Goal: Information Seeking & Learning: Learn about a topic

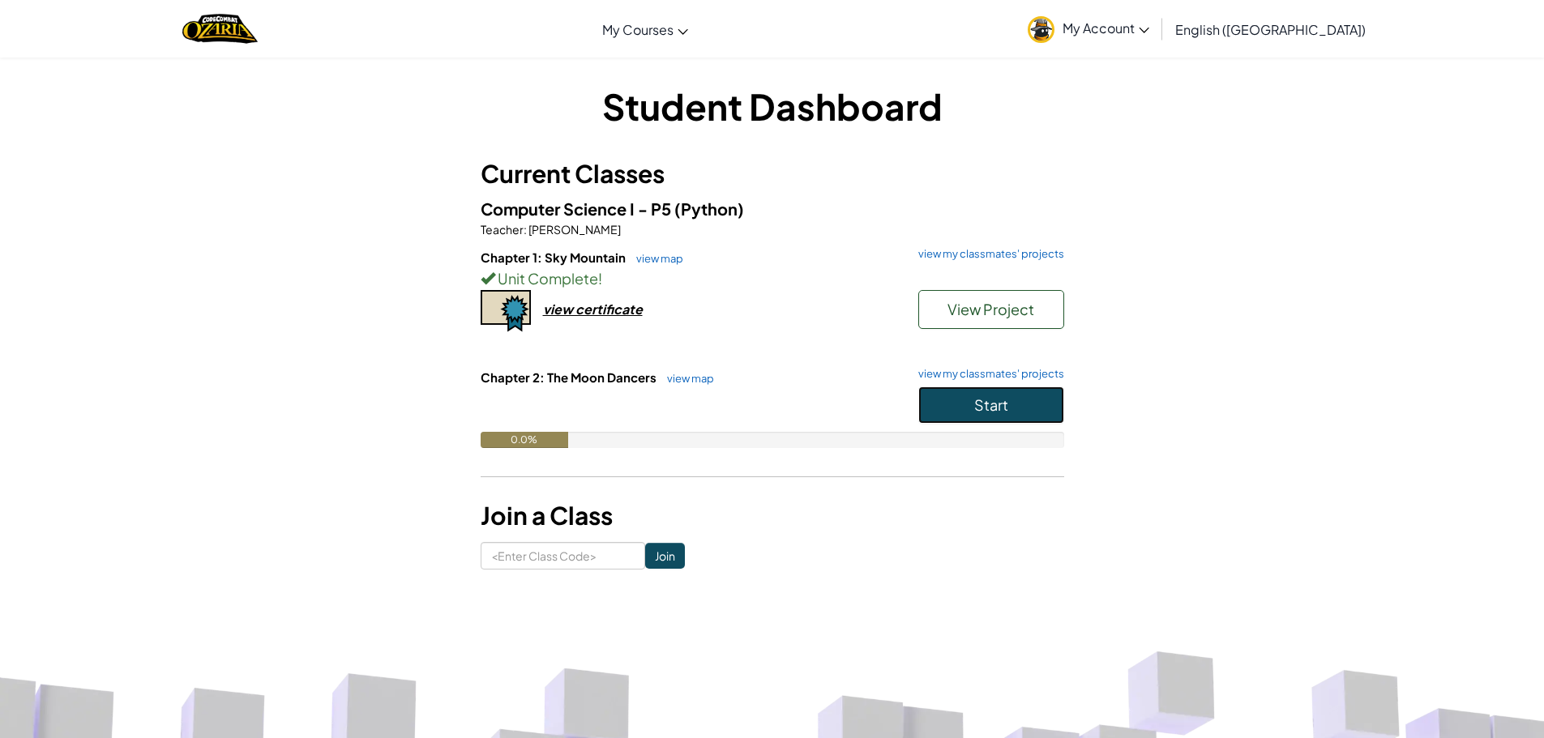
click at [966, 413] on button "Start" at bounding box center [991, 405] width 146 height 37
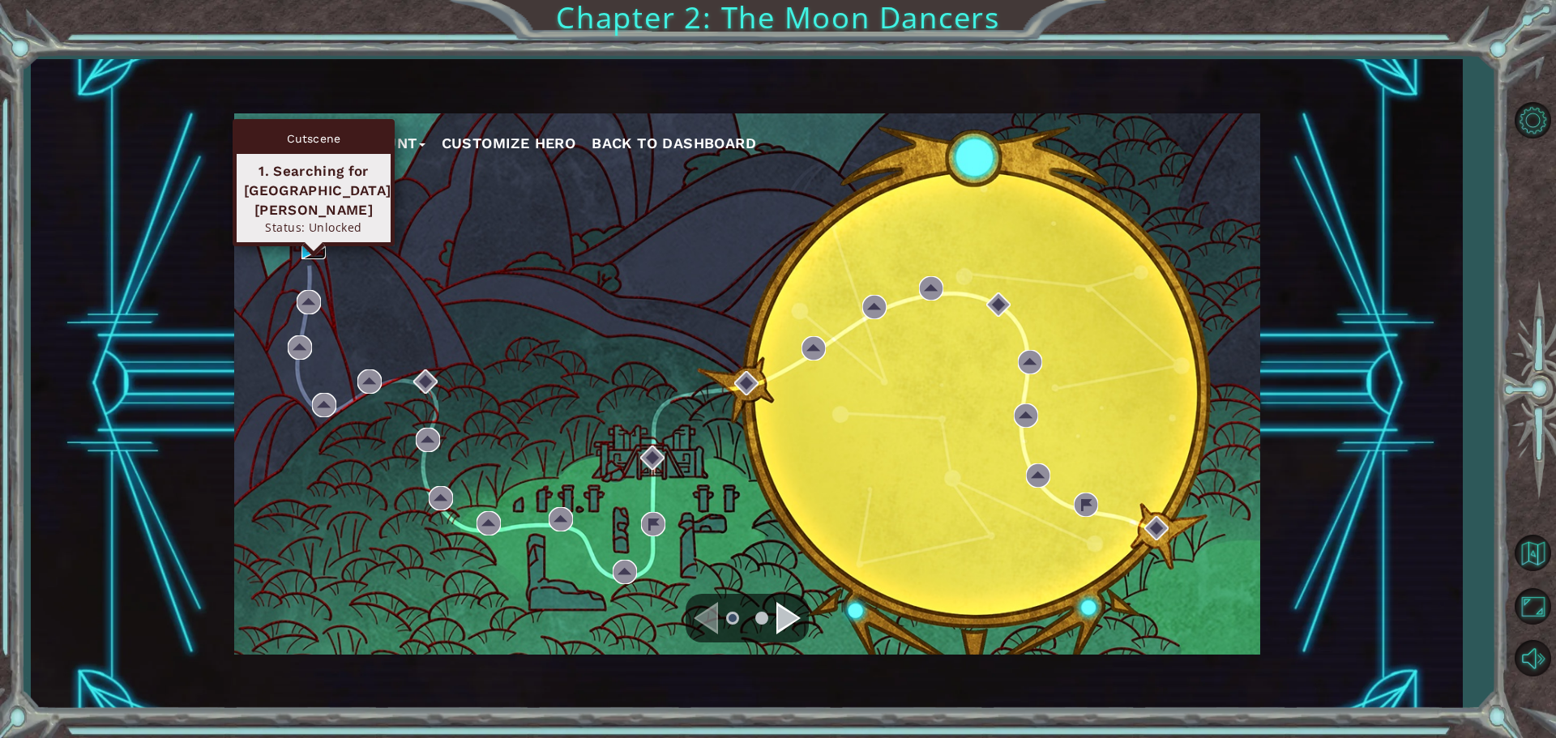
click at [314, 249] on img at bounding box center [314, 247] width 24 height 24
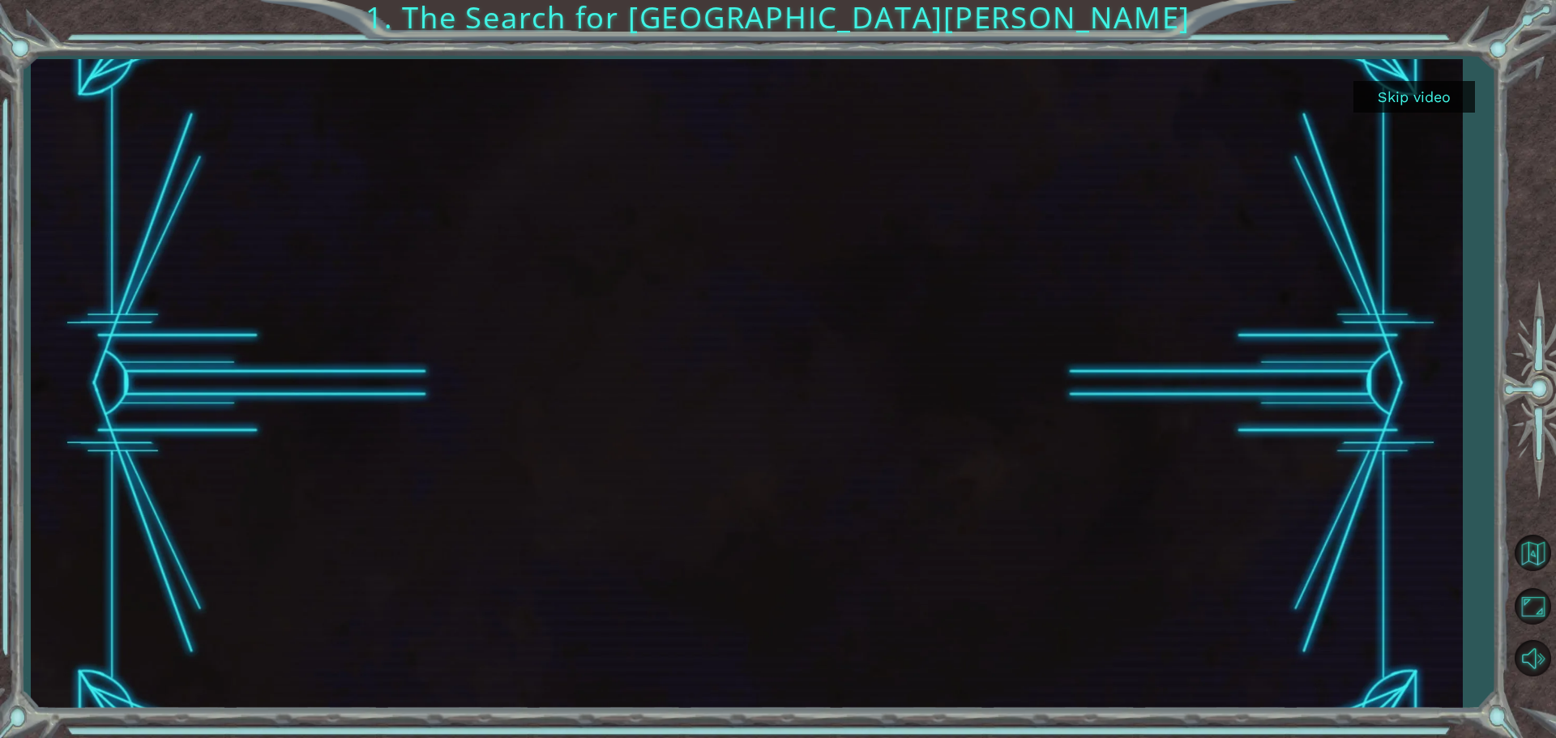
click at [1435, 82] on button "Skip video" at bounding box center [1415, 97] width 122 height 32
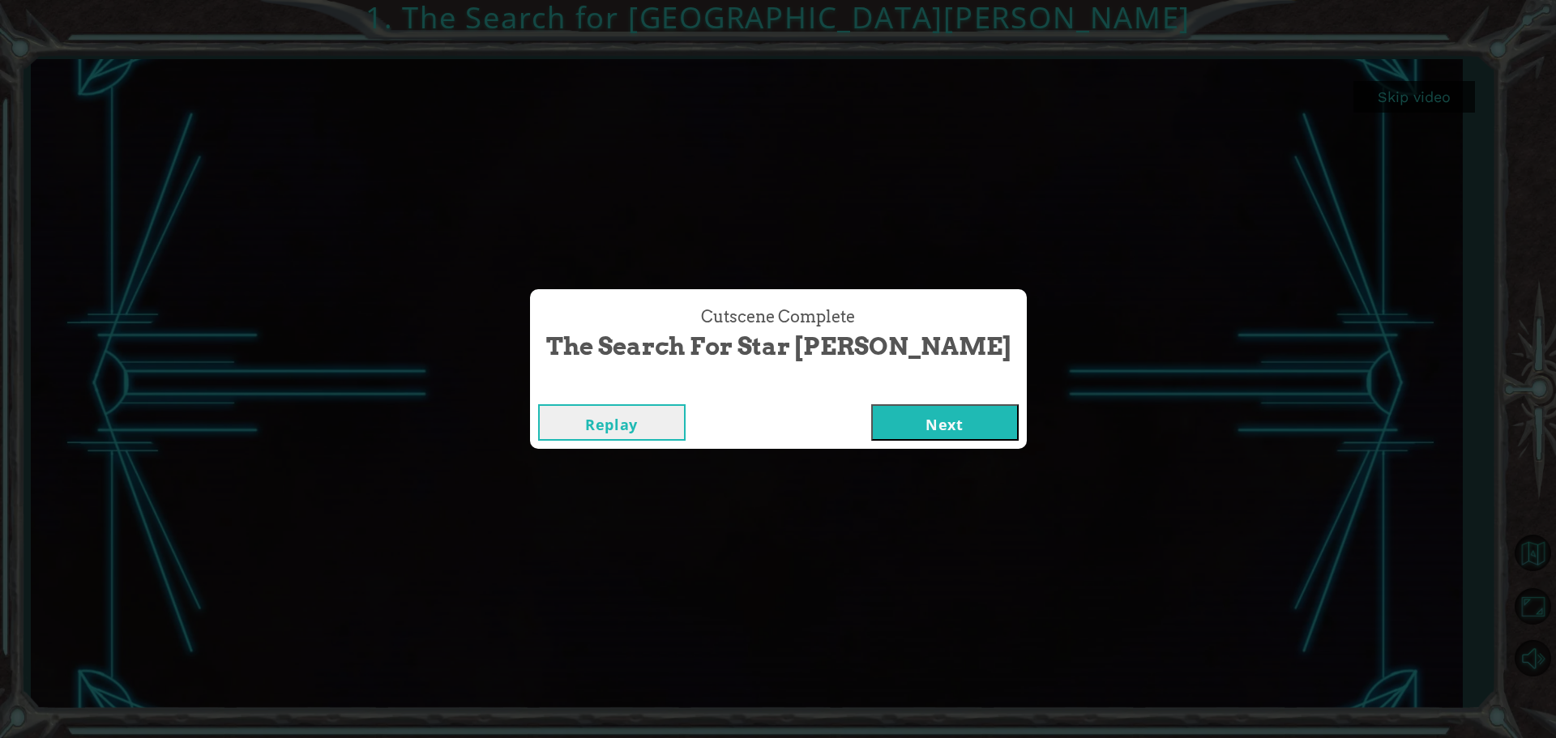
click at [892, 404] on button "Next" at bounding box center [945, 422] width 148 height 36
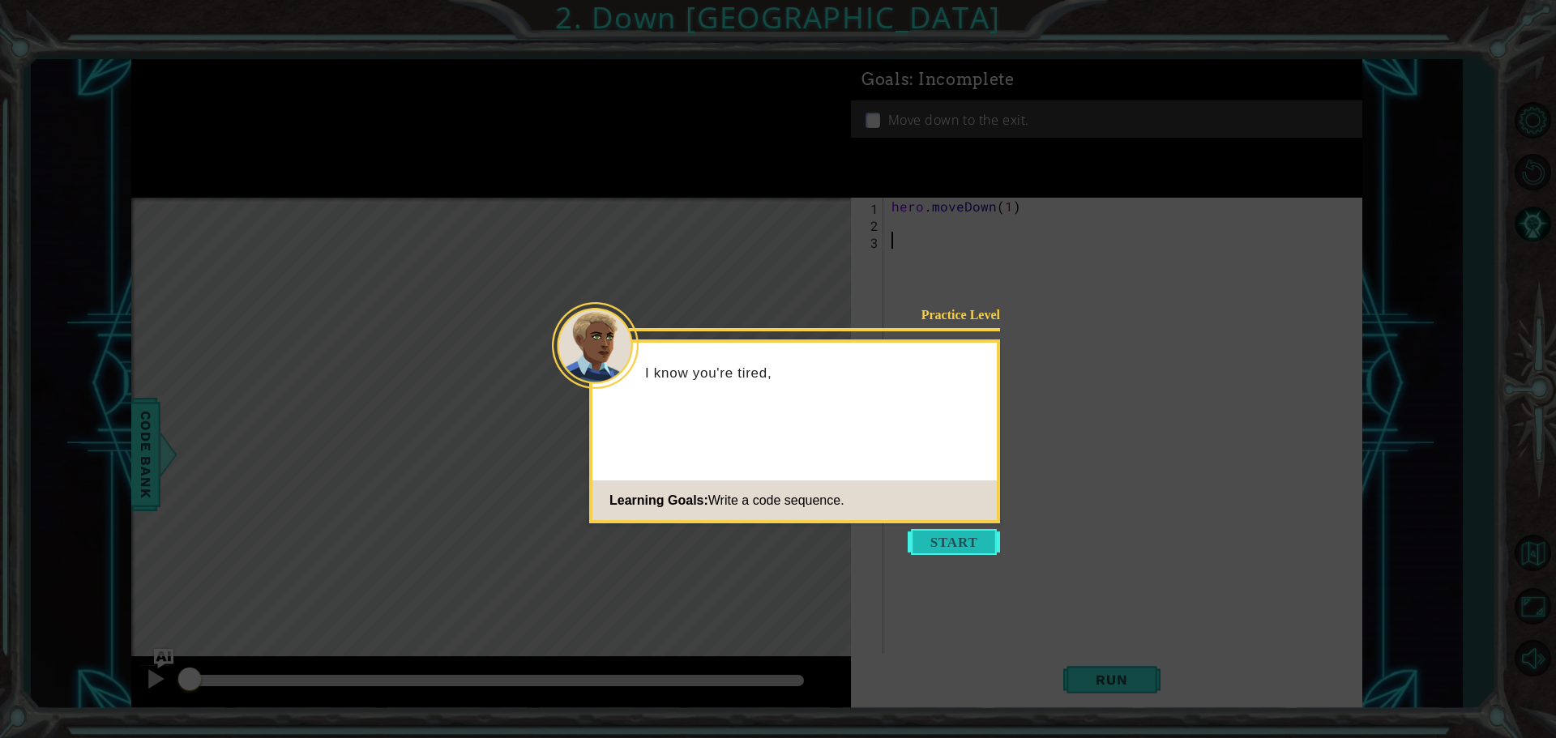
click at [934, 547] on button "Start" at bounding box center [954, 542] width 92 height 26
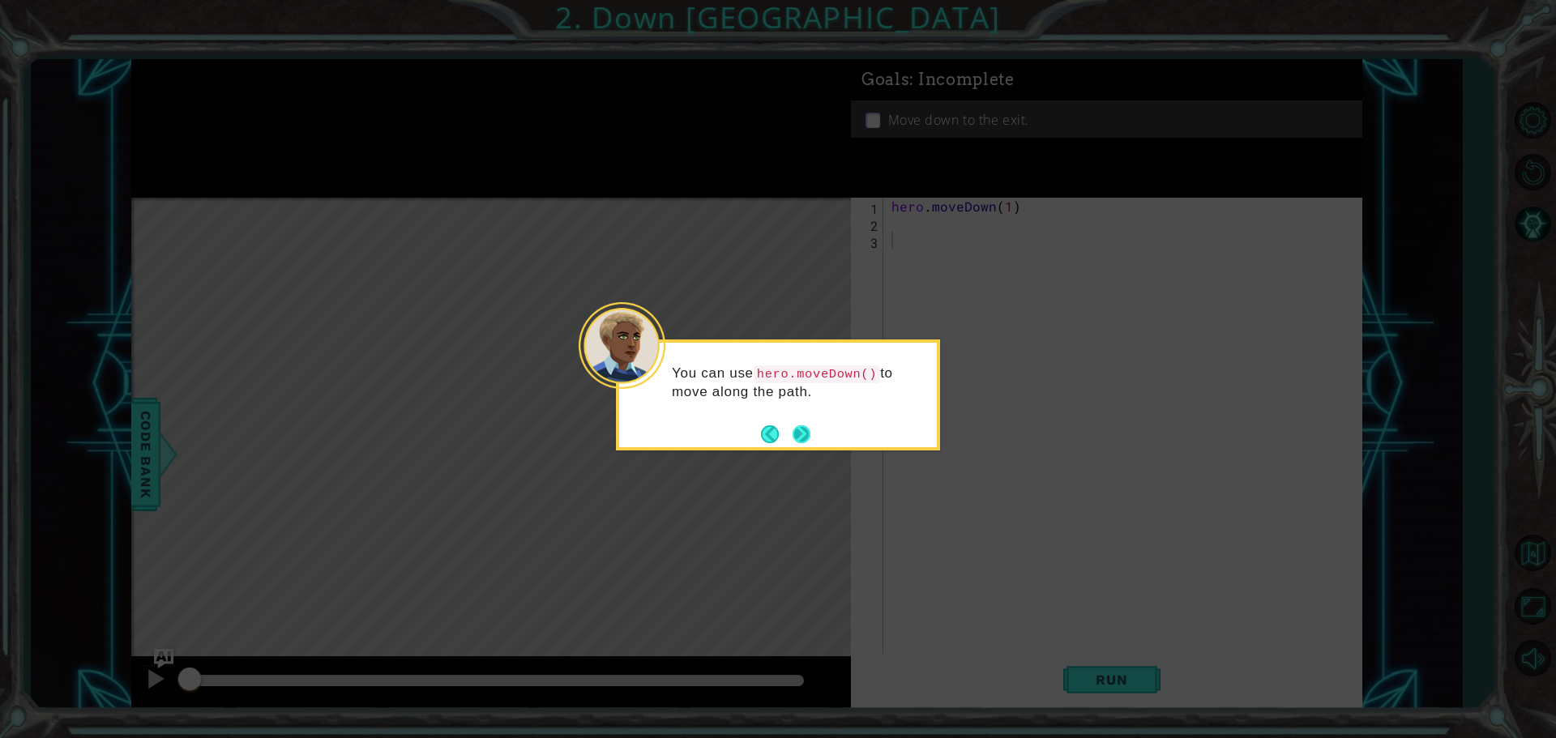
click at [798, 430] on button "Next" at bounding box center [801, 434] width 19 height 19
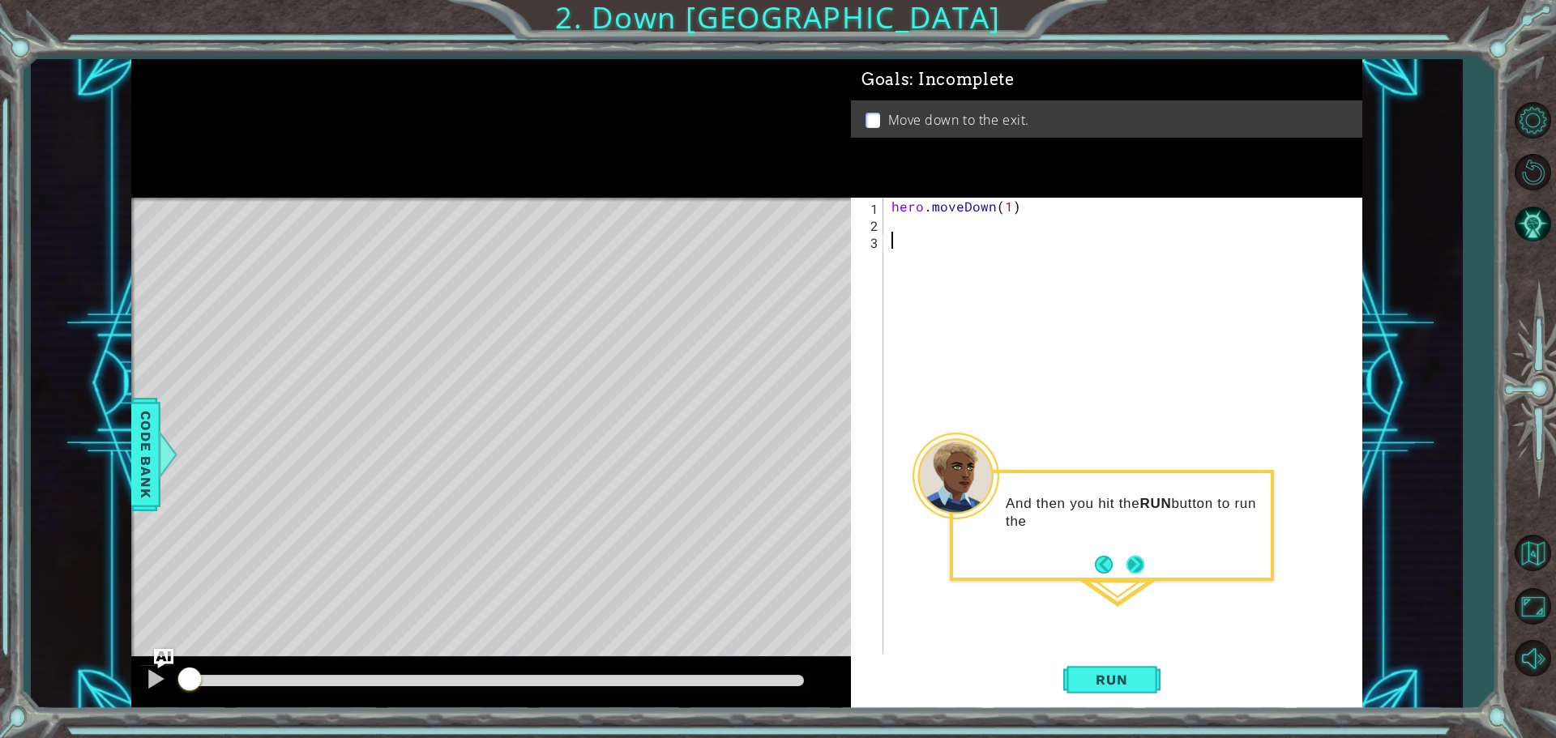
click at [1140, 575] on button "Next" at bounding box center [1136, 565] width 26 height 26
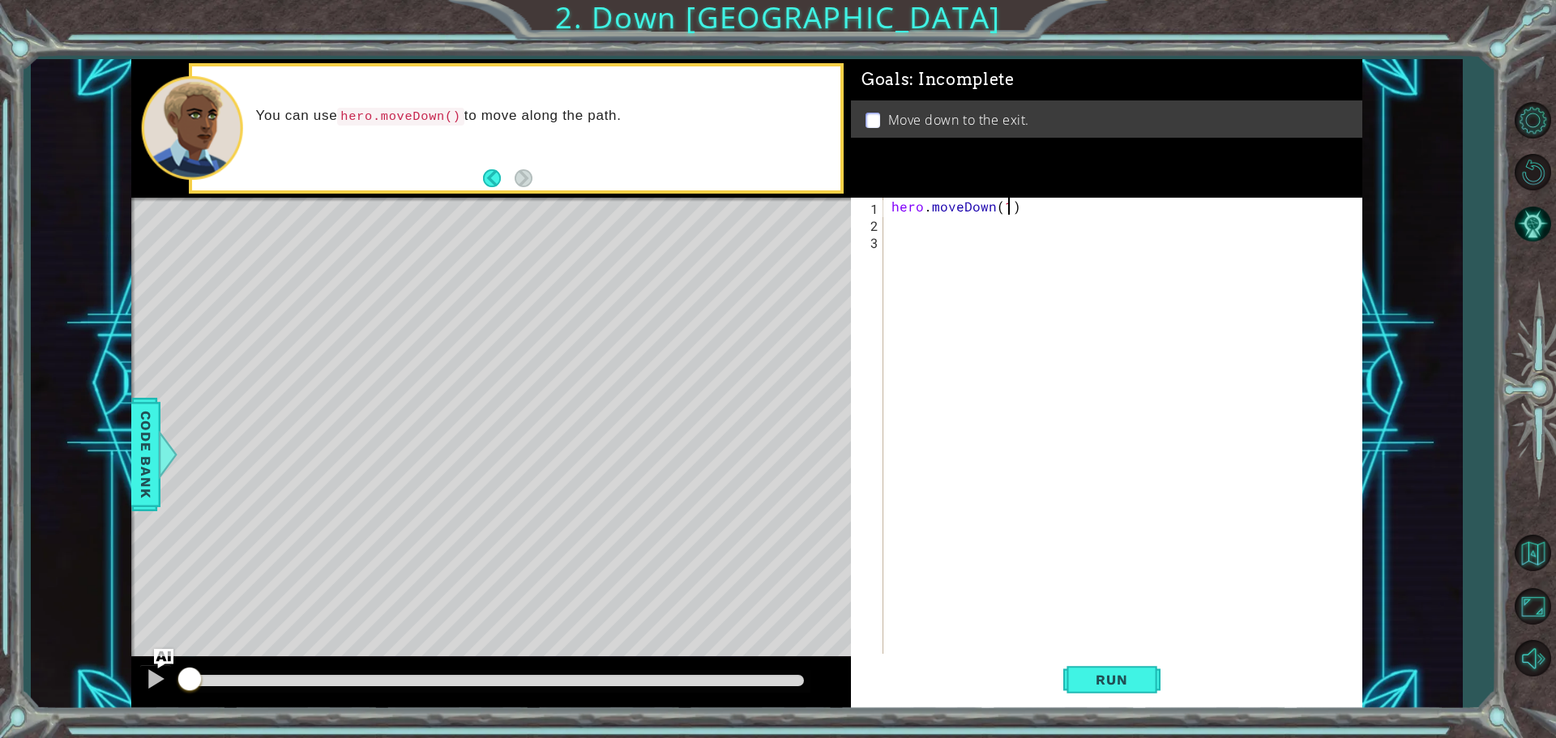
click at [1005, 209] on div "hero . moveDown ( 1 )" at bounding box center [1126, 445] width 477 height 494
type textarea "hero.moveDown(3)"
click at [1122, 686] on span "Run" at bounding box center [1112, 680] width 64 height 16
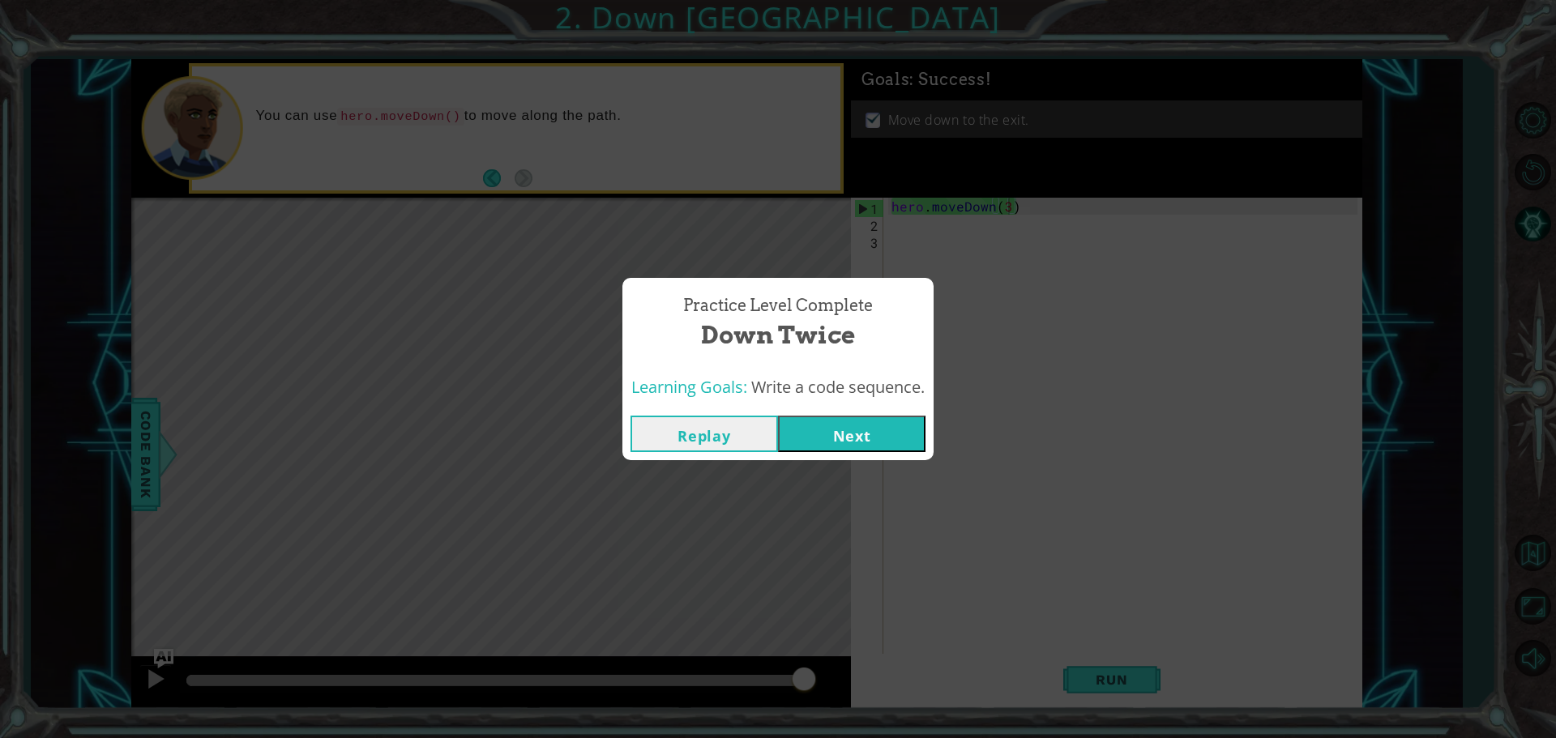
click at [862, 445] on button "Next" at bounding box center [852, 434] width 148 height 36
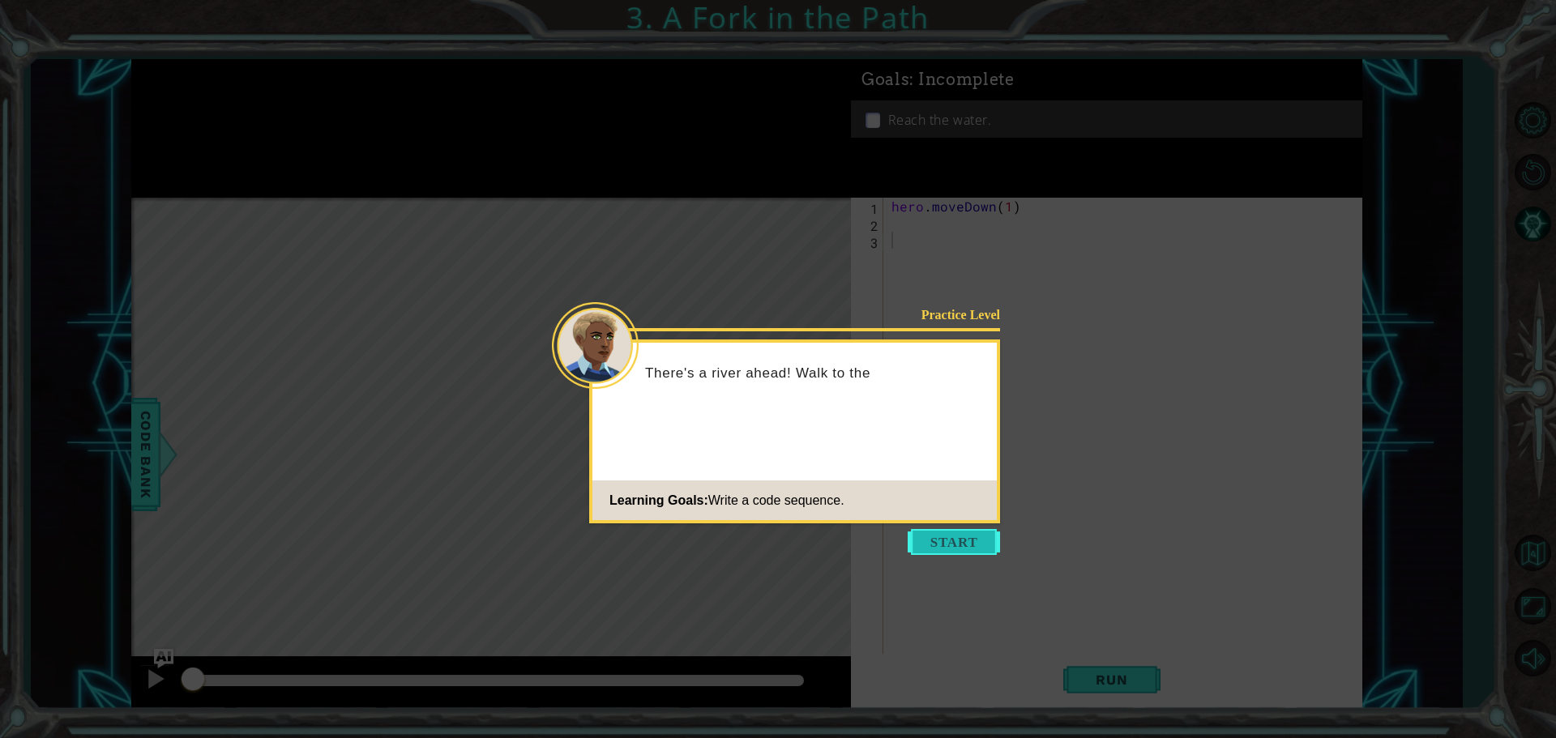
click at [969, 547] on button "Start" at bounding box center [954, 542] width 92 height 26
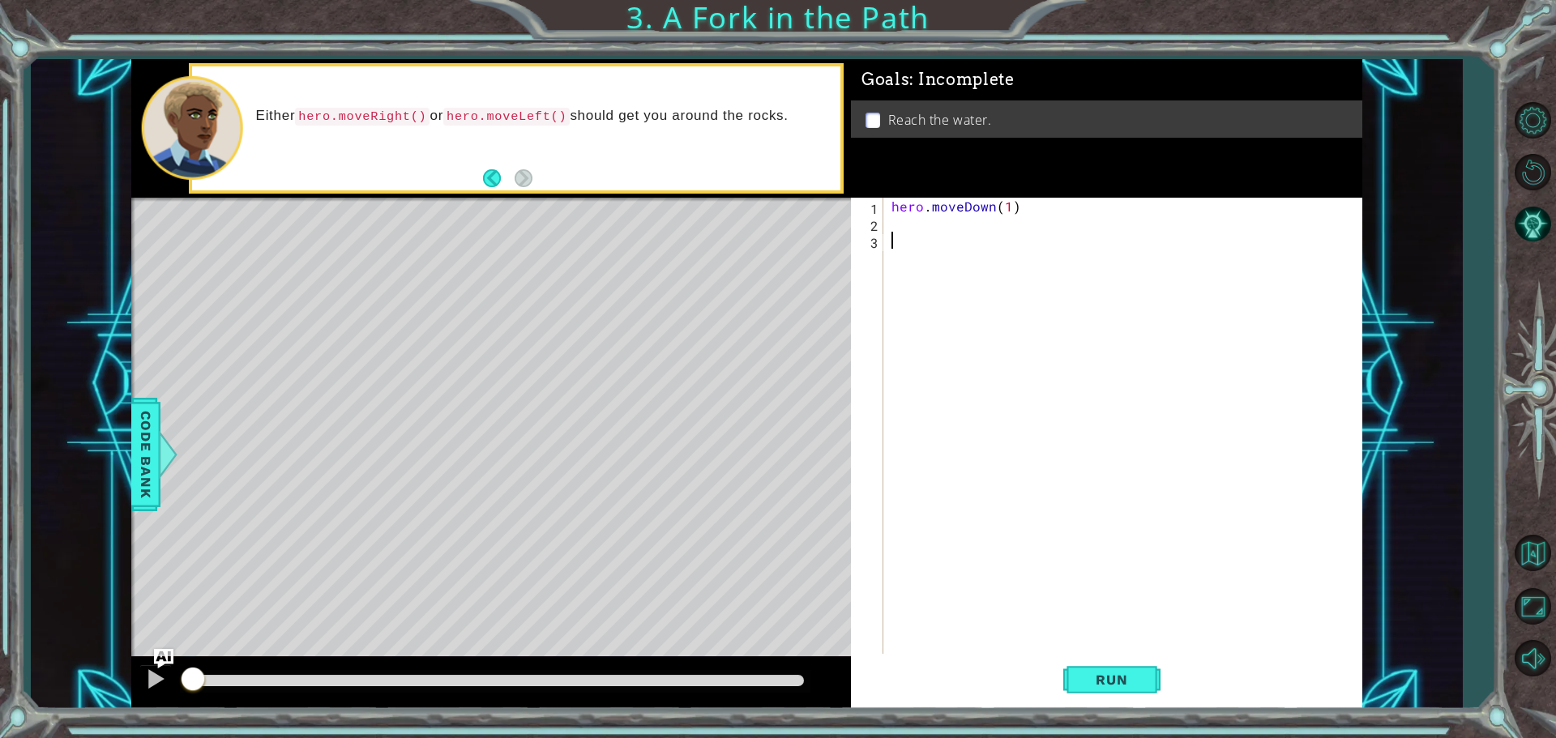
click at [894, 226] on div "hero . moveDown ( 1 )" at bounding box center [1126, 445] width 477 height 494
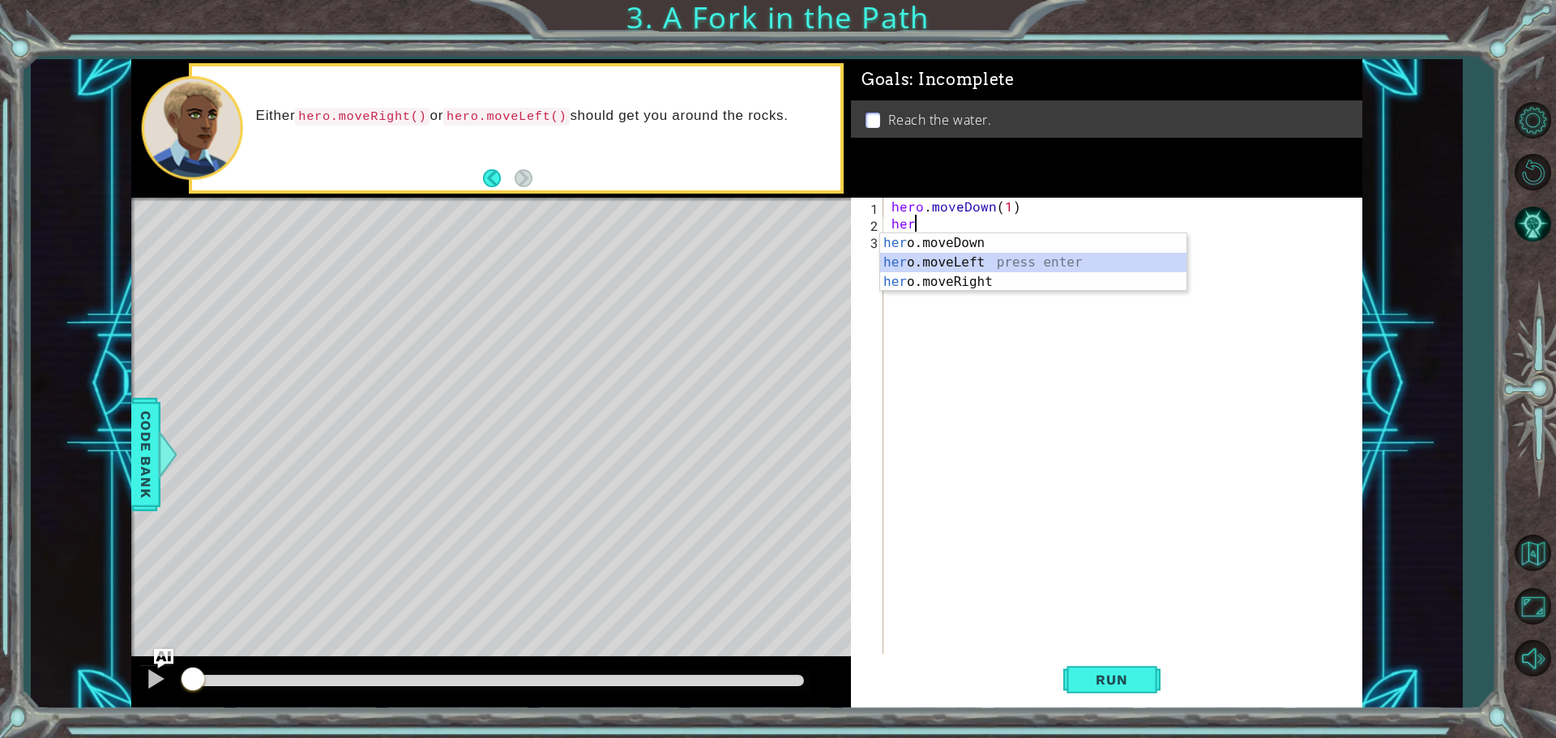
click at [916, 263] on div "her o.moveDown press enter her o.moveLeft press enter her o.moveRight press ent…" at bounding box center [1033, 281] width 306 height 97
type textarea "hero.moveLeft(1)"
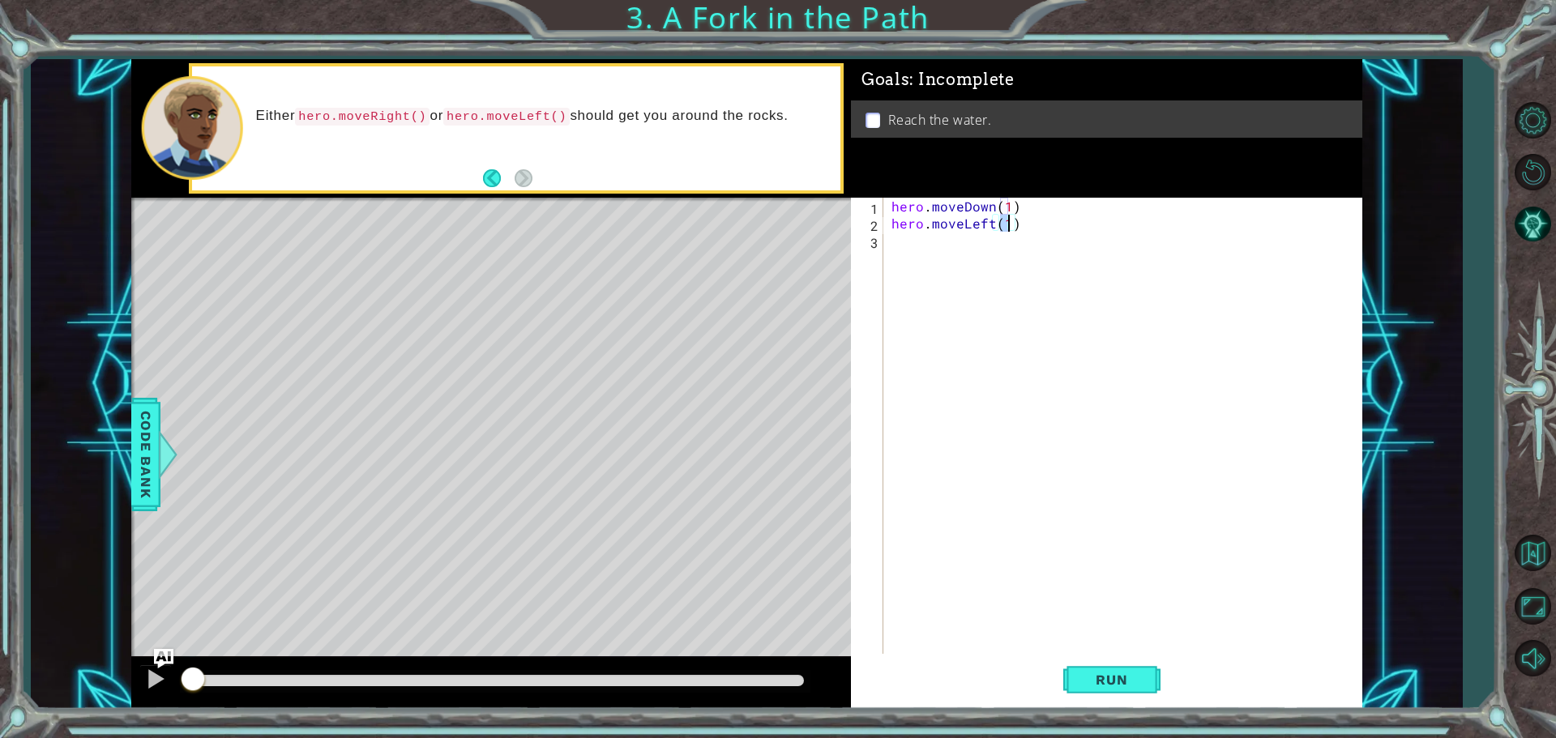
click at [930, 255] on div "hero . moveDown ( 1 ) hero . moveLeft ( 1 )" at bounding box center [1126, 445] width 477 height 494
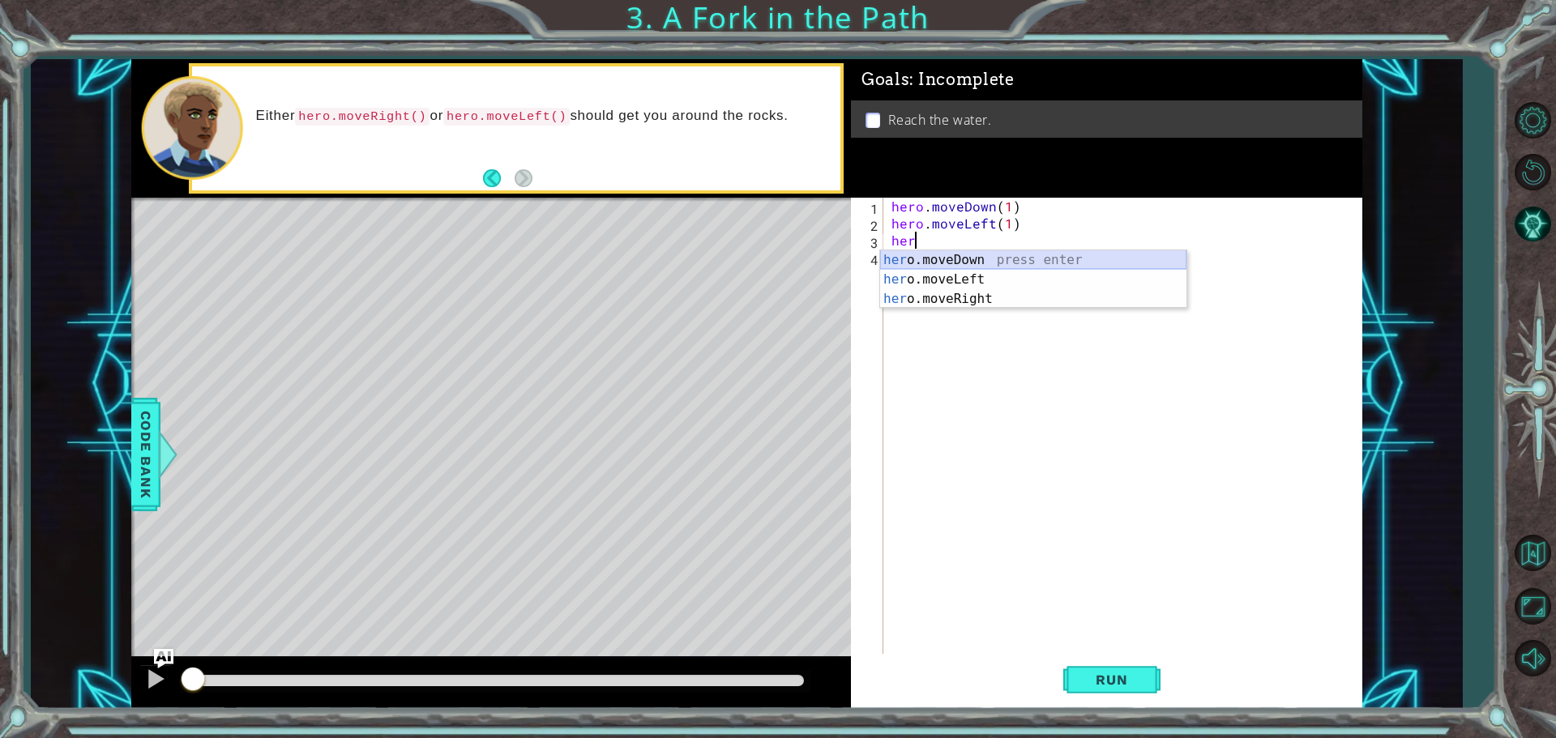
click at [926, 261] on div "her o.moveDown press enter her o.moveLeft press enter her o.moveRight press ent…" at bounding box center [1033, 298] width 306 height 97
type textarea "hero.moveDown(1)"
click at [931, 271] on div "hero . moveDown ( 1 ) hero . moveLeft ( 1 ) hero . moveDown ( 1 )" at bounding box center [1126, 445] width 477 height 494
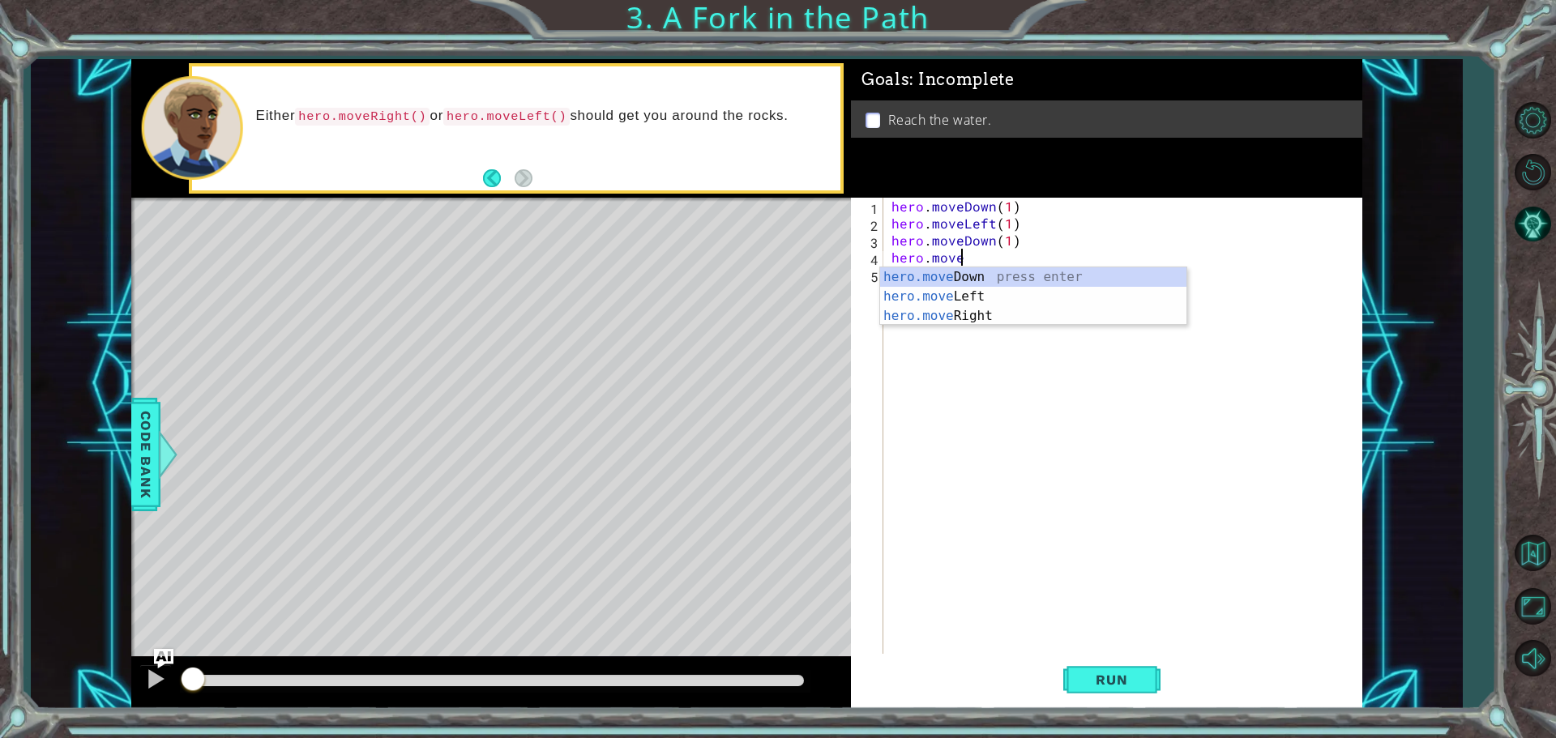
scroll to position [0, 4]
type textarea "hero.moveup"
type textarea "hero.moveUp (1)"
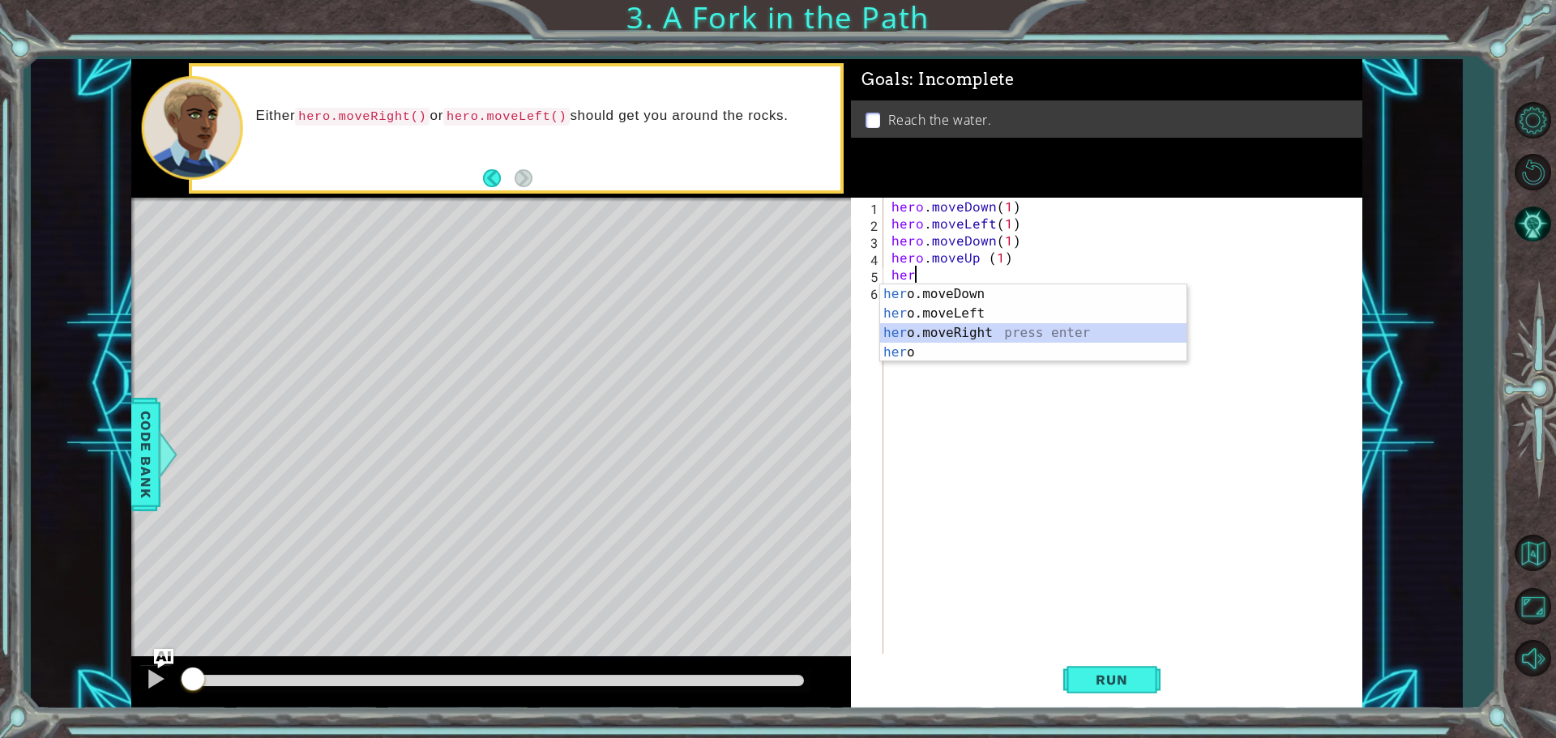
click at [982, 324] on div "her o.moveDown press enter her o.moveLeft press enter her o.moveRight press ent…" at bounding box center [1033, 342] width 306 height 117
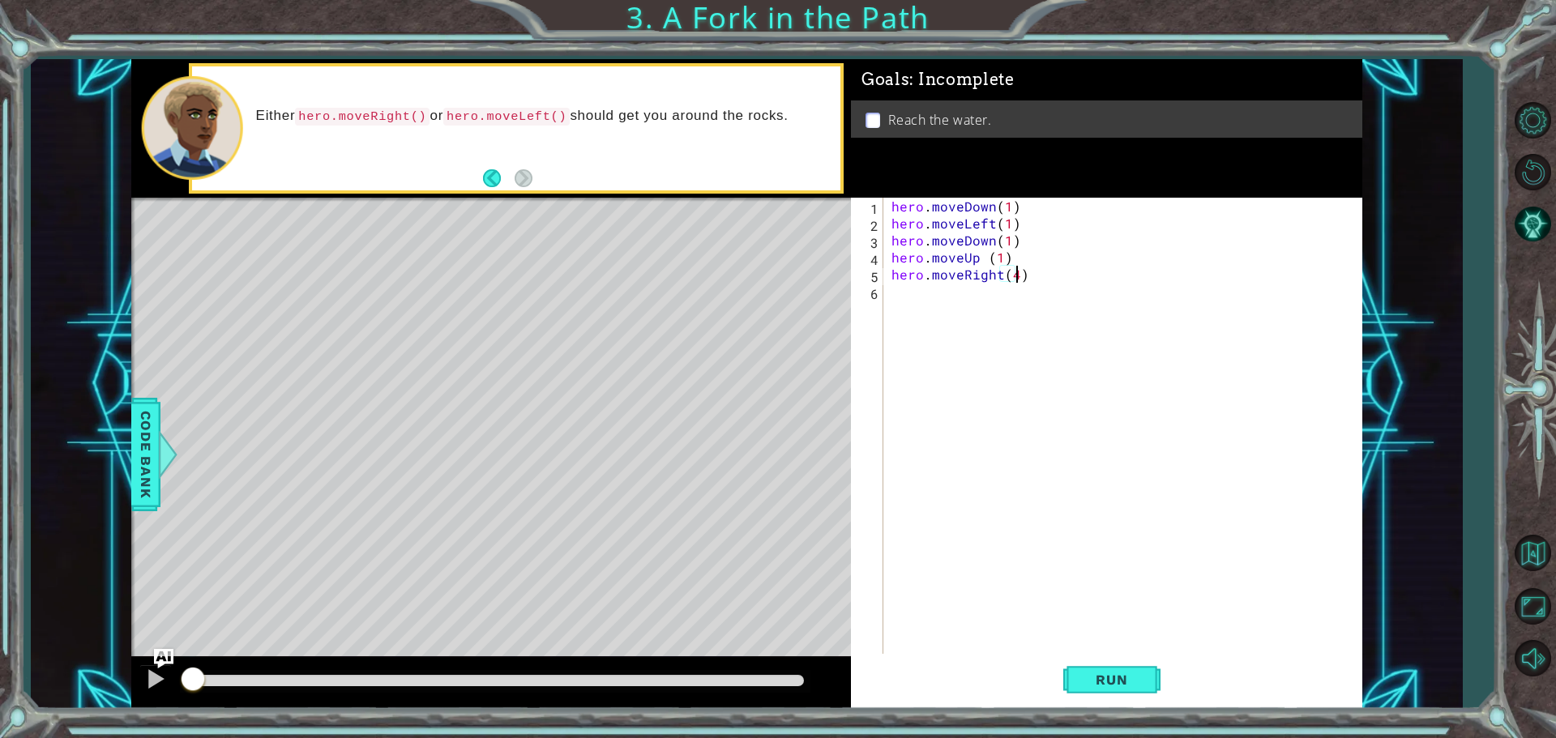
scroll to position [0, 7]
type textarea "hero.moveRight(3)"
click at [995, 315] on div "hero . moveDown ( 1 ) hero . moveLeft ( 1 ) hero . moveDown ( 1 ) hero . moveUp…" at bounding box center [1126, 445] width 477 height 494
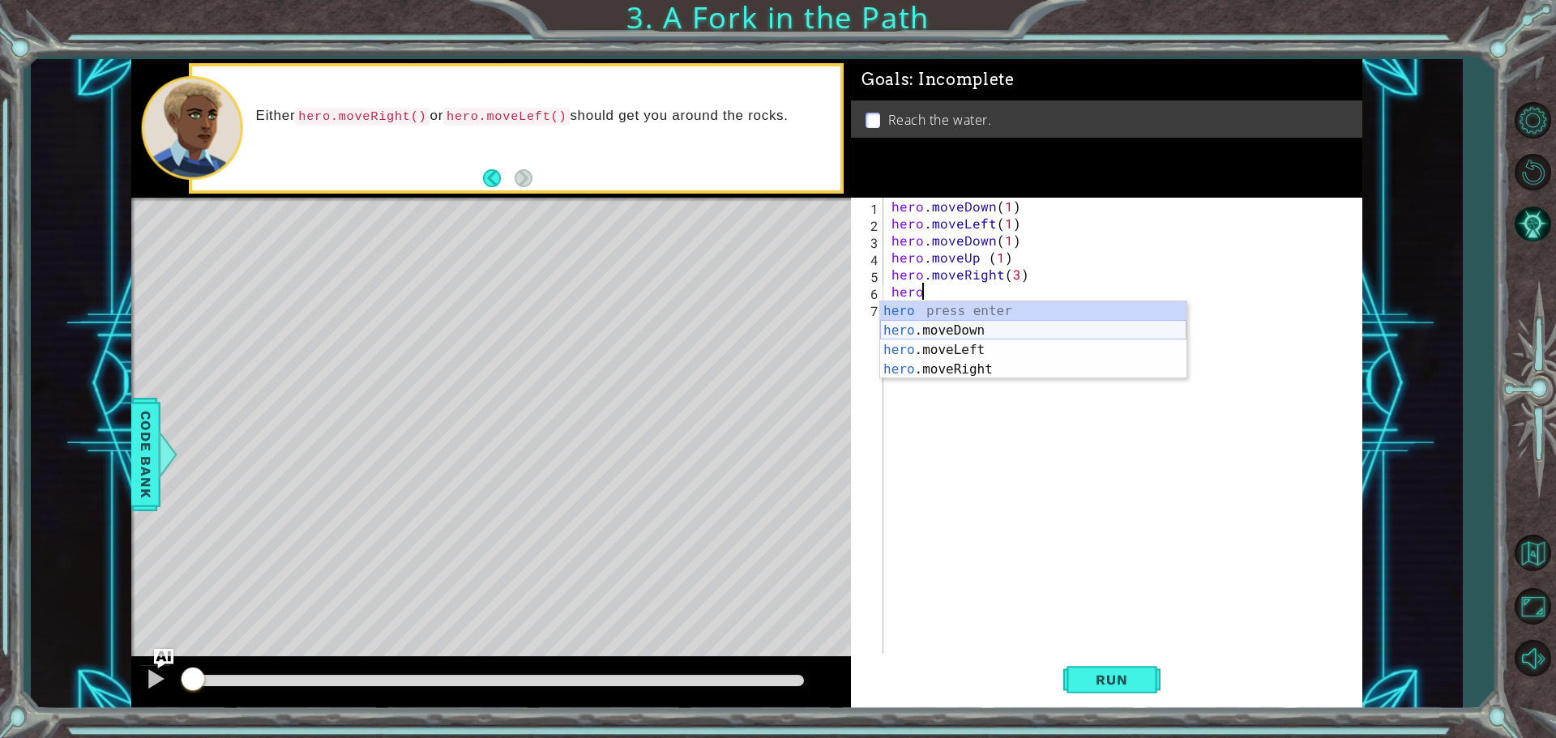
click at [986, 331] on div "hero press enter hero .moveDown press enter hero .moveLeft press enter hero .mo…" at bounding box center [1033, 360] width 306 height 117
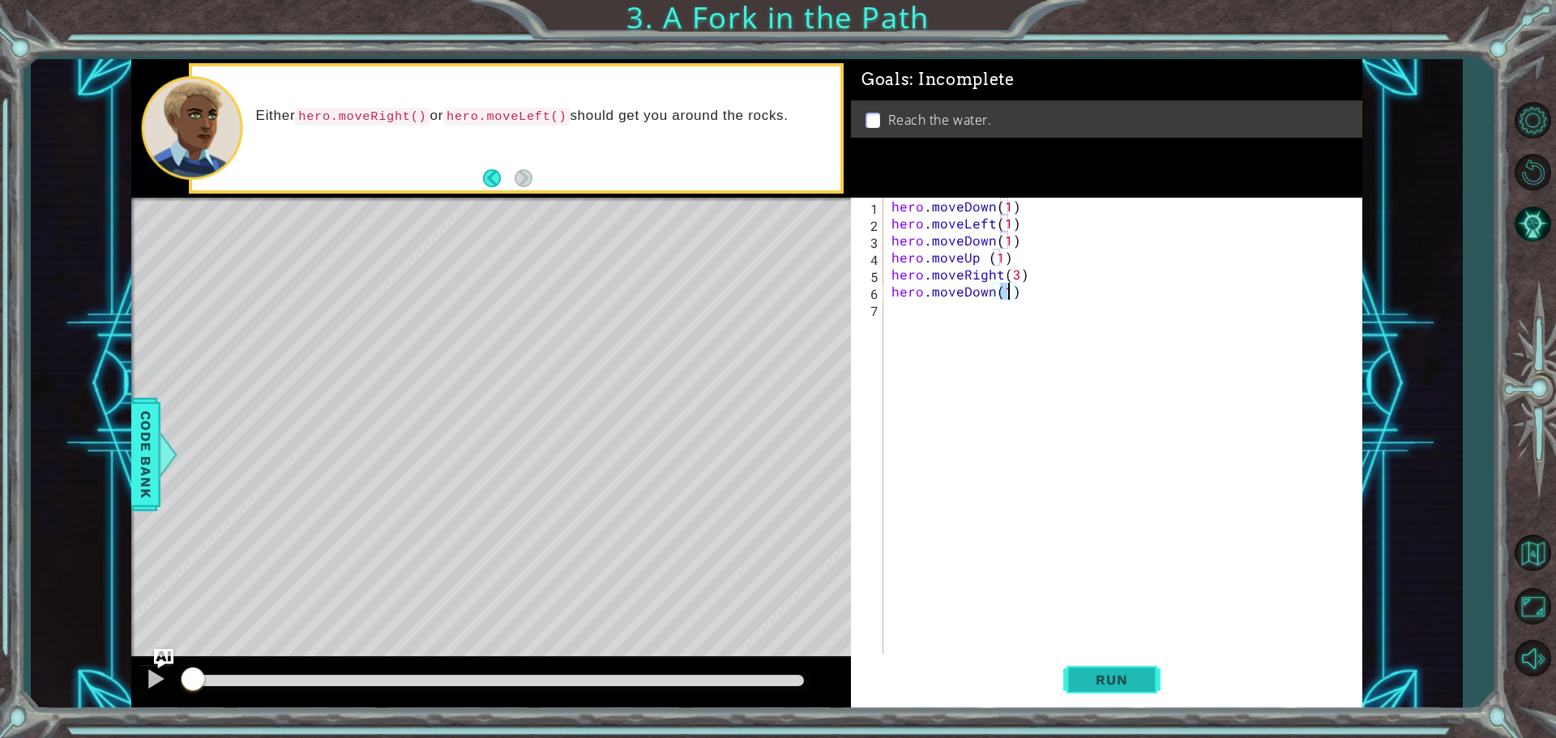
type textarea "hero.moveDown(1)"
click at [1089, 677] on span "Run" at bounding box center [1112, 680] width 64 height 16
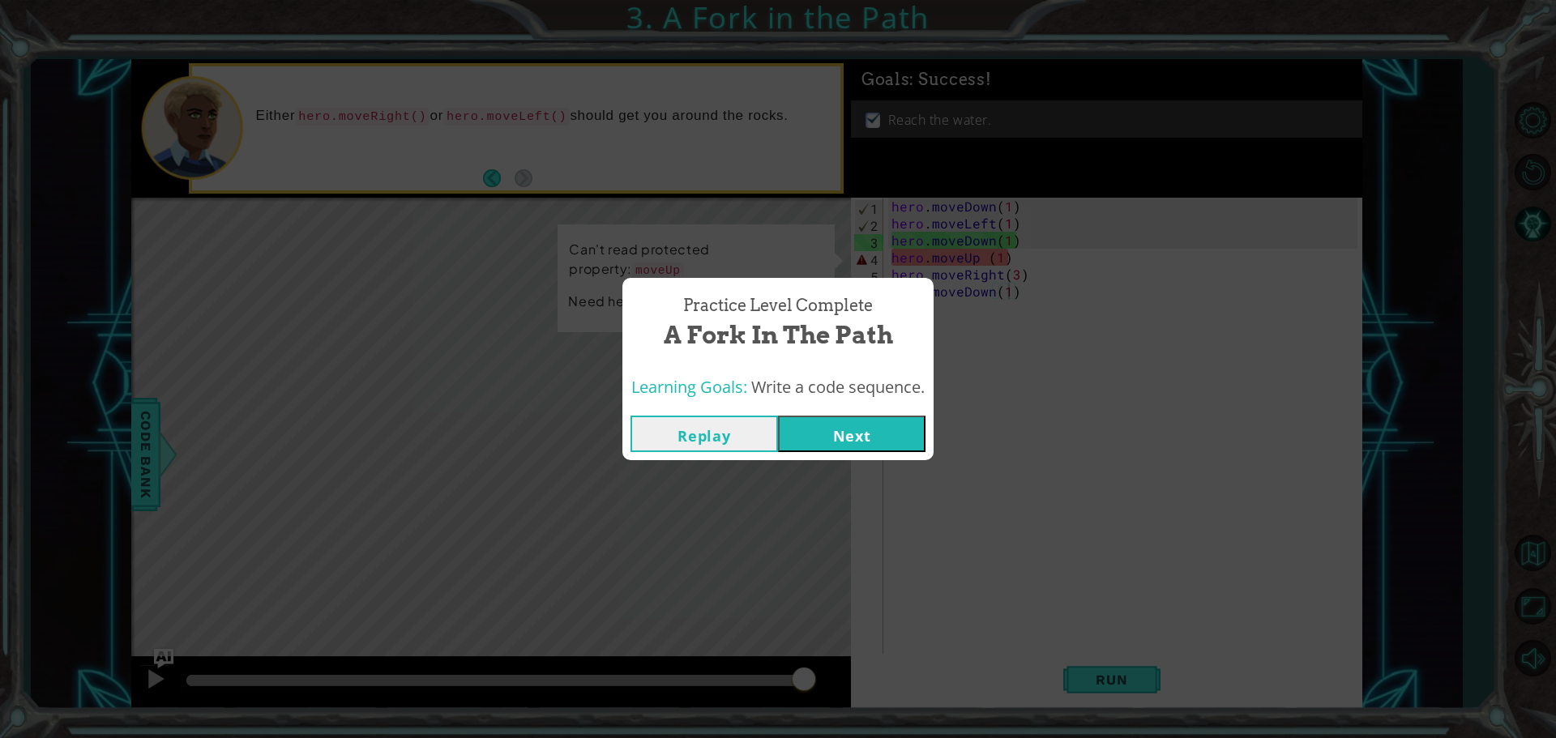
click at [870, 447] on button "Next" at bounding box center [852, 434] width 148 height 36
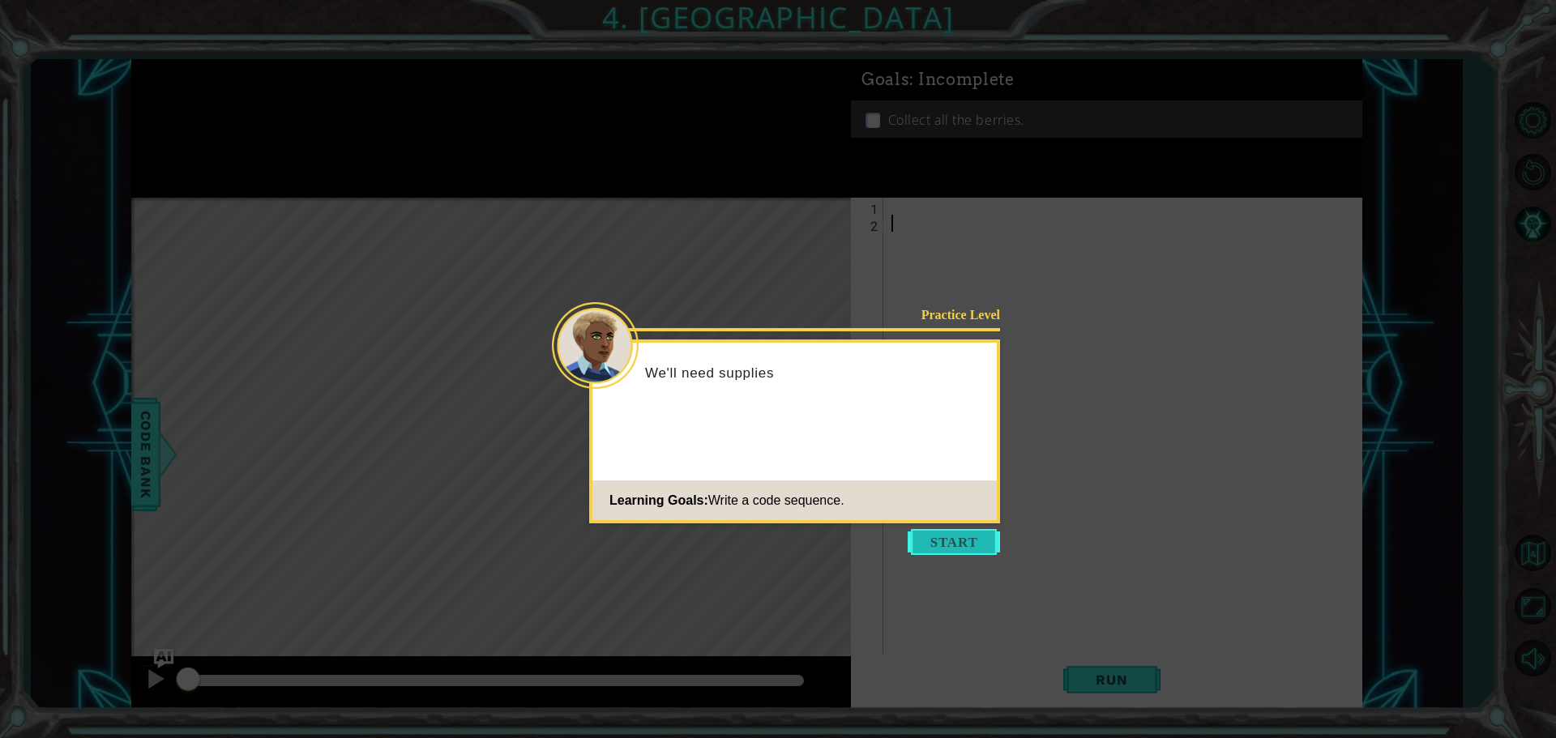
click at [943, 551] on button "Start" at bounding box center [954, 542] width 92 height 26
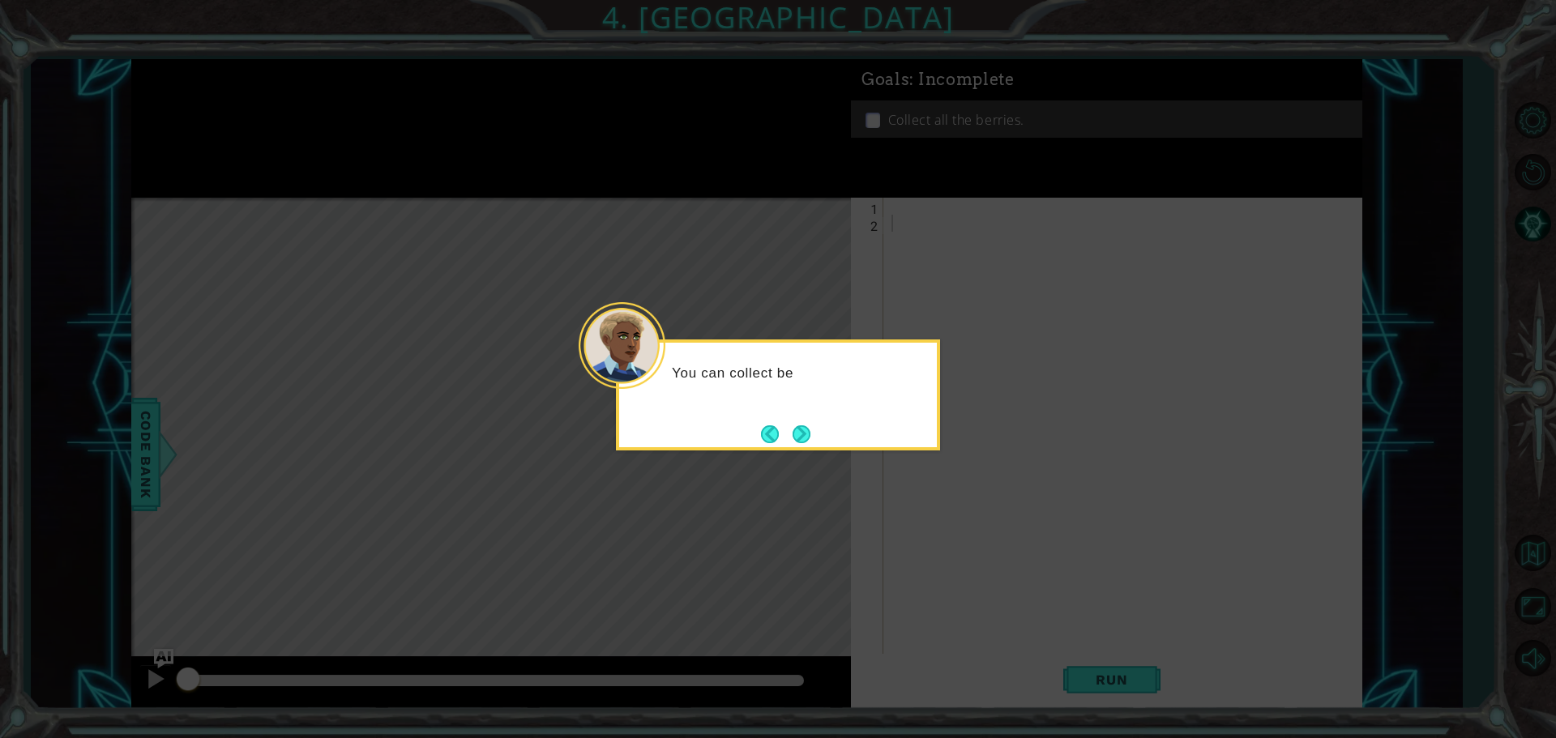
click at [819, 445] on div "You can collect be" at bounding box center [778, 395] width 324 height 111
click at [813, 431] on button "Next" at bounding box center [802, 434] width 22 height 22
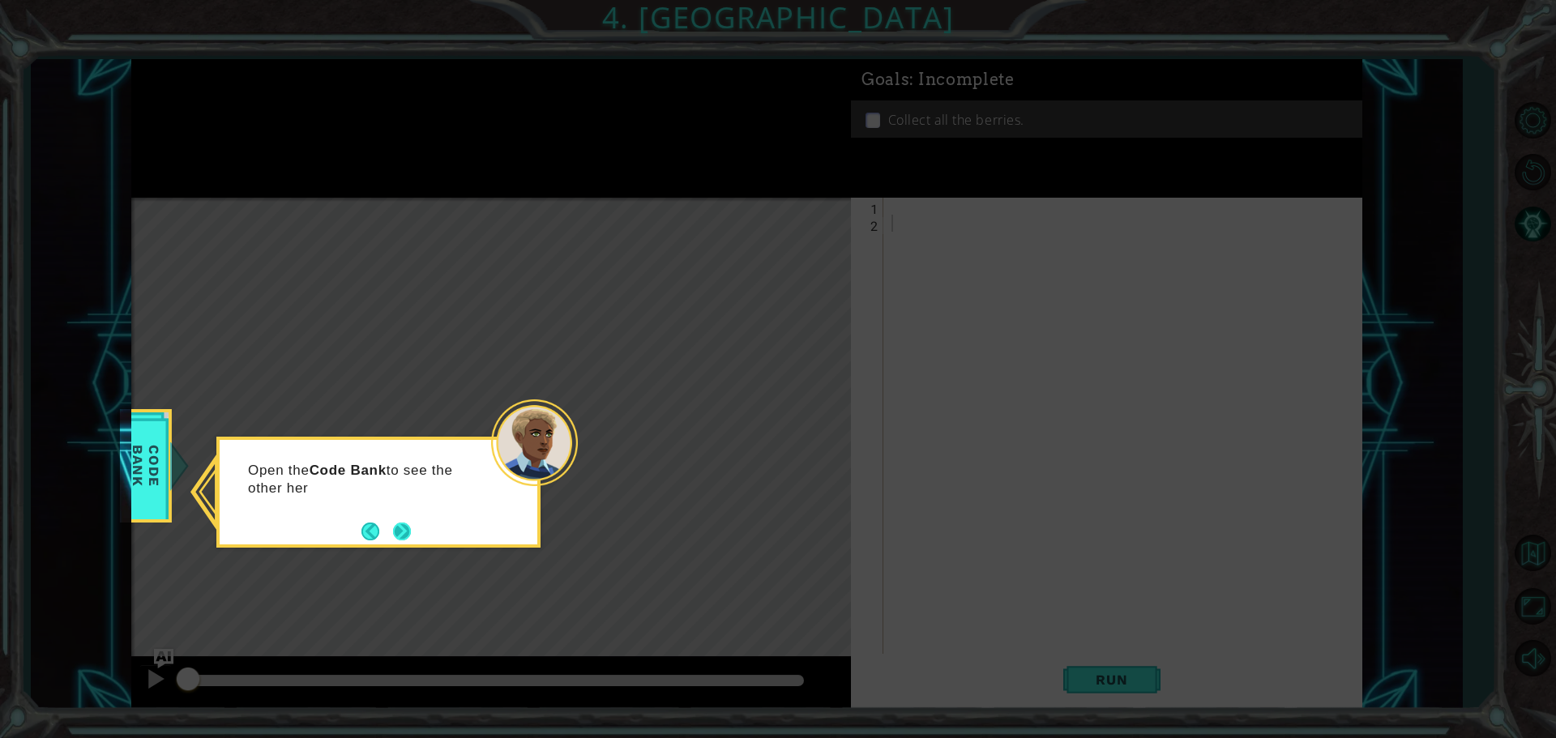
click at [414, 524] on button "Next" at bounding box center [401, 531] width 29 height 29
click at [414, 524] on div at bounding box center [378, 492] width 324 height 111
click at [414, 524] on div "T" at bounding box center [378, 492] width 324 height 111
click at [411, 528] on button "Next" at bounding box center [402, 532] width 28 height 28
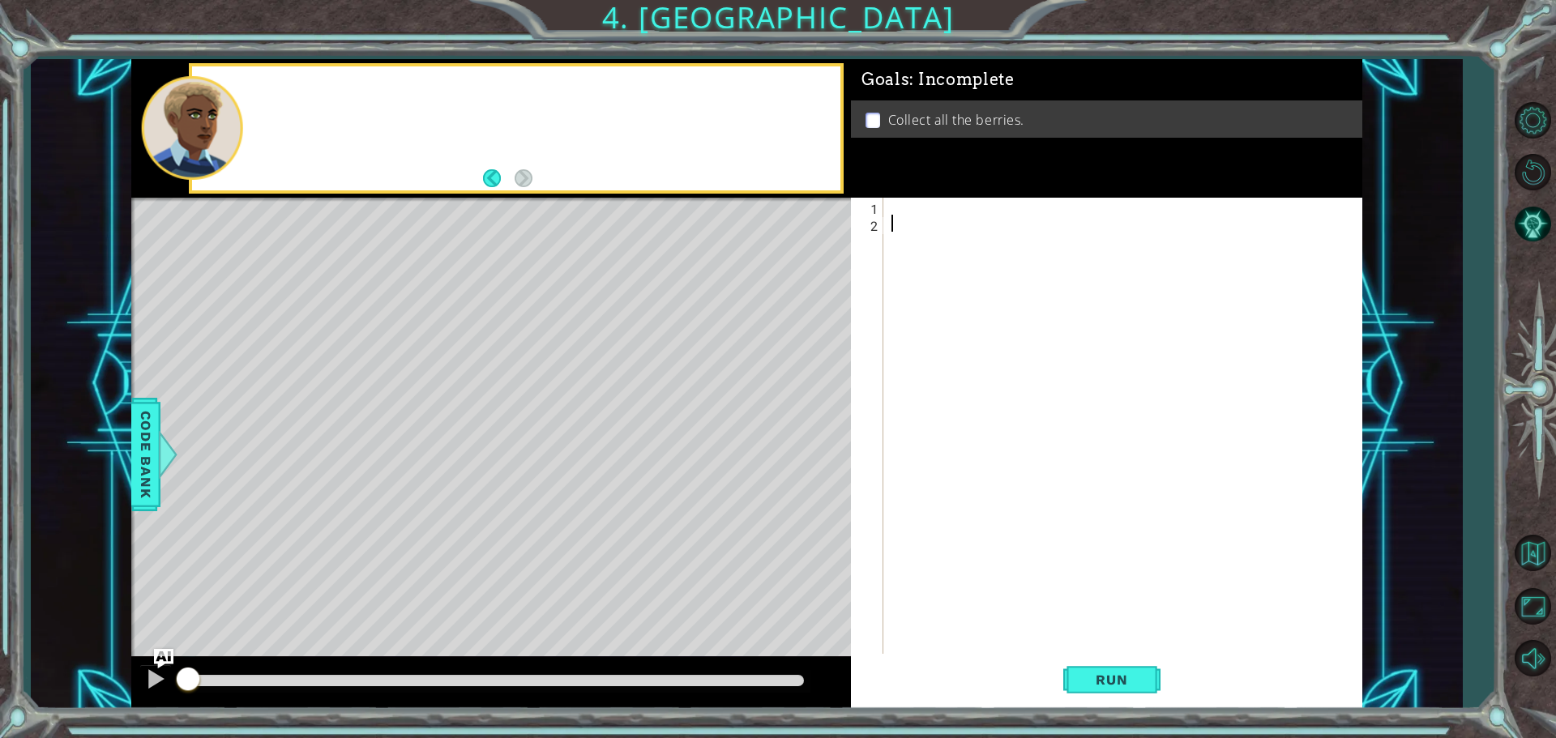
click at [411, 528] on div "Level Map" at bounding box center [505, 436] width 749 height 477
click at [939, 229] on div at bounding box center [1126, 445] width 477 height 494
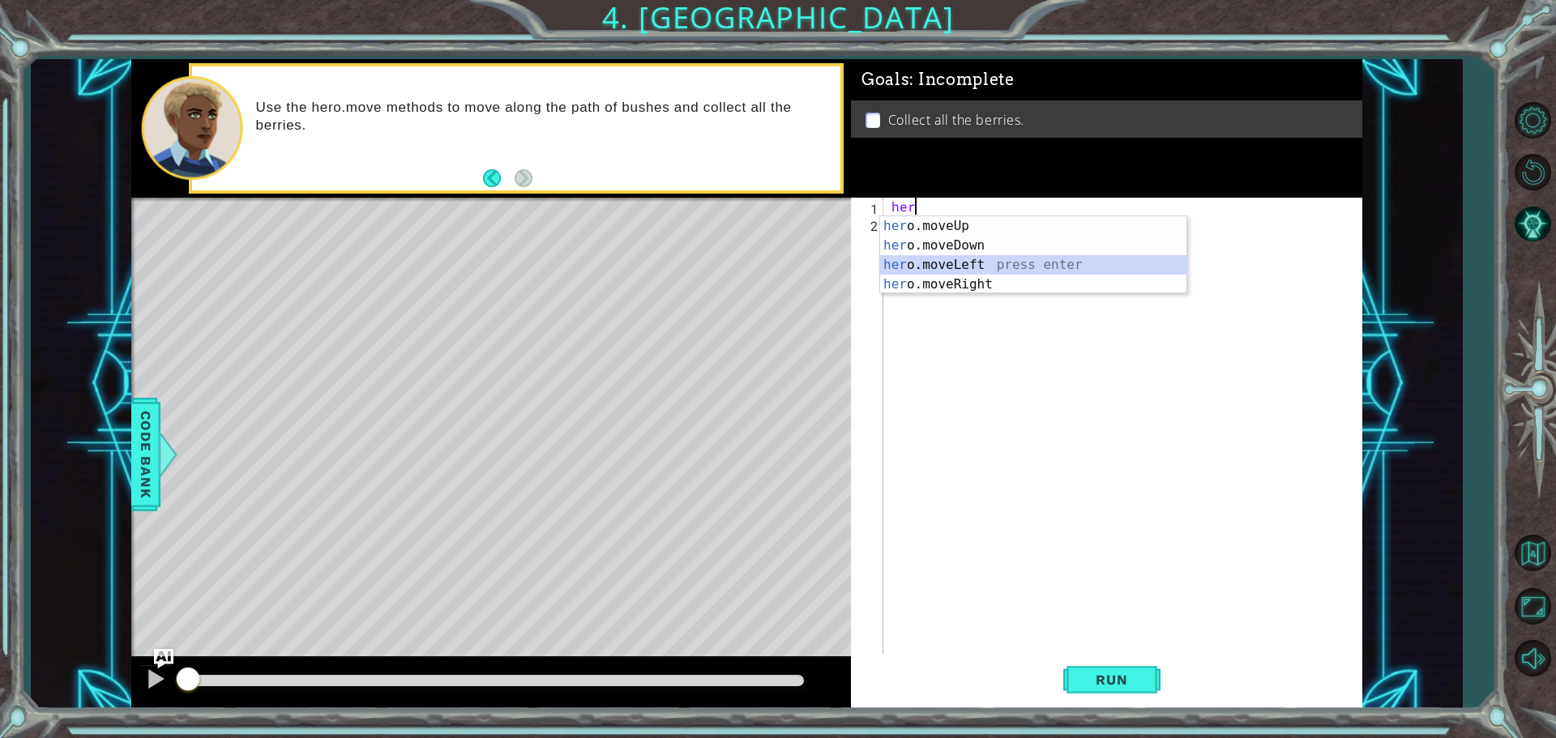
click at [1003, 260] on div "her o.moveUp press enter her o.moveDown press enter her o.moveLeft press enter …" at bounding box center [1033, 274] width 306 height 117
type textarea "hero.moveLeft(1)"
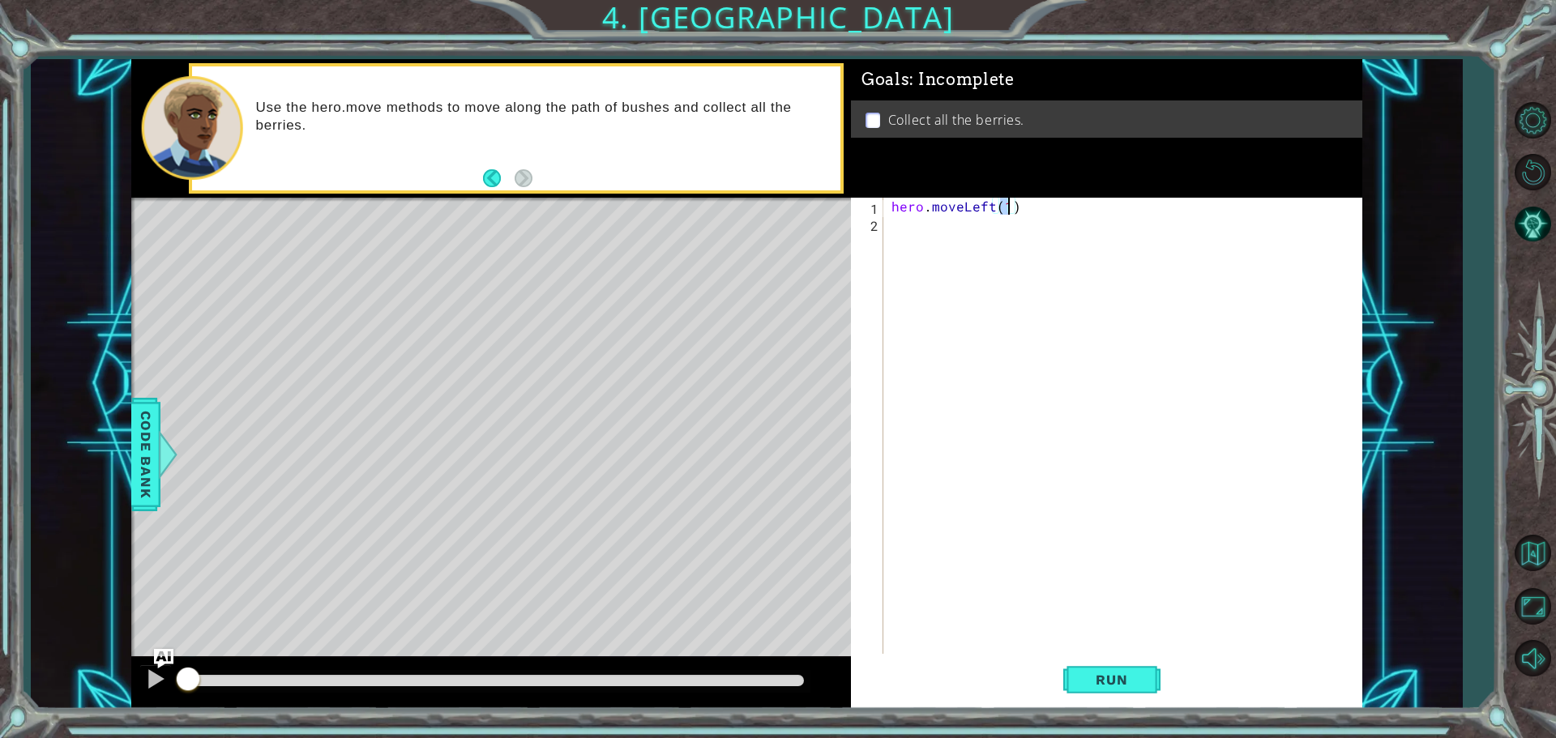
click at [1000, 246] on div "hero . moveLeft ( 1 )" at bounding box center [1126, 445] width 477 height 494
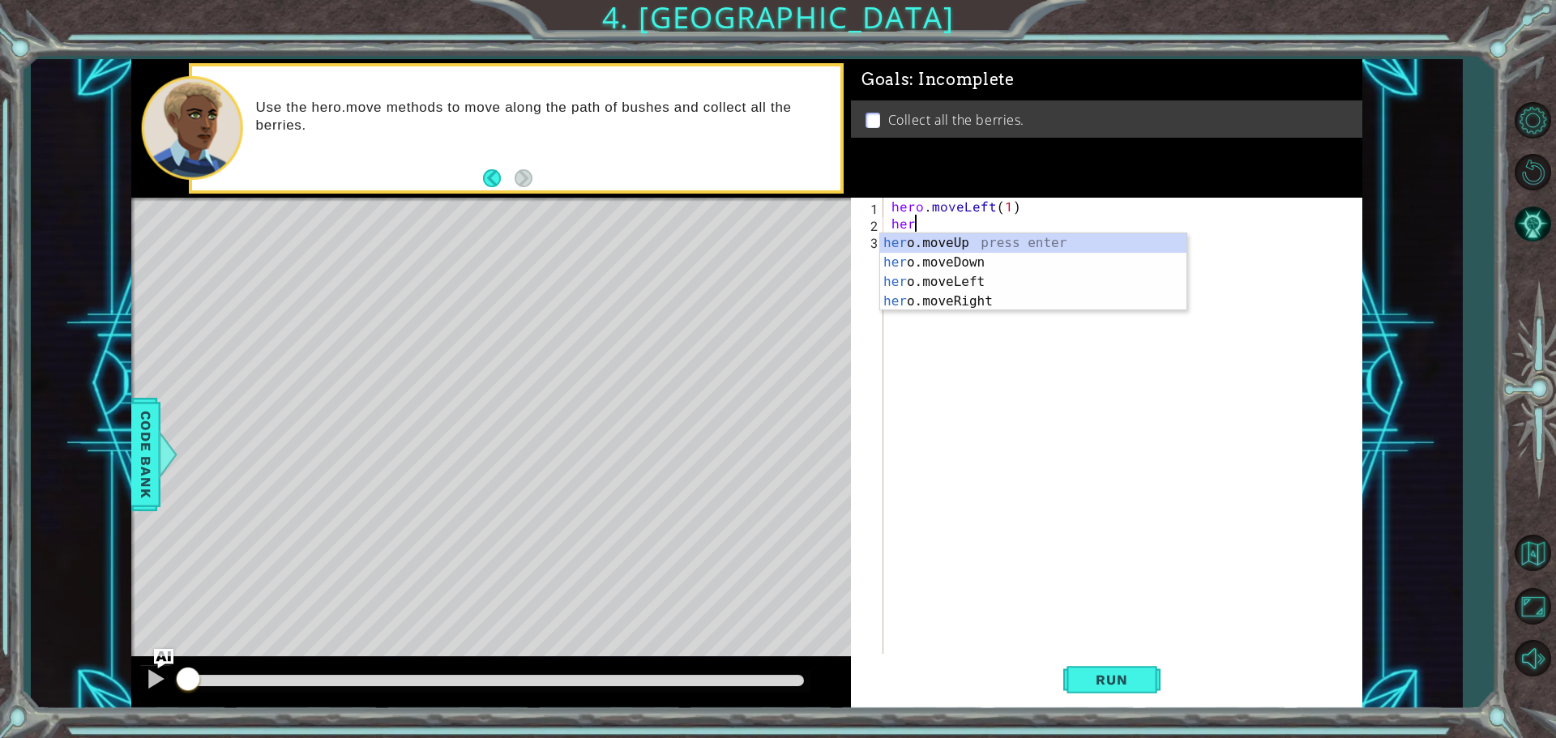
scroll to position [0, 1]
type textarea "hero"
click at [152, 507] on div "Code Bank" at bounding box center [145, 454] width 29 height 113
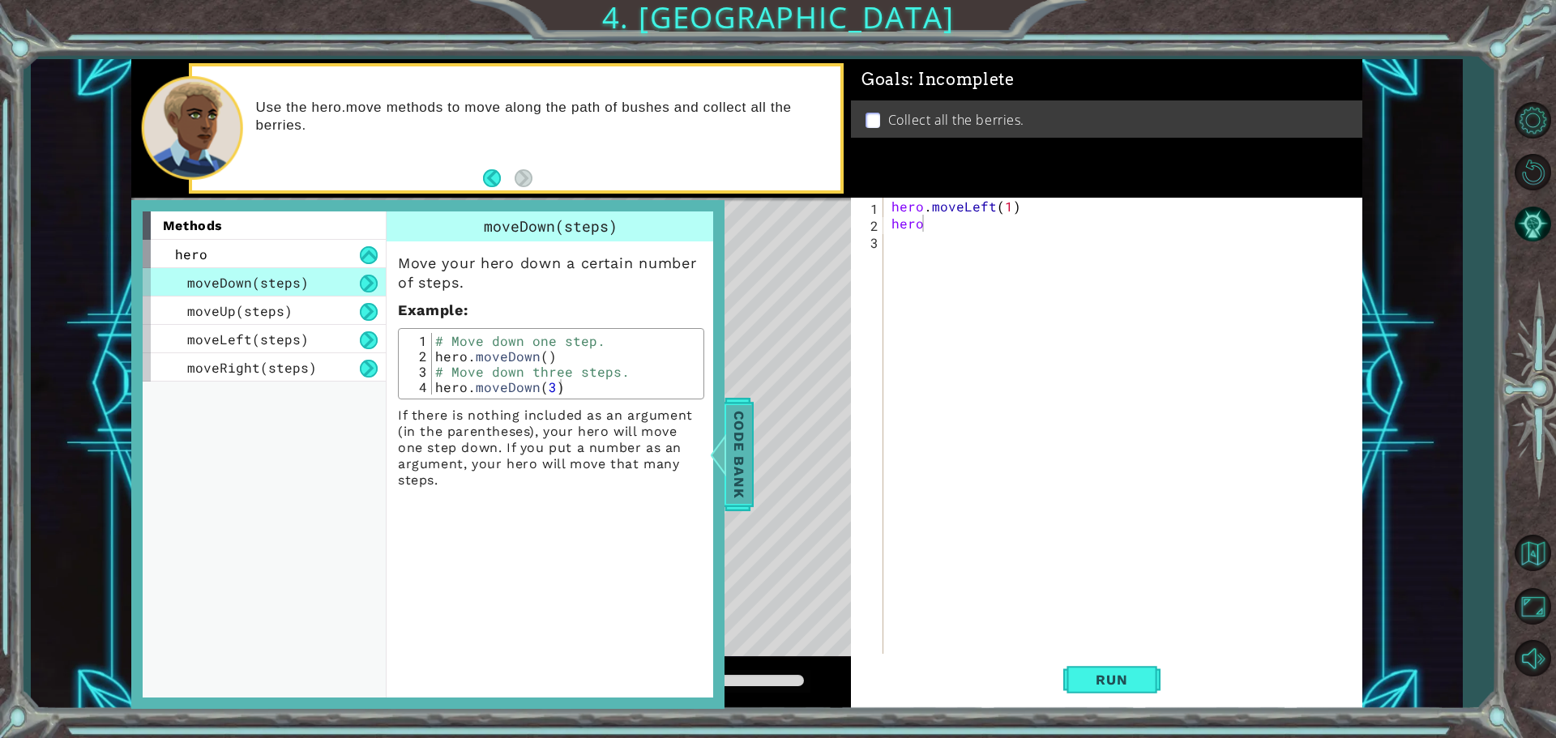
click at [749, 434] on span "Code Bank" at bounding box center [739, 454] width 26 height 99
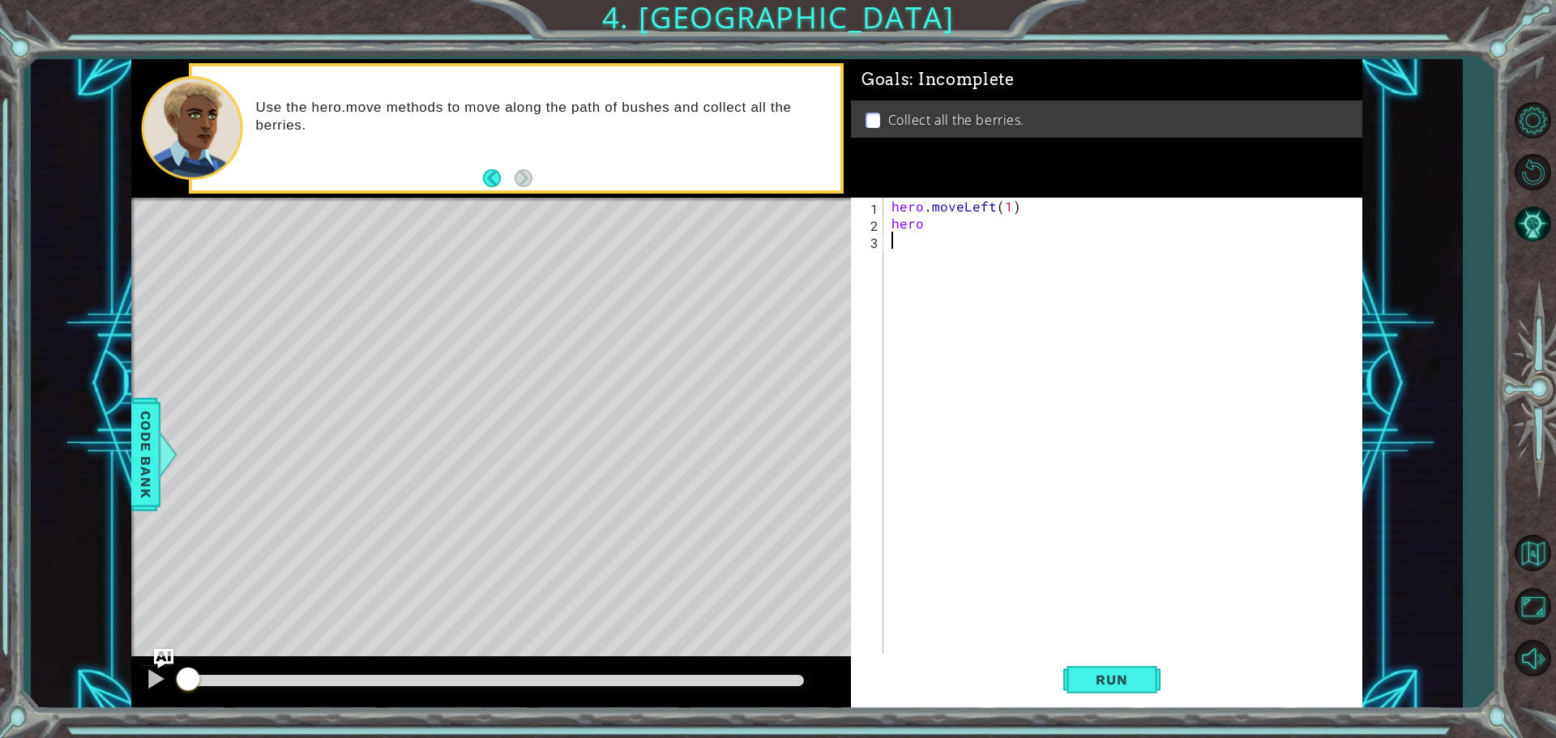
scroll to position [0, 0]
click at [927, 239] on div "hero . moveLeft ( 1 ) hero" at bounding box center [1126, 445] width 477 height 494
click at [942, 229] on div "hero . moveLeft ( 1 ) hero" at bounding box center [1126, 445] width 477 height 494
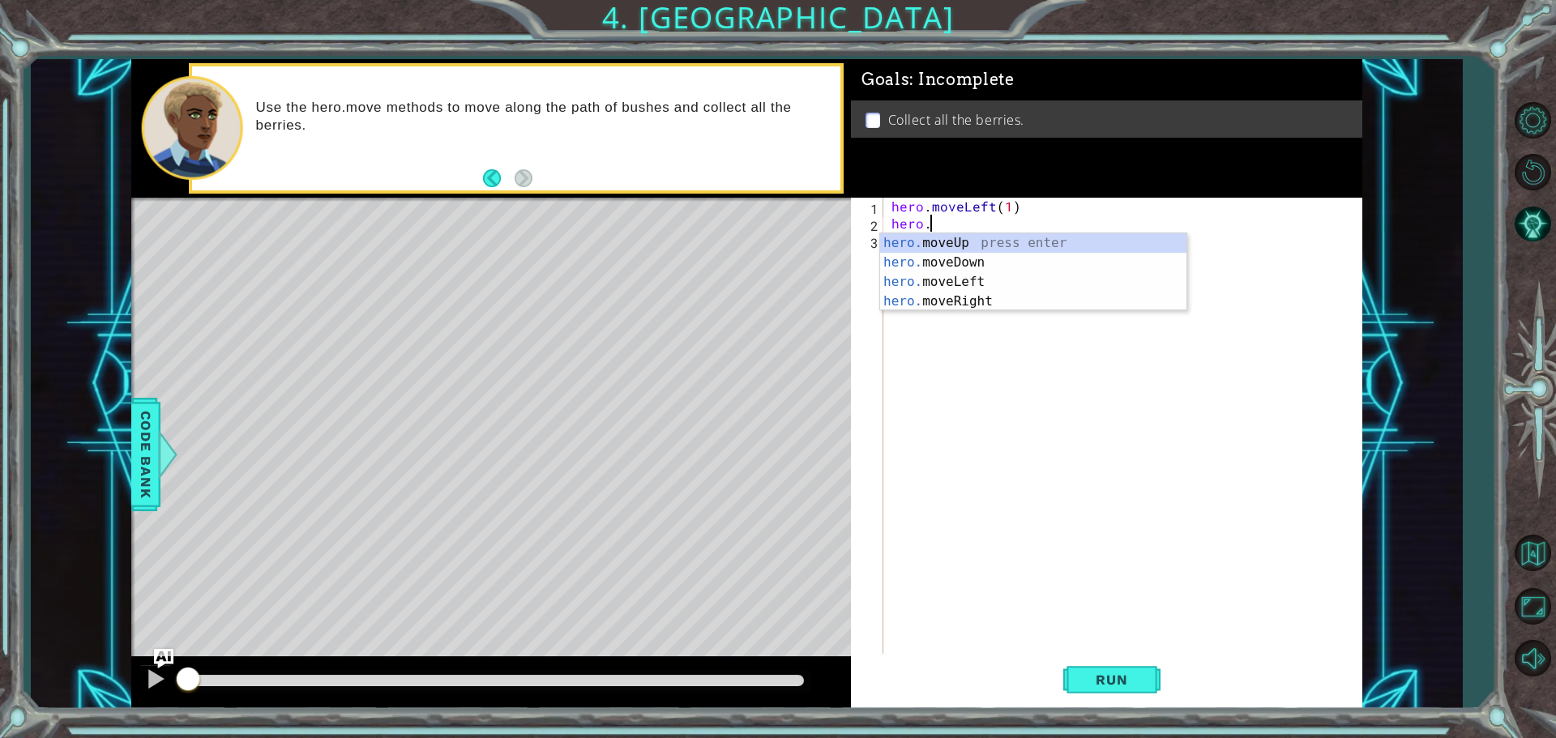
scroll to position [0, 2]
click at [958, 256] on div "hero. moveUp press enter hero. moveDown press enter hero. moveLeft press enter …" at bounding box center [1033, 291] width 306 height 117
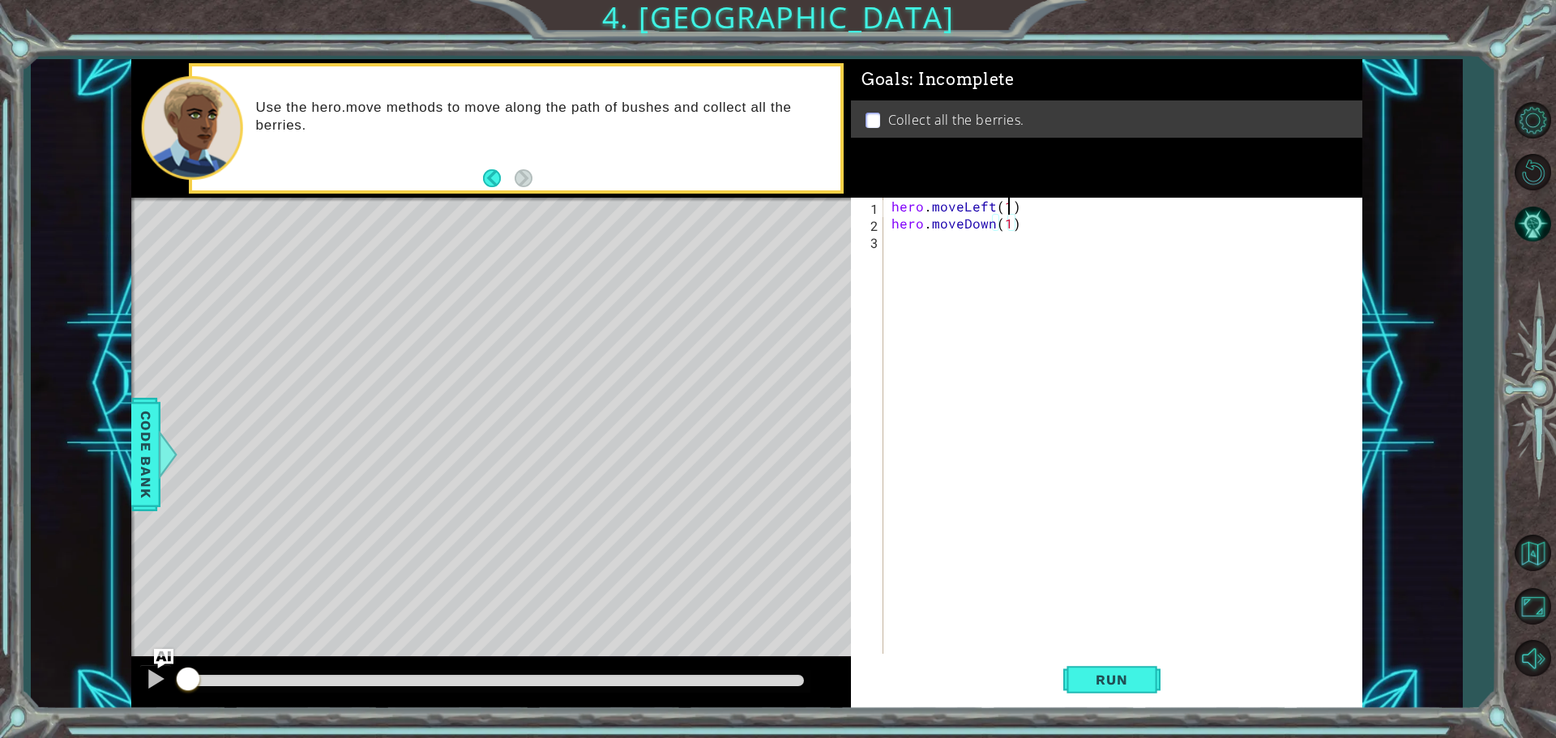
click at [1008, 207] on div "hero . moveLeft ( 1 ) hero . moveDown ( 1 )" at bounding box center [1126, 445] width 477 height 494
type textarea "hero.moveLeft(2)"
click at [1013, 233] on div "hero . moveLeft ( 2 ) hero . moveDown ( 1 )" at bounding box center [1126, 445] width 477 height 494
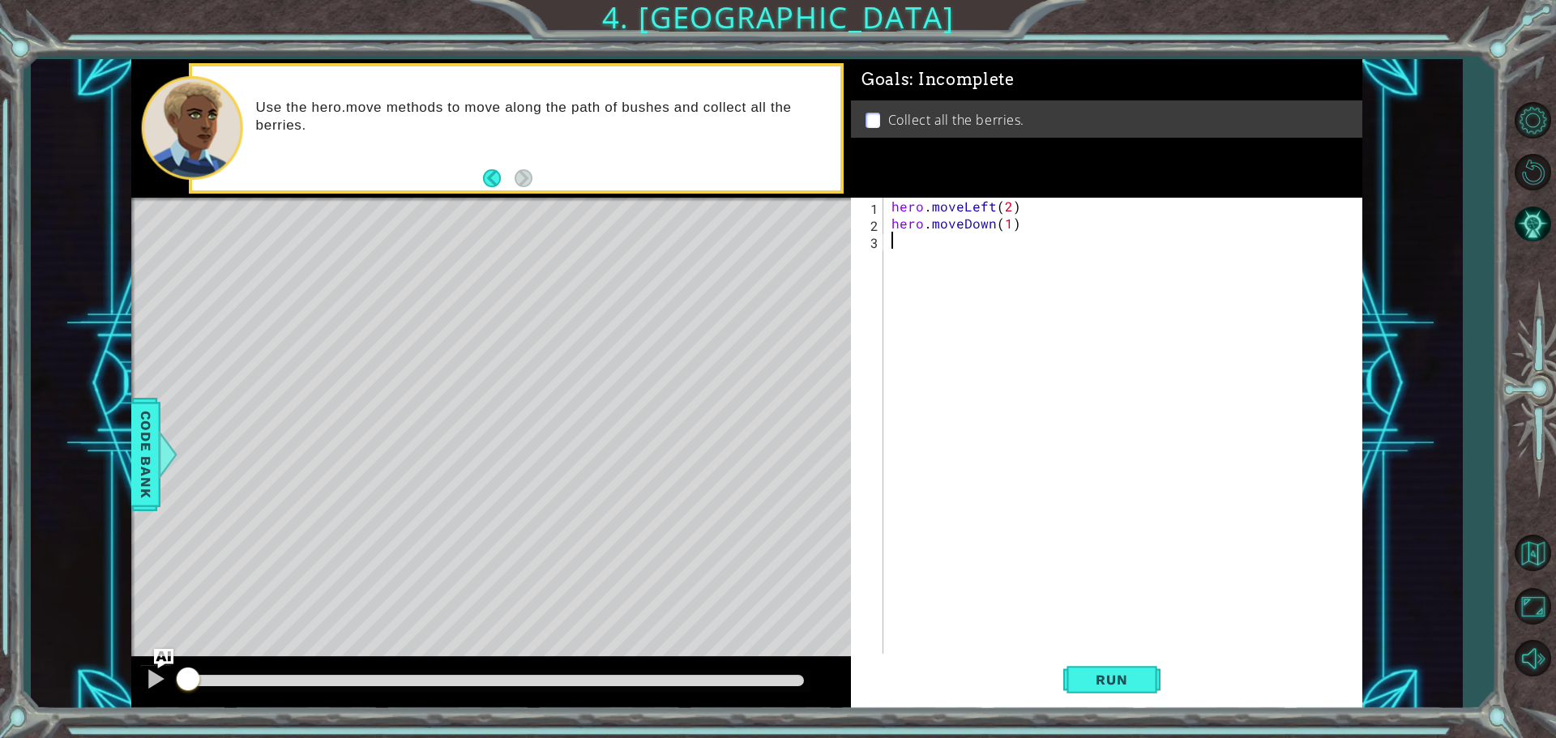
click at [1003, 229] on div "hero . moveLeft ( 2 ) hero . moveDown ( 1 )" at bounding box center [1126, 445] width 477 height 494
click at [1007, 222] on div "hero . moveLeft ( 2 ) hero . moveDown ( 1 )" at bounding box center [1126, 445] width 477 height 494
type textarea "hero.moveDown(2)"
click at [939, 253] on div "hero . moveLeft ( 2 ) hero . moveDown ( 2 )" at bounding box center [1126, 445] width 477 height 494
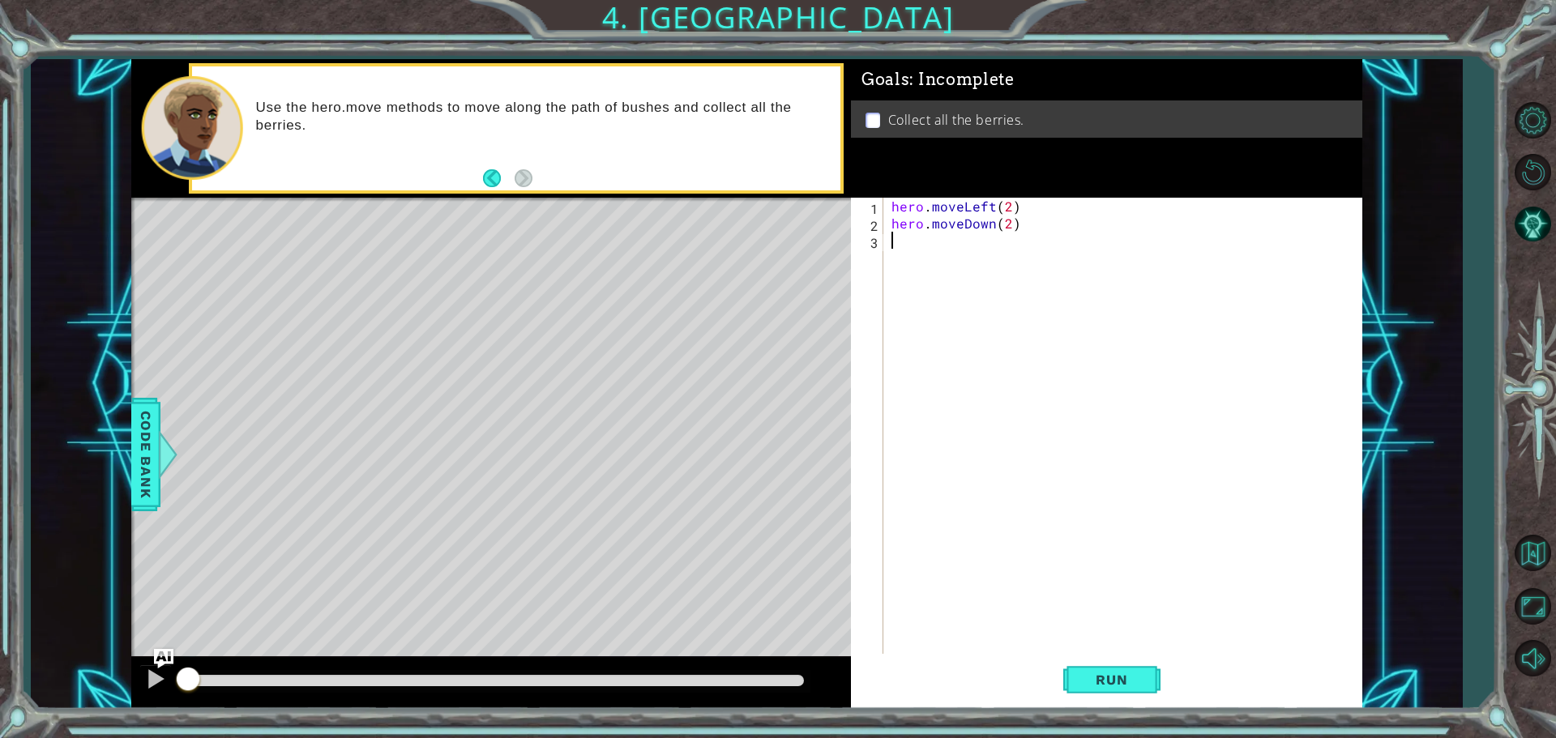
scroll to position [0, 0]
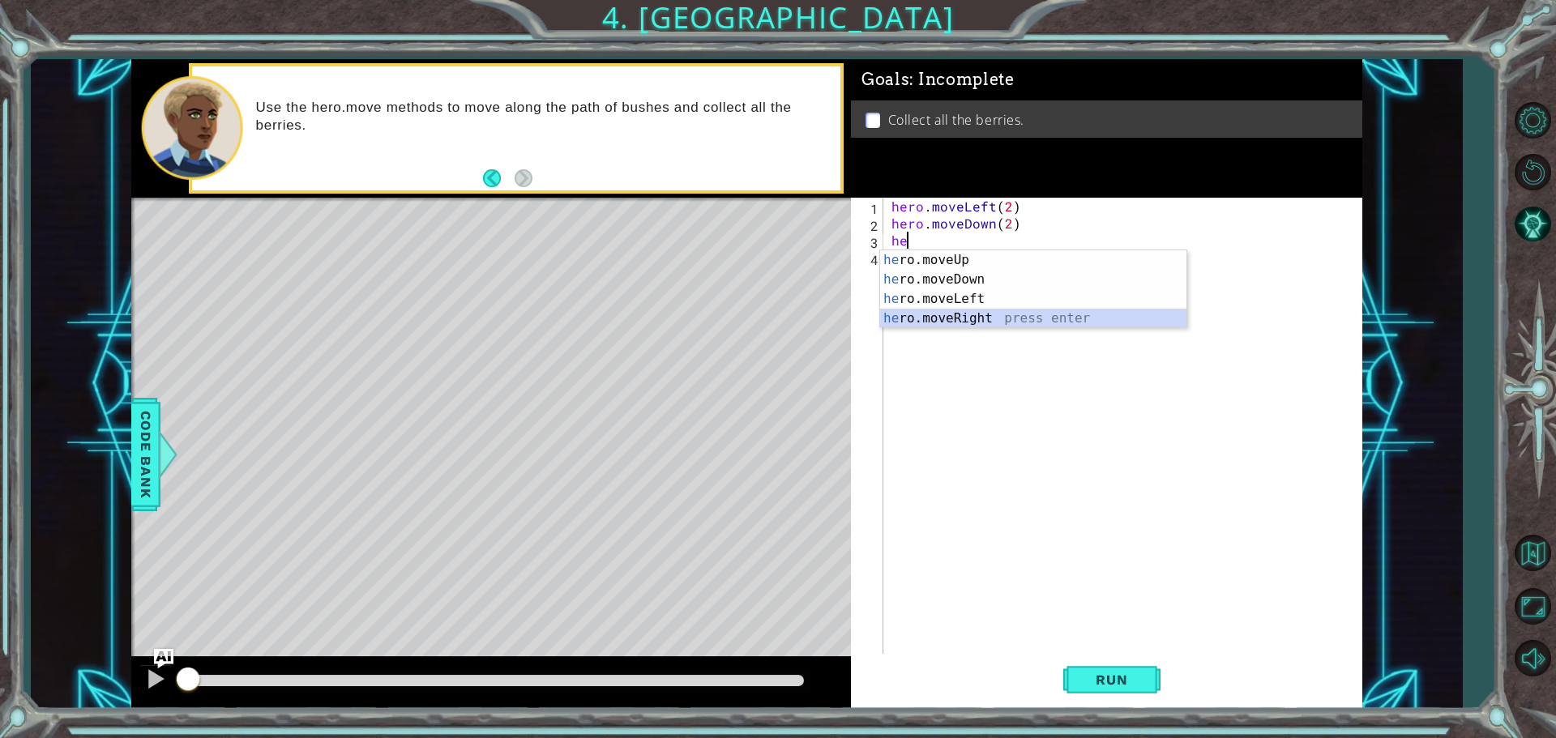
click at [938, 314] on div "he ro.moveUp press enter he ro.moveDown press enter he ro.moveLeft press enter …" at bounding box center [1033, 308] width 306 height 117
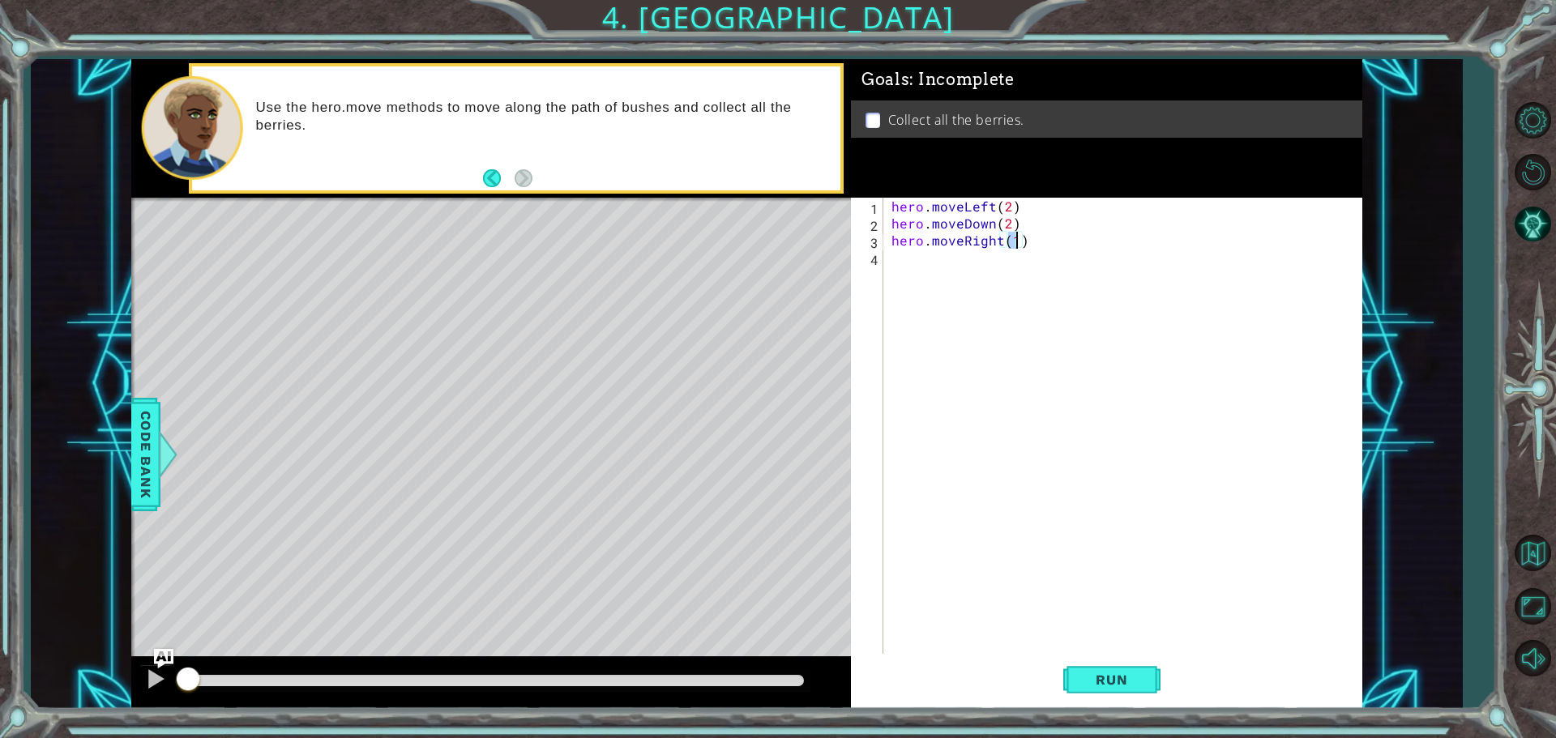
type textarea "hero.moveRight(2)"
click at [969, 274] on div "hero . moveLeft ( 2 ) hero . moveDown ( 2 ) hero . moveRight ( 2 )" at bounding box center [1126, 445] width 477 height 494
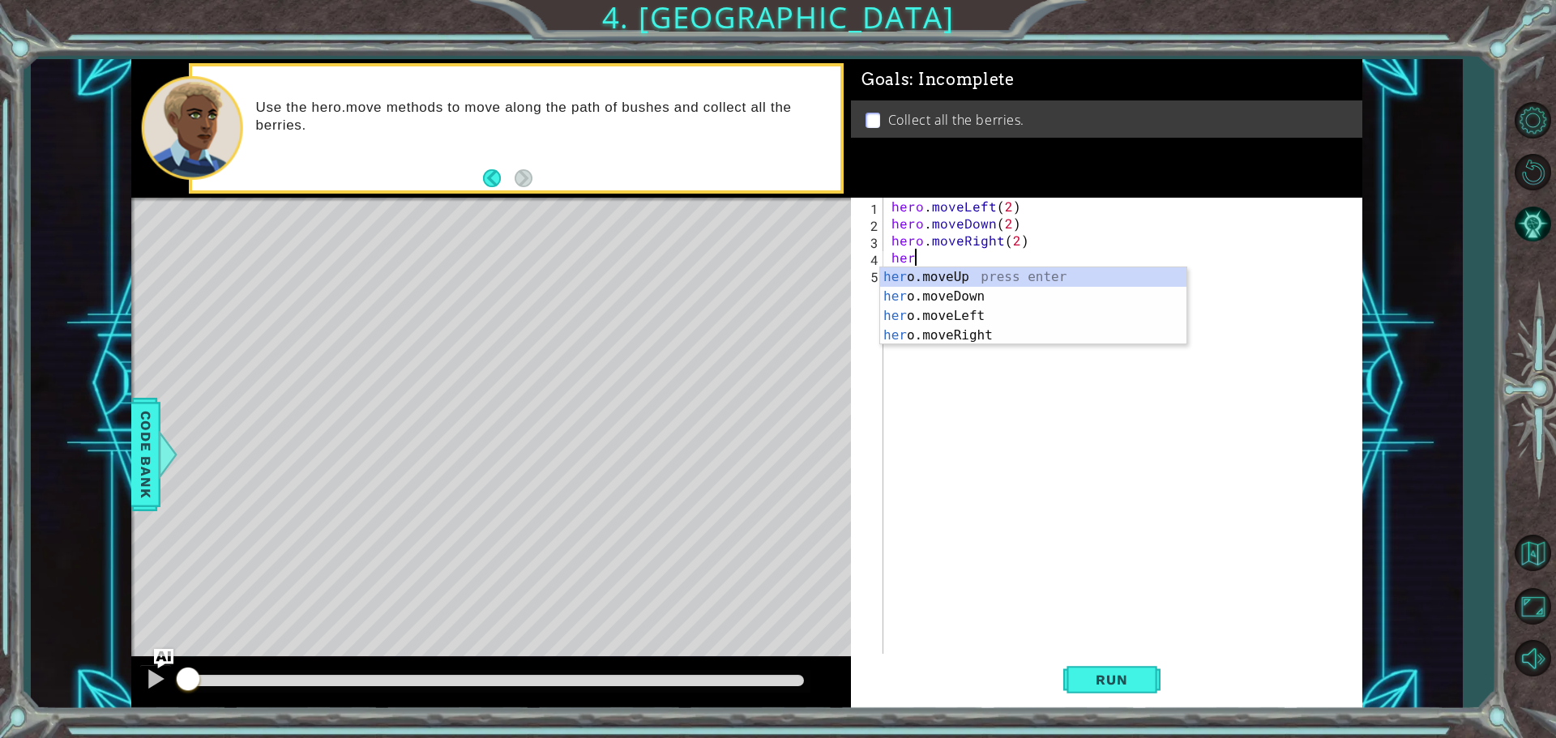
click at [969, 274] on div "her o.moveUp press enter her o.moveDown press enter her o.moveLeft press enter …" at bounding box center [1033, 325] width 306 height 117
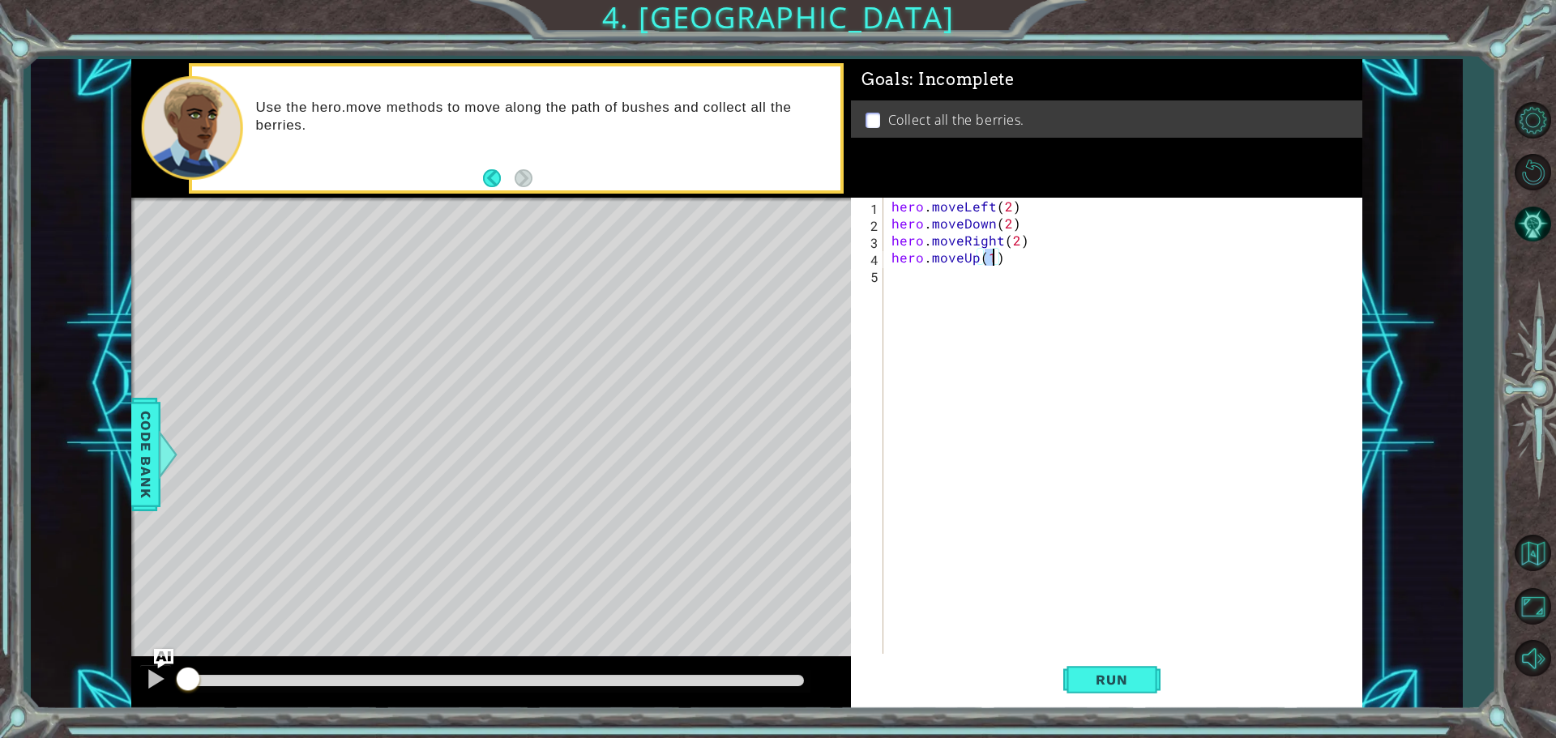
scroll to position [0, 6]
type textarea "hero.moveUp(2)"
click at [1121, 685] on span "Run" at bounding box center [1112, 680] width 64 height 16
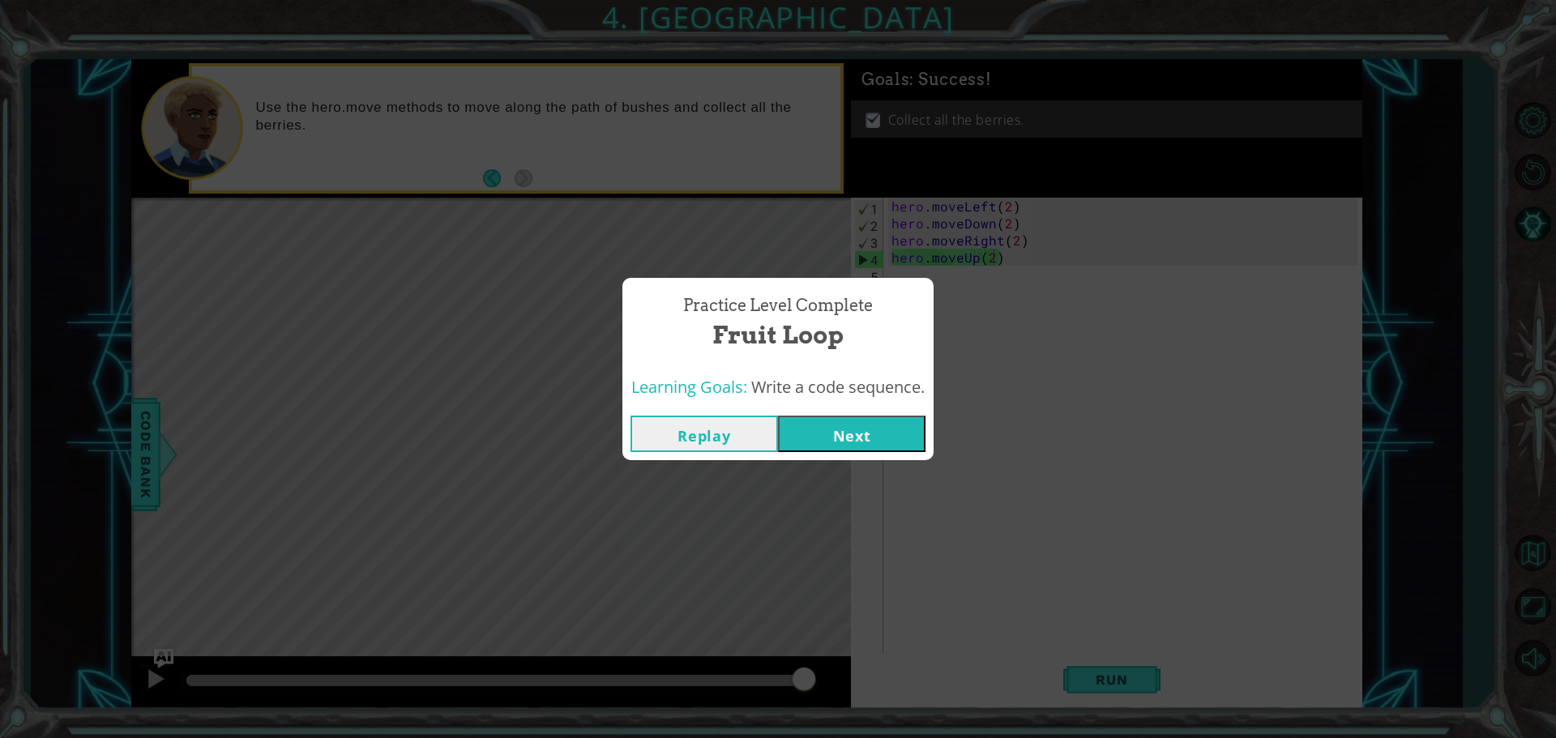
click at [839, 413] on div "Replay Next" at bounding box center [777, 434] width 311 height 53
click at [841, 426] on button "Next" at bounding box center [852, 434] width 148 height 36
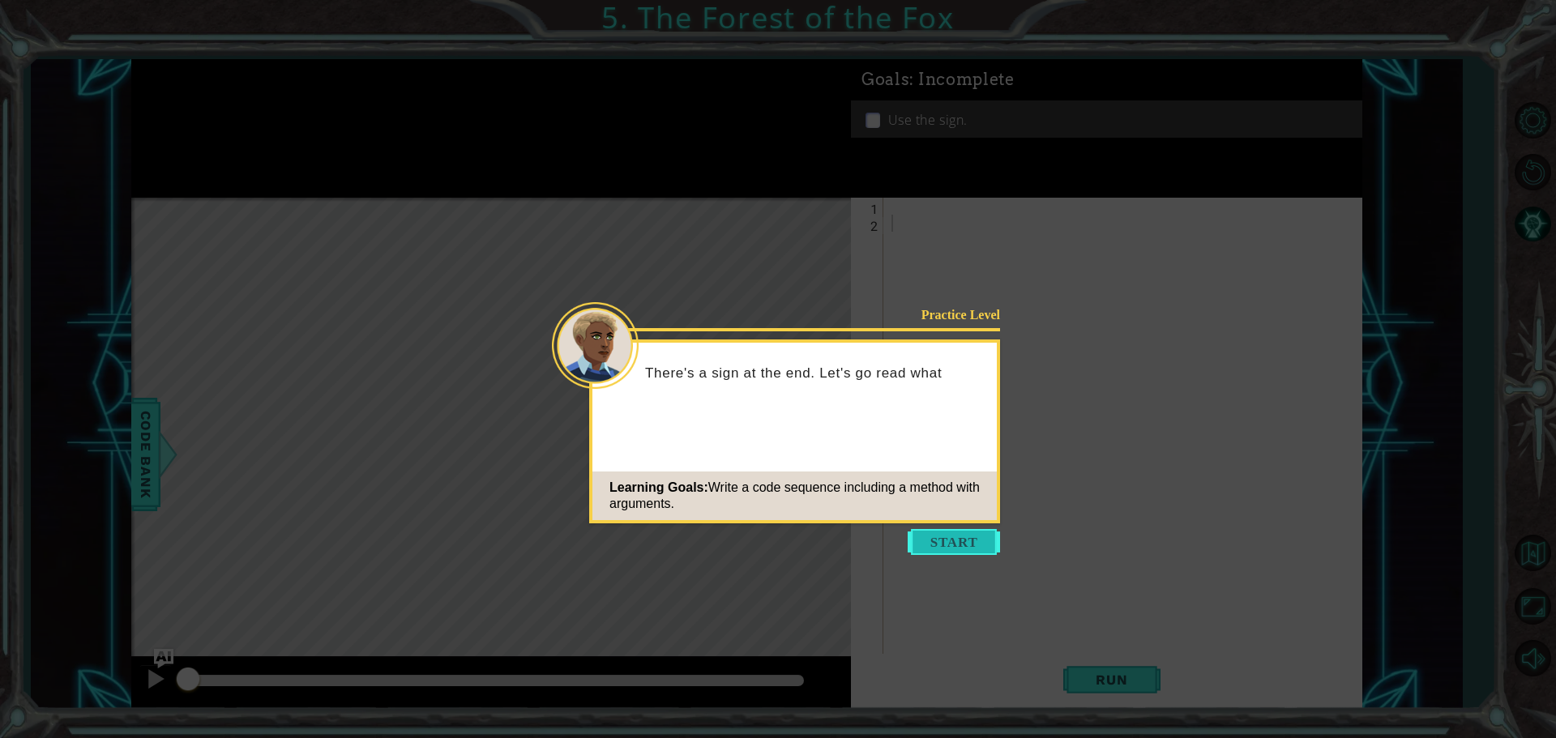
click at [987, 536] on button "Start" at bounding box center [954, 542] width 92 height 26
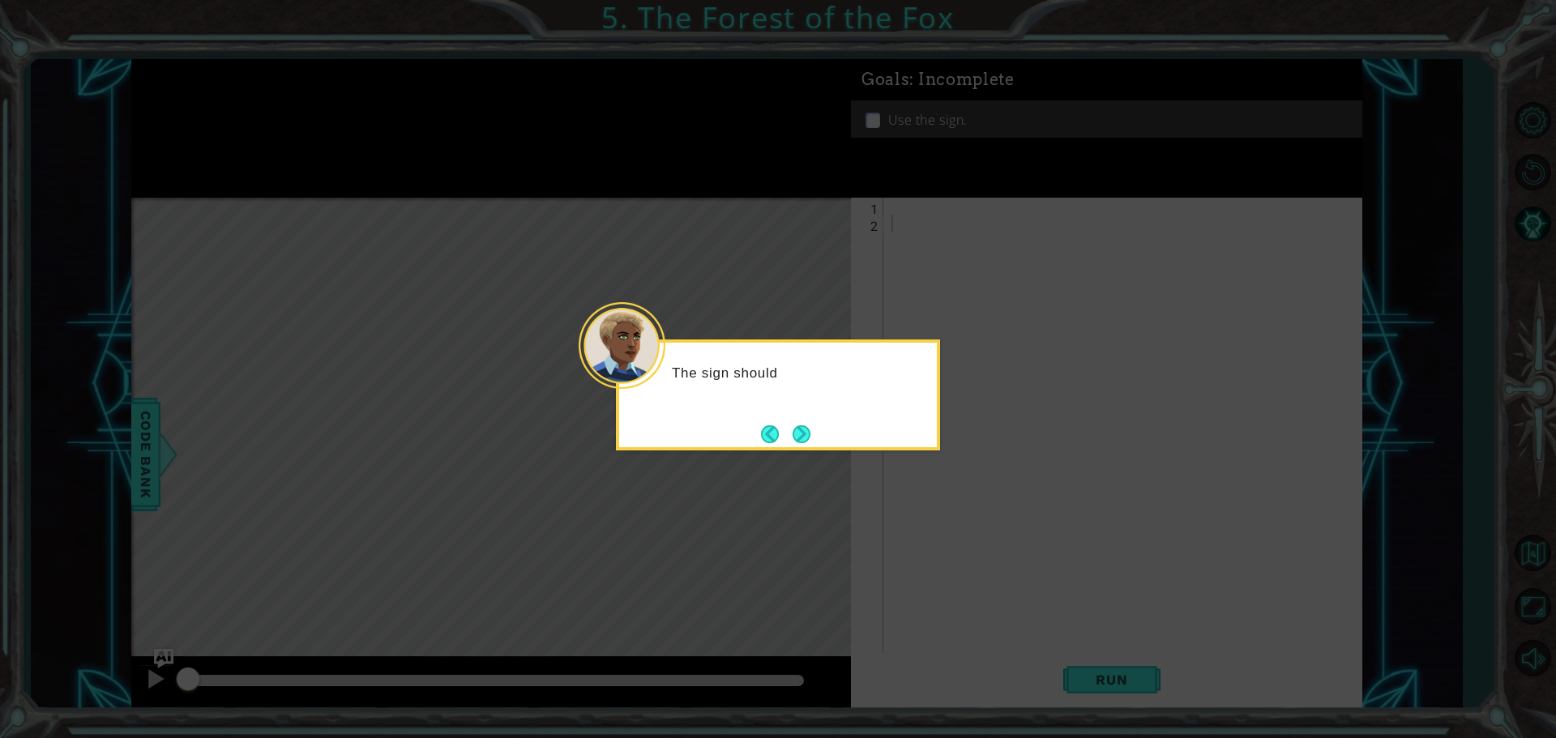
click at [781, 417] on div "The sign should" at bounding box center [778, 395] width 324 height 111
click at [789, 424] on button "Next" at bounding box center [801, 434] width 24 height 24
click at [802, 428] on button "Next" at bounding box center [801, 433] width 25 height 25
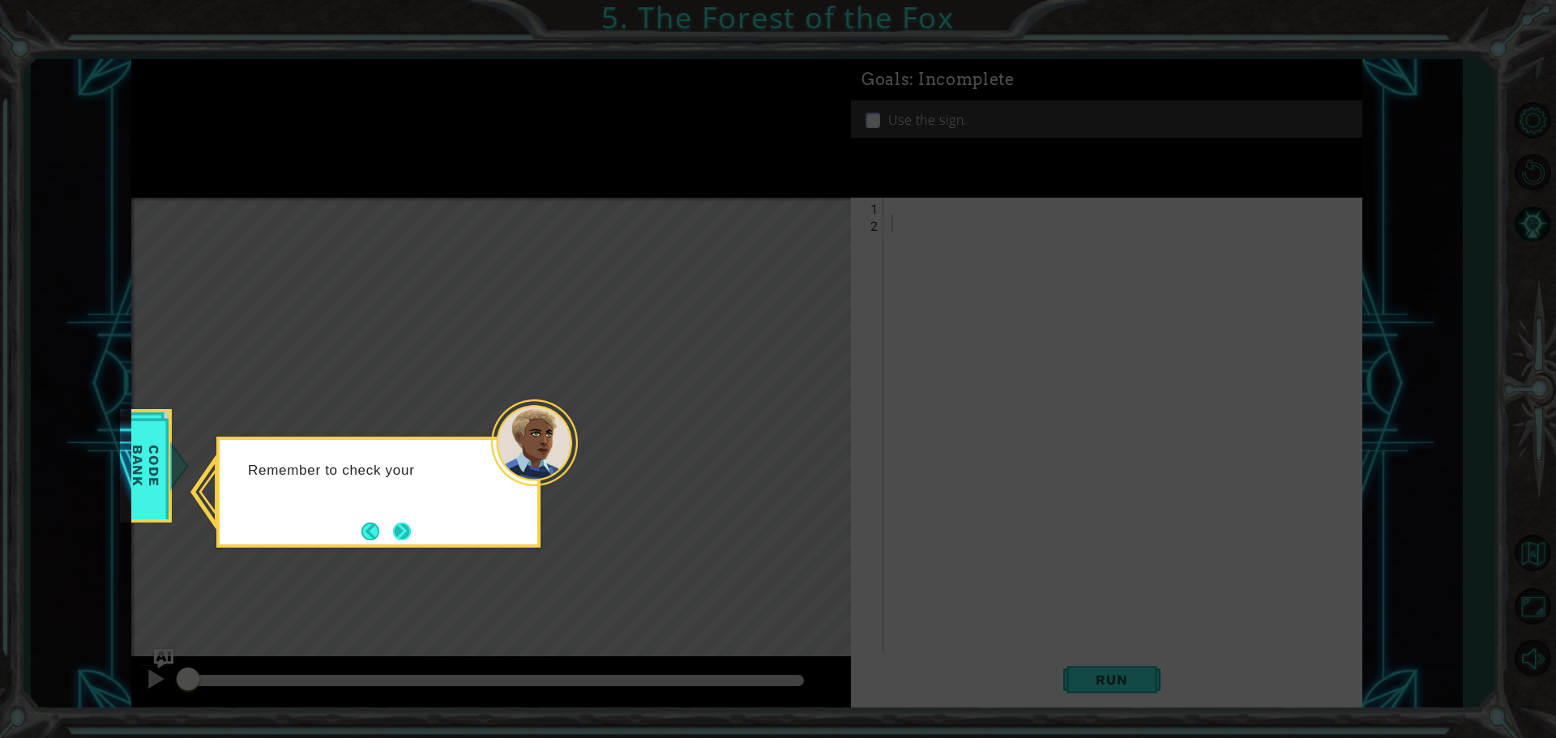
click at [404, 518] on button "Next" at bounding box center [402, 531] width 30 height 30
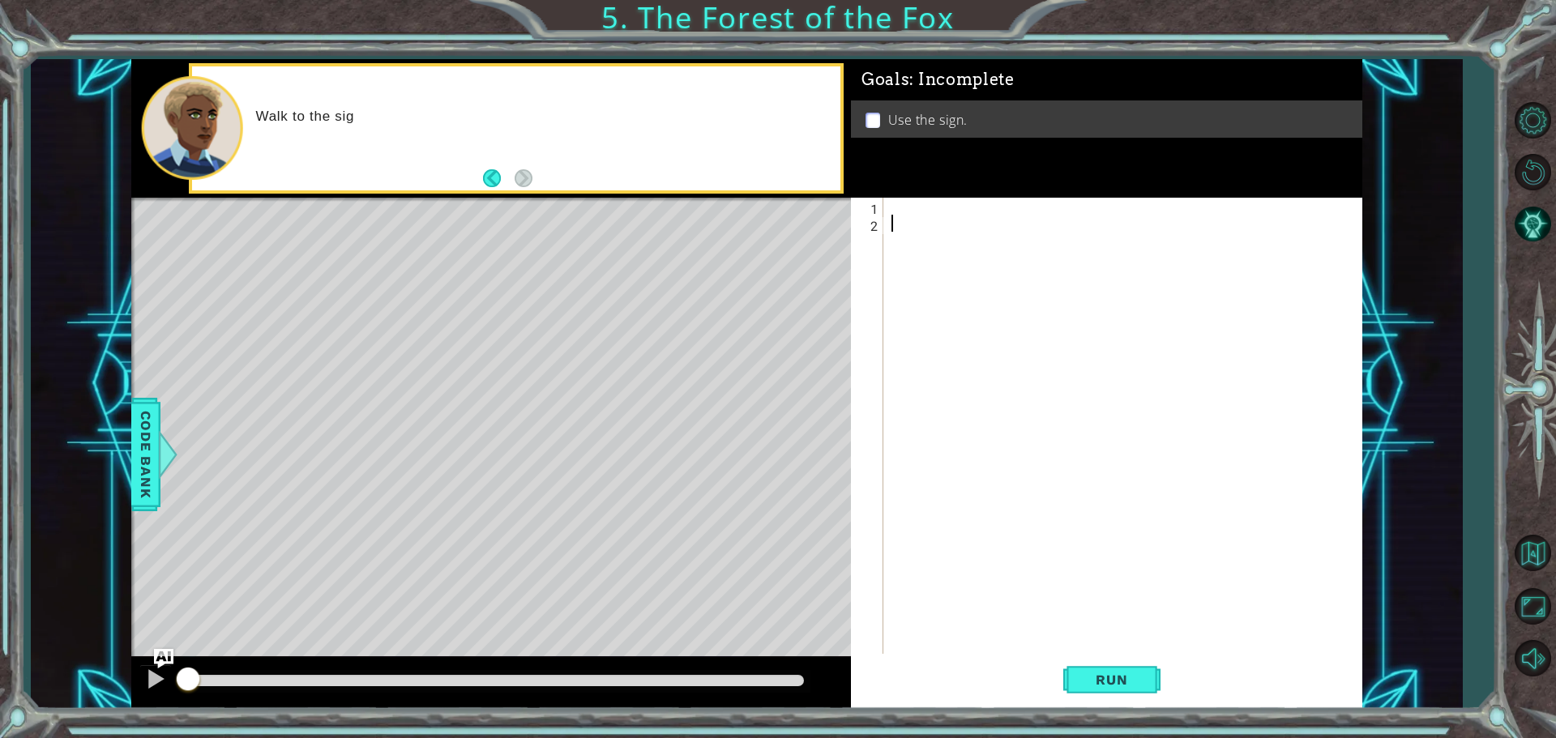
click at [980, 222] on div at bounding box center [1126, 445] width 477 height 494
click at [938, 204] on div at bounding box center [1126, 445] width 477 height 494
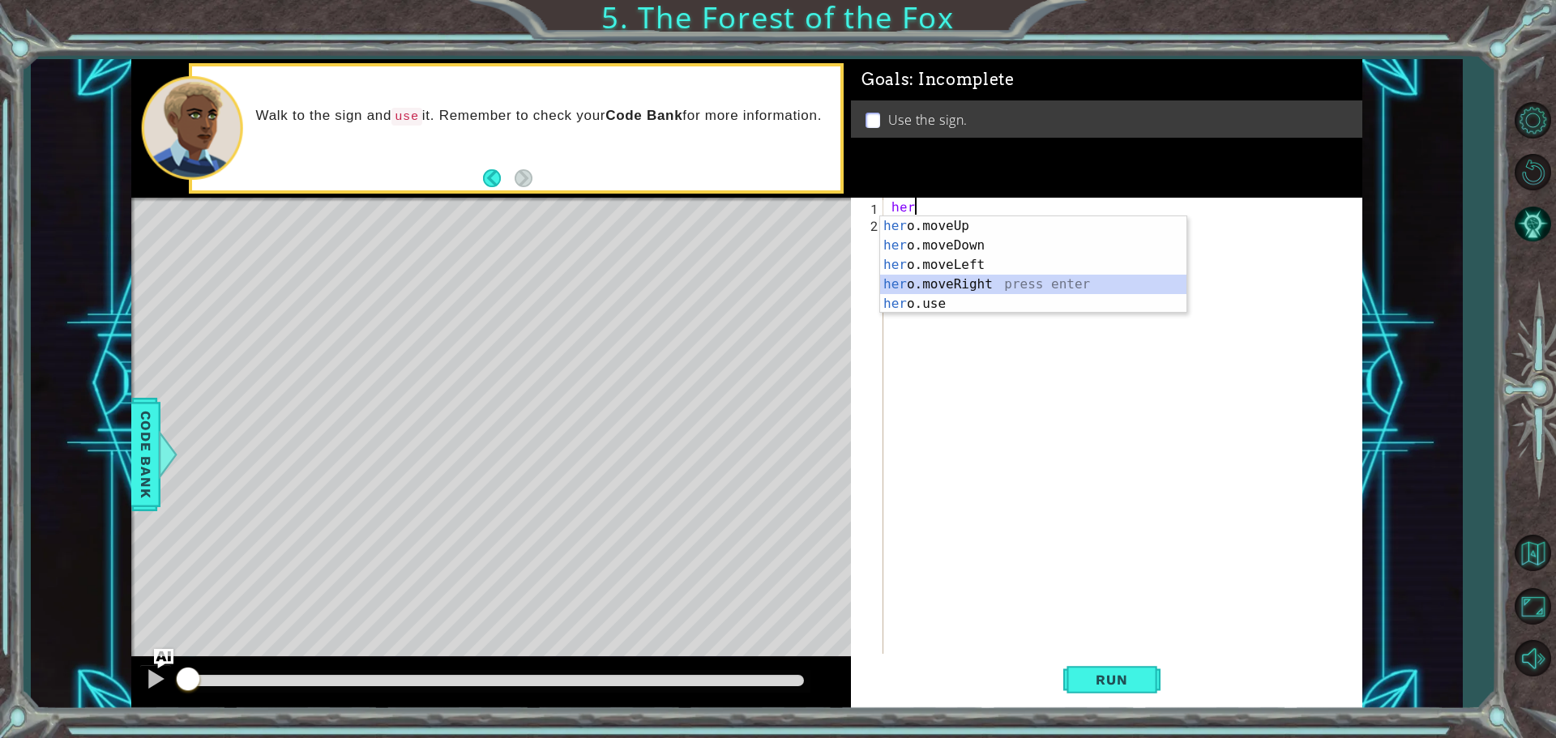
click at [974, 289] on div "her o.moveUp press enter her o.moveDown press enter her o.moveLeft press enter …" at bounding box center [1033, 284] width 306 height 136
type textarea "hero.moveRight(1)"
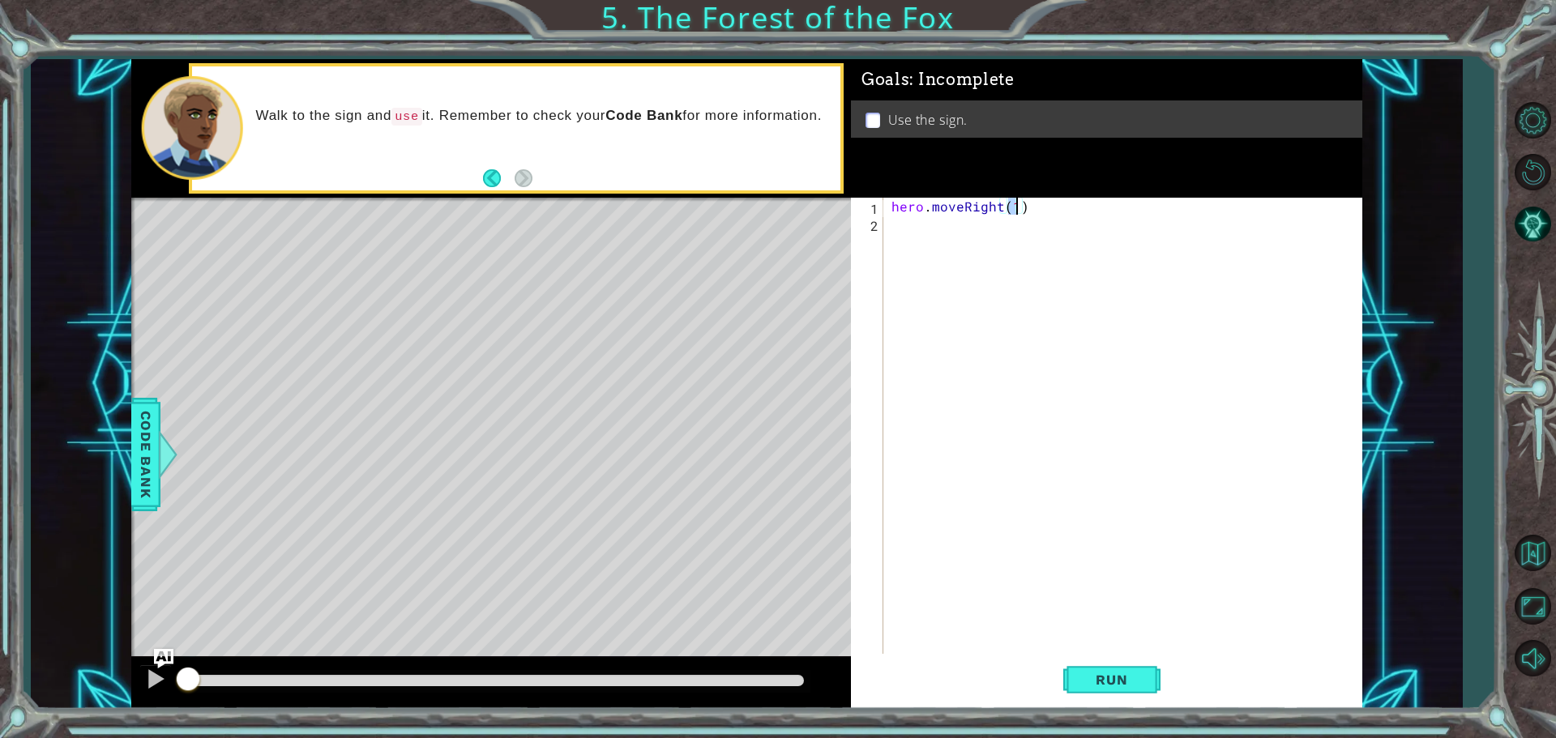
click at [939, 245] on div "hero . moveRight ( 1 )" at bounding box center [1126, 445] width 477 height 494
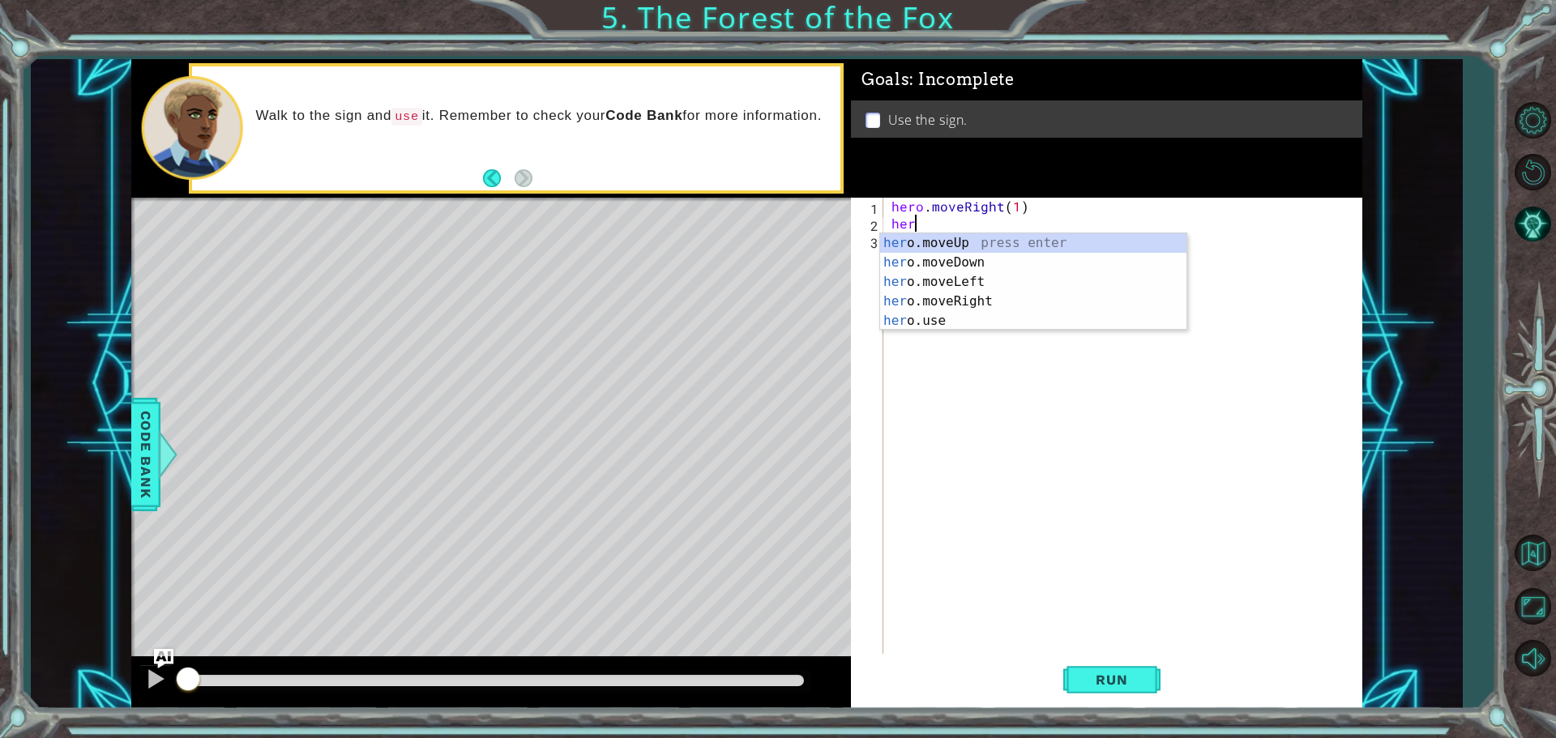
click at [939, 245] on div "her o.moveUp press enter her o.moveDown press enter her o.moveLeft press enter …" at bounding box center [1033, 301] width 306 height 136
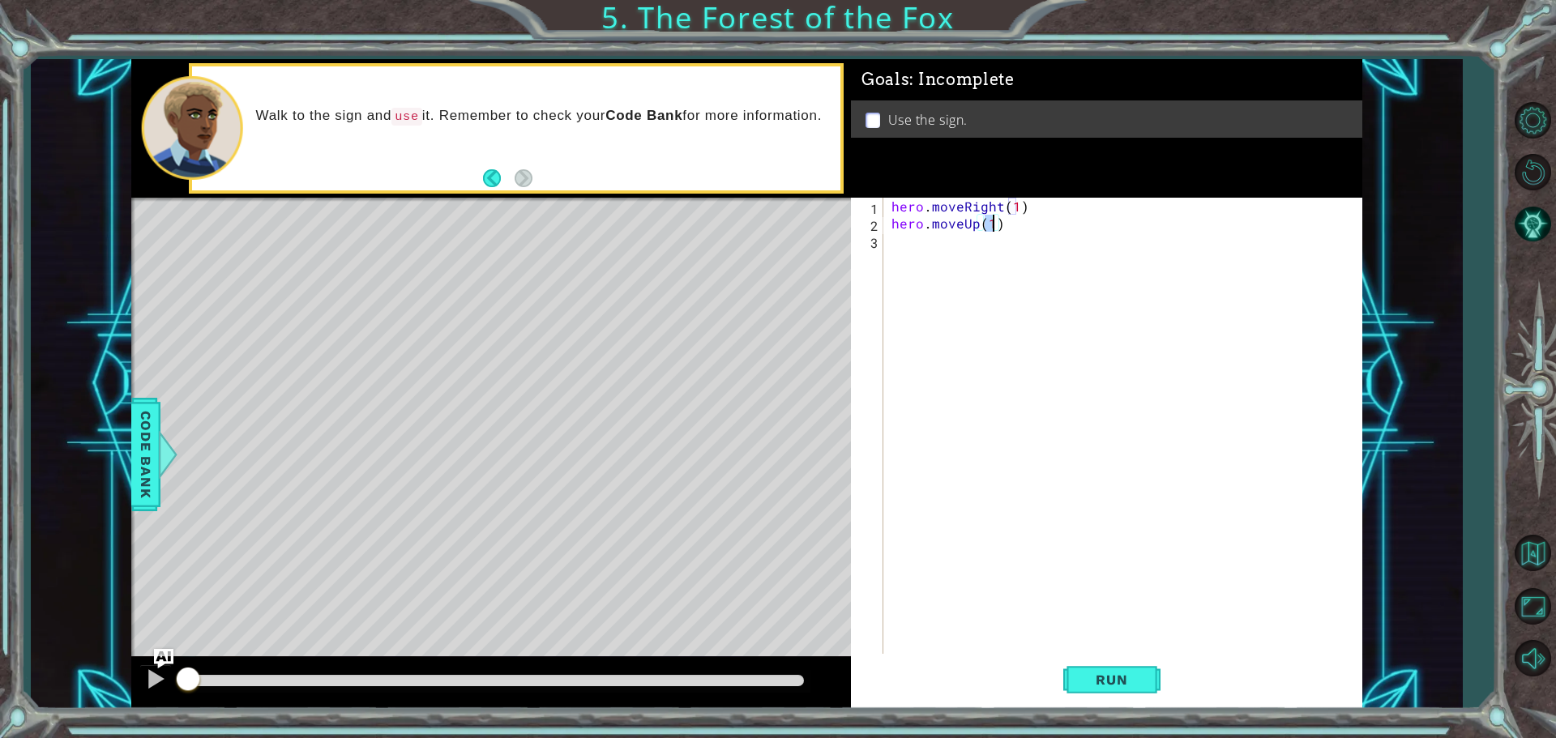
click at [939, 263] on div "hero . moveRight ( 1 ) hero . moveUp ( 1 )" at bounding box center [1126, 445] width 477 height 494
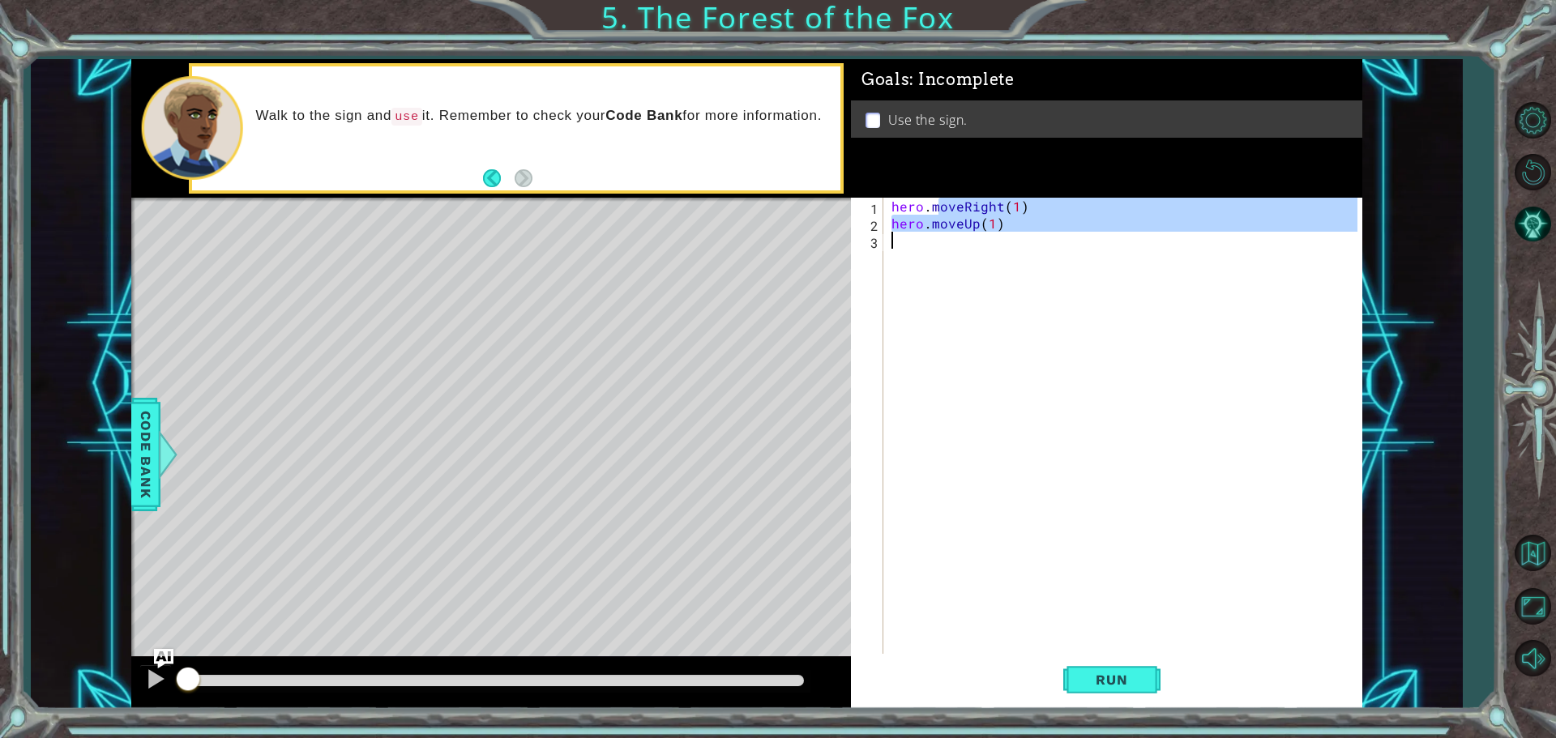
type textarea "hero.moveUp(1)"
click at [939, 263] on div "hero . moveRight ( 1 ) hero . moveUp ( 1 )" at bounding box center [1122, 428] width 469 height 460
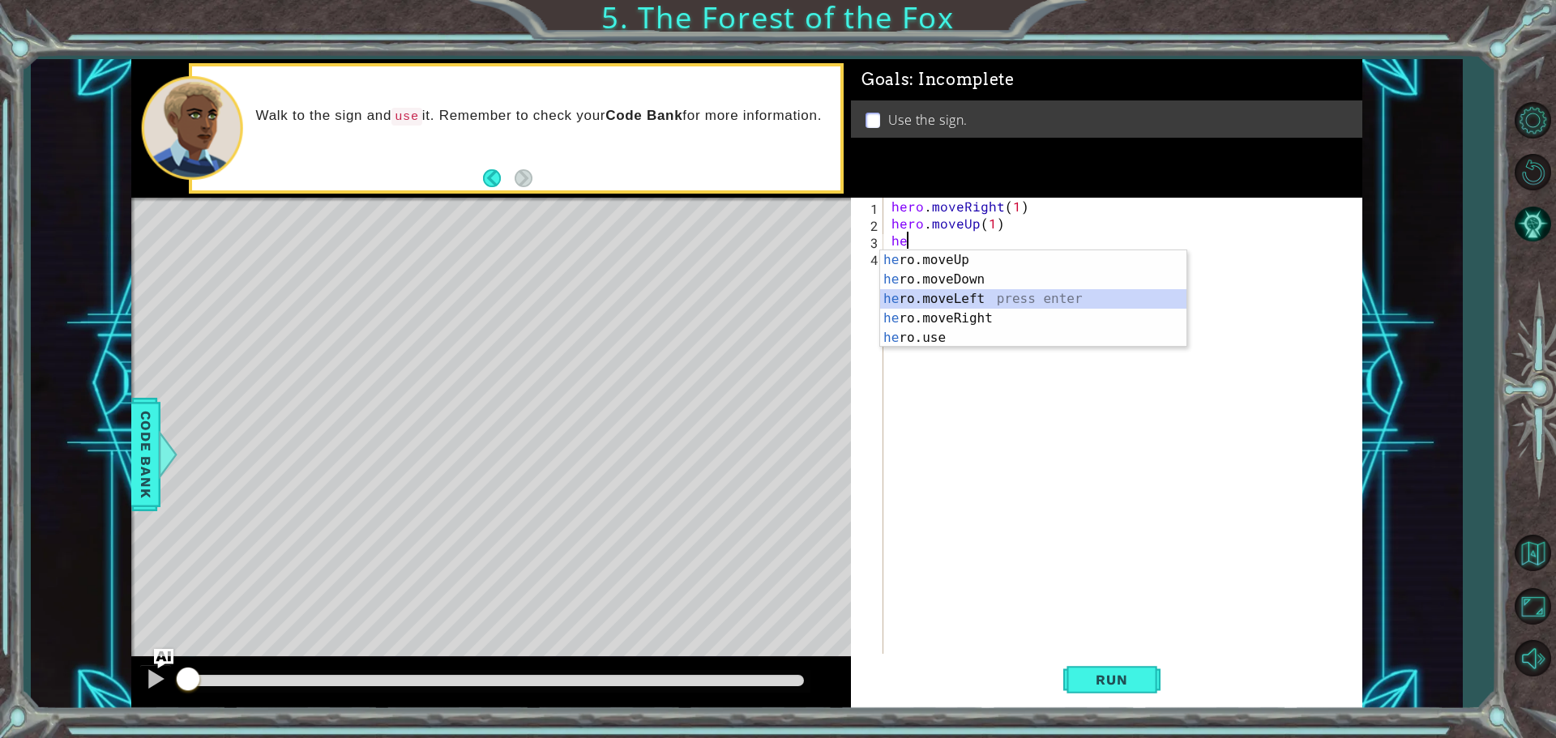
click at [936, 297] on div "he ro.moveUp press enter he ro.moveDown press enter he ro.moveLeft press enter …" at bounding box center [1033, 318] width 306 height 136
type textarea "hero.moveLeft(1)"
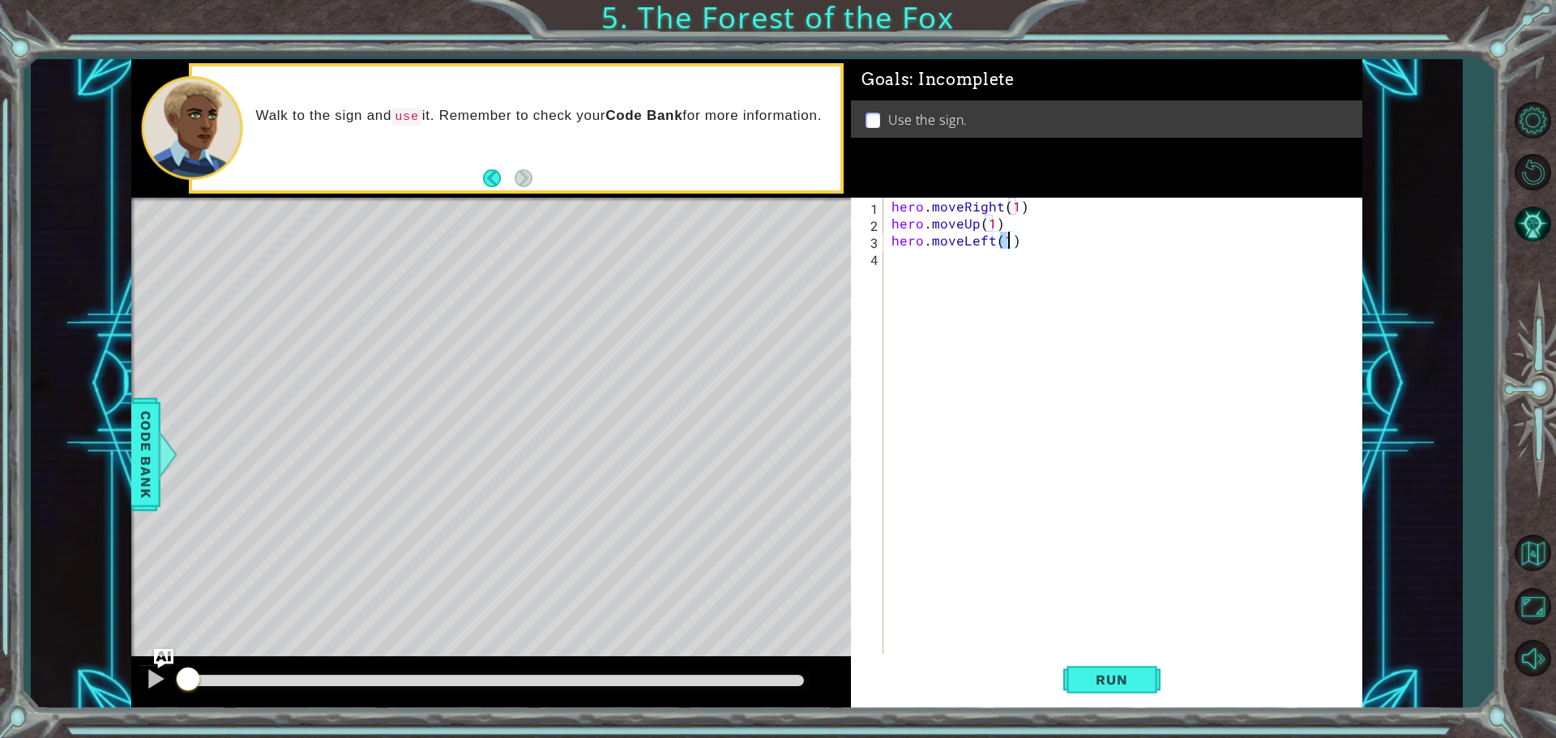
click at [934, 302] on div "hero . moveRight ( 1 ) hero . moveUp ( 1 ) hero . moveLeft ( 1 )" at bounding box center [1126, 445] width 477 height 494
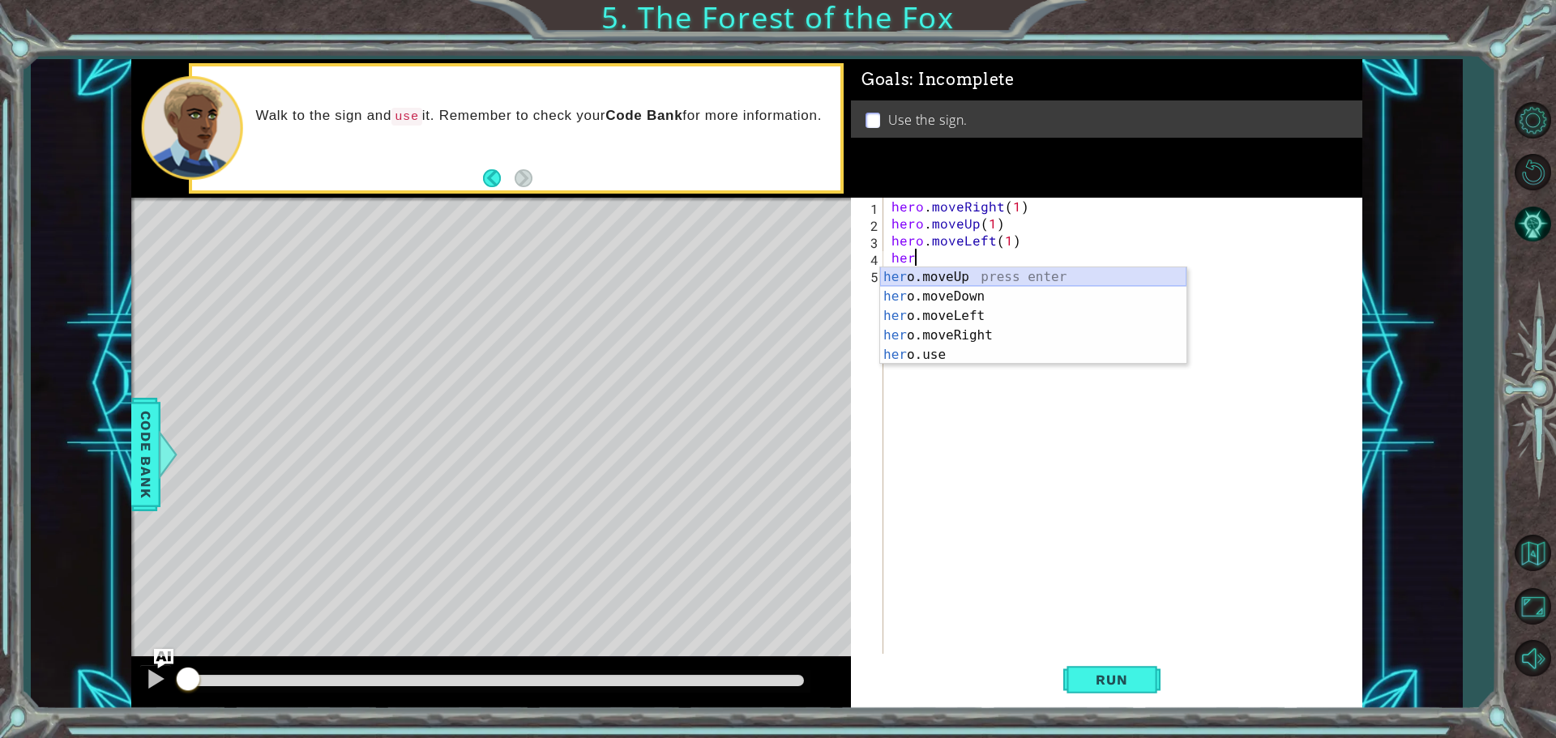
click at [974, 280] on div "her o.moveUp press enter her o.moveDown press enter her o.moveLeft press enter …" at bounding box center [1033, 335] width 306 height 136
type textarea "hero.moveUp(1)"
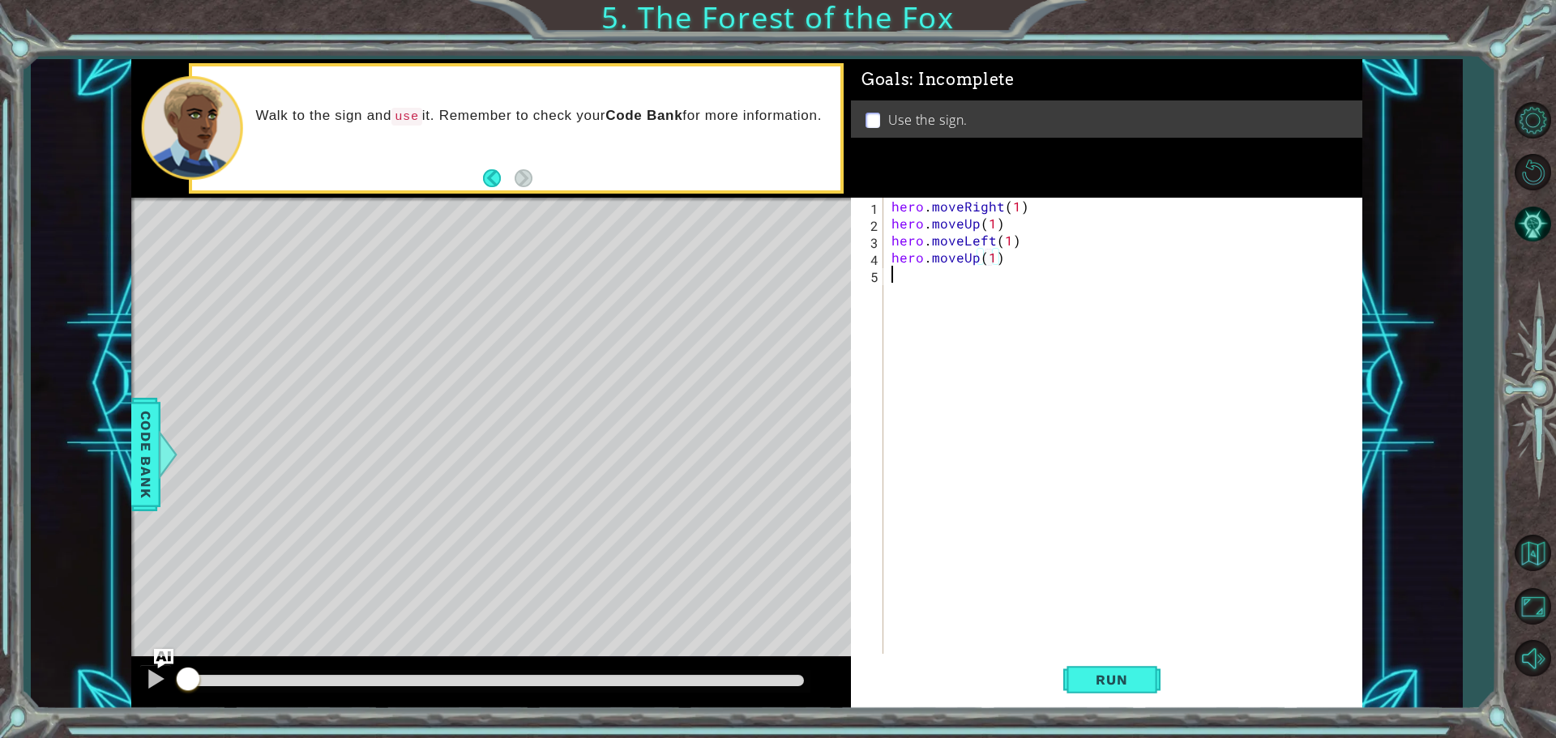
click at [963, 305] on div "hero . moveRight ( 1 ) hero . moveUp ( 1 ) hero . moveLeft ( 1 ) hero . moveUp …" at bounding box center [1126, 445] width 477 height 494
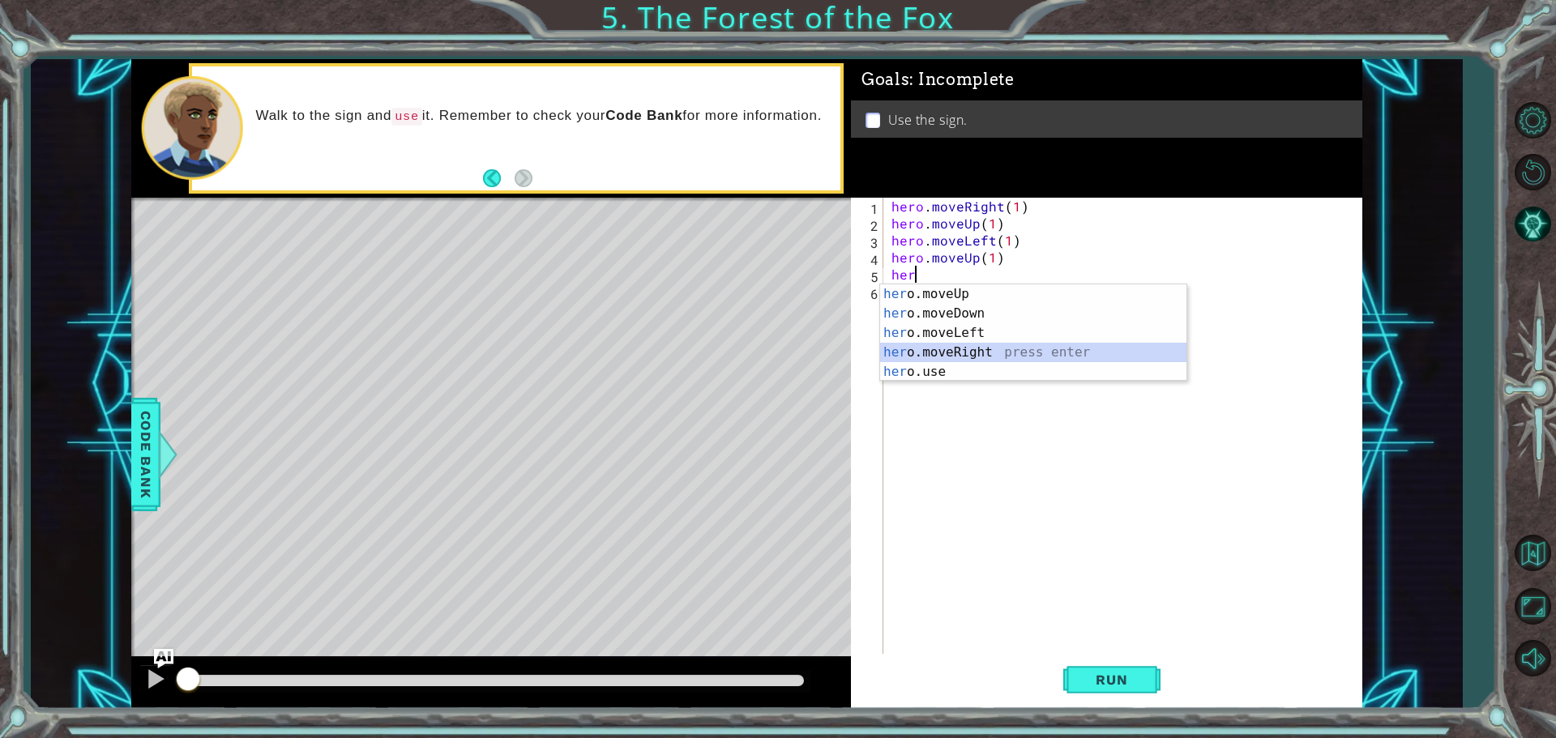
click at [976, 346] on div "her o.moveUp press enter her o.moveDown press enter her o.moveLeft press enter …" at bounding box center [1033, 352] width 306 height 136
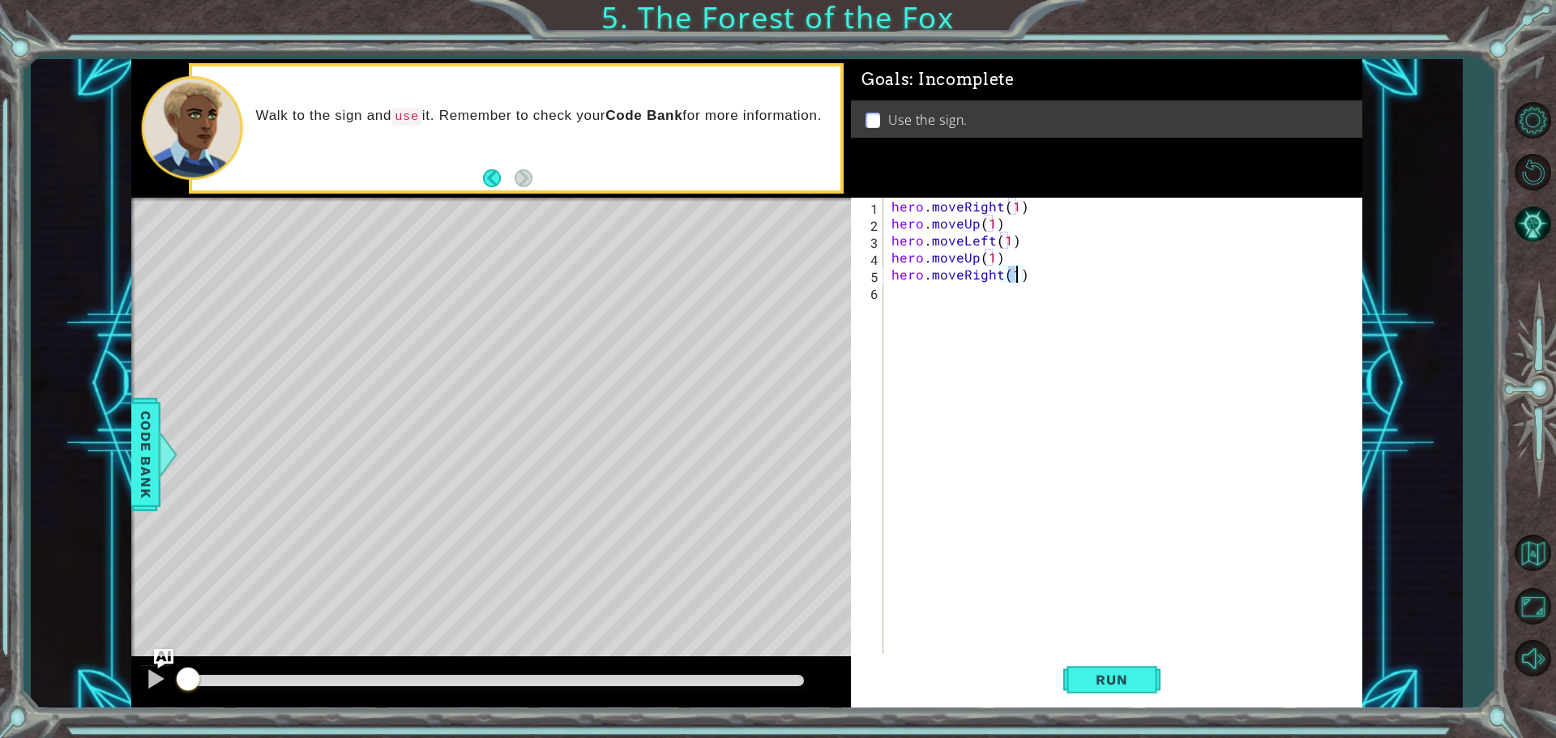
type textarea "hero.moveRight(2)"
click at [964, 304] on div "hero . moveRight ( 1 ) hero . moveUp ( 1 ) hero . moveLeft ( 1 ) hero . moveUp …" at bounding box center [1126, 445] width 477 height 494
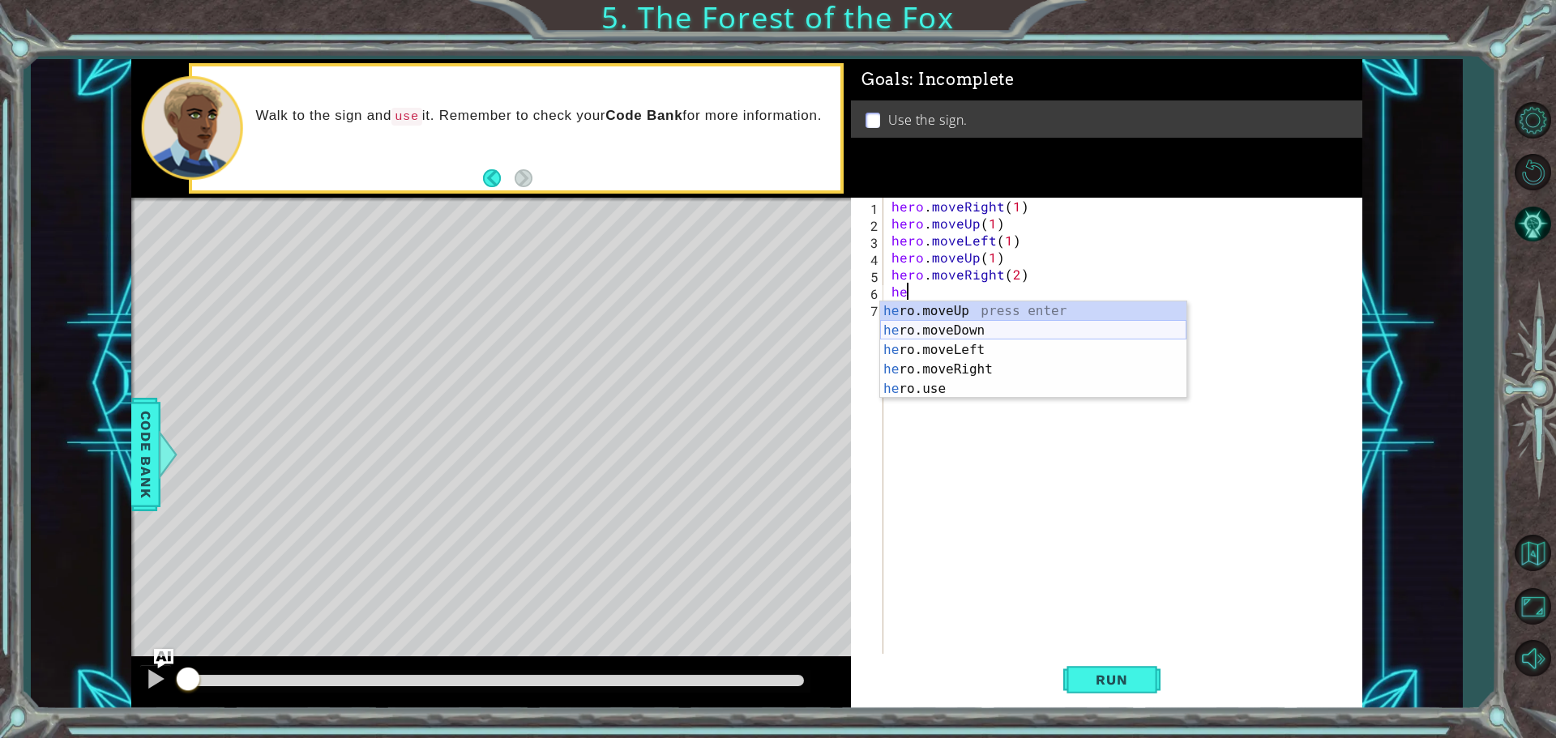
click at [949, 331] on div "he ro.moveUp press enter he ro.moveDown press enter he ro.moveLeft press enter …" at bounding box center [1033, 370] width 306 height 136
type textarea "hero.moveDown(1)"
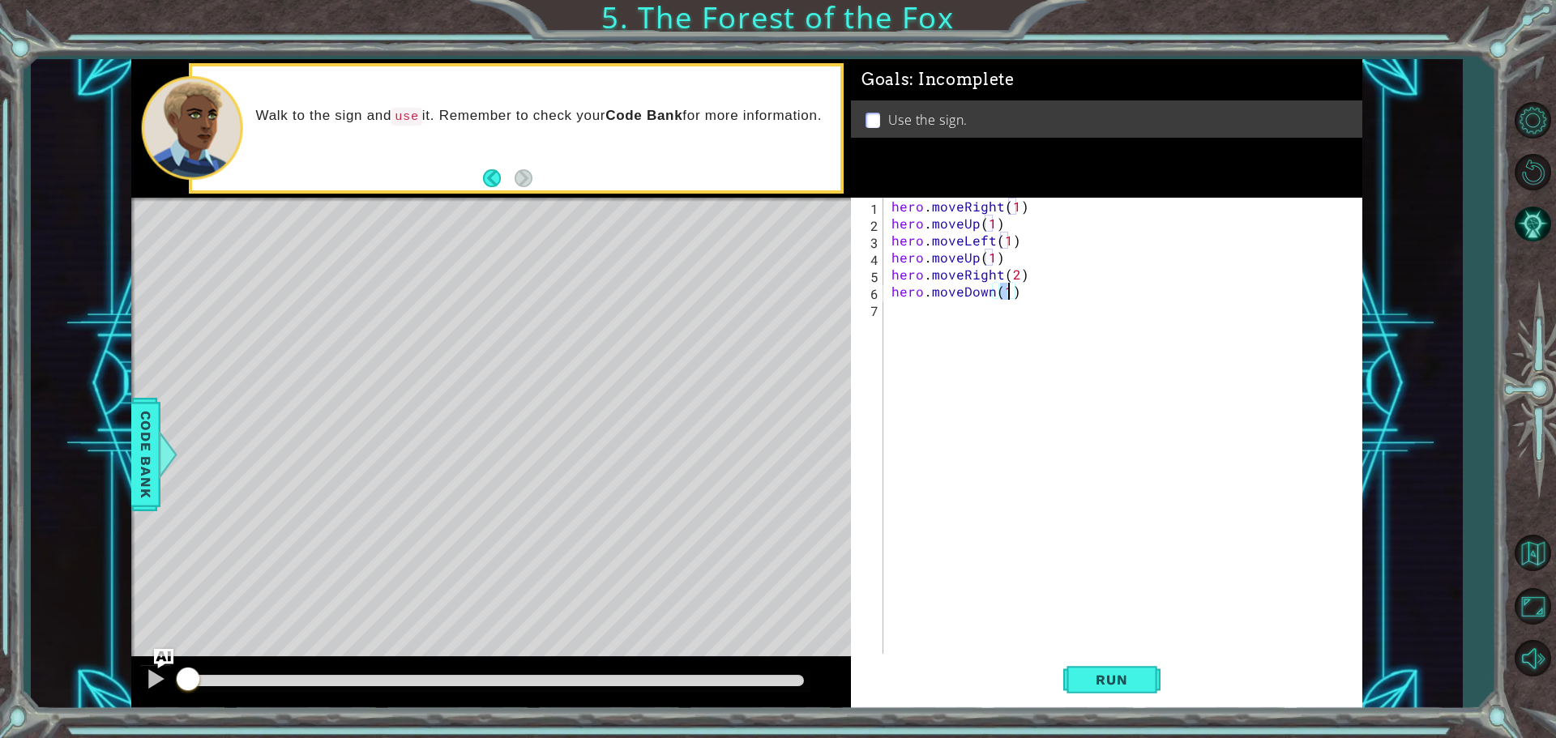
click at [949, 331] on div "hero . moveRight ( 1 ) hero . moveUp ( 1 ) hero . moveLeft ( 1 ) hero . moveUp …" at bounding box center [1126, 445] width 477 height 494
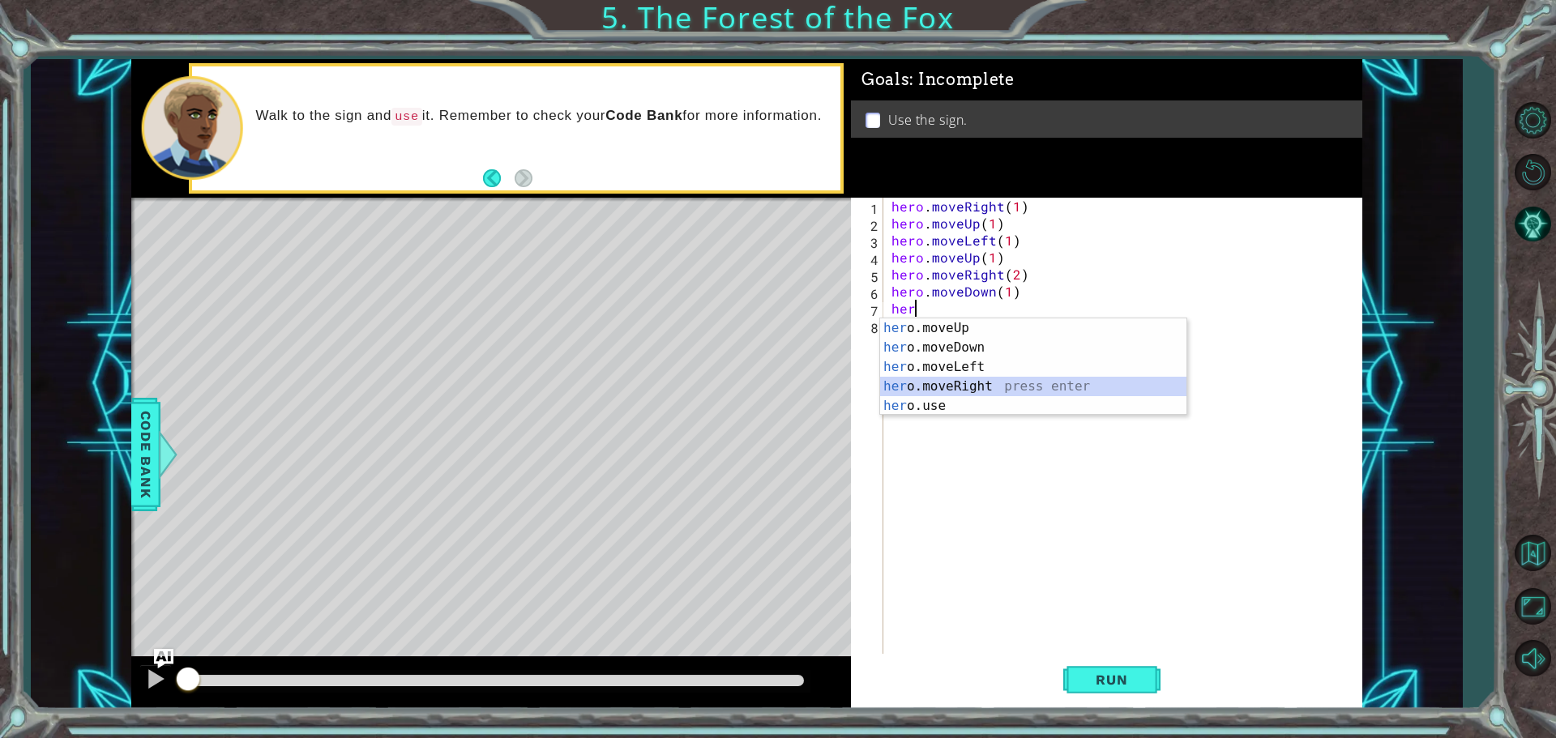
click at [967, 383] on div "her o.moveUp press enter her o.moveDown press enter her o.moveLeft press enter …" at bounding box center [1033, 387] width 306 height 136
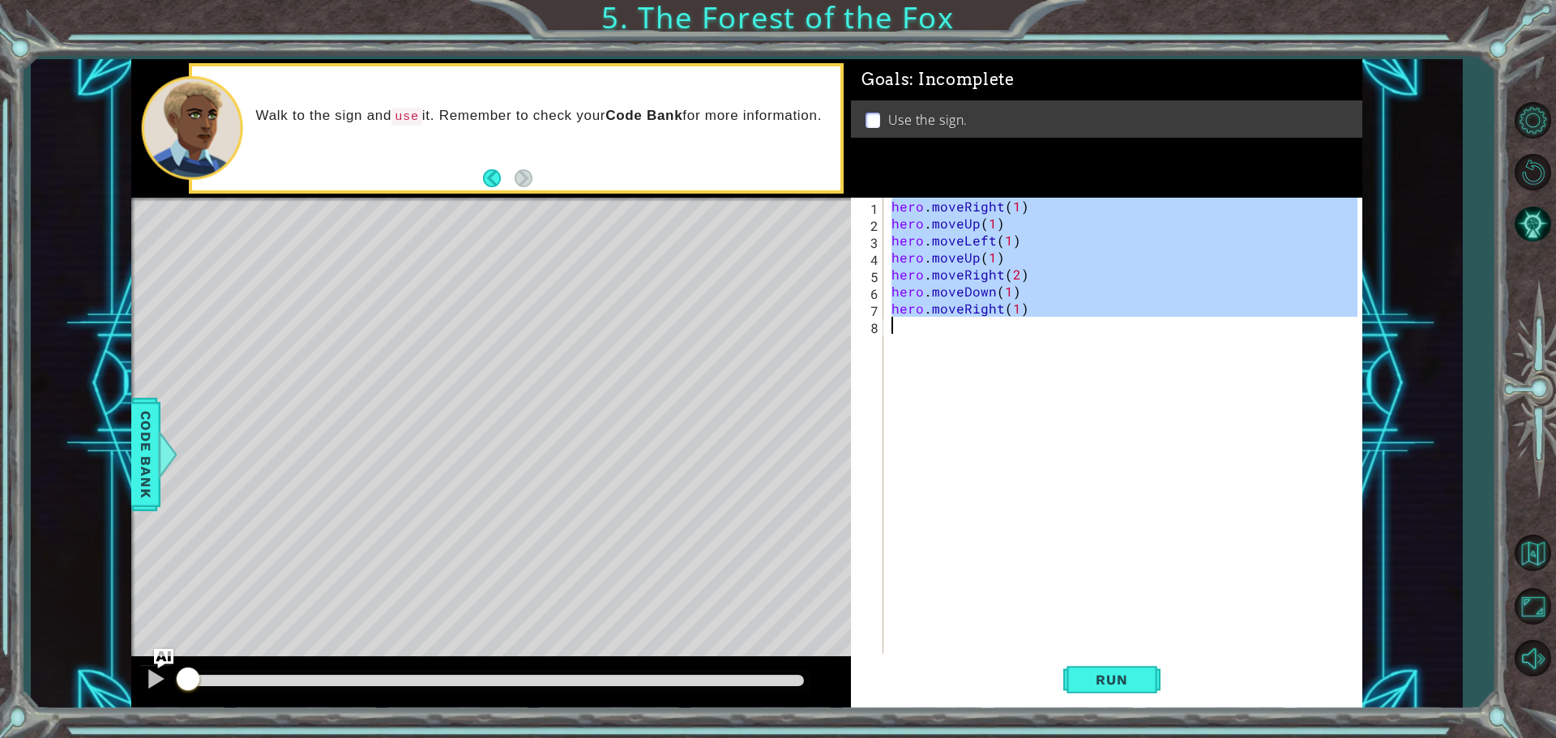
click at [1037, 316] on div "hero . moveRight ( 1 ) hero . moveUp ( 1 ) hero . moveLeft ( 1 ) hero . moveUp …" at bounding box center [1122, 428] width 469 height 460
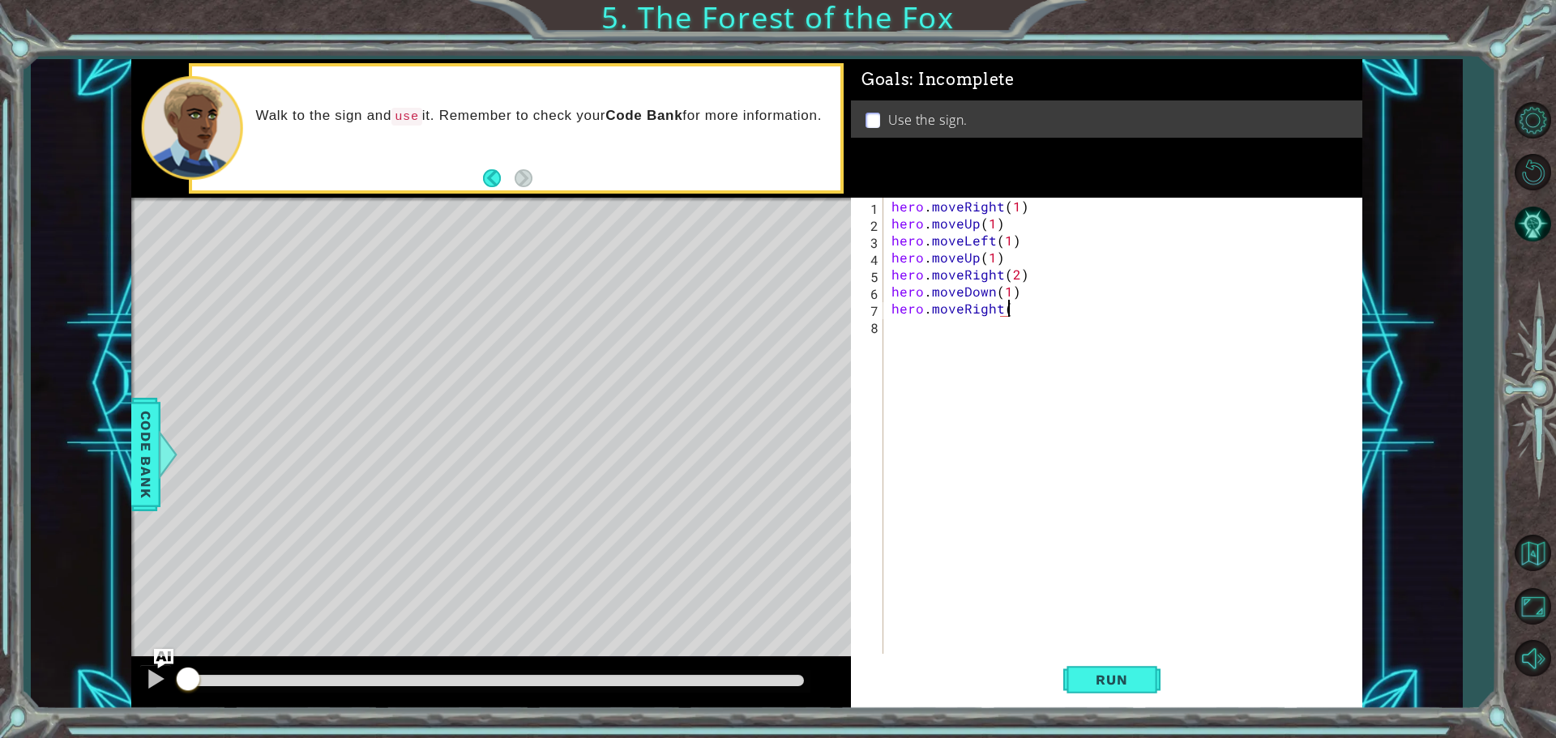
type textarea "hero"
type textarea "hero.moveDown(1)"
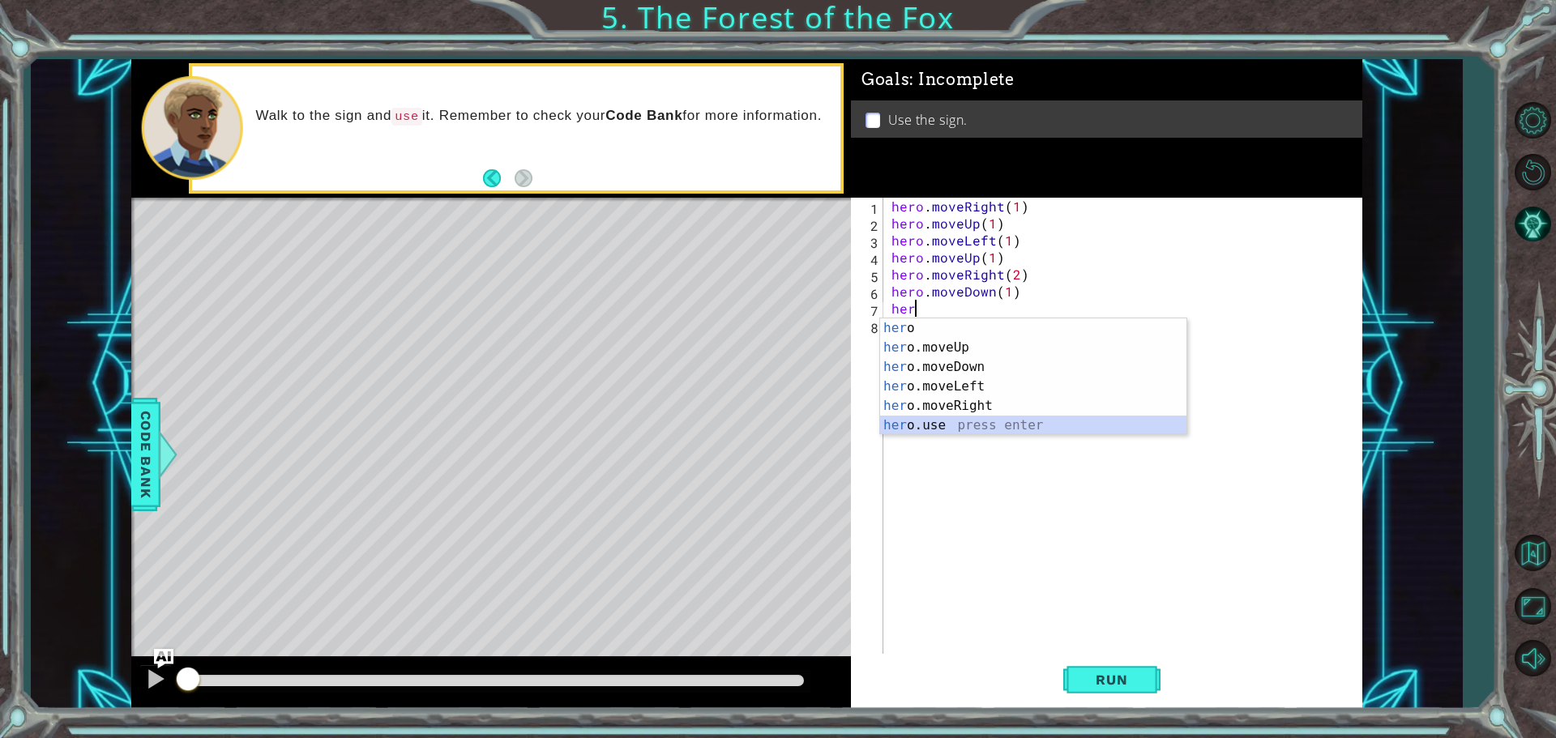
click at [943, 430] on div "her o press enter her o.moveUp press enter her o.moveDown press enter her o.mov…" at bounding box center [1033, 397] width 306 height 156
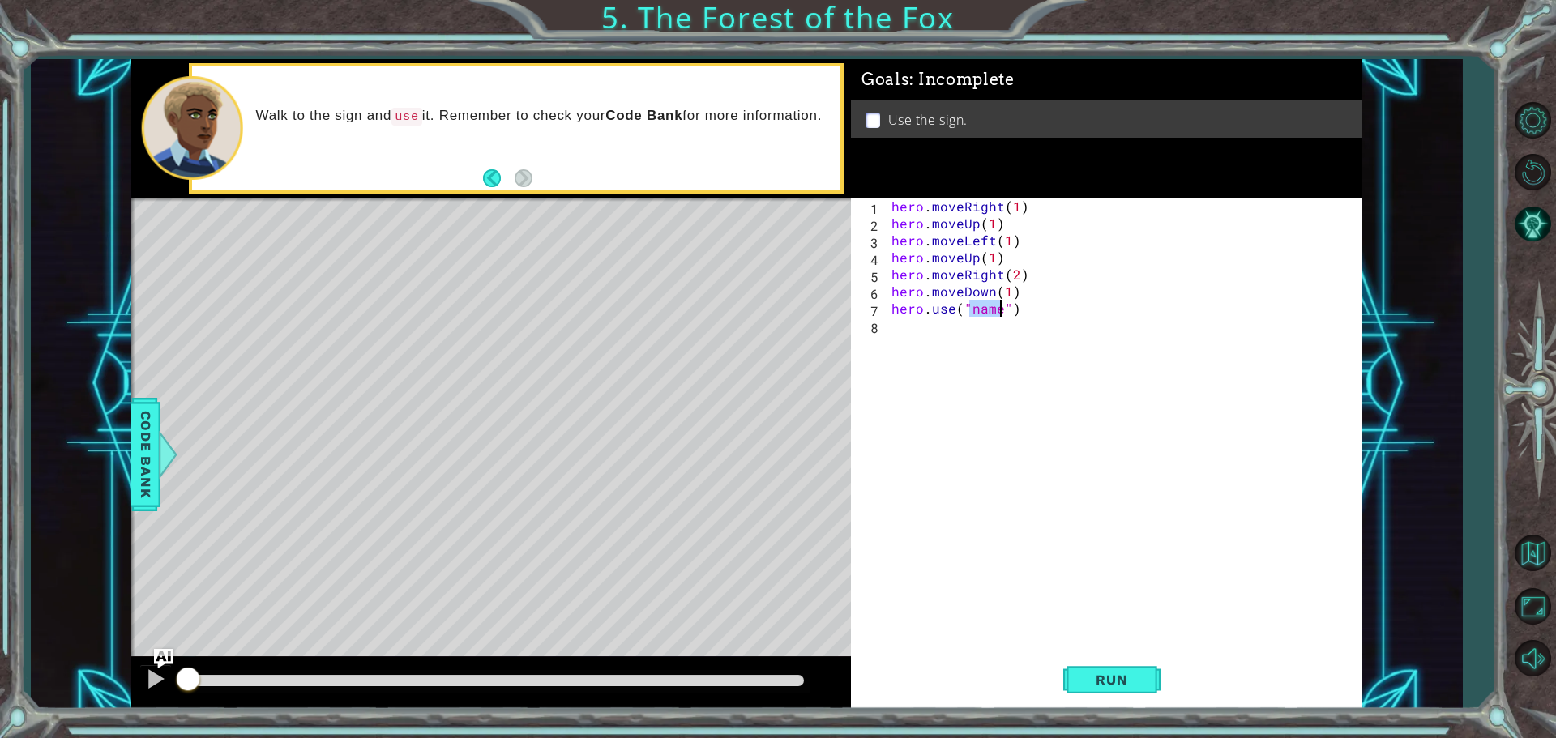
click at [952, 364] on div "hero . moveRight ( 1 ) hero . moveUp ( 1 ) hero . moveLeft ( 1 ) hero . moveUp …" at bounding box center [1126, 445] width 477 height 494
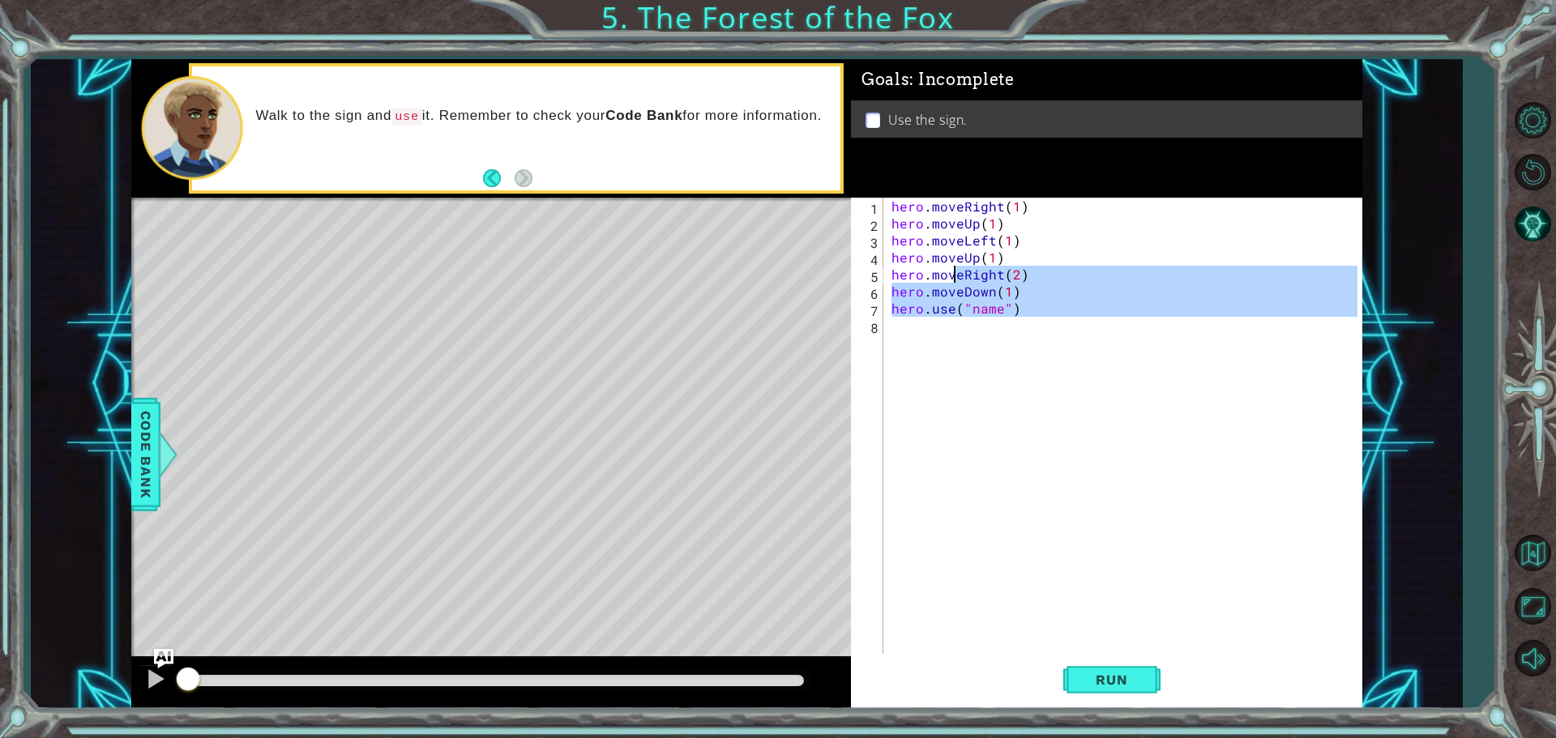
type textarea "hero.moveRight(2) hero.moveDown(1)"
click at [960, 344] on div "hero . moveRight ( 1 ) hero . moveUp ( 1 ) hero . moveLeft ( 1 ) hero . moveUp …" at bounding box center [1122, 428] width 469 height 460
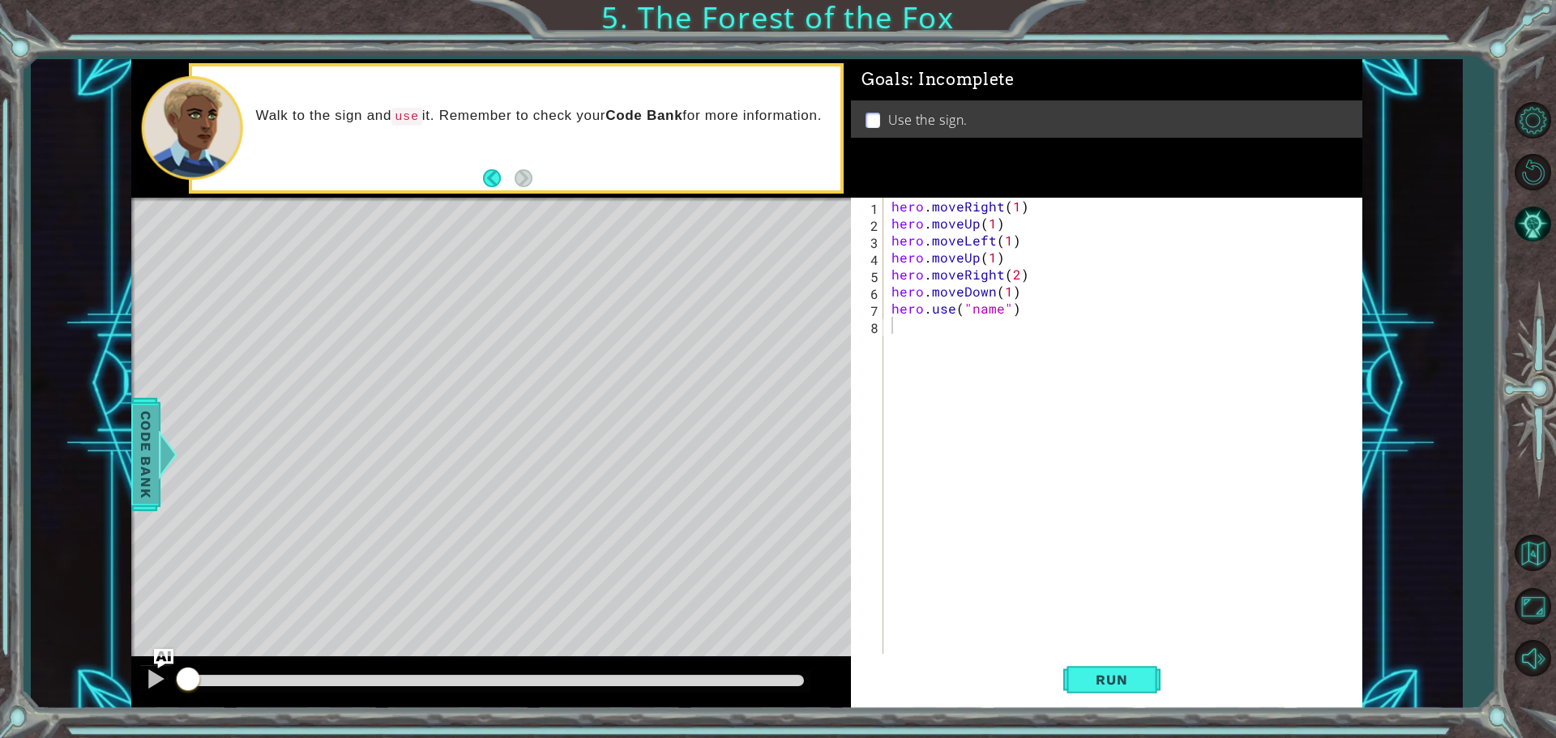
click at [153, 452] on span "Code Bank" at bounding box center [146, 454] width 26 height 99
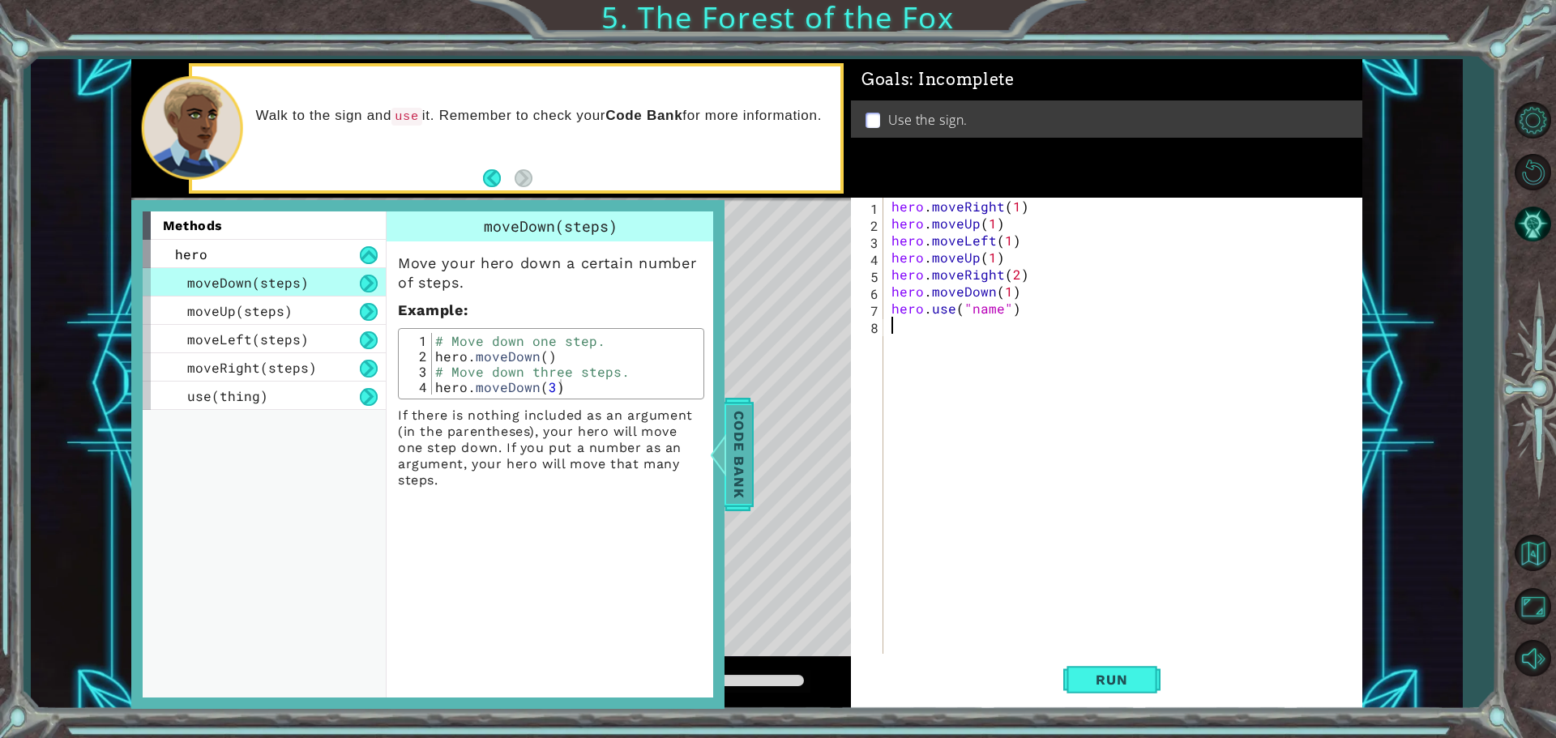
click at [749, 443] on span "Code Bank" at bounding box center [739, 454] width 26 height 99
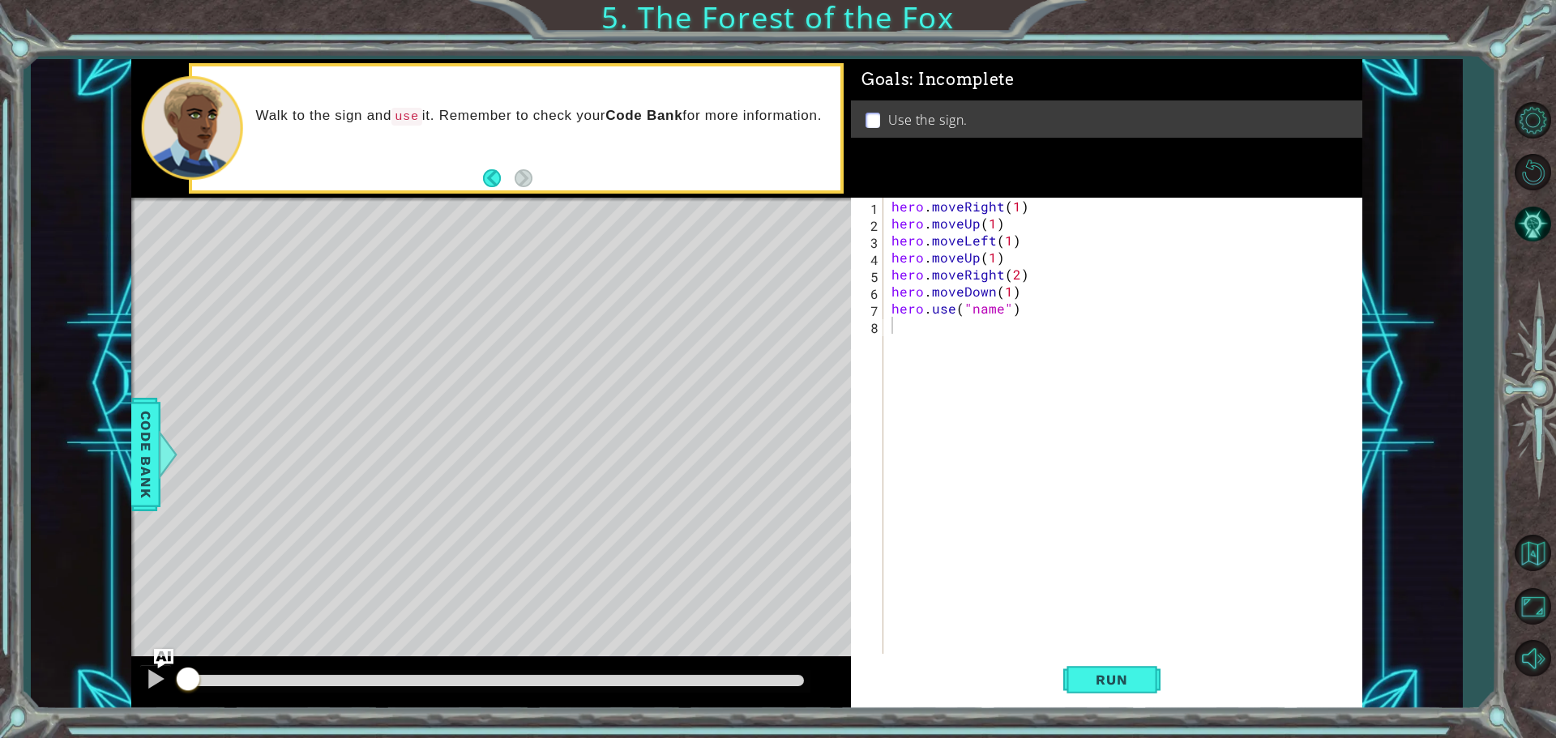
click at [999, 316] on div "hero . moveRight ( 1 ) hero . moveUp ( 1 ) hero . moveLeft ( 1 ) hero . moveUp …" at bounding box center [1126, 445] width 477 height 494
type textarea "hero.use("sign")"
click at [1002, 338] on div "hero . moveRight ( 1 ) hero . moveUp ( 1 ) hero . moveLeft ( 1 ) hero . moveUp …" at bounding box center [1126, 445] width 477 height 494
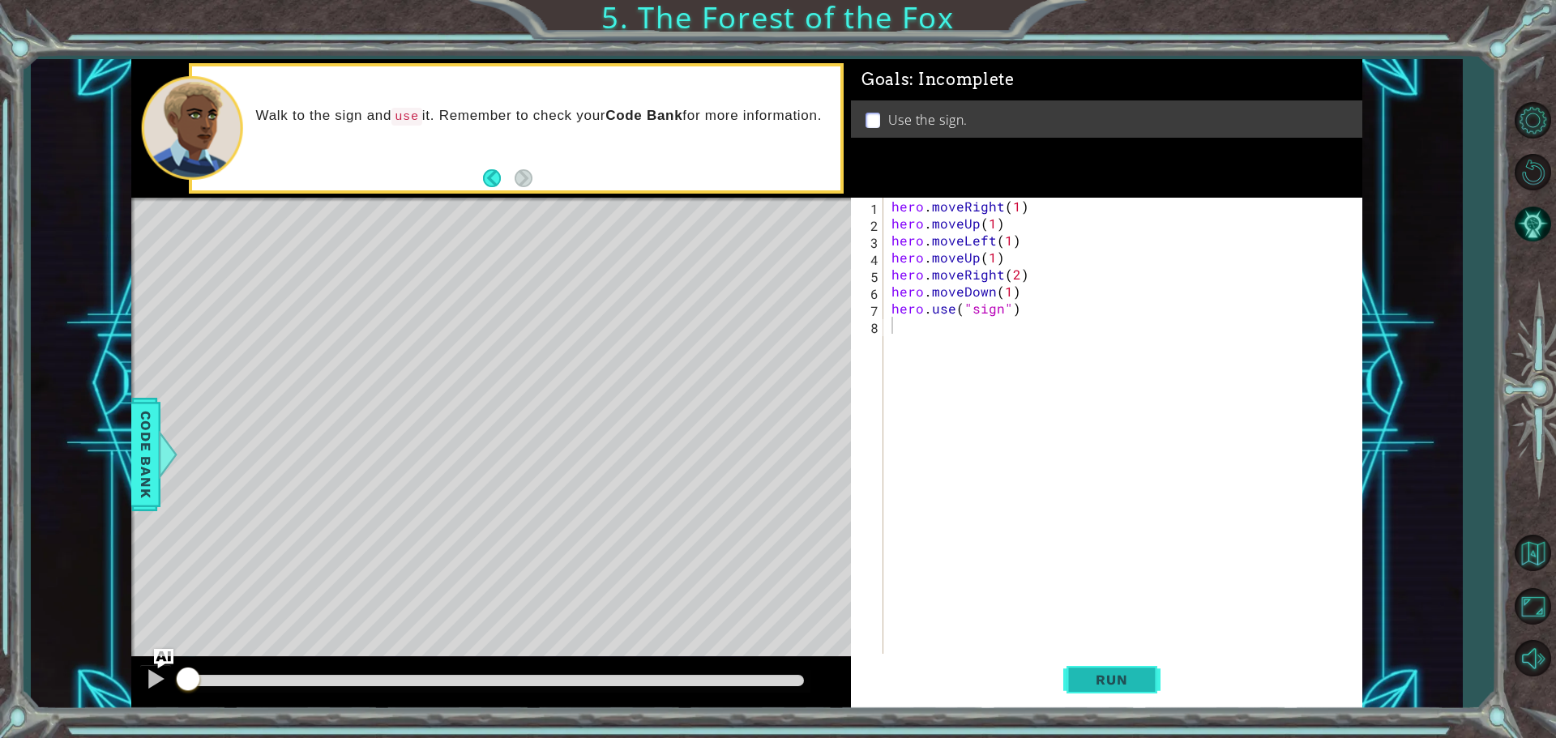
click at [1084, 668] on button "Run" at bounding box center [1111, 679] width 97 height 51
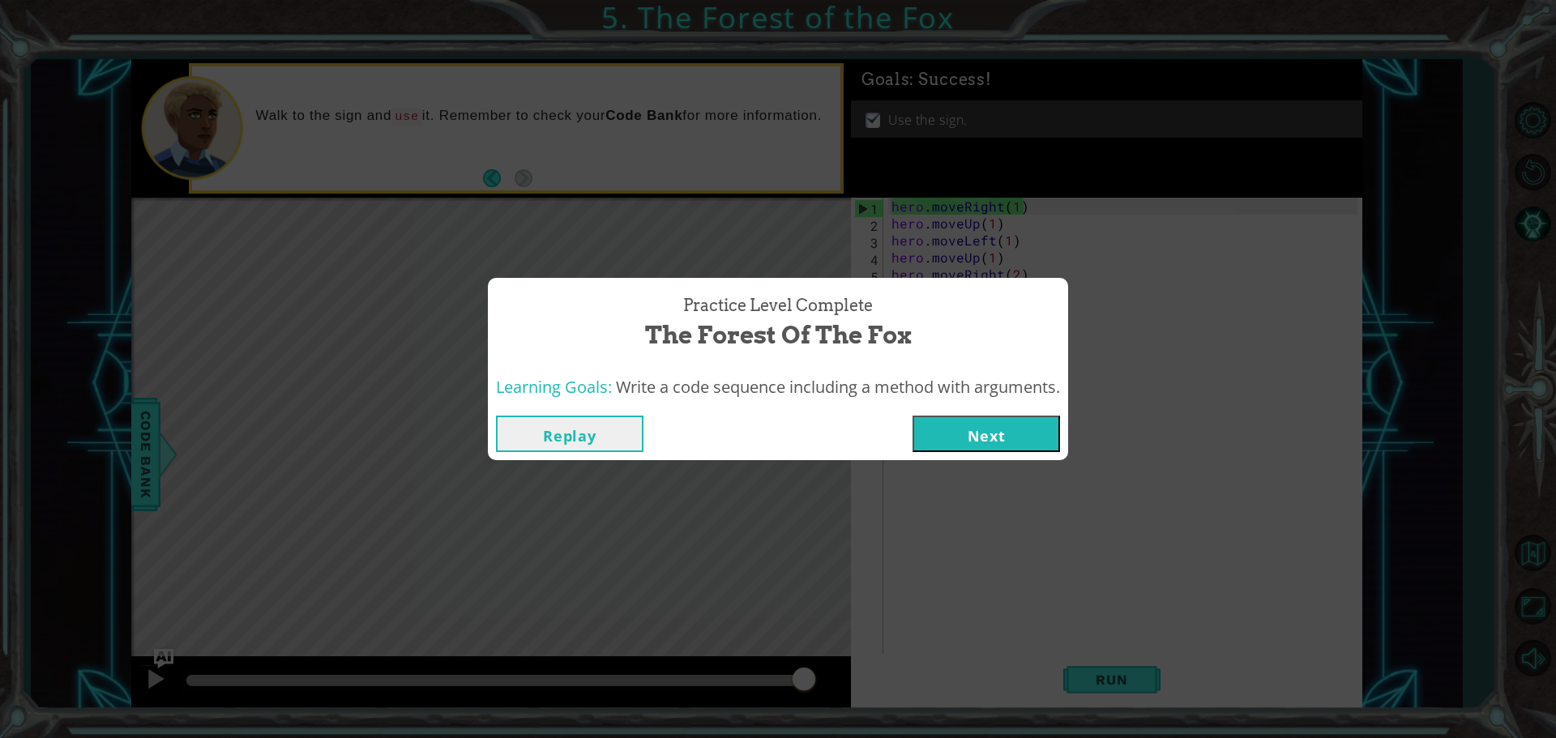
click at [1024, 430] on button "Next" at bounding box center [987, 434] width 148 height 36
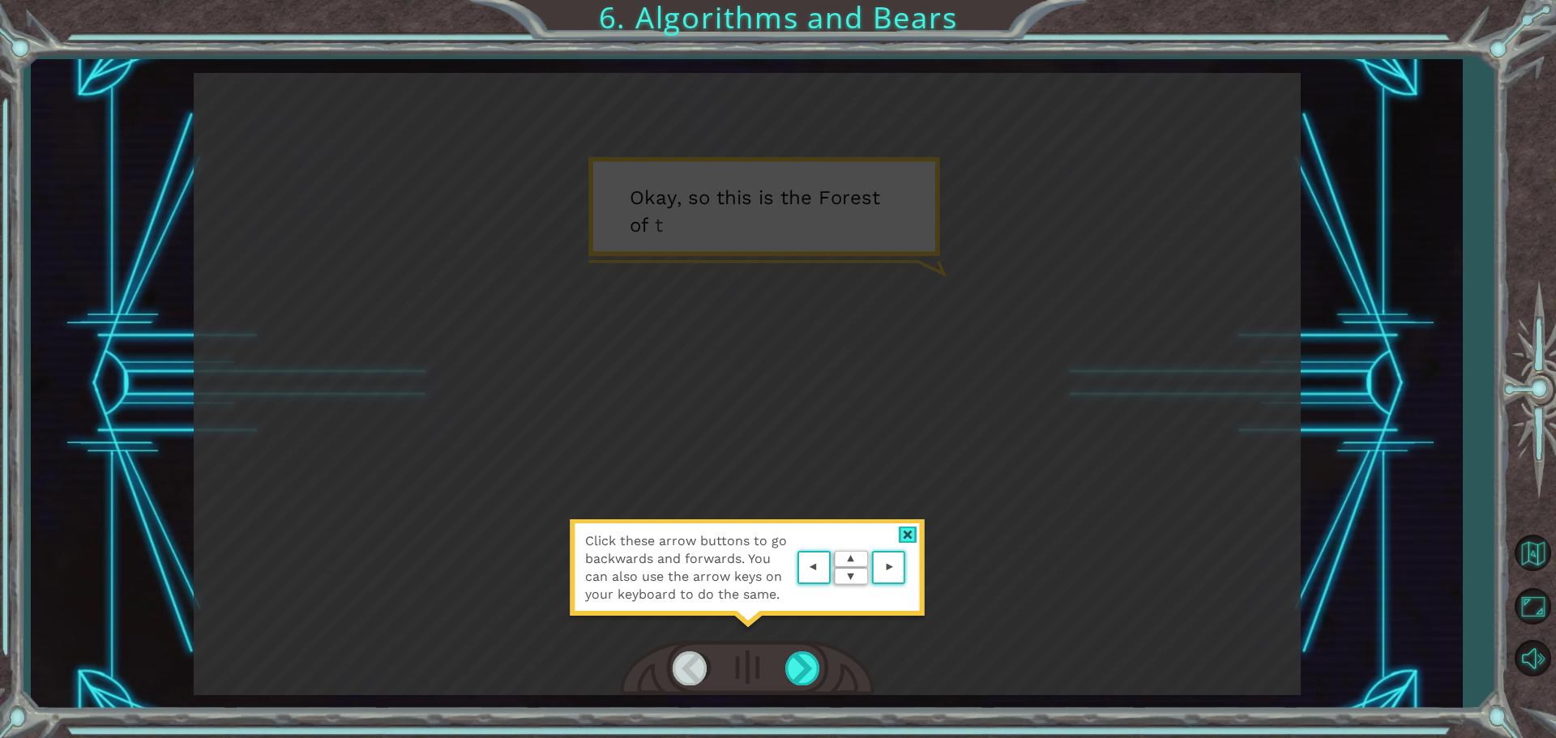
click at [798, 197] on div "Click these arrow buttons to go backwards and forwards. You can also use the ar…" at bounding box center [747, 384] width 1107 height 622
click at [799, 196] on div "Click these arrow buttons to go backwards and forwards. You can also use the ar…" at bounding box center [747, 384] width 1107 height 622
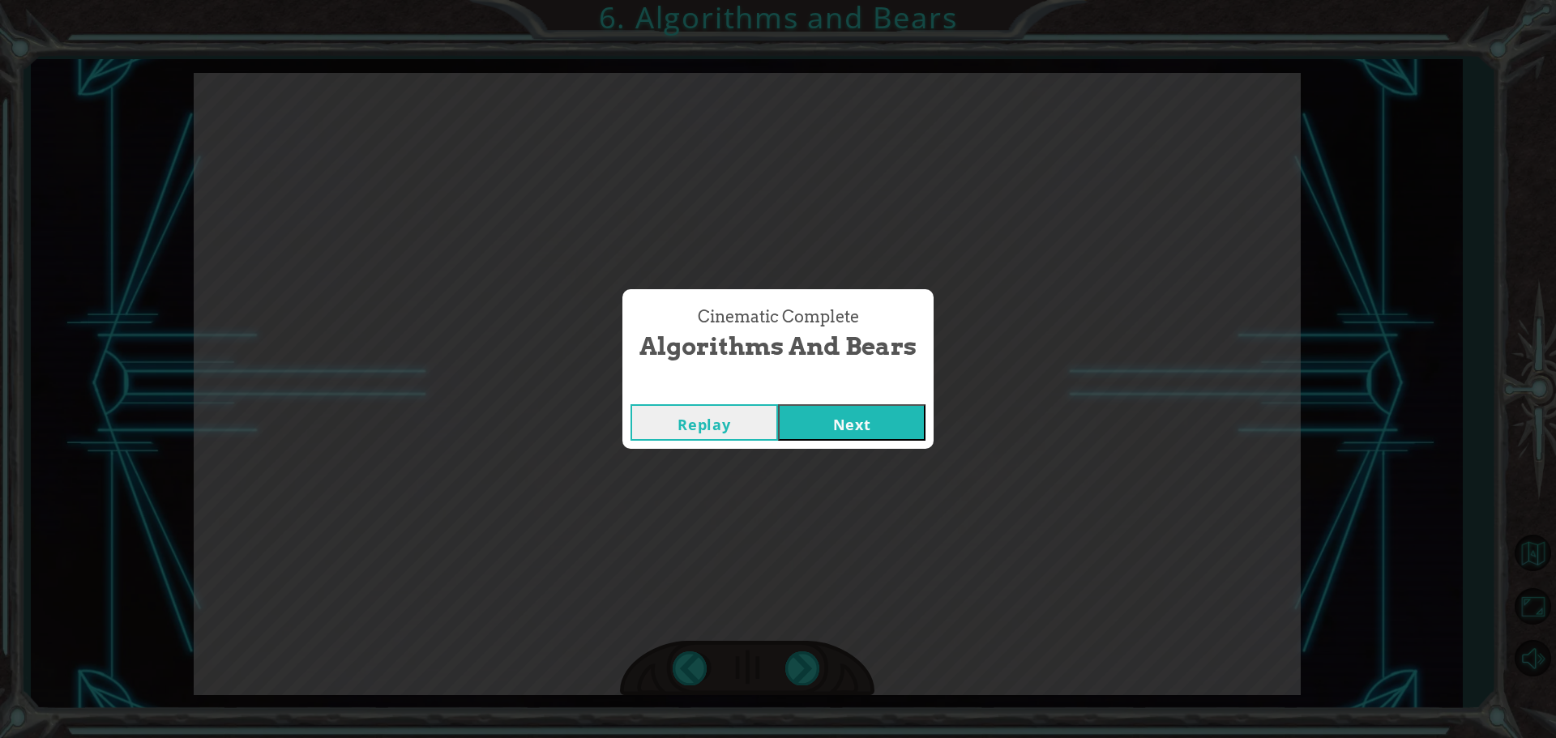
click at [778, 404] on button "Next" at bounding box center [852, 422] width 148 height 36
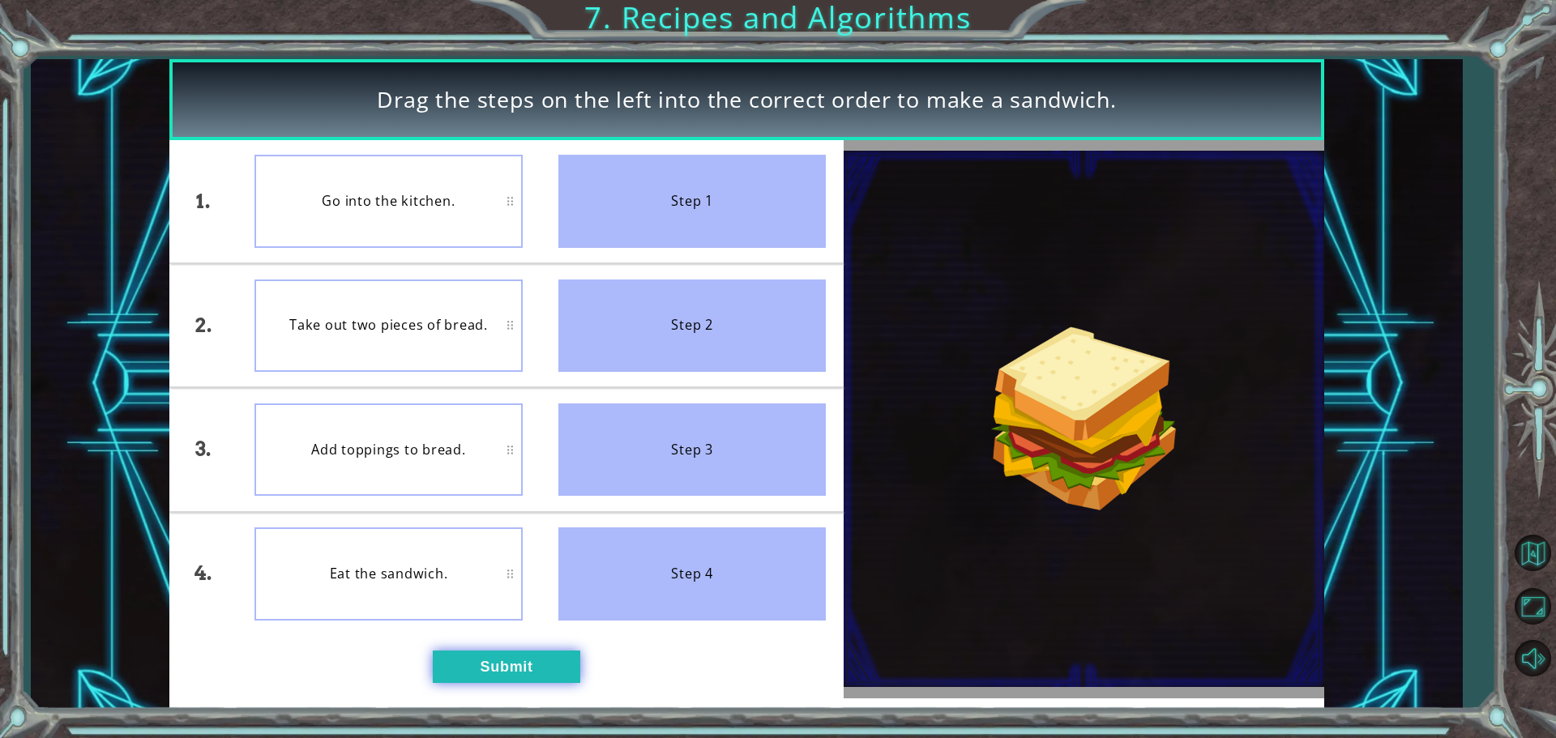
click at [483, 656] on button "Submit" at bounding box center [507, 667] width 148 height 32
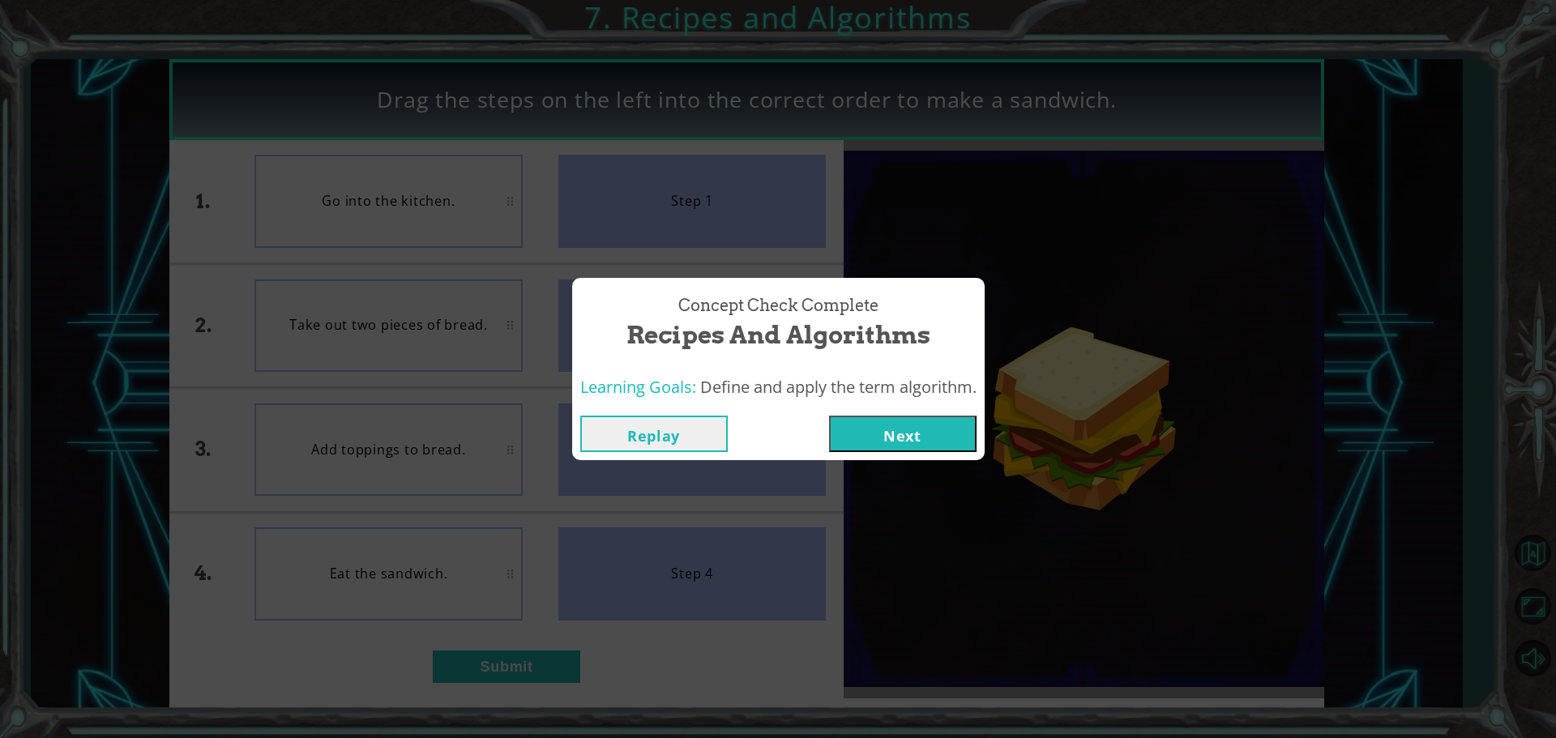
click at [866, 431] on button "Next" at bounding box center [903, 434] width 148 height 36
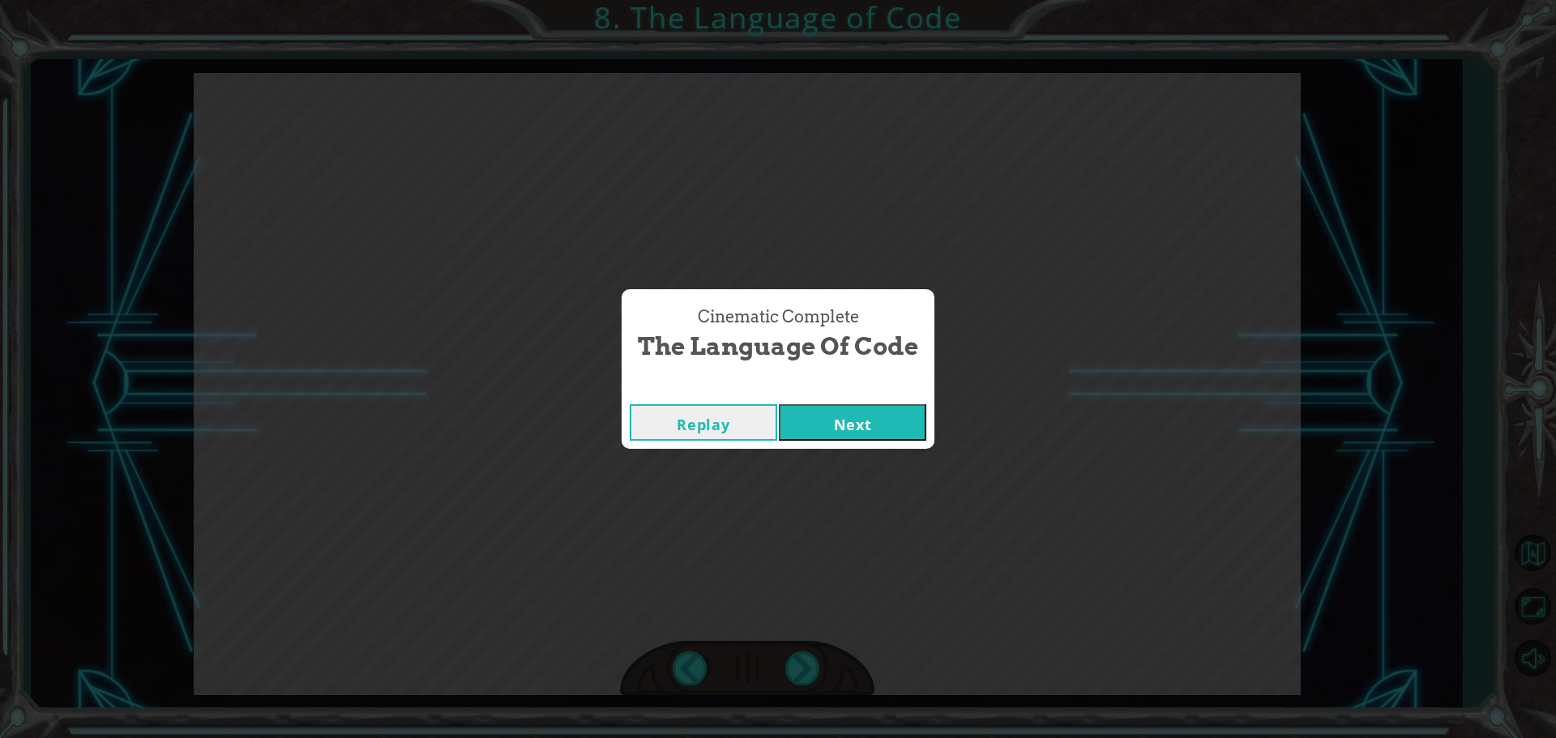
click at [779, 404] on button "Next" at bounding box center [853, 422] width 148 height 36
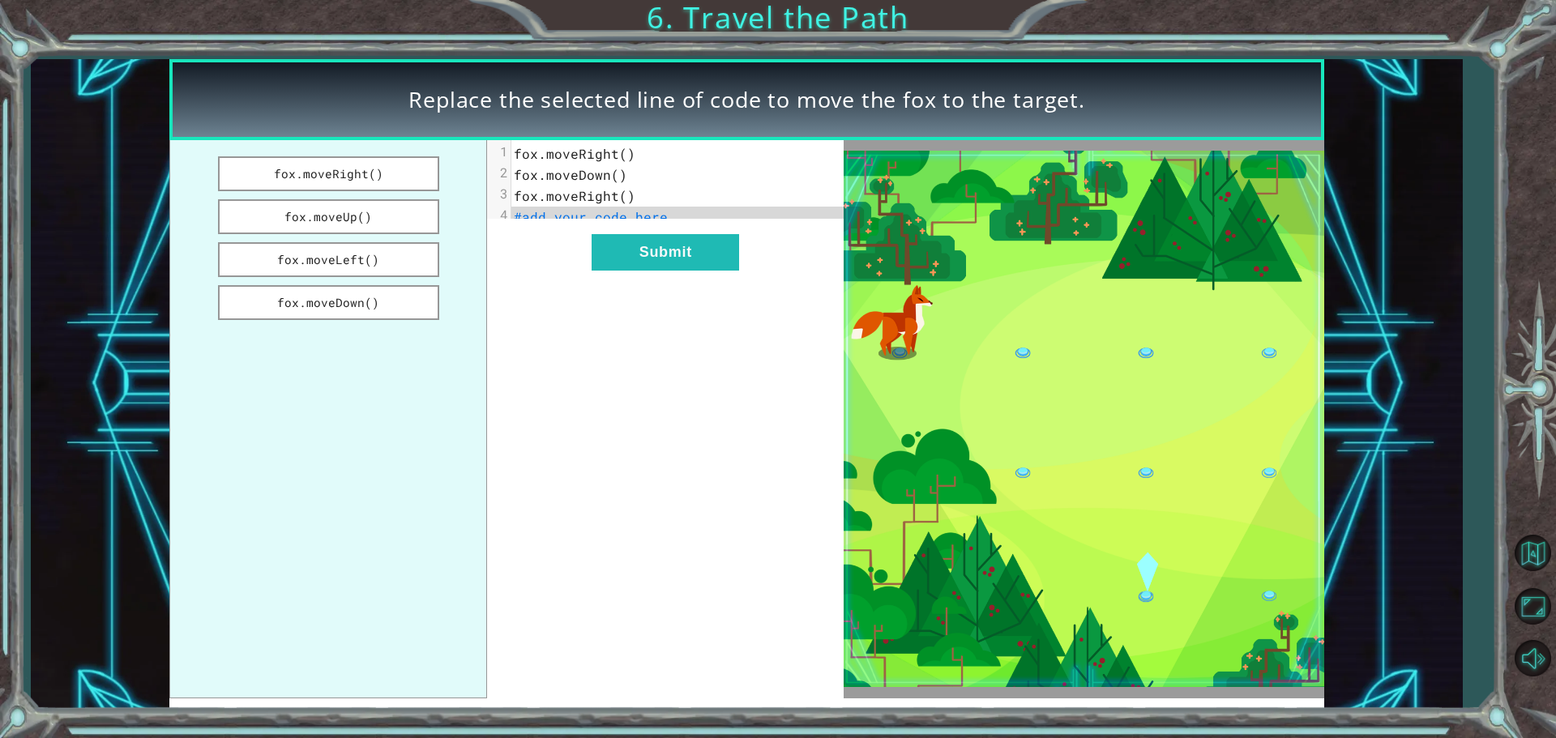
click at [623, 152] on span "fox.moveRight()" at bounding box center [575, 153] width 122 height 17
click at [623, 151] on span "fox.moveRight()" at bounding box center [575, 153] width 122 height 17
click at [617, 214] on span "#add your code here" at bounding box center [591, 216] width 154 height 17
click at [664, 207] on pre "#add your code here" at bounding box center [683, 217] width 344 height 21
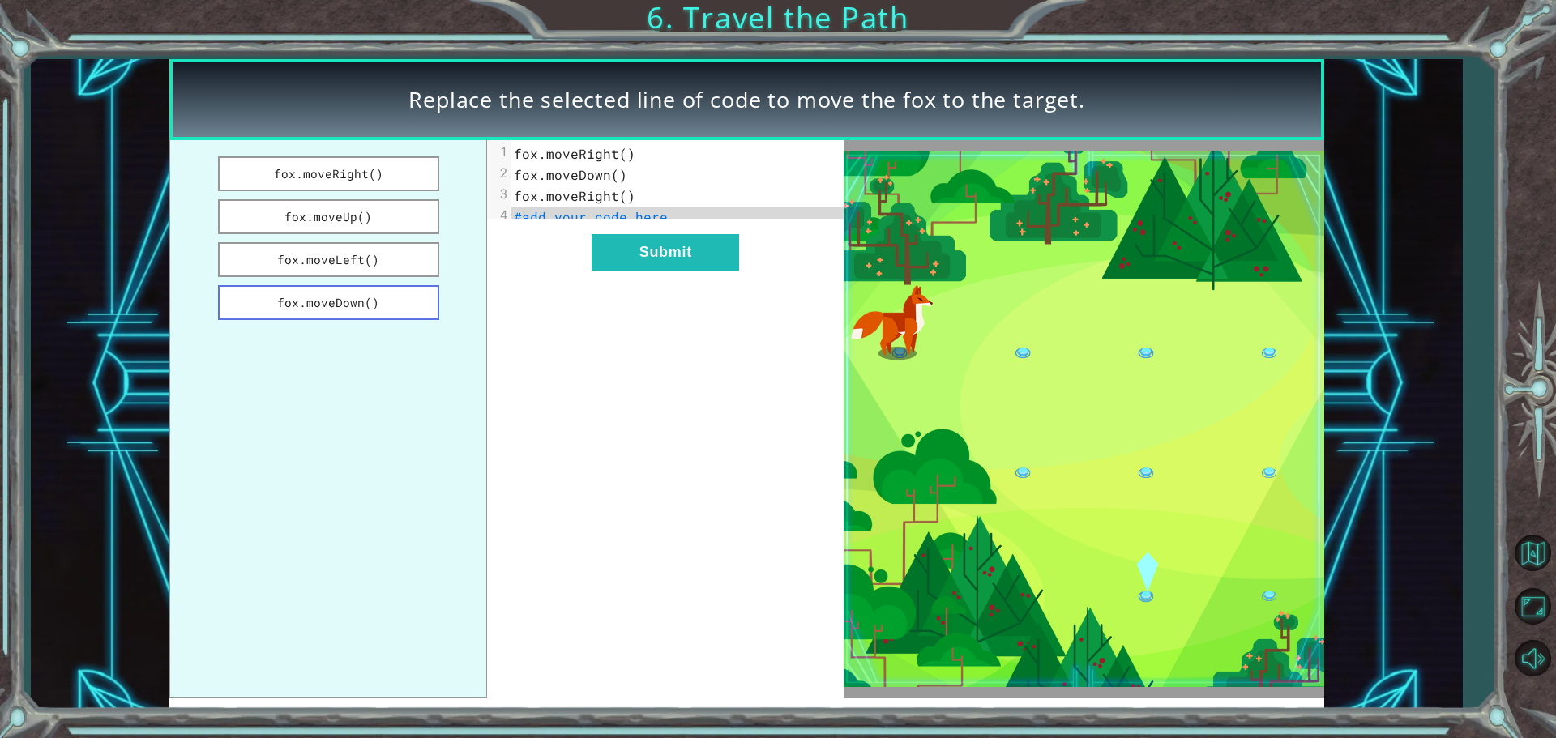
click at [337, 305] on button "fox.moveDown()" at bounding box center [328, 302] width 221 height 35
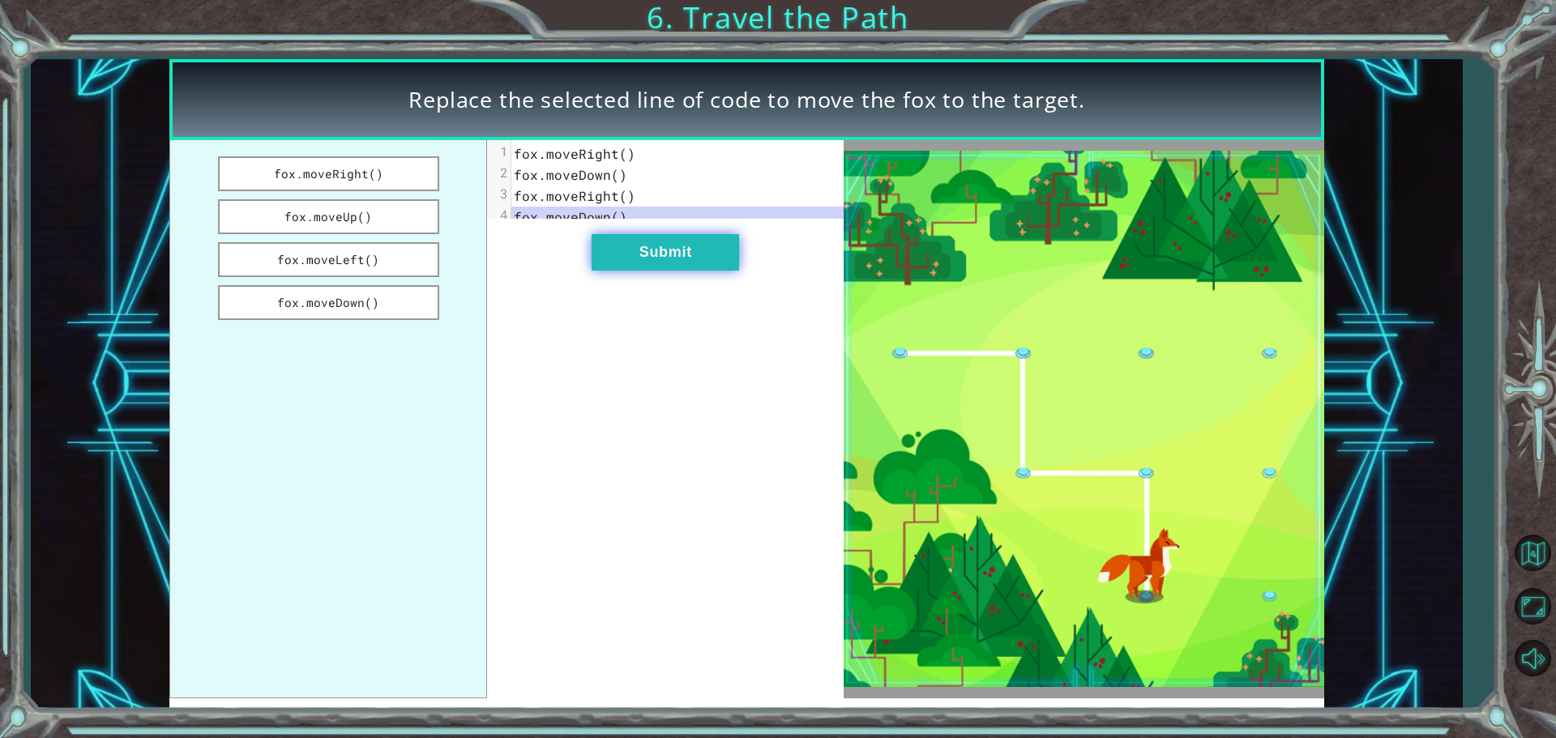
click at [657, 271] on button "Submit" at bounding box center [666, 252] width 148 height 36
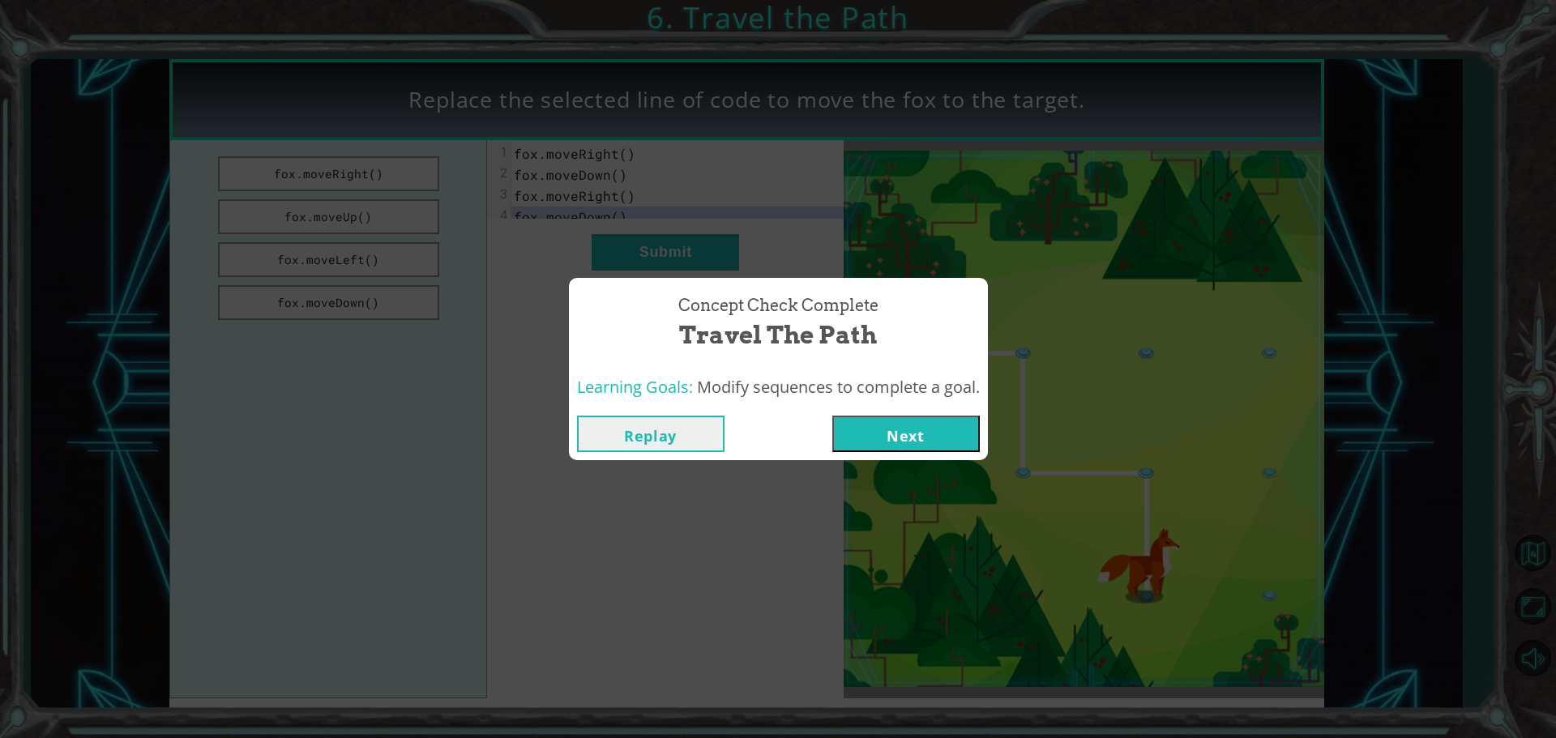
click at [906, 449] on button "Next" at bounding box center [906, 434] width 148 height 36
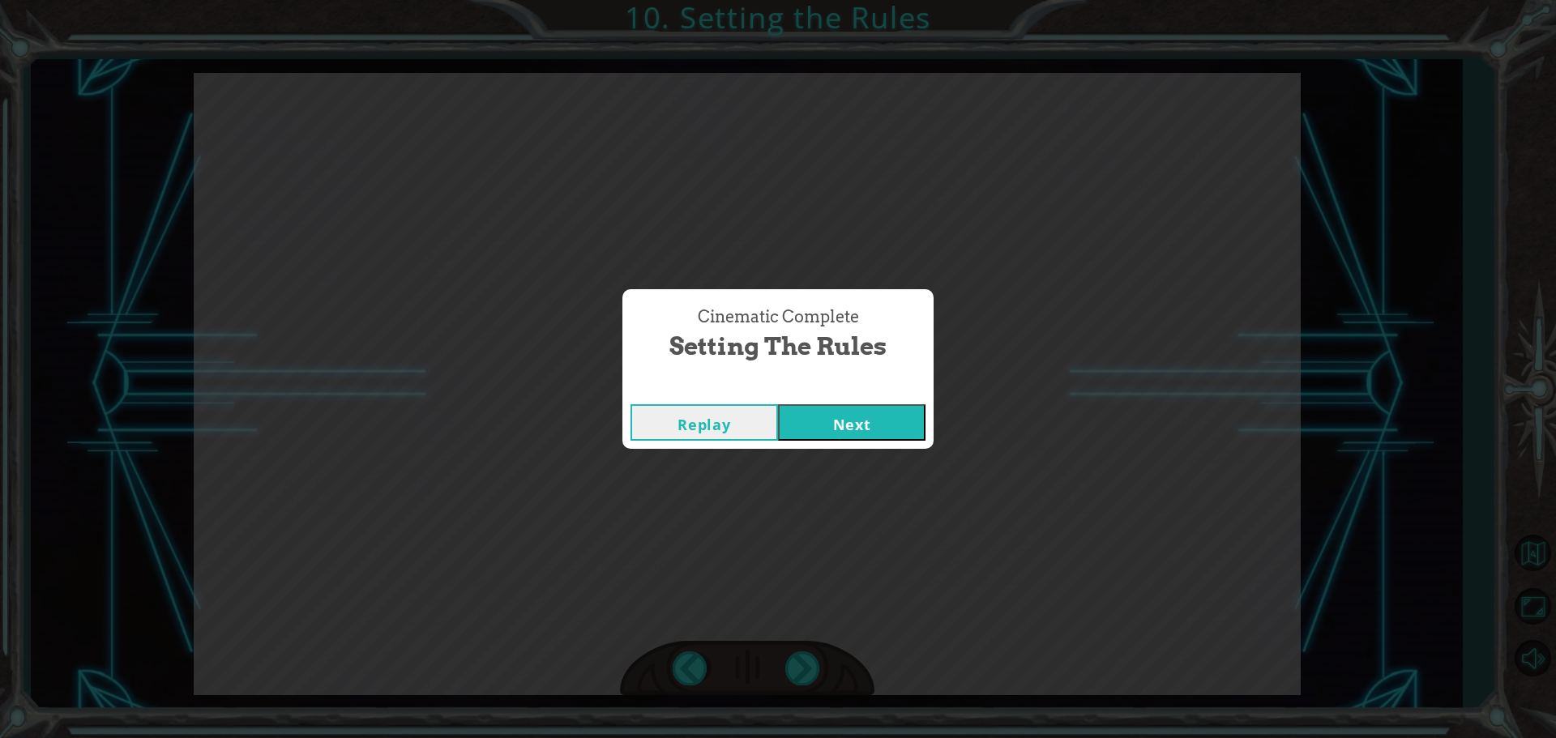
click at [879, 423] on button "Next" at bounding box center [852, 422] width 148 height 36
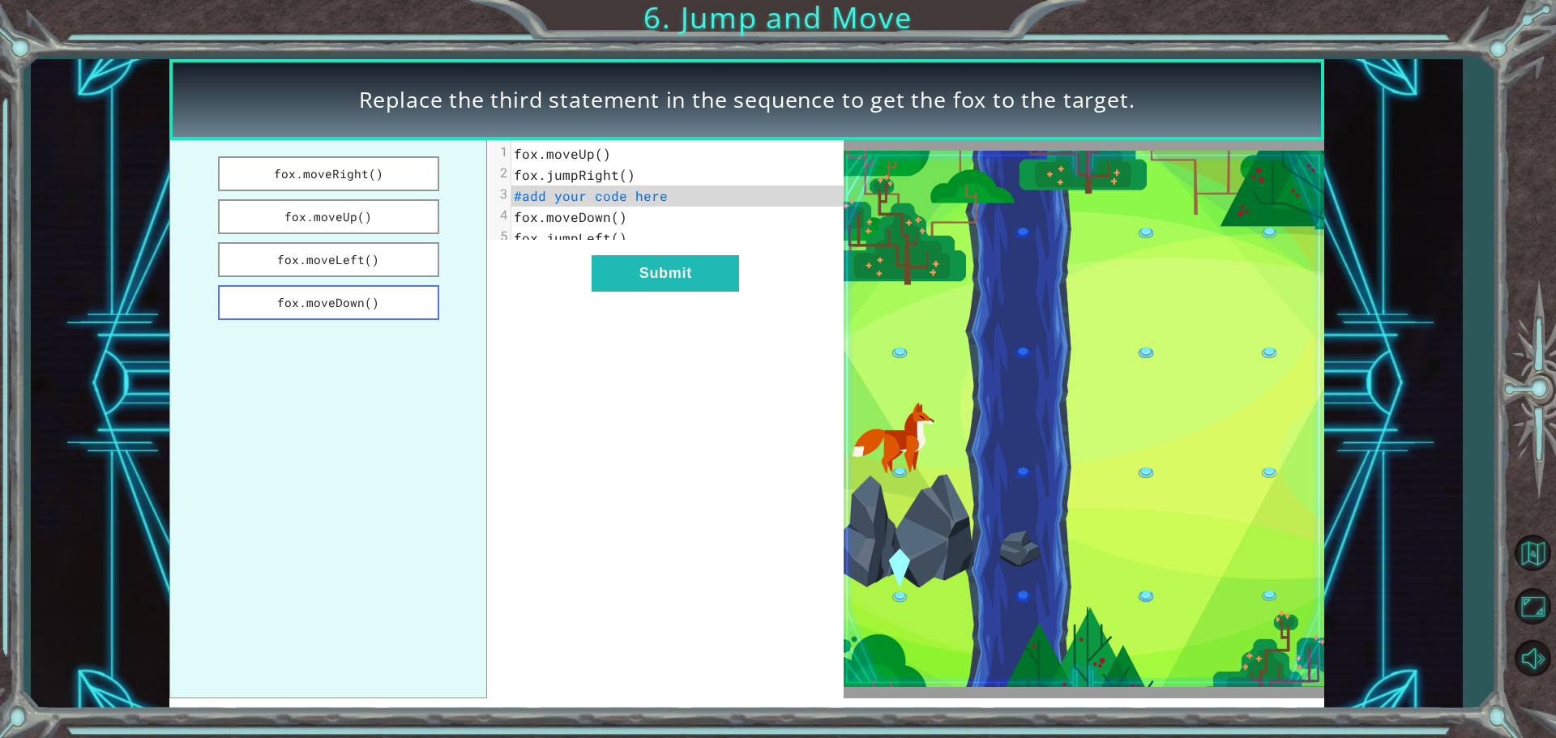
click at [357, 303] on button "fox.moveDown()" at bounding box center [328, 302] width 221 height 35
click at [605, 292] on button "Submit" at bounding box center [666, 273] width 148 height 36
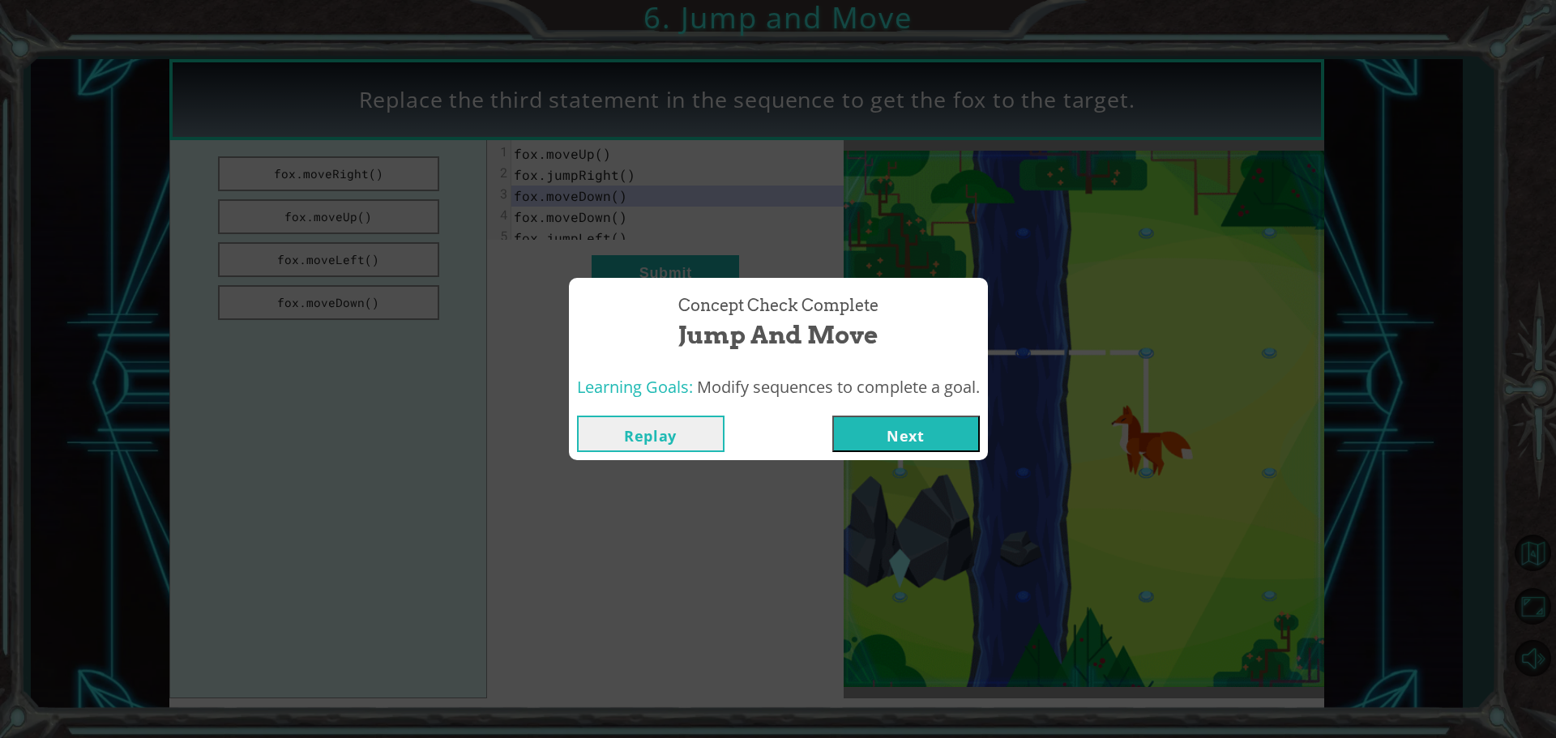
click at [895, 449] on button "Next" at bounding box center [906, 434] width 148 height 36
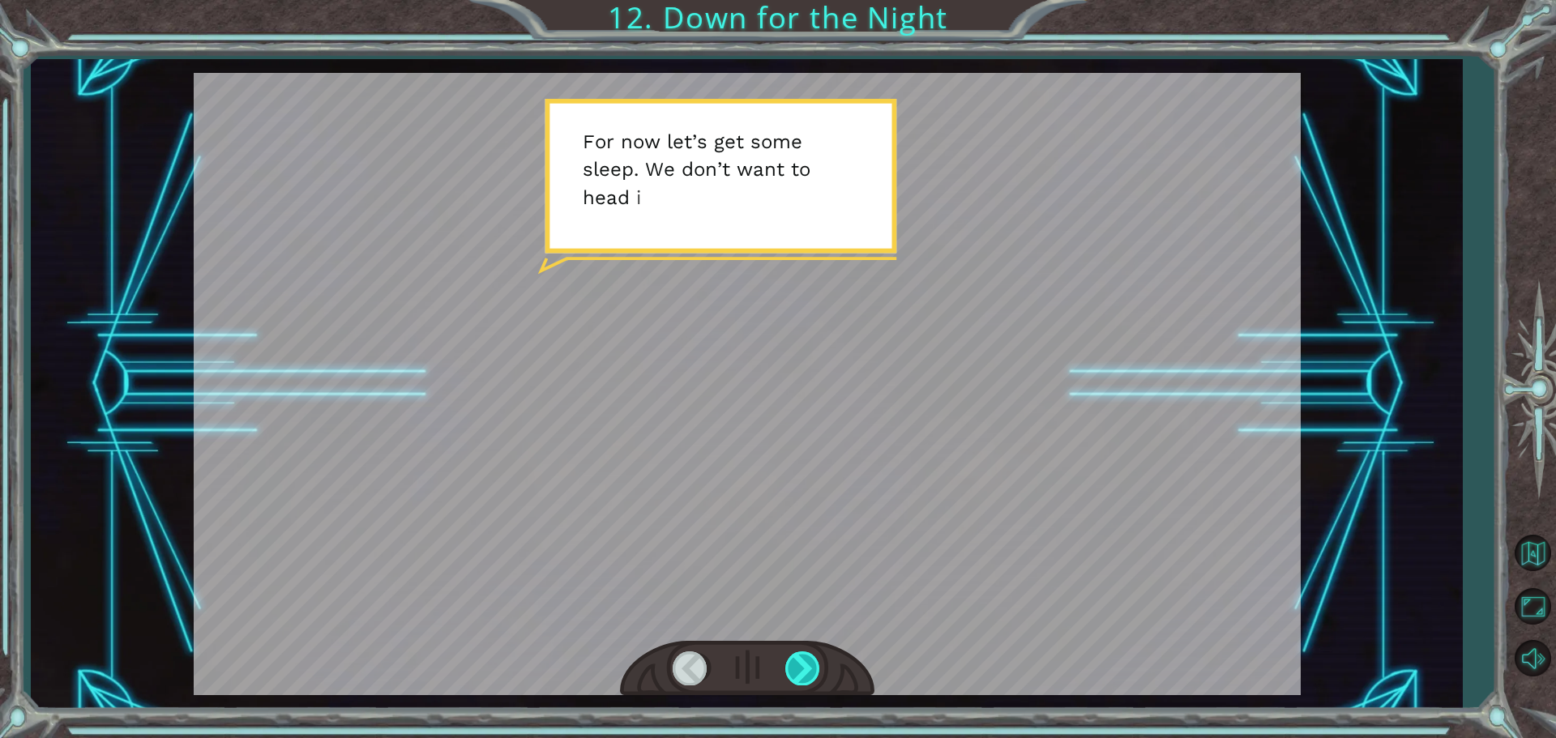
click at [803, 676] on div at bounding box center [803, 668] width 36 height 33
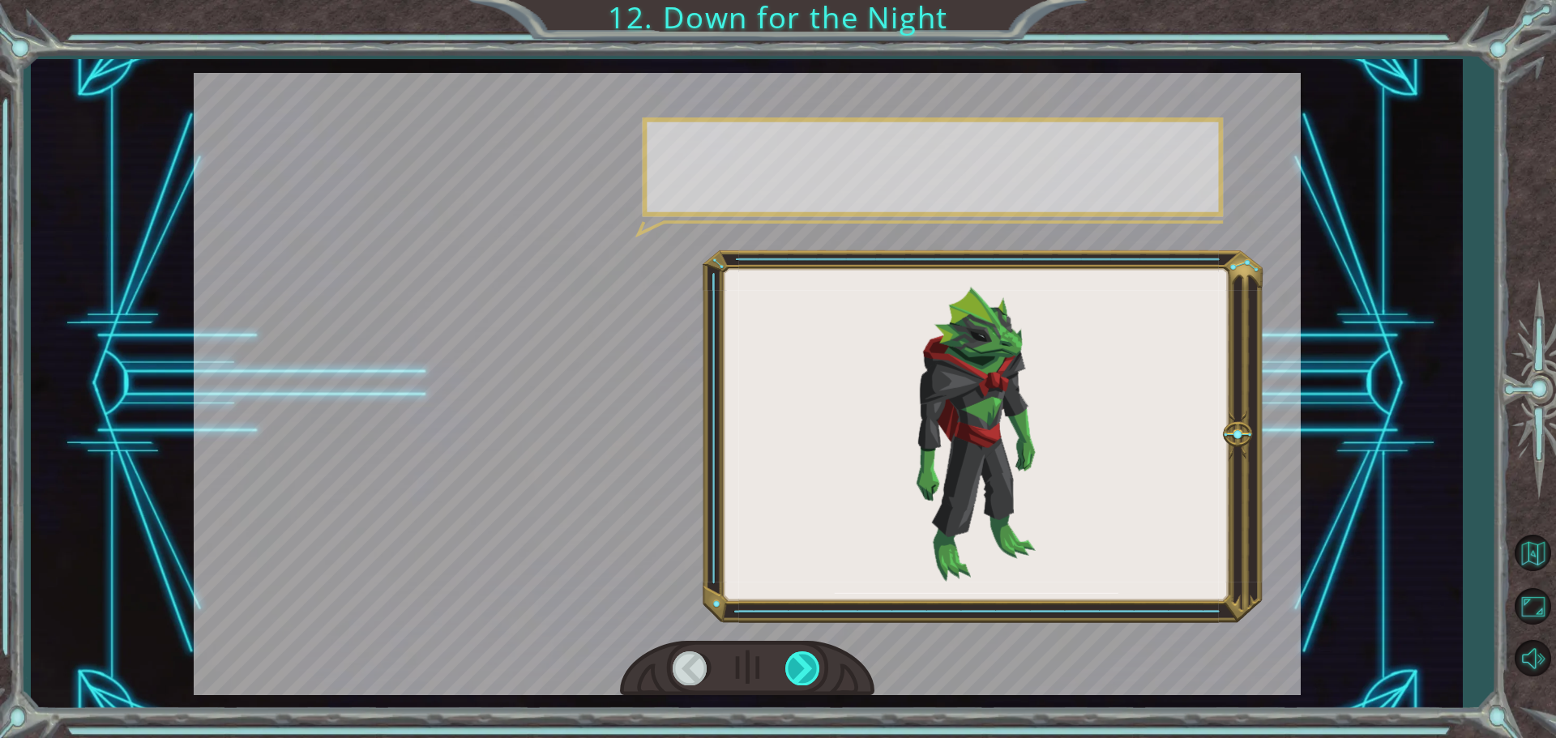
click at [803, 676] on div at bounding box center [803, 668] width 36 height 33
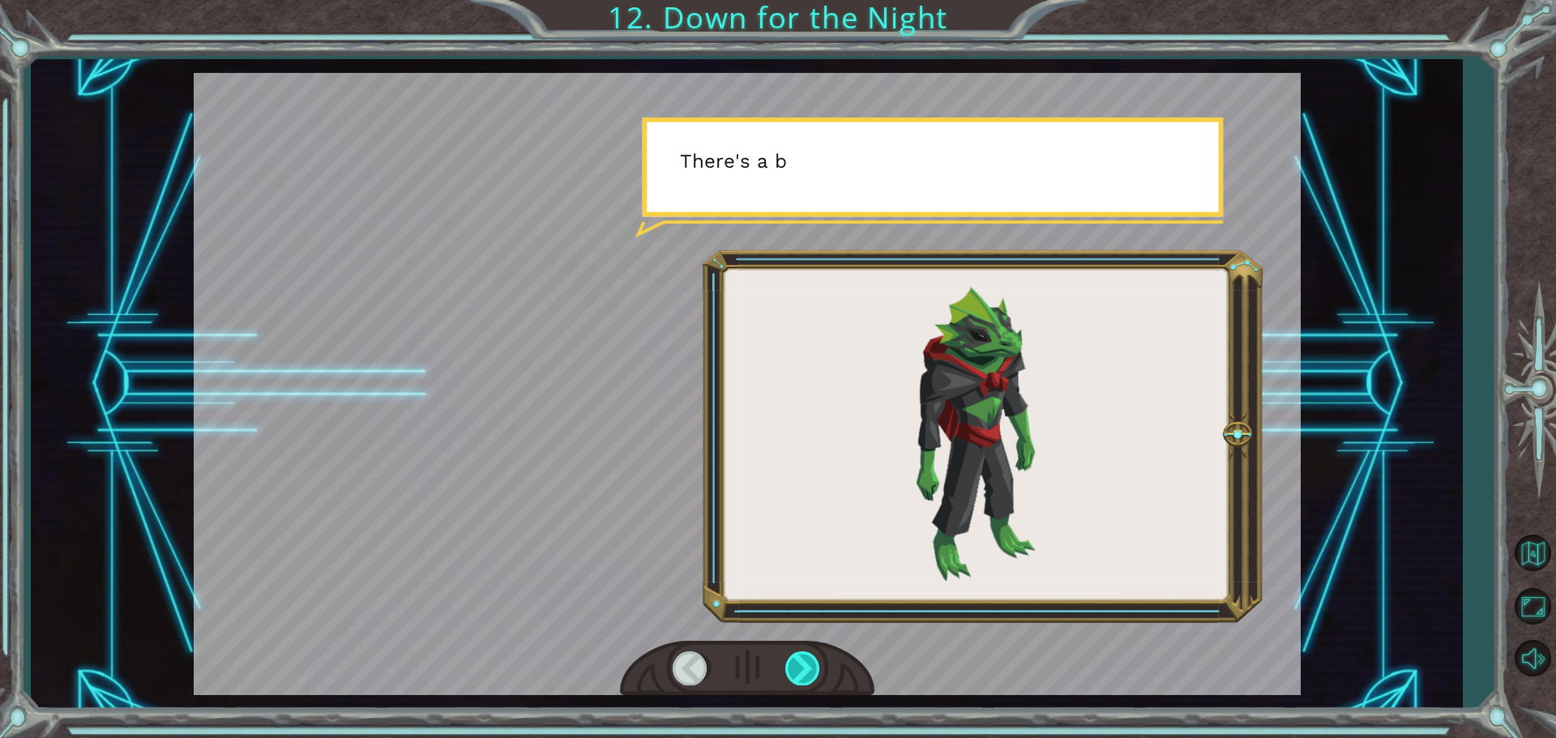
click at [800, 674] on div at bounding box center [803, 668] width 36 height 33
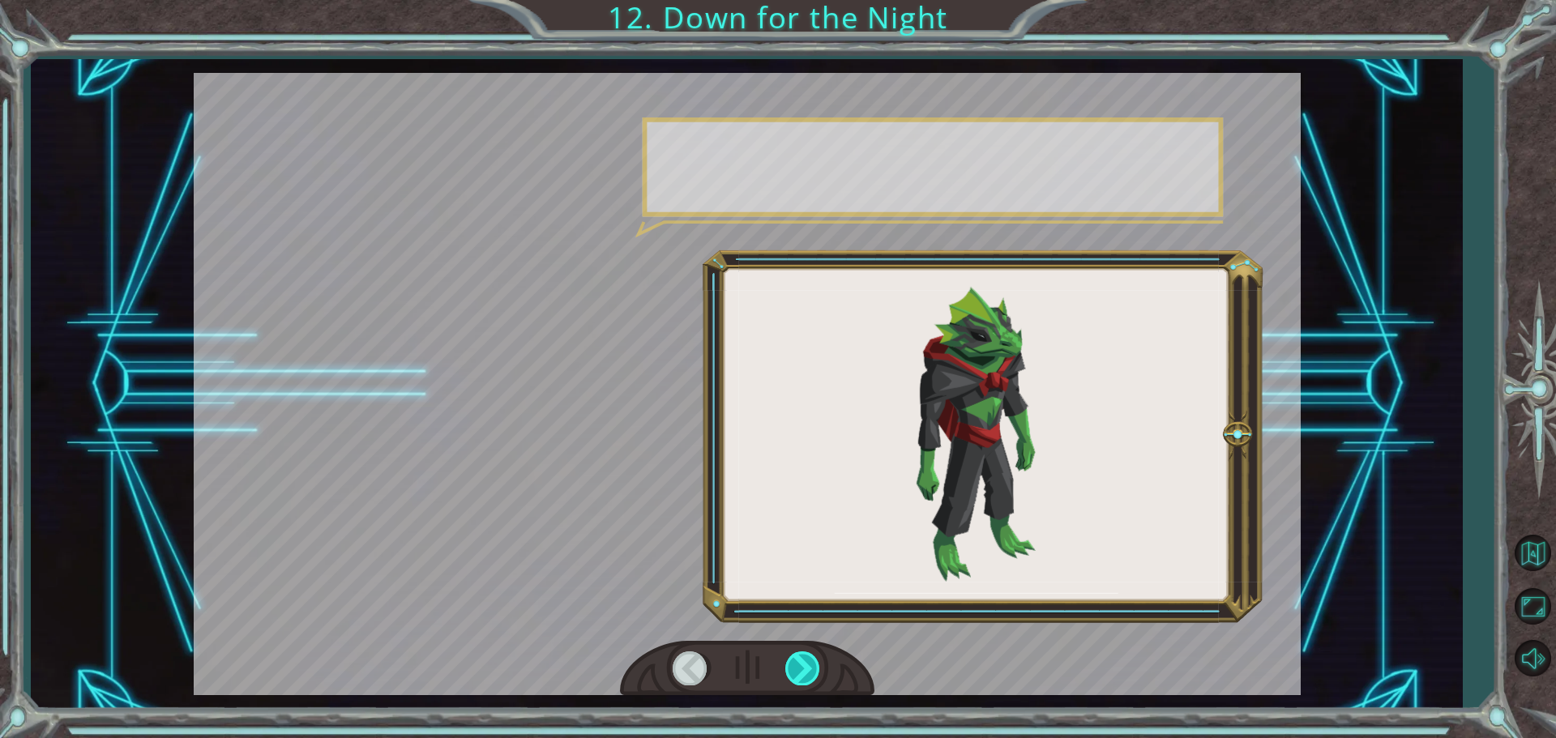
click at [799, 667] on div at bounding box center [803, 668] width 36 height 33
click at [800, 666] on div at bounding box center [803, 668] width 36 height 33
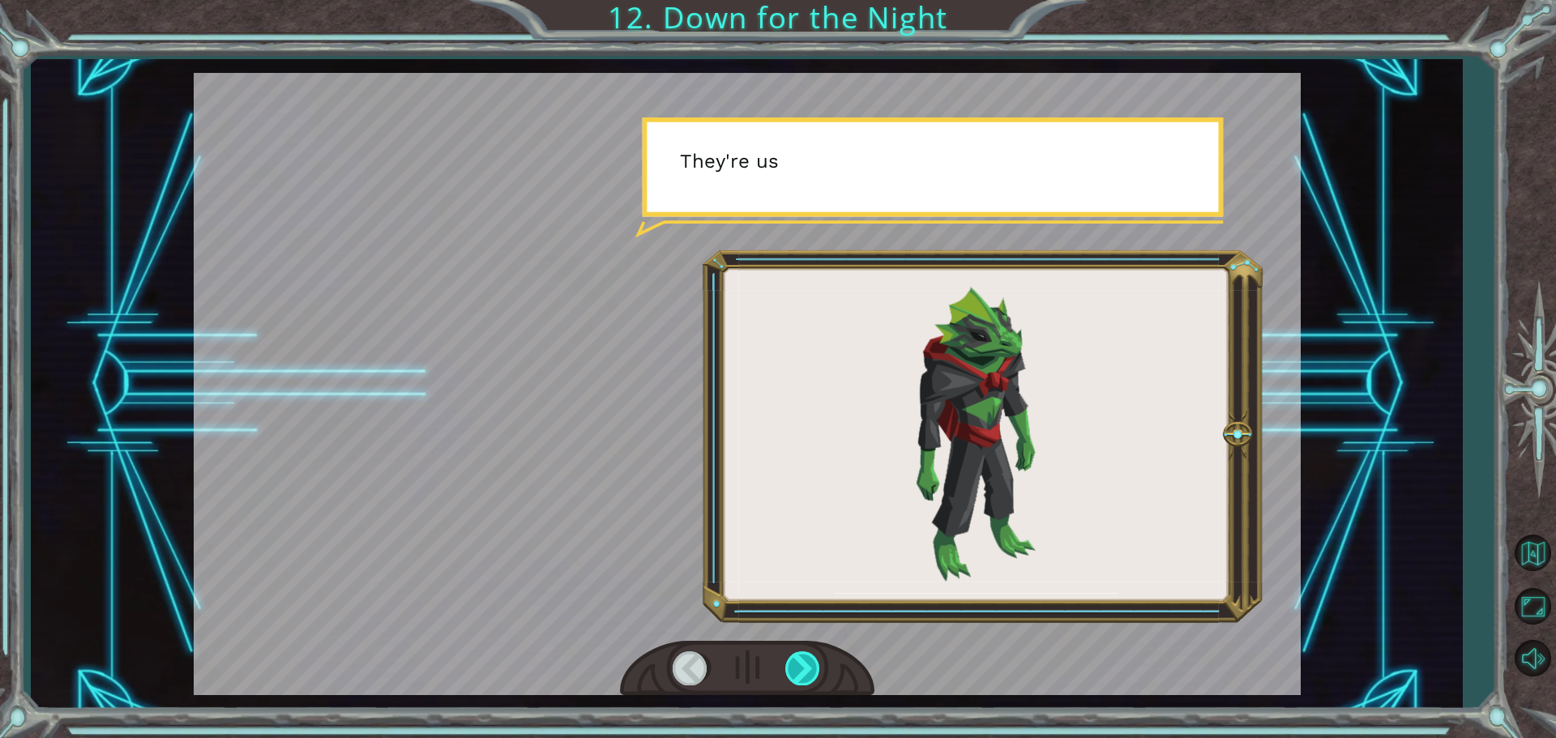
click at [803, 665] on div at bounding box center [803, 668] width 36 height 33
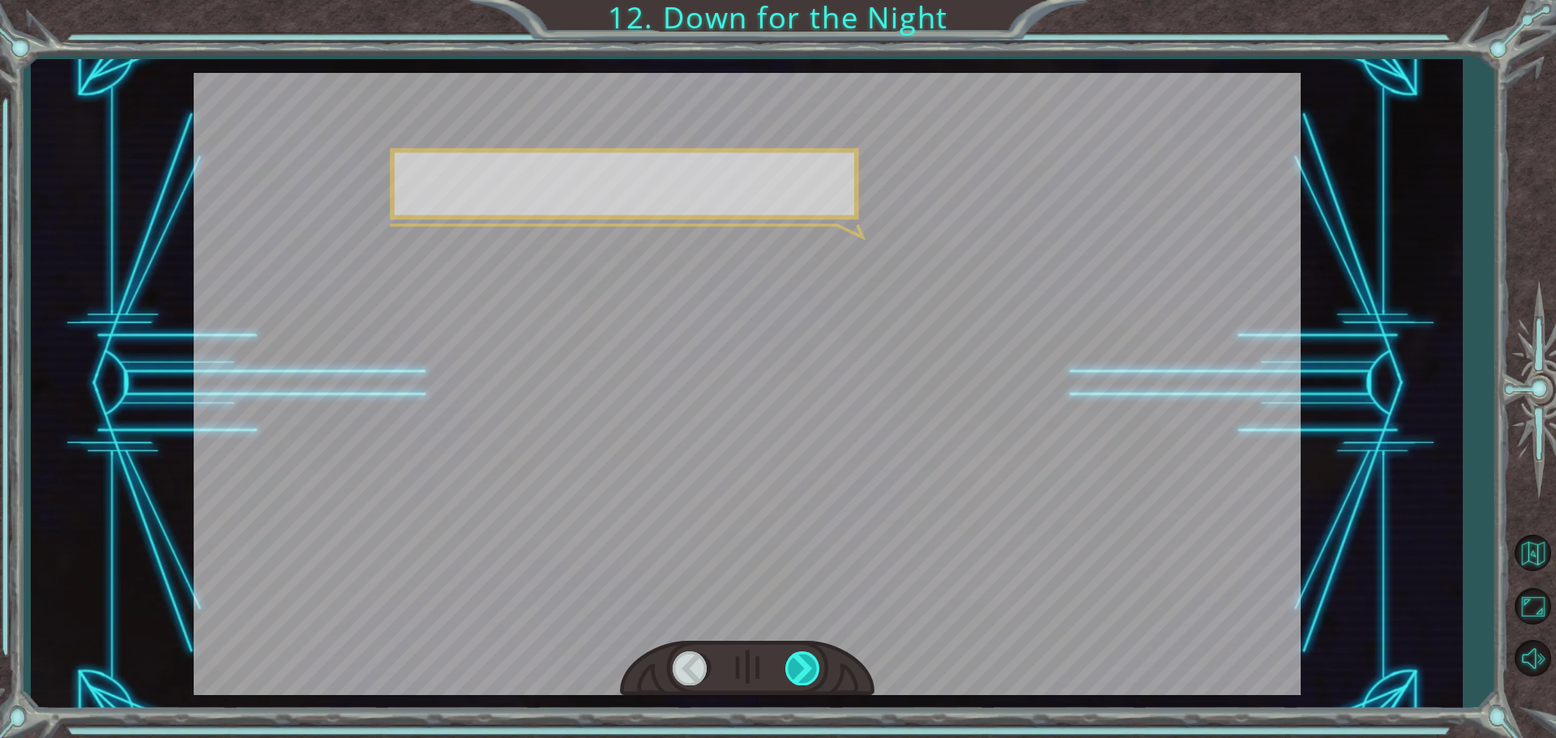
click at [803, 665] on div at bounding box center [803, 668] width 36 height 33
click at [800, 660] on div at bounding box center [803, 668] width 36 height 33
click at [799, 641] on div at bounding box center [747, 669] width 254 height 56
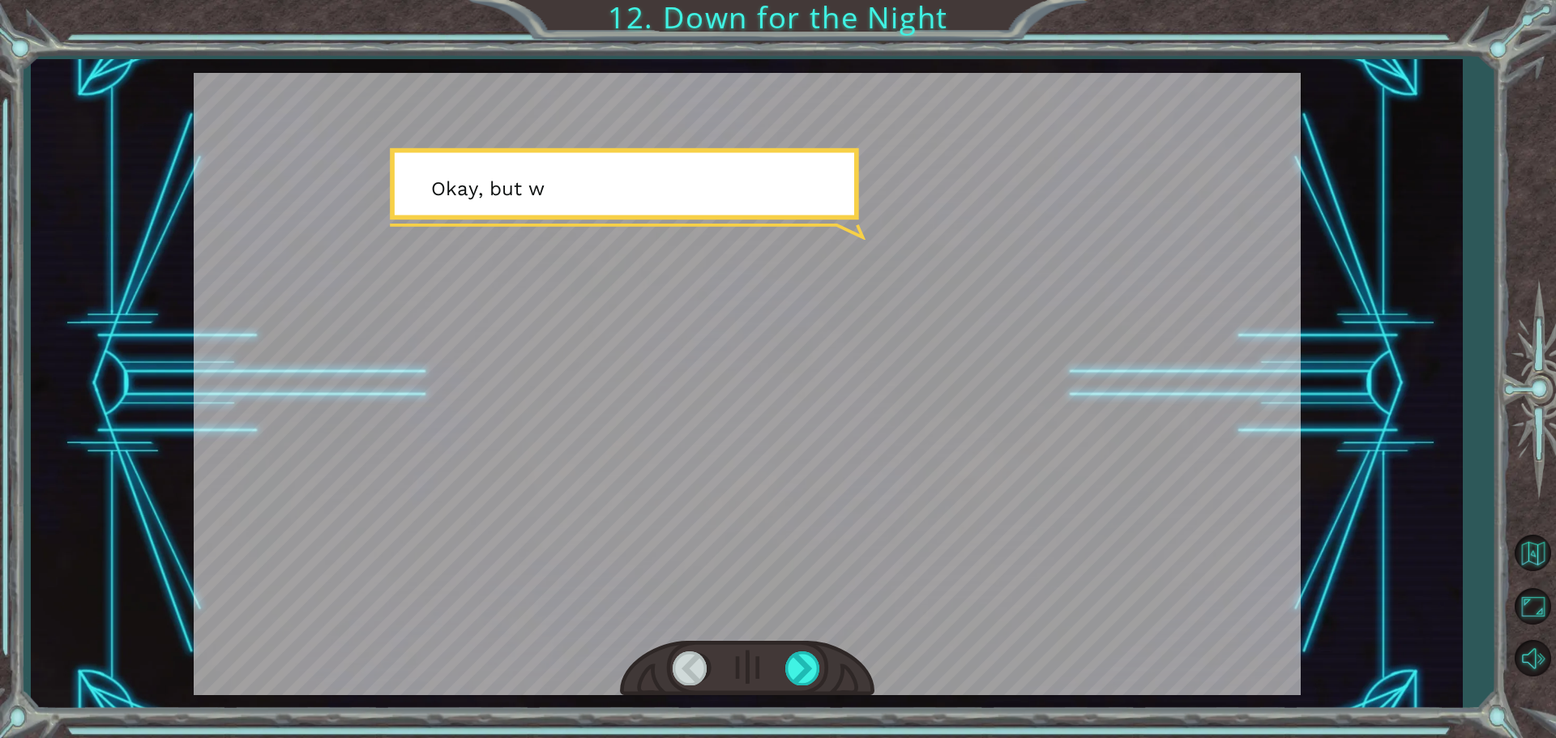
click at [799, 641] on div at bounding box center [747, 669] width 254 height 56
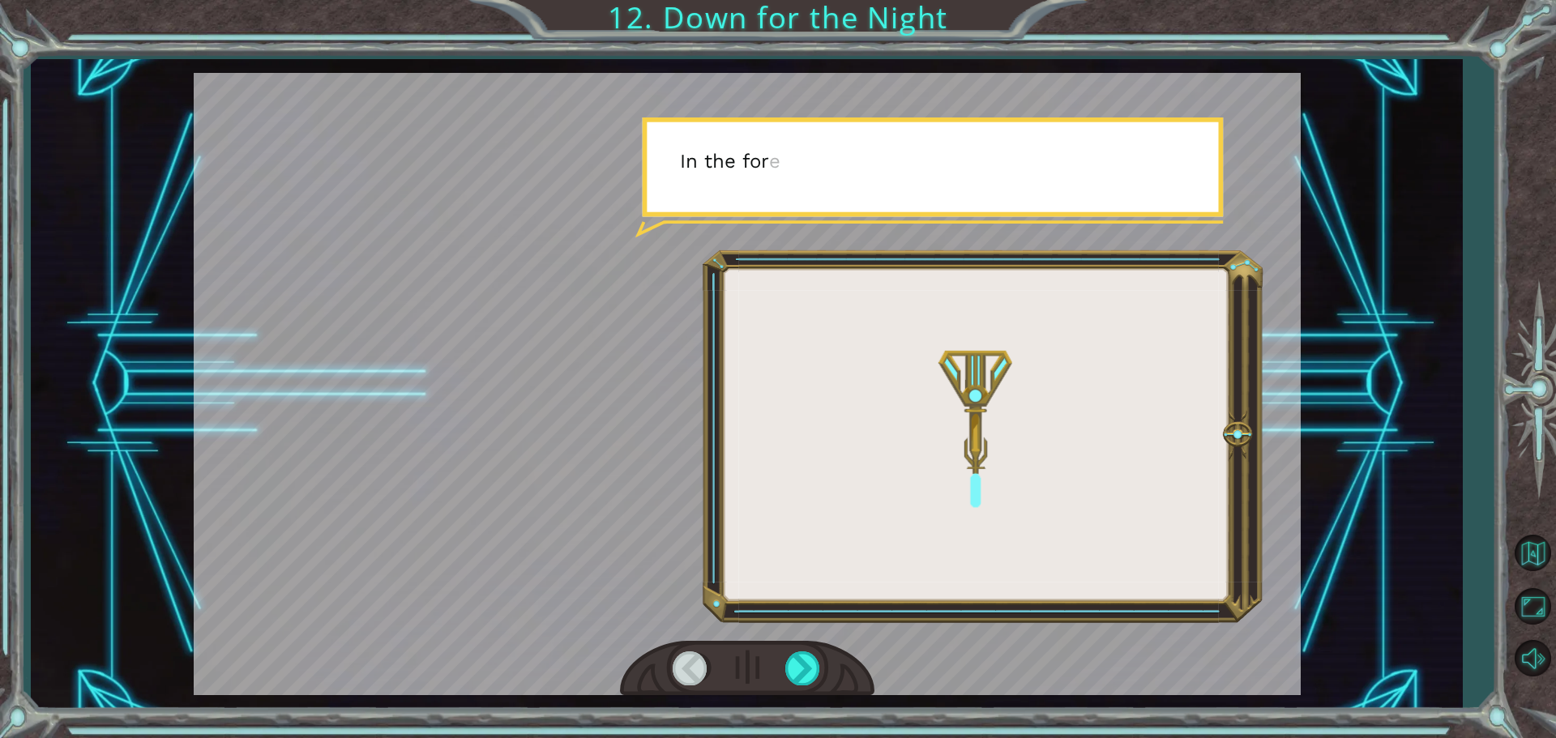
drag, startPoint x: 799, startPoint y: 640, endPoint x: 795, endPoint y: 649, distance: 9.8
click at [795, 649] on div at bounding box center [747, 669] width 254 height 56
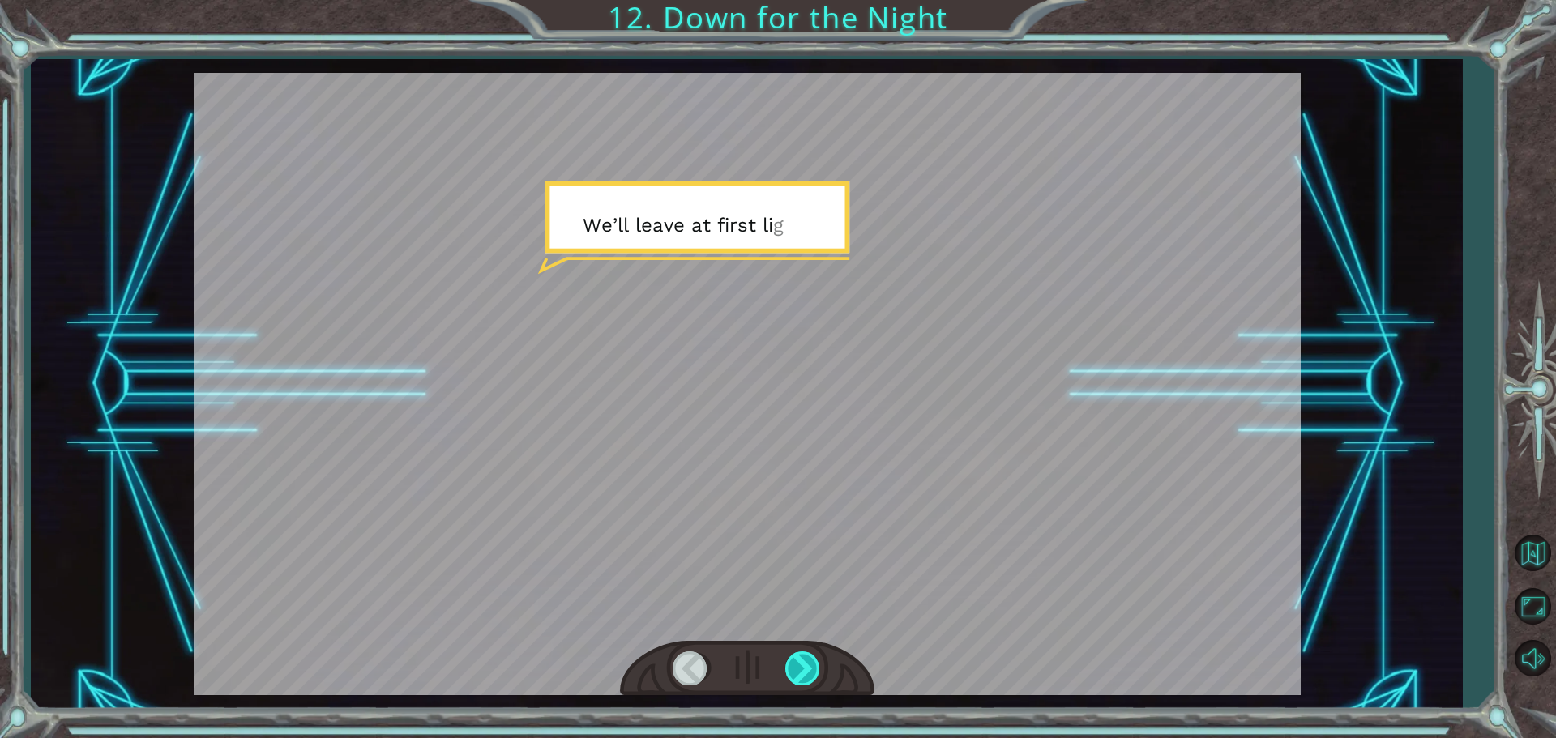
click at [795, 661] on div at bounding box center [803, 668] width 36 height 33
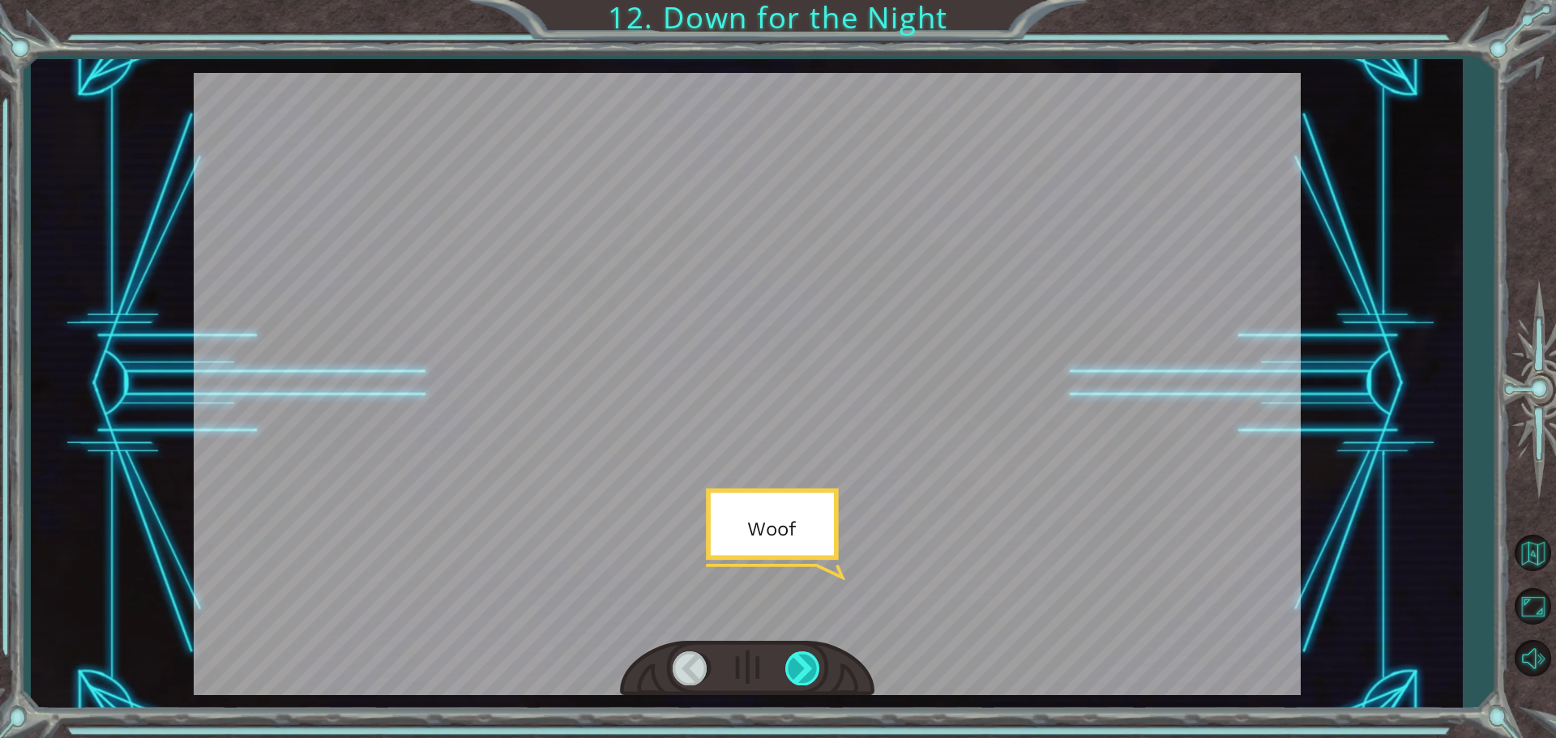
click at [795, 661] on div at bounding box center [803, 668] width 36 height 33
click at [795, 0] on div "F o r n o w l e t ’ s g e t s o m e s l e e p . W e d o n ’ t w a n t t o h e a…" at bounding box center [778, 0] width 1556 height 0
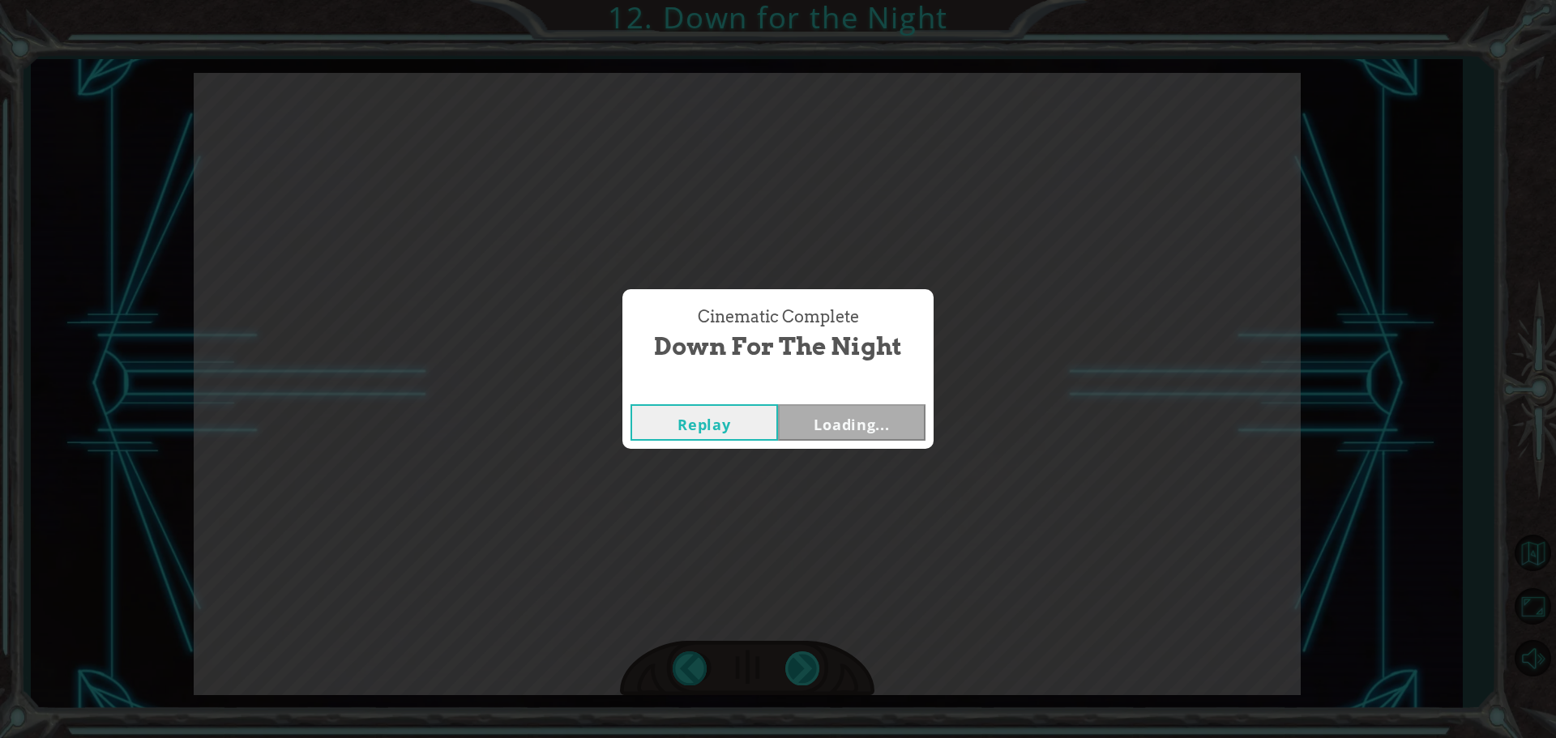
click at [795, 661] on div "Cinematic Complete Down for the Night Replay Loading..." at bounding box center [778, 369] width 1556 height 738
click at [797, 658] on div "Cinematic Complete Down for the Night Replay Loading..." at bounding box center [778, 369] width 1556 height 738
click at [843, 422] on button "Next" at bounding box center [852, 422] width 148 height 36
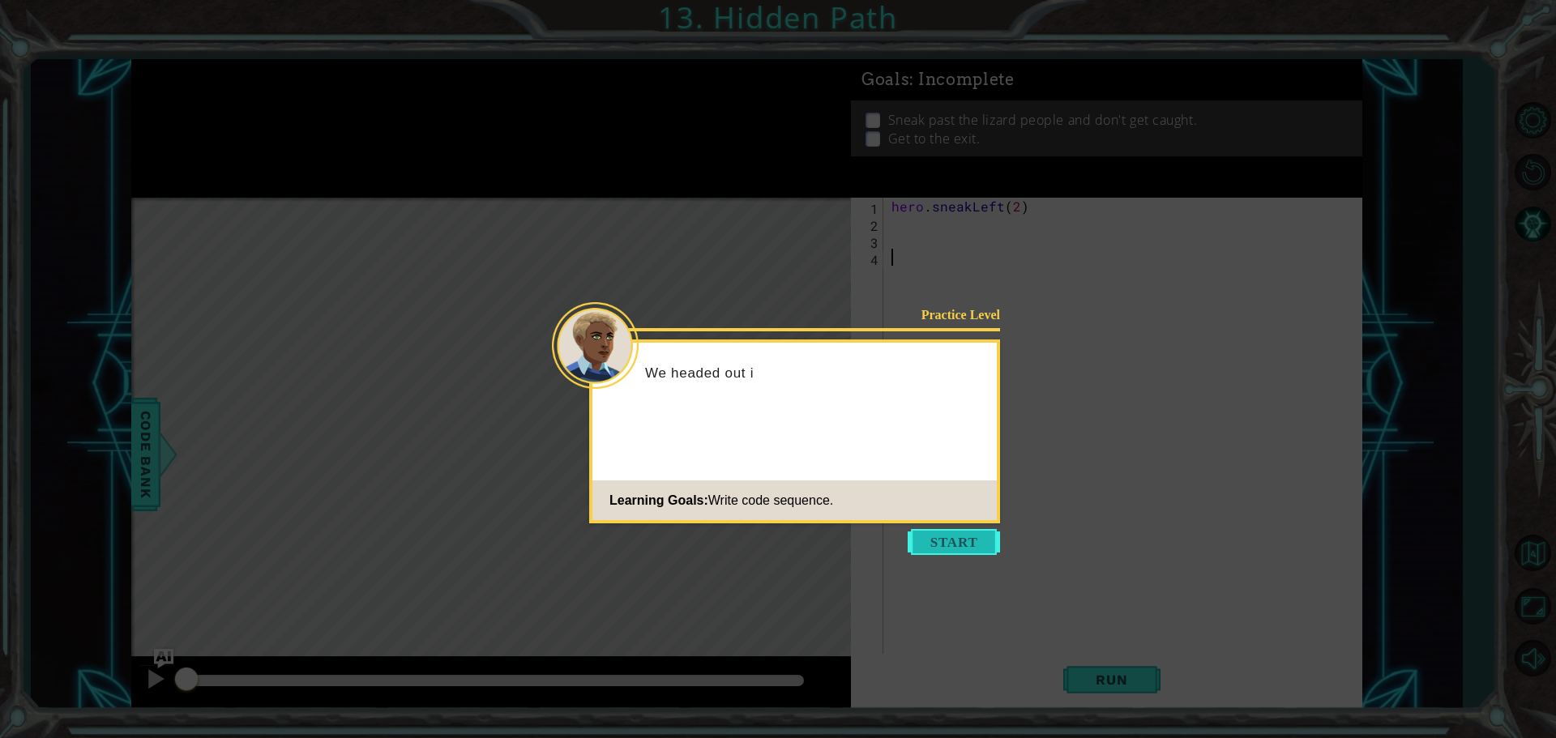
click at [963, 546] on button "Start" at bounding box center [954, 542] width 92 height 26
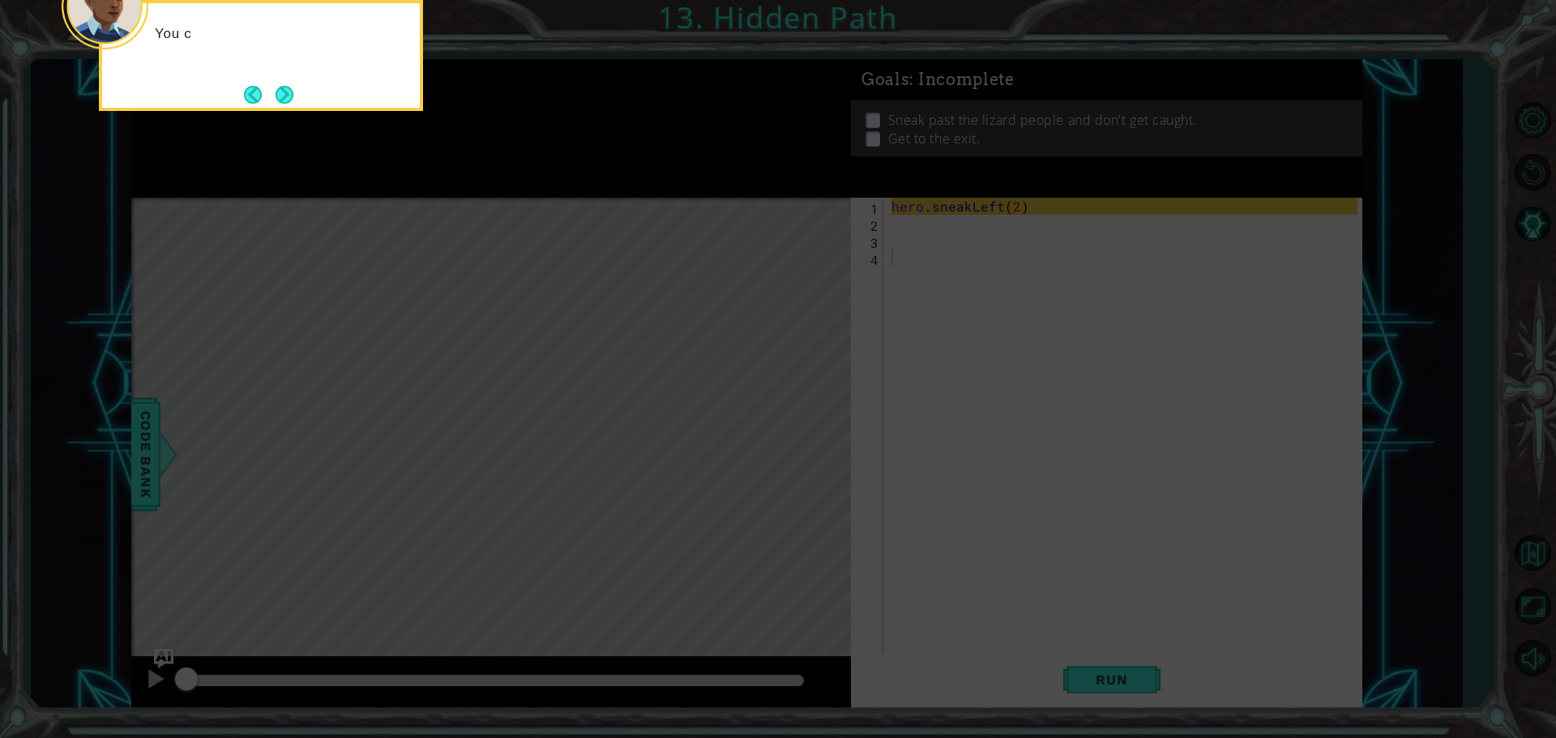
click at [960, 541] on icon at bounding box center [778, 110] width 1556 height 1255
click at [282, 92] on button "Next" at bounding box center [284, 94] width 19 height 19
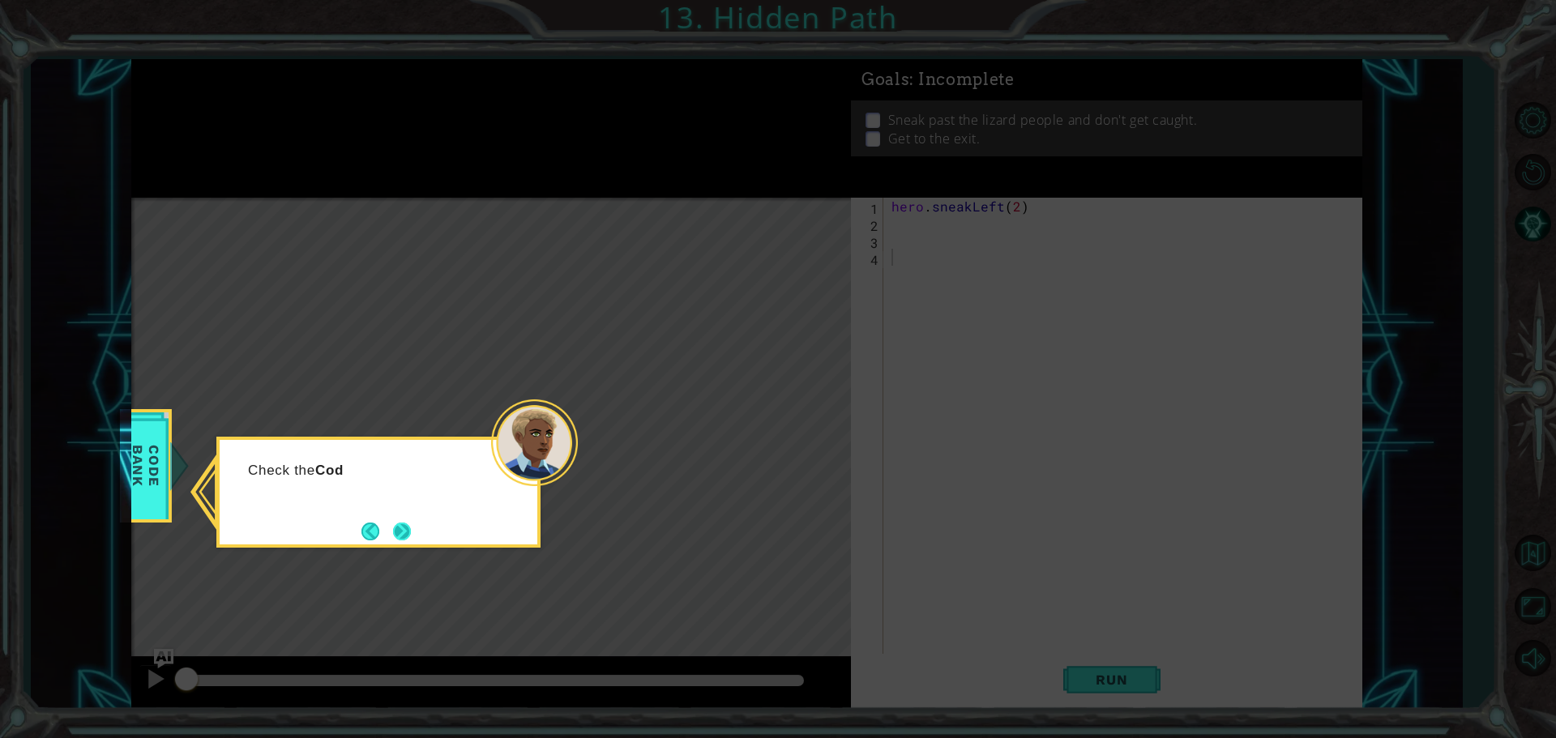
click at [397, 520] on button "Next" at bounding box center [402, 531] width 27 height 27
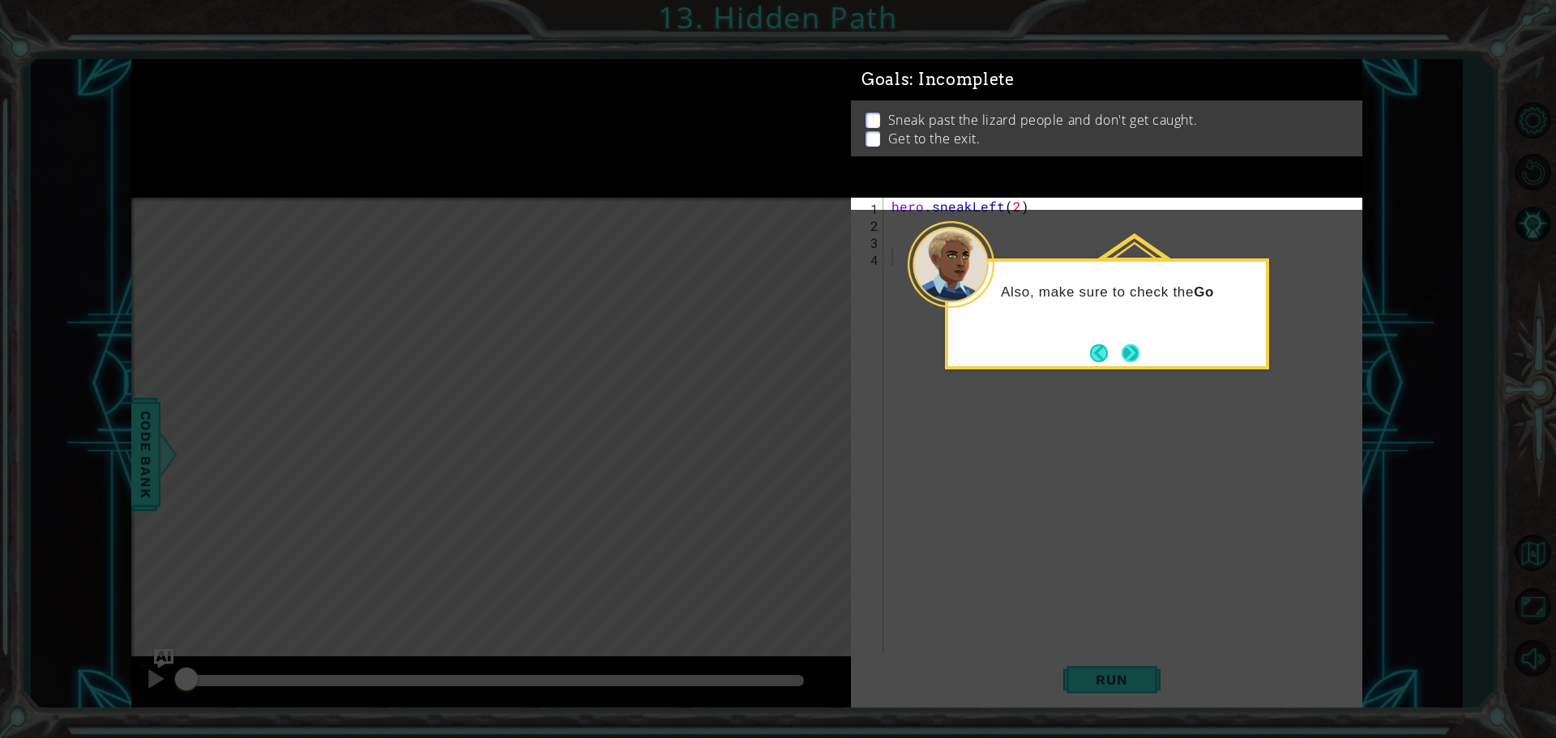
click at [1132, 348] on button "Next" at bounding box center [1130, 353] width 20 height 20
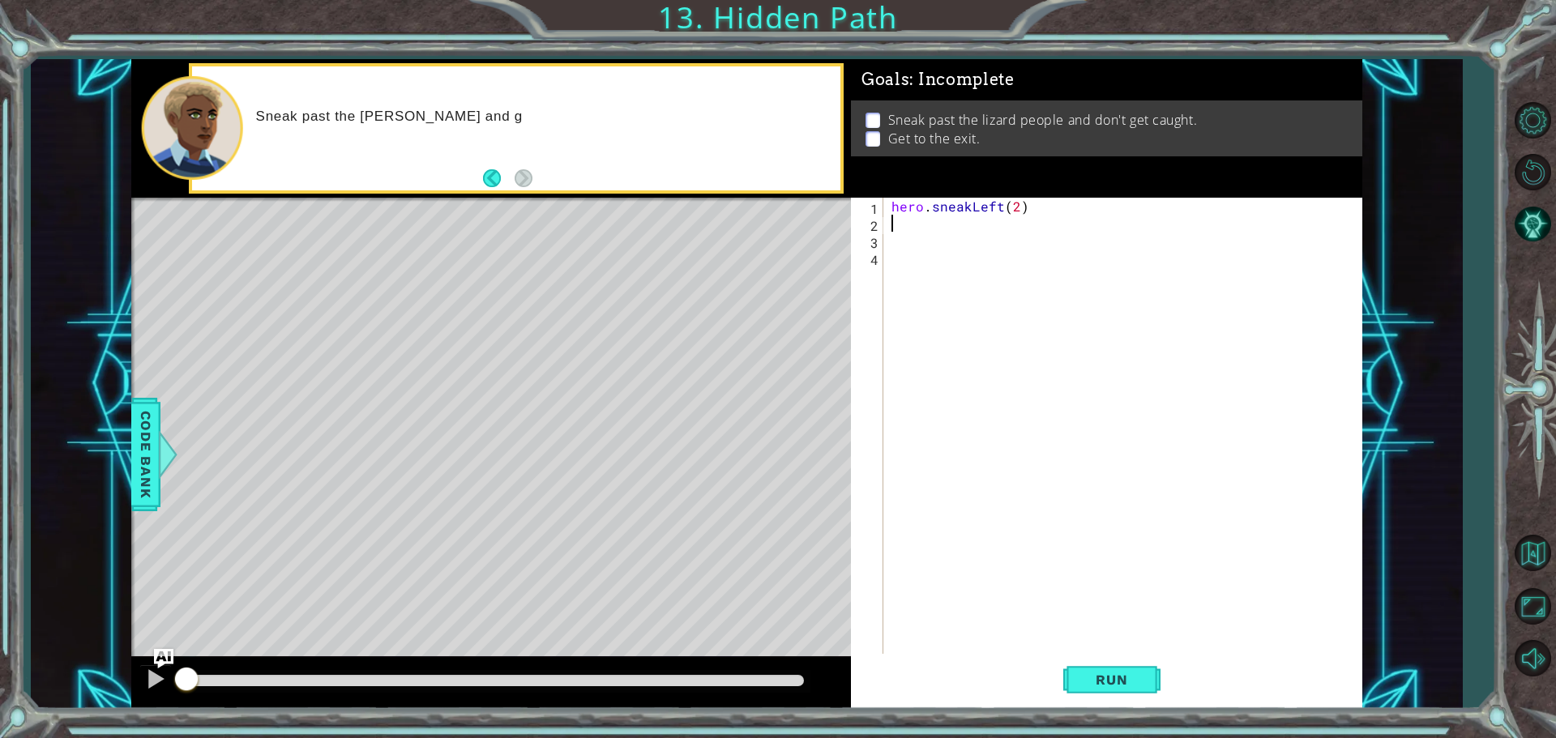
click at [911, 218] on div "hero . sneakLeft ( 2 )" at bounding box center [1126, 445] width 477 height 494
click at [998, 203] on div "hero . sneakLeft ( 2 )" at bounding box center [1126, 445] width 477 height 494
type textarea "hero.sneakLeft(2)"
click at [937, 231] on div "hero . sneakLeft ( 2 )" at bounding box center [1126, 445] width 477 height 494
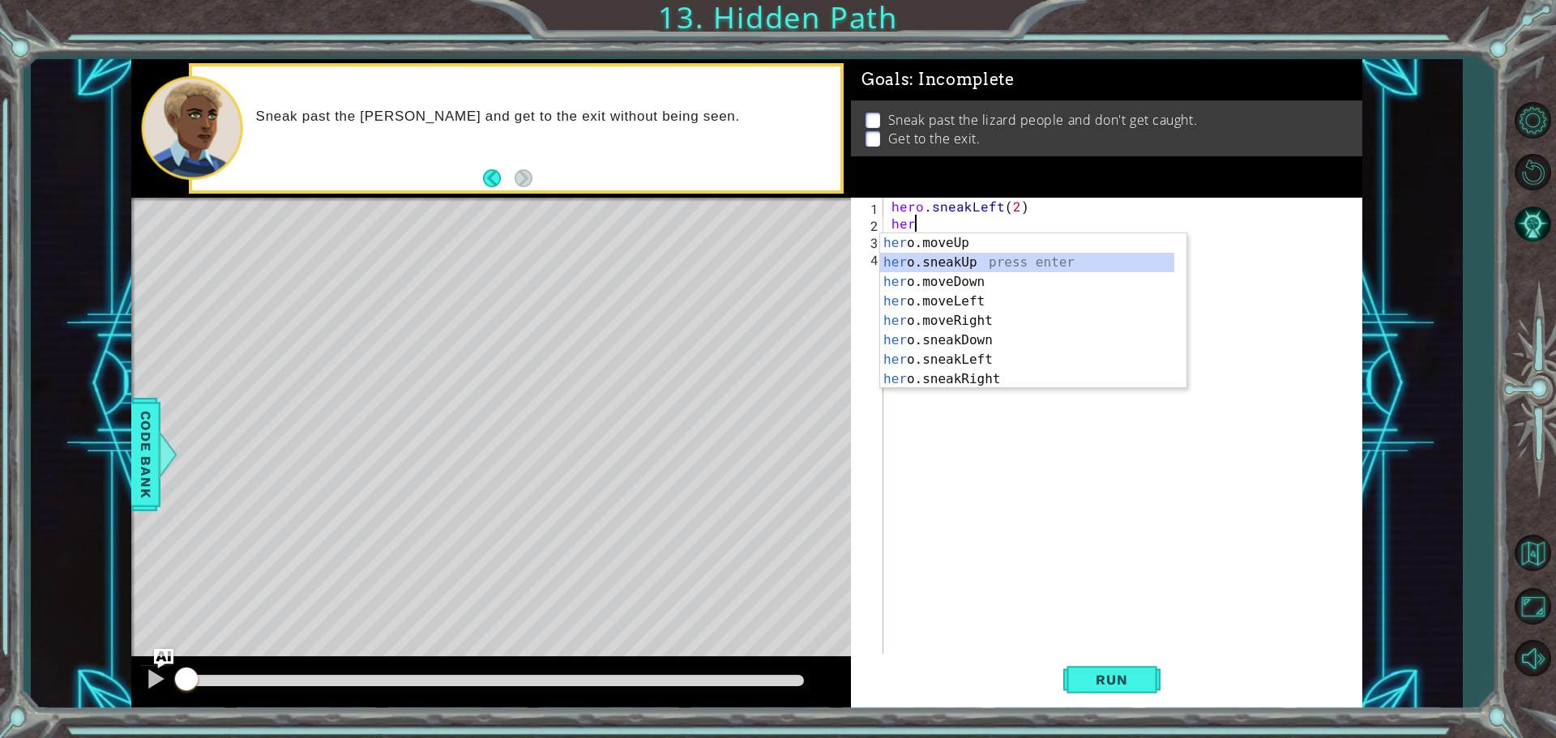
click at [896, 263] on div "her o.moveUp press enter her o.sneakUp press enter her o.moveDown press enter h…" at bounding box center [1027, 330] width 294 height 195
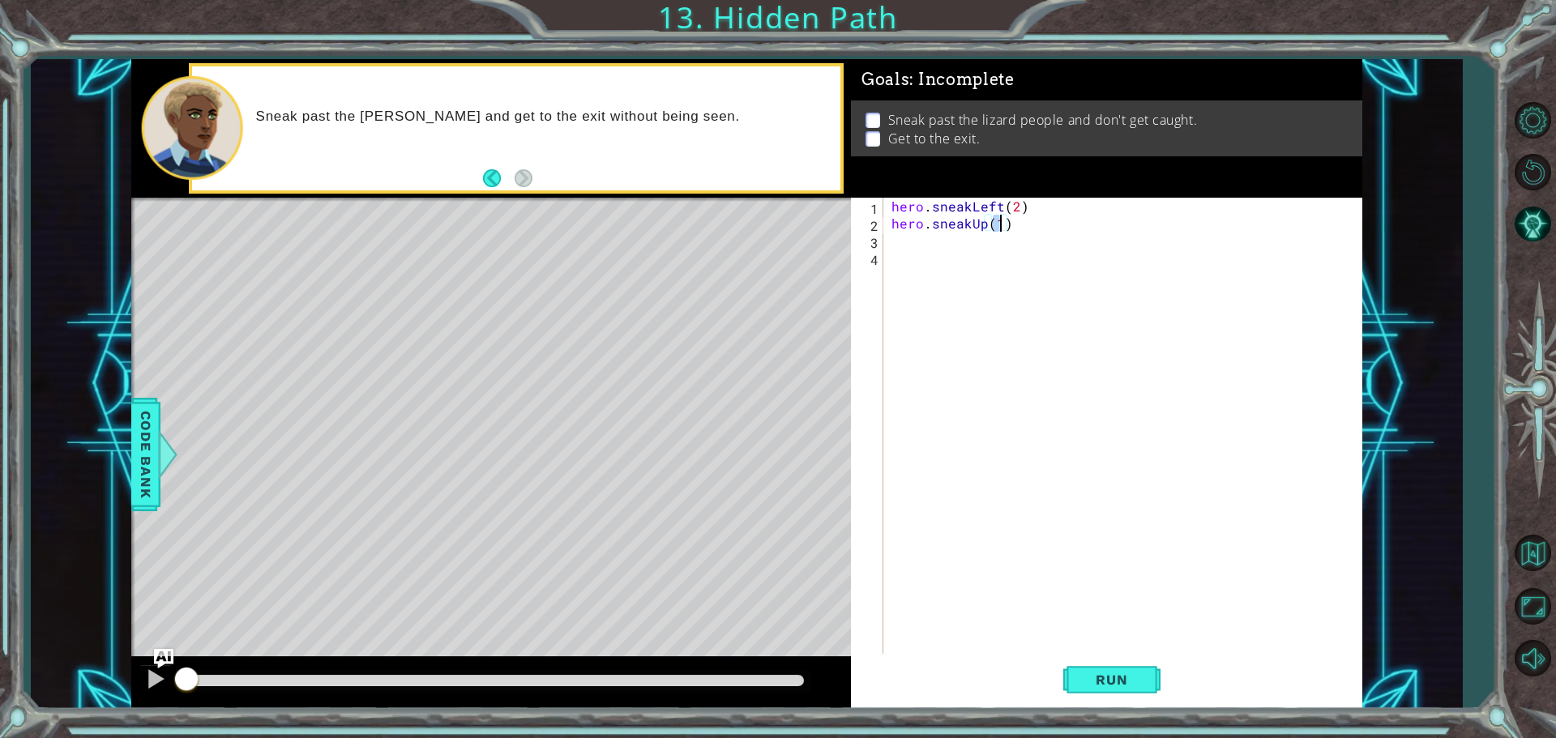
type textarea "hero.sneakUp(2)"
click at [945, 246] on div "hero . sneakLeft ( 2 ) hero . sneakUp ( 2 )" at bounding box center [1126, 445] width 477 height 494
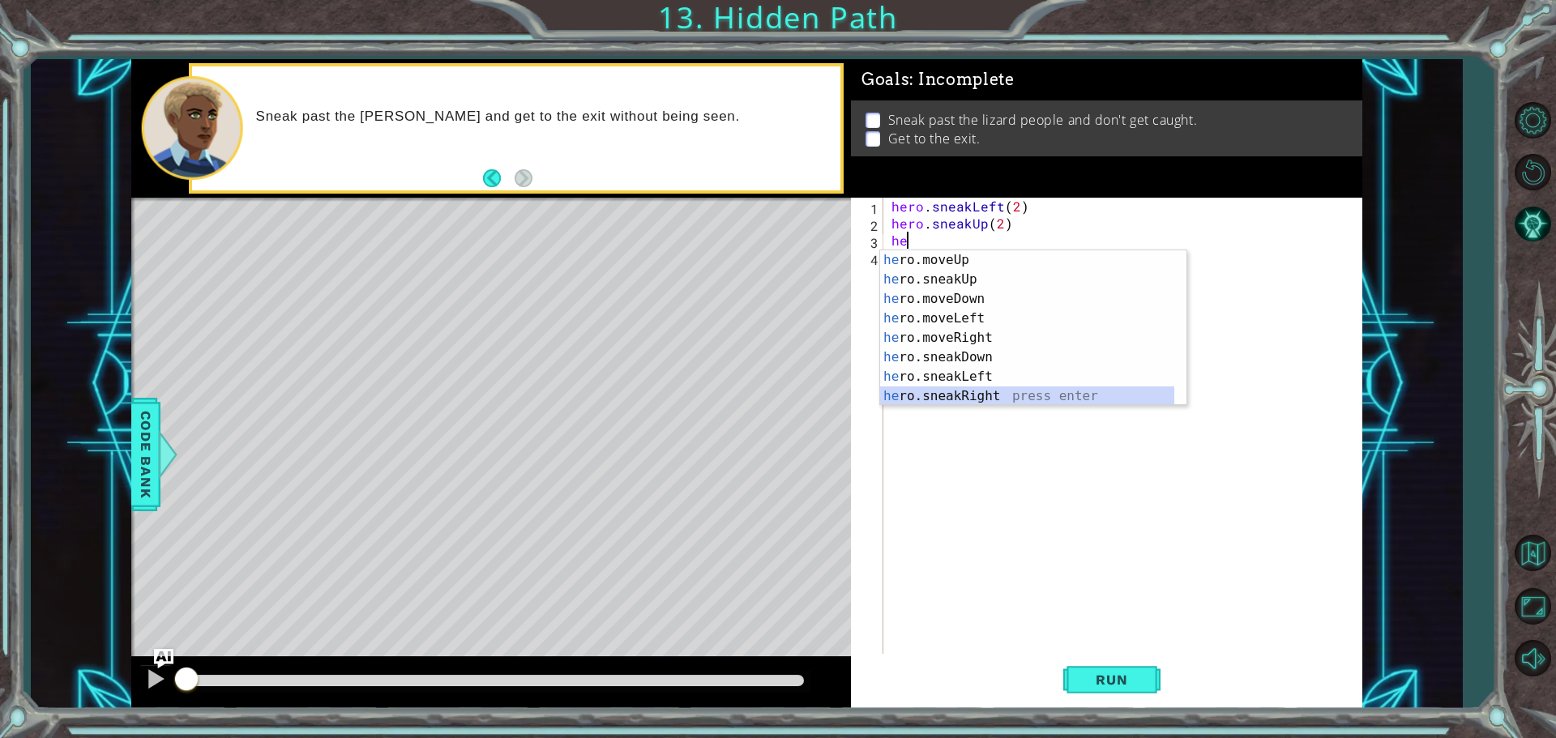
click at [990, 396] on div "he ro.moveUp press enter he ro.sneakUp press enter he ro.moveDown press enter h…" at bounding box center [1027, 347] width 294 height 195
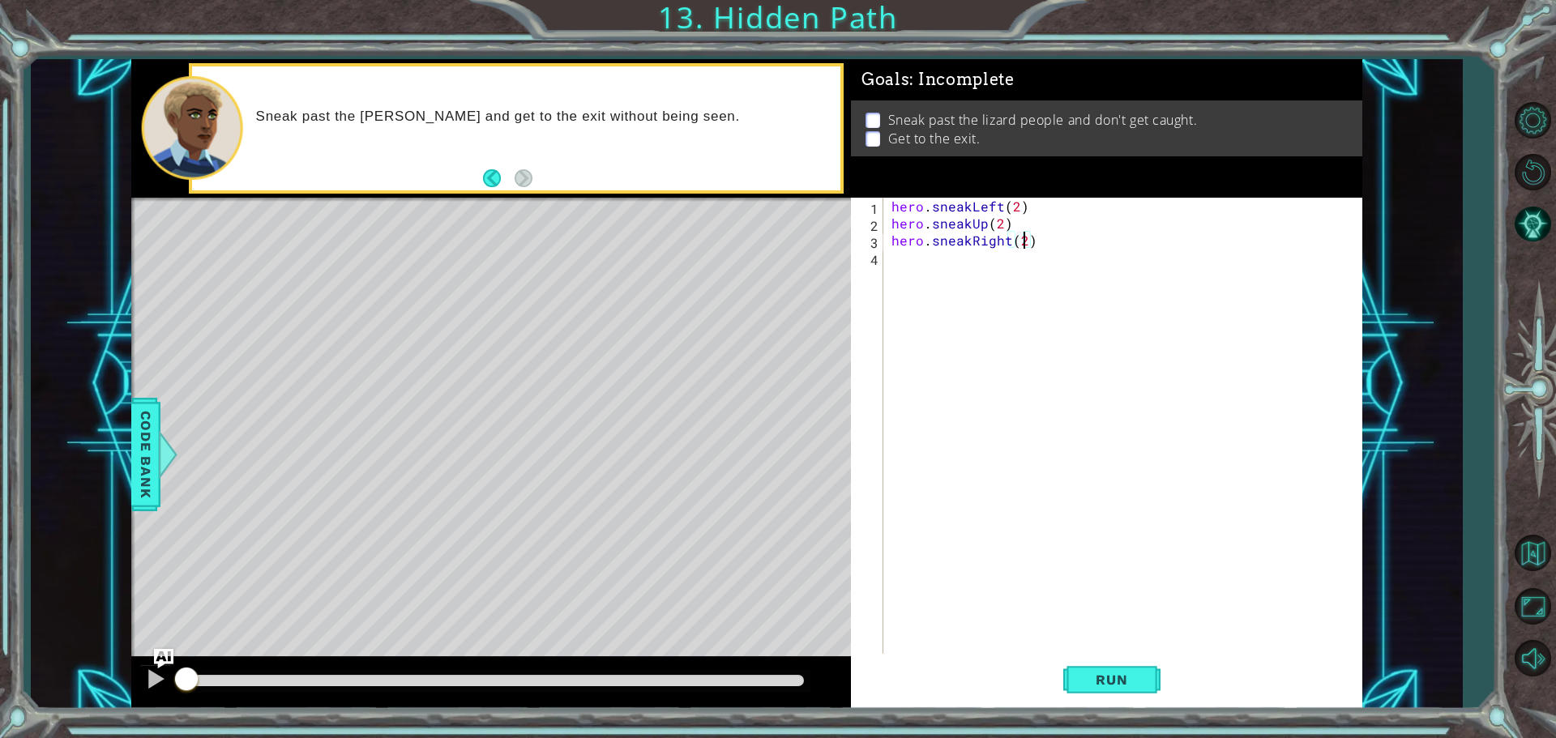
scroll to position [0, 7]
type textarea "hero.sneakRight(2)"
click at [1155, 679] on button "Run" at bounding box center [1111, 679] width 97 height 51
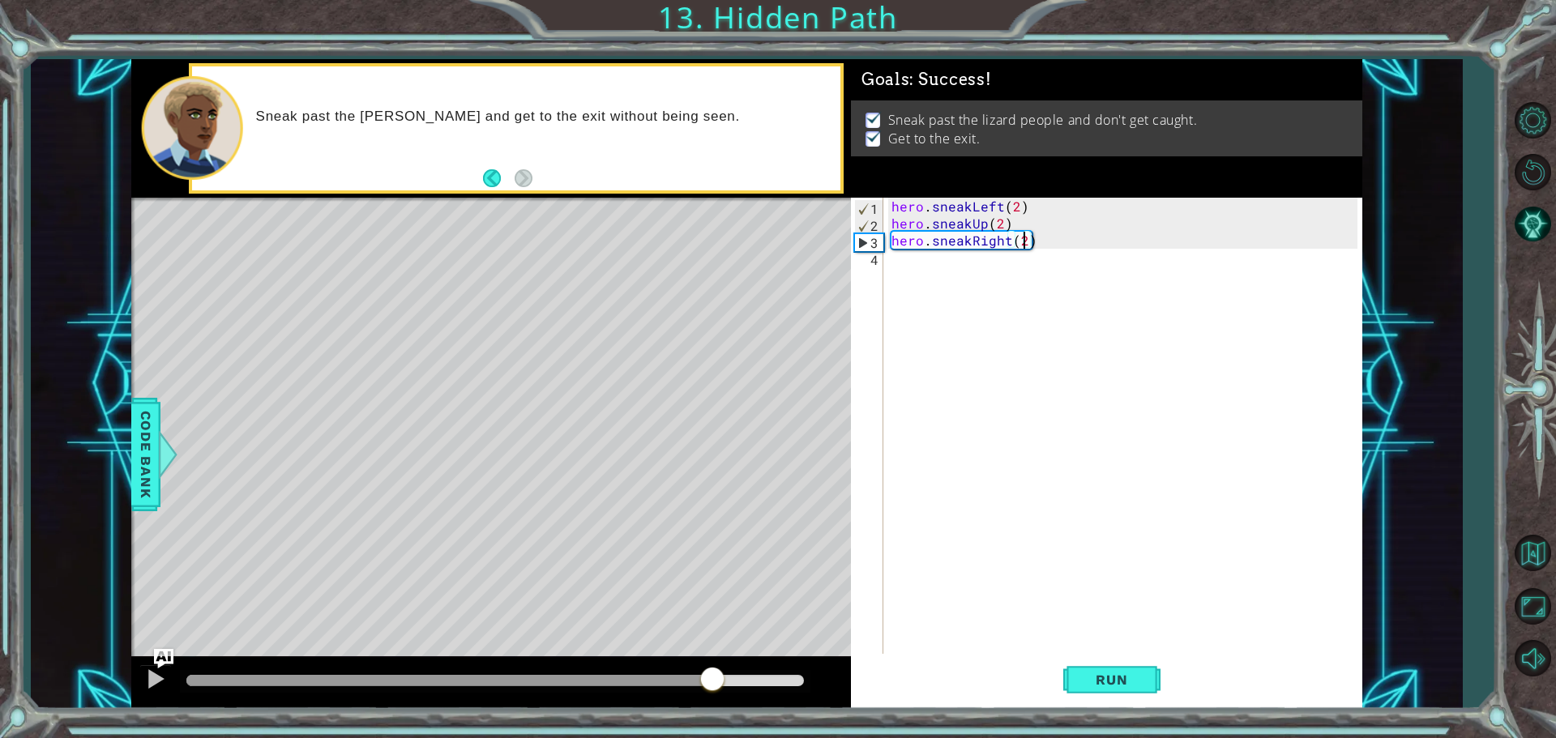
drag, startPoint x: 297, startPoint y: 674, endPoint x: 712, endPoint y: 668, distance: 414.2
click at [712, 668] on div at bounding box center [712, 680] width 29 height 29
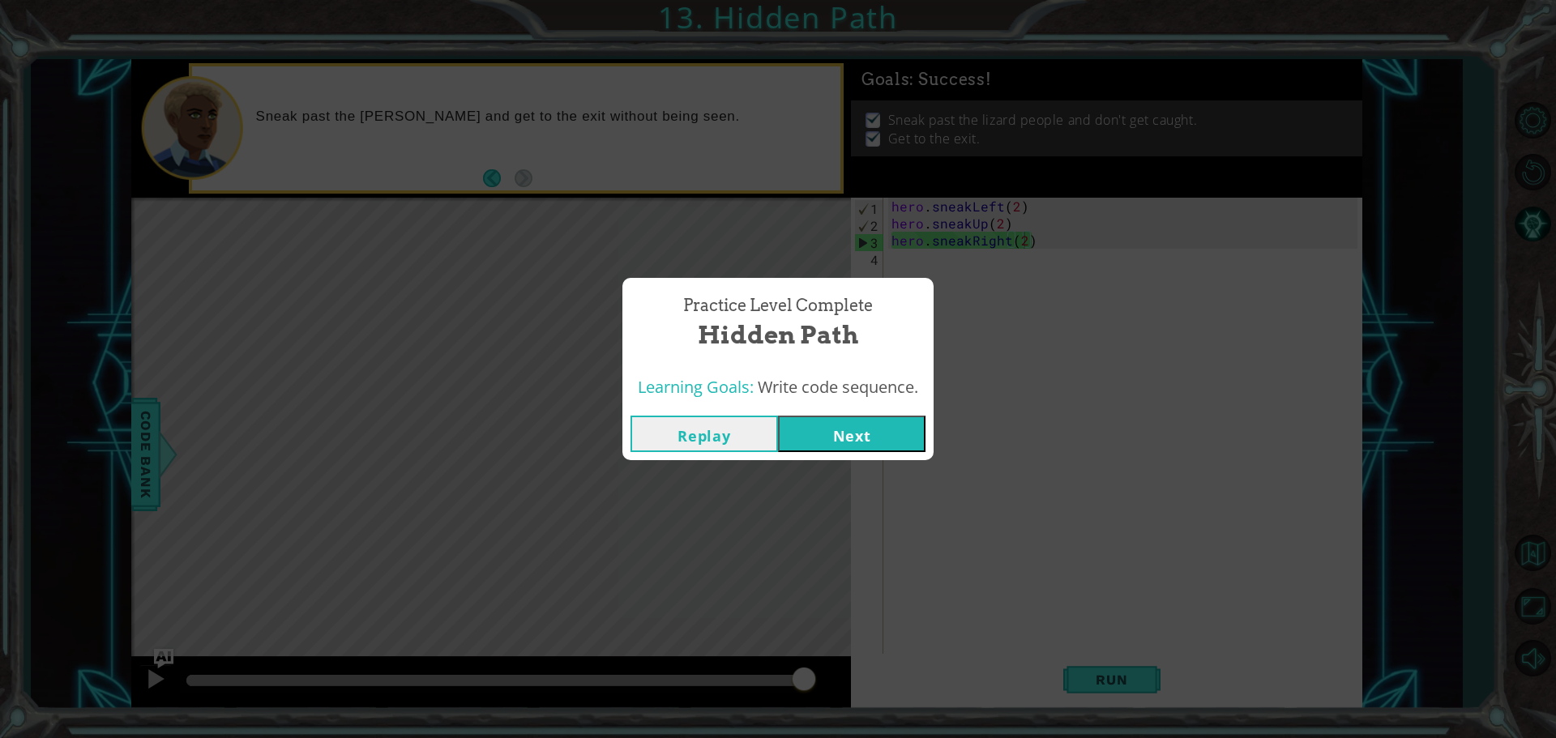
click at [896, 447] on button "Next" at bounding box center [852, 434] width 148 height 36
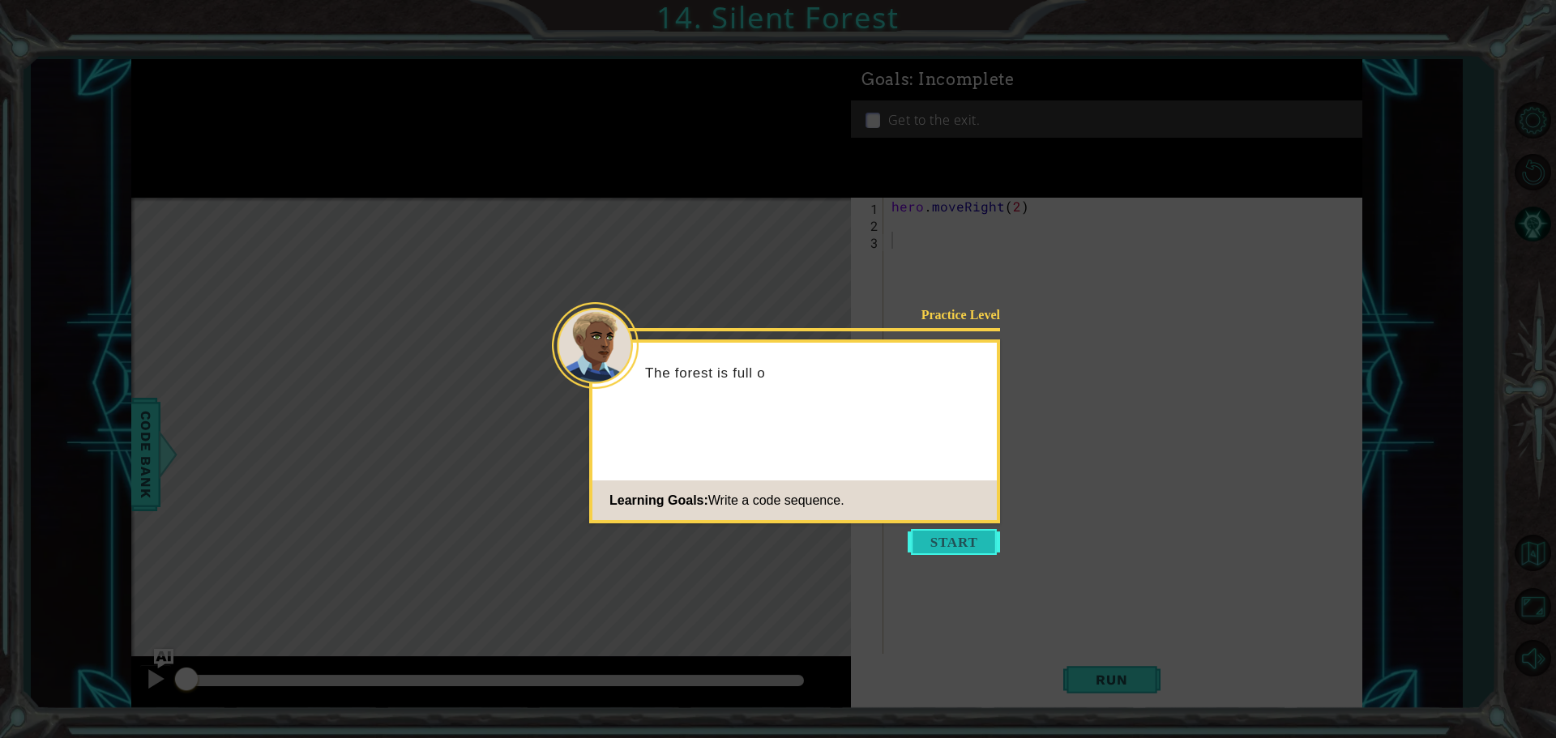
click at [951, 538] on button "Start" at bounding box center [954, 542] width 92 height 26
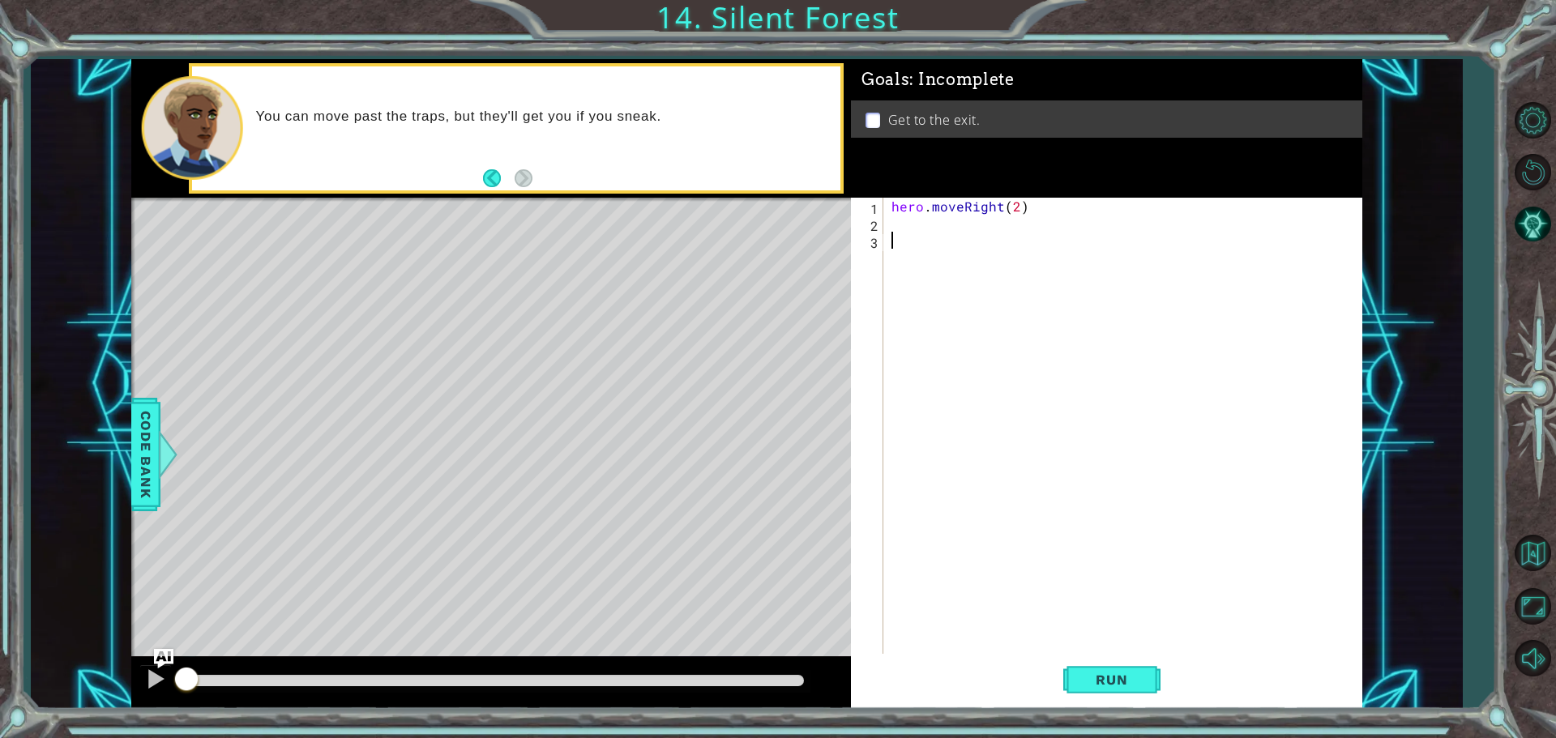
click at [917, 227] on div "hero . moveRight ( 2 )" at bounding box center [1126, 445] width 477 height 494
click at [917, 233] on div "hero . moveRight ( 2 )" at bounding box center [1126, 445] width 477 height 494
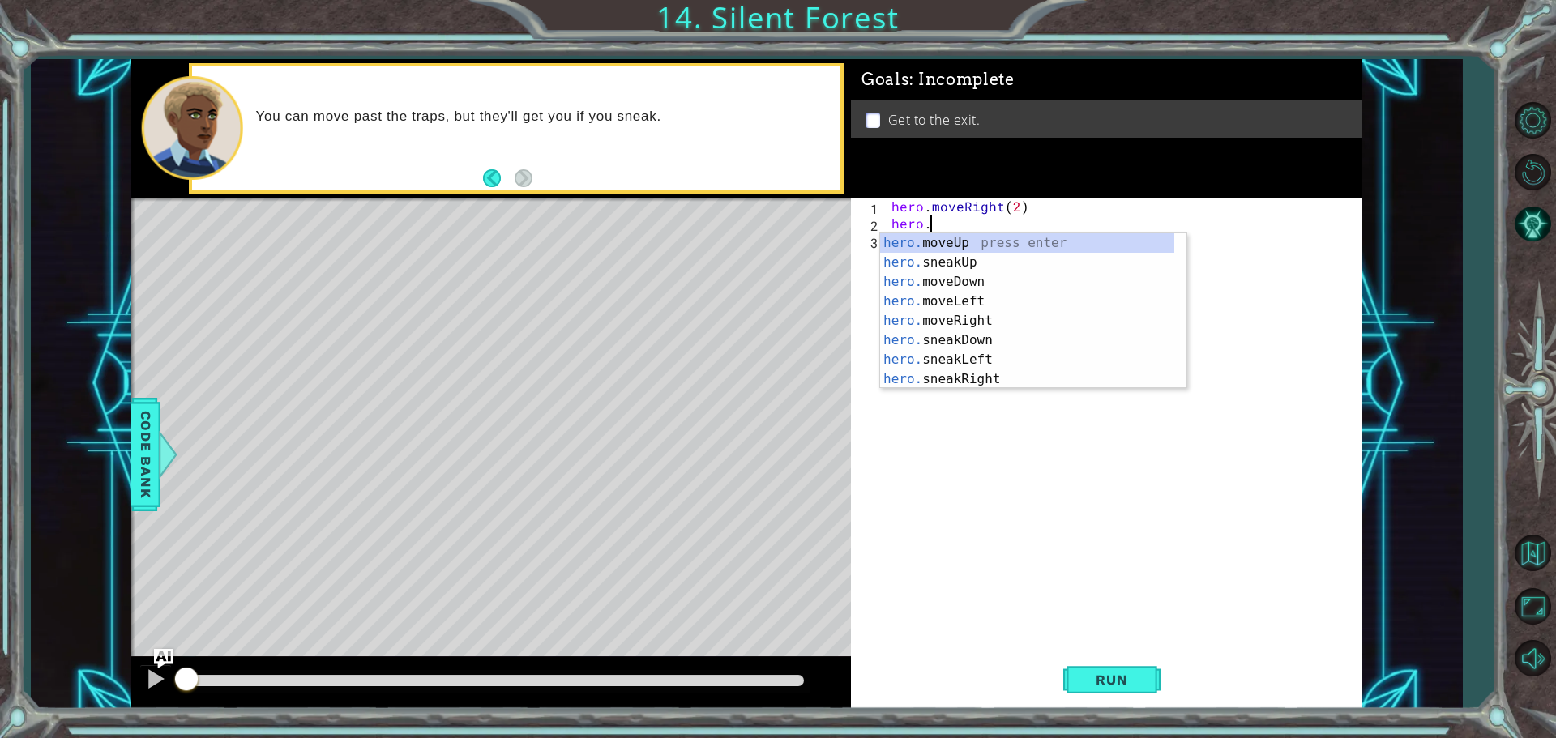
scroll to position [0, 2]
click at [940, 268] on div "hero.s neakUp press enter hero.s neakDown press enter hero.s neakLeft press ent…" at bounding box center [1033, 301] width 306 height 136
type textarea "hero.sneakDown(1)"
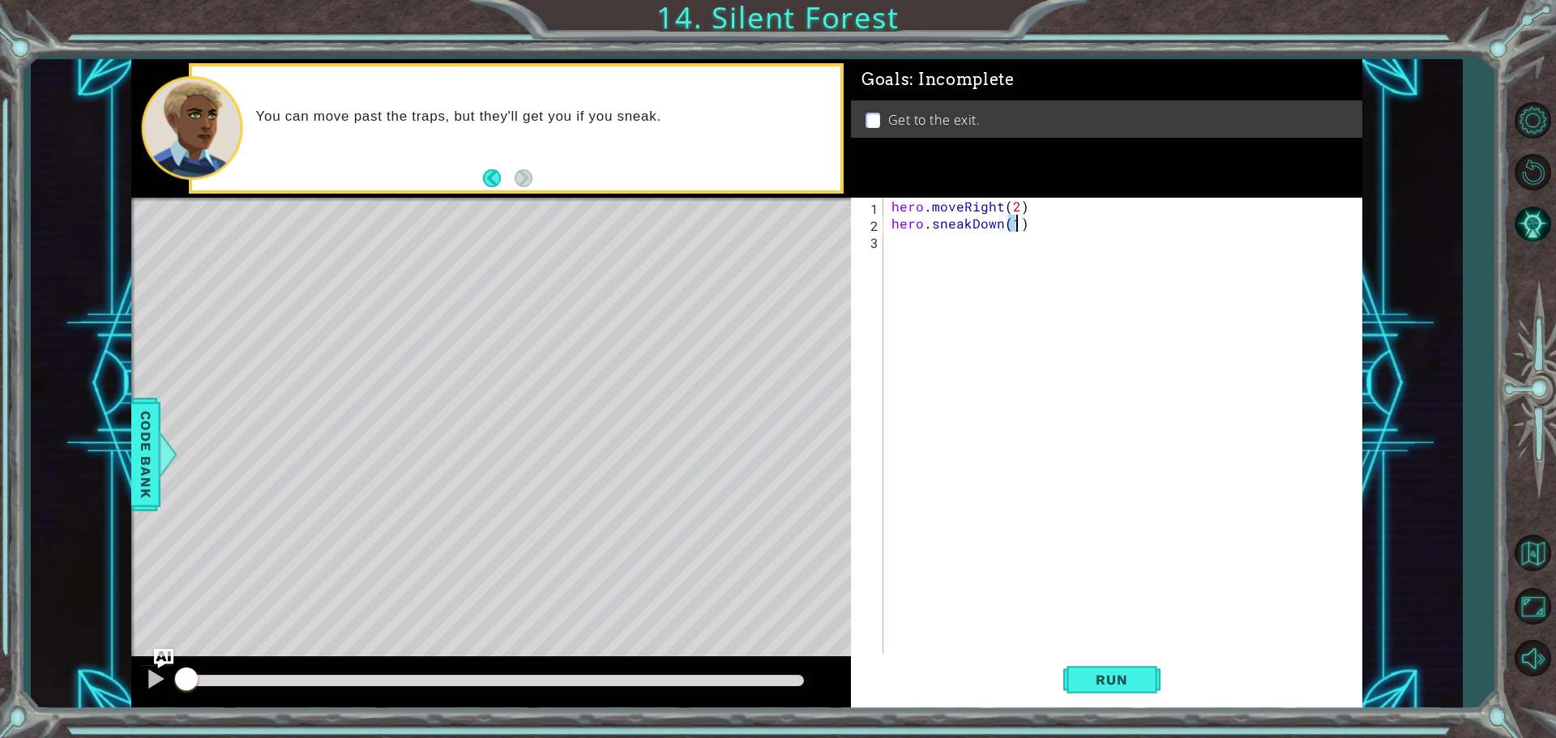
click at [990, 249] on div "hero . moveRight ( 2 ) hero . sneakDown ( 1 )" at bounding box center [1126, 445] width 477 height 494
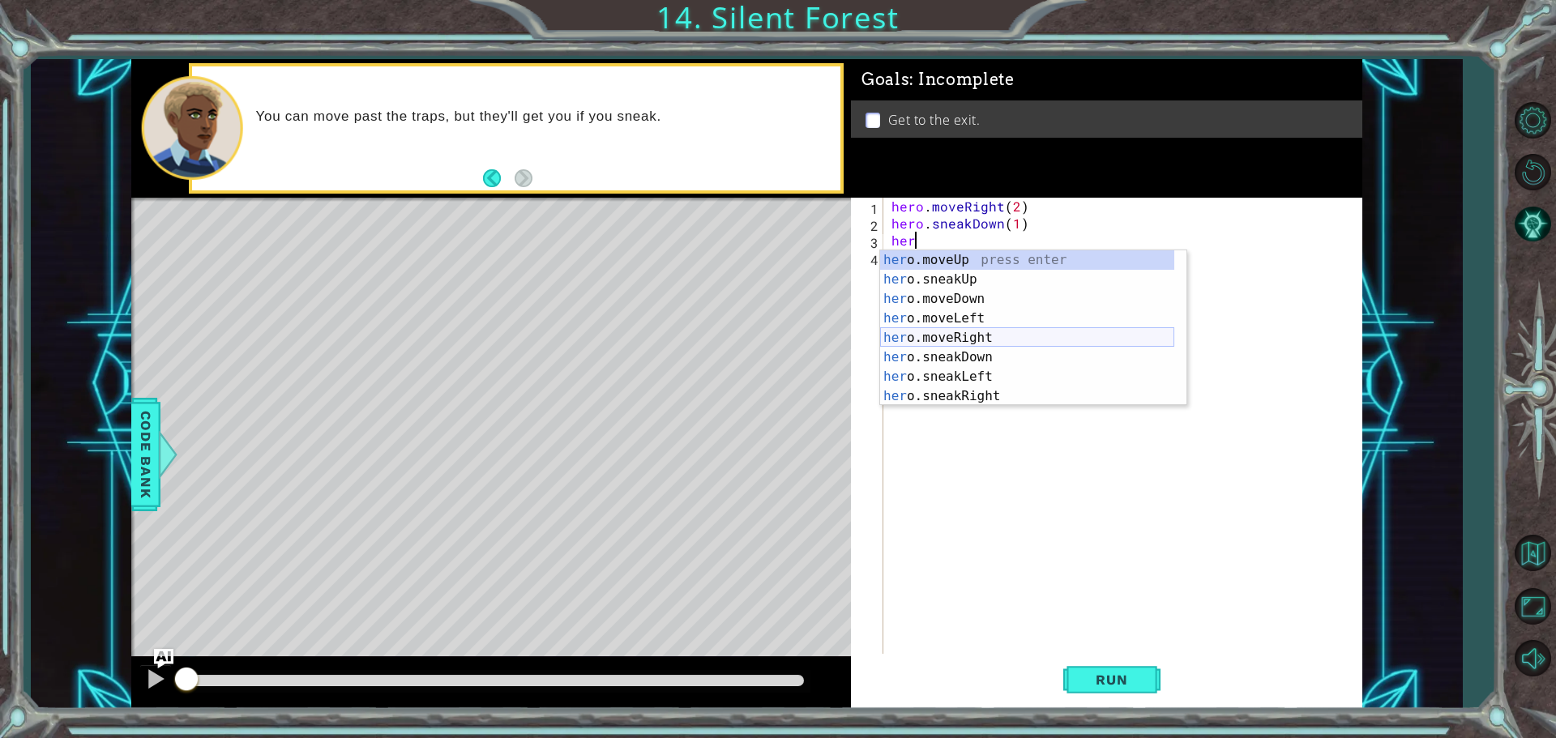
click at [986, 342] on div "her o.moveUp press enter her o.sneakUp press enter her o.moveDown press enter h…" at bounding box center [1027, 347] width 294 height 195
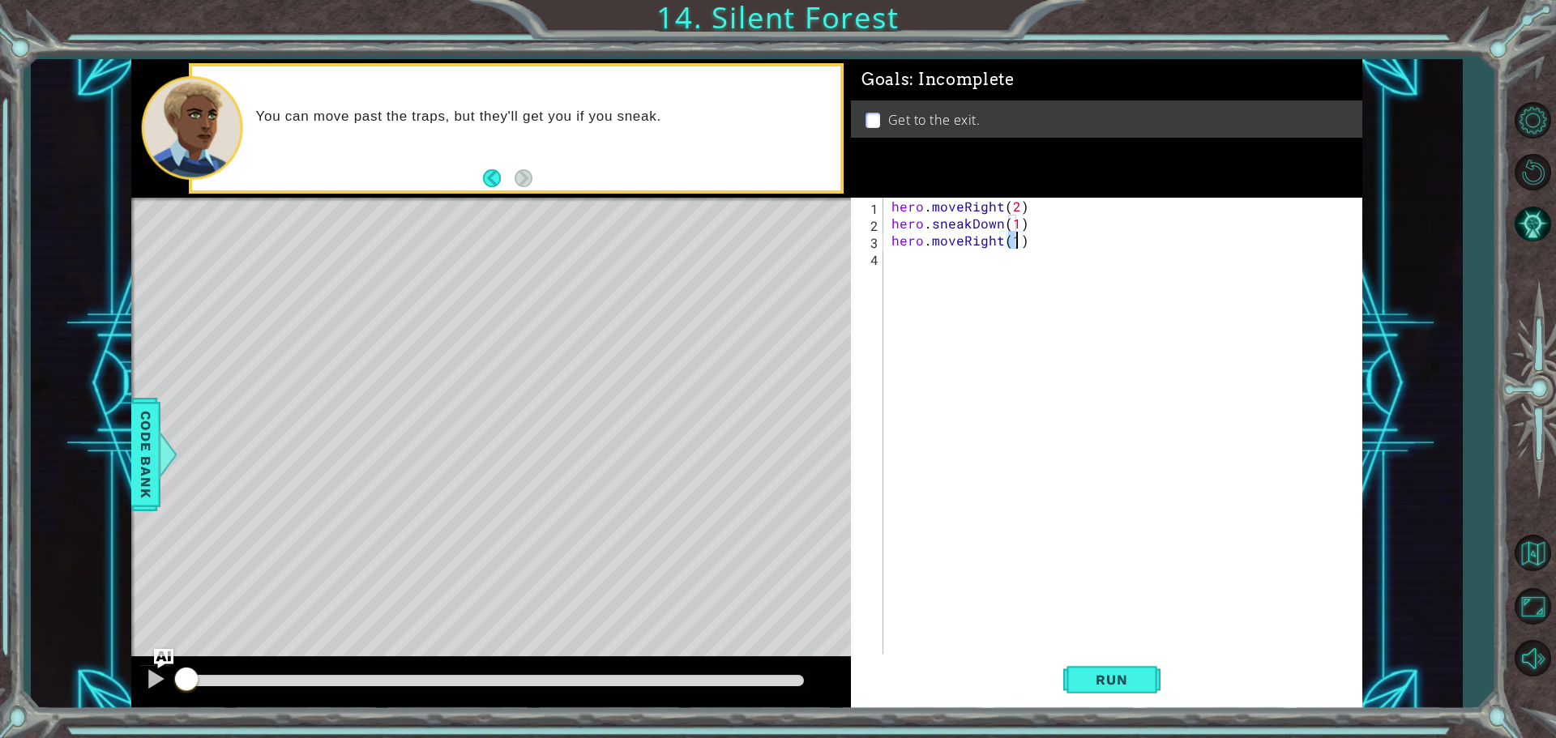
type textarea "hero.moveRight(2)"
click at [992, 278] on div "hero . moveRight ( 2 ) hero . sneakDown ( 1 ) hero . moveRight ( 2 )" at bounding box center [1126, 445] width 477 height 494
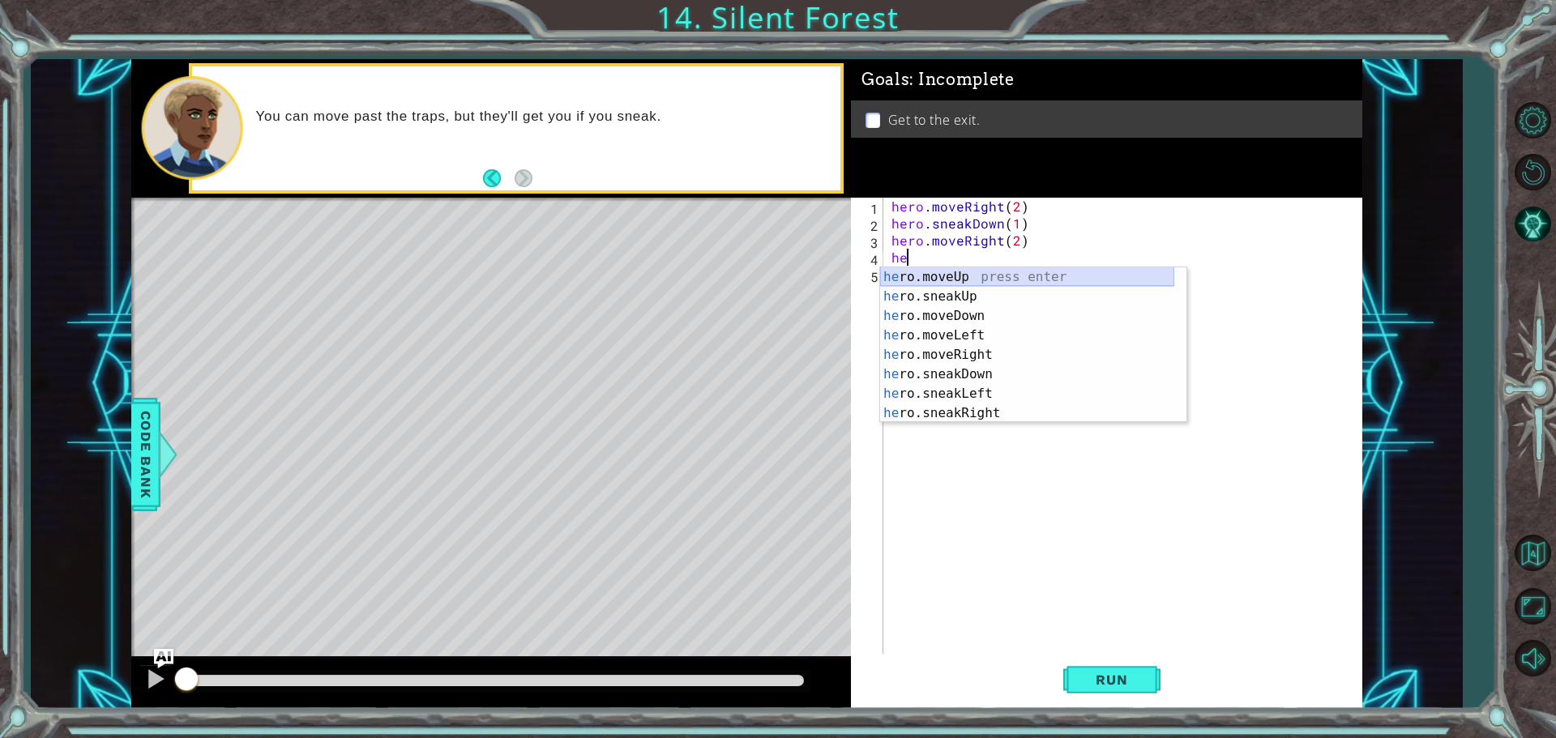
click at [970, 280] on div "he ro.moveUp press enter he ro.sneakUp press enter he ro.moveDown press enter h…" at bounding box center [1027, 364] width 294 height 195
type textarea "hero.moveUp(1)"
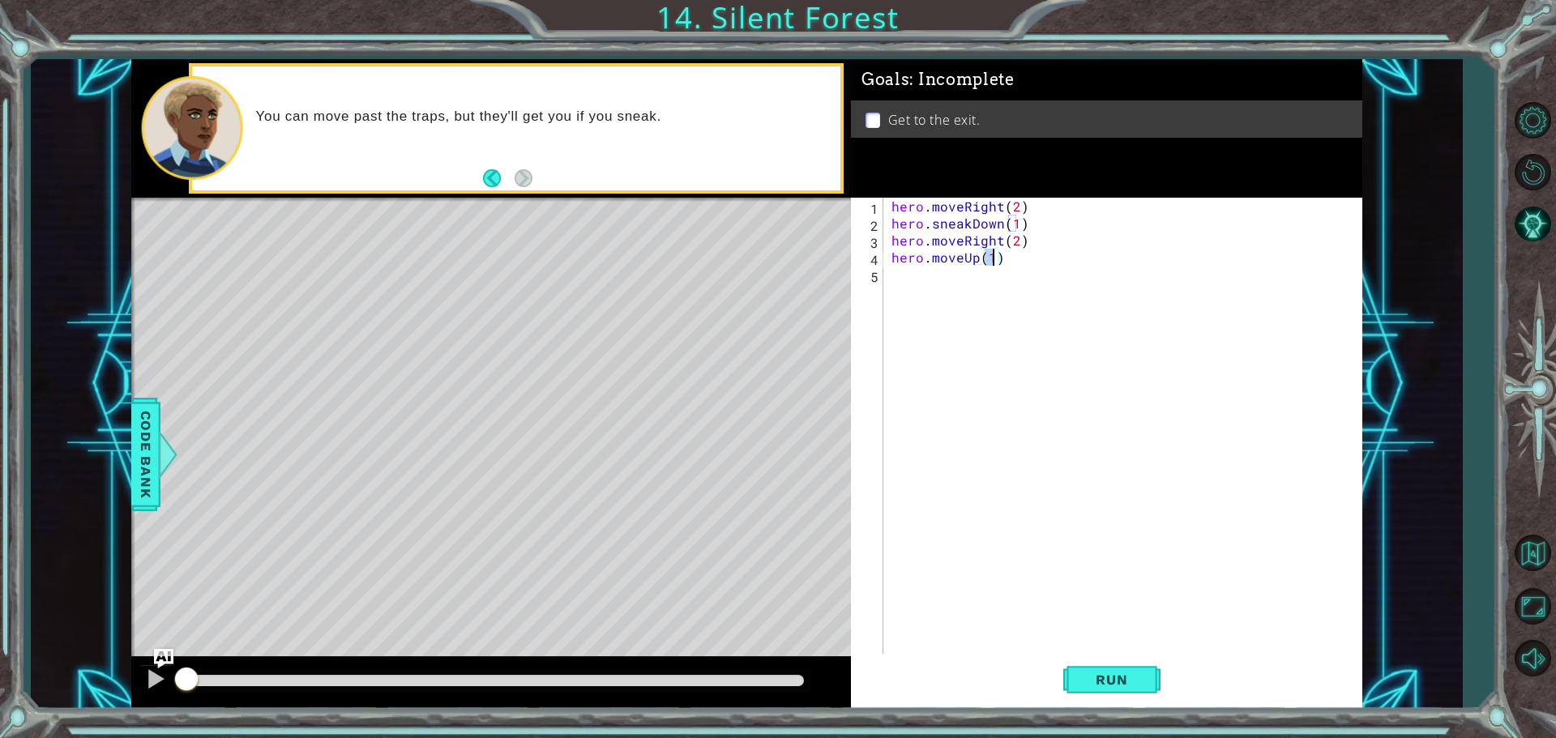
click at [969, 282] on div "hero . moveRight ( 2 ) hero . sneakDown ( 1 ) hero . moveRight ( 2 ) hero . mov…" at bounding box center [1126, 445] width 477 height 494
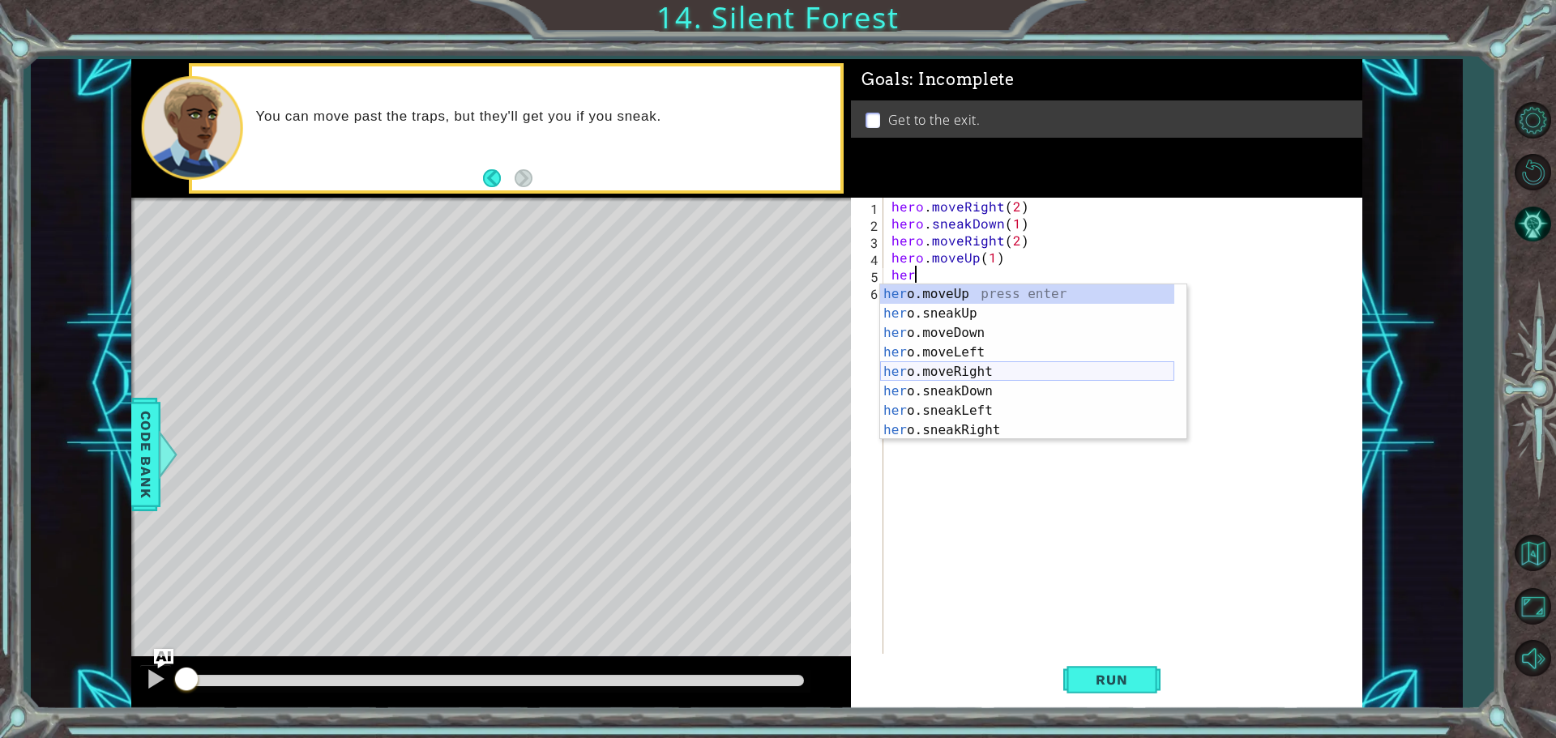
click at [985, 374] on div "her o.moveUp press enter her o.sneakUp press enter her o.moveDown press enter h…" at bounding box center [1027, 381] width 294 height 195
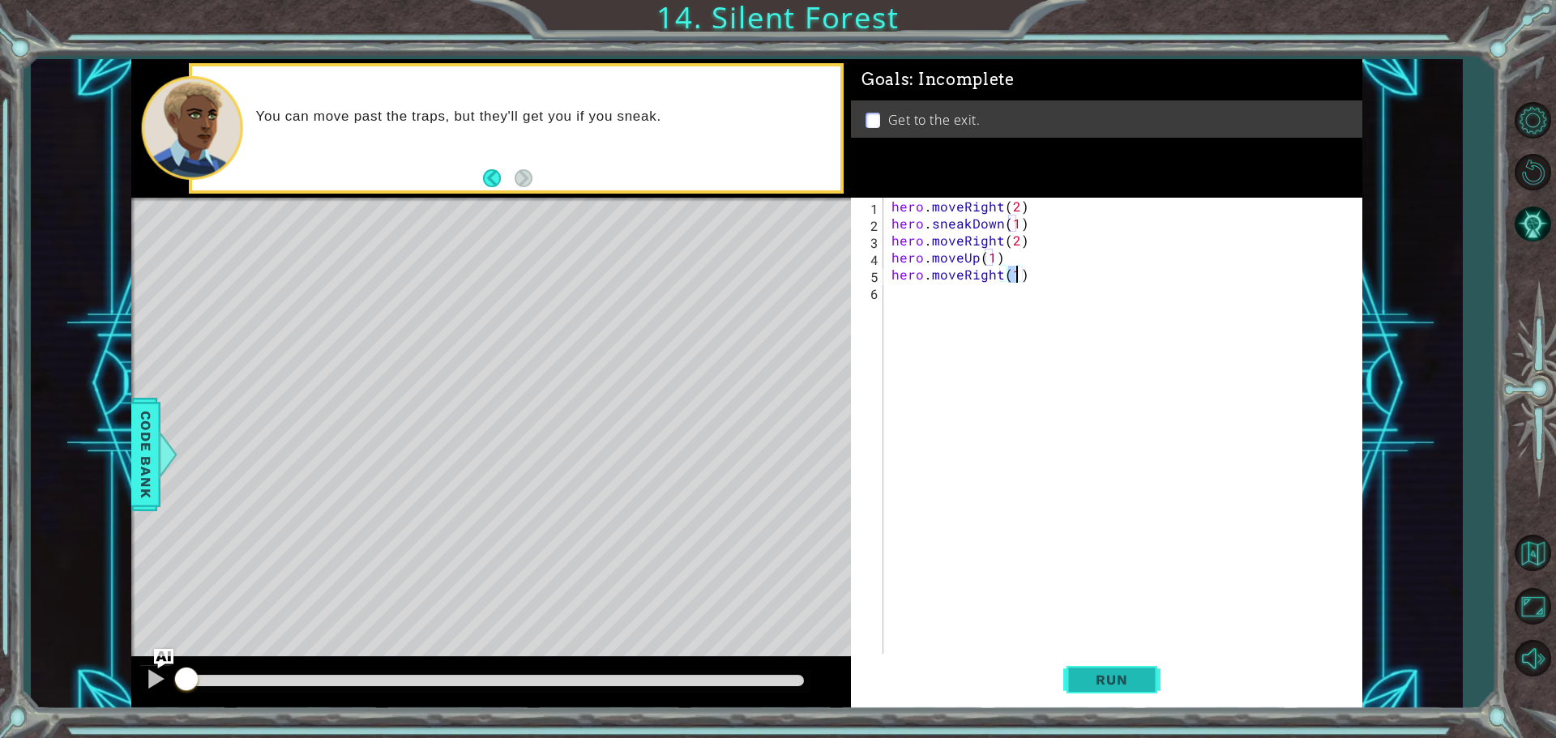
click at [1095, 691] on button "Run" at bounding box center [1111, 679] width 97 height 51
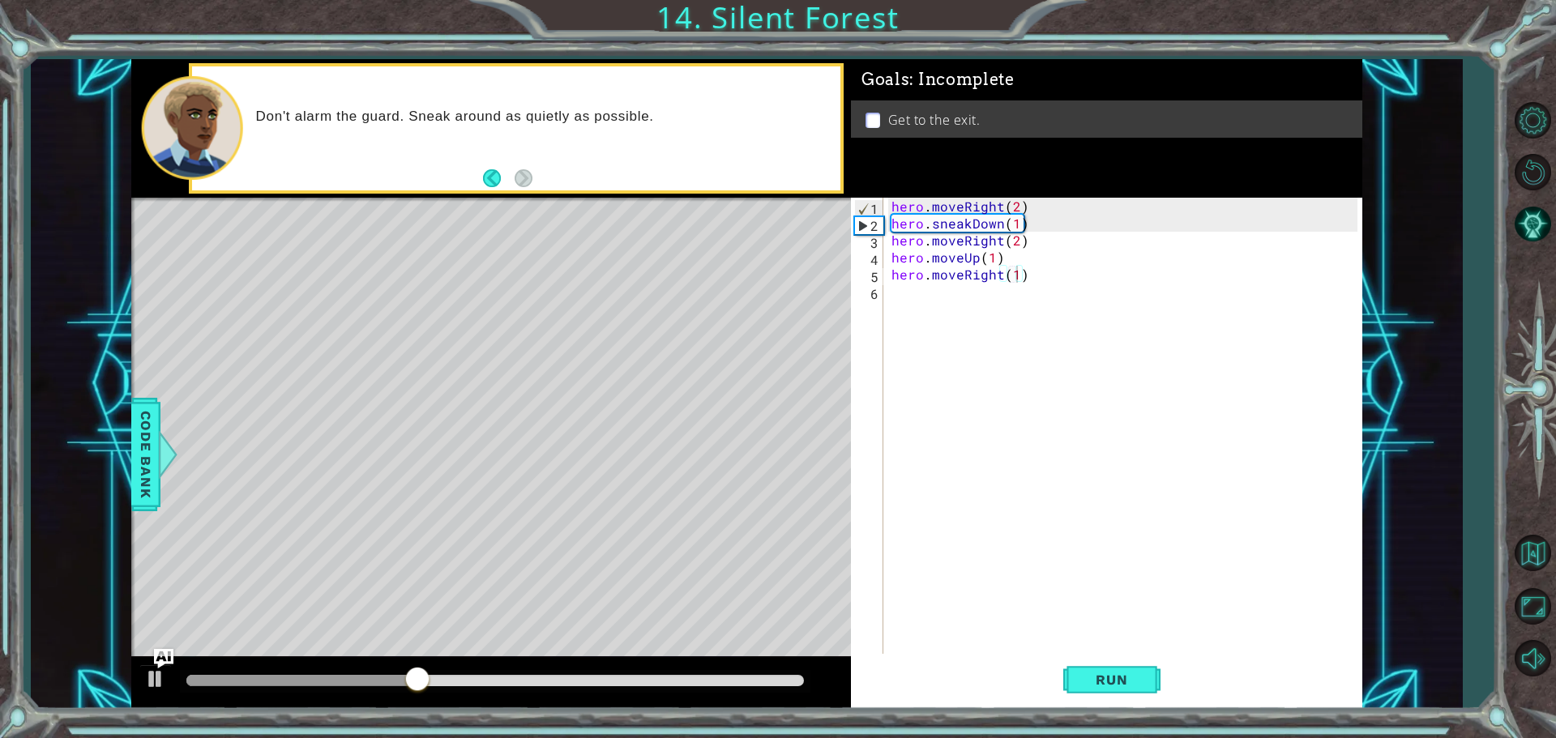
drag, startPoint x: 385, startPoint y: 663, endPoint x: 434, endPoint y: 675, distance: 50.9
click at [434, 674] on div at bounding box center [491, 683] width 720 height 52
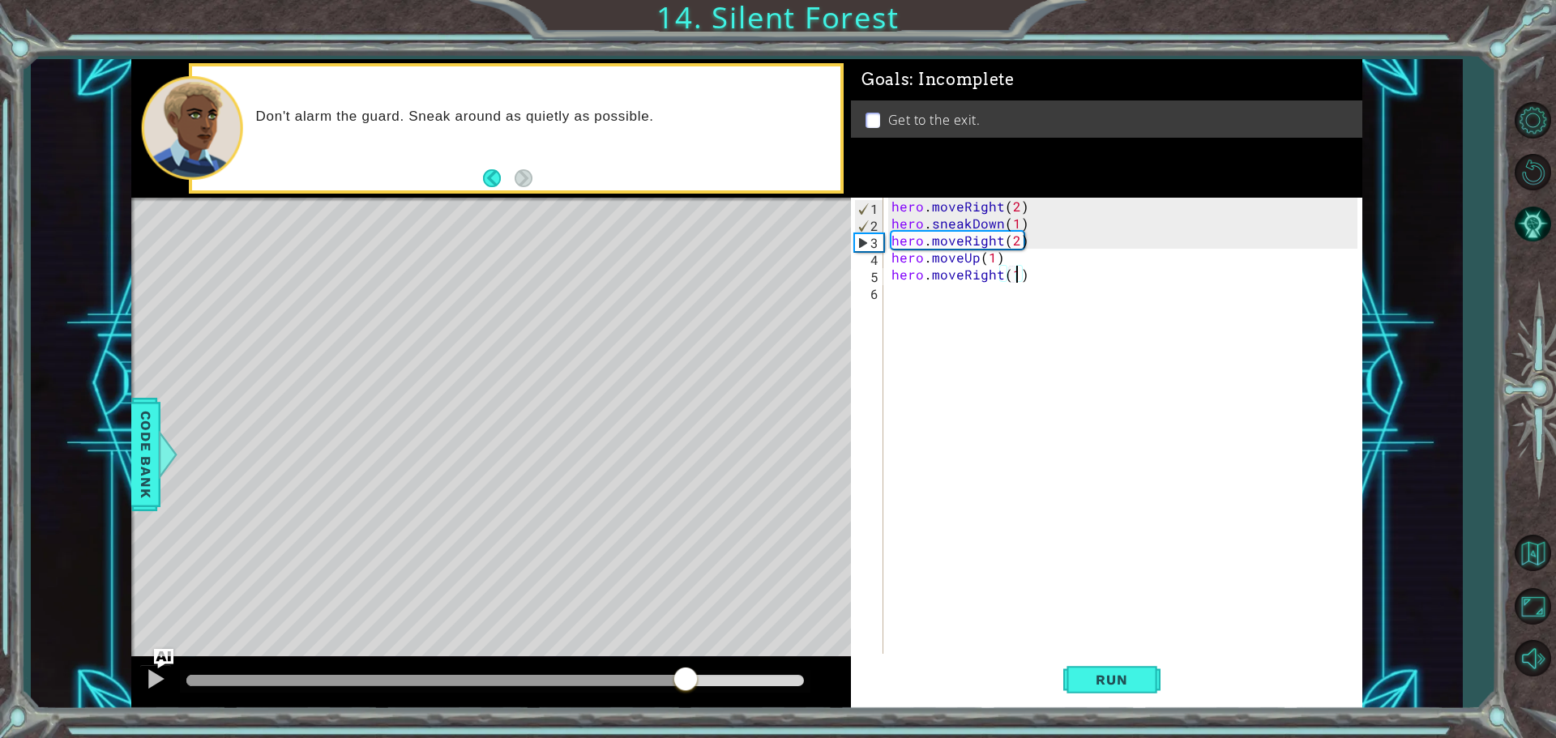
drag, startPoint x: 438, startPoint y: 675, endPoint x: 688, endPoint y: 685, distance: 249.8
click at [688, 685] on div at bounding box center [685, 680] width 29 height 29
click at [958, 232] on div "hero . moveRight ( 2 ) hero . sneakDown ( 1 ) hero . moveRight ( 2 ) hero . mov…" at bounding box center [1126, 445] width 477 height 494
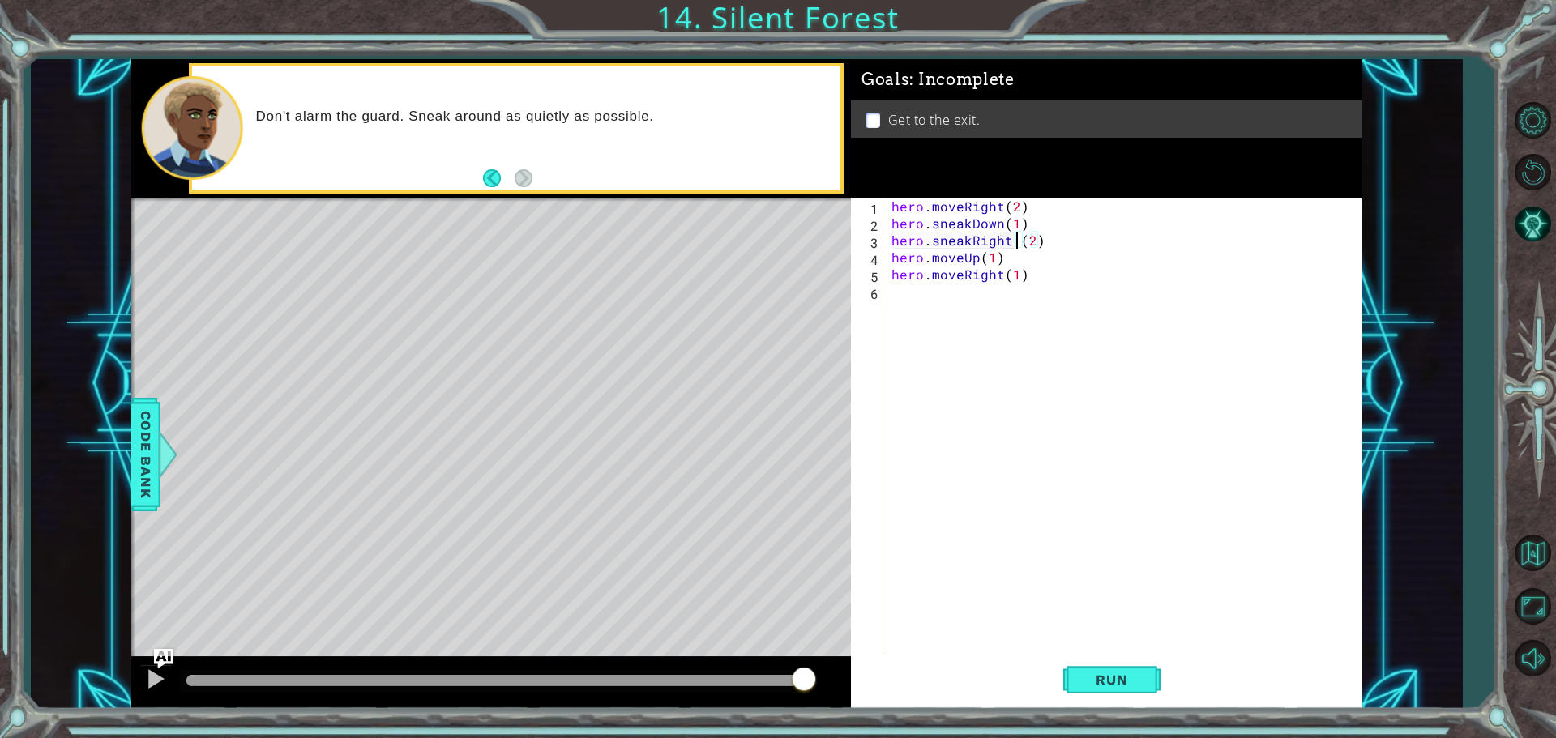
scroll to position [0, 1]
type textarea "hero.sneakRight (2)"
click at [1101, 678] on span "Run" at bounding box center [1112, 680] width 64 height 16
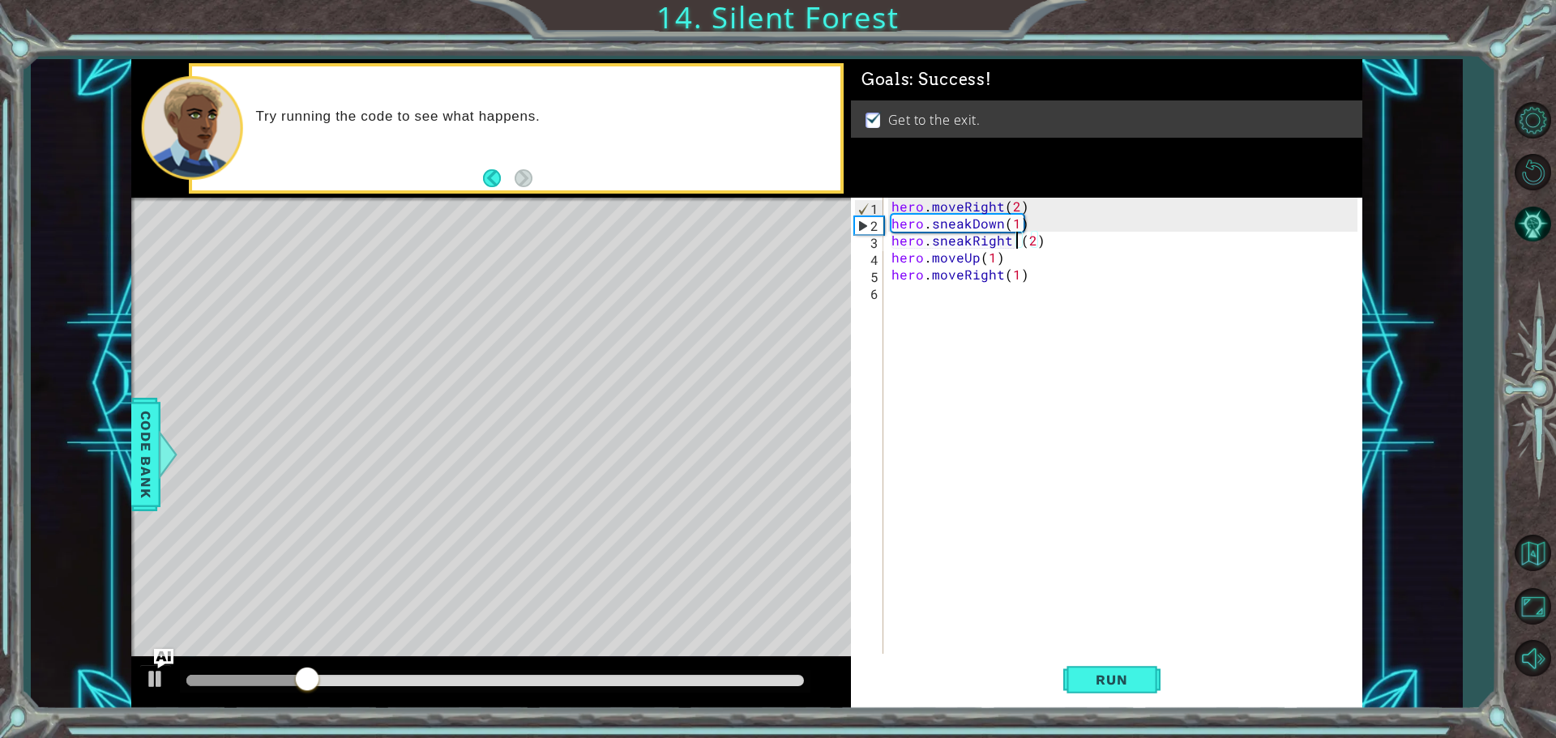
click at [574, 669] on div at bounding box center [491, 683] width 720 height 52
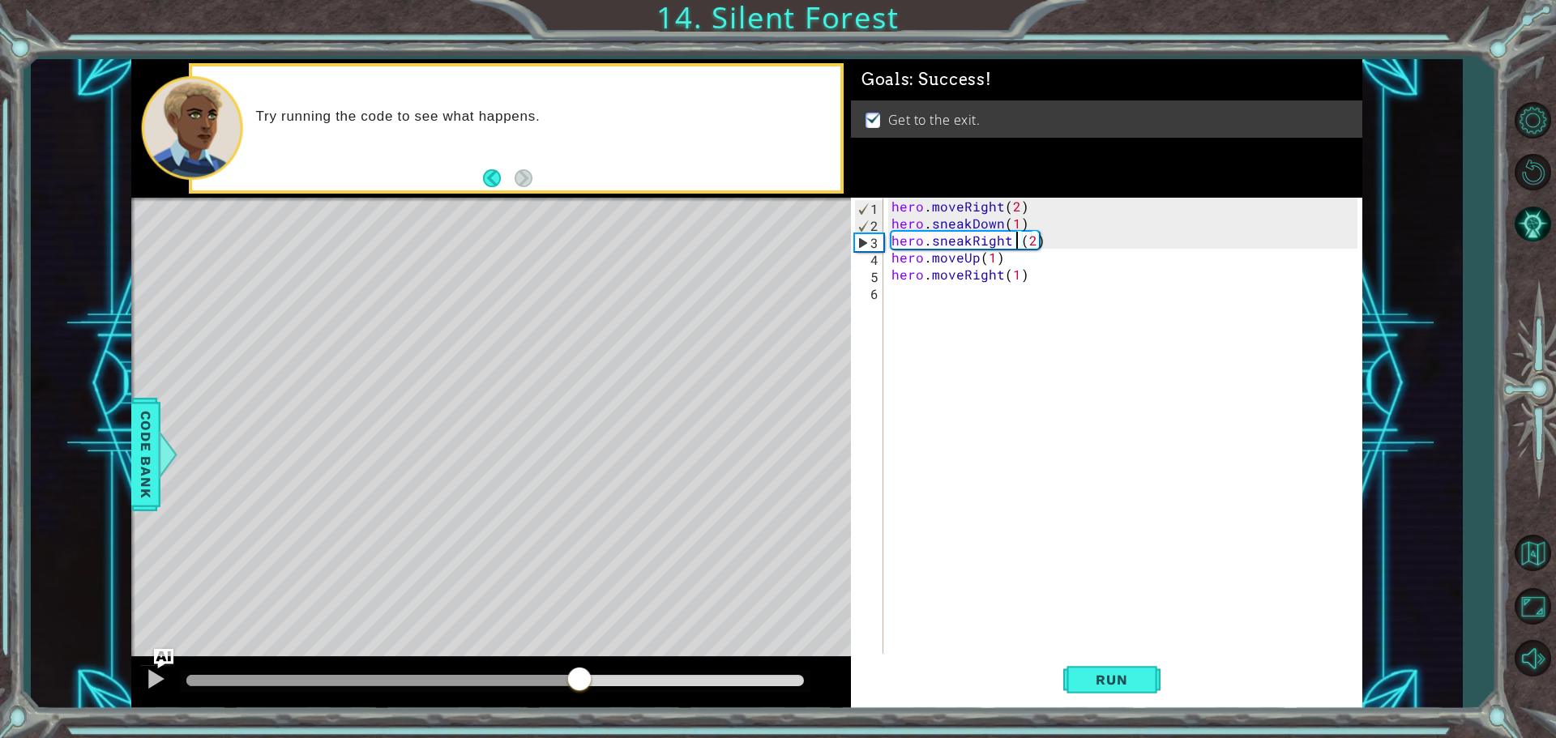
click at [581, 675] on div at bounding box center [495, 680] width 618 height 11
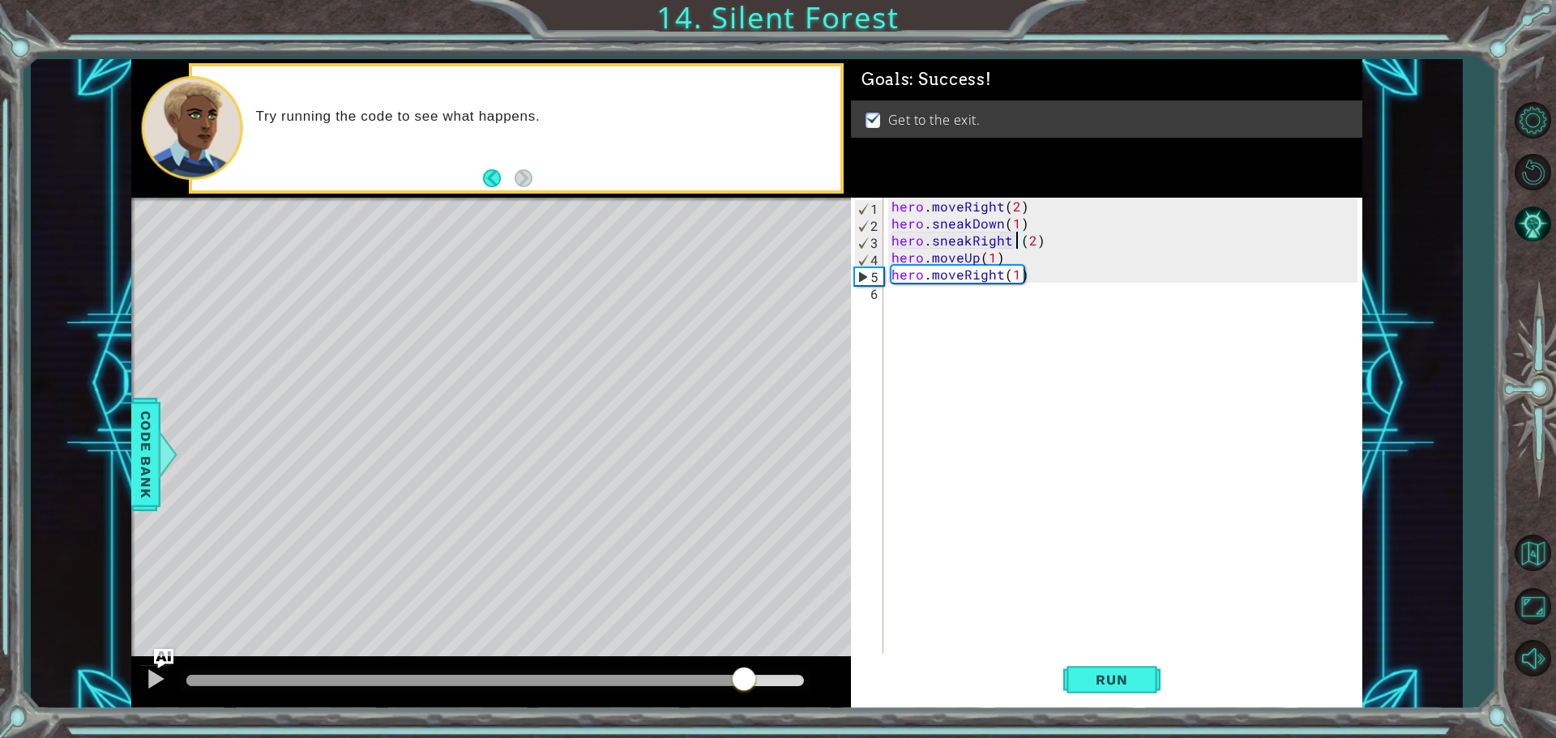
drag, startPoint x: 709, startPoint y: 681, endPoint x: 746, endPoint y: 679, distance: 36.5
click at [746, 679] on div at bounding box center [495, 680] width 618 height 11
click at [145, 678] on div at bounding box center [155, 679] width 21 height 21
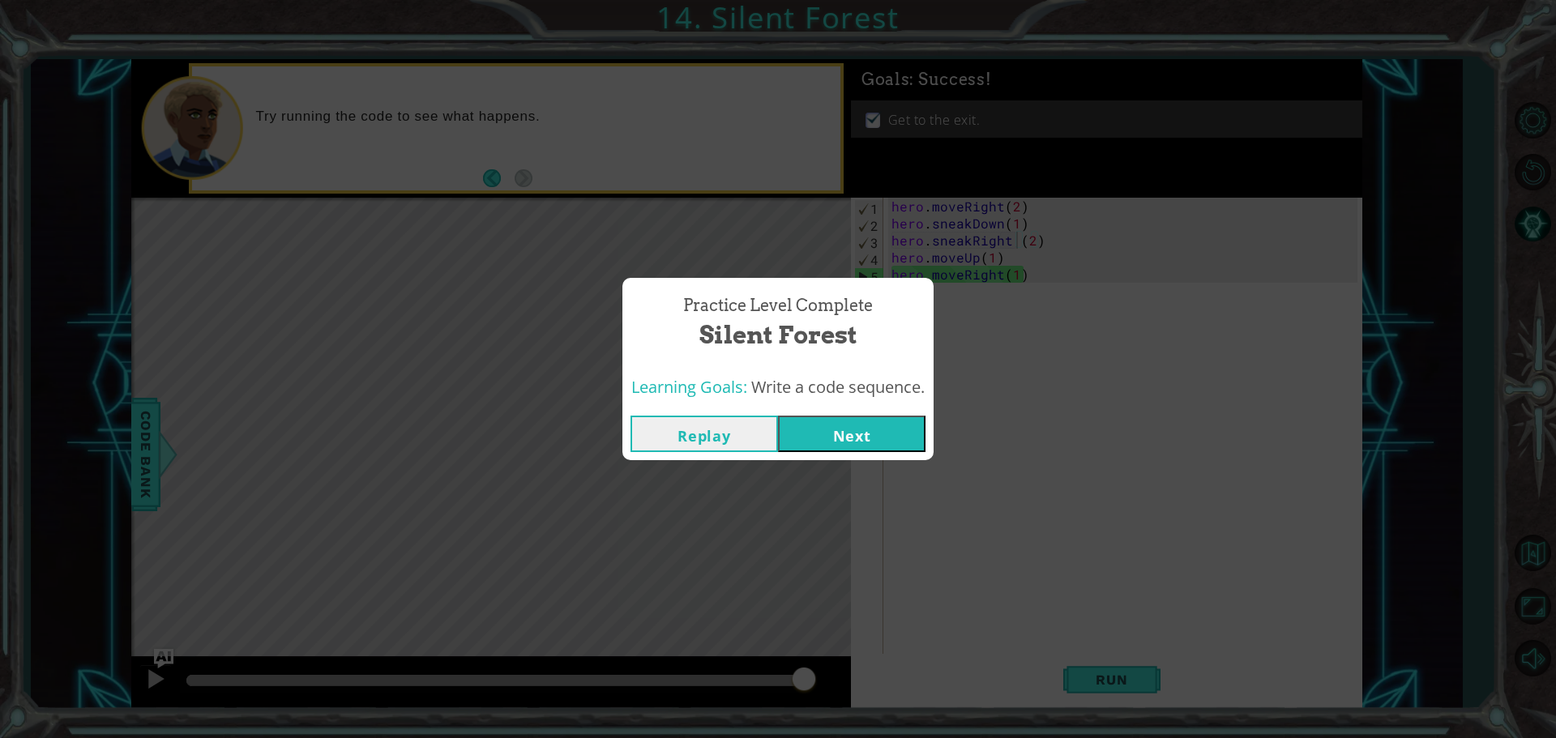
click at [863, 440] on button "Next" at bounding box center [852, 434] width 148 height 36
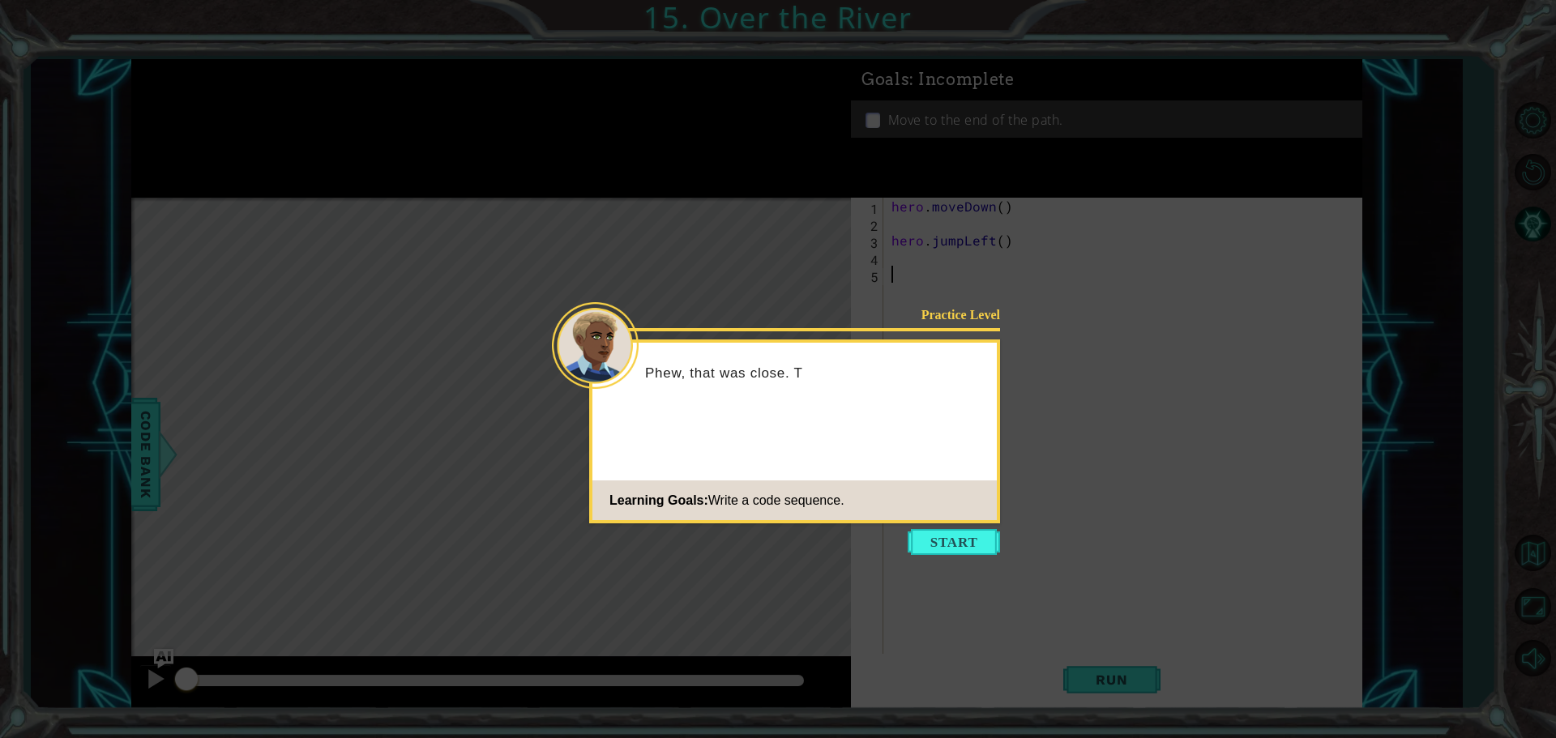
click at [964, 556] on icon at bounding box center [778, 369] width 1556 height 738
click at [966, 548] on button "Start" at bounding box center [954, 542] width 92 height 26
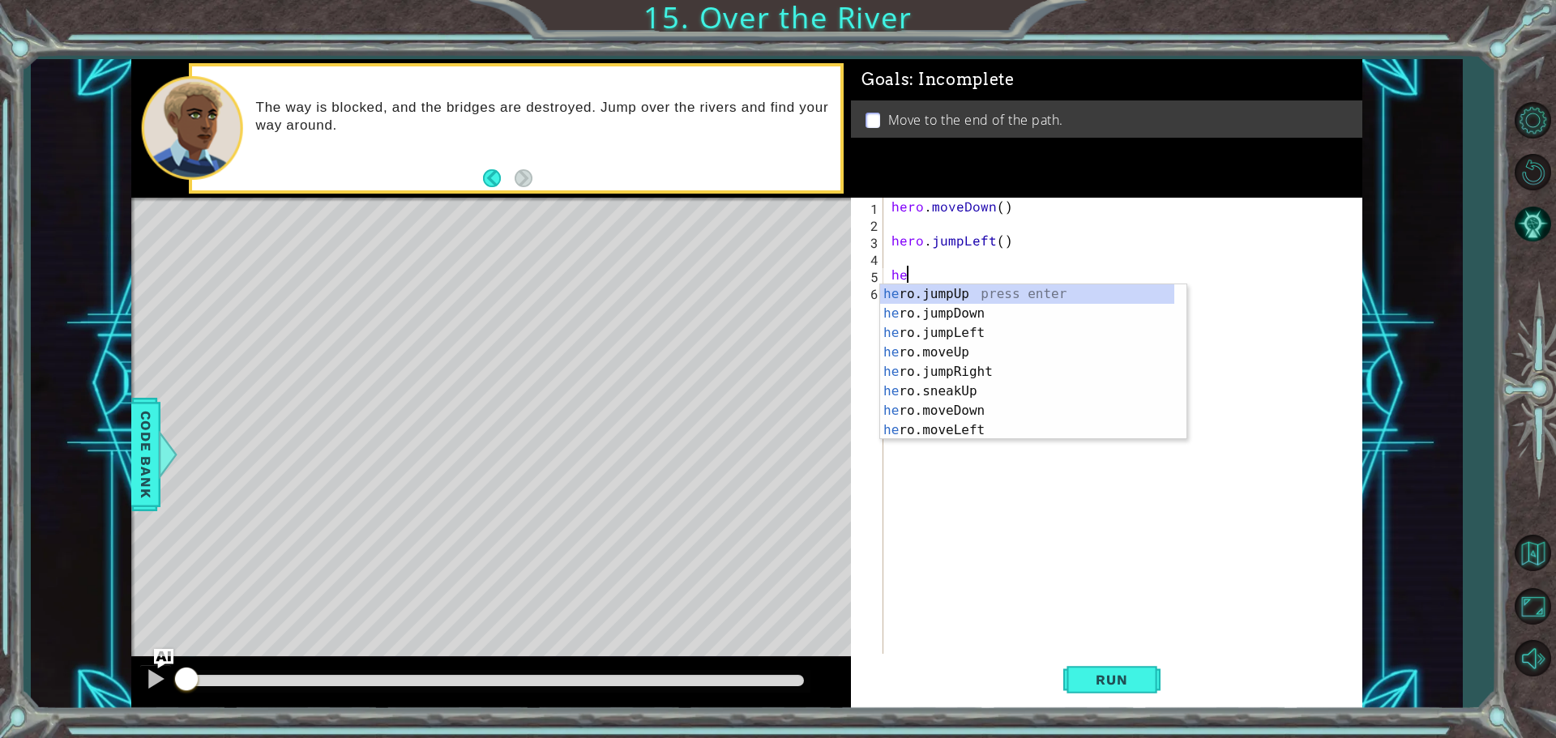
type textarea "her"
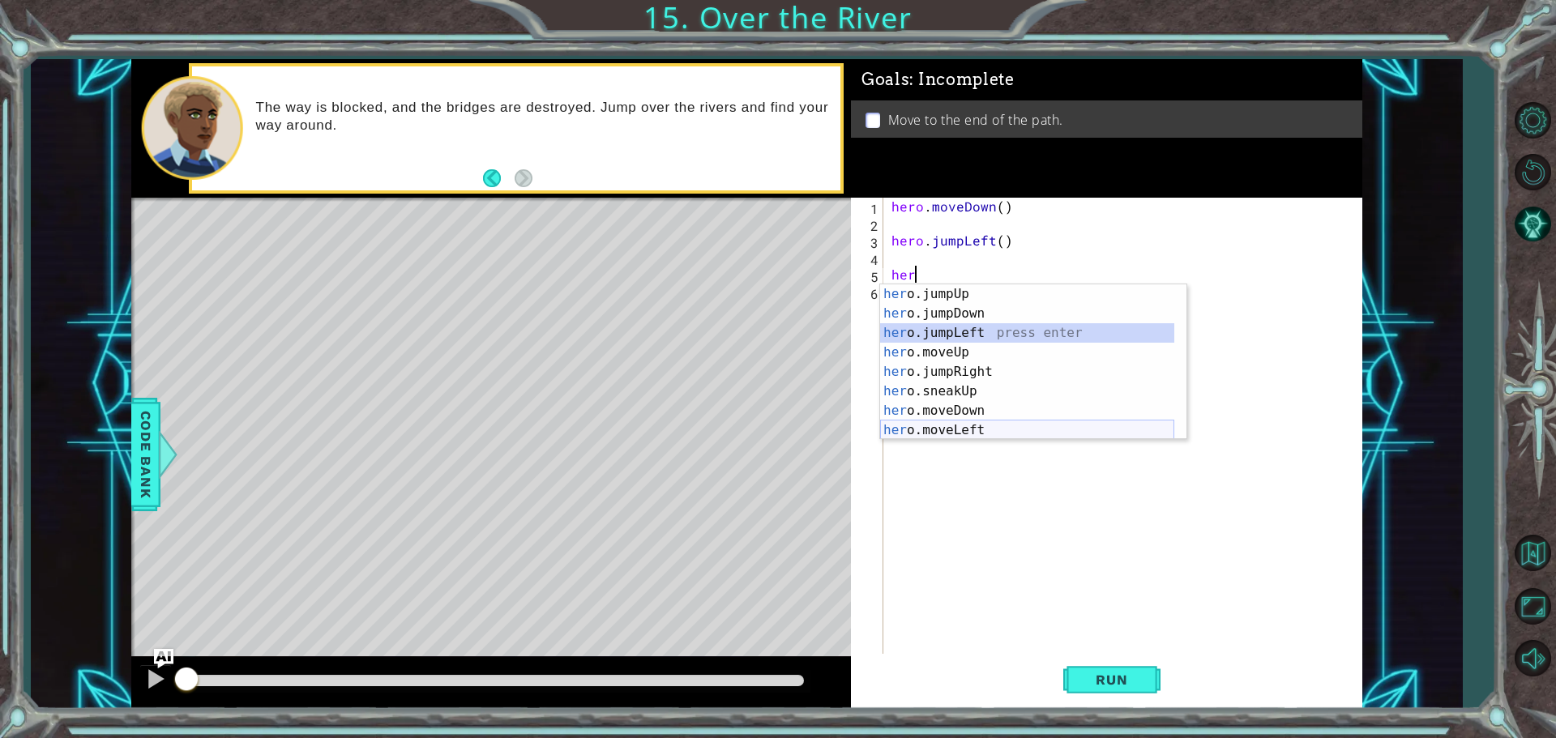
drag, startPoint x: 1014, startPoint y: 338, endPoint x: 1009, endPoint y: 426, distance: 87.7
click at [1009, 426] on div "her o.jumpUp press enter her o.jumpDown press enter her o.jumpLeft press enter …" at bounding box center [1027, 381] width 294 height 195
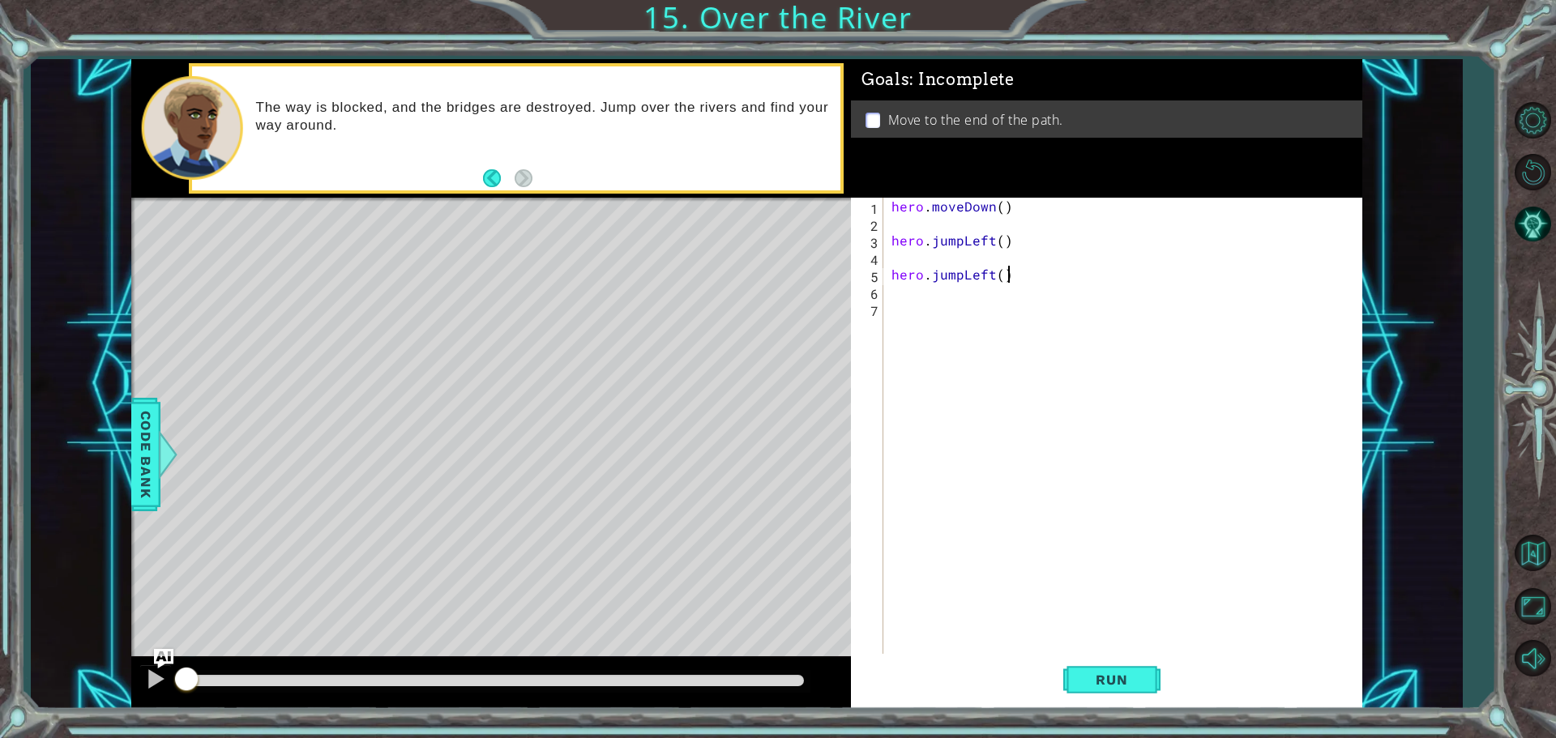
click at [1010, 276] on div "hero . moveDown ( ) hero . jumpLeft ( ) hero . jumpLeft ( )" at bounding box center [1126, 445] width 477 height 494
click at [963, 276] on div "hero . moveDown ( ) hero . jumpLeft ( ) hero . jumpLeft ( )" at bounding box center [1126, 445] width 477 height 494
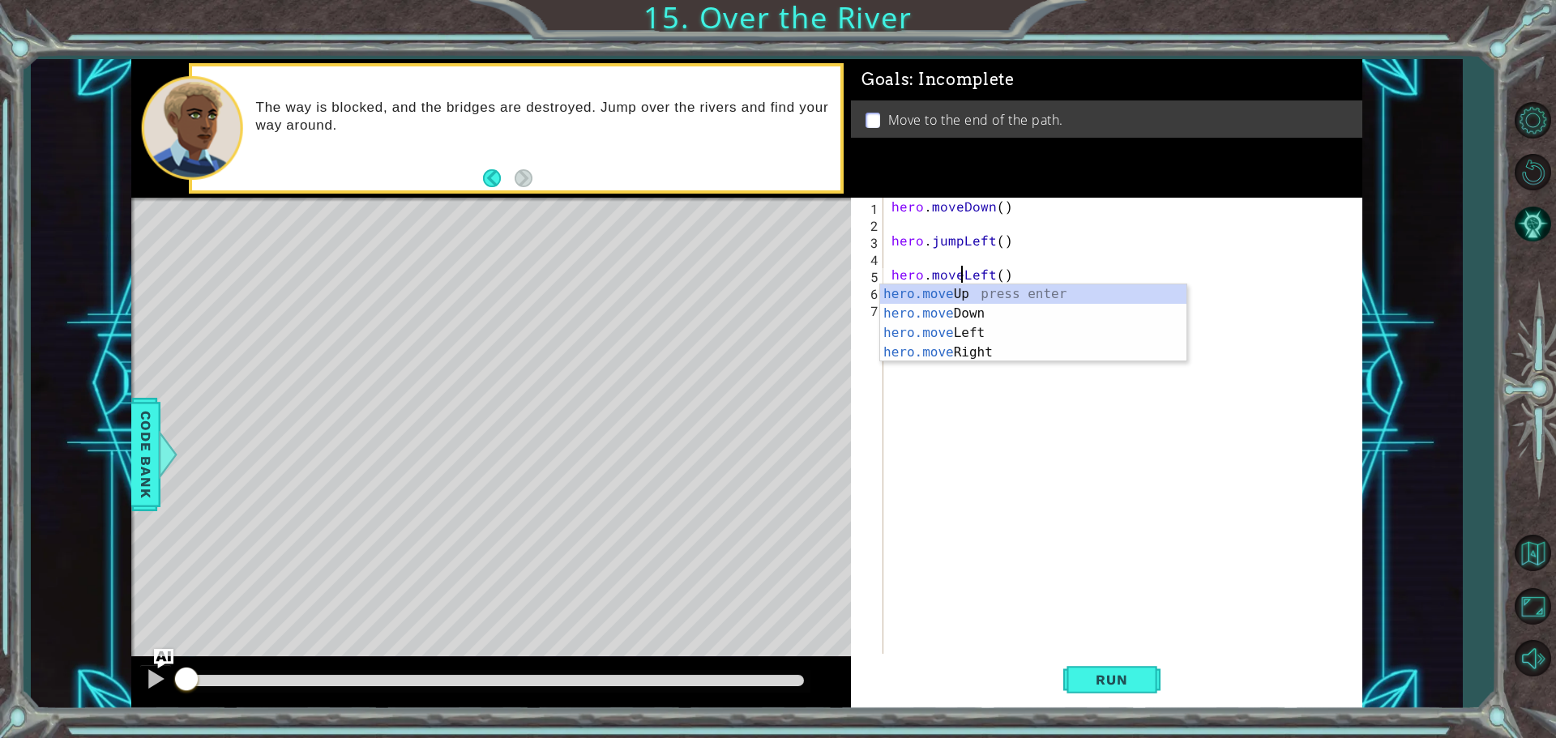
scroll to position [0, 4]
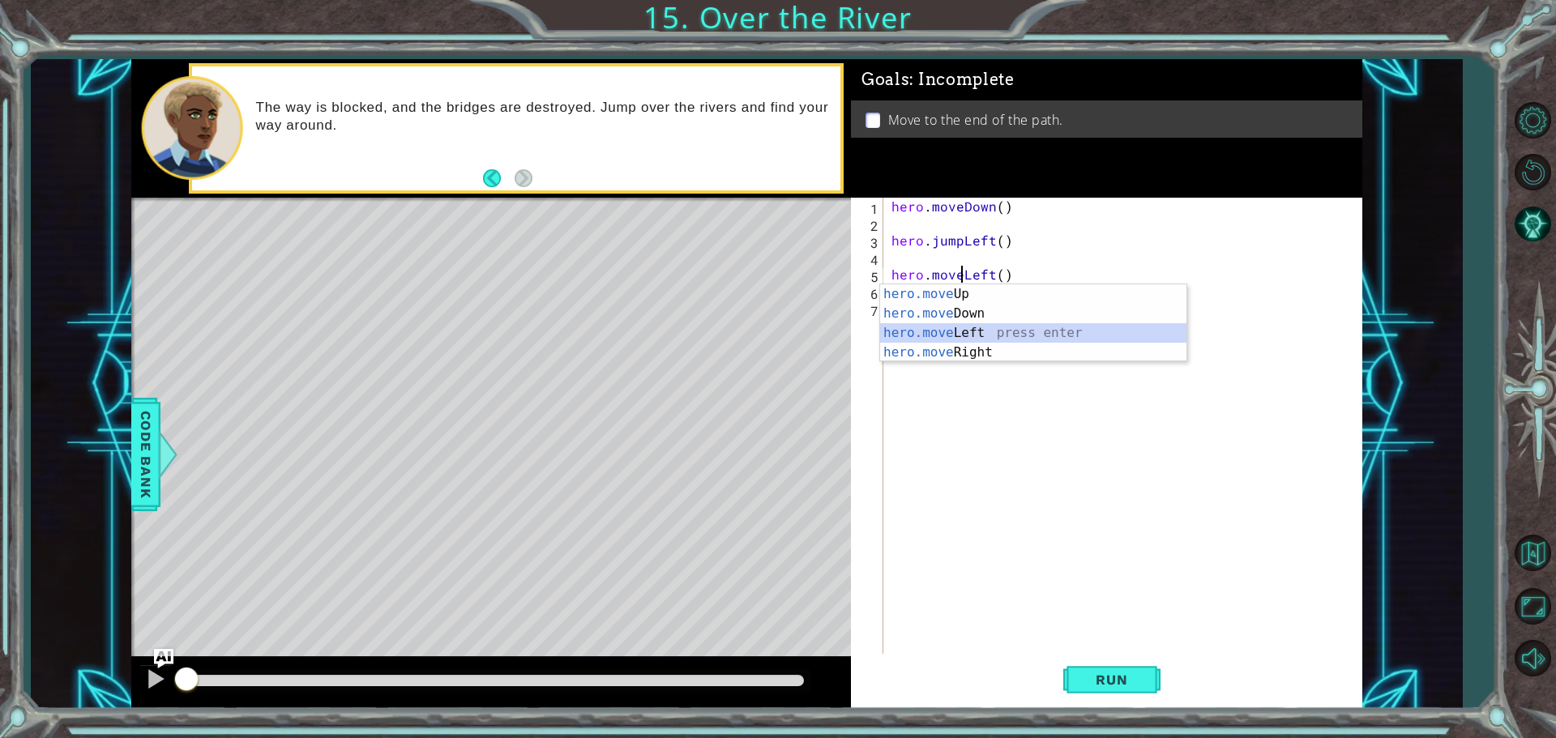
click at [997, 327] on div "hero.move Up press enter hero.move Down press enter hero.move Left press enter …" at bounding box center [1033, 342] width 306 height 117
type textarea "hero.moveLeft(1)"
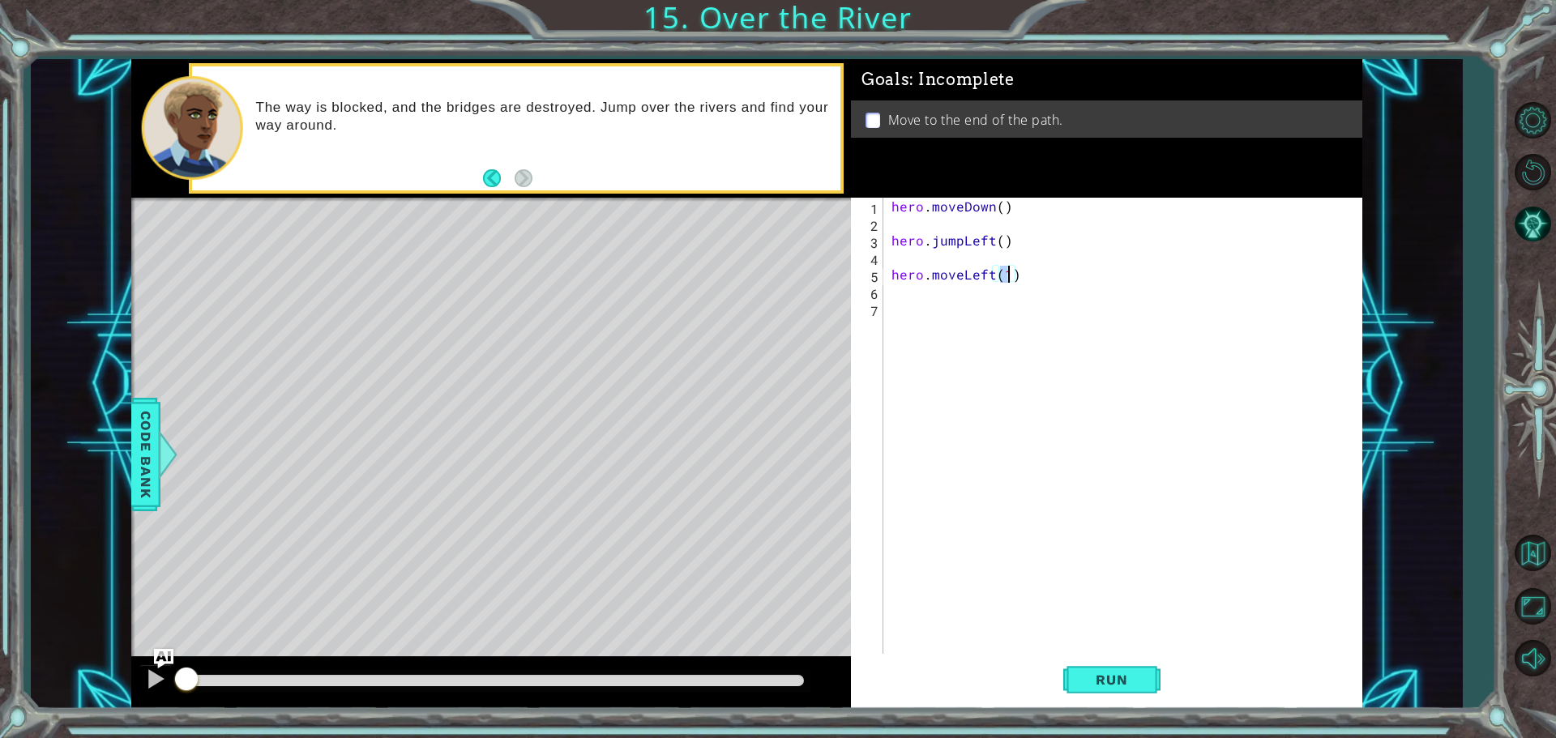
click at [927, 309] on div "hero . moveDown ( ) hero . jumpLeft ( ) hero . moveLeft ( 1 )" at bounding box center [1126, 445] width 477 height 494
click at [918, 299] on div "hero . moveDown ( ) hero . jumpLeft ( ) hero . moveLeft ( 1 )" at bounding box center [1126, 445] width 477 height 494
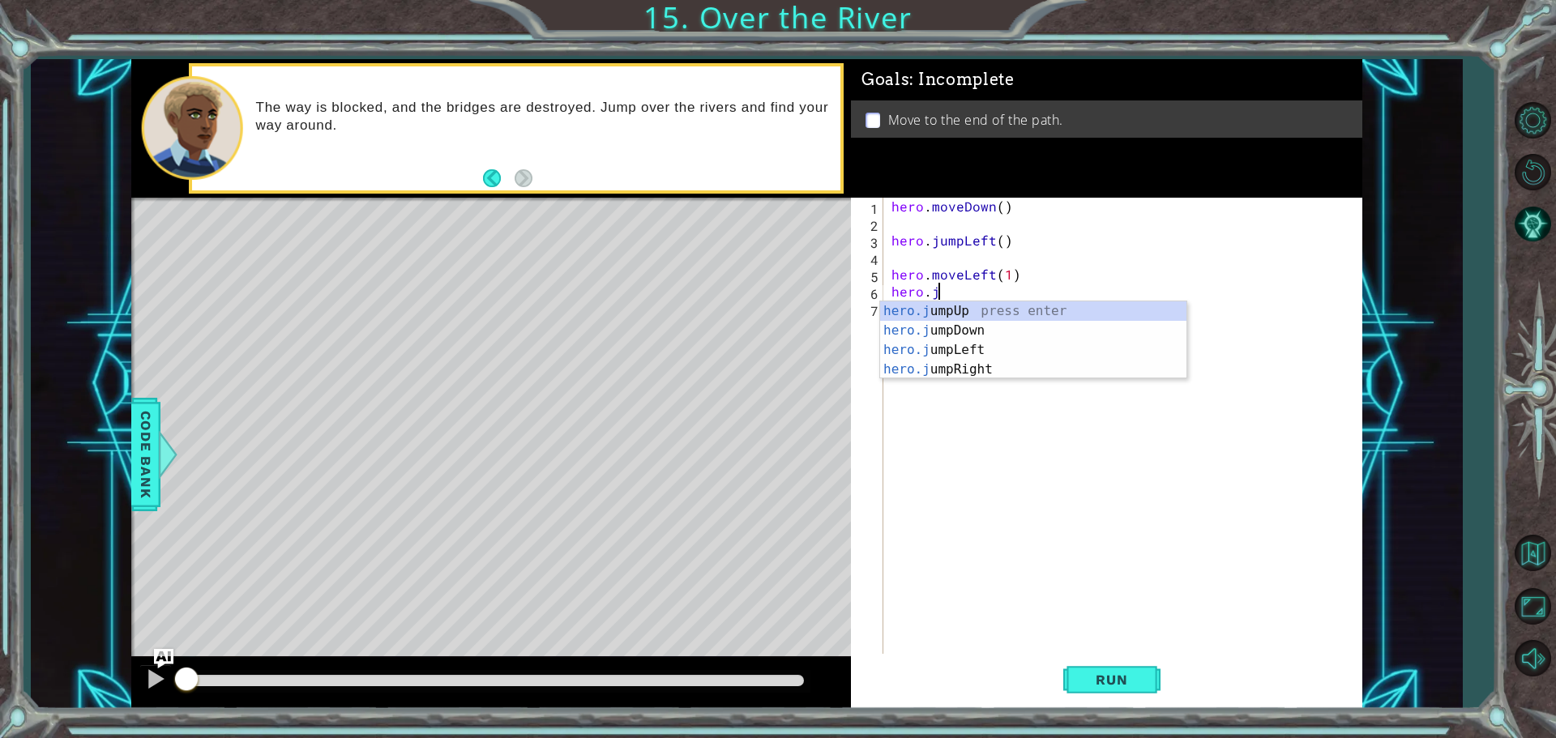
scroll to position [0, 2]
type textarea "hero.jun"
click at [960, 313] on div "hero.ju mpDow n press enter" at bounding box center [1033, 331] width 306 height 58
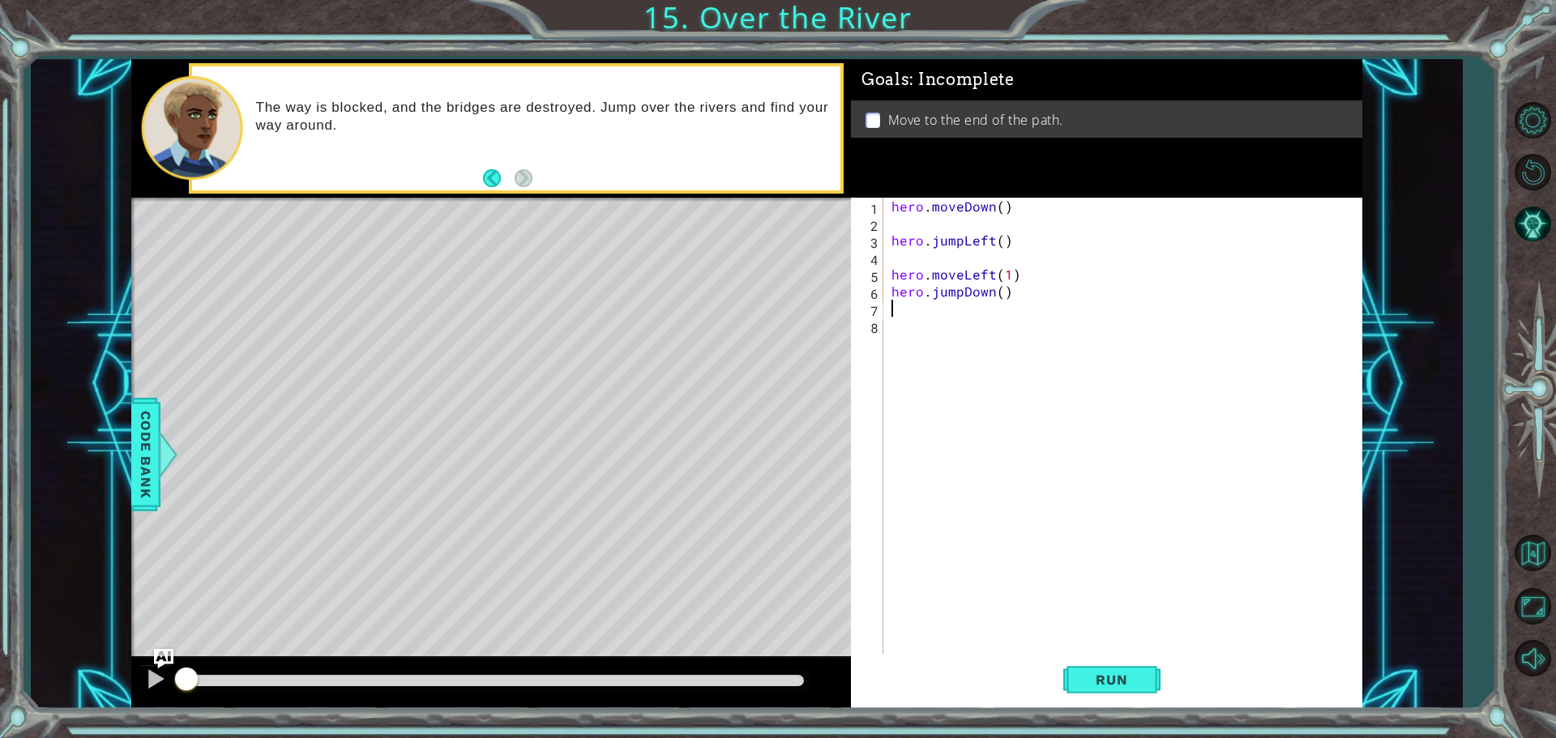
scroll to position [0, 0]
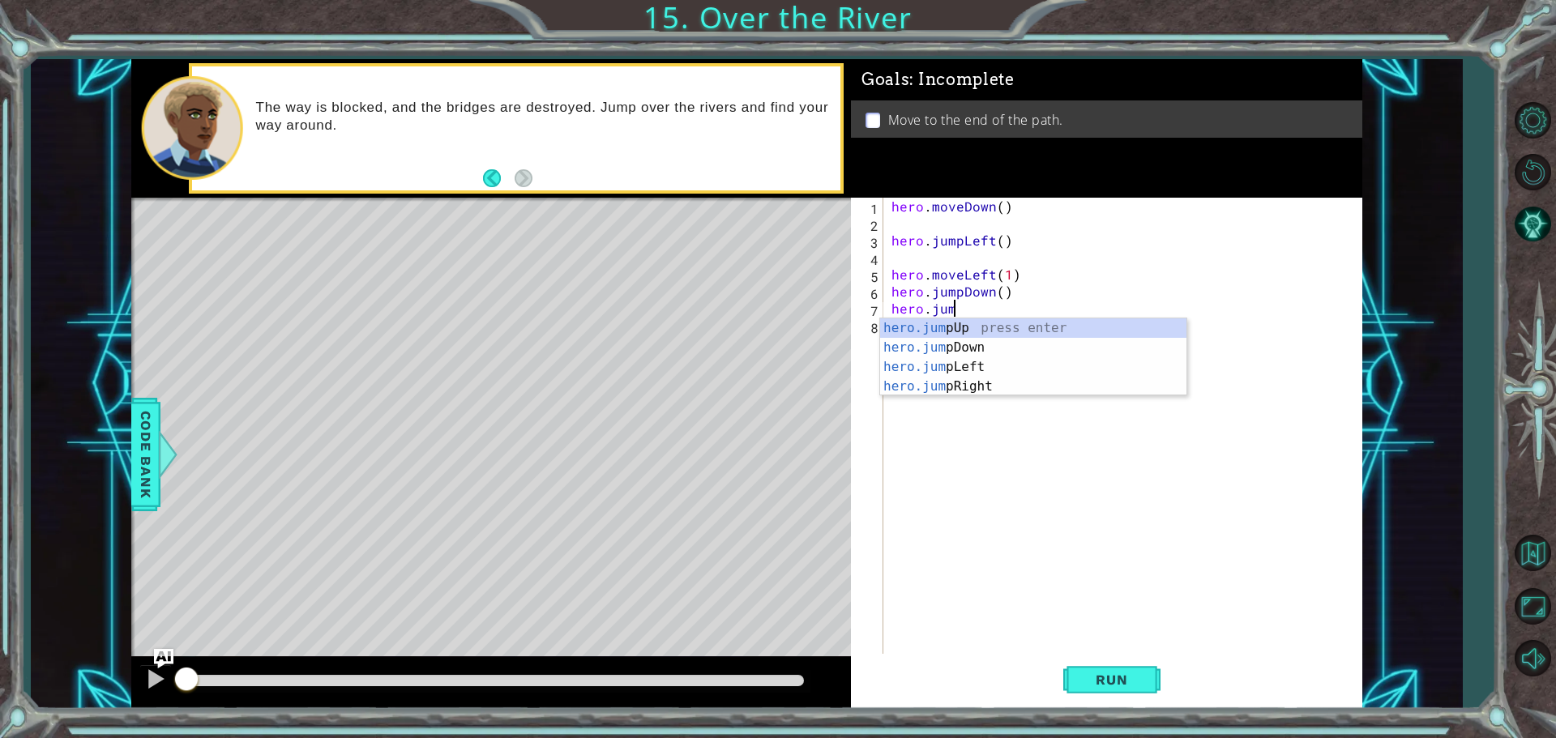
type textarea "hero.jump"
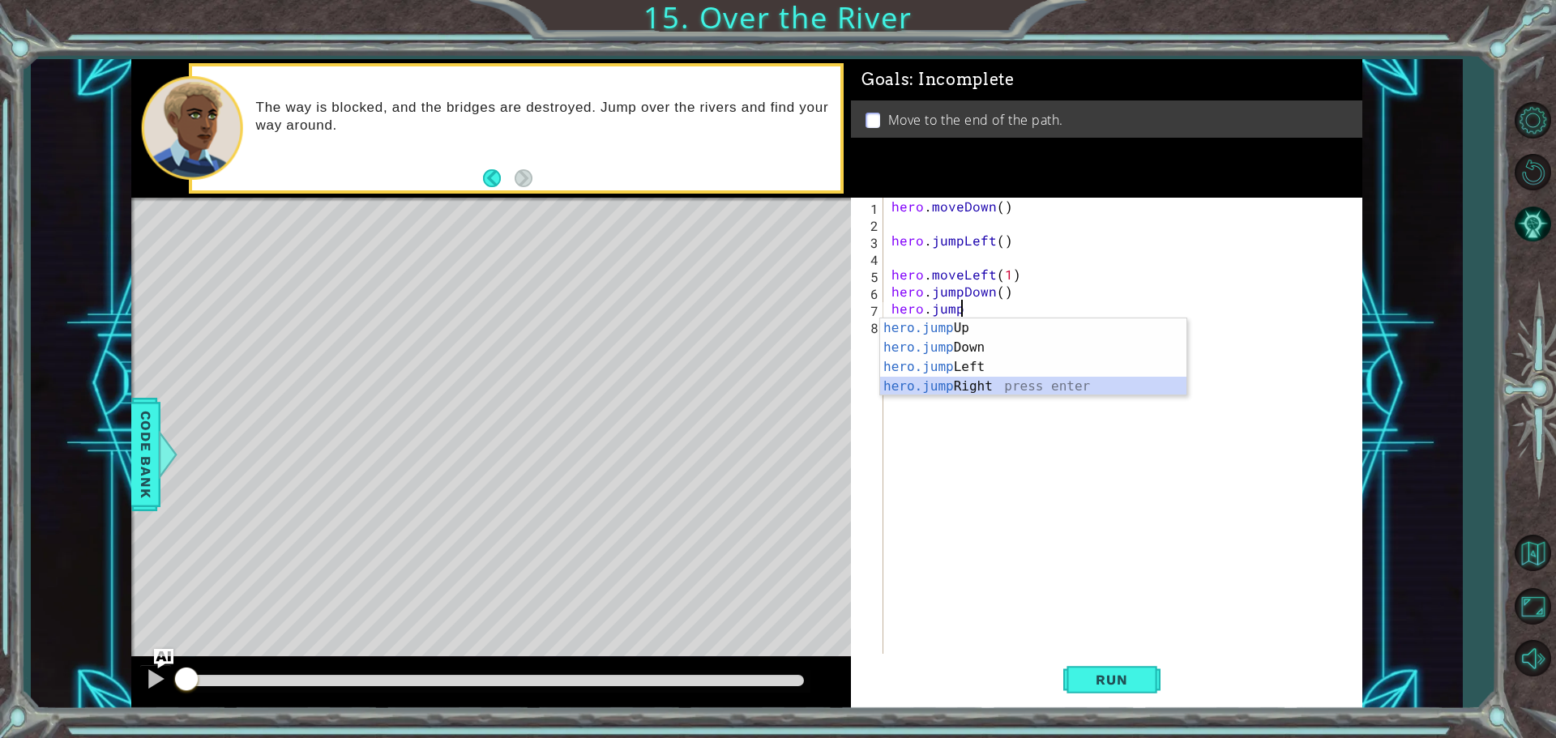
click at [999, 383] on div "hero.jump Up press enter hero.jump Down press enter hero.jump Left press enter …" at bounding box center [1033, 377] width 306 height 117
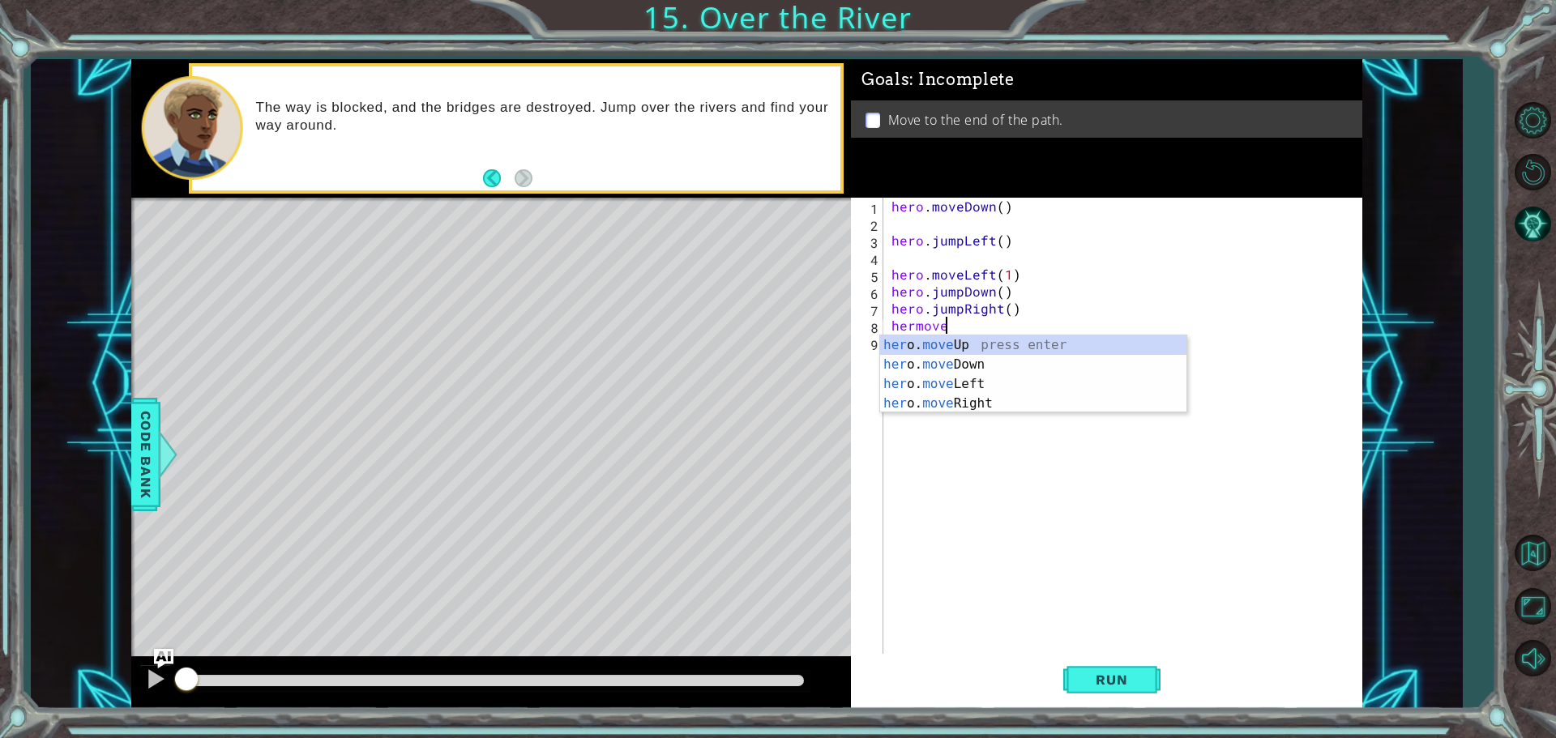
scroll to position [0, 2]
click at [989, 401] on div "her o. move Up press enter her o. move Down press enter her o. move Left press …" at bounding box center [1033, 394] width 306 height 117
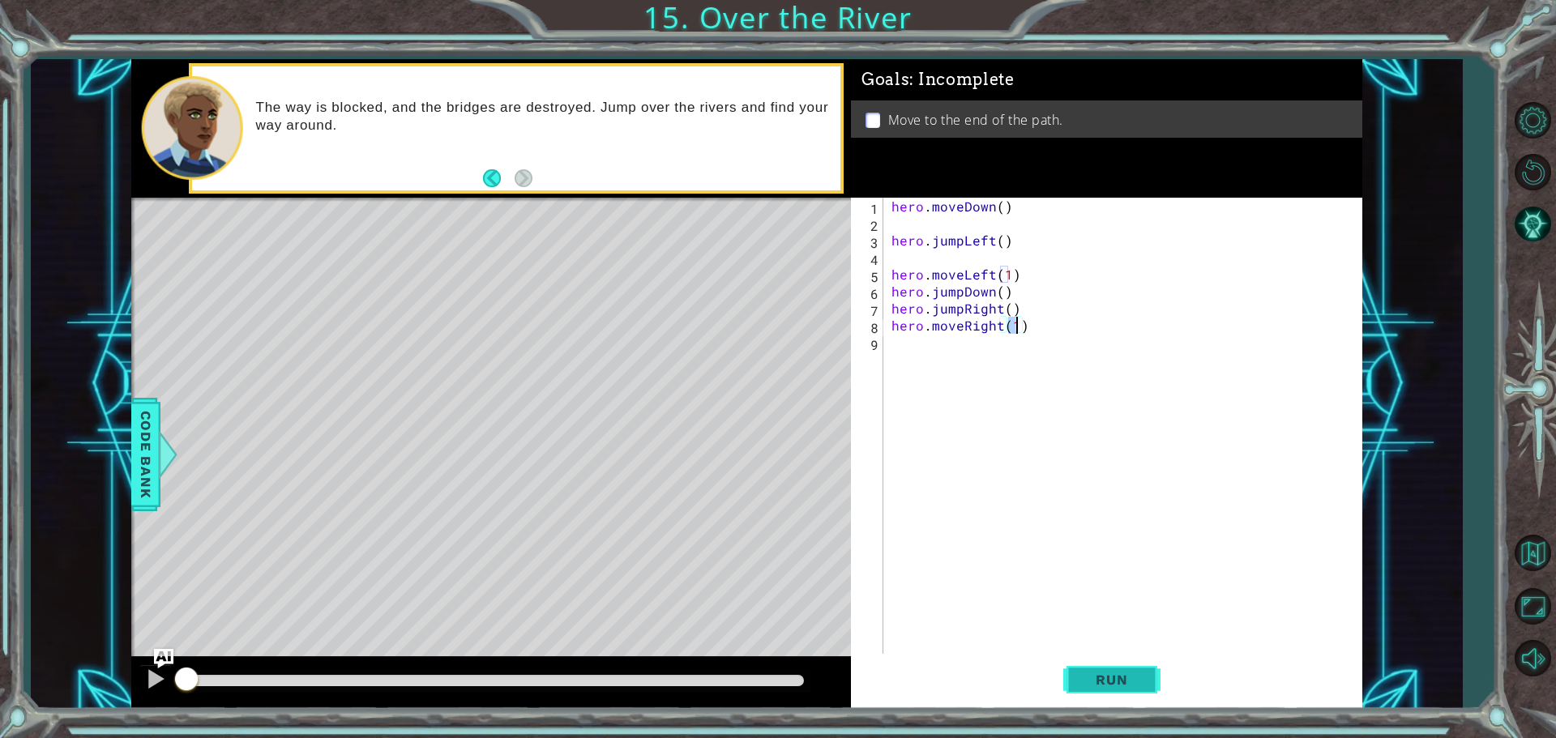
type textarea "hero.moveRight(1)"
click at [1106, 689] on button "Run" at bounding box center [1111, 679] width 97 height 51
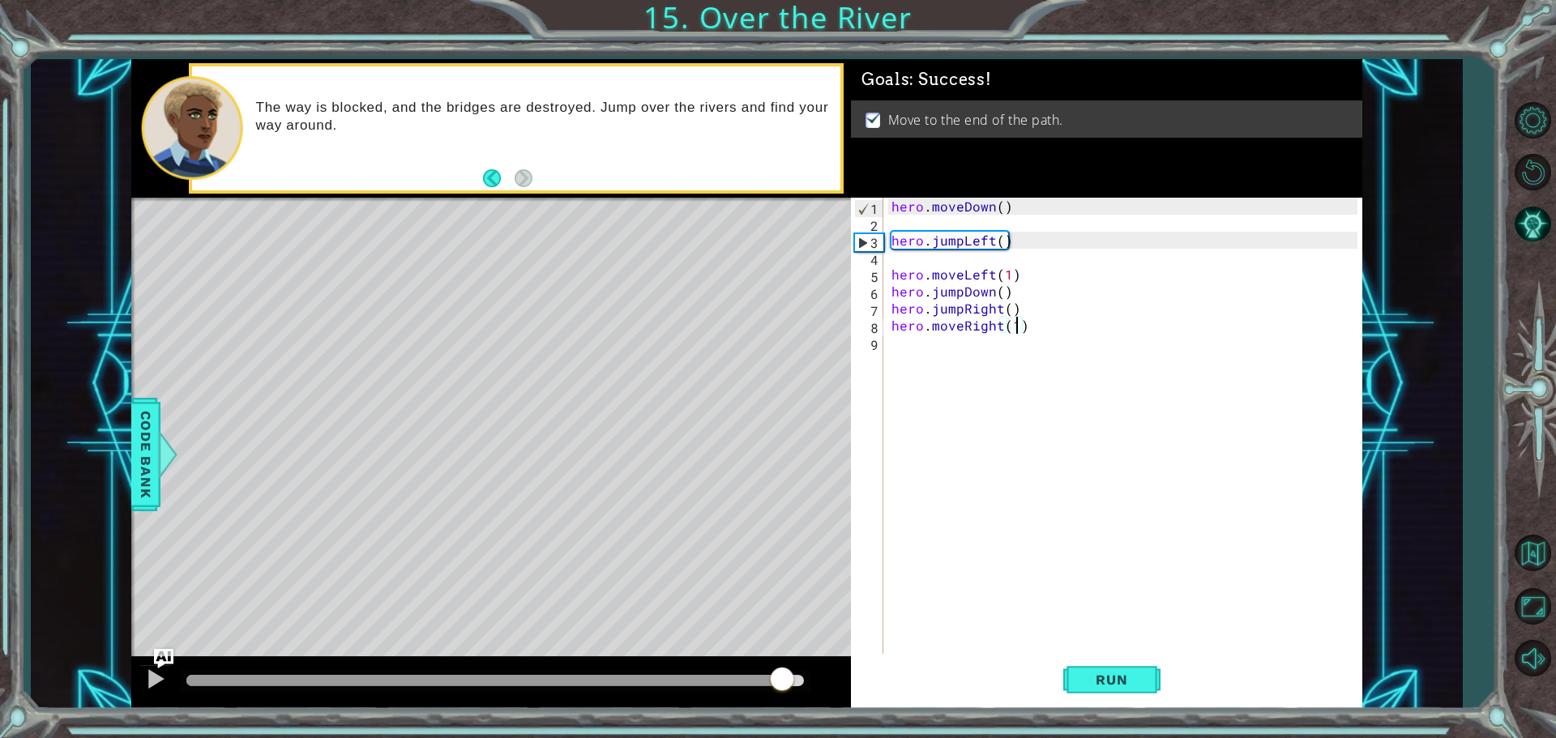
click at [785, 683] on div at bounding box center [495, 680] width 618 height 11
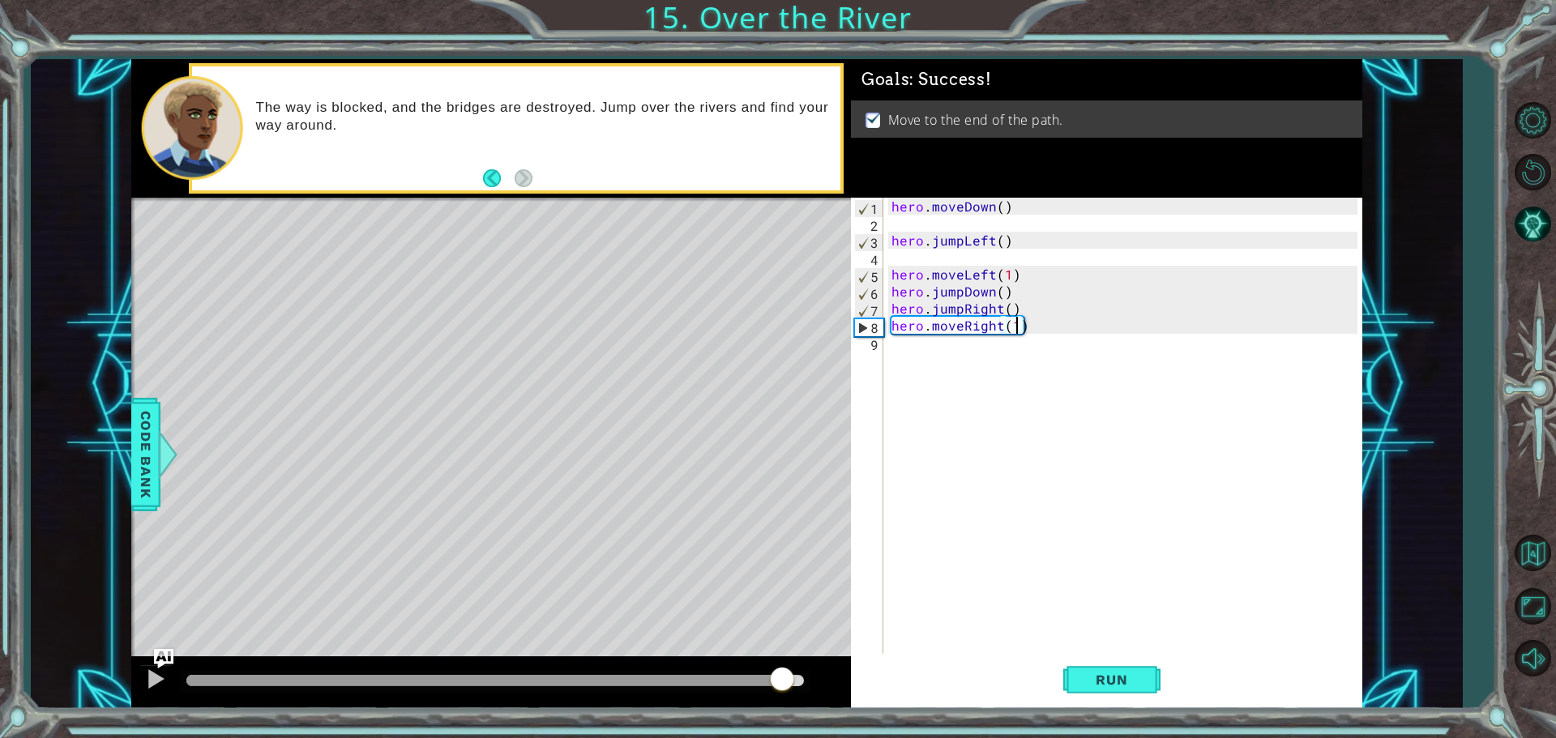
click at [781, 682] on div at bounding box center [495, 680] width 618 height 11
click at [781, 682] on div at bounding box center [782, 679] width 29 height 29
drag, startPoint x: 250, startPoint y: 682, endPoint x: 689, endPoint y: 708, distance: 439.2
click at [689, 708] on div at bounding box center [491, 683] width 720 height 52
click at [156, 689] on div at bounding box center [155, 679] width 21 height 21
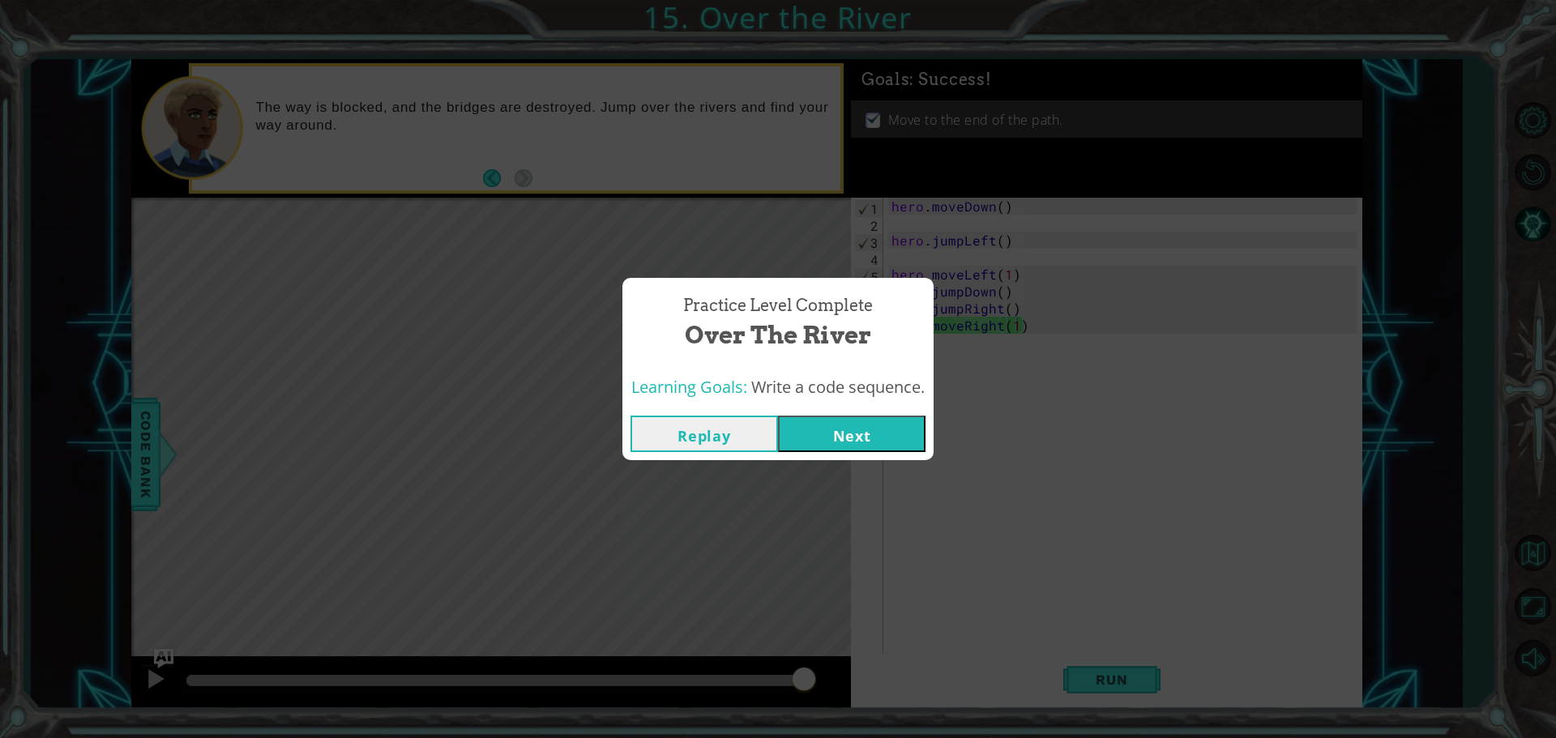
click button "Next" at bounding box center [852, 434] width 148 height 36
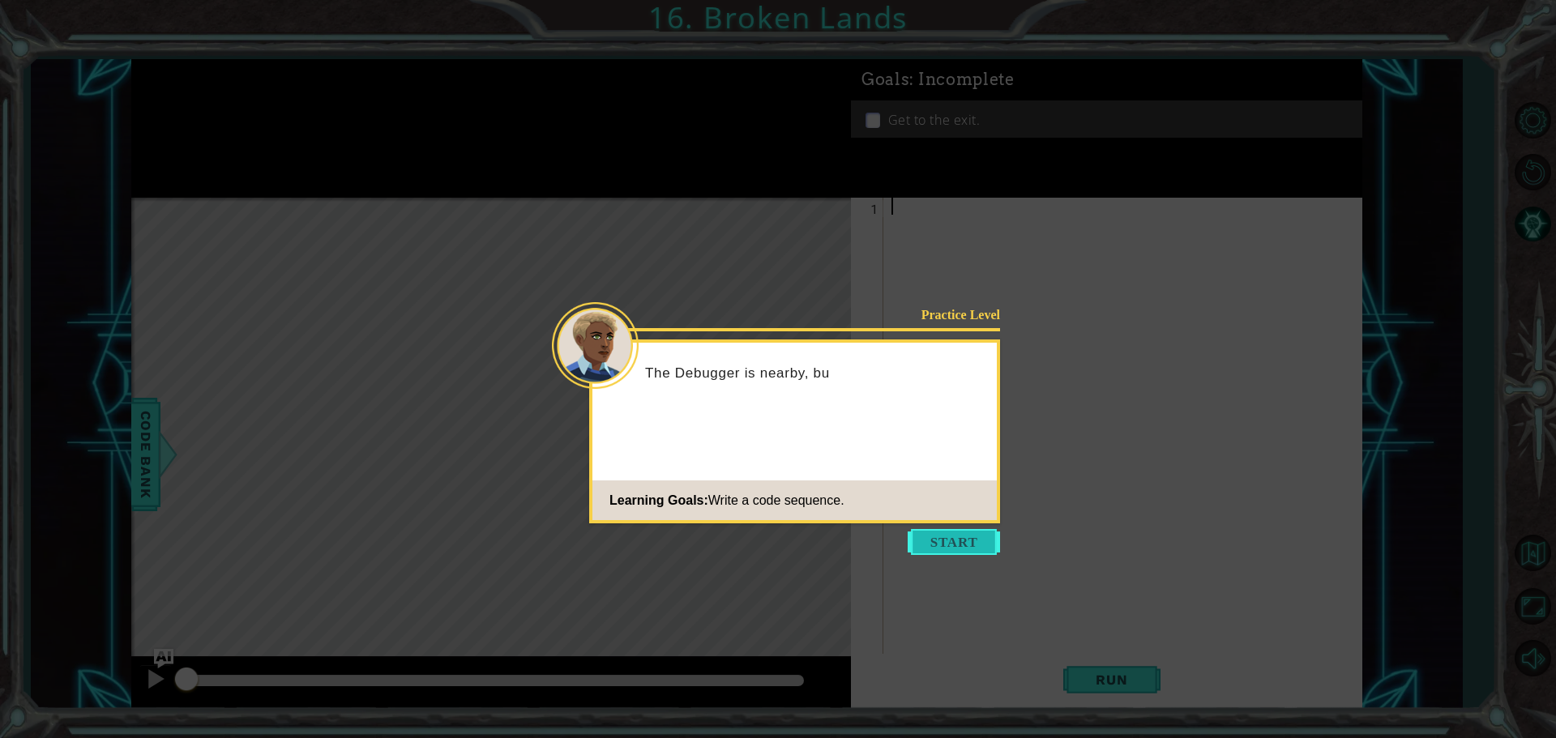
click at [969, 551] on button "Start" at bounding box center [954, 542] width 92 height 26
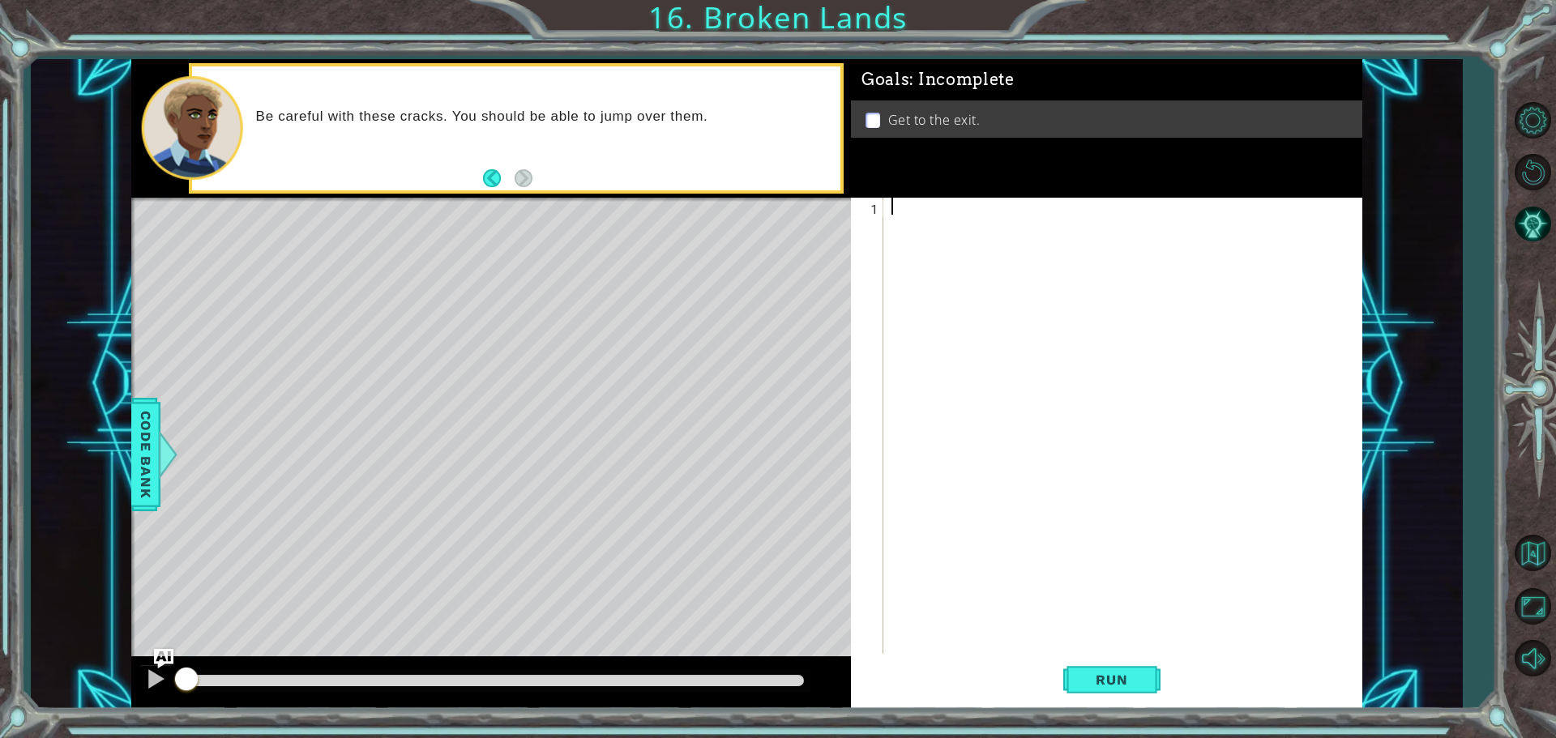
click at [1033, 215] on div at bounding box center [1126, 445] width 477 height 494
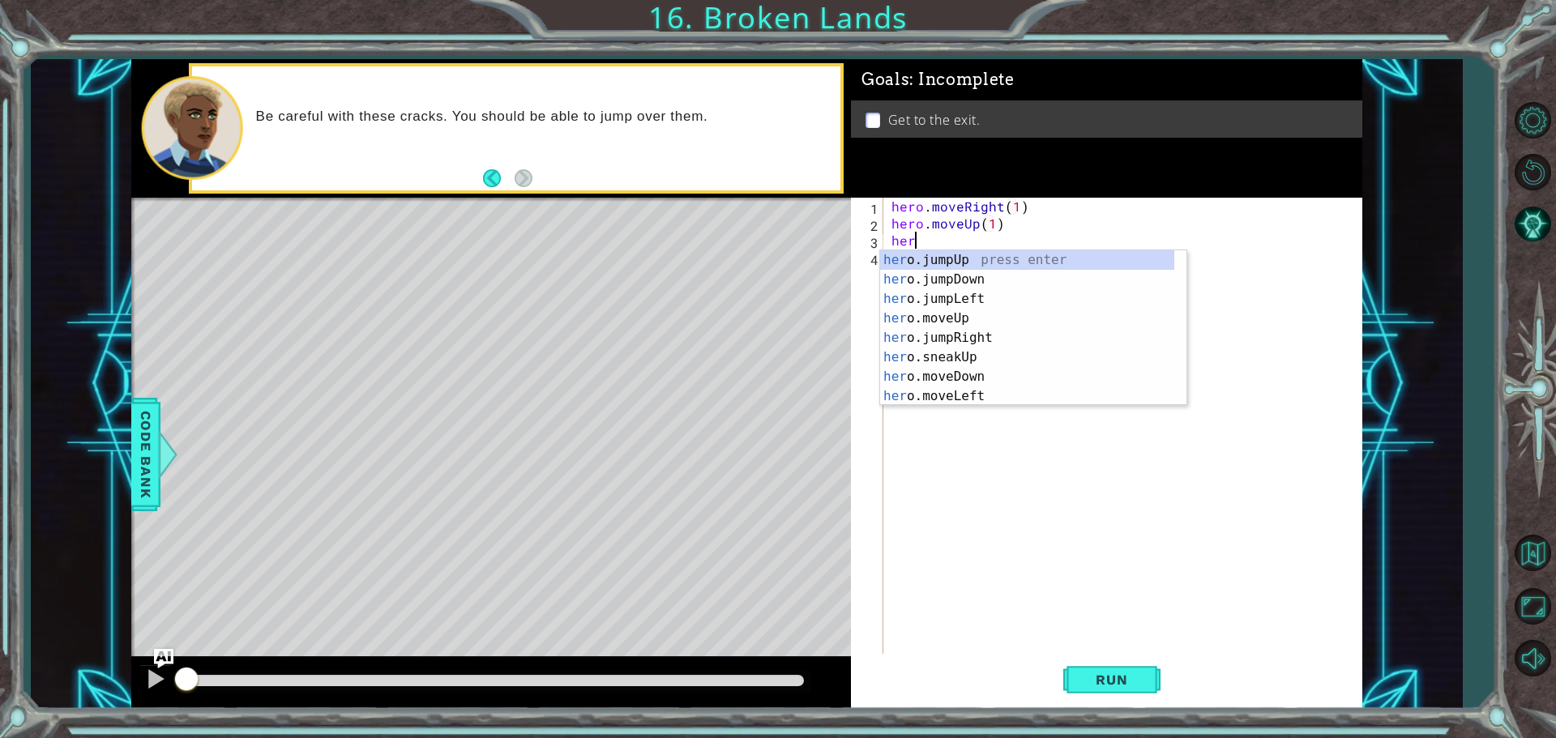
scroll to position [0, 7]
type textarea "hero.moveUp(1)herp"
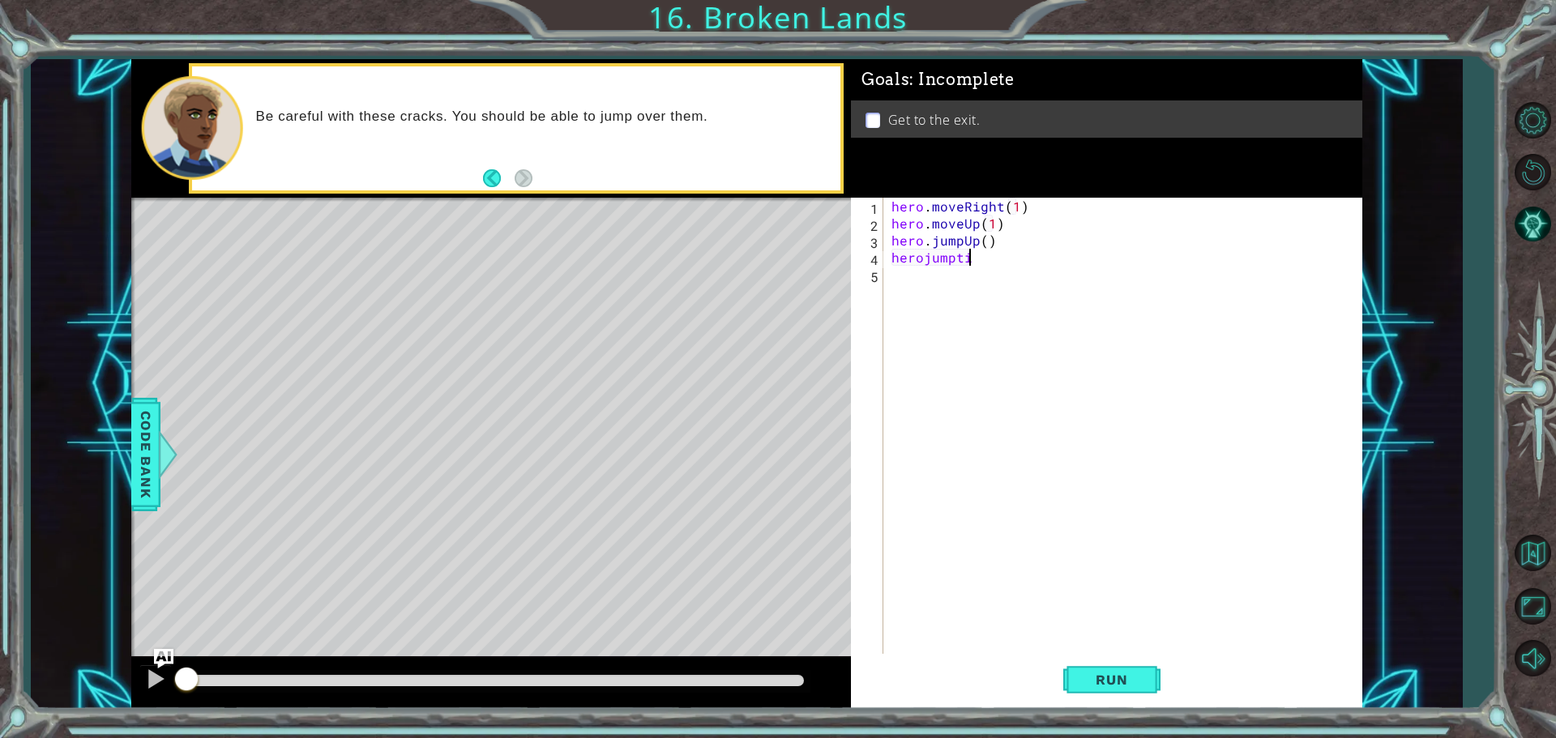
scroll to position [0, 3]
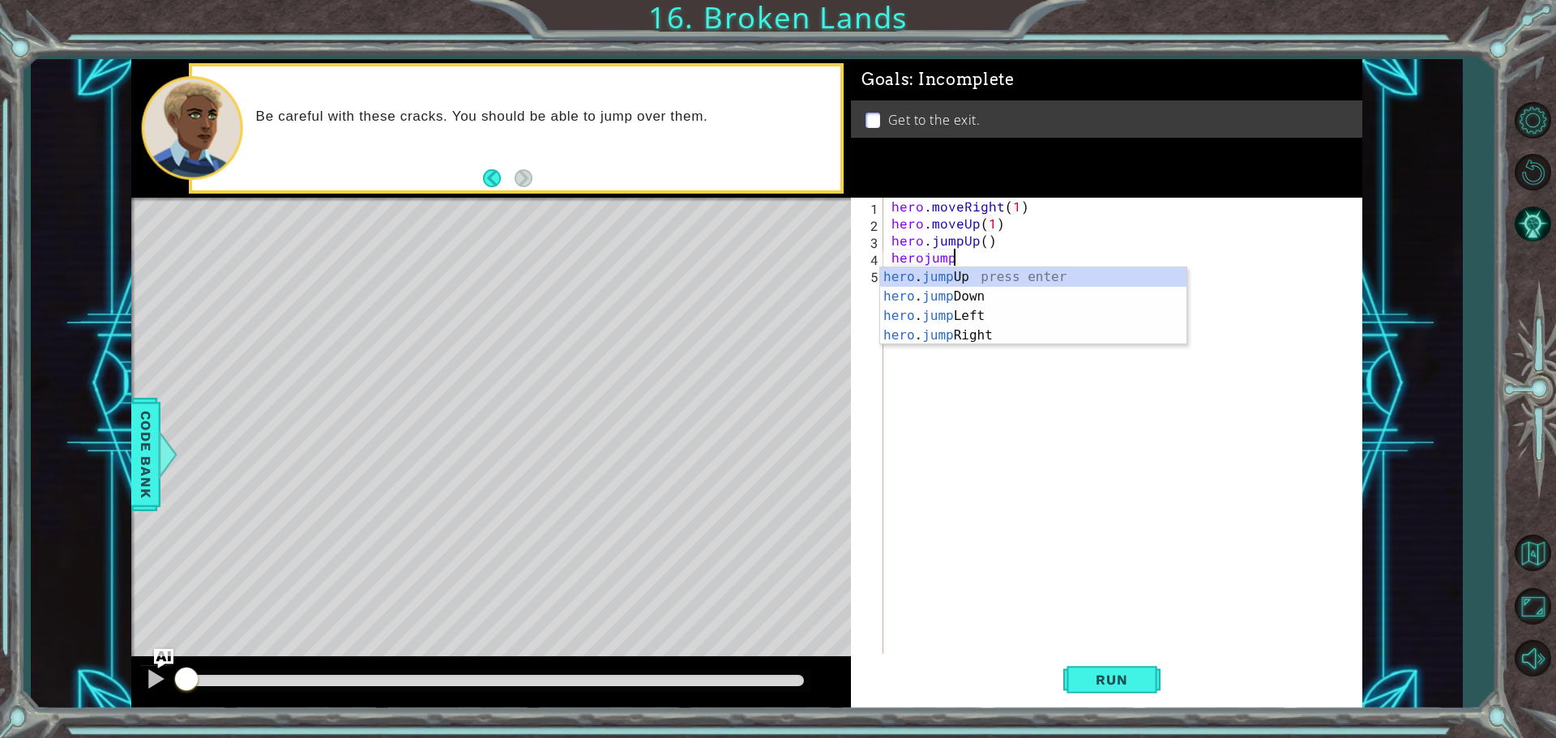
type textarea "herojumpr"
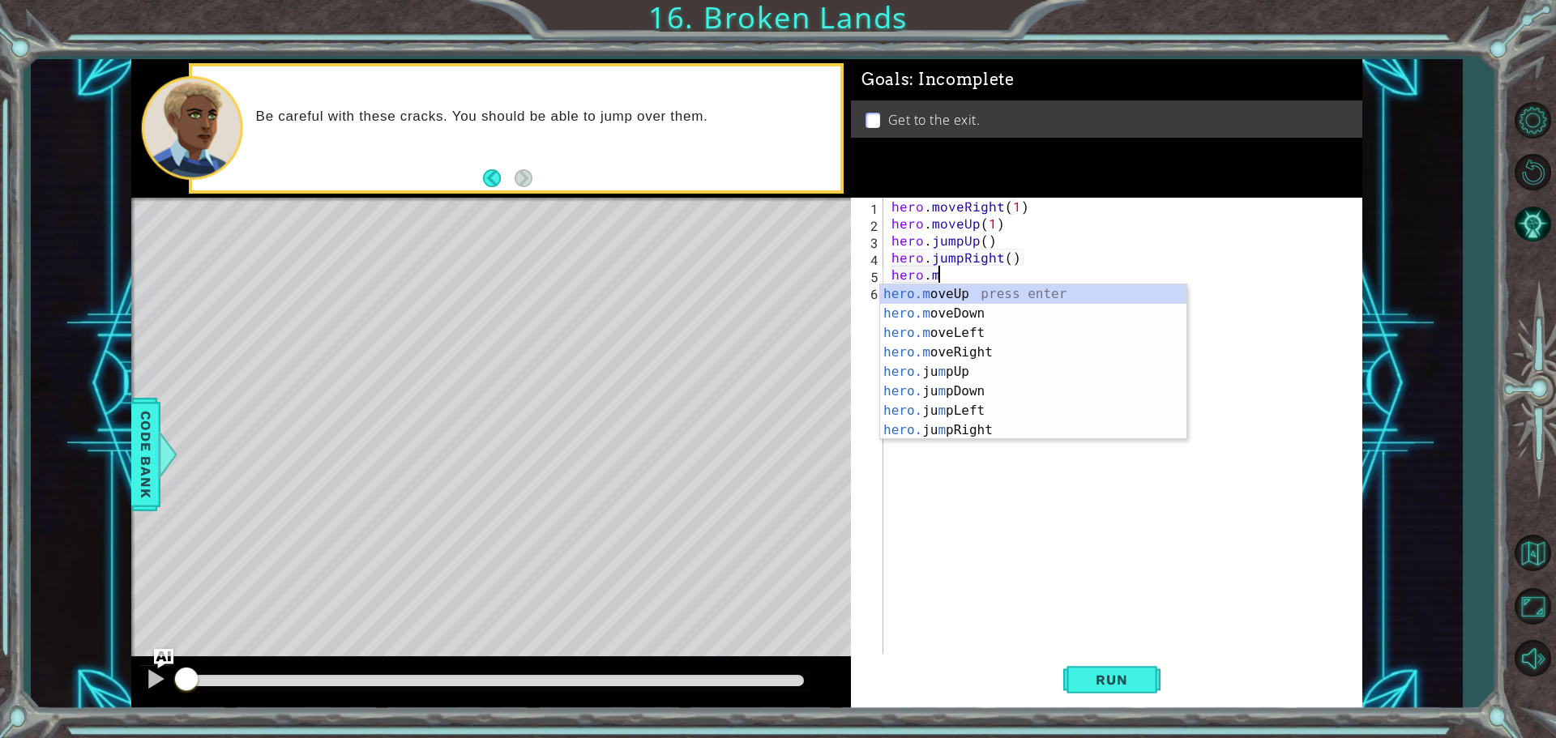
scroll to position [0, 2]
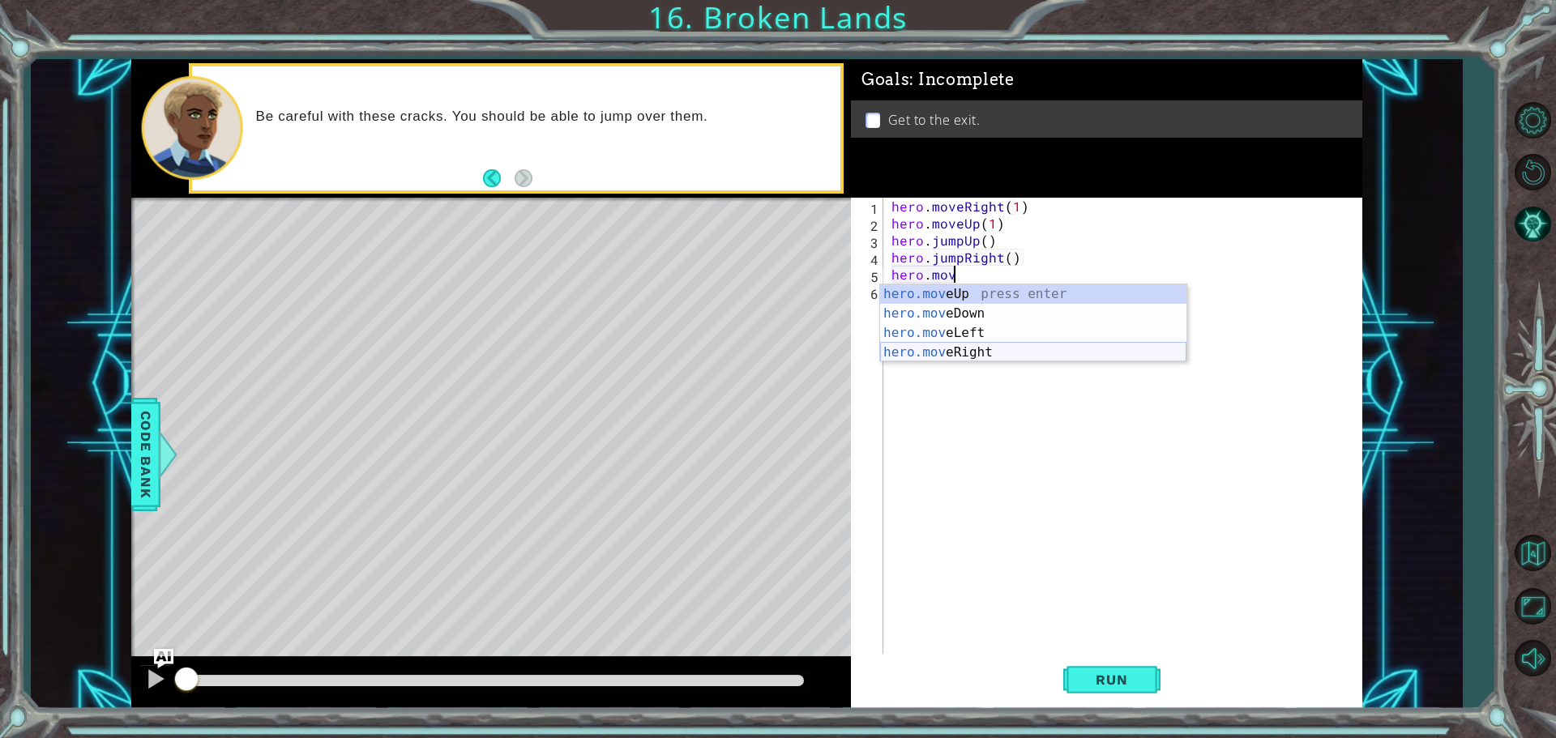
click at [962, 357] on div "hero.mov eUp press enter hero.mov eDown press enter hero.mov eLeft press enter …" at bounding box center [1033, 342] width 306 height 117
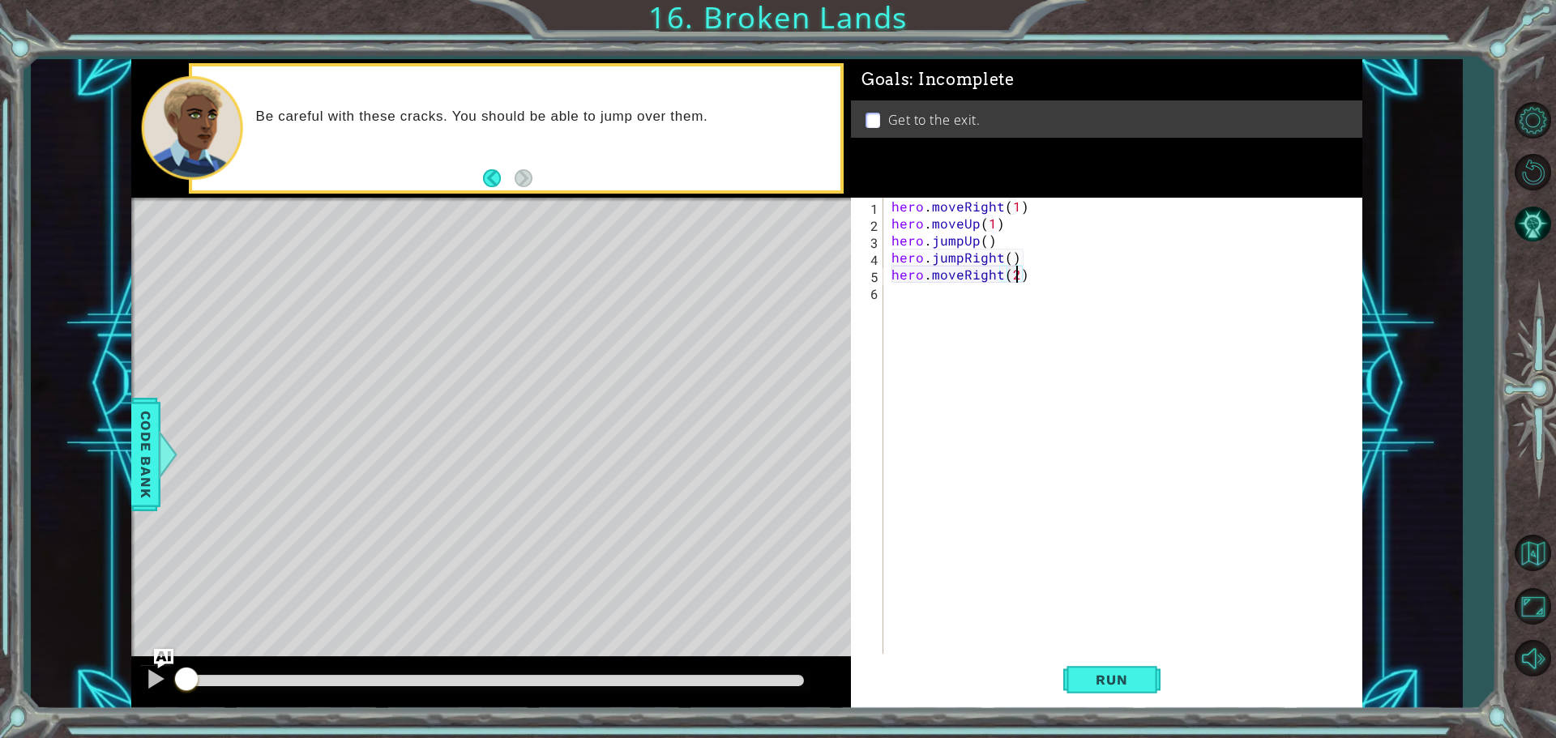
scroll to position [0, 7]
type textarea "hero.moveRight(3)"
click at [1114, 678] on span "Run" at bounding box center [1112, 680] width 64 height 16
click at [793, 673] on div at bounding box center [495, 681] width 631 height 23
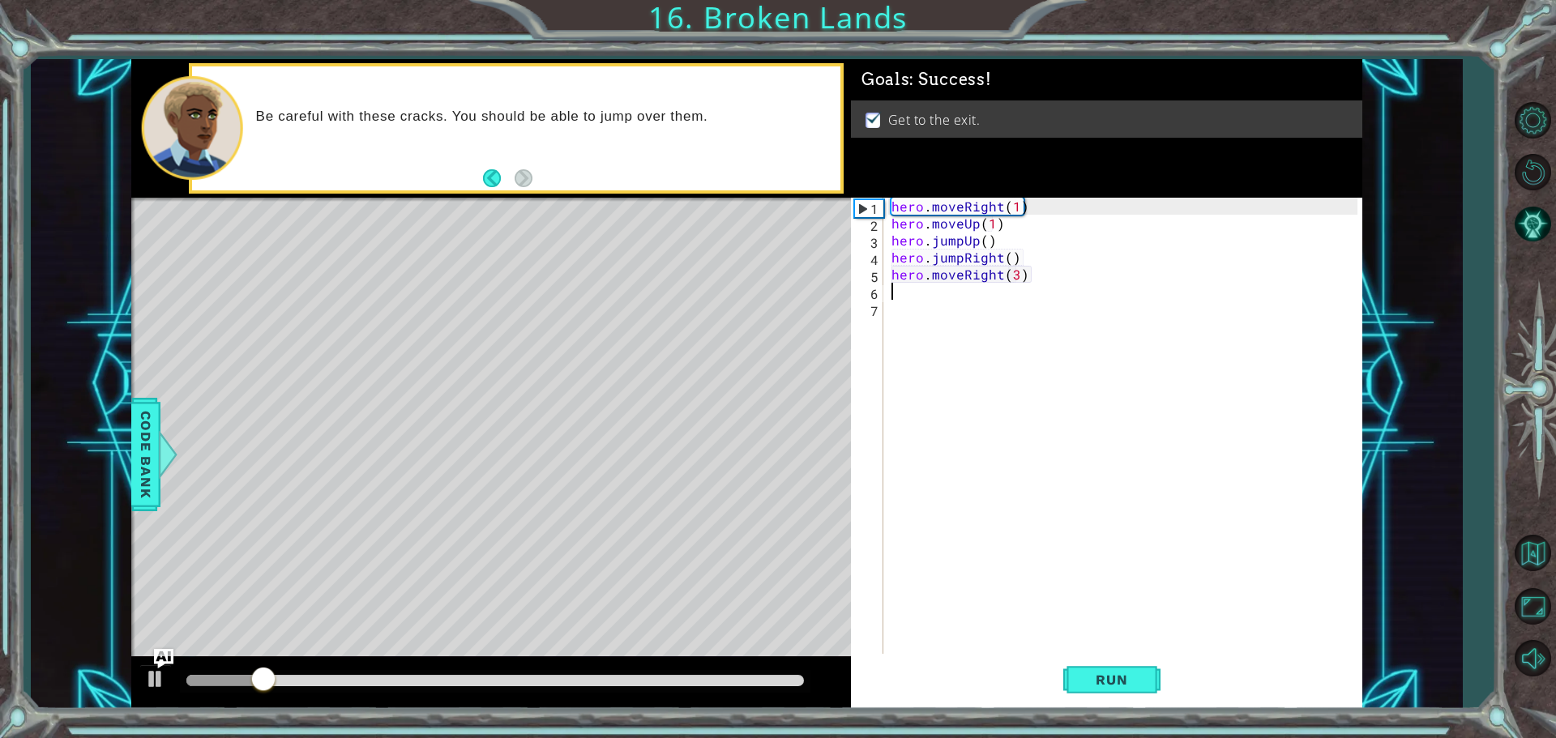
click at [802, 675] on div at bounding box center [495, 681] width 631 height 23
click at [802, 677] on div at bounding box center [495, 681] width 631 height 23
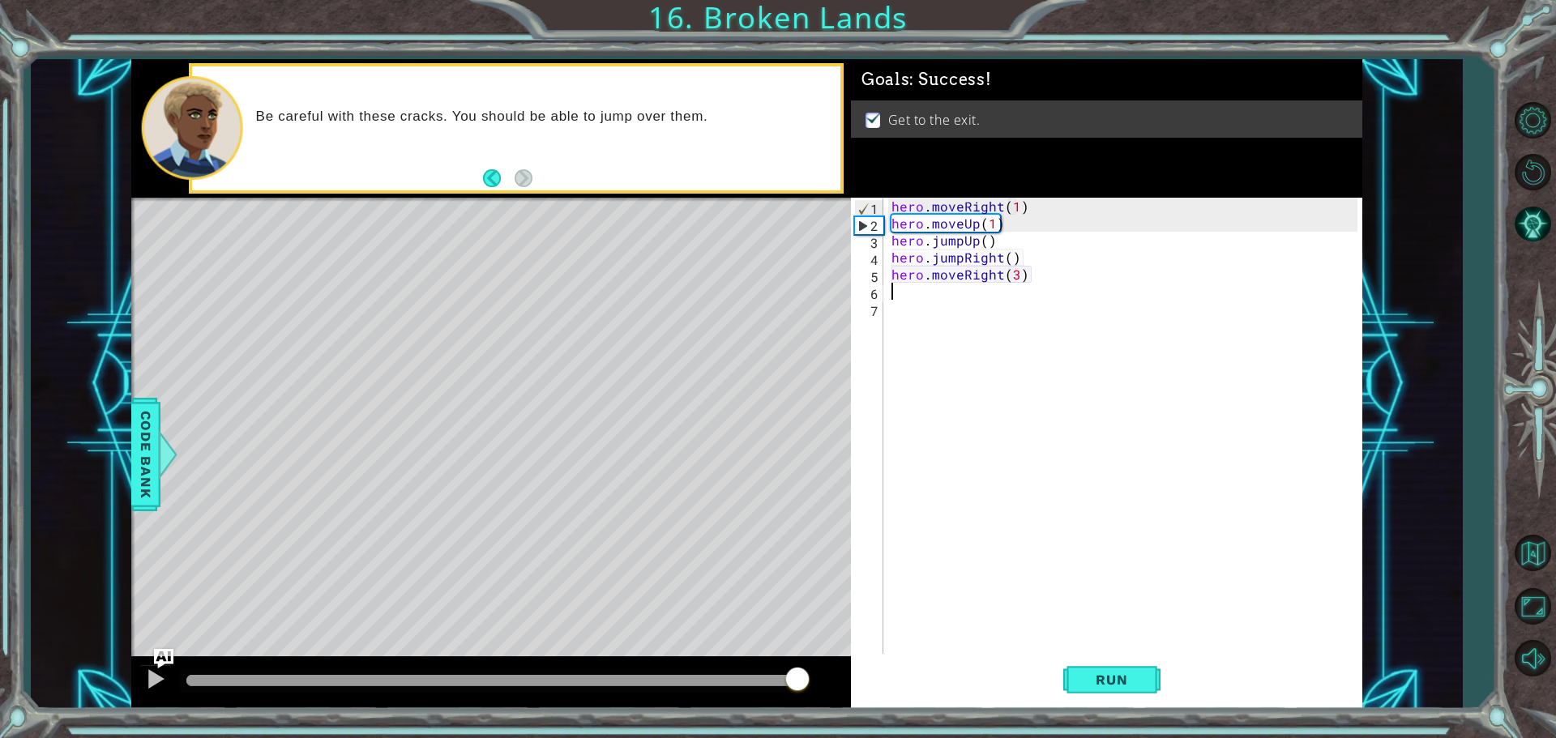
click at [799, 680] on div at bounding box center [495, 680] width 618 height 11
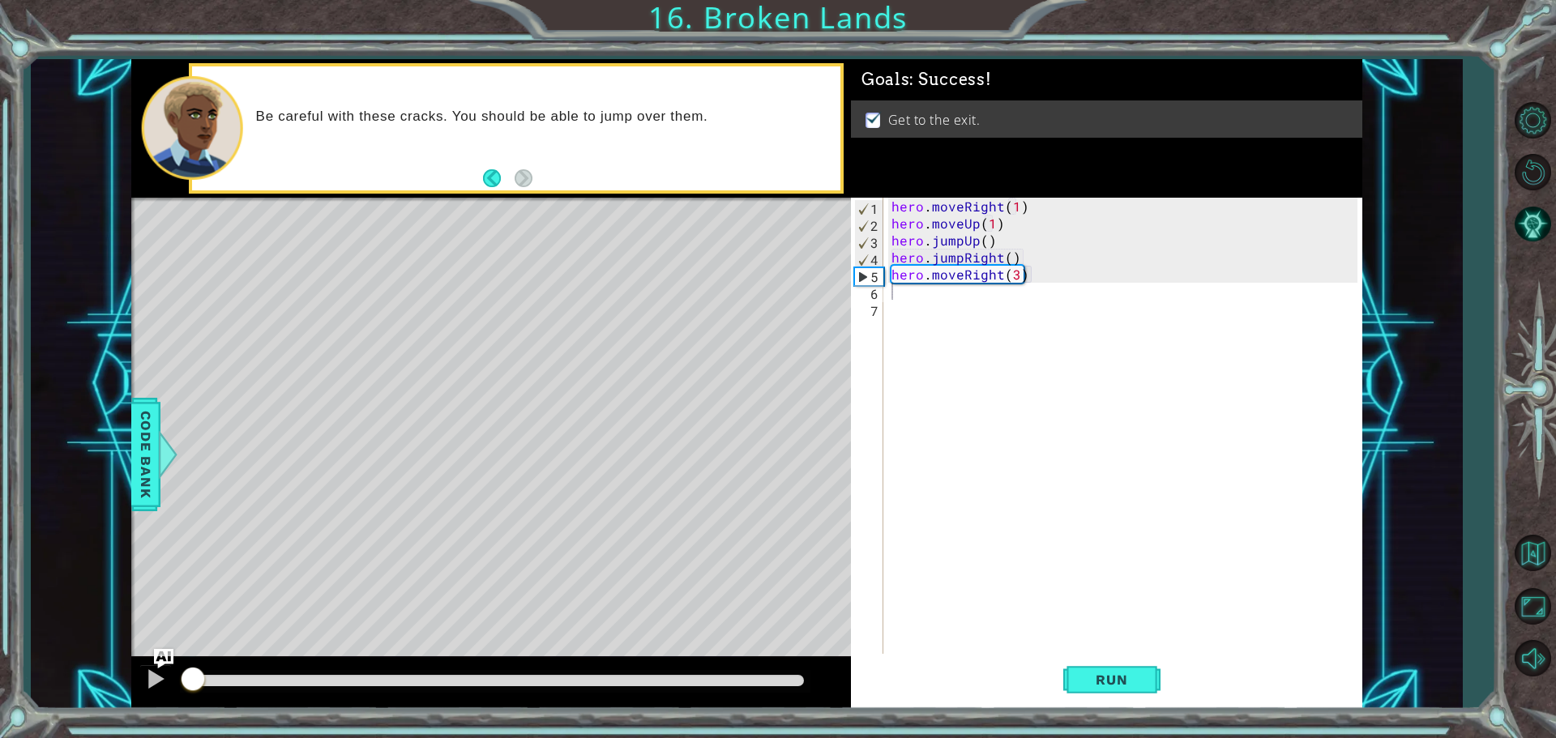
drag, startPoint x: 633, startPoint y: 671, endPoint x: 662, endPoint y: 676, distance: 29.6
click at [662, 676] on div at bounding box center [495, 681] width 631 height 23
drag, startPoint x: 668, startPoint y: 681, endPoint x: 769, endPoint y: 693, distance: 102.0
click at [769, 686] on div at bounding box center [495, 680] width 618 height 11
click at [156, 669] on div at bounding box center [155, 679] width 21 height 21
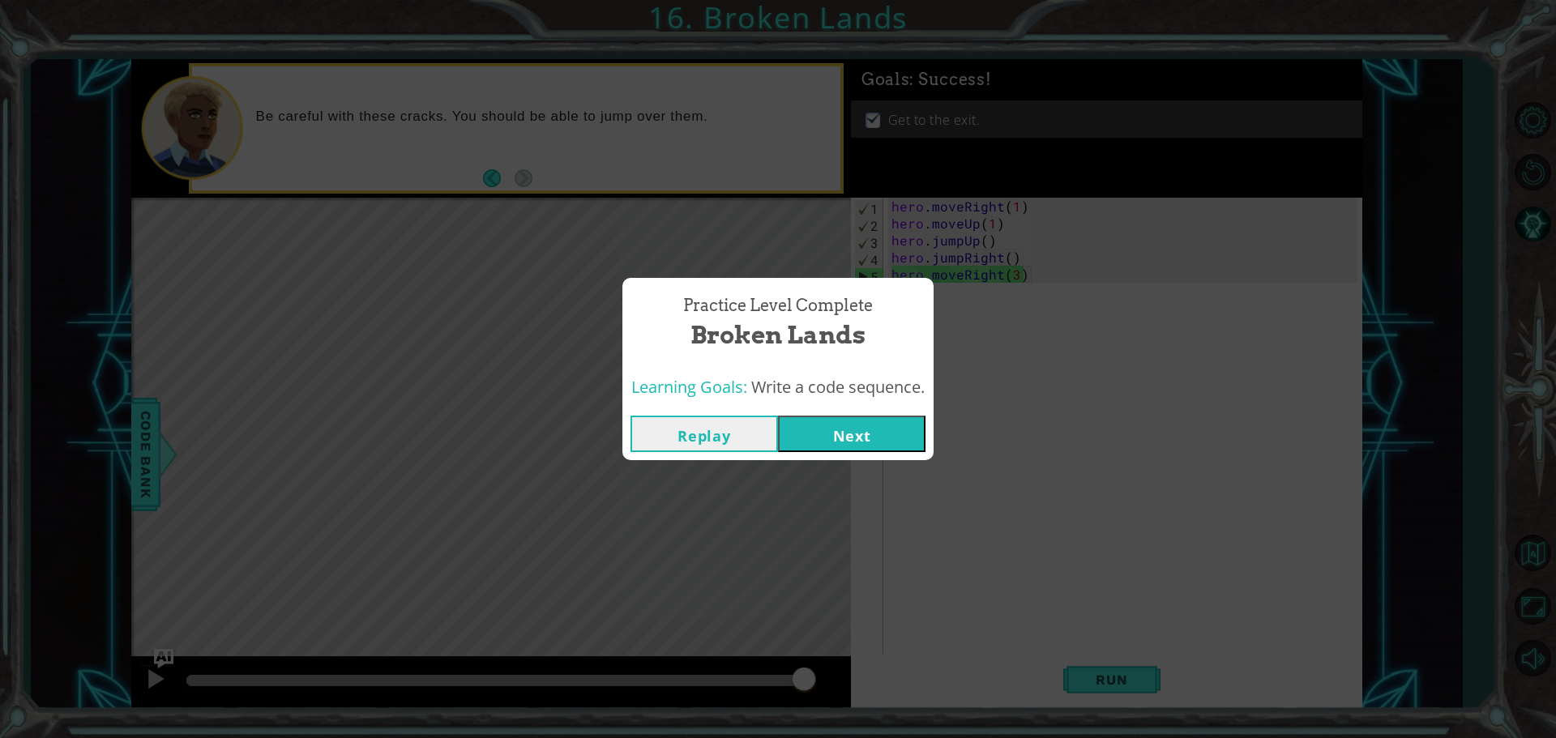
click at [827, 418] on button "Next" at bounding box center [852, 434] width 148 height 36
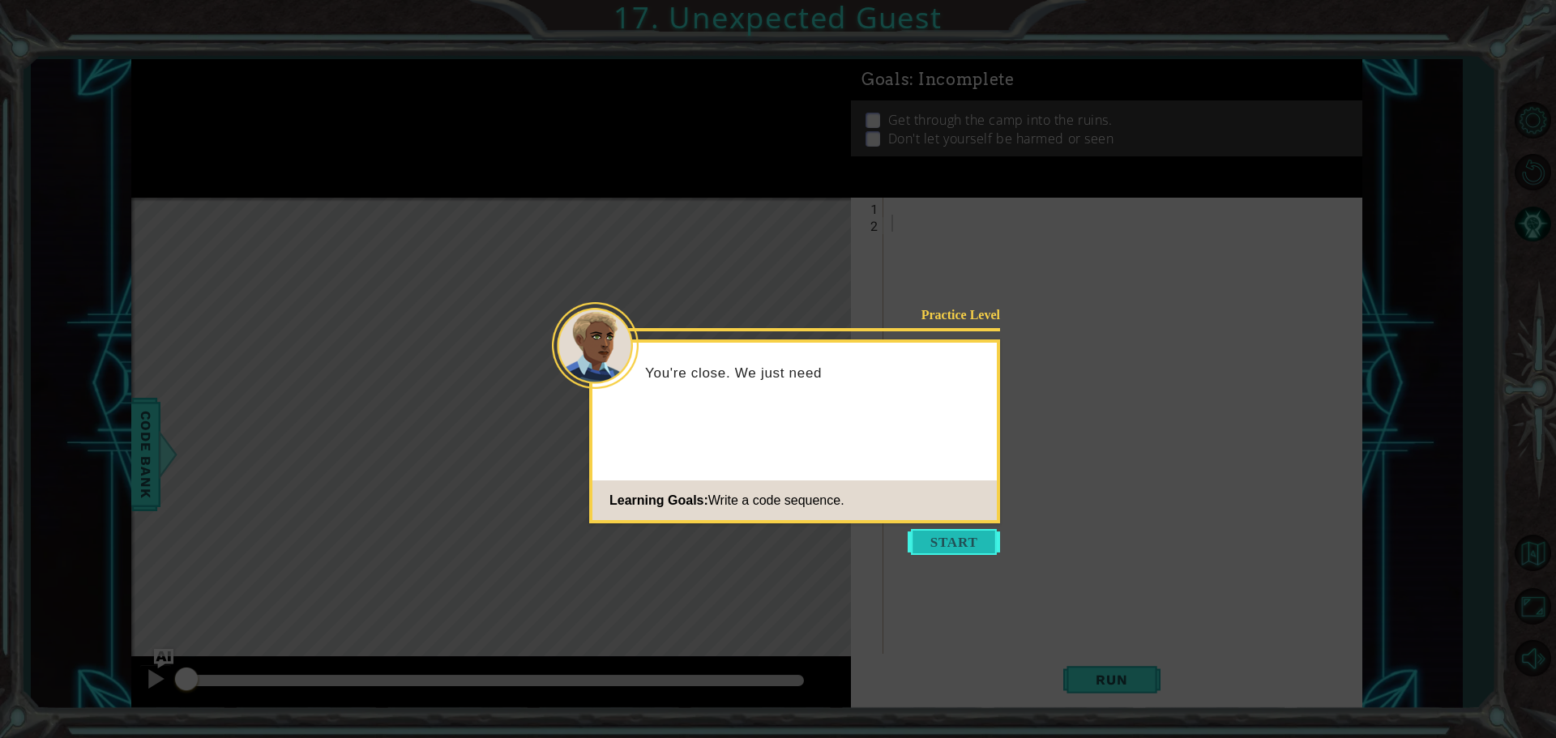
click at [954, 550] on button "Start" at bounding box center [954, 542] width 92 height 26
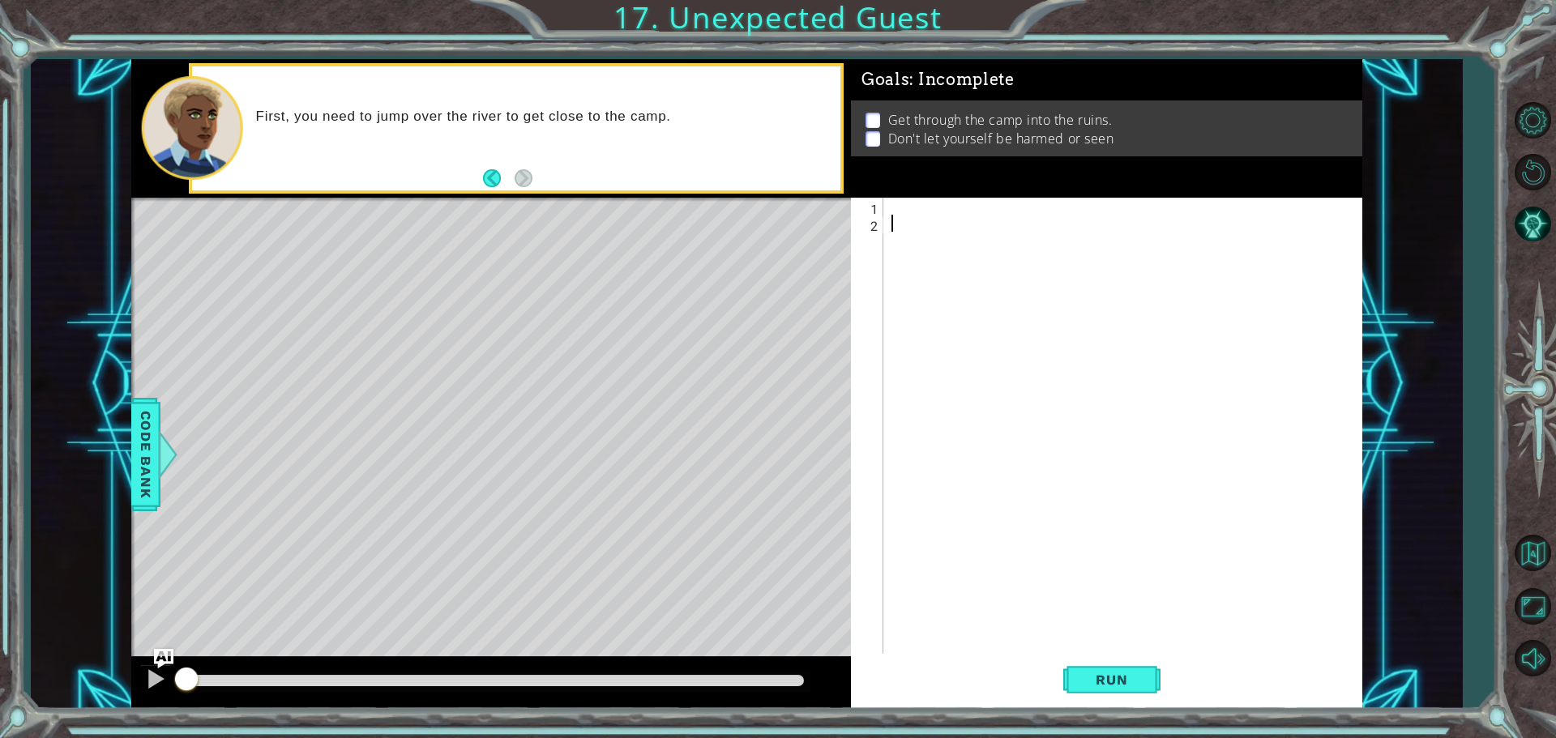
click at [962, 254] on div at bounding box center [1126, 445] width 477 height 494
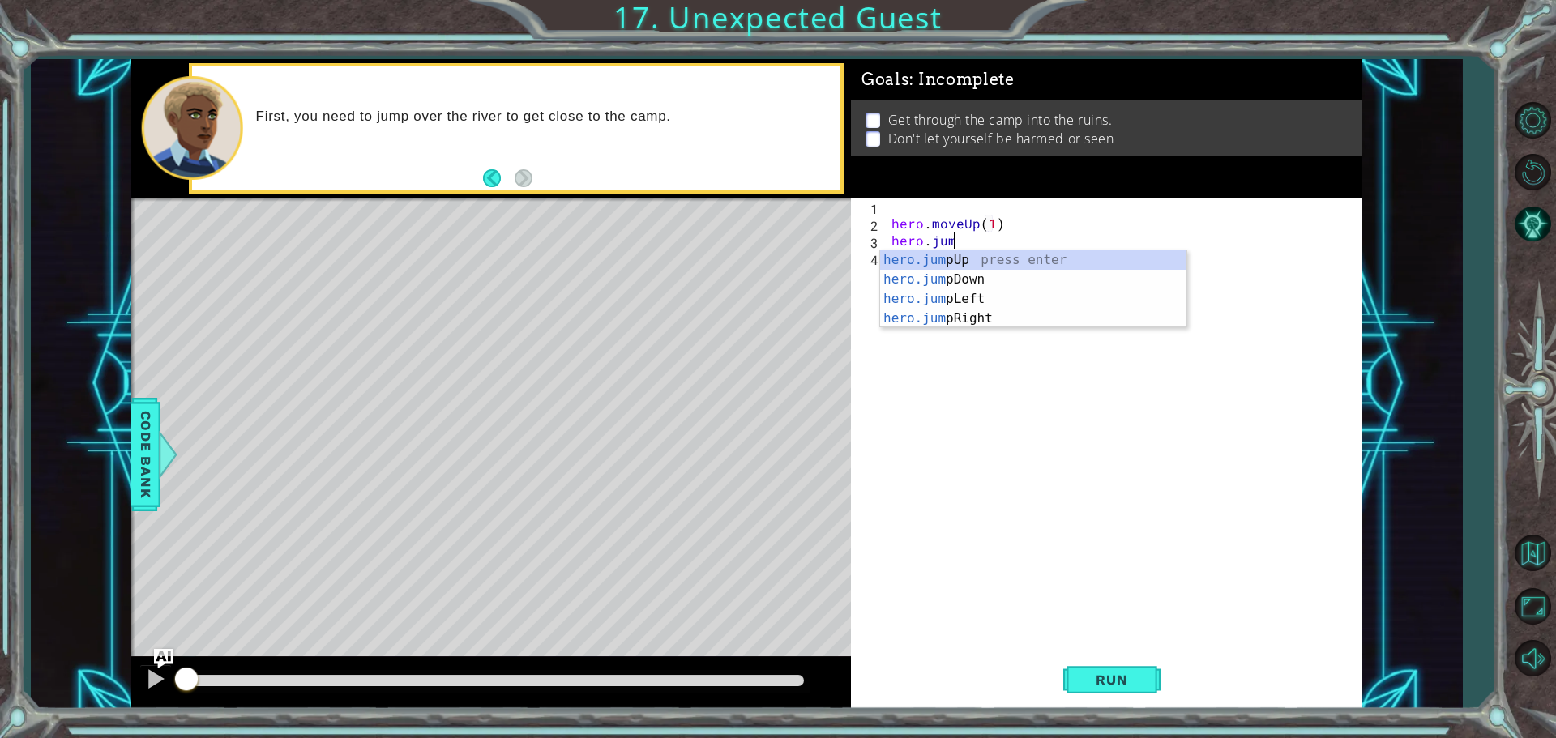
scroll to position [0, 3]
type textarea "hero.jumpr"
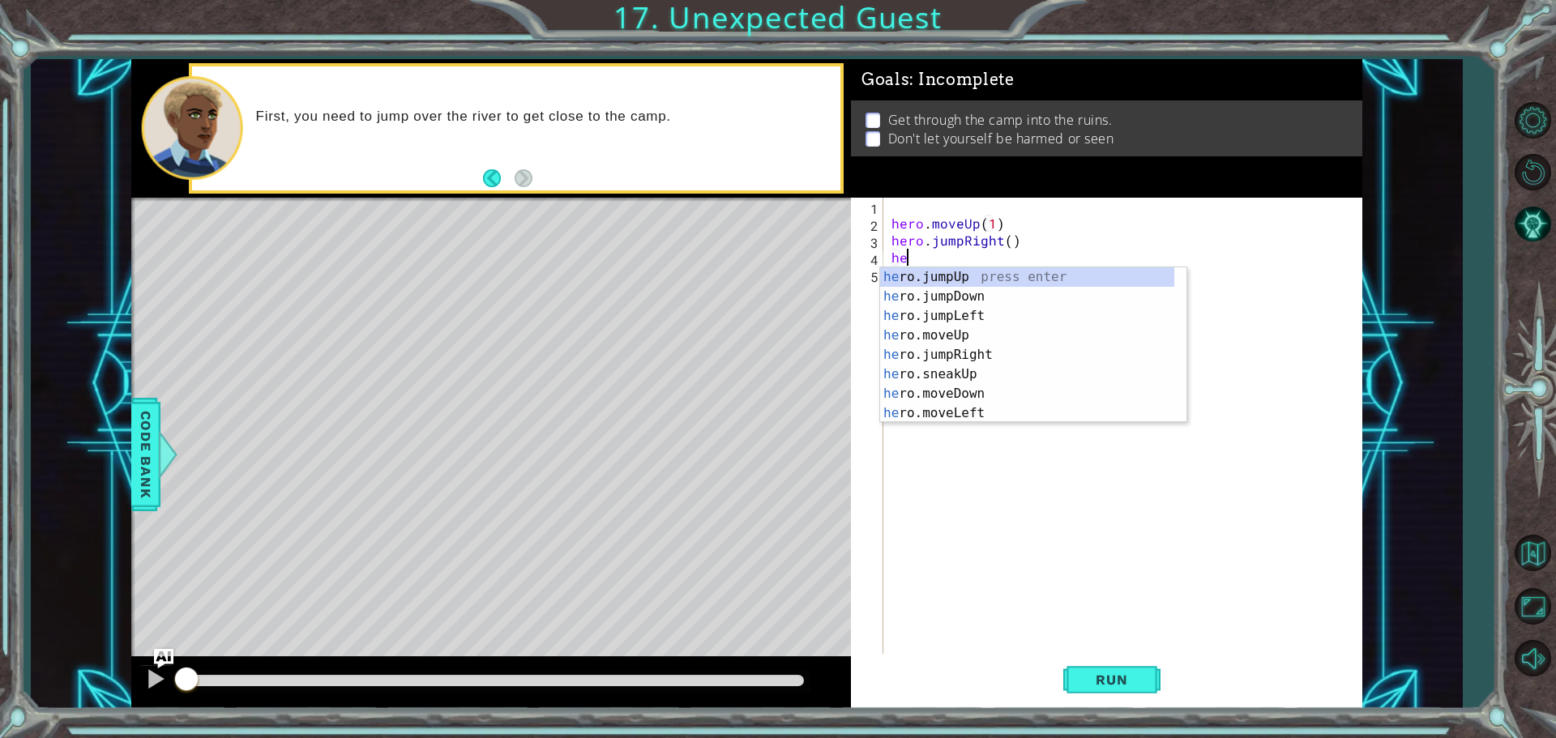
type textarea "her"
click at [939, 303] on div "her o.jumpUp press enter her o.jumpDown press enter her o.jumpLeft press enter …" at bounding box center [1027, 364] width 294 height 195
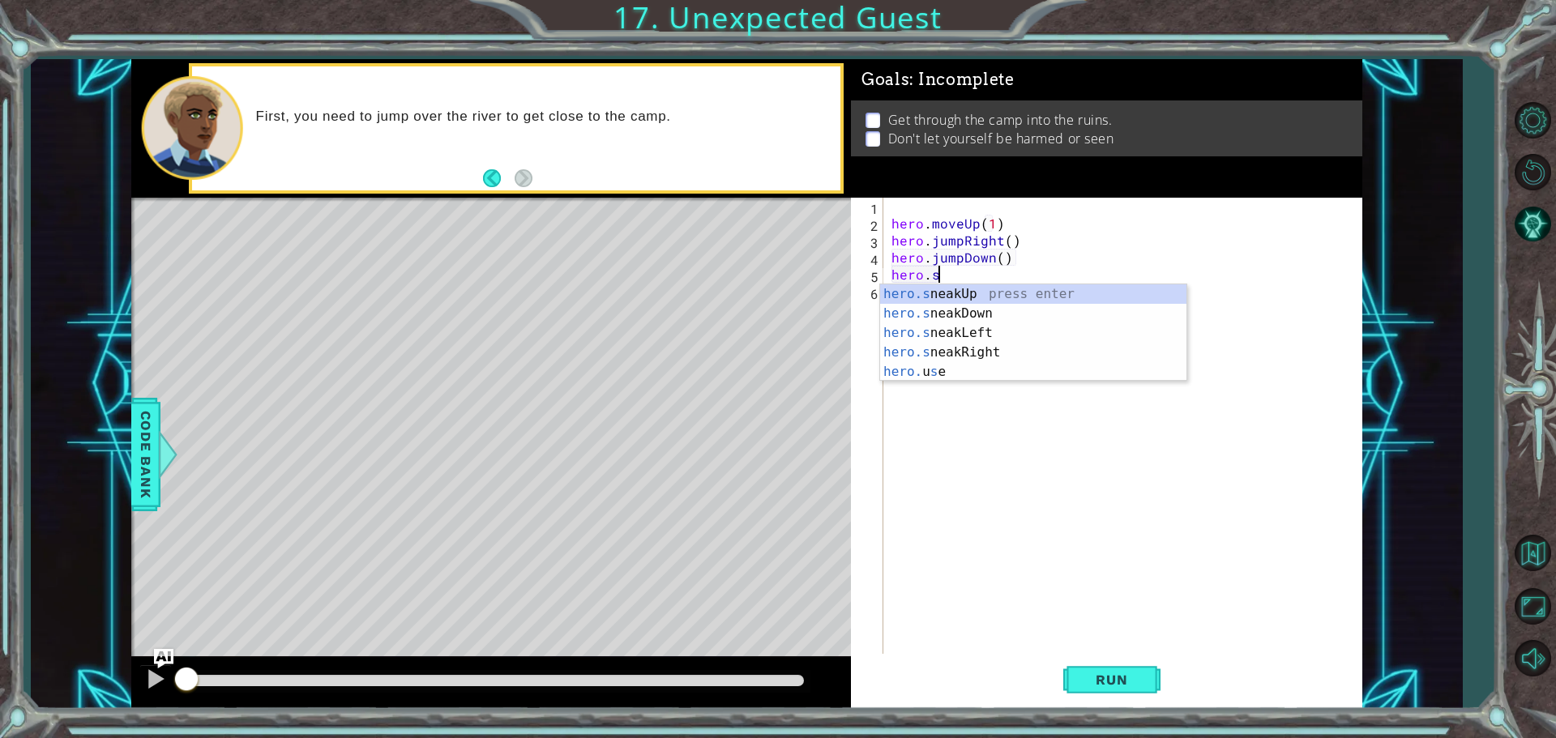
scroll to position [0, 2]
click at [942, 314] on div "hero.s neakLef t press enter hero.s neakRigh t press enter" at bounding box center [1033, 323] width 306 height 78
type textarea "hero.sneakRight(1)"
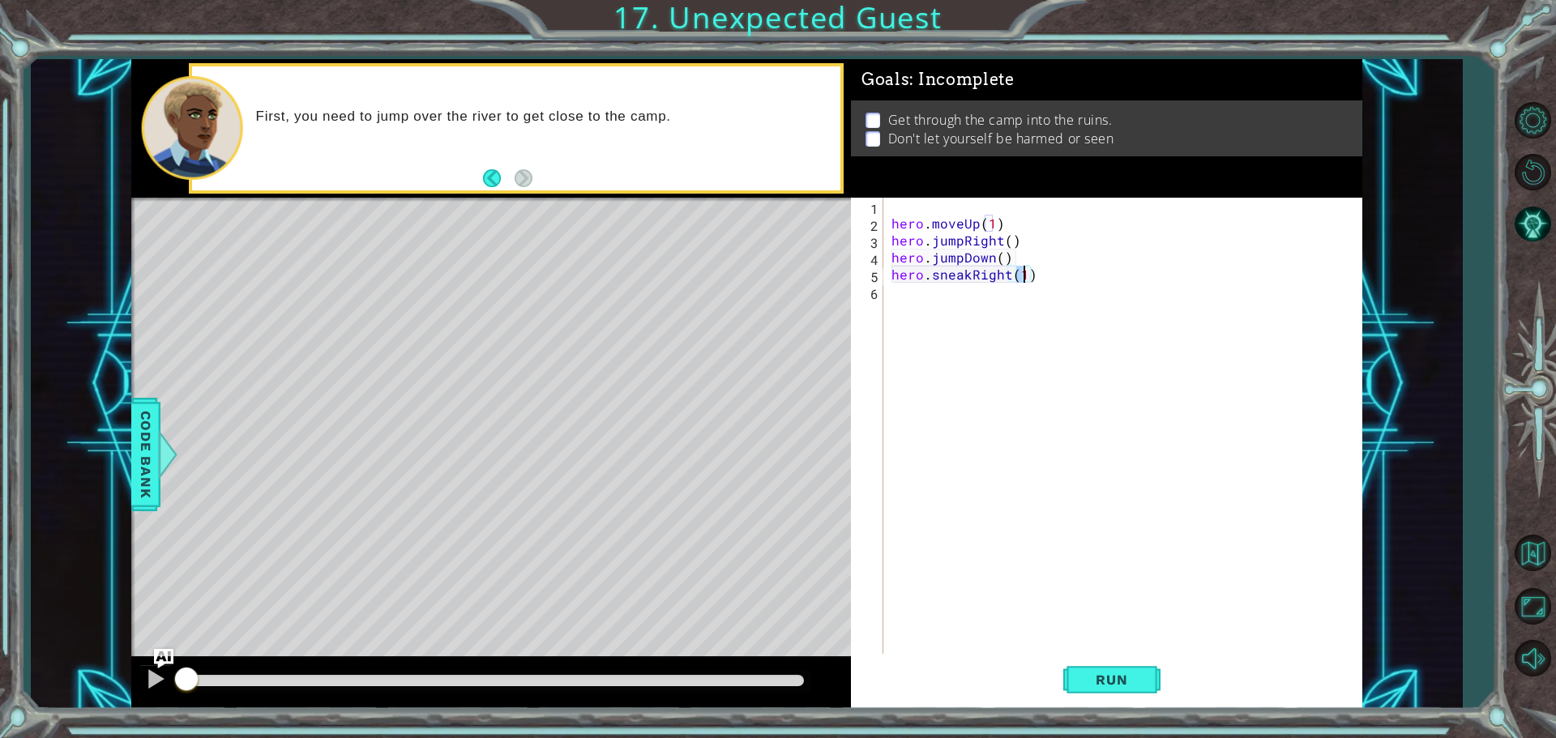
click at [943, 306] on div "hero . moveUp ( 1 ) hero . jumpRight ( ) hero . jumpDown ( ) hero . sneakRight …" at bounding box center [1126, 445] width 477 height 494
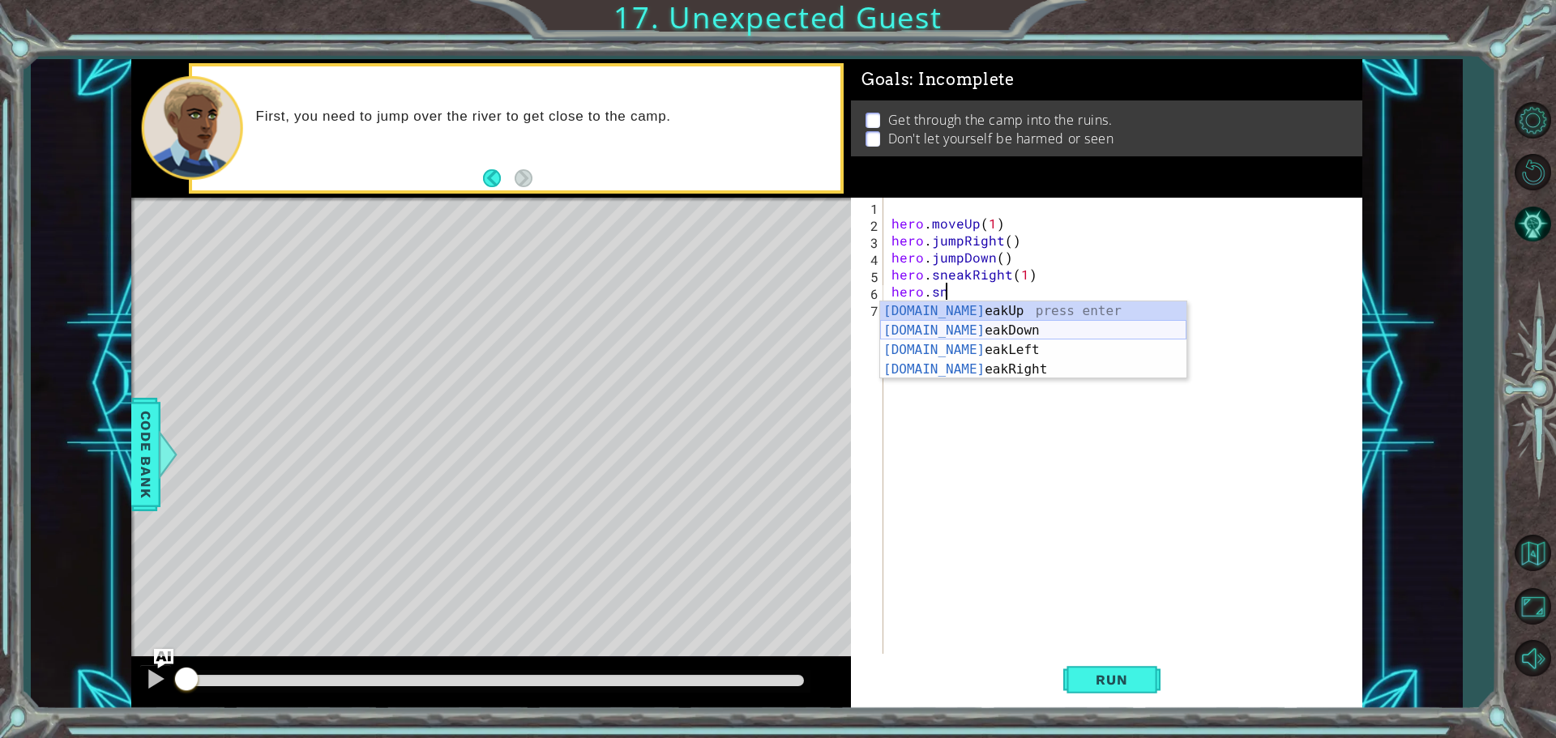
click at [956, 327] on div "[DOMAIN_NAME] eakUp press enter [DOMAIN_NAME] eakDown press enter [DOMAIN_NAME]…" at bounding box center [1033, 360] width 306 height 117
type textarea "hero.sneakDown(1)"
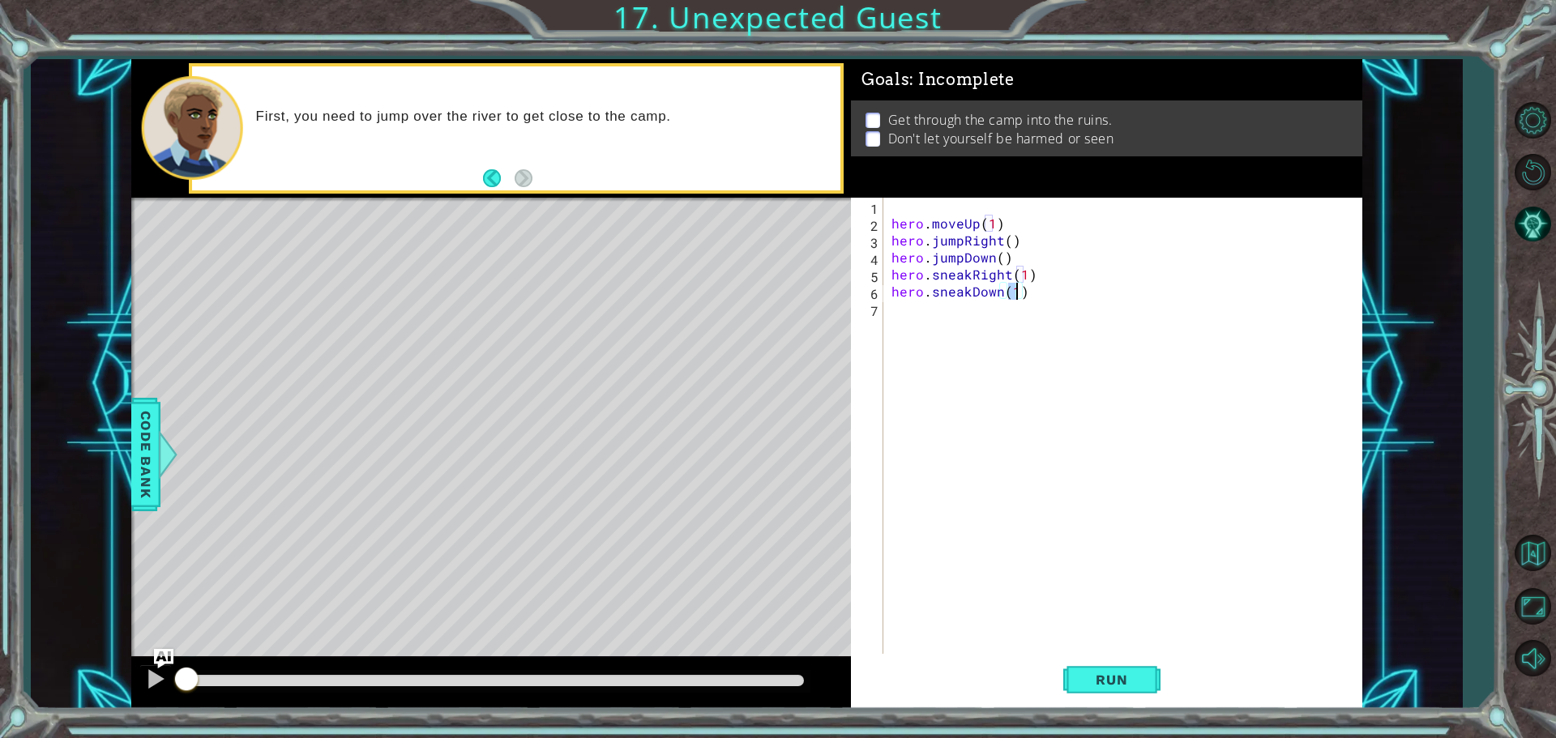
click at [947, 337] on div "hero . moveUp ( 1 ) hero . jumpRight ( ) hero . jumpDown ( ) hero . sneakRight …" at bounding box center [1126, 445] width 477 height 494
click at [954, 344] on div "hero.s neakLef t press enter hero.s neakRigh t press enter" at bounding box center [1033, 358] width 306 height 78
type textarea "hero.sneakRight(2)"
click at [948, 341] on div "hero . moveUp ( 1 ) hero . jumpRight ( ) hero . jumpDown ( ) hero . sneakRight …" at bounding box center [1126, 445] width 477 height 494
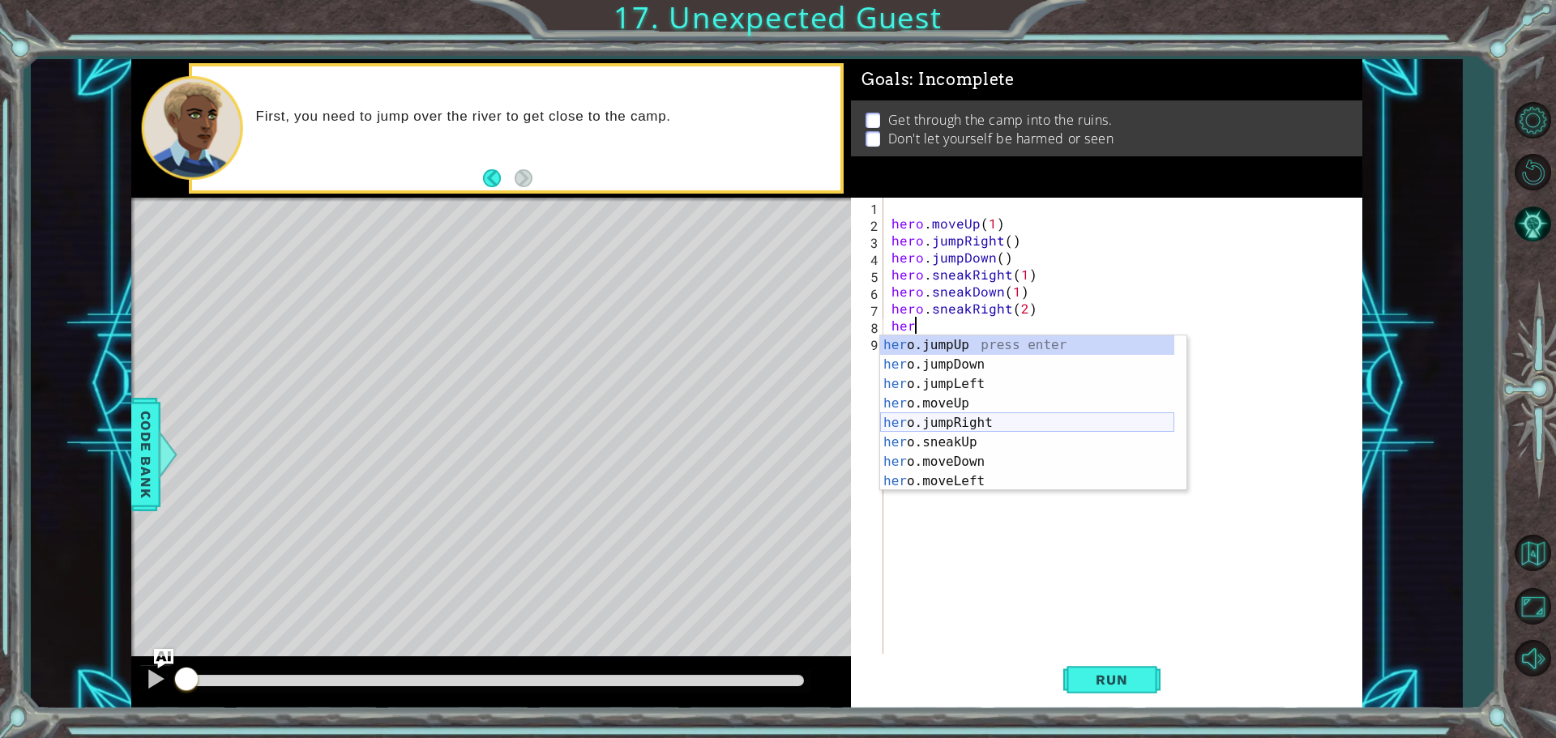
scroll to position [0, 2]
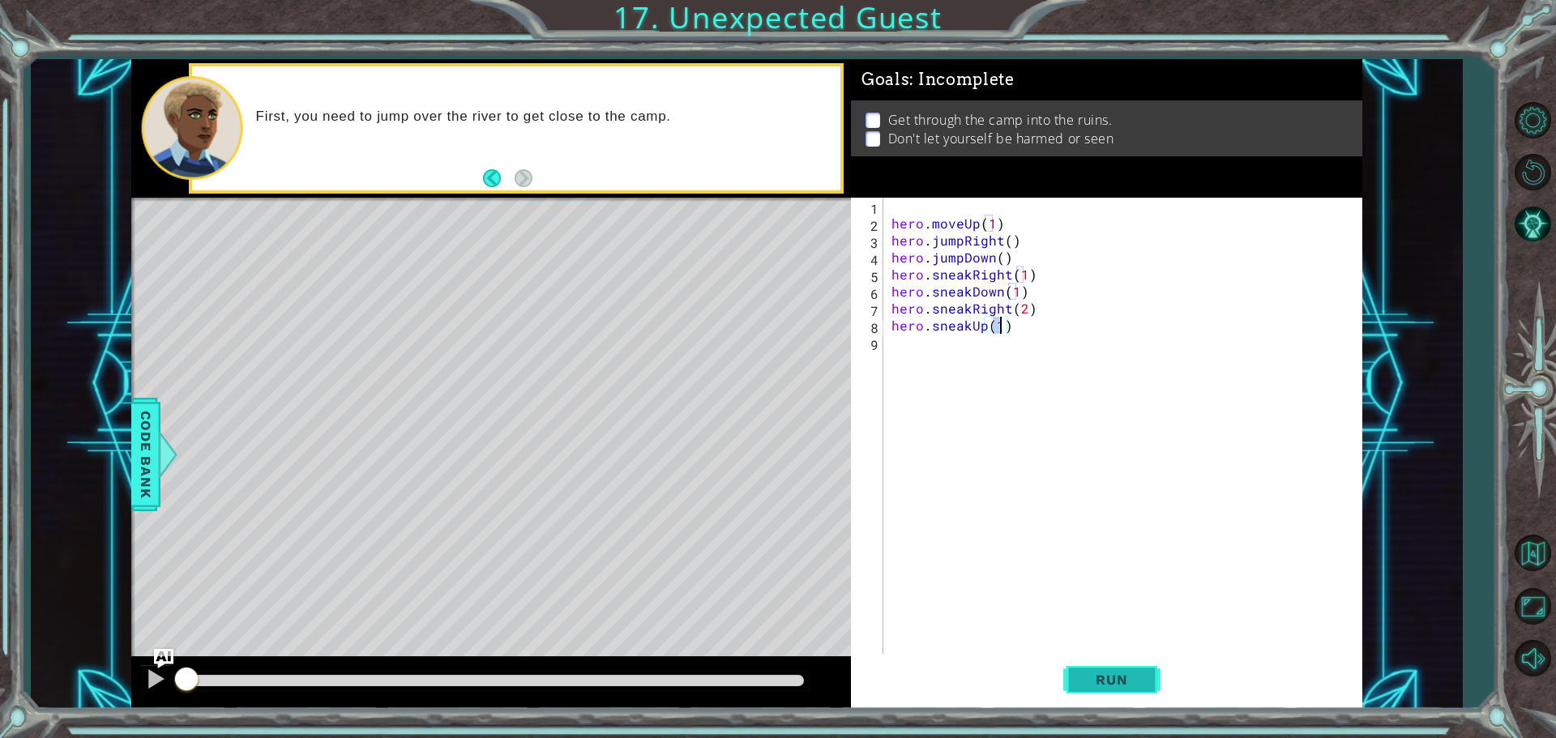
type textarea "hero.sneakUp(1)"
click at [1112, 691] on button "Run" at bounding box center [1111, 679] width 97 height 51
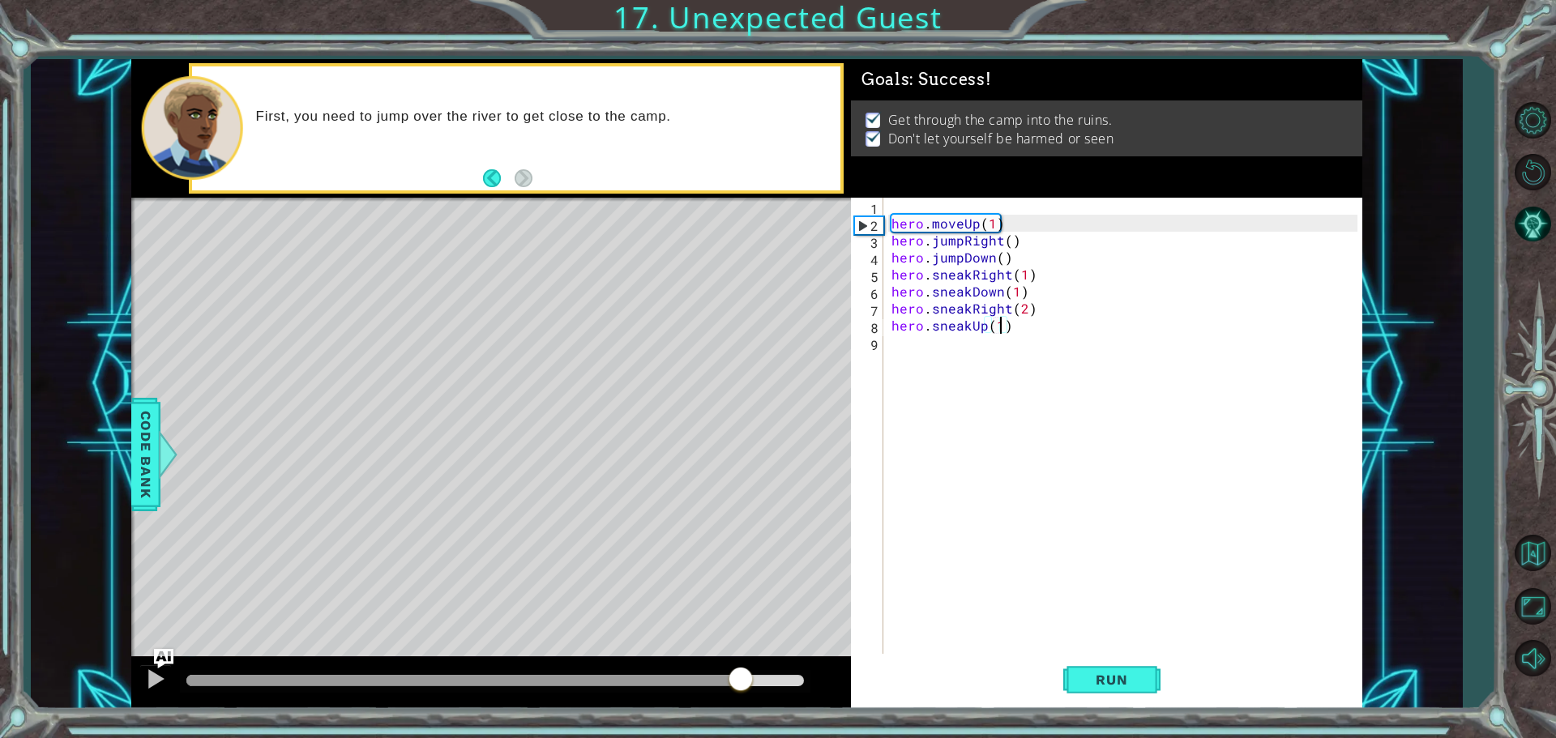
click at [741, 678] on div at bounding box center [495, 680] width 618 height 11
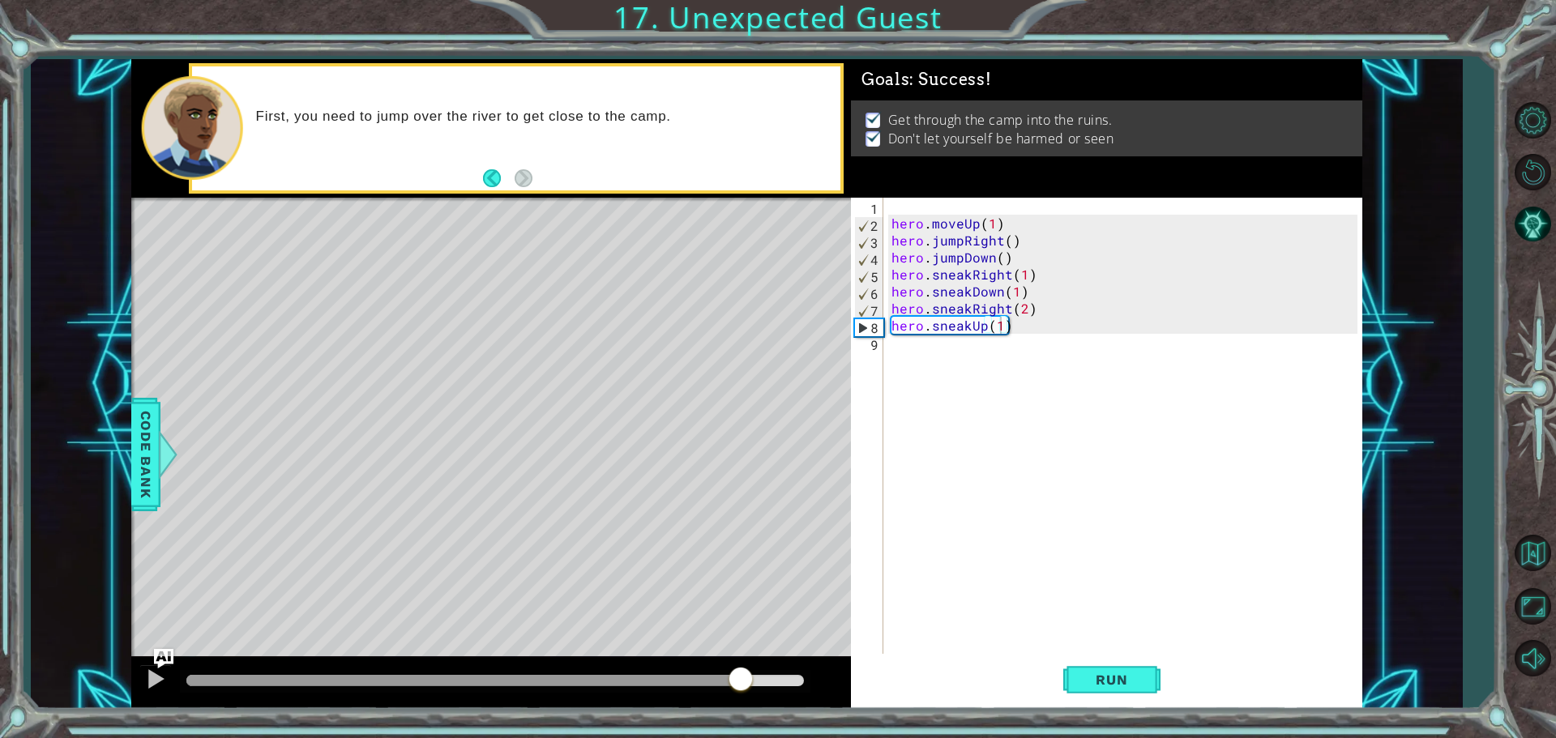
click at [174, 665] on div at bounding box center [491, 683] width 720 height 52
click at [168, 674] on button at bounding box center [155, 681] width 32 height 33
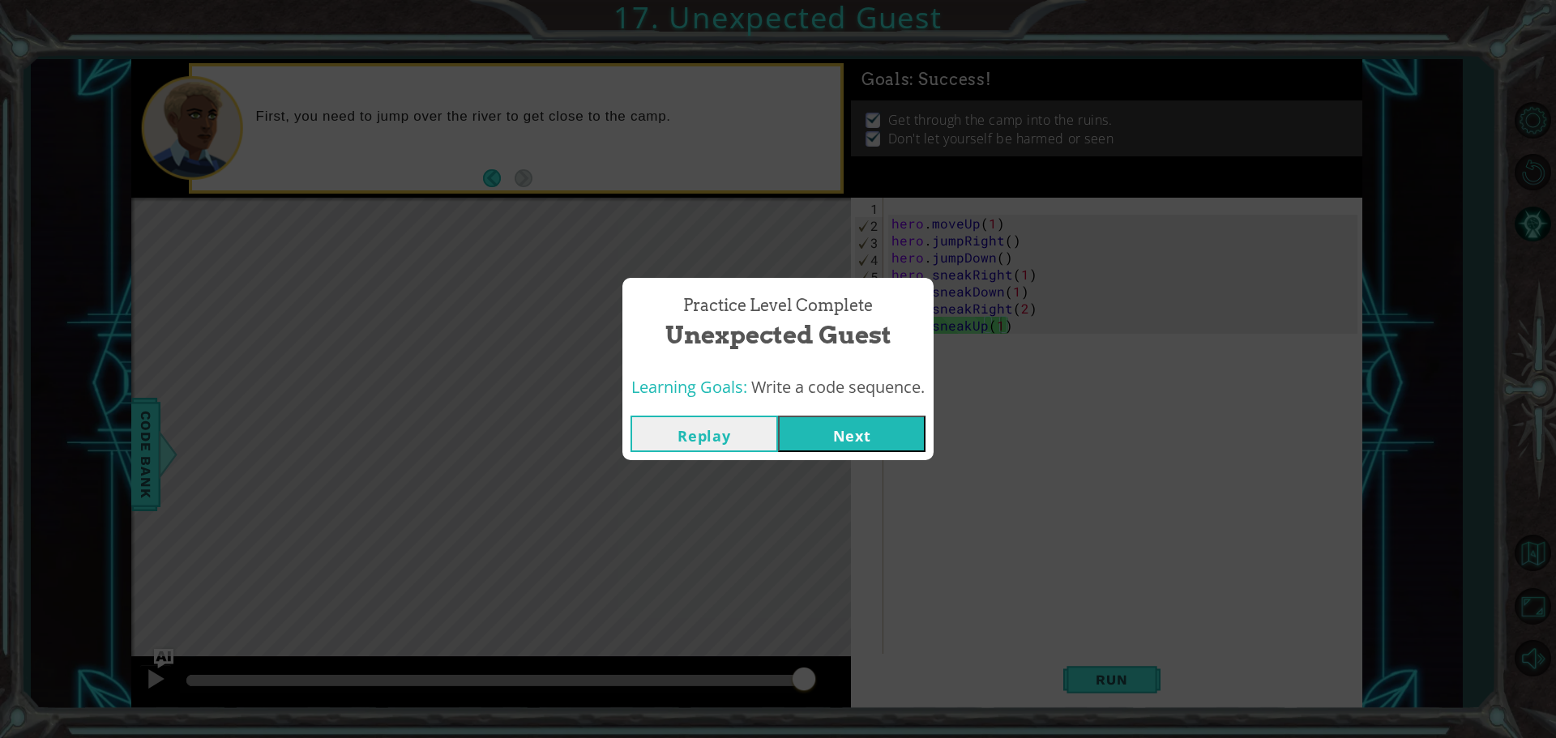
click at [832, 422] on button "Next" at bounding box center [852, 434] width 148 height 36
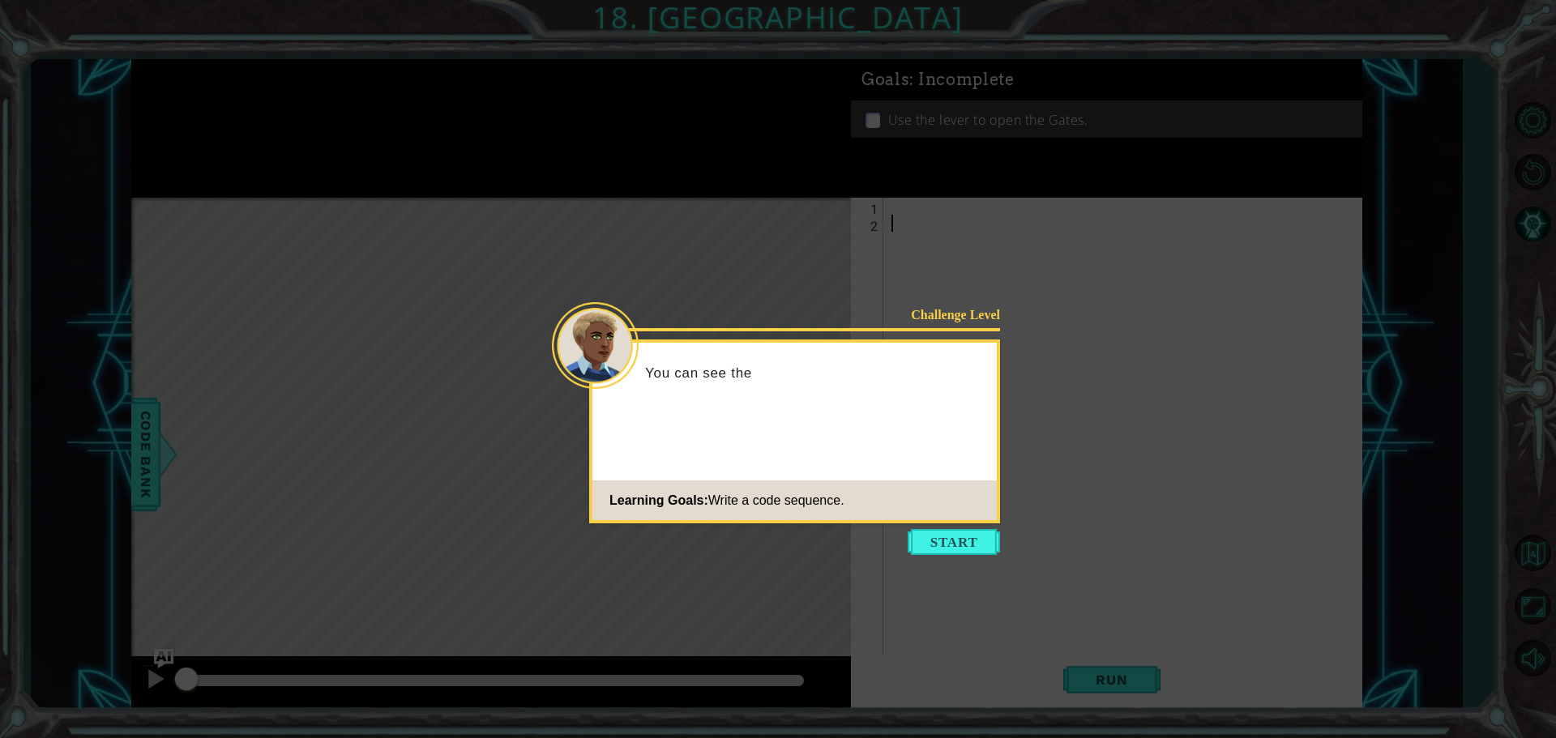
click at [944, 567] on icon at bounding box center [778, 369] width 1556 height 738
click at [944, 547] on button "Start" at bounding box center [954, 542] width 92 height 26
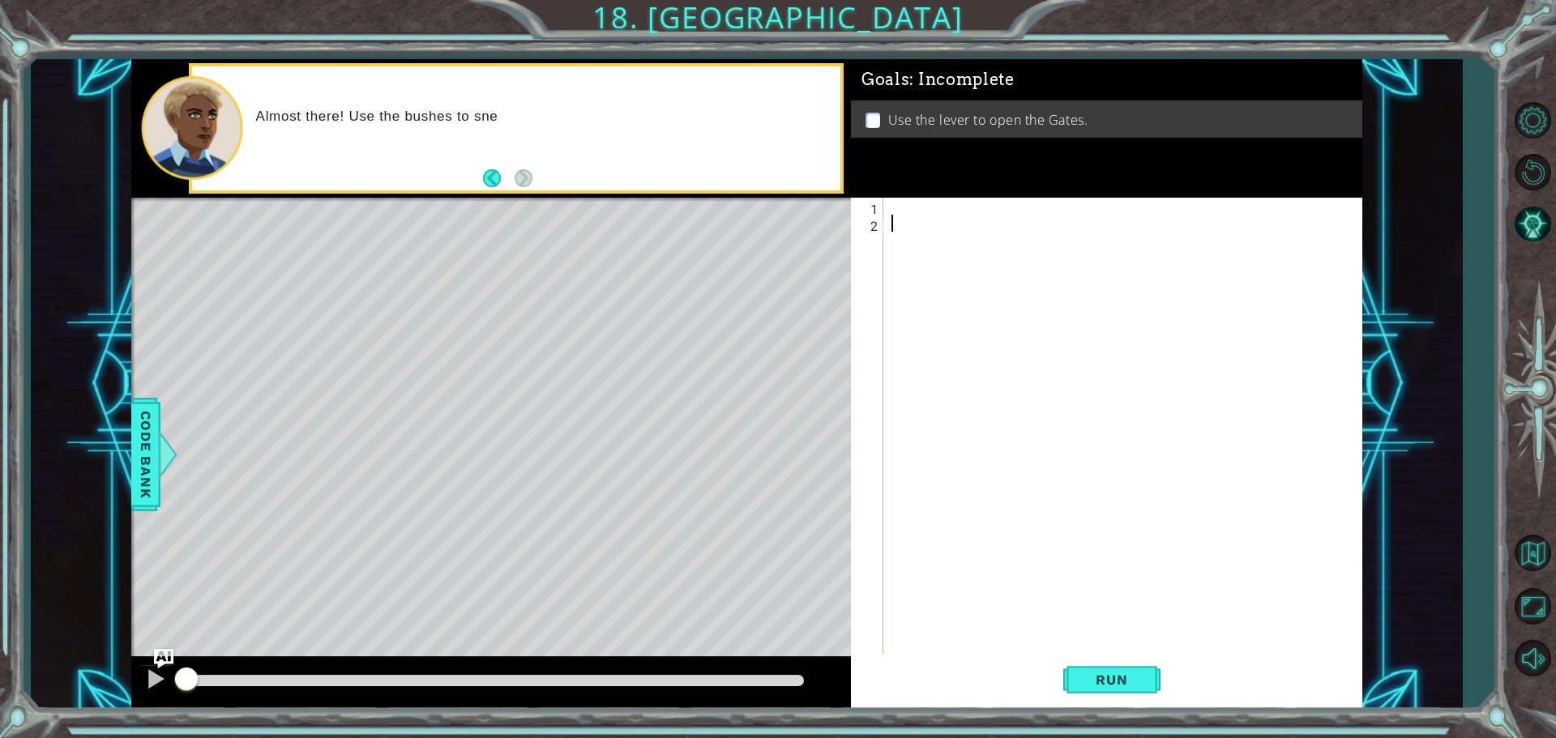
click at [955, 311] on div at bounding box center [1126, 445] width 477 height 494
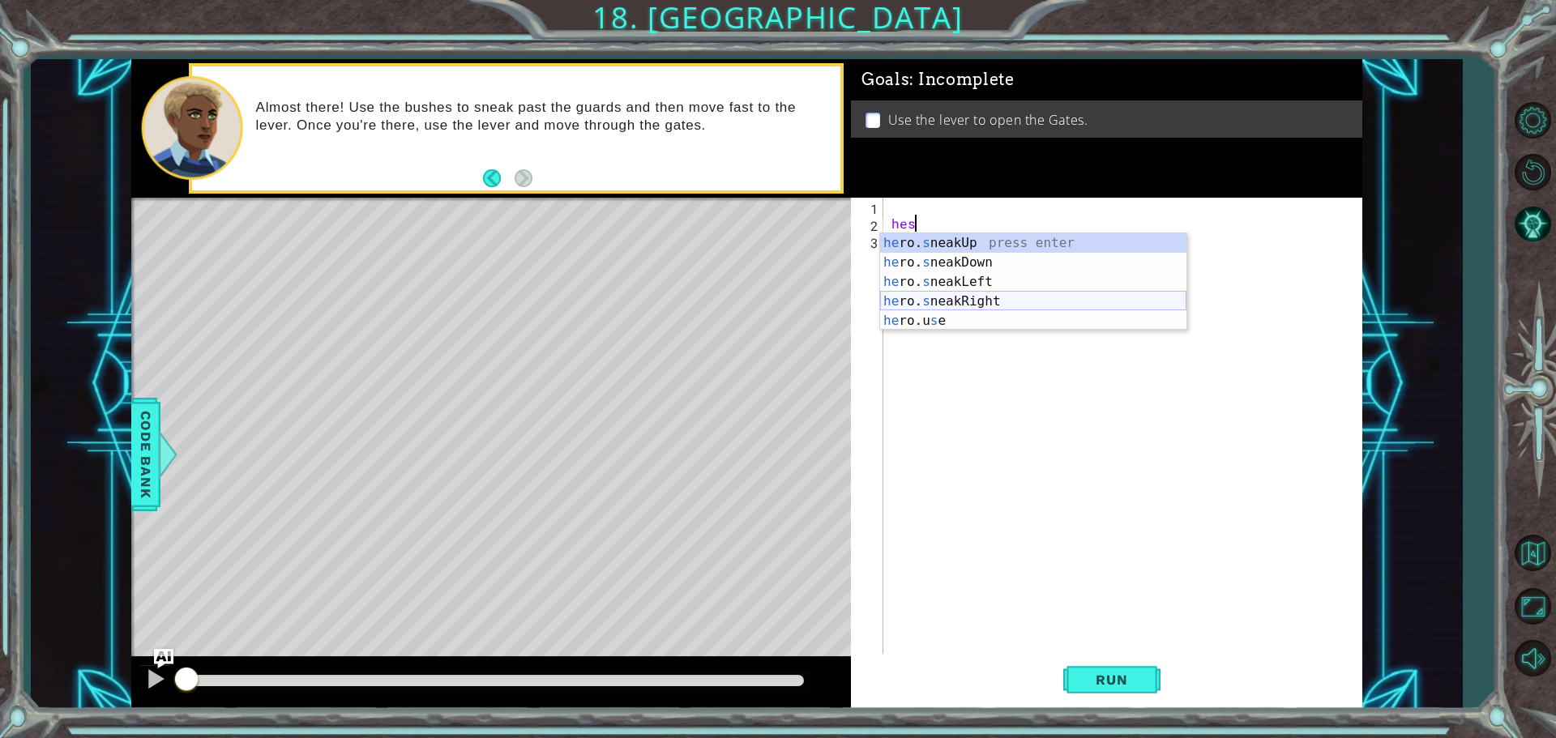
click at [985, 296] on div "he ro. s neakUp press enter he ro. s neakDown press enter he ro. s neakLeft pre…" at bounding box center [1033, 301] width 306 height 136
type textarea "hero.sneakRight(1)"
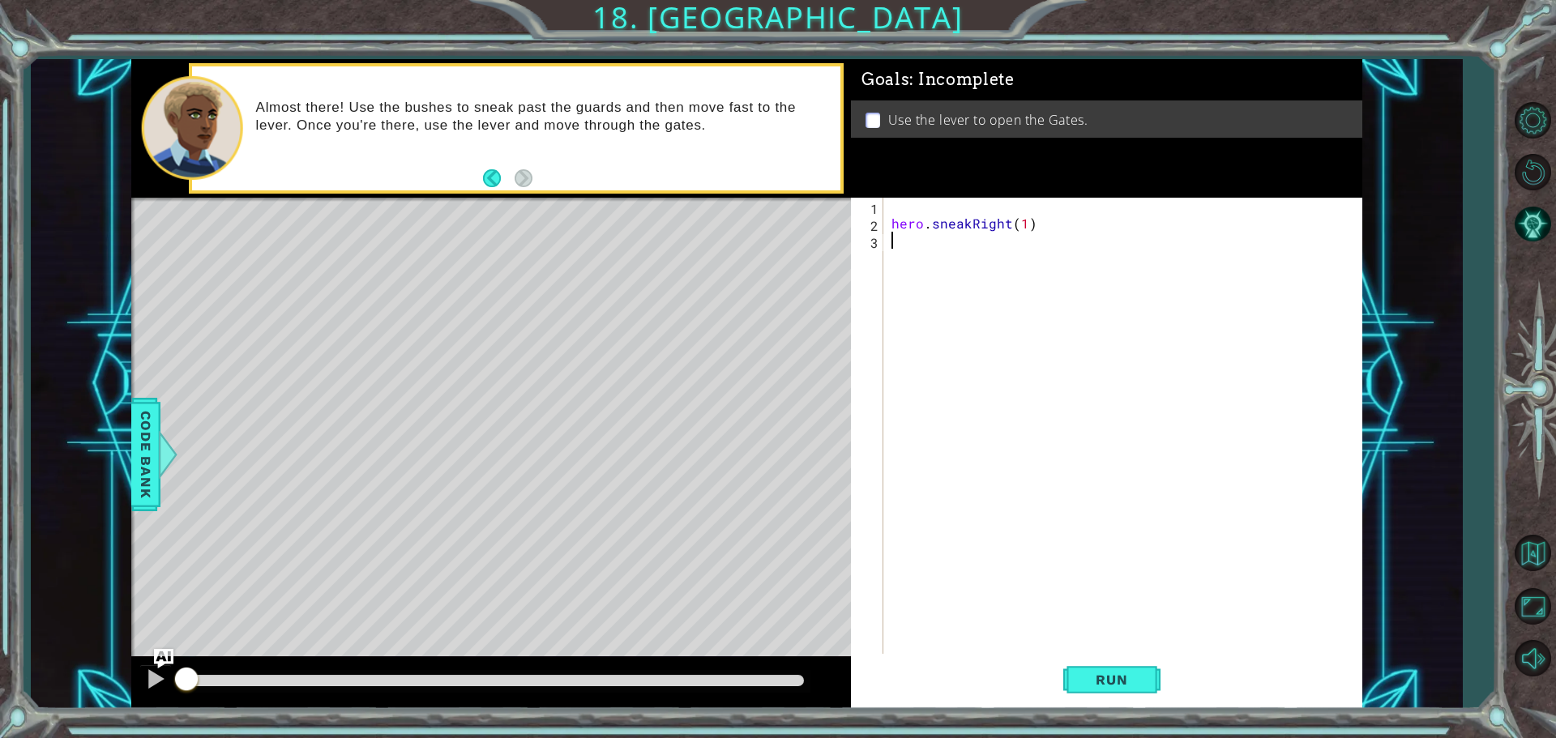
click at [982, 280] on div "hero . sneakRight ( 1 )" at bounding box center [1126, 445] width 477 height 494
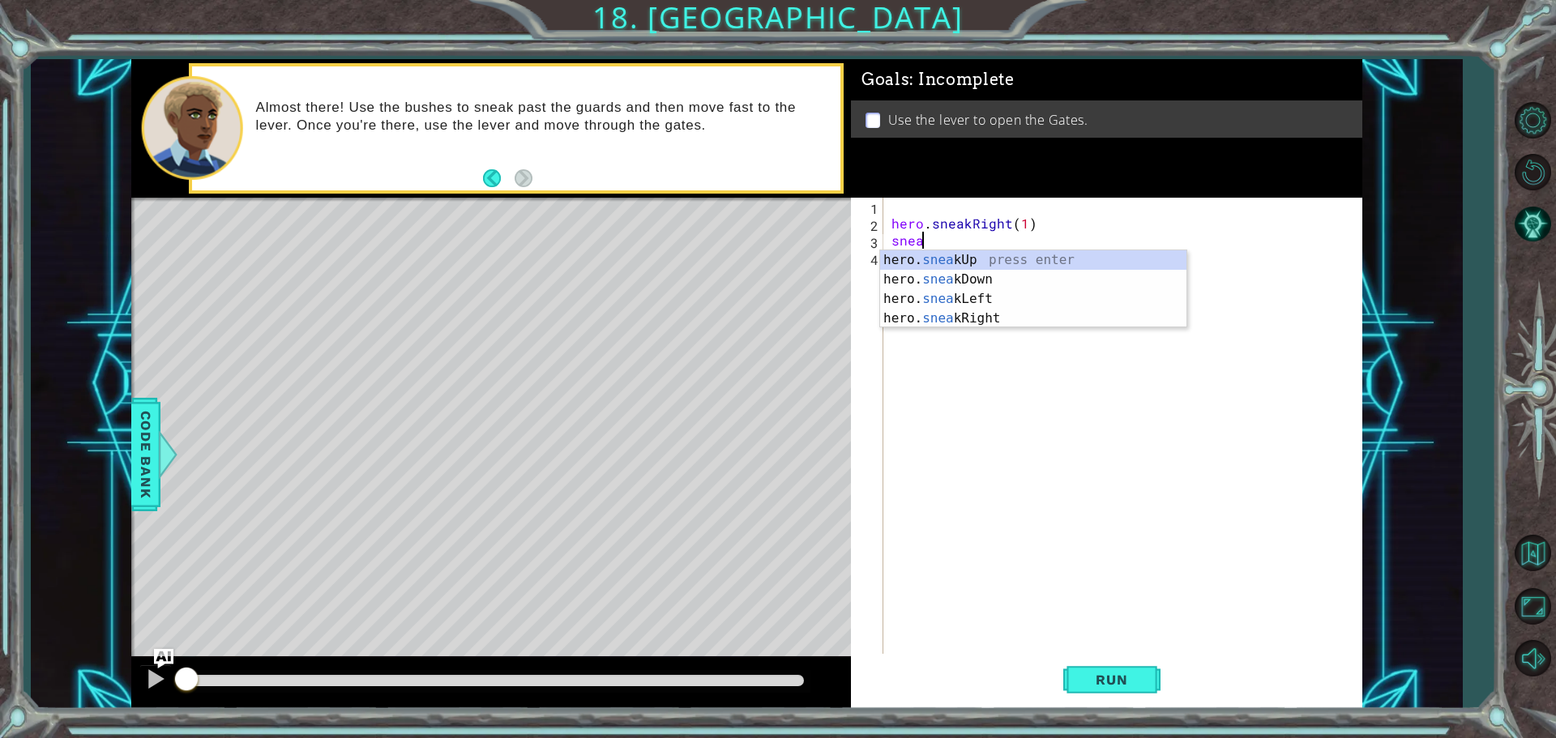
scroll to position [0, 1]
click at [983, 253] on div "hero. snea kUp press enter hero. snea kDown press enter hero. snea kLeft press …" at bounding box center [1033, 308] width 306 height 117
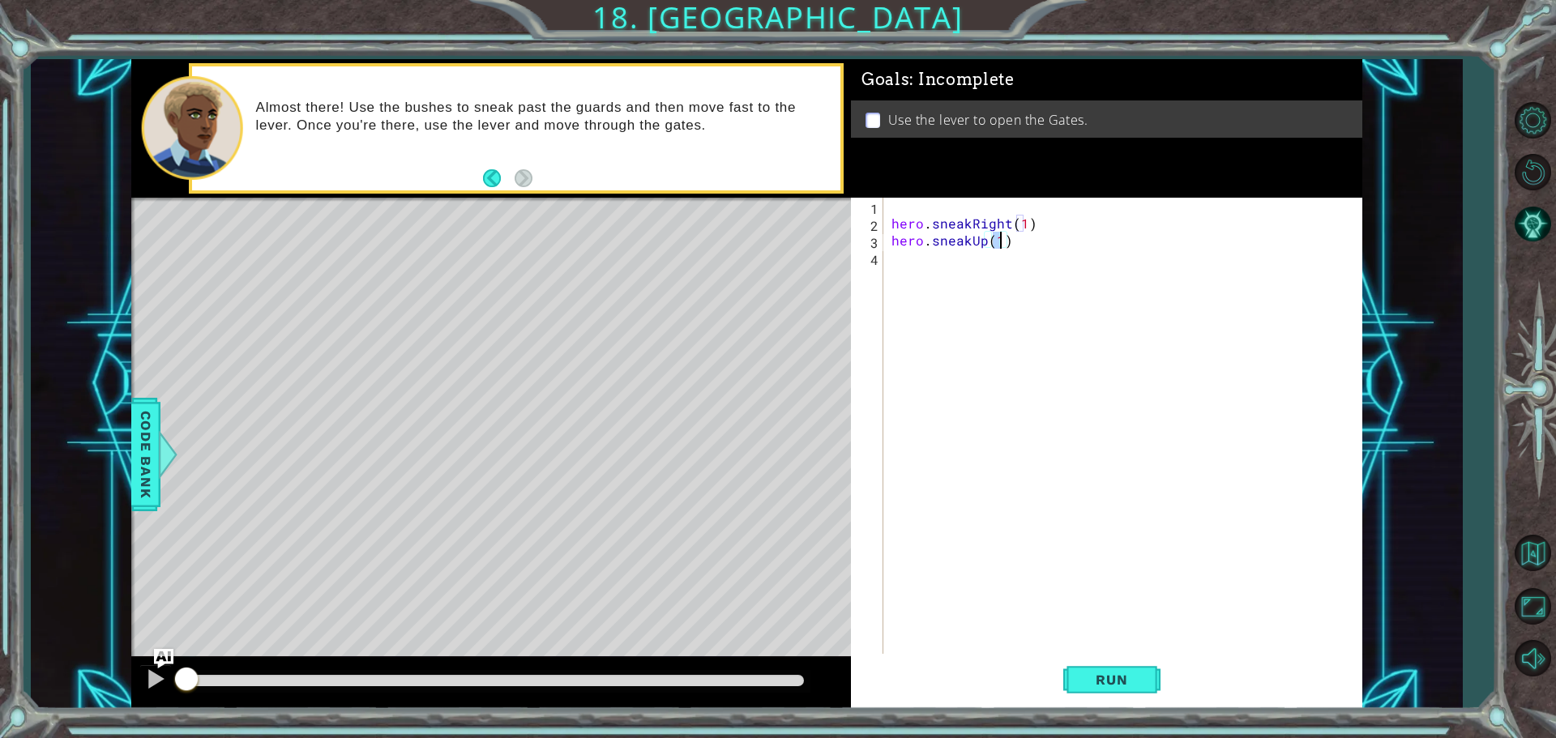
type textarea "hero.sneakUp(2)"
click at [954, 269] on div "hero . sneakRight ( 1 ) hero . sneakUp ( 2 )" at bounding box center [1126, 445] width 477 height 494
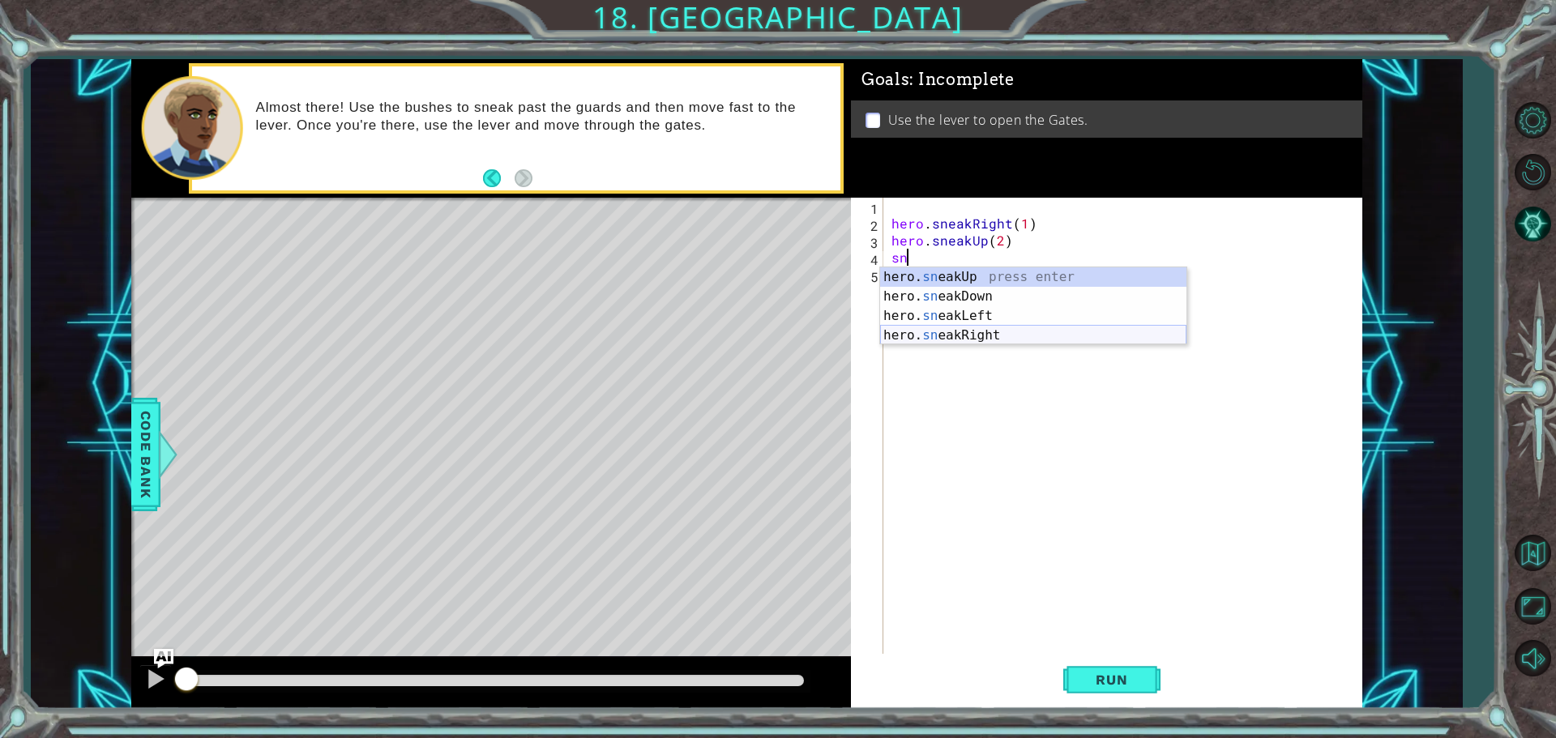
click at [919, 332] on div "hero. sn eakUp press enter hero. sn eakDown press enter hero. sn eakLeft press …" at bounding box center [1033, 325] width 306 height 117
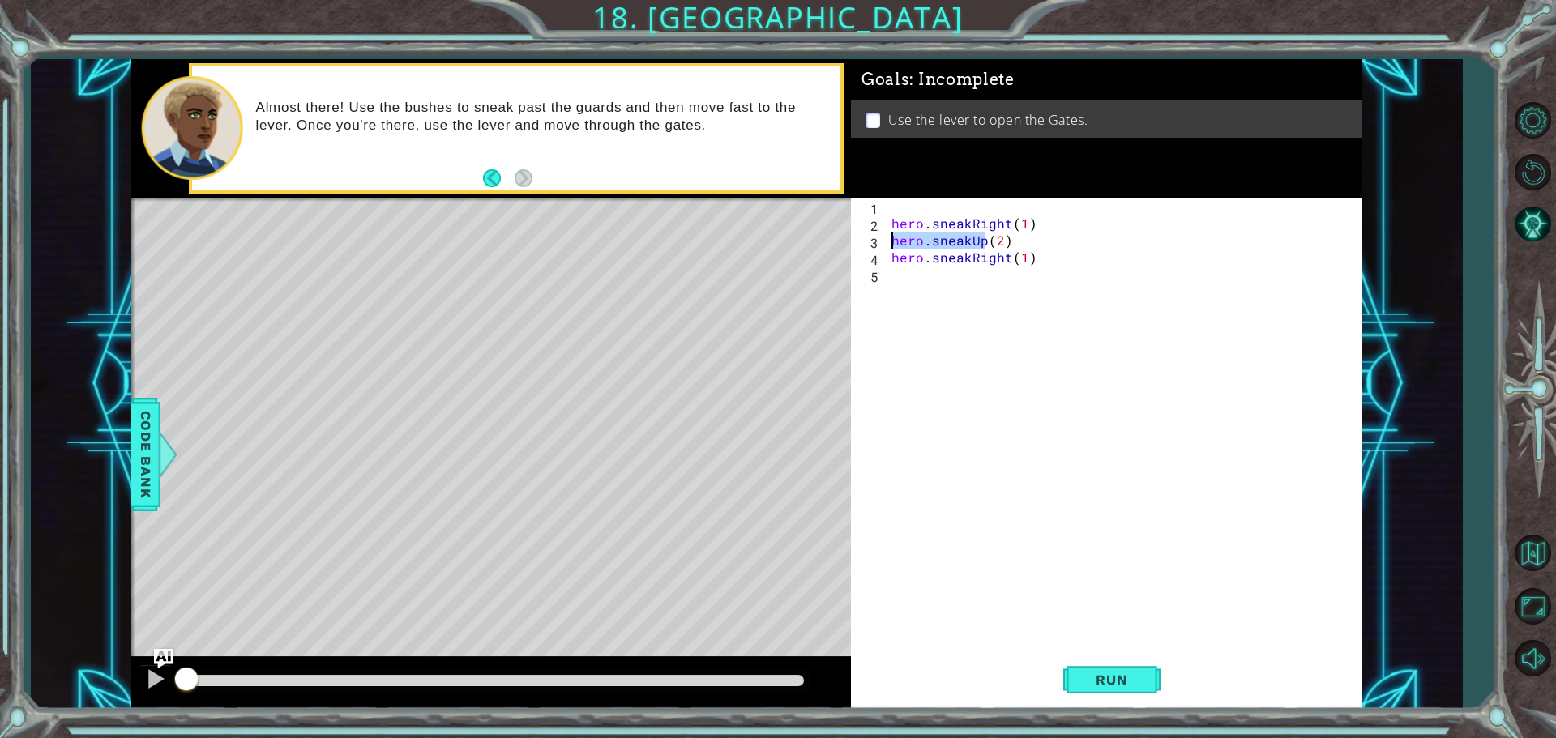
drag, startPoint x: 983, startPoint y: 239, endPoint x: 884, endPoint y: 234, distance: 99.0
click at [884, 234] on div "hero.sneakRight(1) 1 2 3 4 5 hero . sneakRight ( 1 ) hero . sneakUp ( 2 ) hero …" at bounding box center [1104, 428] width 507 height 460
type textarea "hero.sneakUp(2)"
click at [904, 276] on div "hero . sneakRight ( 1 ) hero . sneakUp ( 2 ) hero . sneakRight ( 1 )" at bounding box center [1126, 445] width 477 height 494
paste textarea "hero.sneakUp"
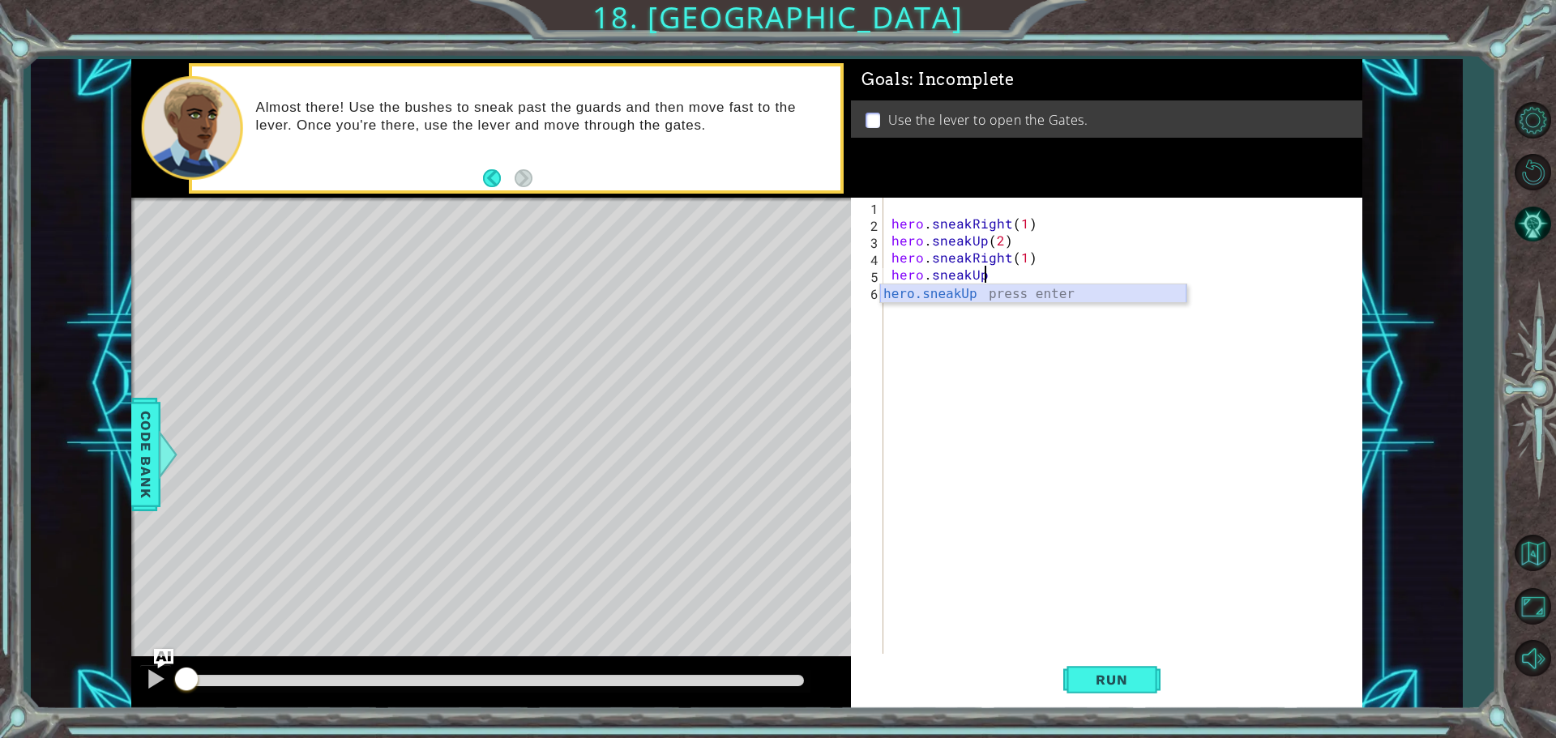
type textarea "hero.sneakUp(1)"
click at [911, 296] on div "hero . sneakRight ( 1 ) hero . sneakUp ( 2 ) hero . sneakRight ( 1 ) hero . sne…" at bounding box center [1126, 445] width 477 height 494
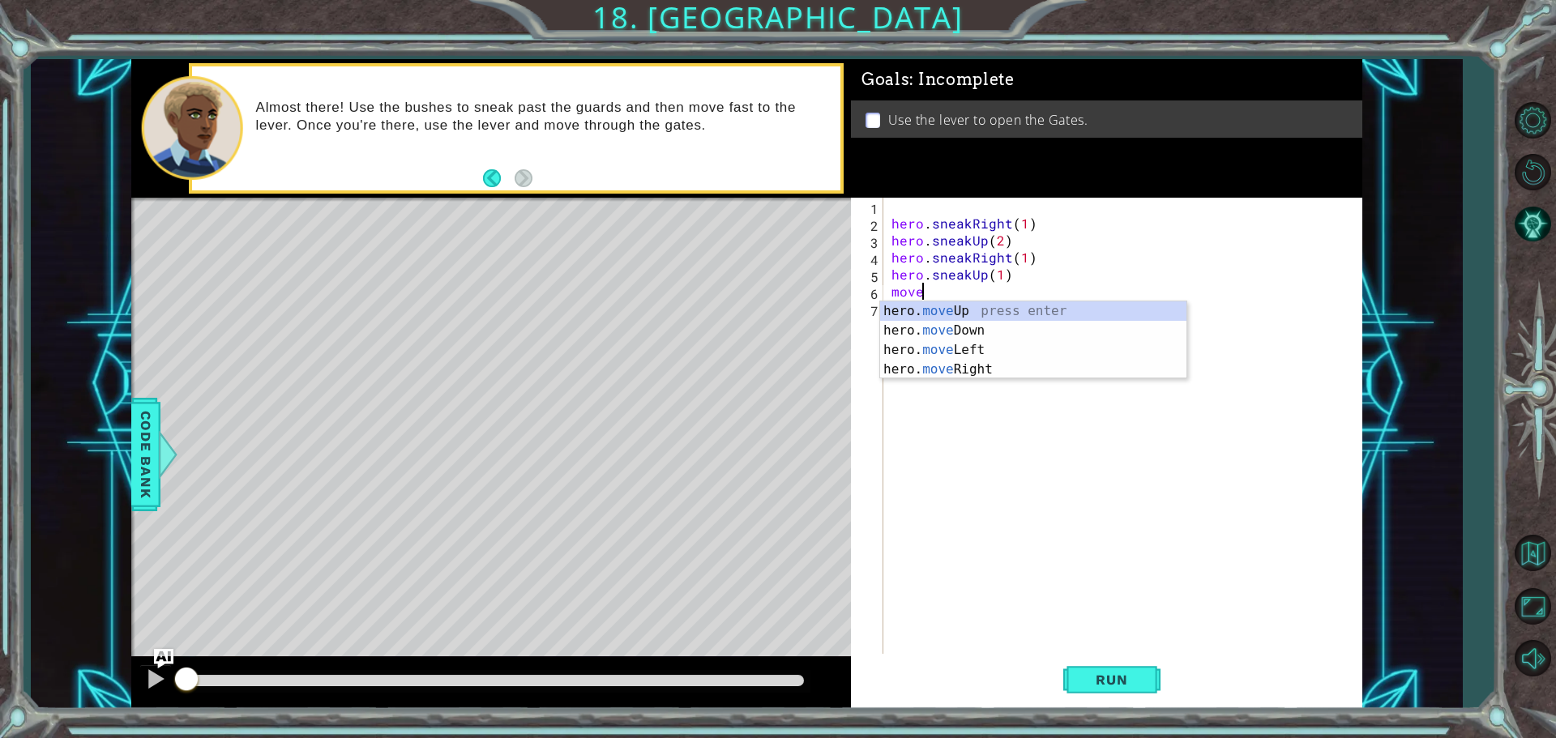
scroll to position [0, 1]
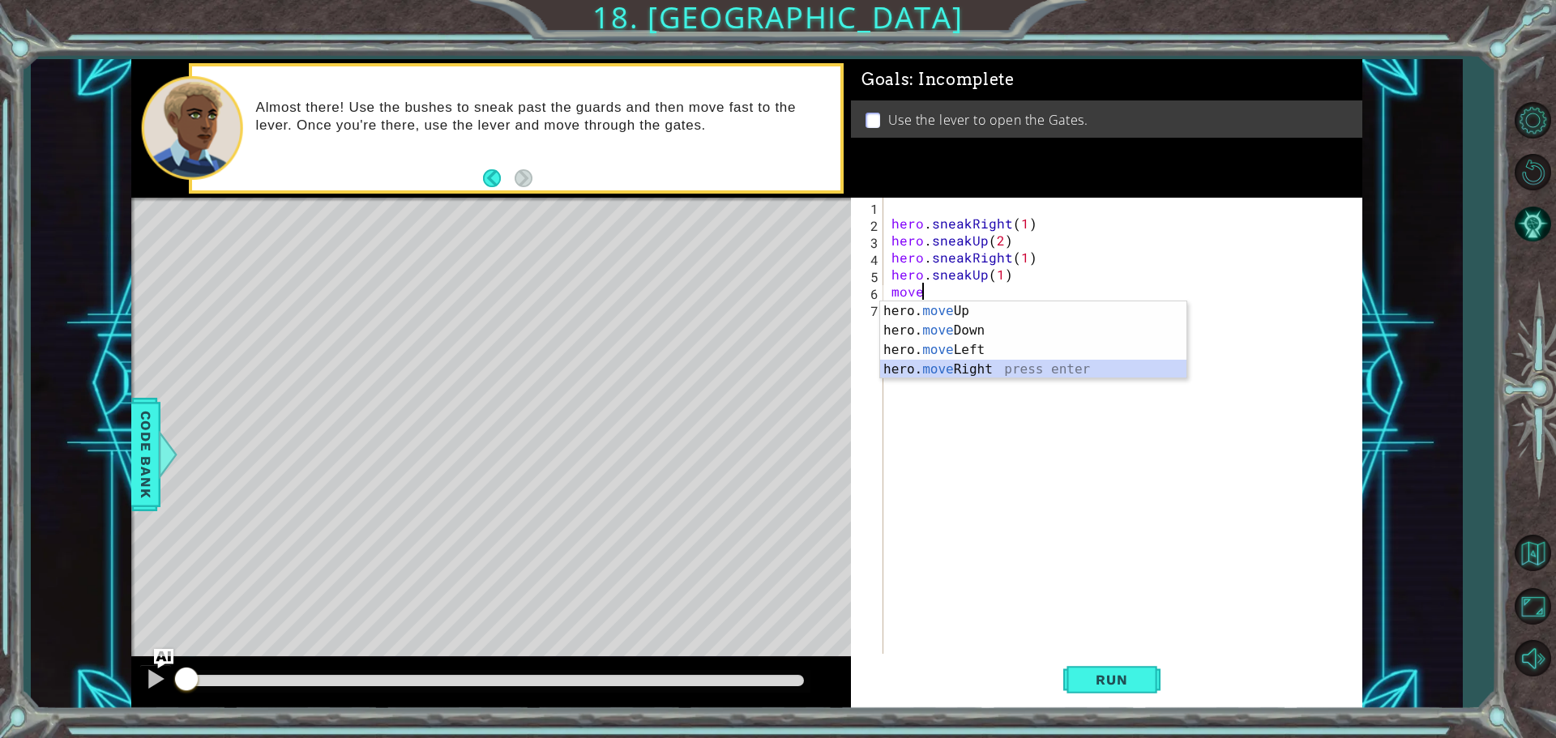
click at [1044, 370] on div "hero. move Up press enter hero. move Down press enter hero. move Left press ent…" at bounding box center [1033, 360] width 306 height 117
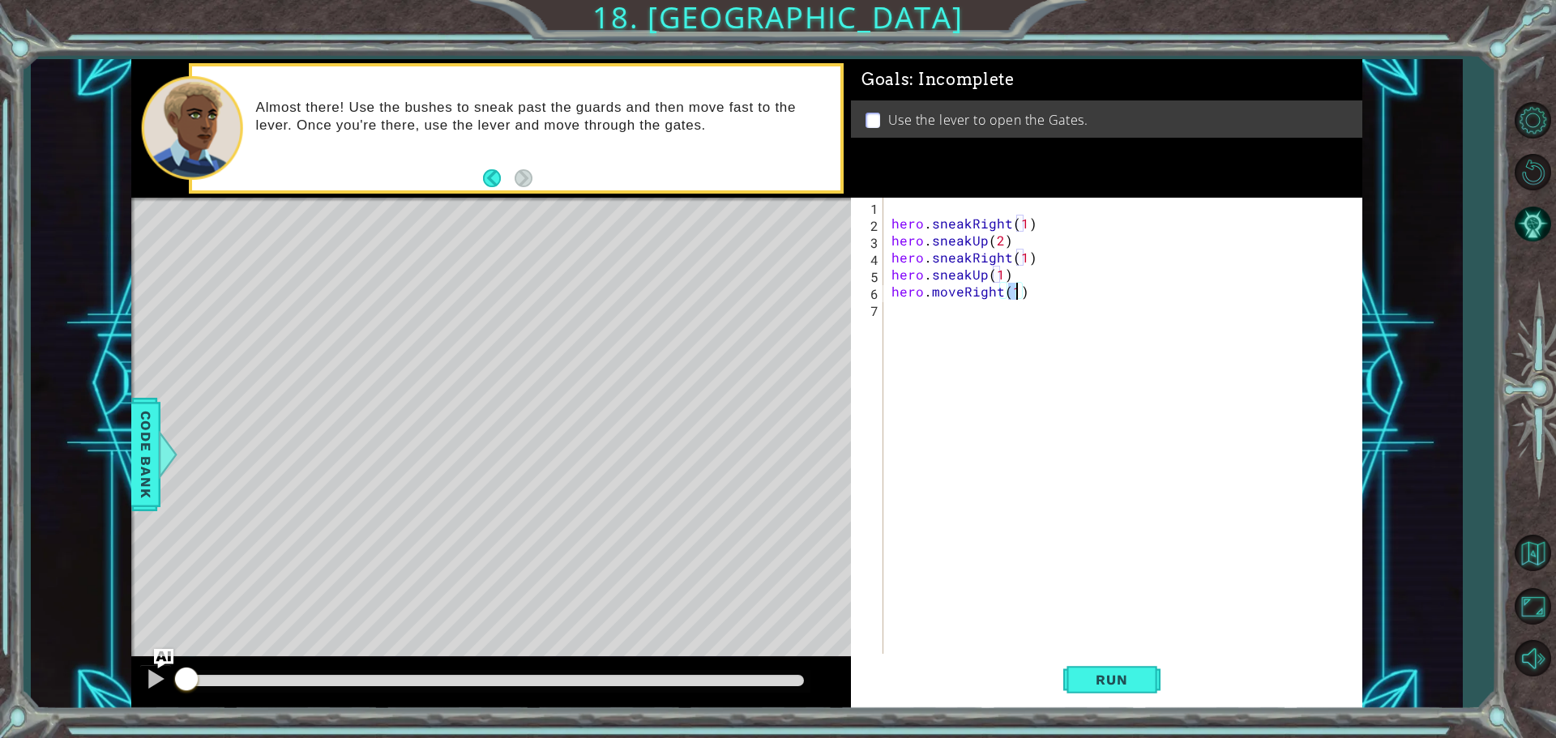
type textarea "hero.moveRight(2)"
click at [939, 336] on div "hero . sneakRight ( 1 ) hero . sneakUp ( 2 ) hero . sneakRight ( 1 ) hero . sne…" at bounding box center [1126, 445] width 477 height 494
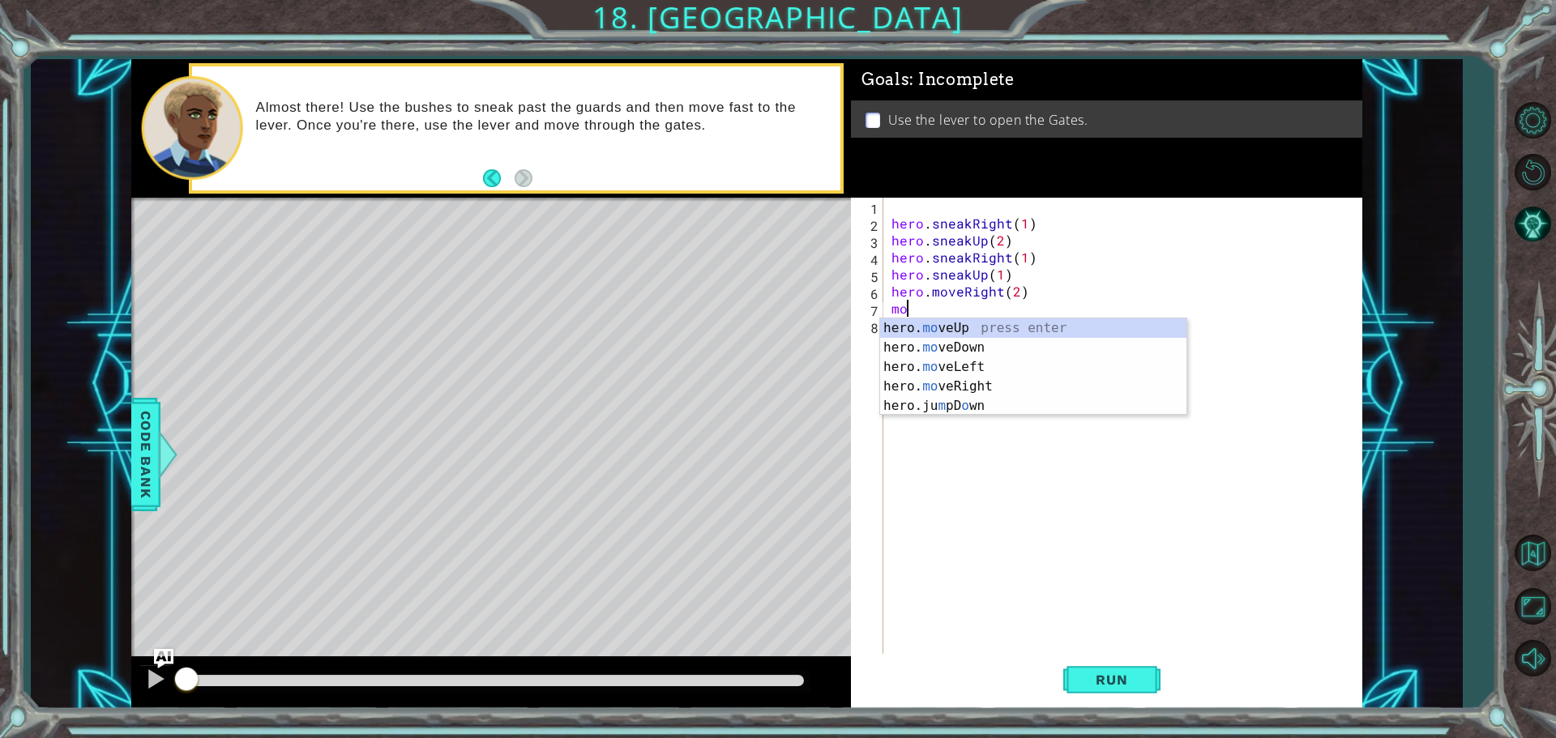
type textarea "m"
type textarea "jum"
click at [957, 348] on div "hero. jum pUp press enter hero. jum pDown press enter hero. jum pLeft press ent…" at bounding box center [1033, 377] width 306 height 117
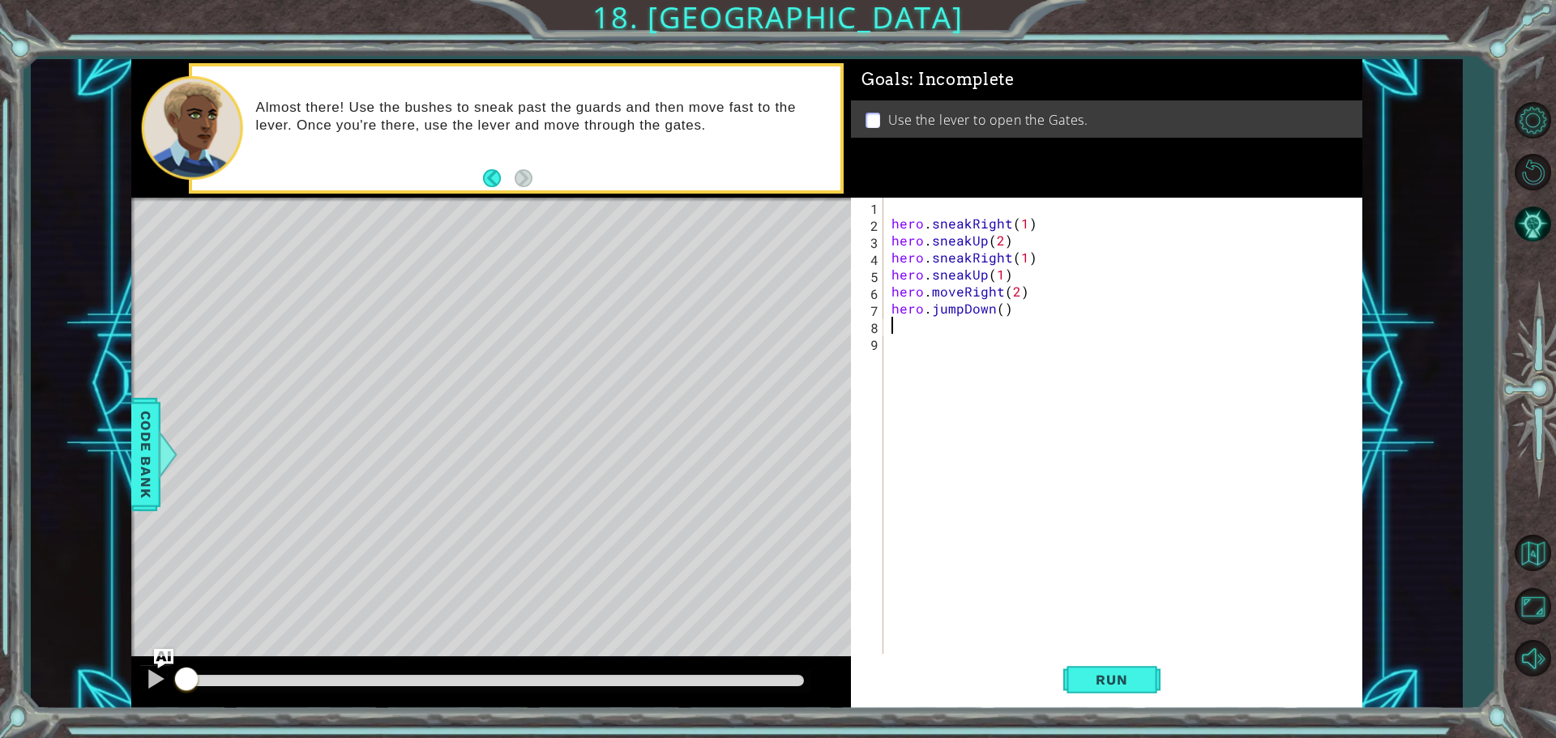
click at [946, 336] on div "hero . sneakRight ( 1 ) hero . sneakUp ( 2 ) hero . sneakRight ( 1 ) hero . sne…" at bounding box center [1126, 445] width 477 height 494
click at [930, 327] on div "hero . sneakRight ( 1 ) hero . sneakUp ( 2 ) hero . sneakRight ( 1 ) hero . sne…" at bounding box center [1126, 445] width 477 height 494
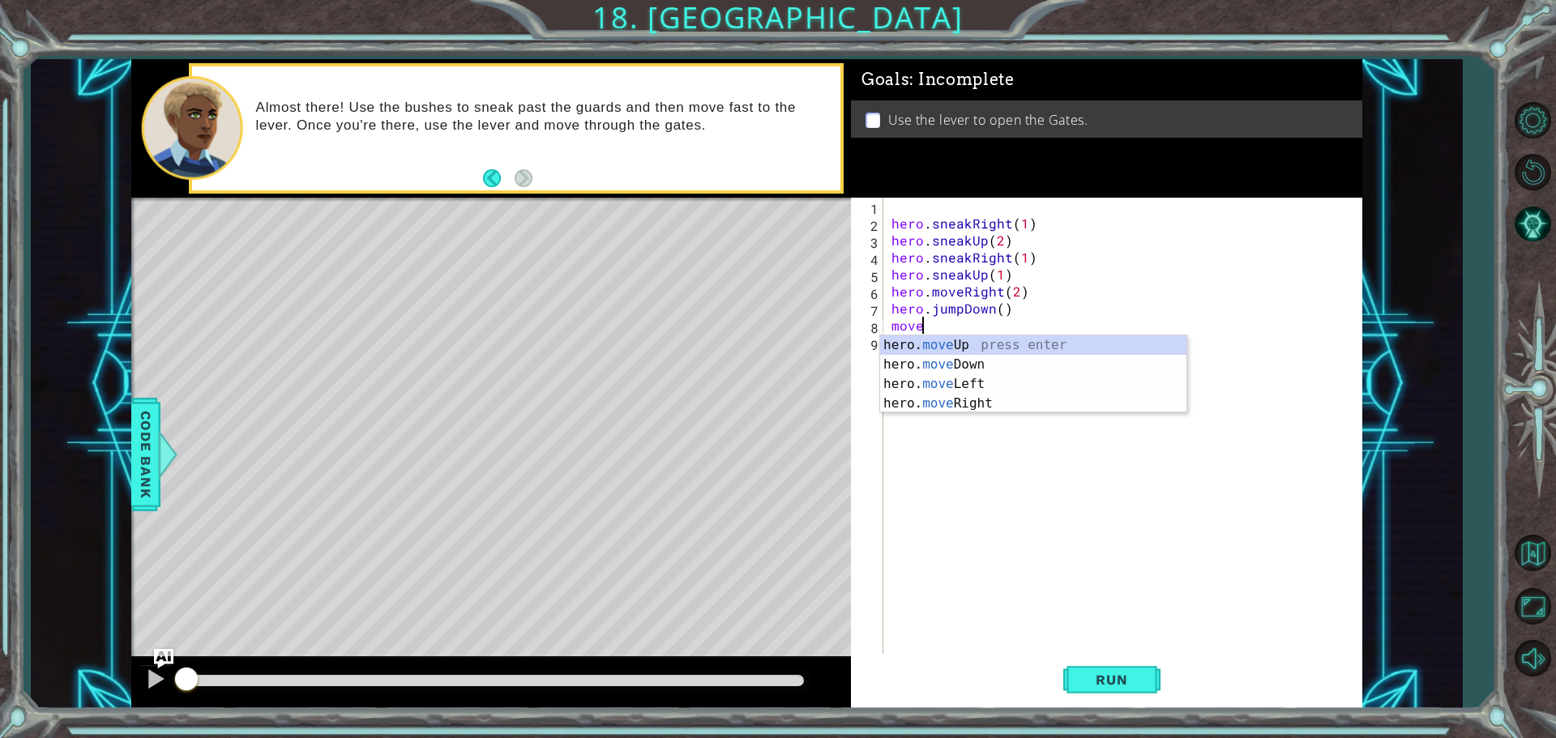
scroll to position [0, 1]
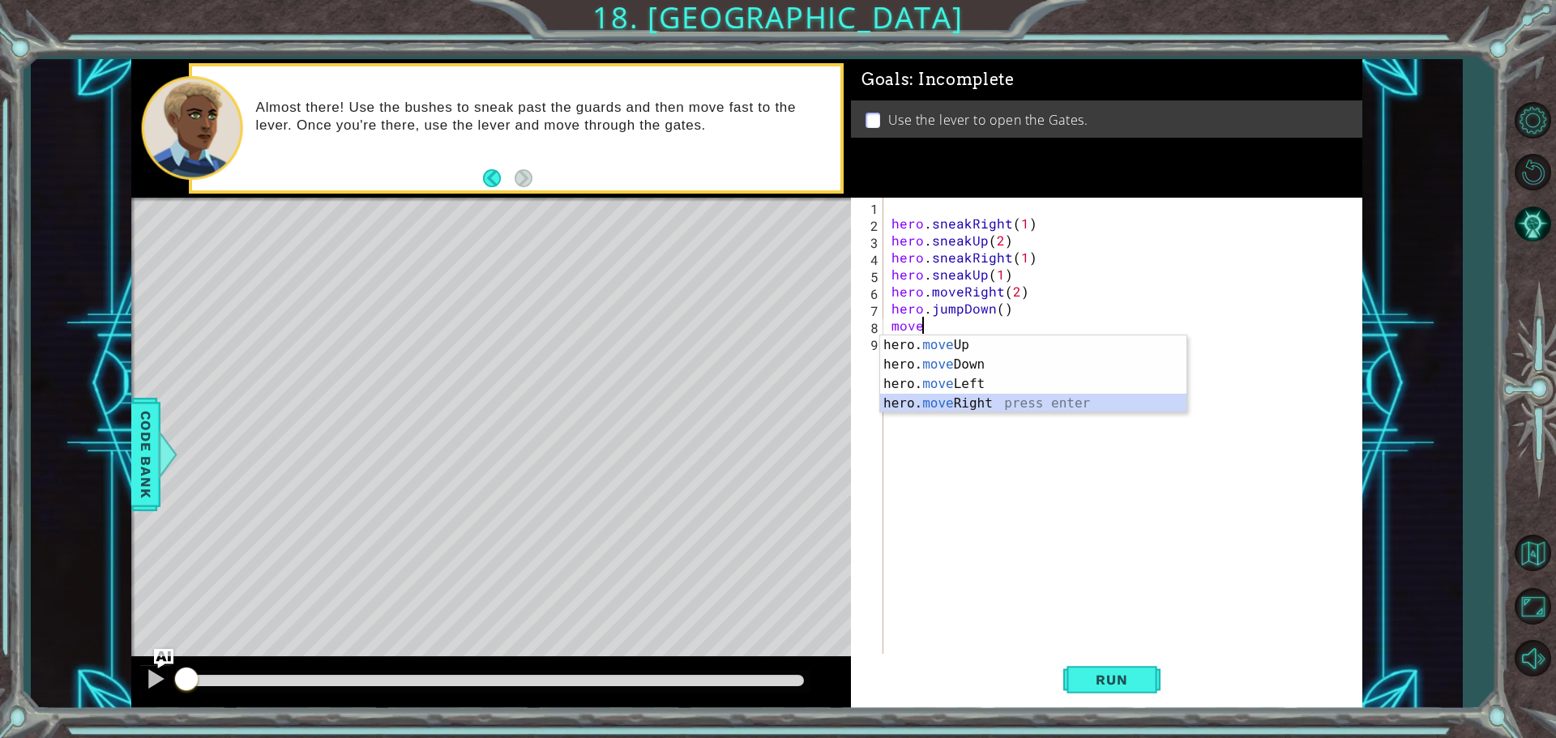
click at [968, 397] on div "hero. move Up press enter hero. move Down press enter hero. move Left press ent…" at bounding box center [1033, 394] width 306 height 117
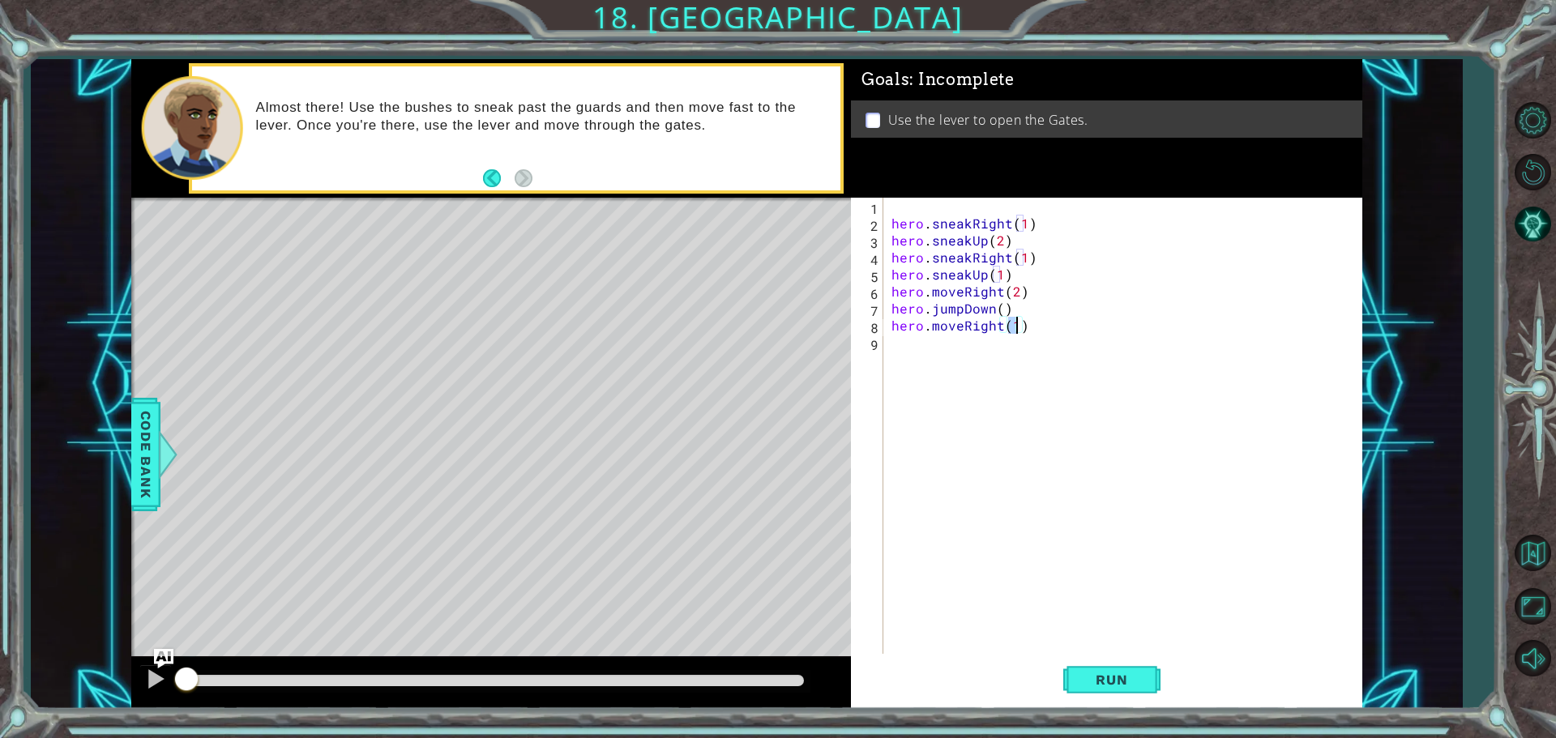
type textarea "hero.moveRight(2)"
click at [964, 374] on div "hero . sneakRight ( 1 ) hero . sneakUp ( 2 ) hero . sneakRight ( 1 ) hero . sne…" at bounding box center [1126, 445] width 477 height 494
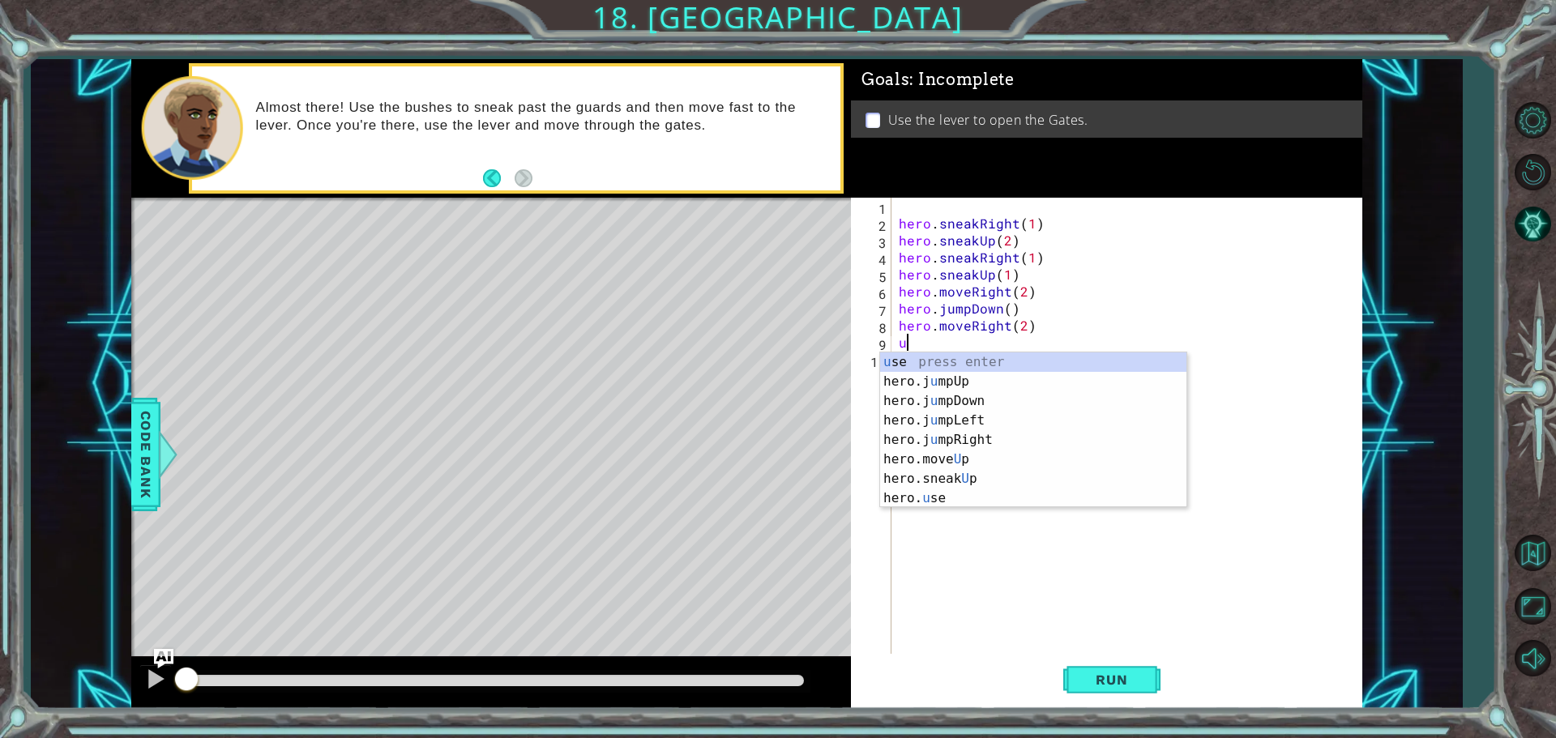
type textarea "up"
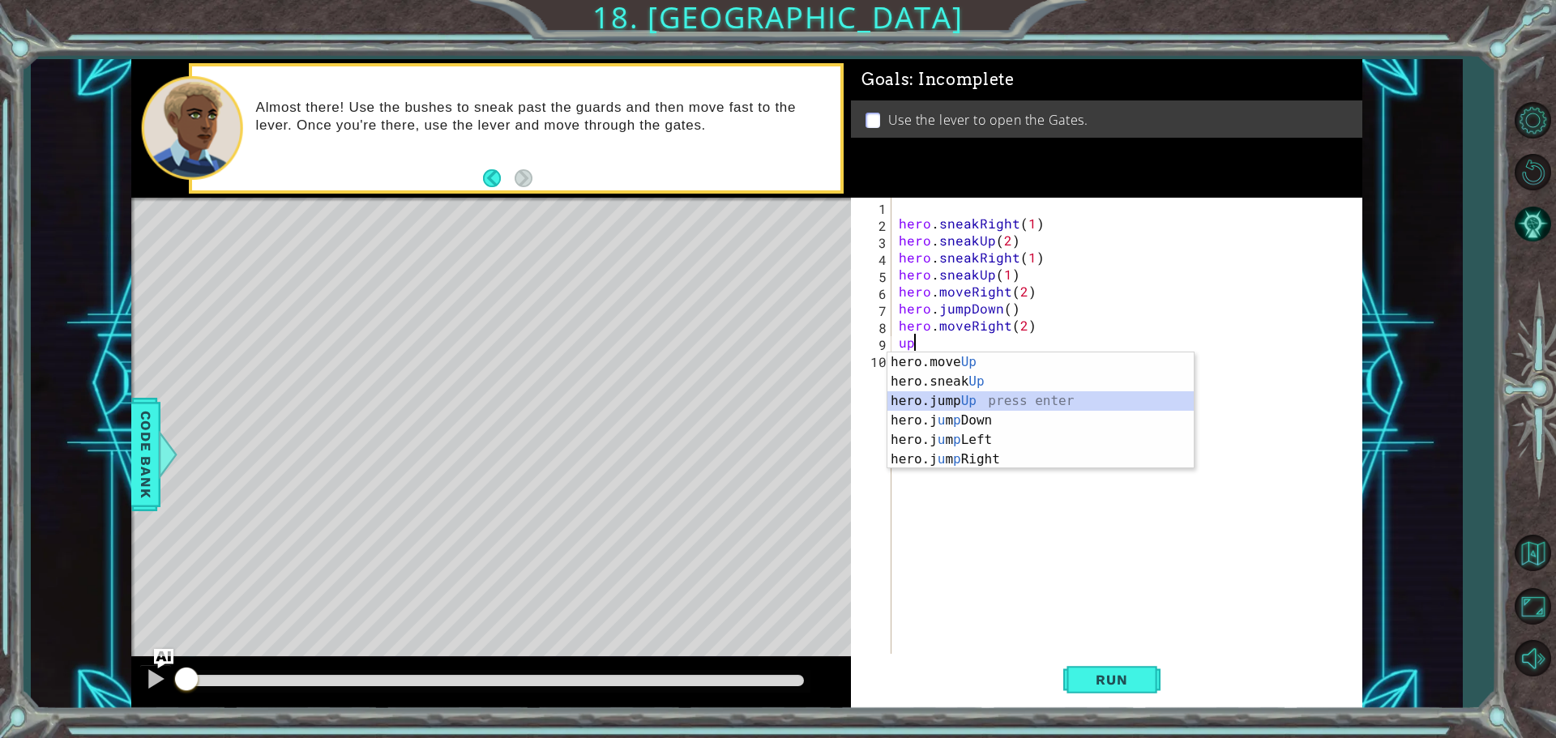
click at [976, 405] on div "hero.move Up press enter hero.sneak Up press enter hero.jump Up press enter her…" at bounding box center [1040, 431] width 306 height 156
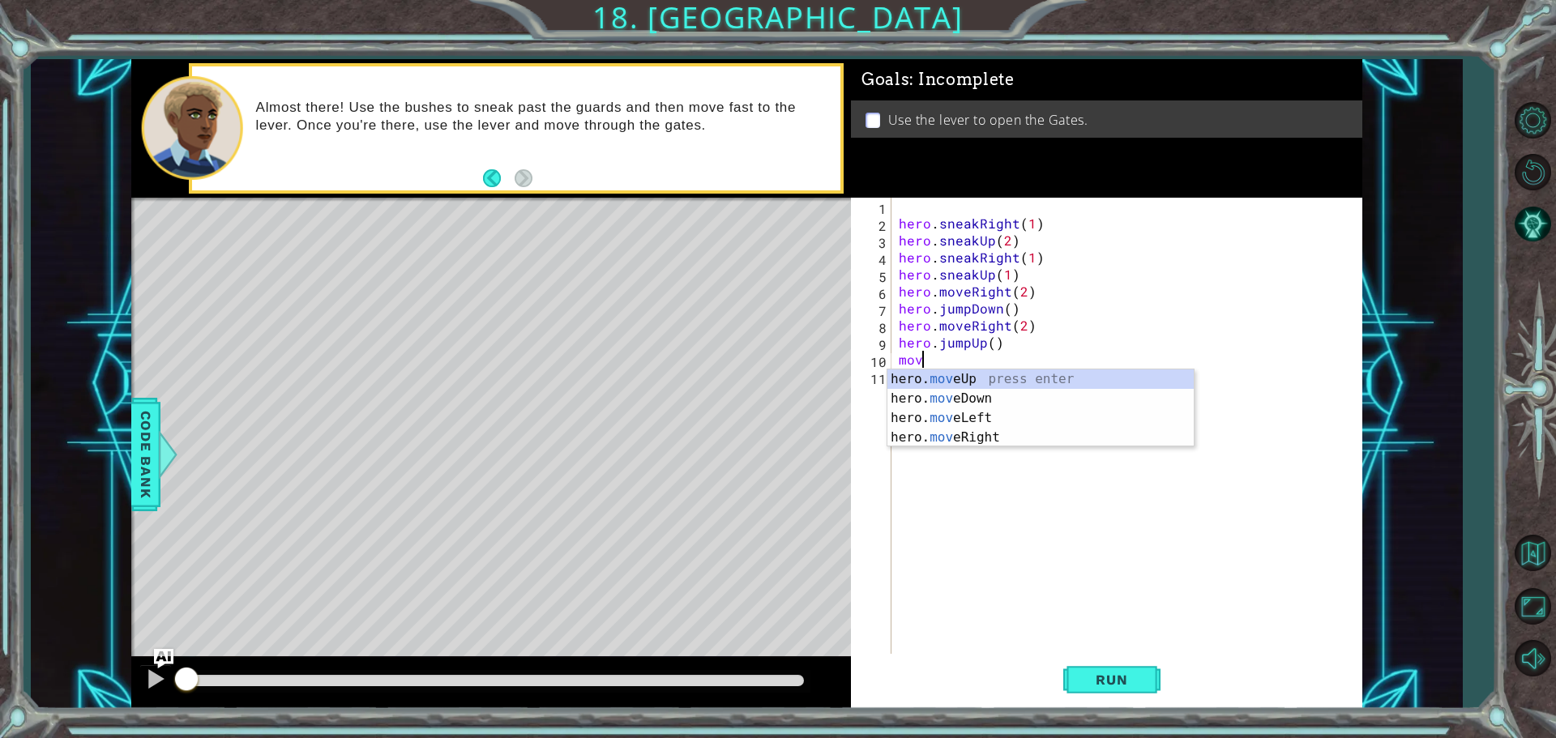
scroll to position [0, 1]
click at [963, 380] on div "hero. move Up press enter hero. move Down press enter hero. move Left press ent…" at bounding box center [1040, 428] width 306 height 117
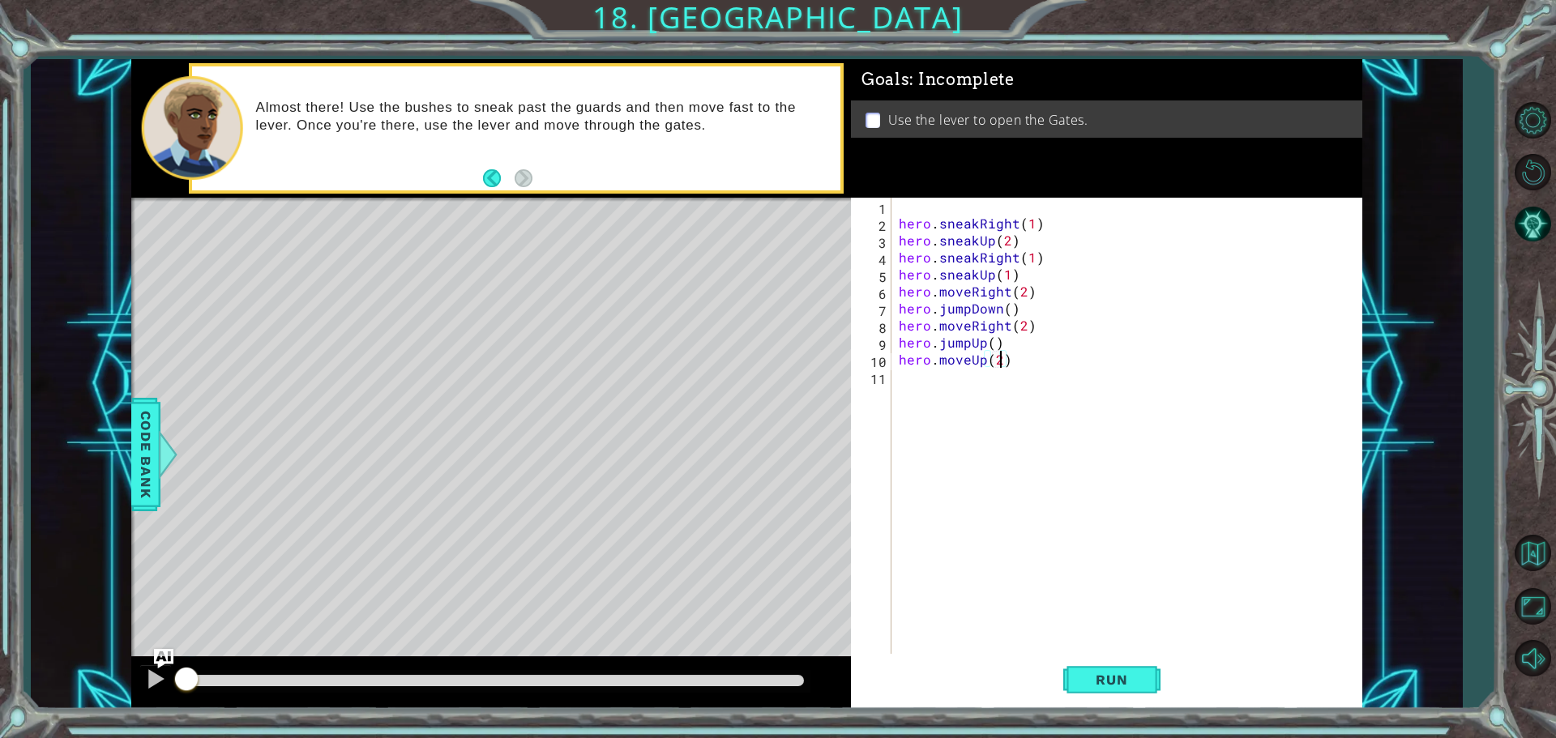
scroll to position [0, 6]
click at [1106, 691] on button "Run" at bounding box center [1111, 679] width 97 height 51
click at [787, 675] on div at bounding box center [495, 680] width 618 height 11
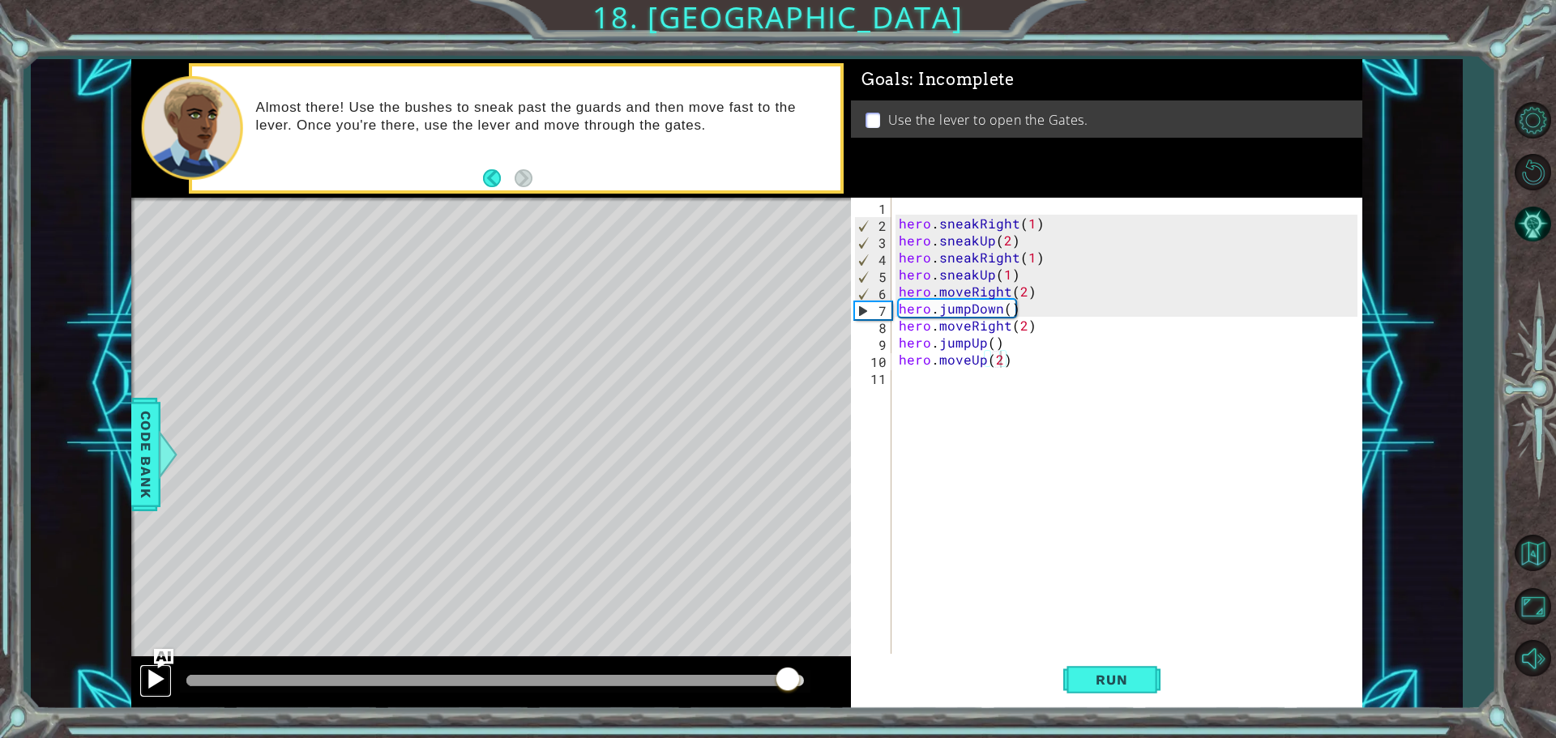
click at [153, 678] on div at bounding box center [155, 679] width 21 height 21
drag, startPoint x: 796, startPoint y: 691, endPoint x: 660, endPoint y: 697, distance: 136.3
click at [660, 697] on div at bounding box center [491, 683] width 720 height 52
click at [157, 681] on div at bounding box center [155, 679] width 21 height 21
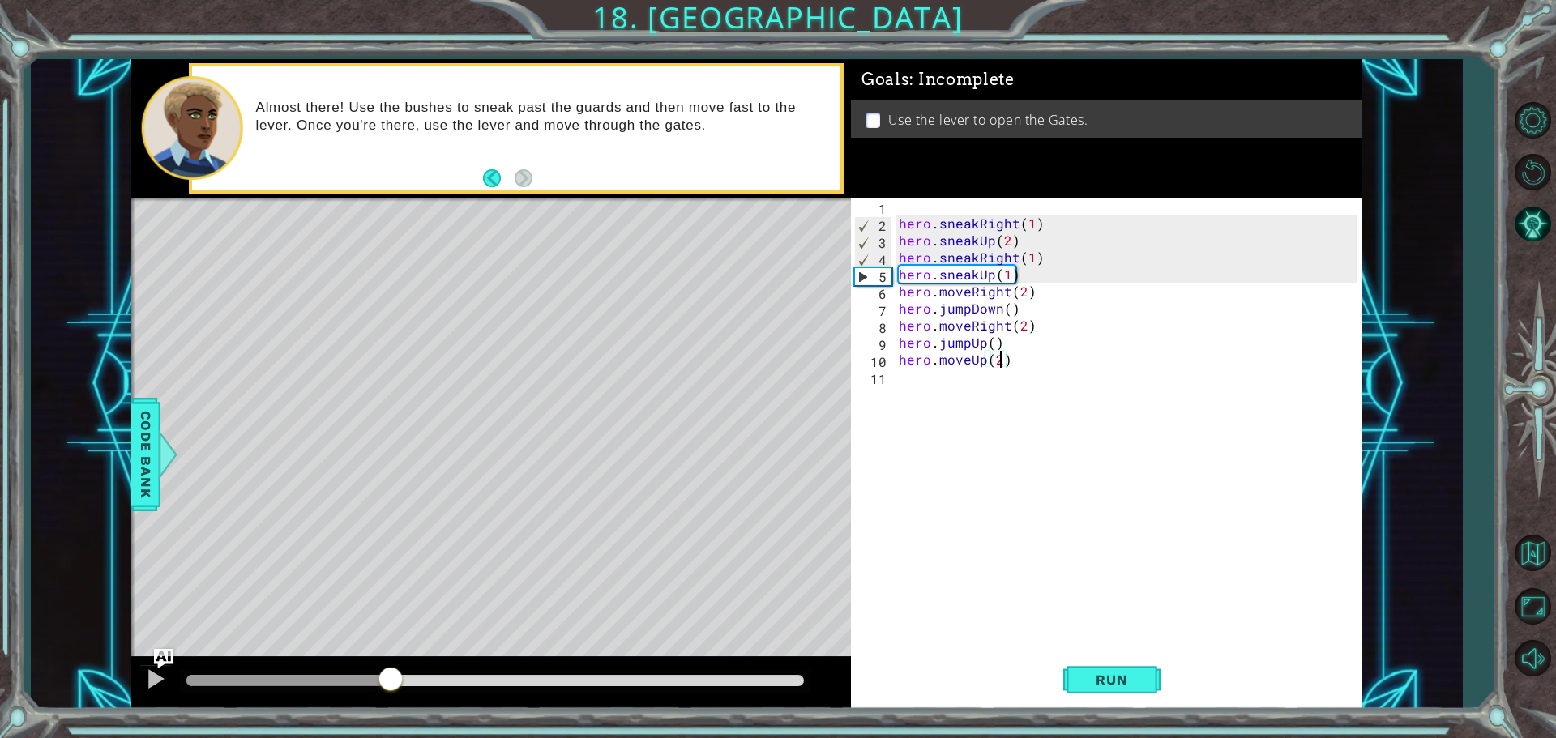
drag, startPoint x: 695, startPoint y: 685, endPoint x: 391, endPoint y: 688, distance: 303.1
click at [391, 688] on div at bounding box center [390, 680] width 29 height 29
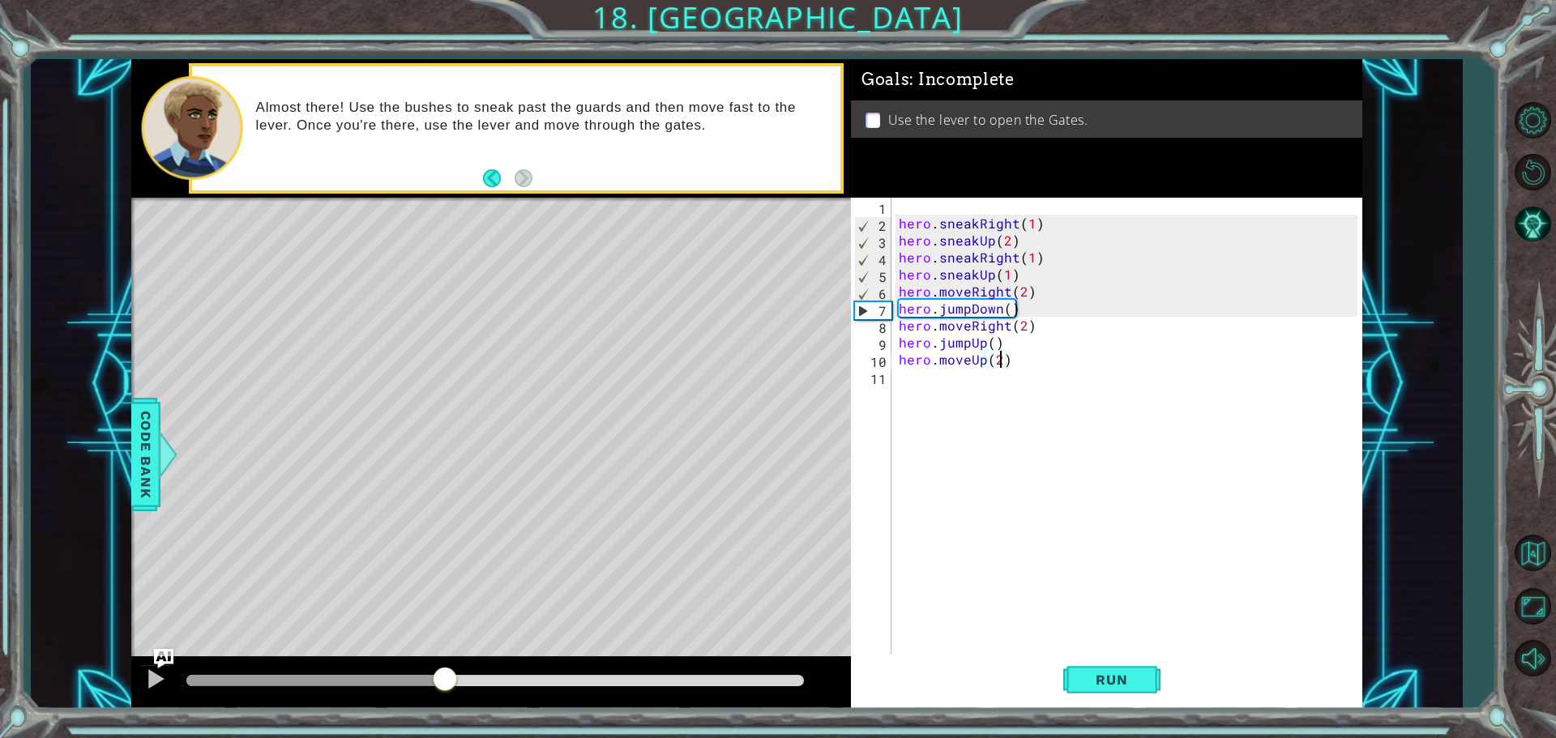
drag, startPoint x: 499, startPoint y: 674, endPoint x: 445, endPoint y: 685, distance: 55.3
click at [445, 685] on div at bounding box center [444, 680] width 29 height 29
click at [150, 681] on div at bounding box center [155, 679] width 21 height 21
click at [1041, 311] on div "hero . sneakRight ( 1 ) hero . sneakUp ( 2 ) hero . sneakRight ( 1 ) hero . sne…" at bounding box center [1131, 445] width 470 height 494
click at [1052, 284] on div "hero . sneakRight ( 1 ) hero . sneakUp ( 2 ) hero . sneakRight ( 1 ) hero . sne…" at bounding box center [1131, 445] width 470 height 494
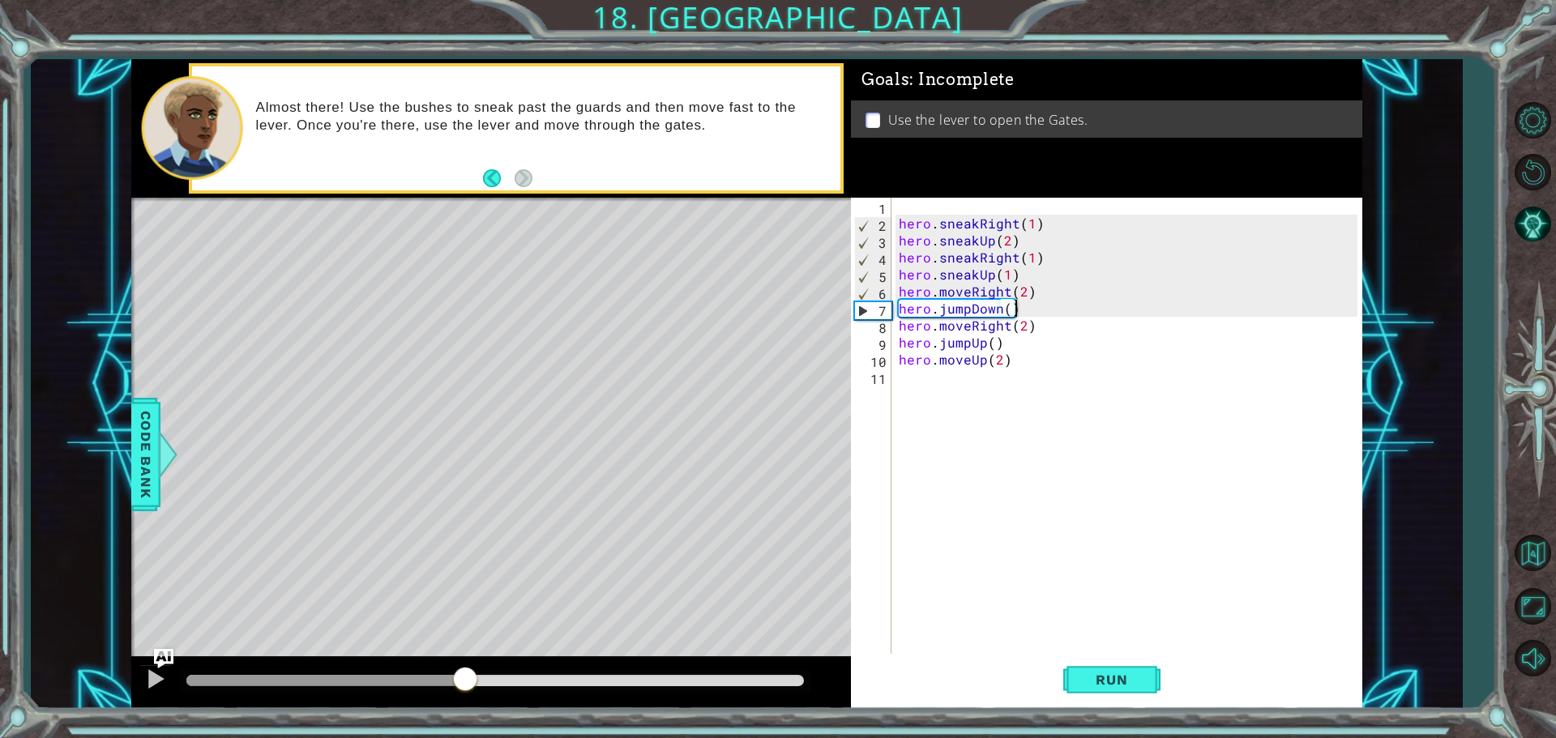
type textarea "hero.moveRight(2)"
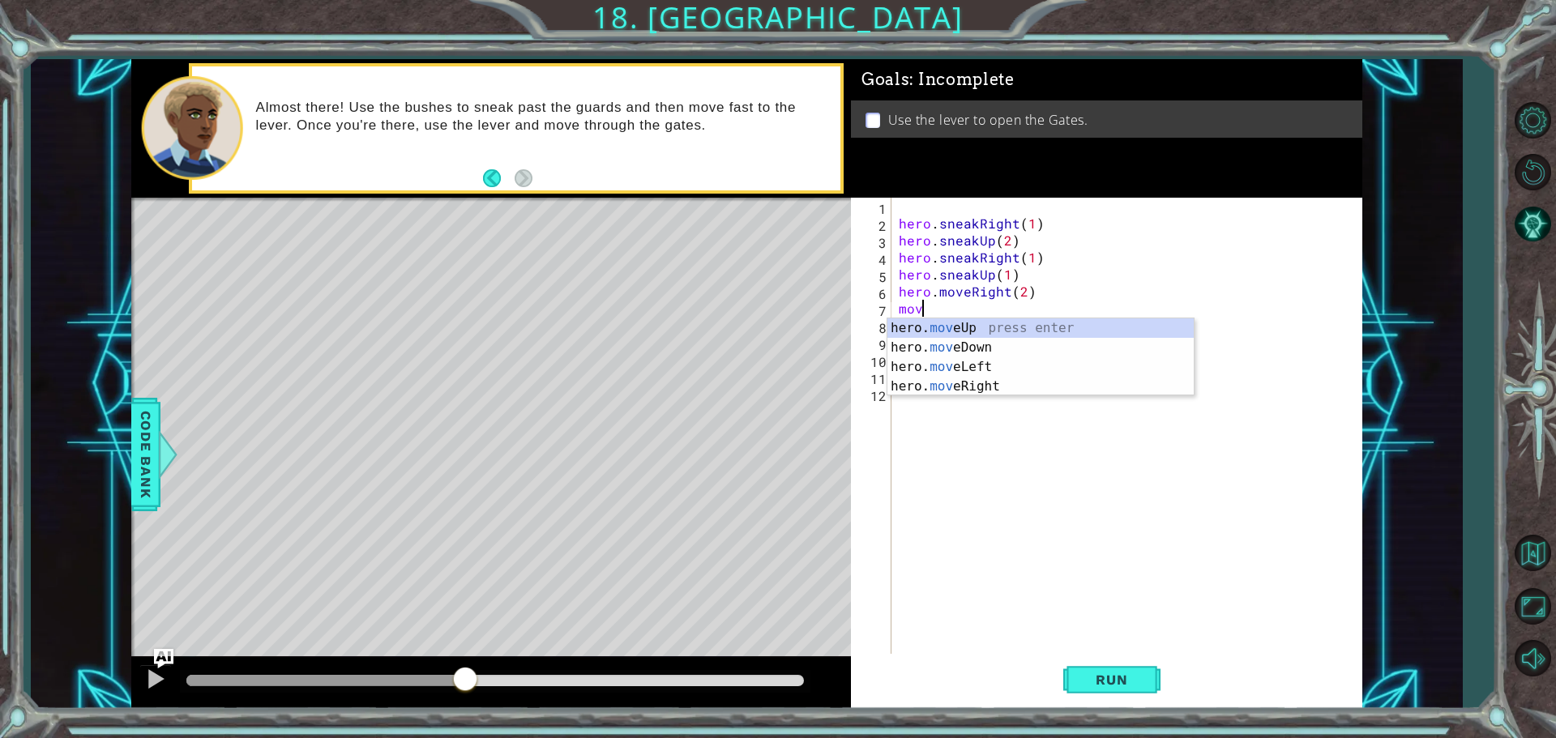
scroll to position [0, 1]
click at [971, 352] on div "hero. move Up press enter hero. move Down press enter hero. move Left press ent…" at bounding box center [1040, 377] width 306 height 117
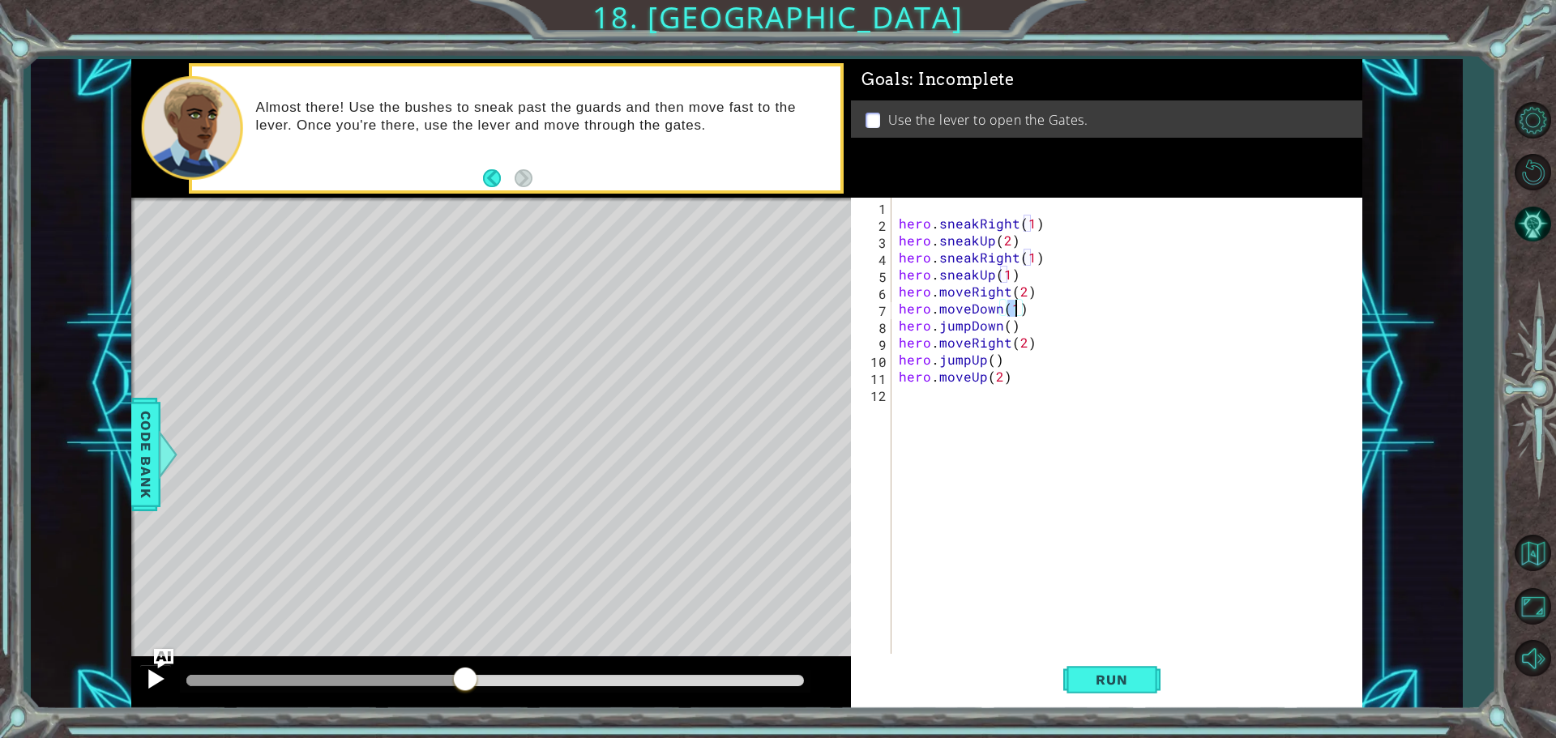
type textarea "hero.moveDown(1)"
click at [142, 683] on button at bounding box center [155, 681] width 32 height 33
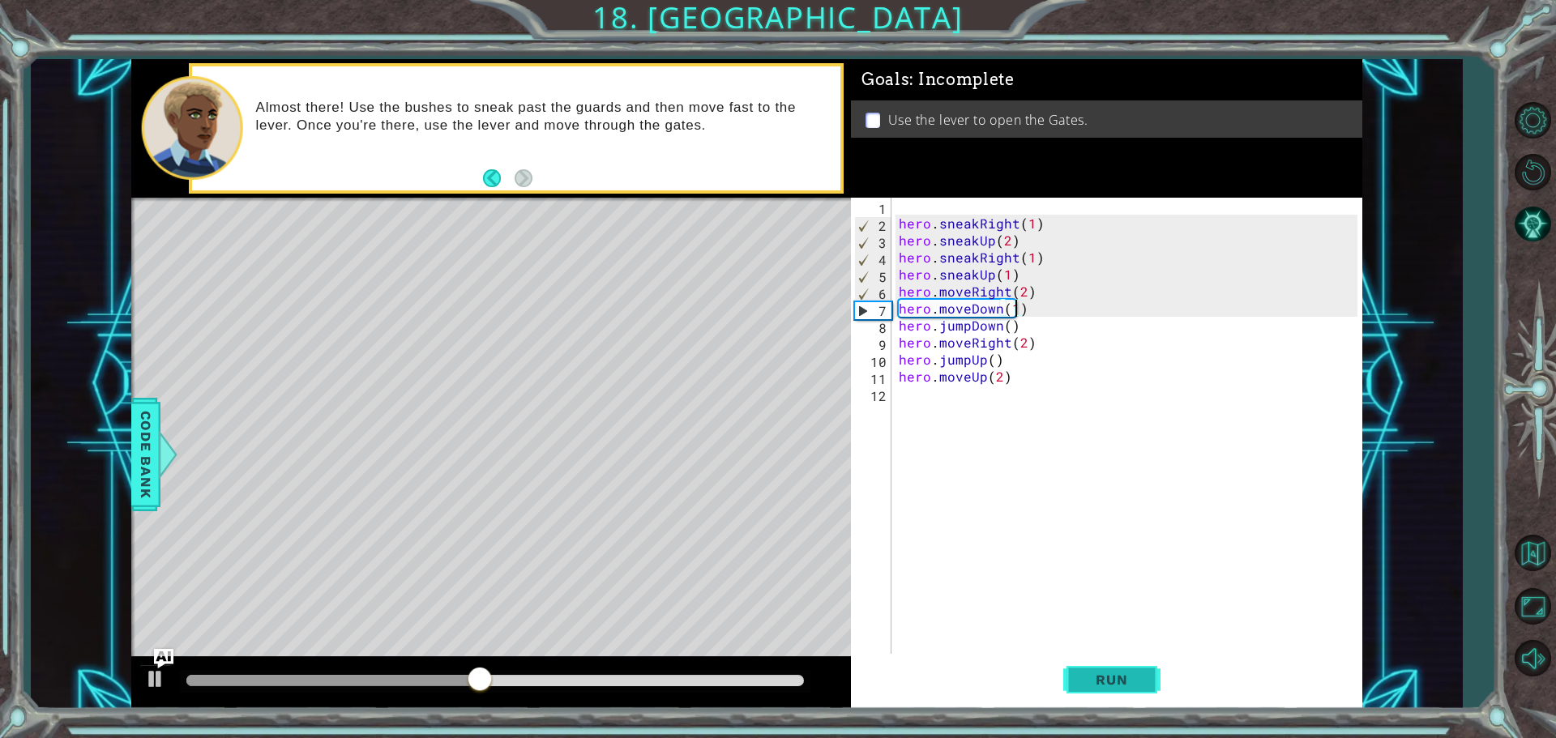
click at [1149, 669] on button "Run" at bounding box center [1111, 679] width 97 height 51
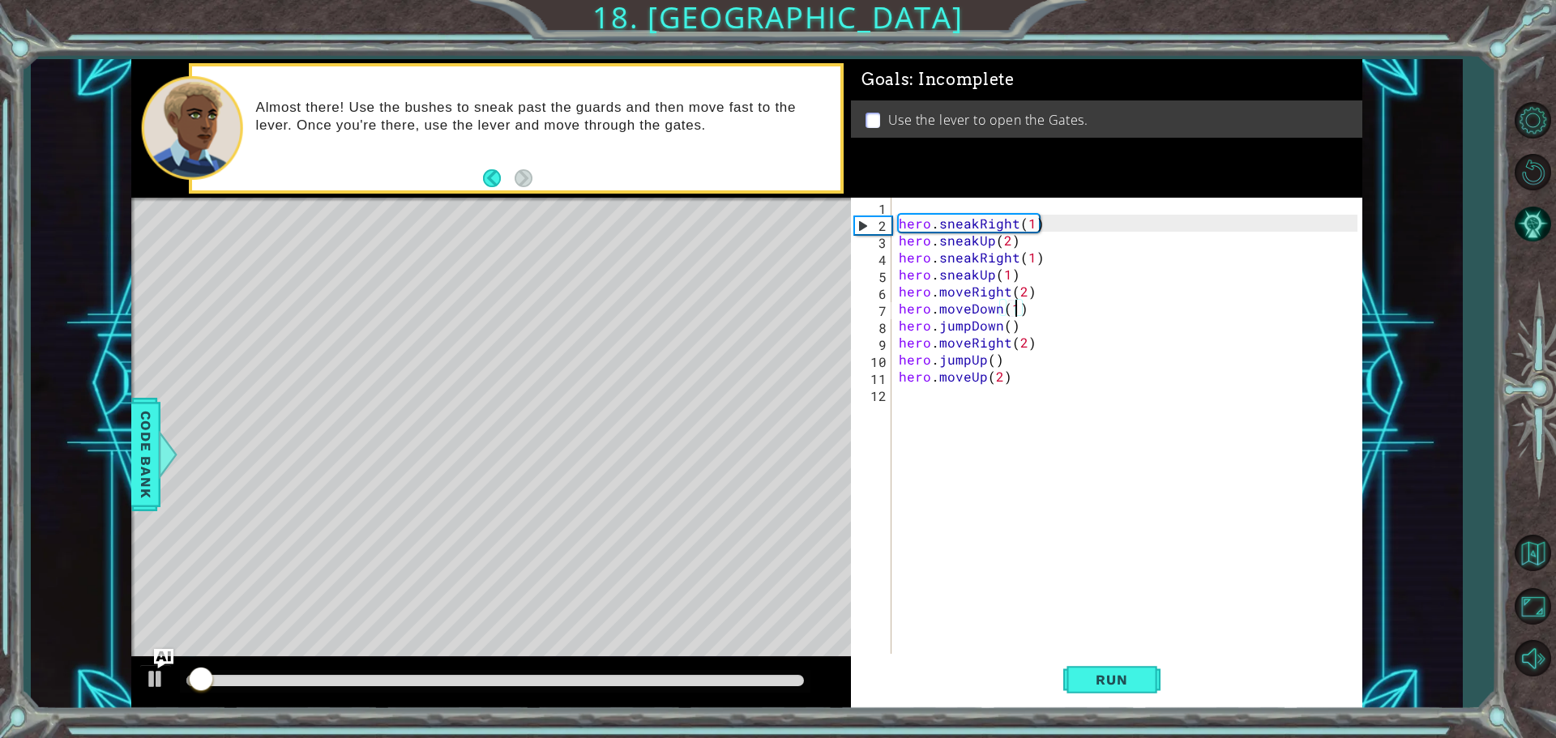
click at [592, 678] on div at bounding box center [495, 680] width 618 height 11
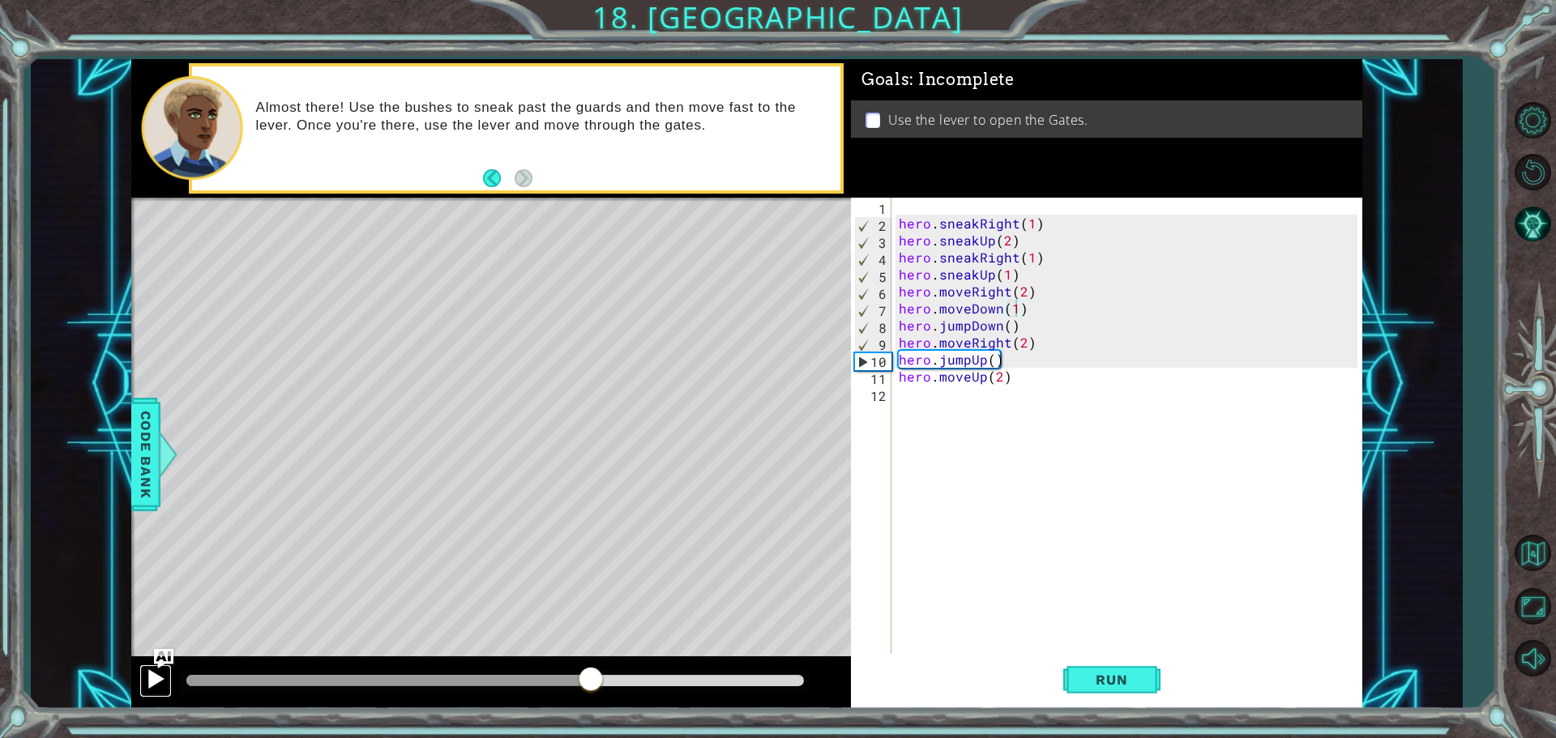
click at [161, 681] on div at bounding box center [155, 679] width 21 height 21
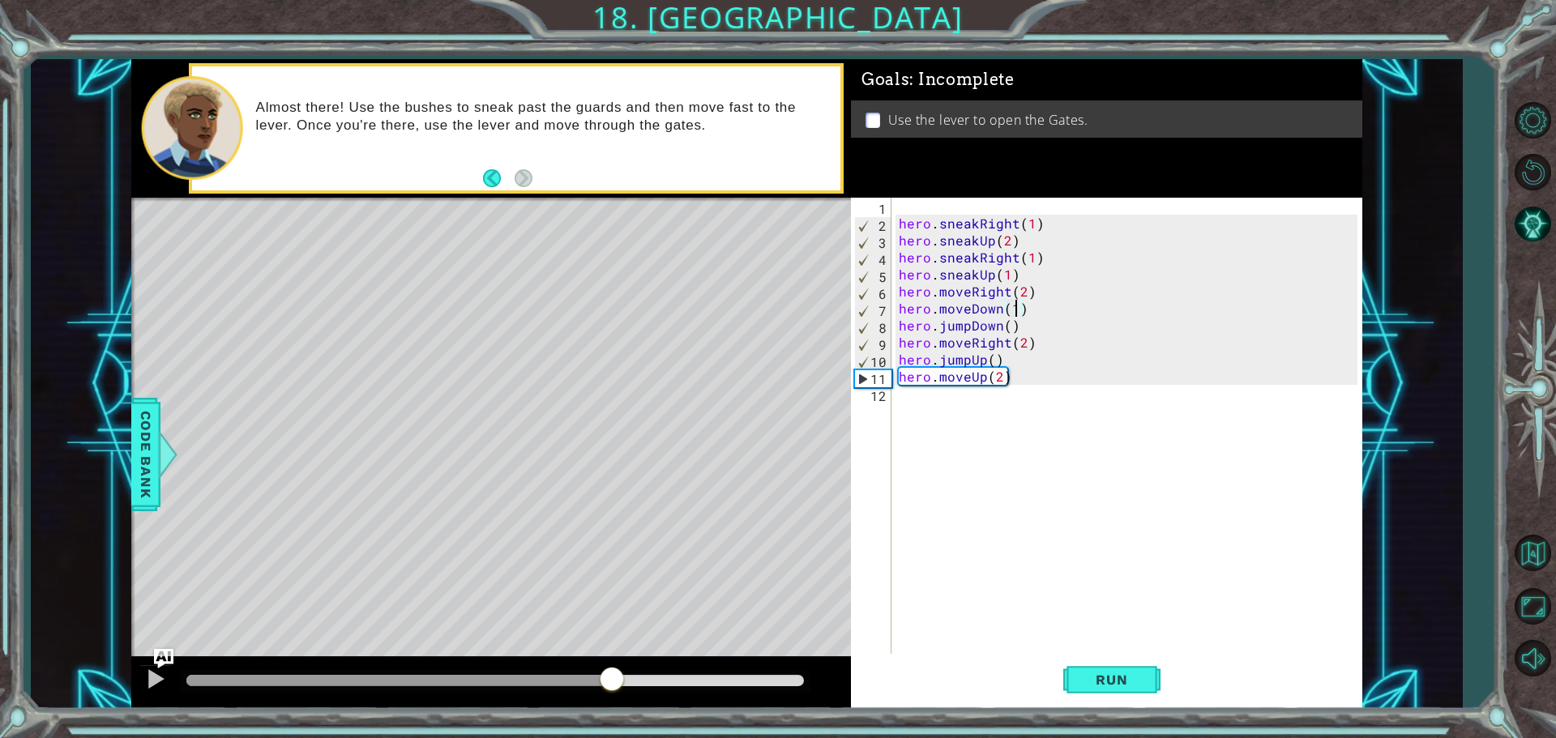
click at [1020, 385] on div "hero . sneakRight ( 1 ) hero . sneakUp ( 2 ) hero . sneakRight ( 1 ) hero . sne…" at bounding box center [1131, 445] width 470 height 494
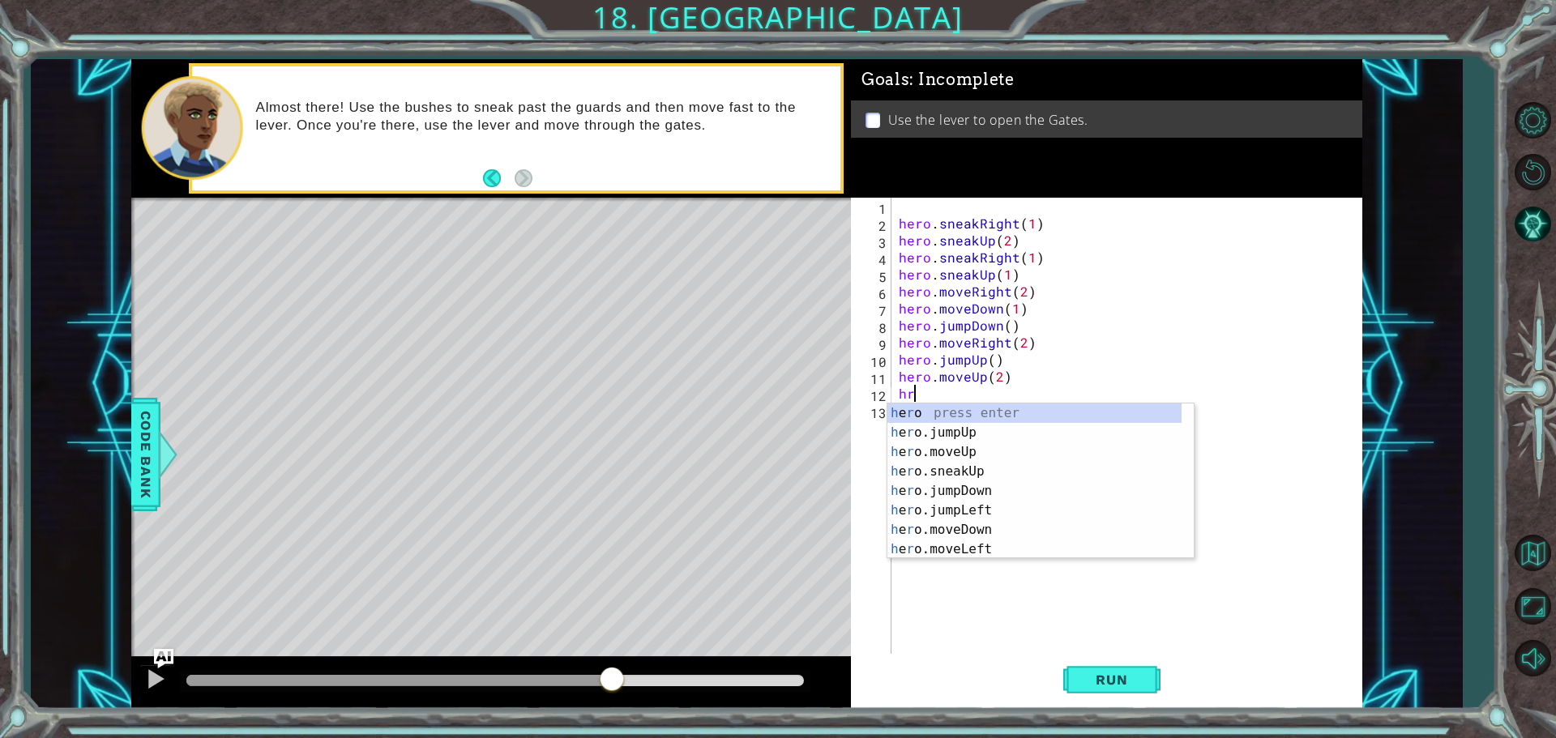
type textarea "h"
click at [1015, 411] on div "use press enter" at bounding box center [1040, 433] width 306 height 58
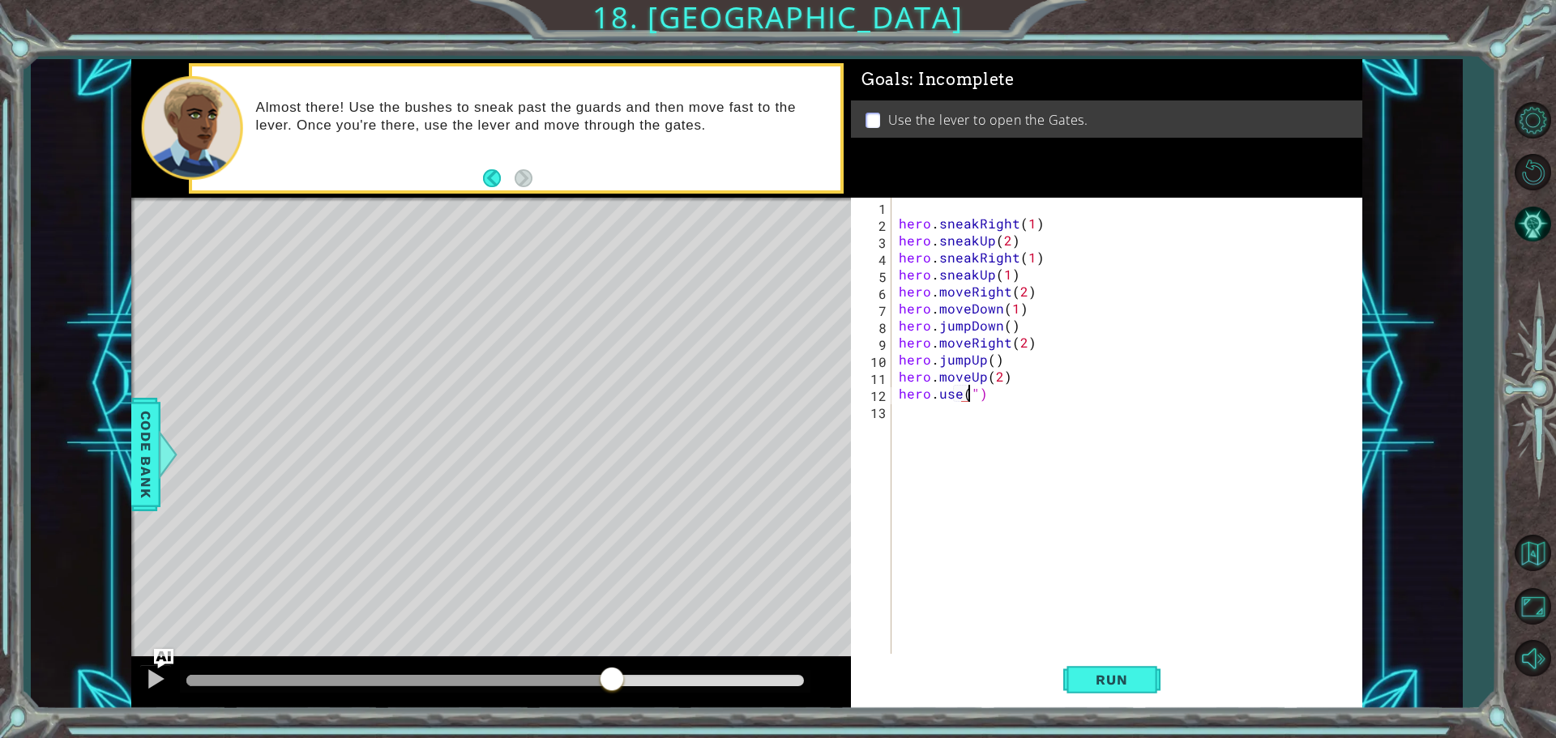
scroll to position [0, 5]
type textarea "hero.use("lever")"
click at [1093, 681] on span "Run" at bounding box center [1112, 680] width 64 height 16
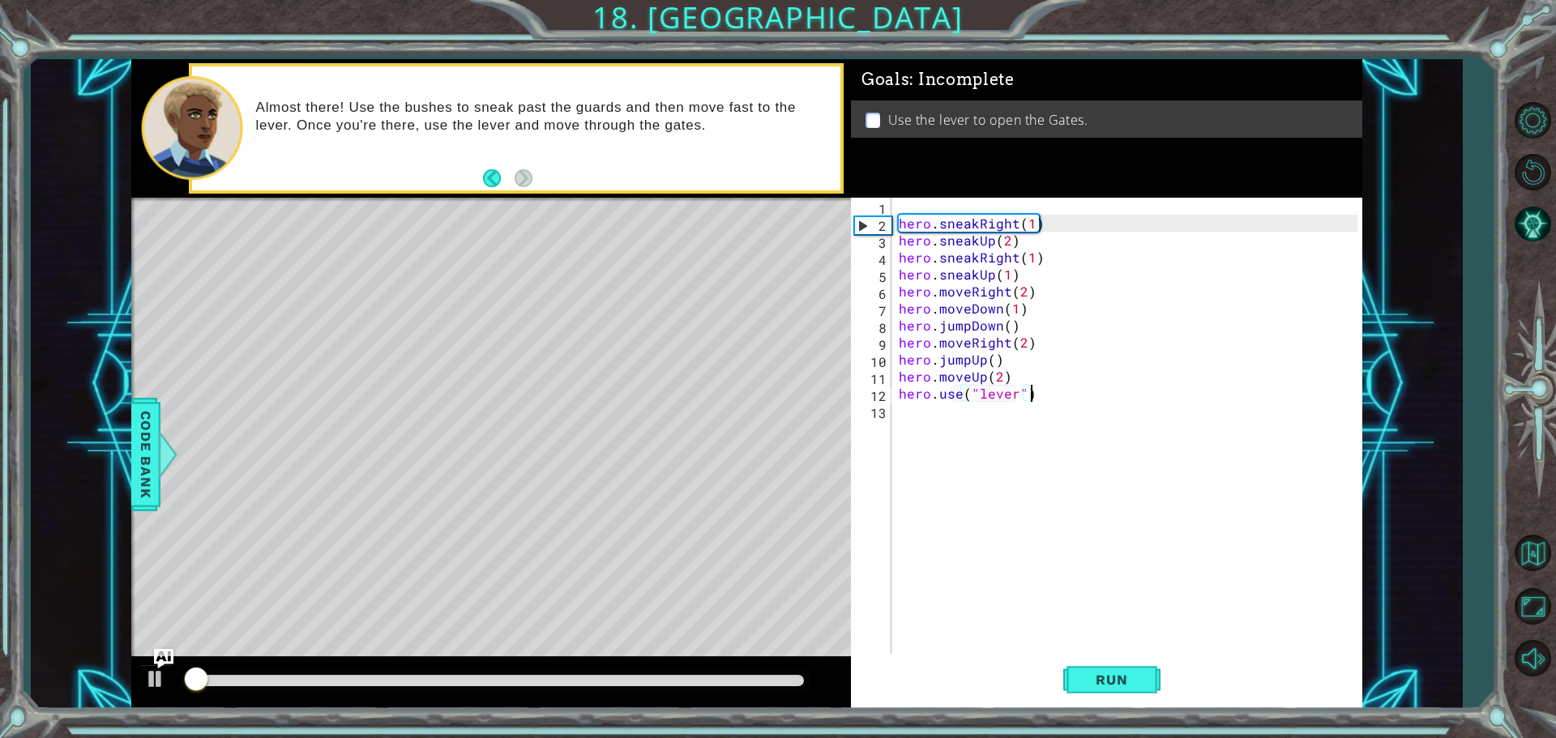
click at [721, 697] on div at bounding box center [491, 683] width 720 height 52
click at [711, 687] on div at bounding box center [495, 681] width 631 height 23
click at [721, 667] on div at bounding box center [491, 683] width 720 height 52
click at [722, 676] on div at bounding box center [495, 680] width 618 height 11
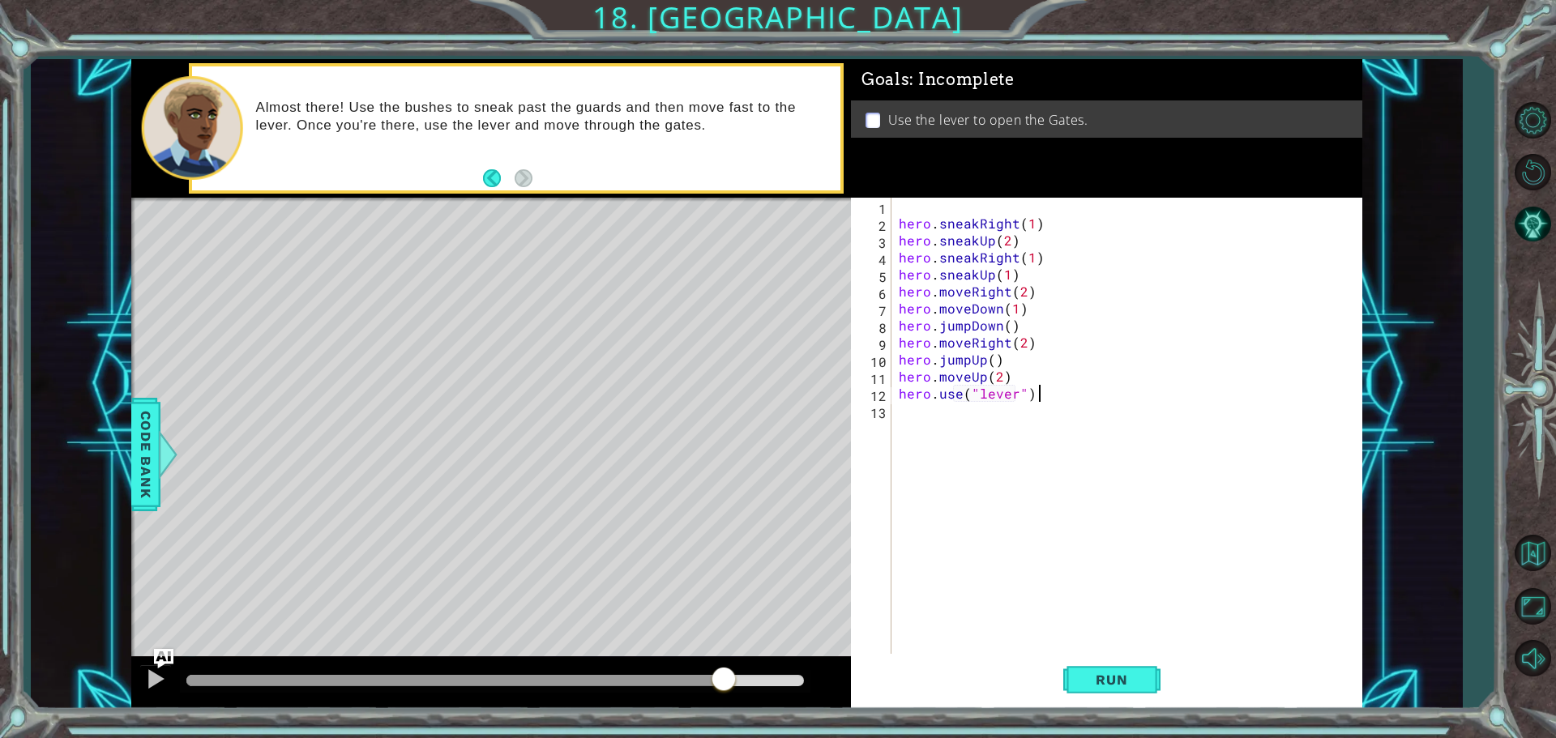
click at [1001, 369] on div "hero . sneakRight ( 1 ) hero . sneakUp ( 2 ) hero . sneakRight ( 1 ) hero . sne…" at bounding box center [1131, 445] width 470 height 494
type textarea "hero.moveUp()"
click at [1092, 688] on button "Run" at bounding box center [1111, 679] width 97 height 51
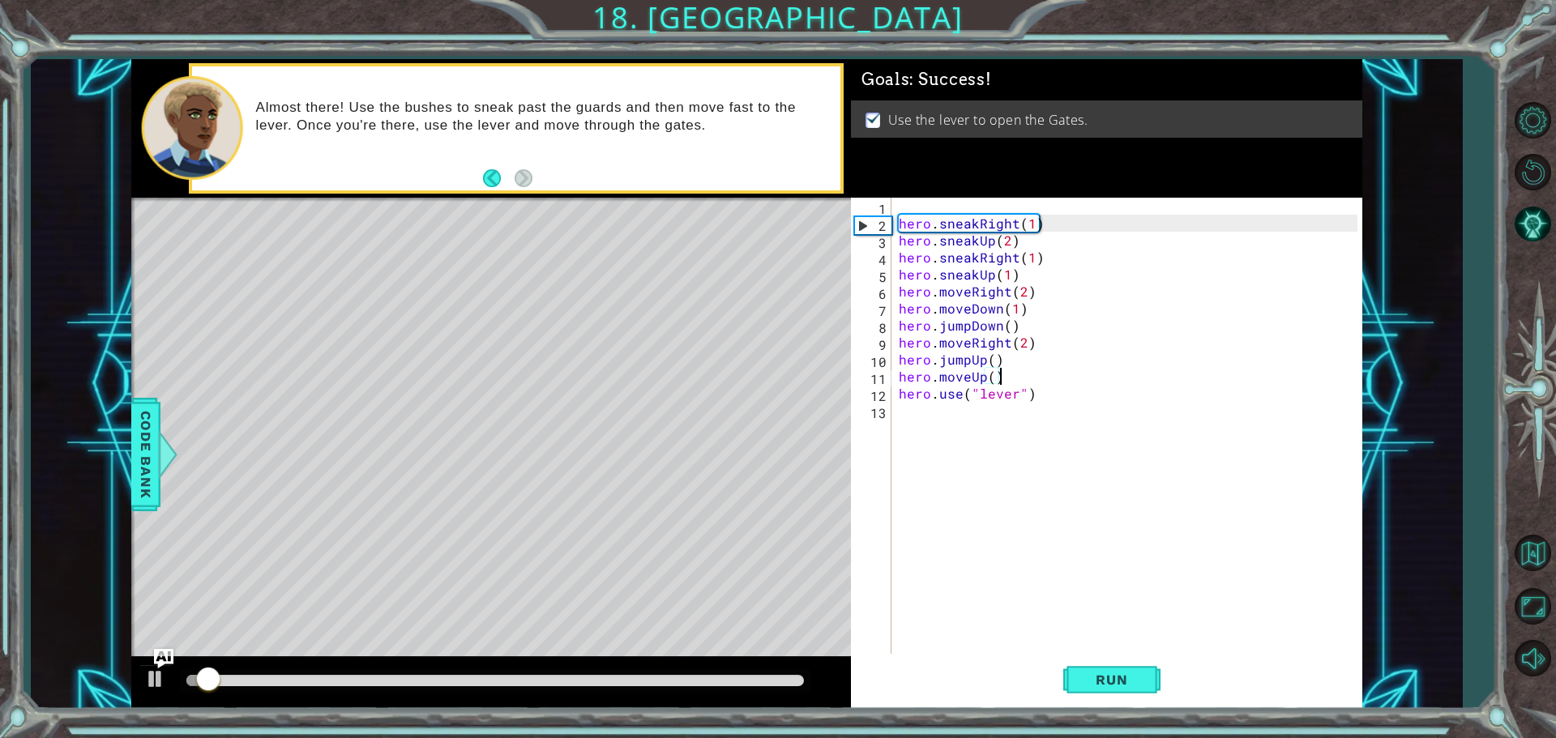
click at [733, 683] on div at bounding box center [495, 680] width 618 height 11
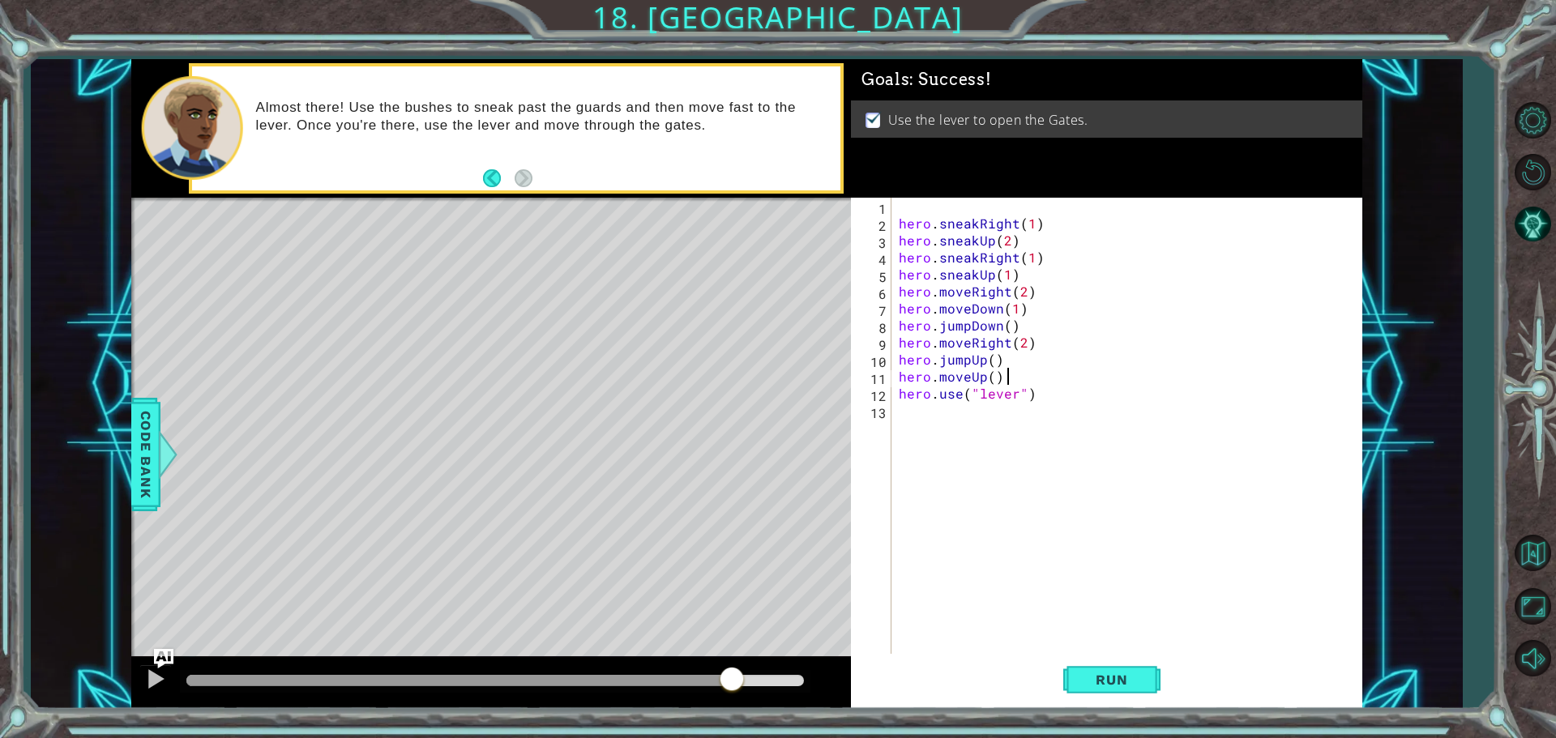
type textarea "hero.moveUp()"
click at [149, 682] on div at bounding box center [155, 679] width 21 height 21
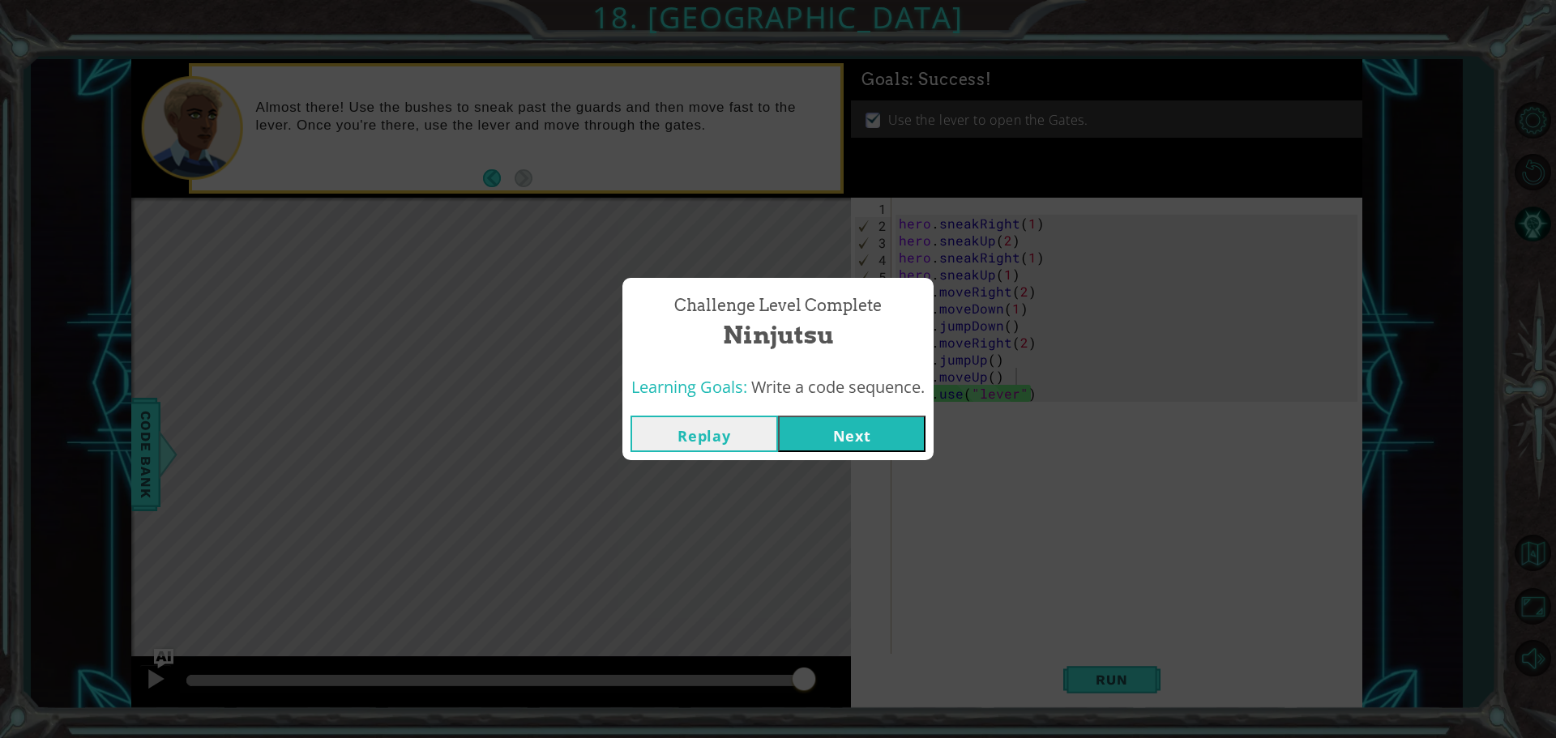
click at [863, 421] on button "Next" at bounding box center [852, 434] width 148 height 36
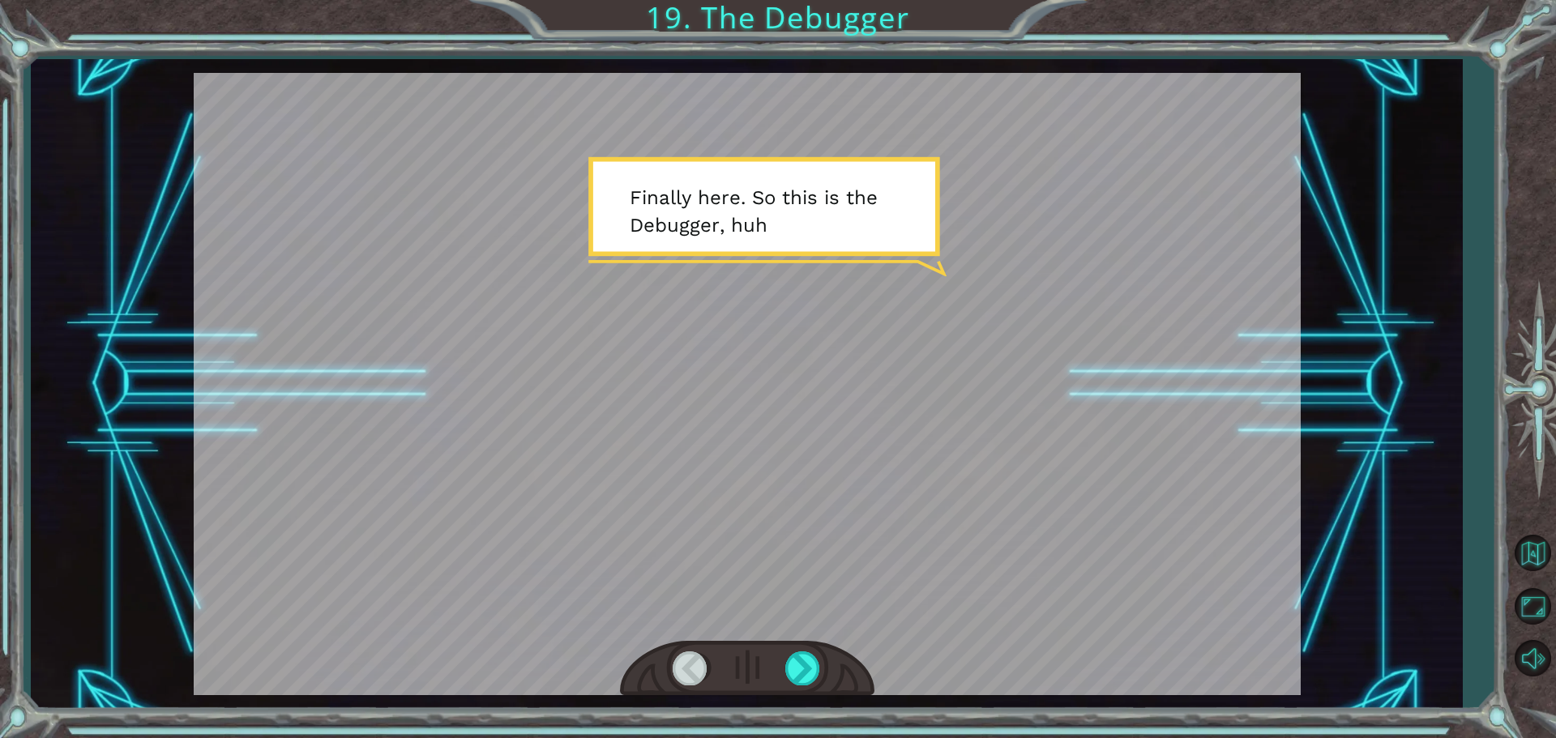
click at [740, 478] on div at bounding box center [747, 384] width 1107 height 622
click at [812, 466] on div at bounding box center [747, 384] width 1107 height 622
click at [796, 656] on div at bounding box center [803, 668] width 36 height 33
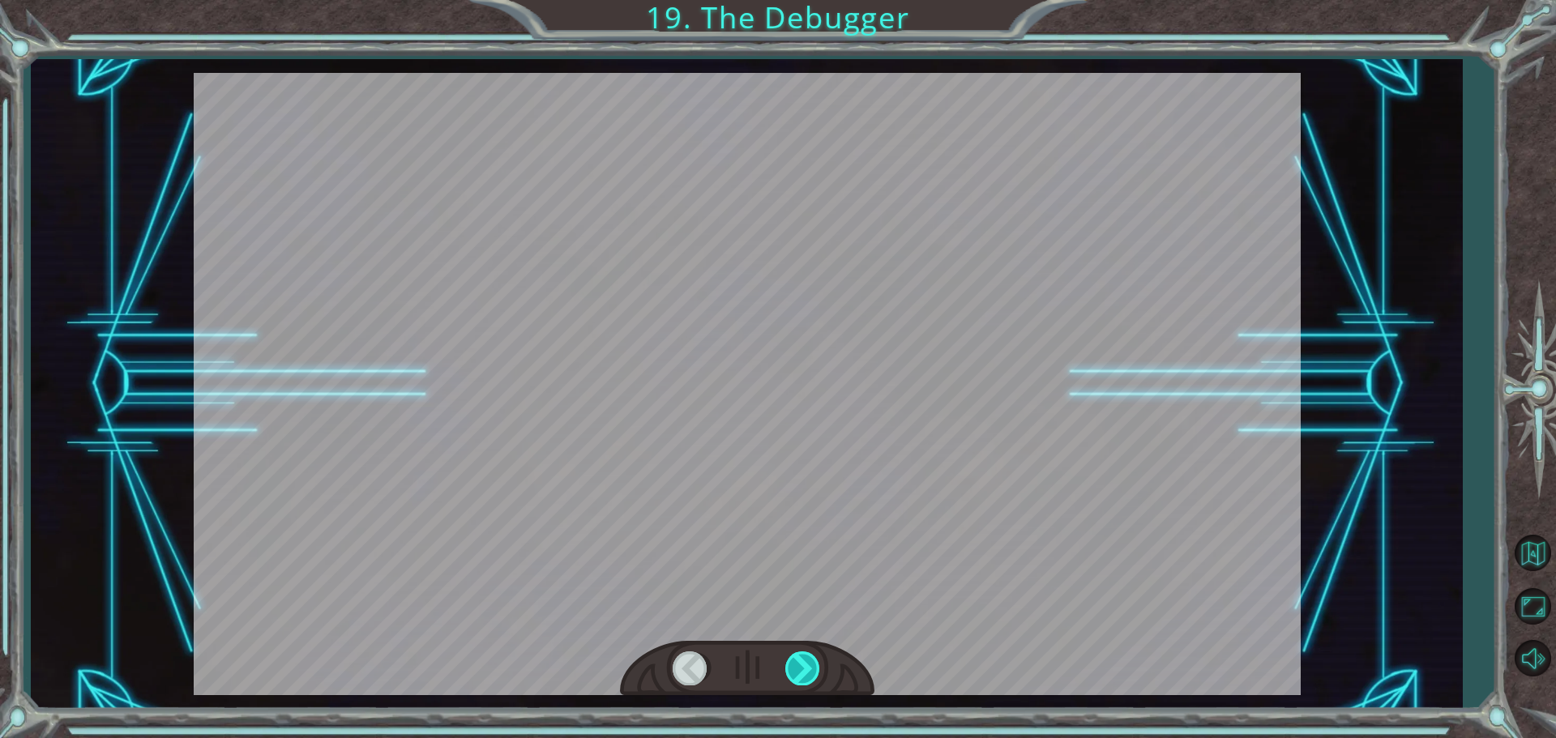
click at [797, 656] on div at bounding box center [803, 668] width 36 height 33
click at [801, 657] on div at bounding box center [803, 668] width 36 height 33
click at [802, 658] on div at bounding box center [803, 668] width 36 height 33
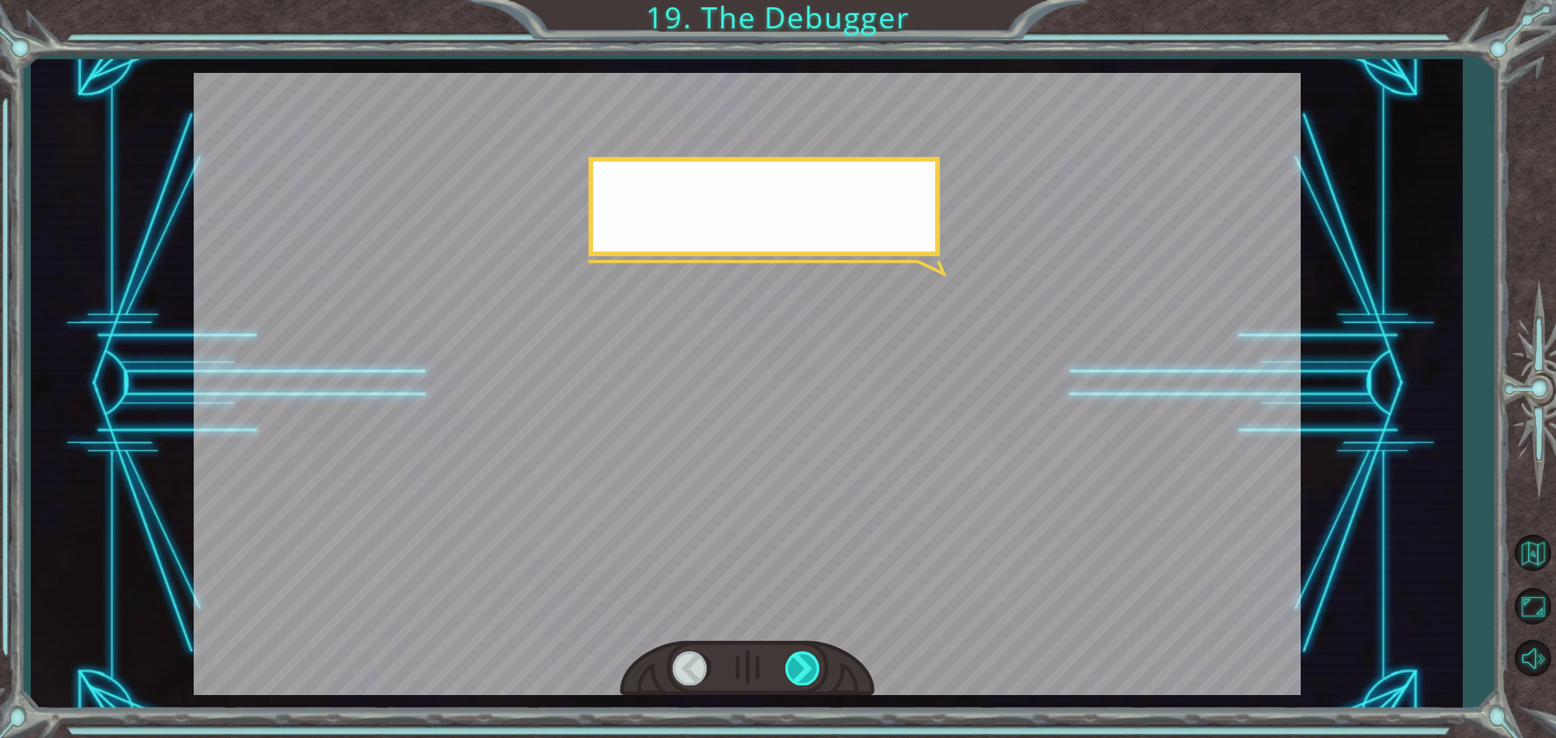
click at [803, 659] on div at bounding box center [803, 668] width 36 height 33
click at [803, 660] on div at bounding box center [803, 668] width 36 height 33
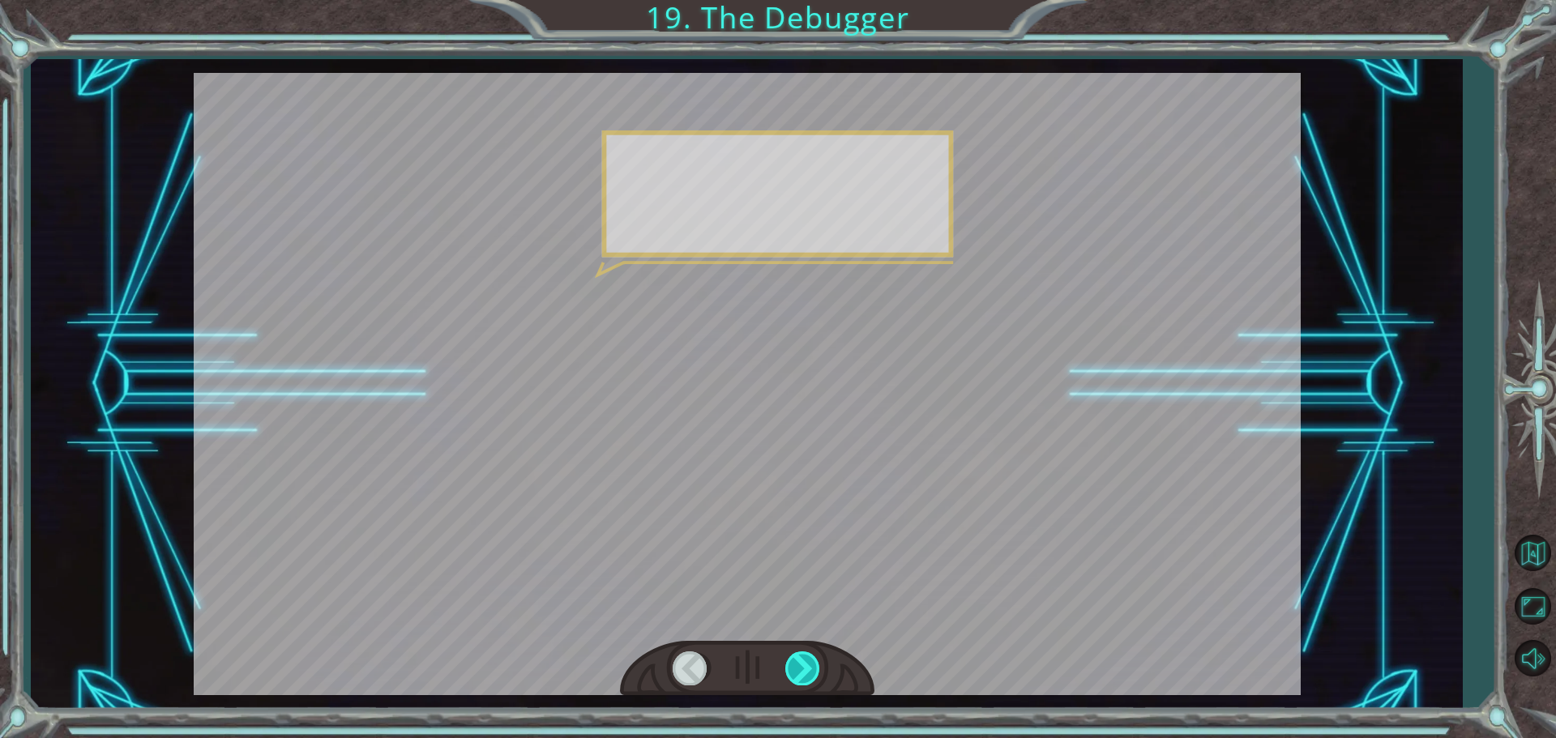
click at [803, 660] on div at bounding box center [803, 668] width 36 height 33
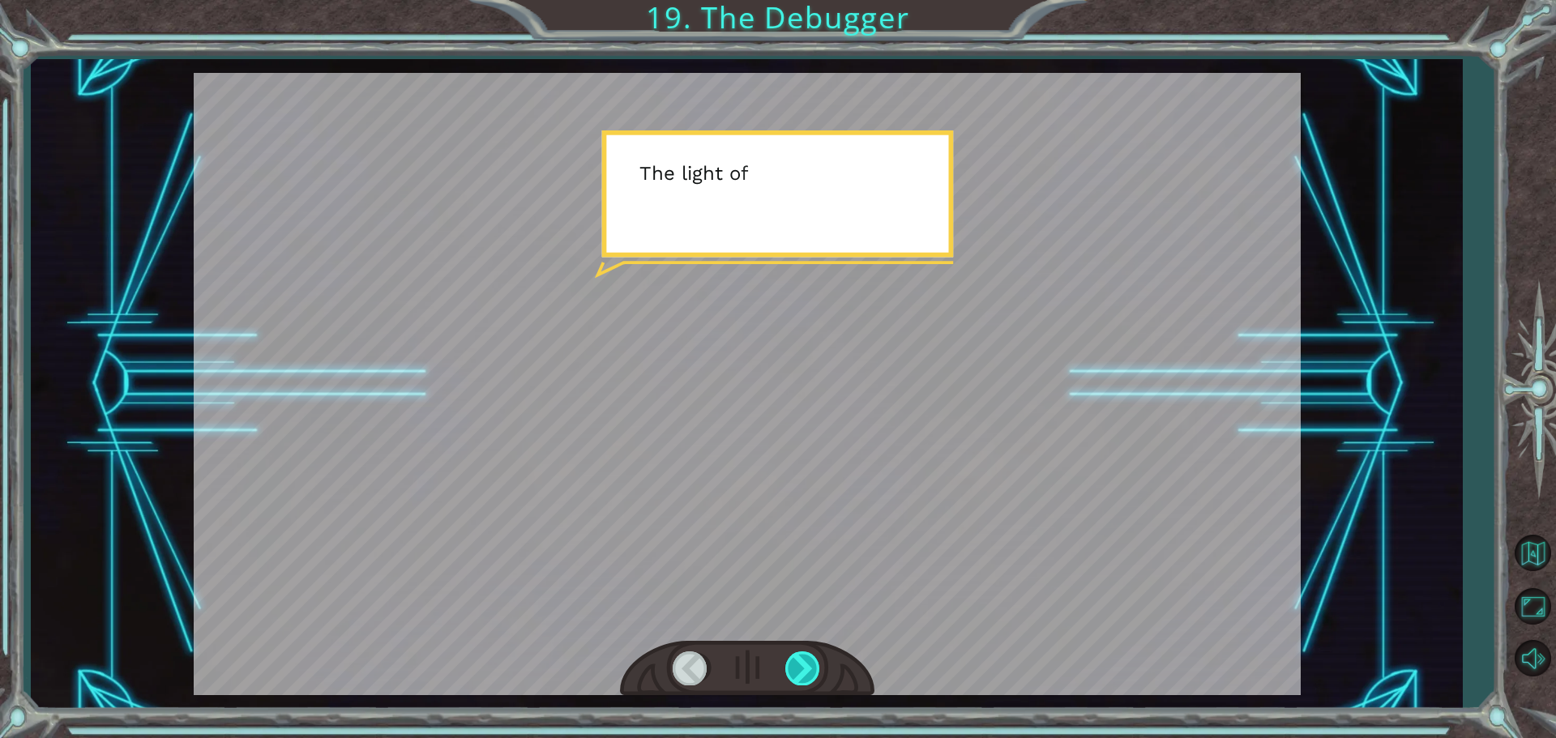
click at [803, 660] on div at bounding box center [803, 668] width 36 height 33
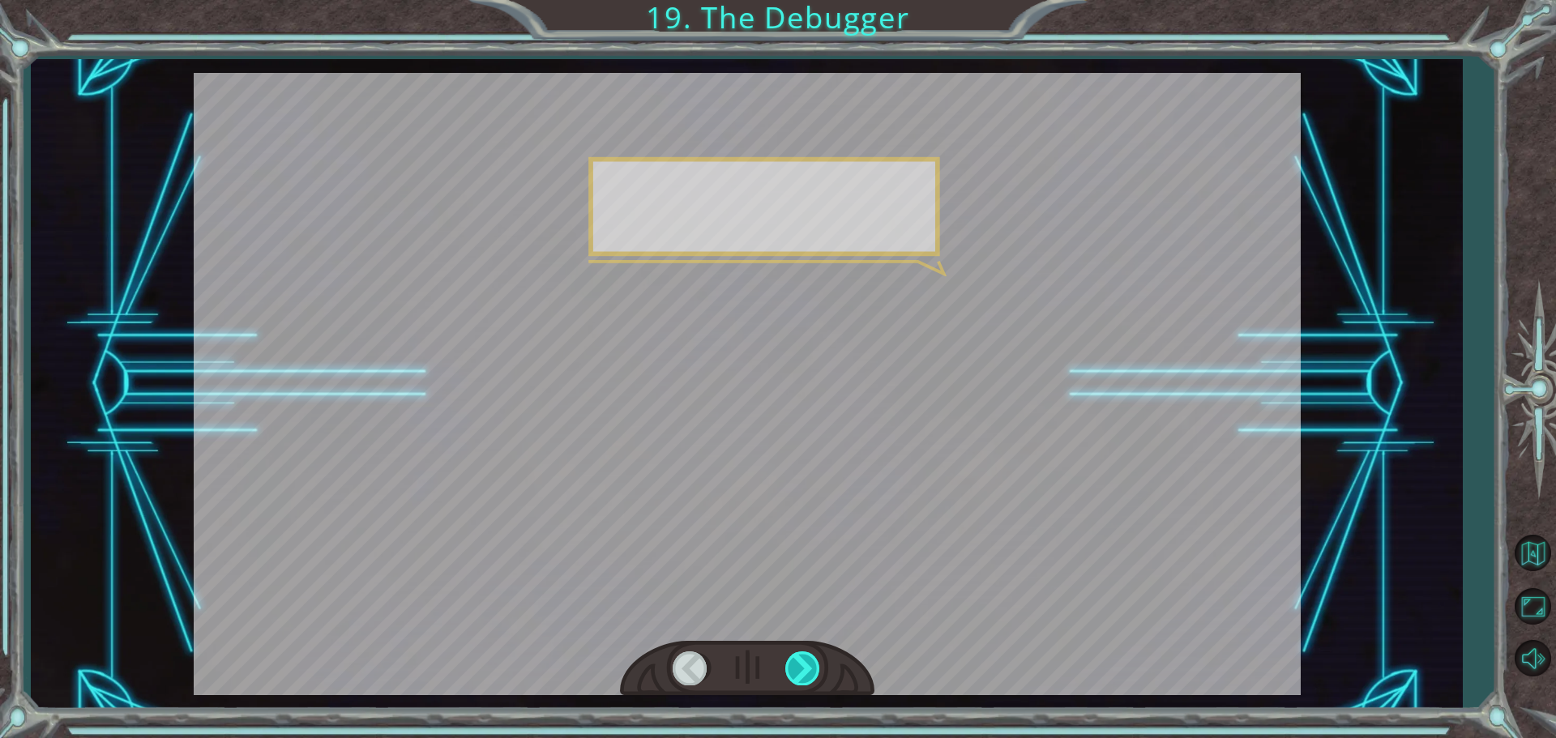
click at [797, 669] on div at bounding box center [803, 668] width 36 height 33
click at [798, 669] on div at bounding box center [803, 668] width 36 height 33
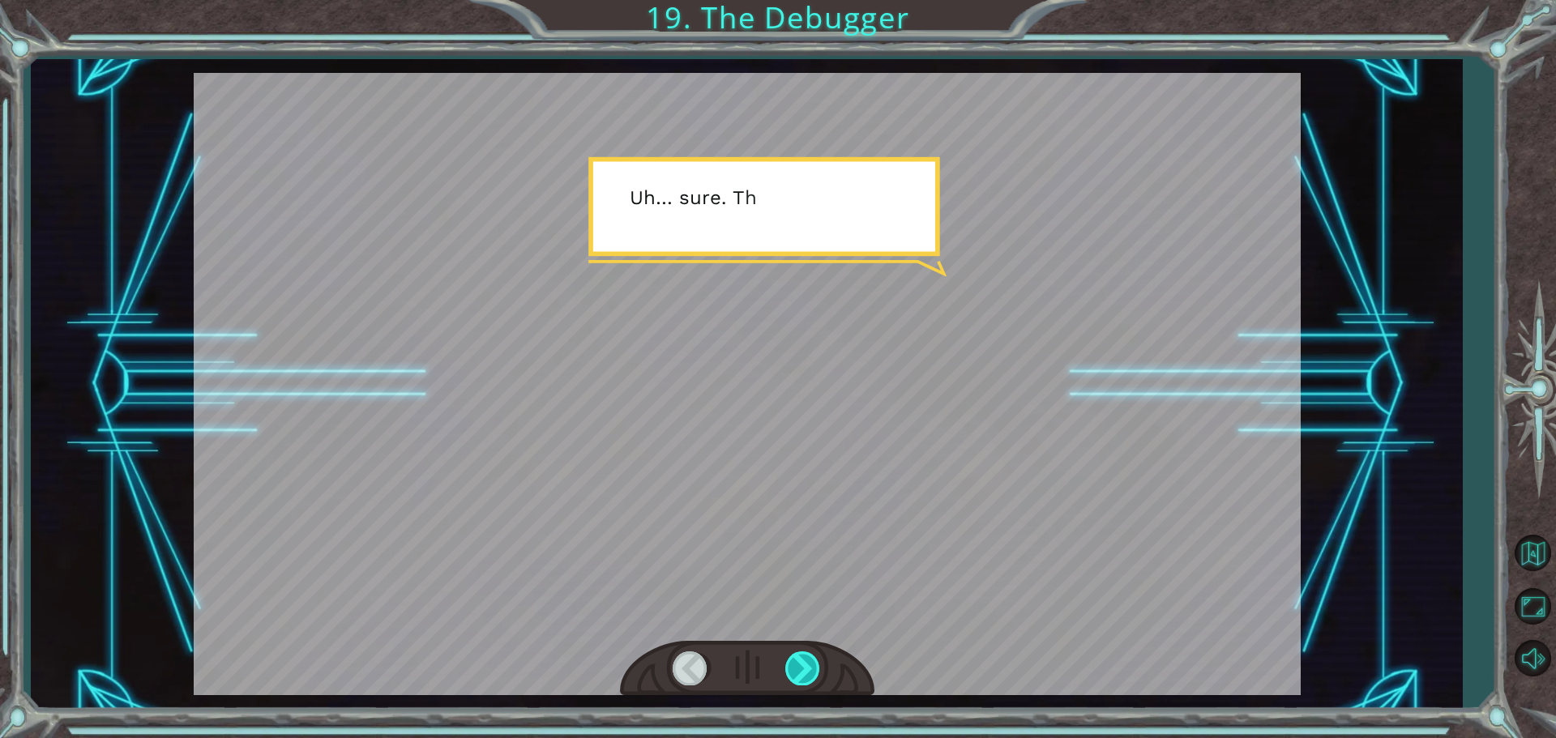
click at [798, 669] on div at bounding box center [803, 668] width 36 height 33
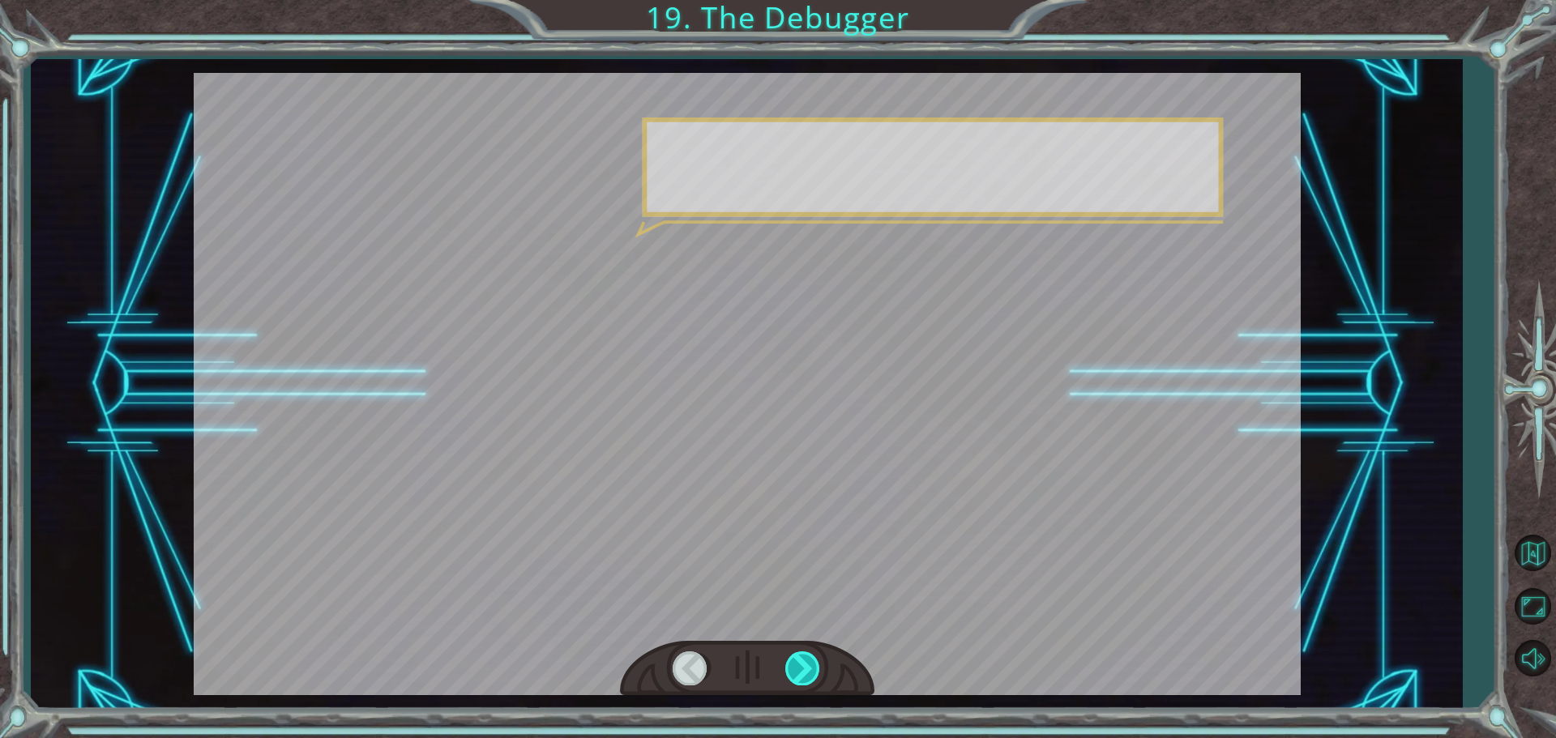
click at [798, 669] on div at bounding box center [803, 668] width 36 height 33
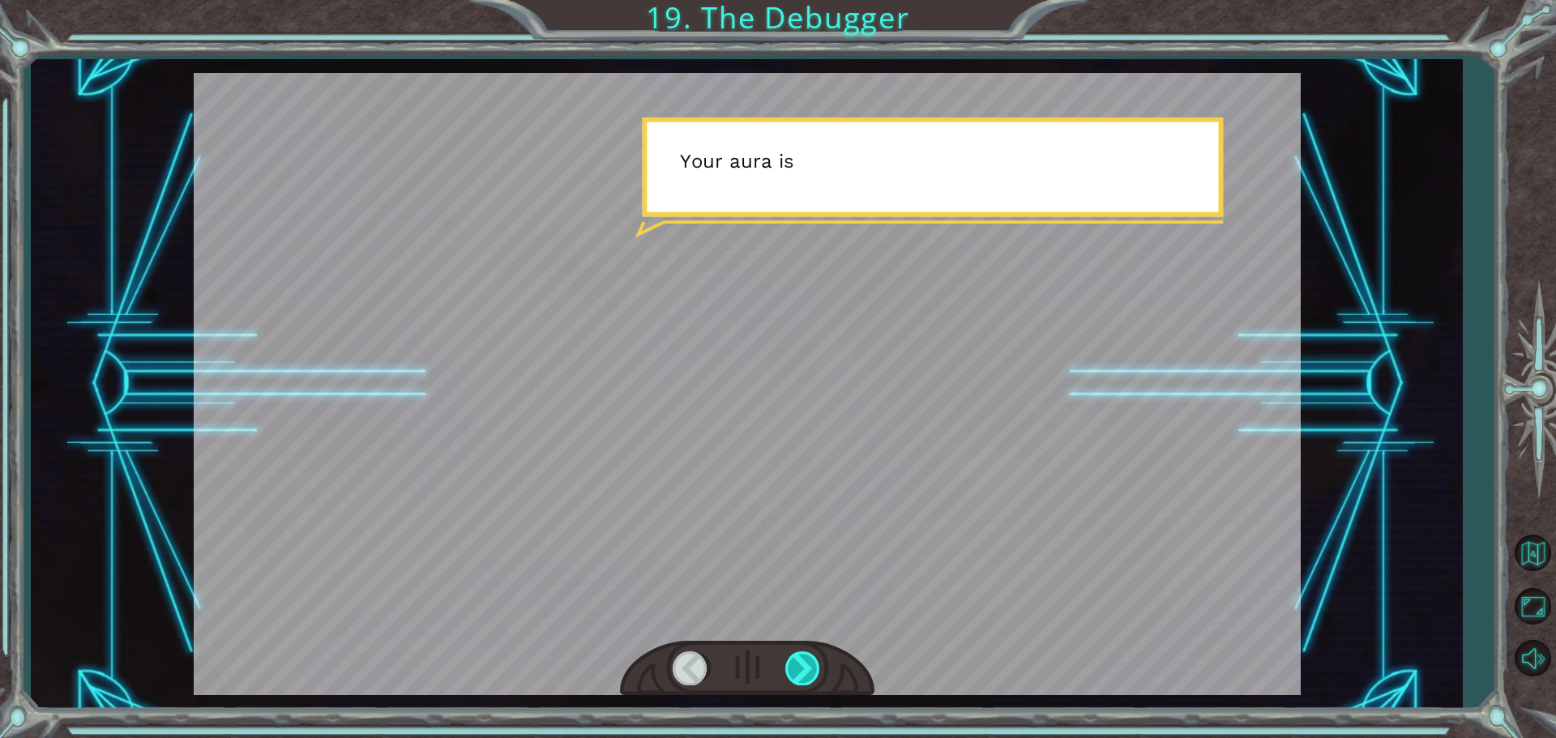
click at [798, 669] on div at bounding box center [803, 668] width 36 height 33
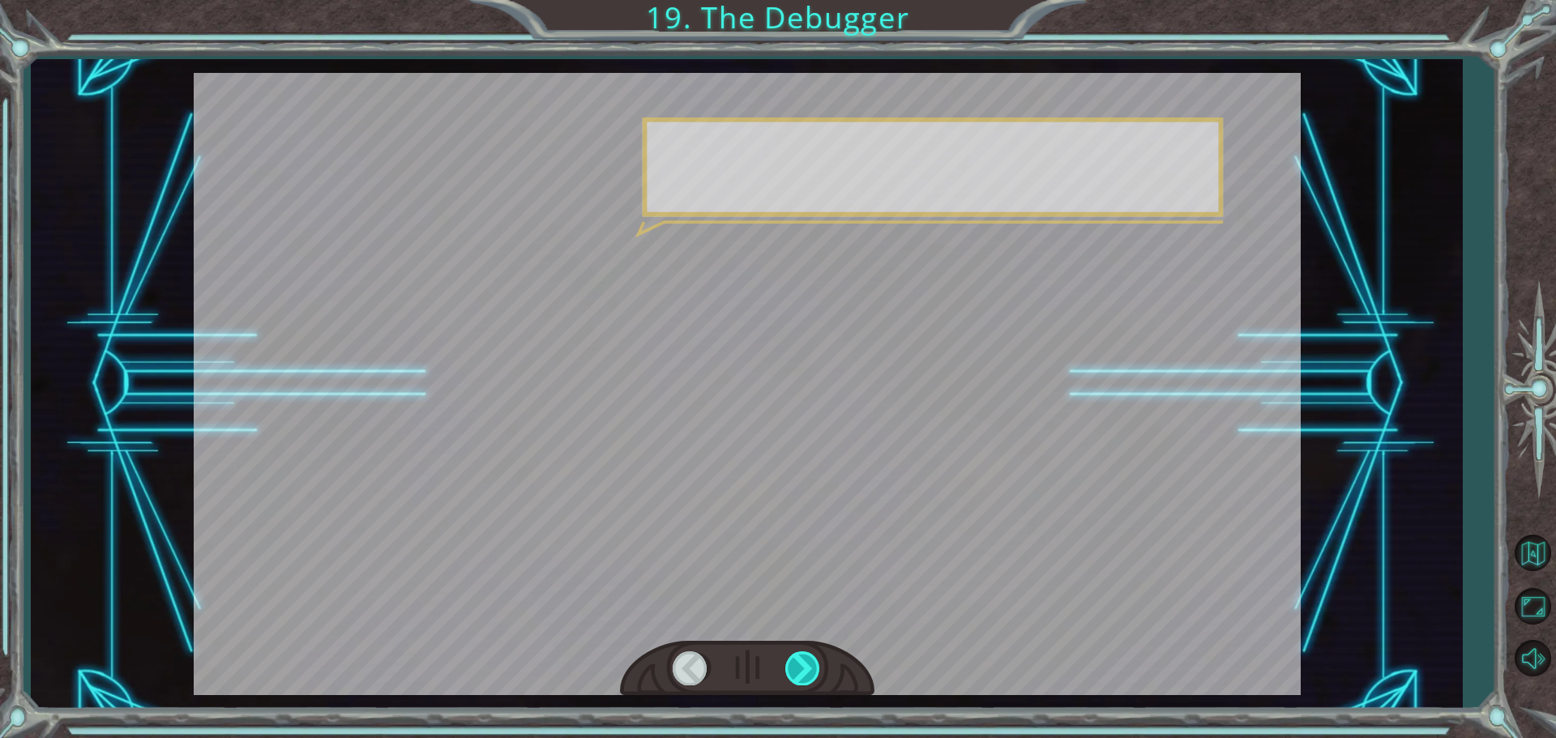
click at [798, 669] on div at bounding box center [803, 668] width 36 height 33
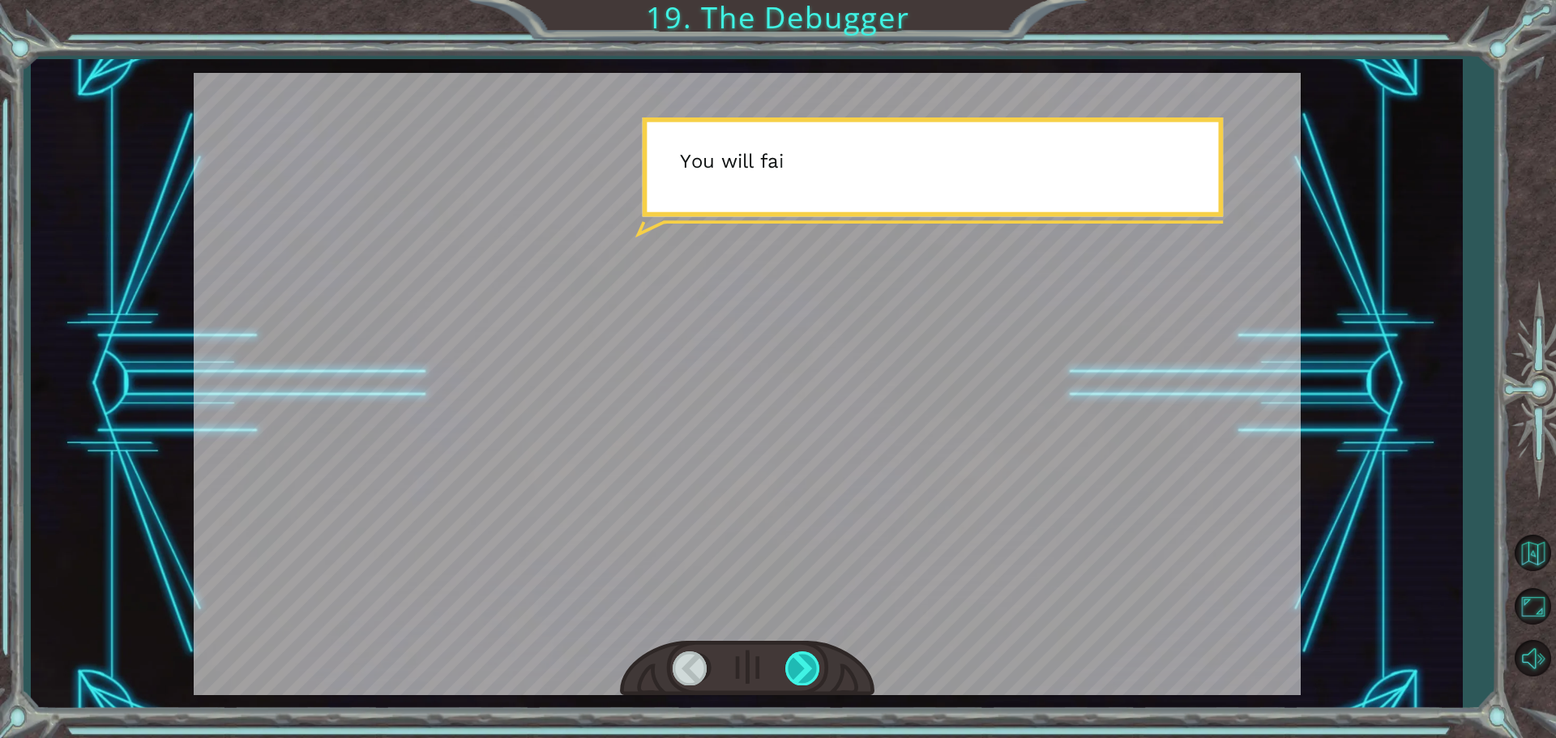
click at [798, 669] on div at bounding box center [803, 668] width 36 height 33
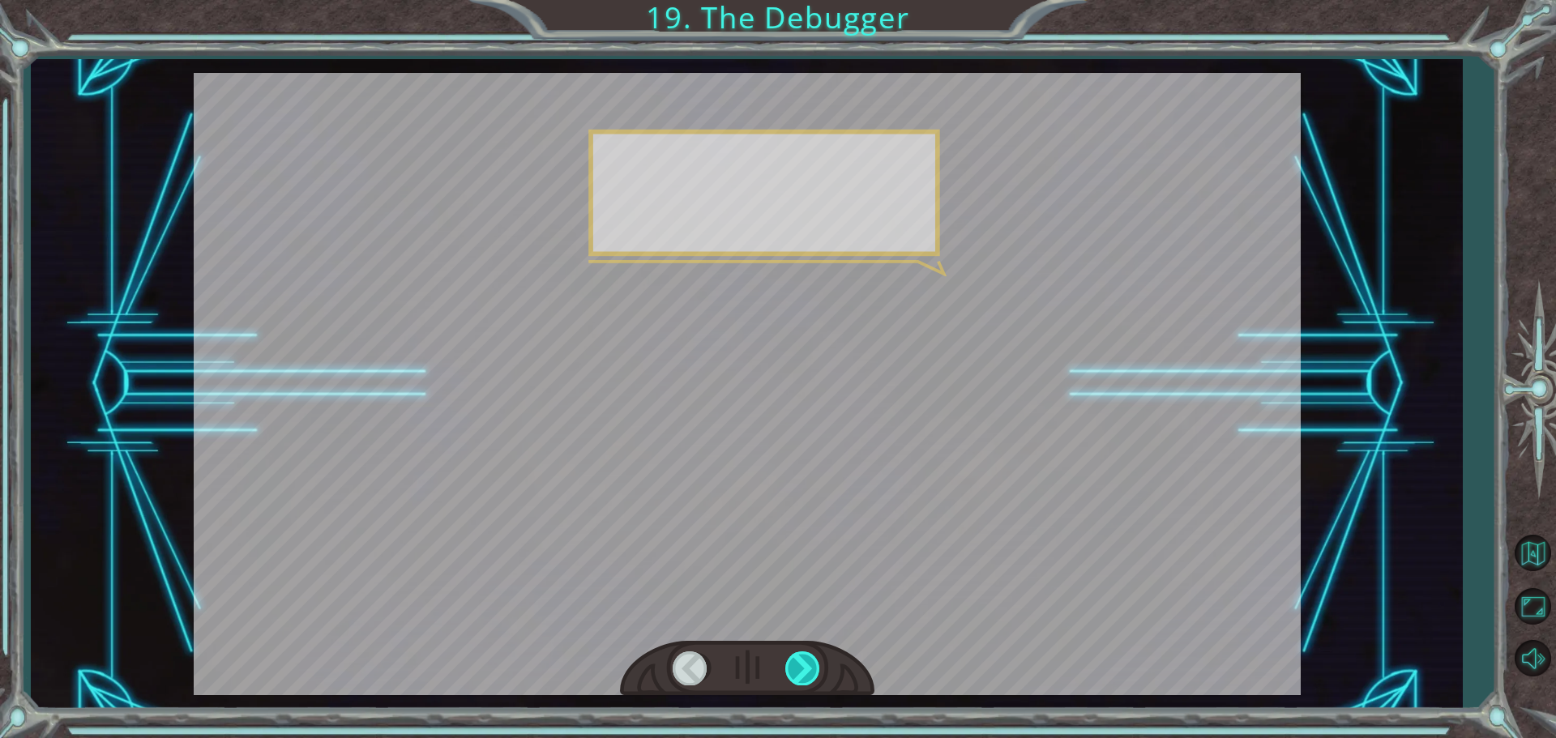
click at [798, 669] on div at bounding box center [803, 668] width 36 height 33
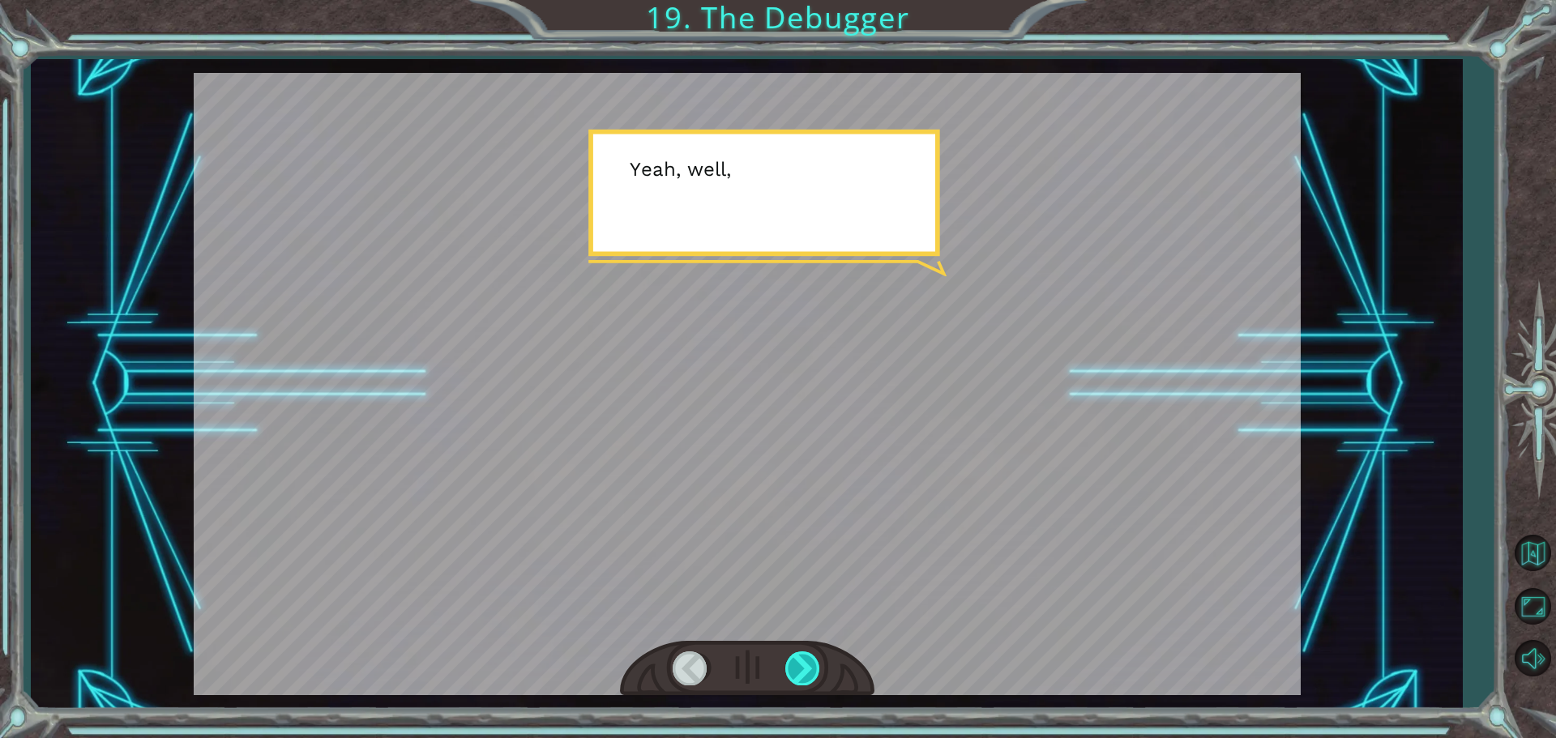
click at [798, 669] on div at bounding box center [803, 668] width 36 height 33
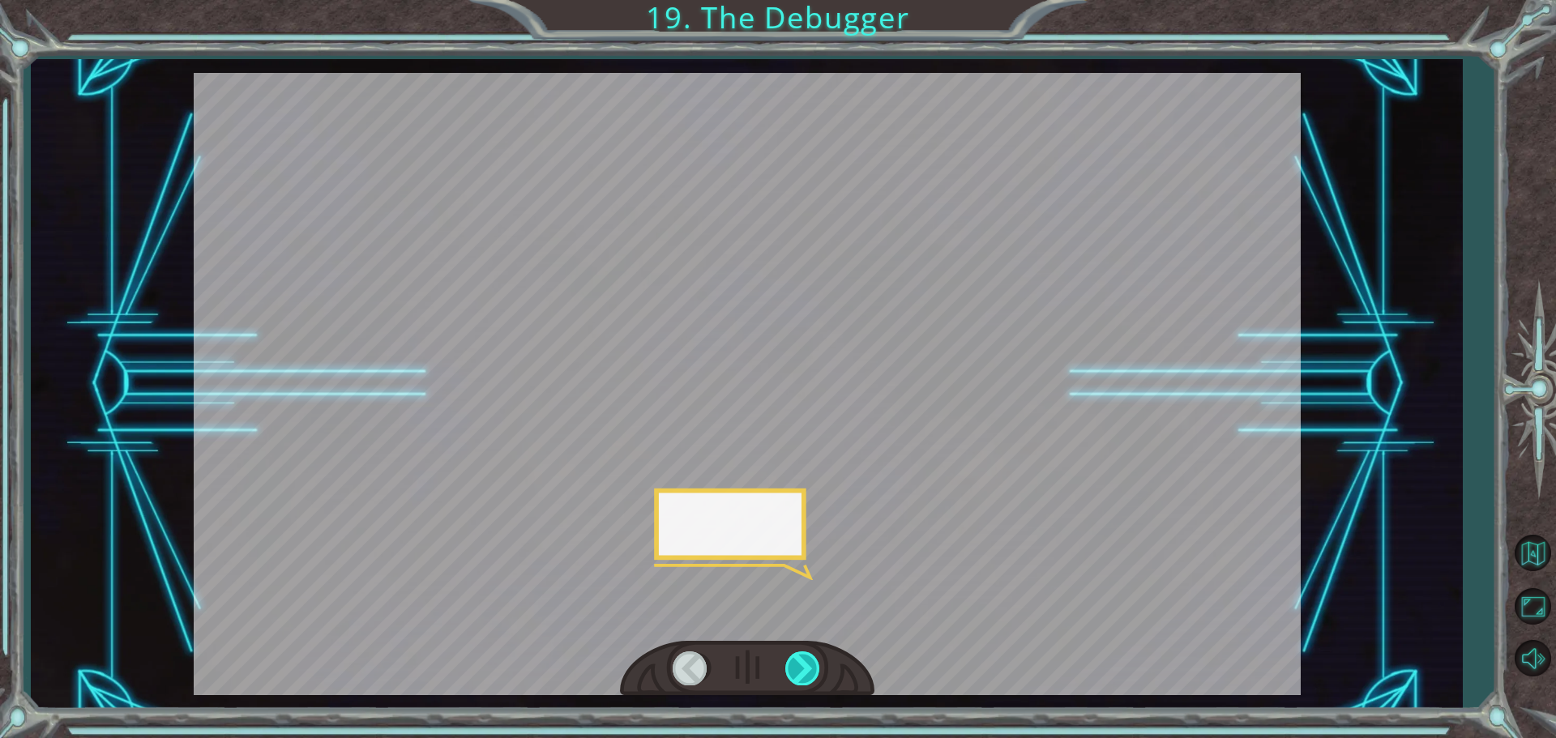
click at [798, 669] on div at bounding box center [803, 668] width 36 height 33
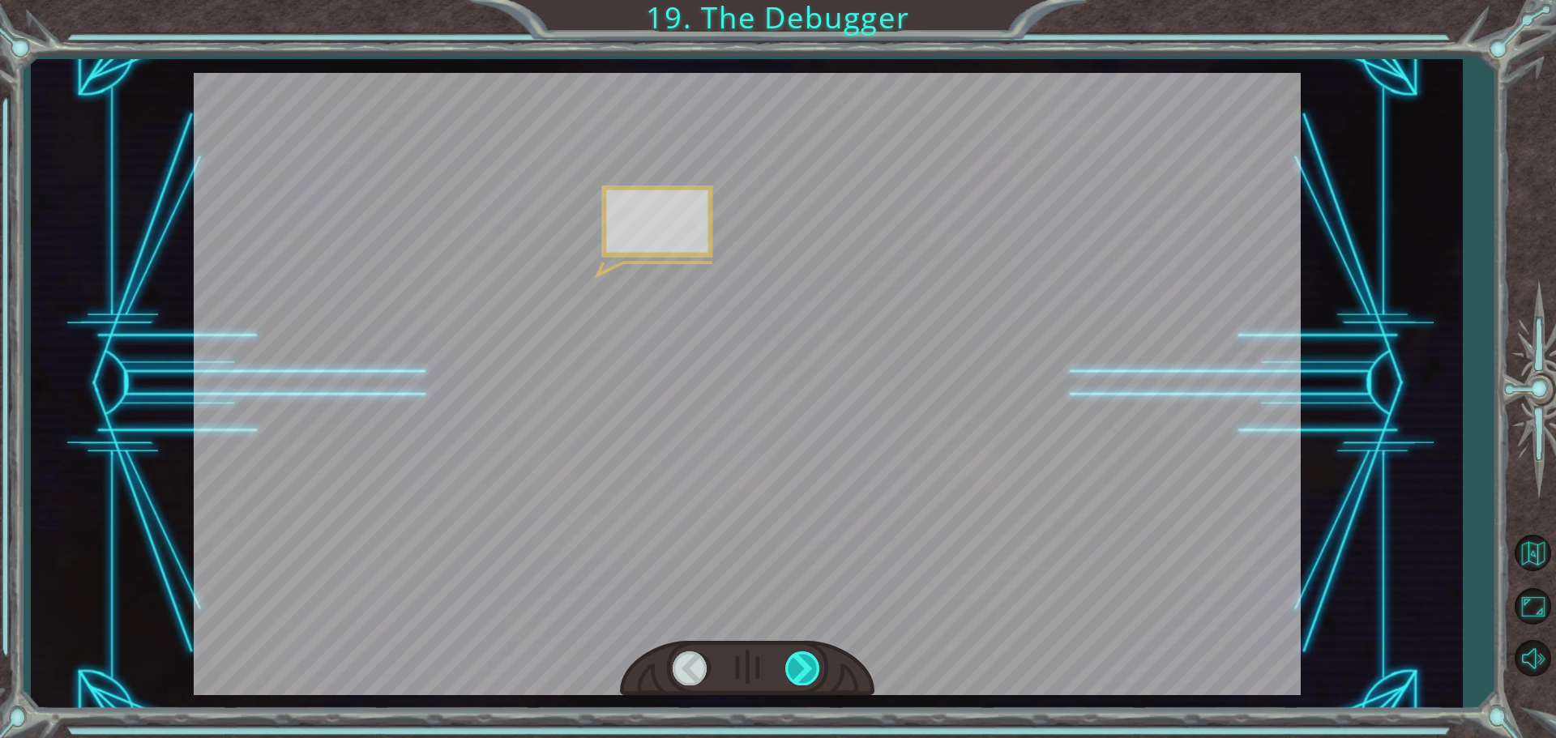
click at [798, 669] on div at bounding box center [803, 668] width 36 height 33
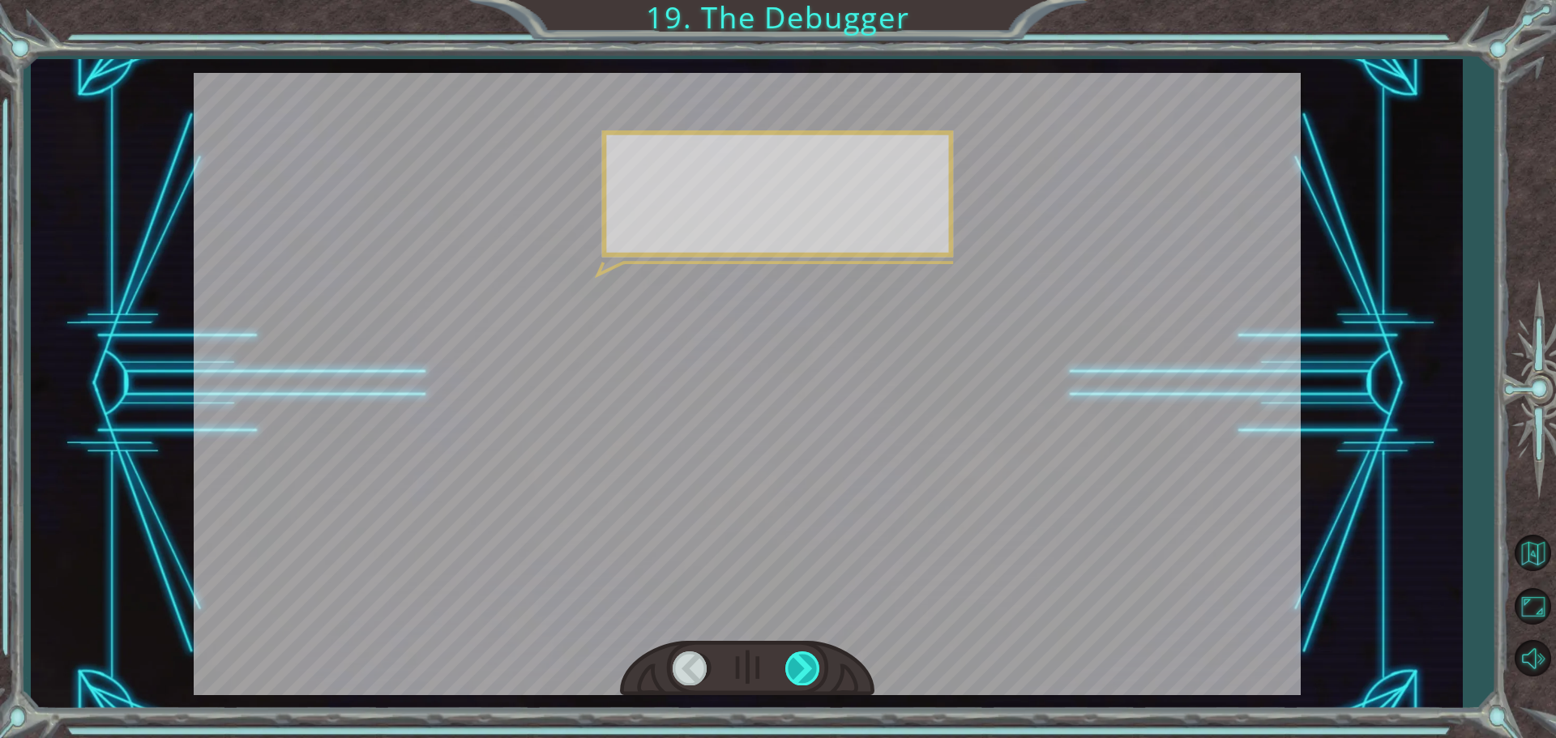
click at [798, 669] on div at bounding box center [803, 668] width 36 height 33
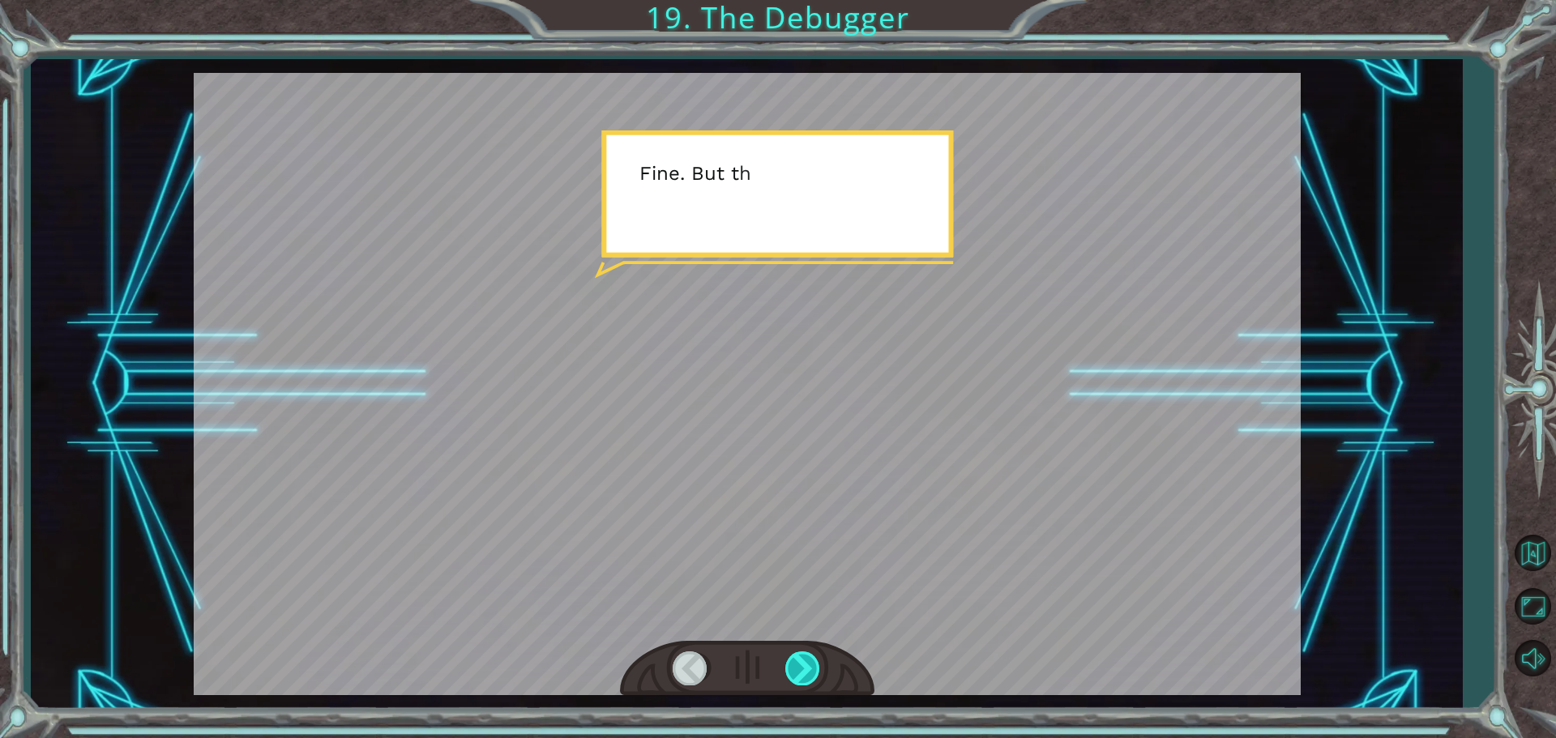
click at [798, 669] on div at bounding box center [803, 668] width 36 height 33
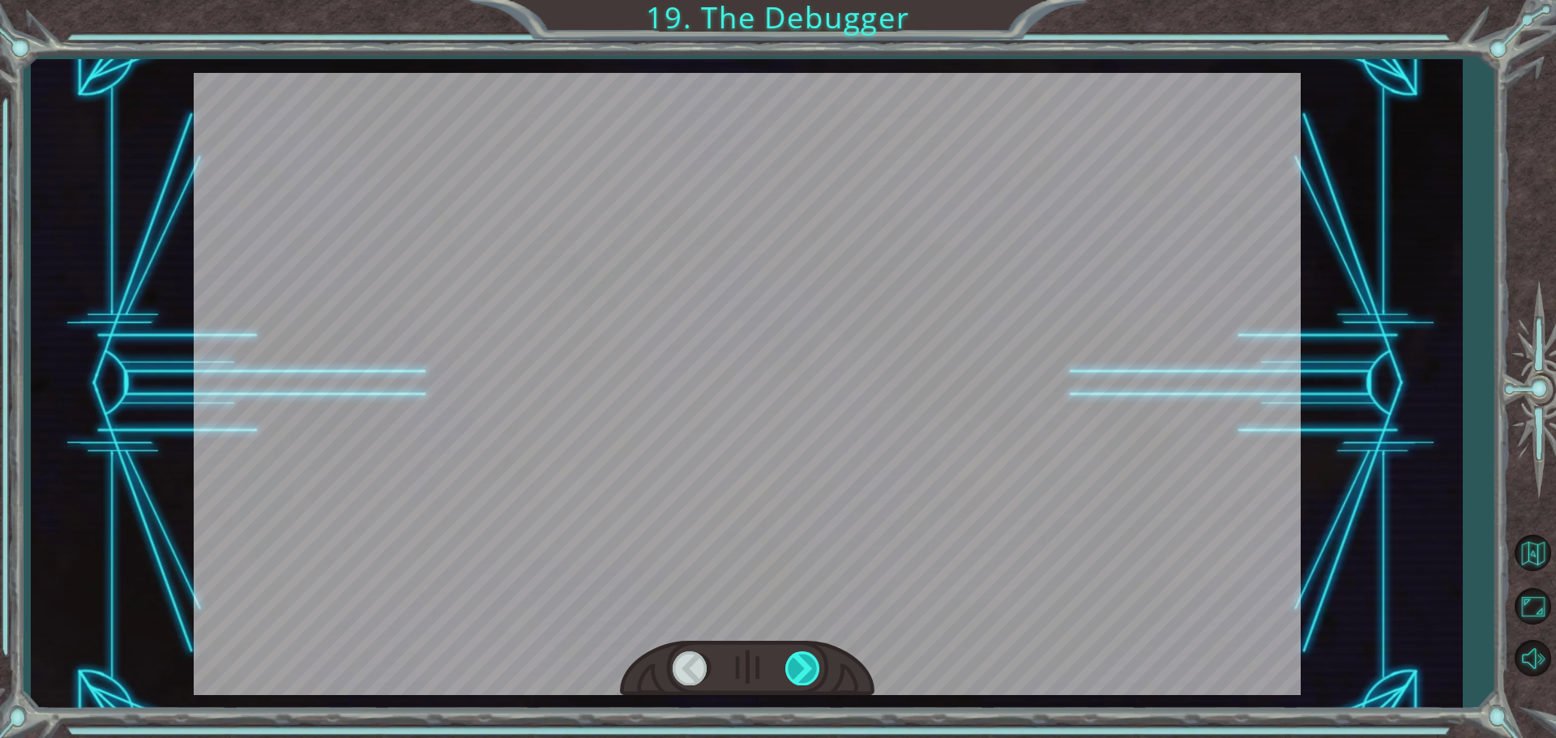
click at [798, 669] on div at bounding box center [803, 668] width 36 height 33
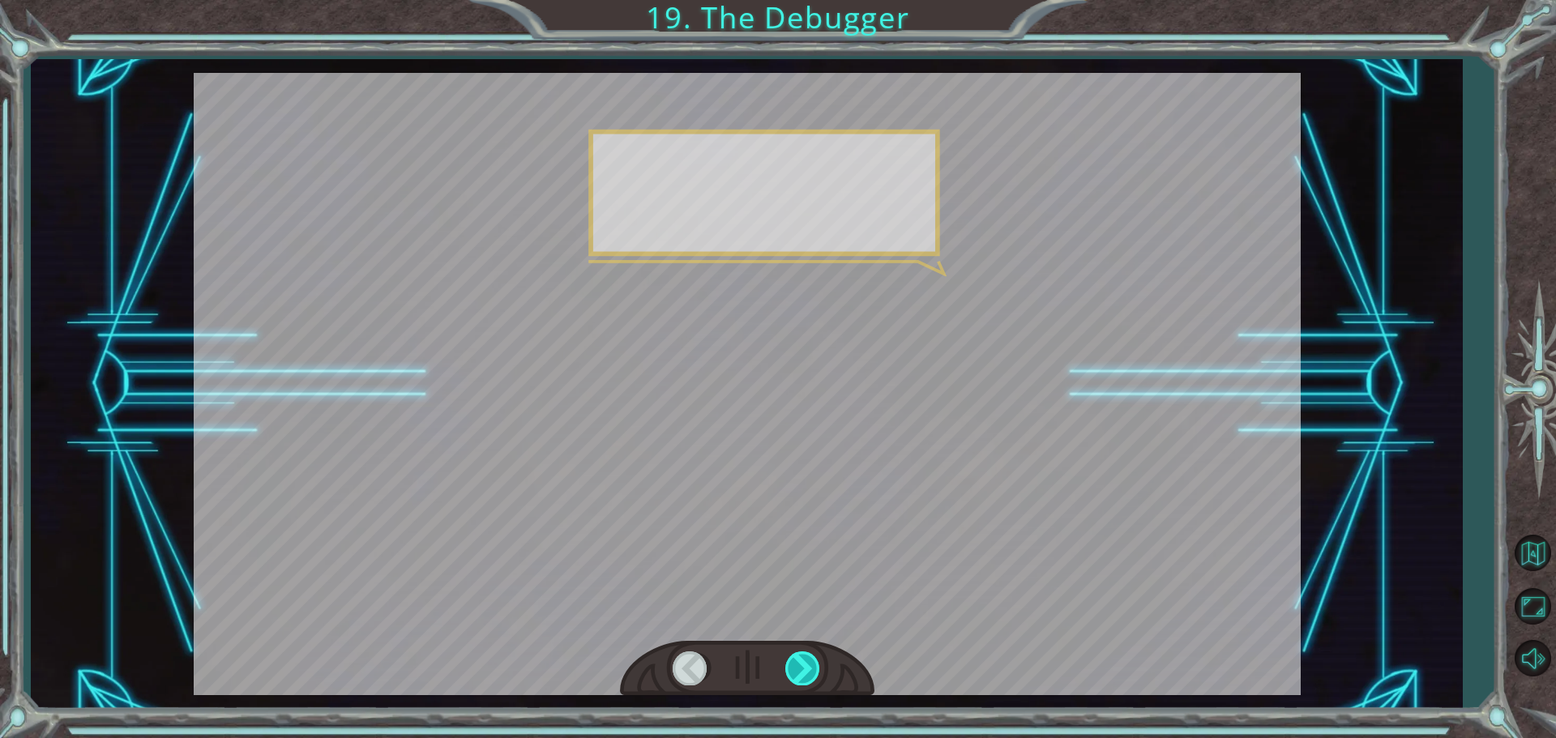
click at [798, 669] on div at bounding box center [803, 668] width 36 height 33
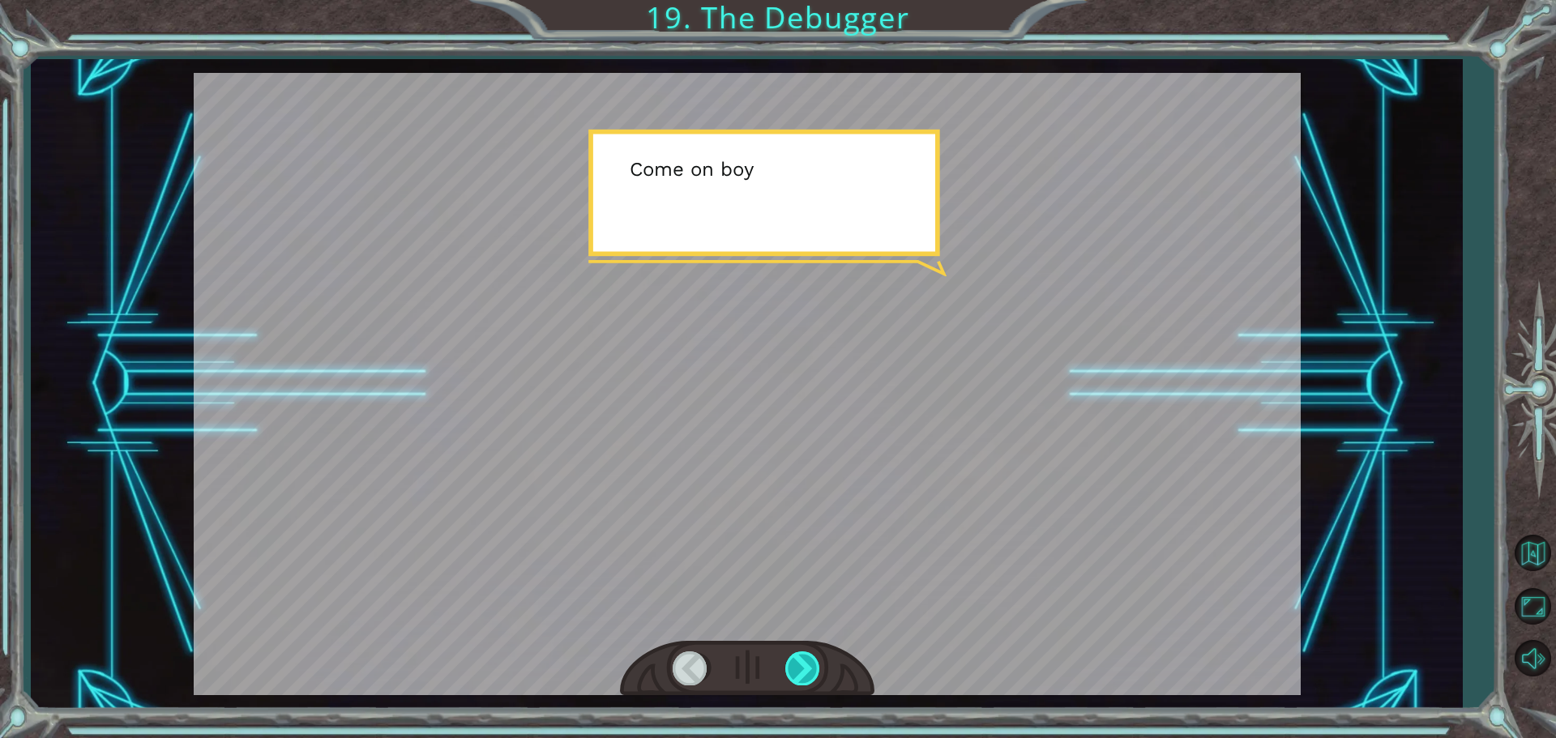
click at [798, 669] on div at bounding box center [803, 668] width 36 height 33
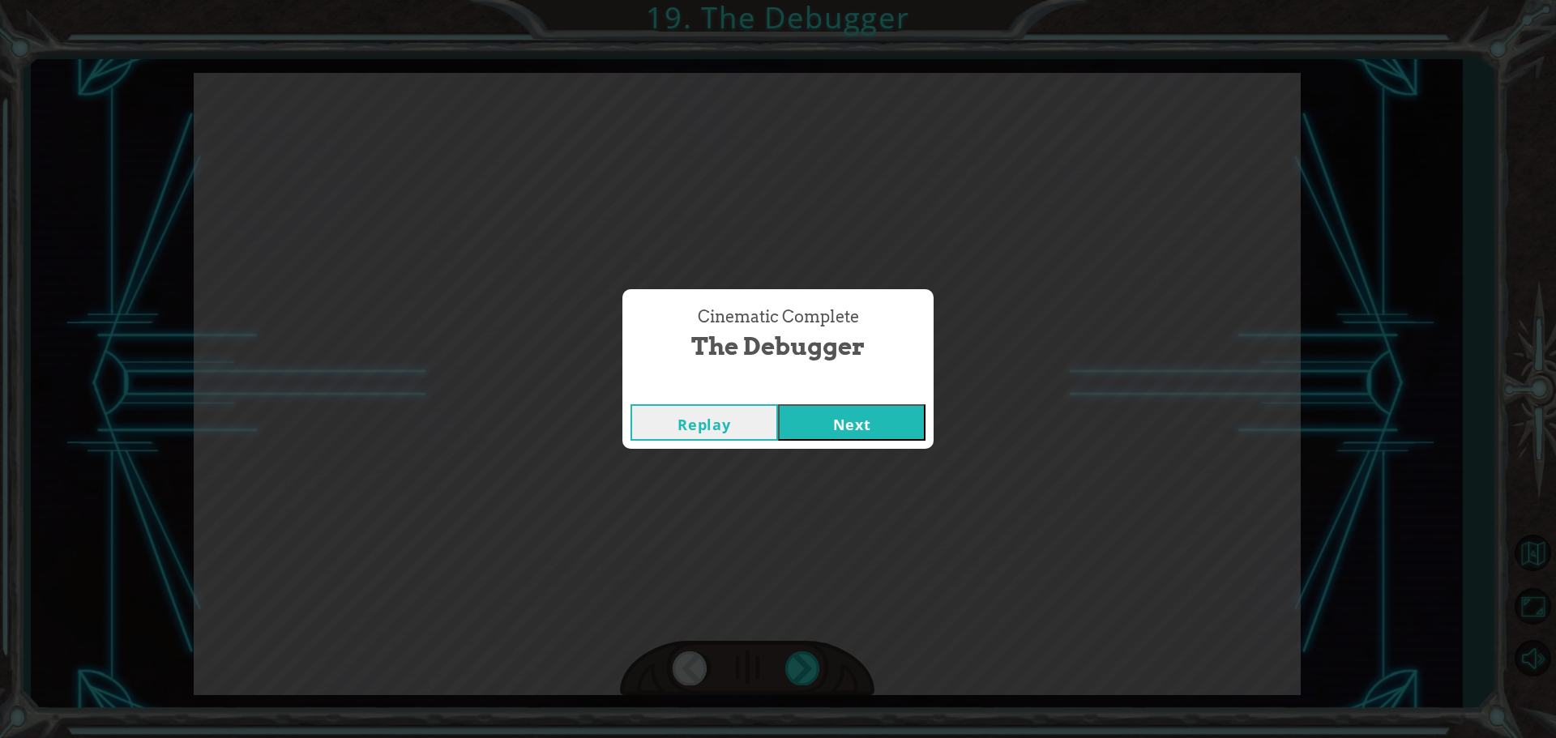
click at [845, 425] on button "Next" at bounding box center [852, 422] width 148 height 36
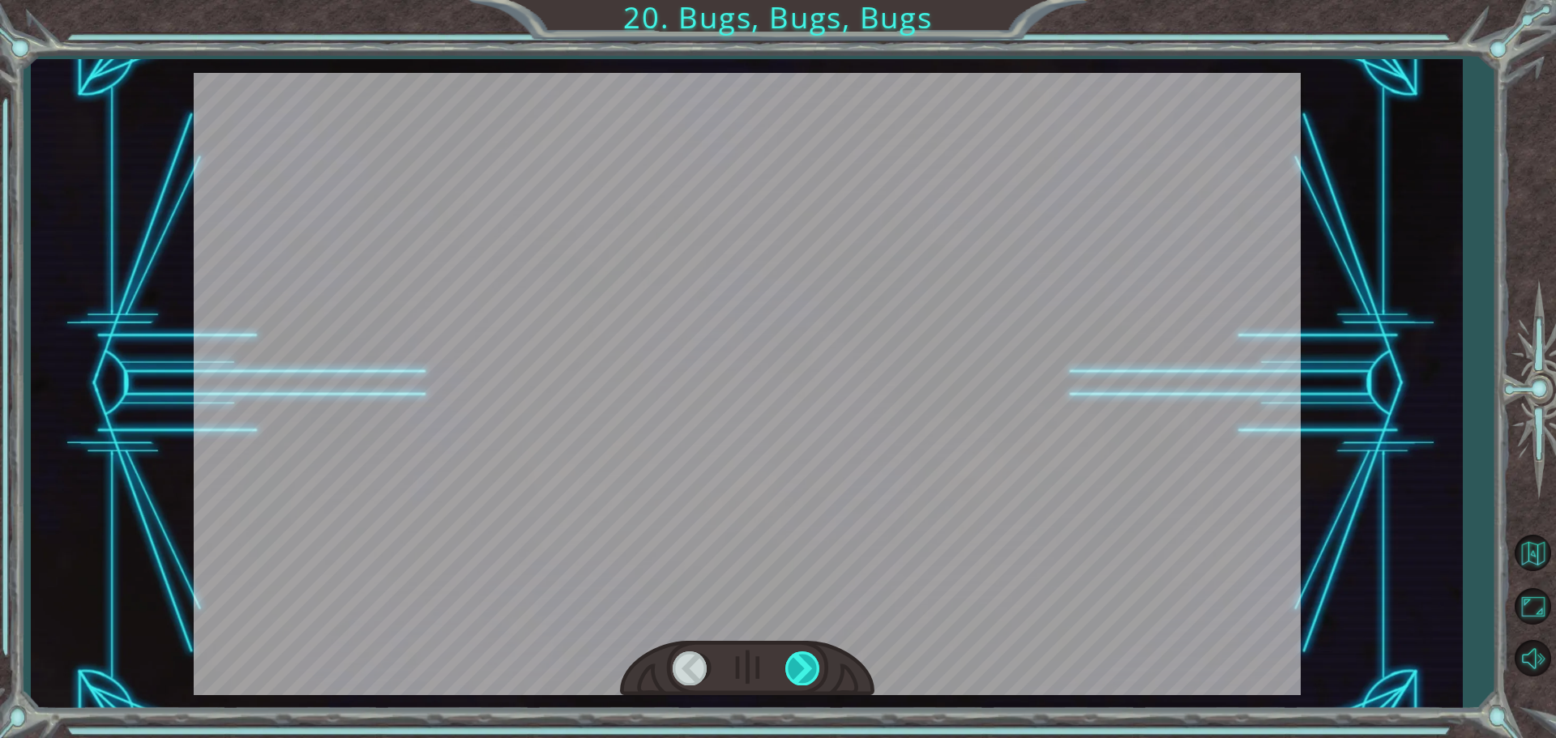
click at [800, 670] on div at bounding box center [803, 668] width 36 height 33
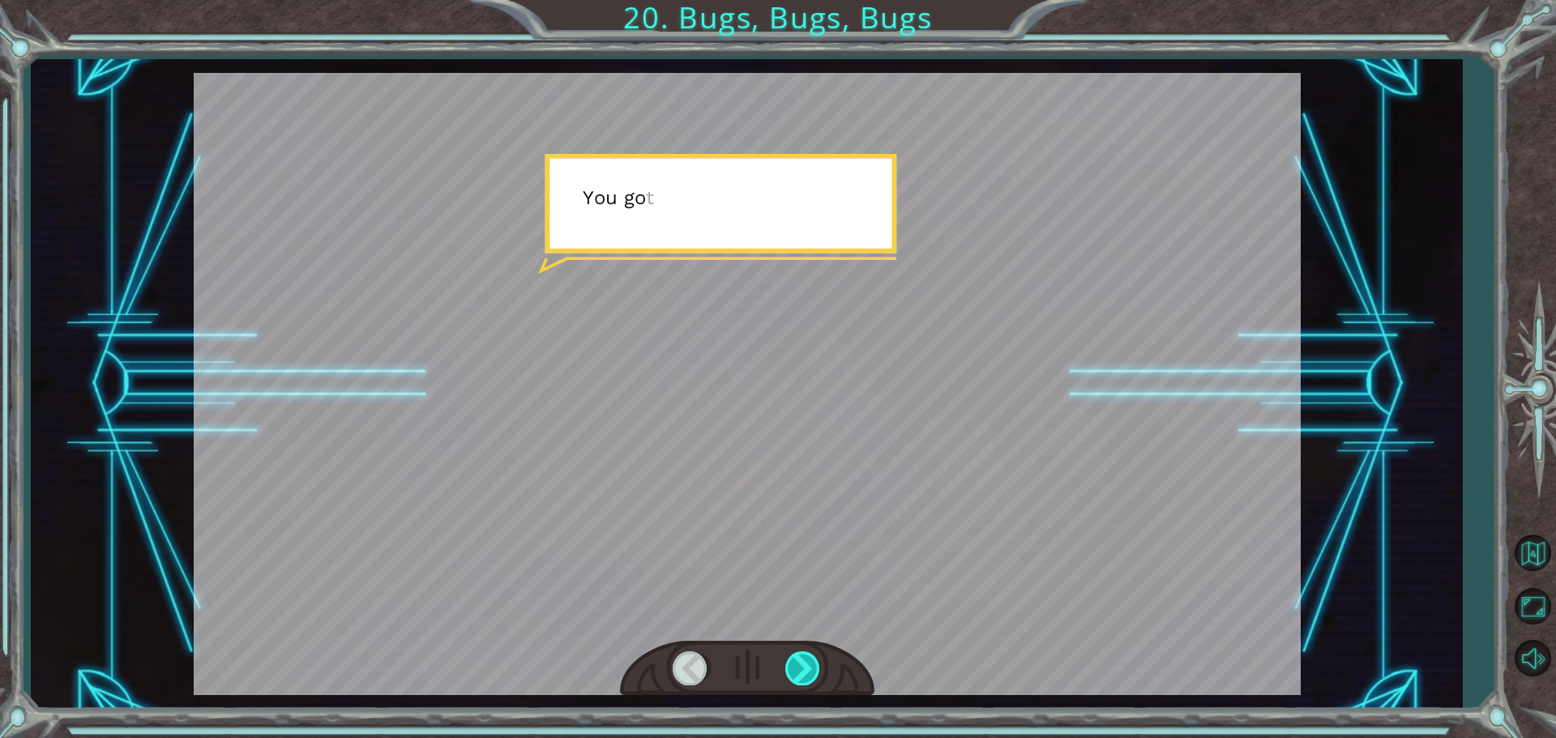
click at [800, 670] on div at bounding box center [803, 668] width 36 height 33
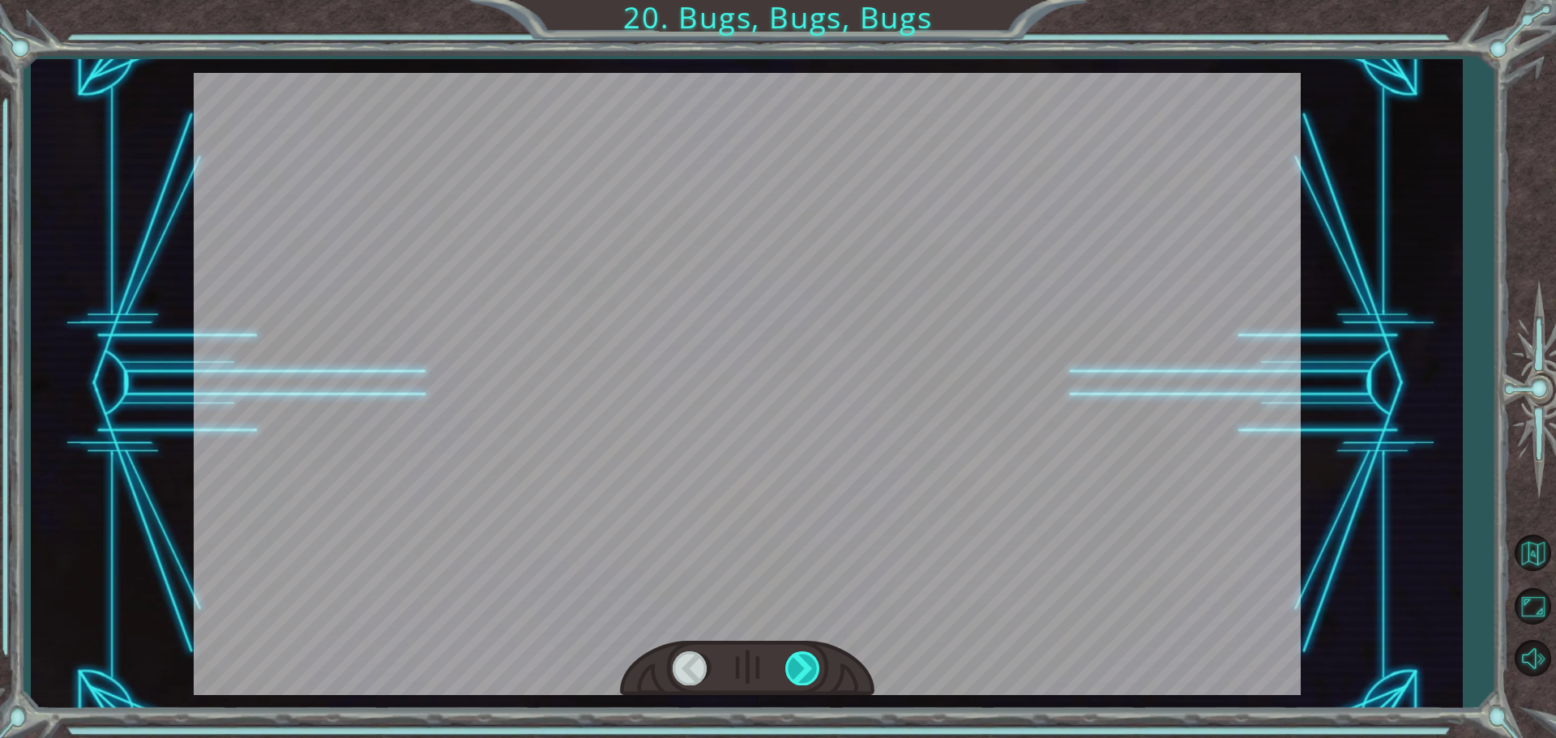
click at [800, 670] on div at bounding box center [803, 668] width 36 height 33
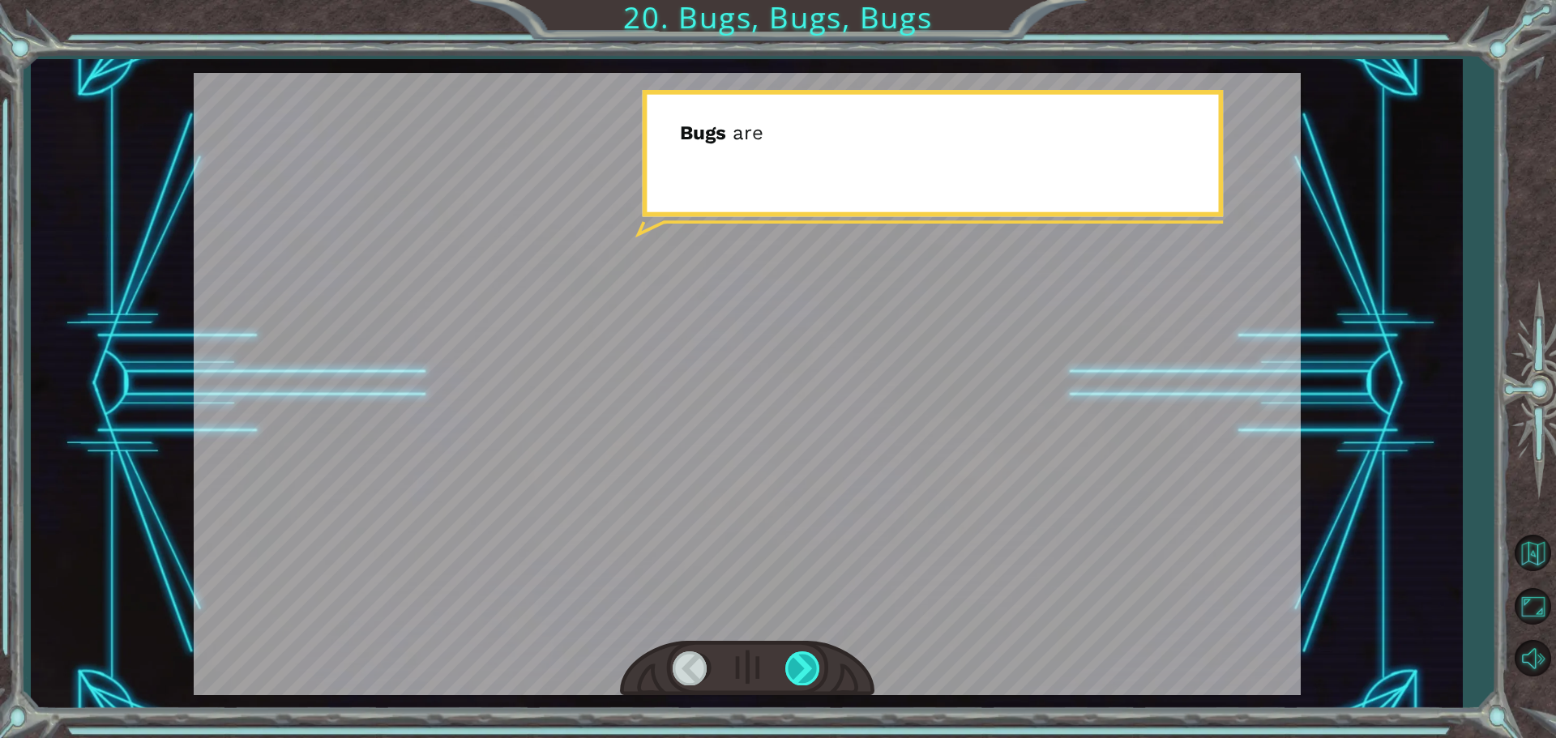
click at [800, 670] on div at bounding box center [803, 668] width 36 height 33
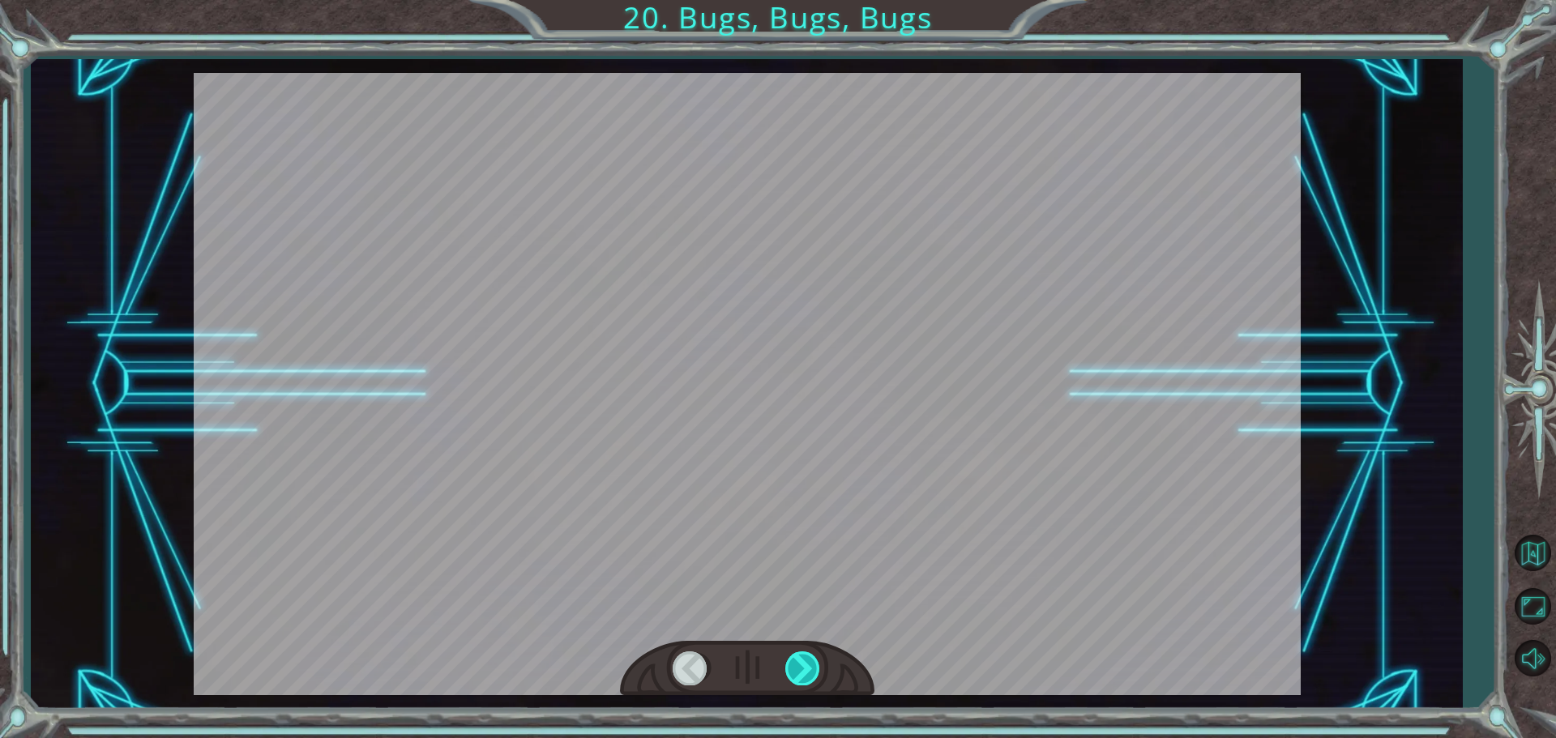
click at [800, 670] on div at bounding box center [803, 668] width 36 height 33
click at [801, 670] on div at bounding box center [803, 668] width 36 height 33
click at [805, 670] on div at bounding box center [803, 668] width 36 height 33
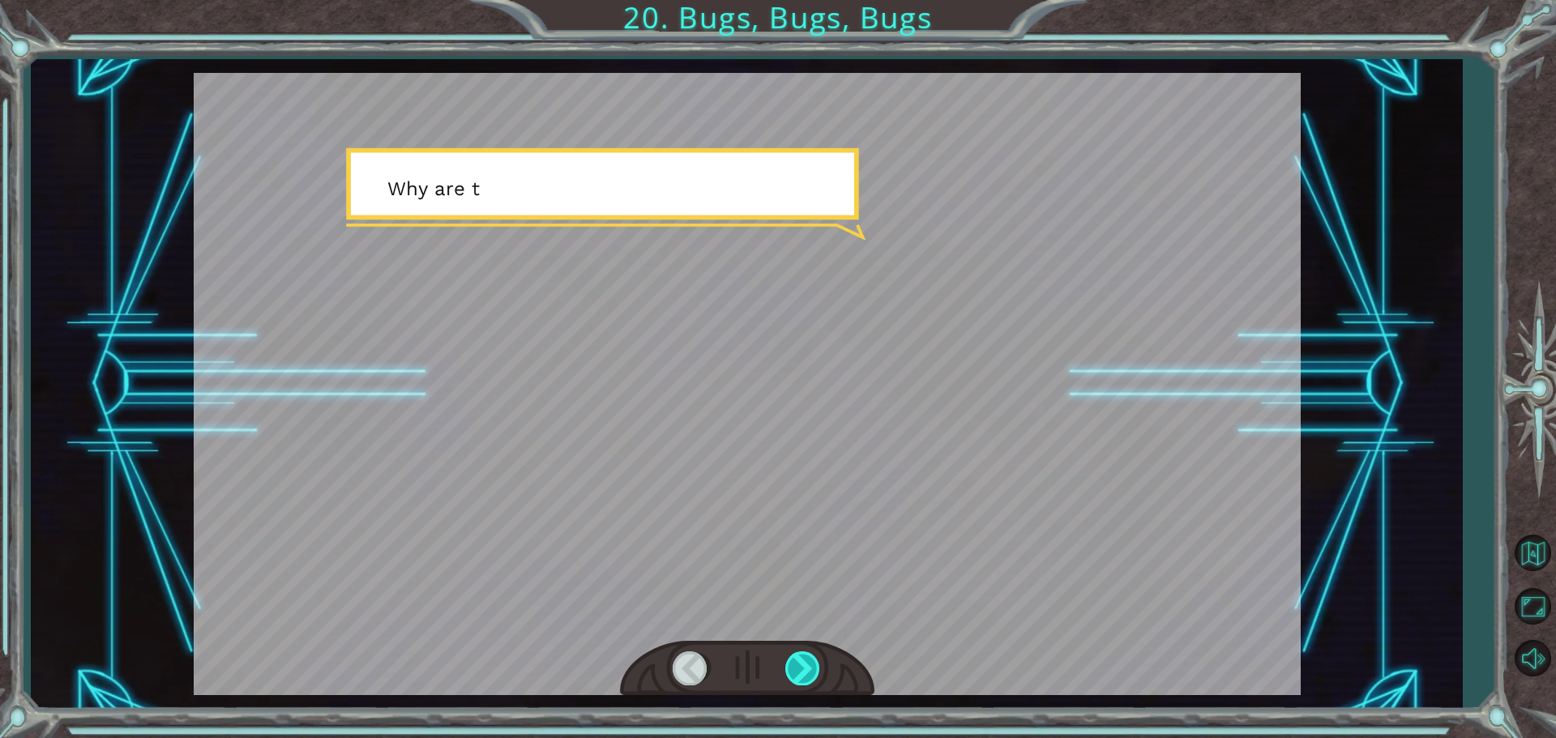
click at [805, 670] on div at bounding box center [803, 668] width 36 height 33
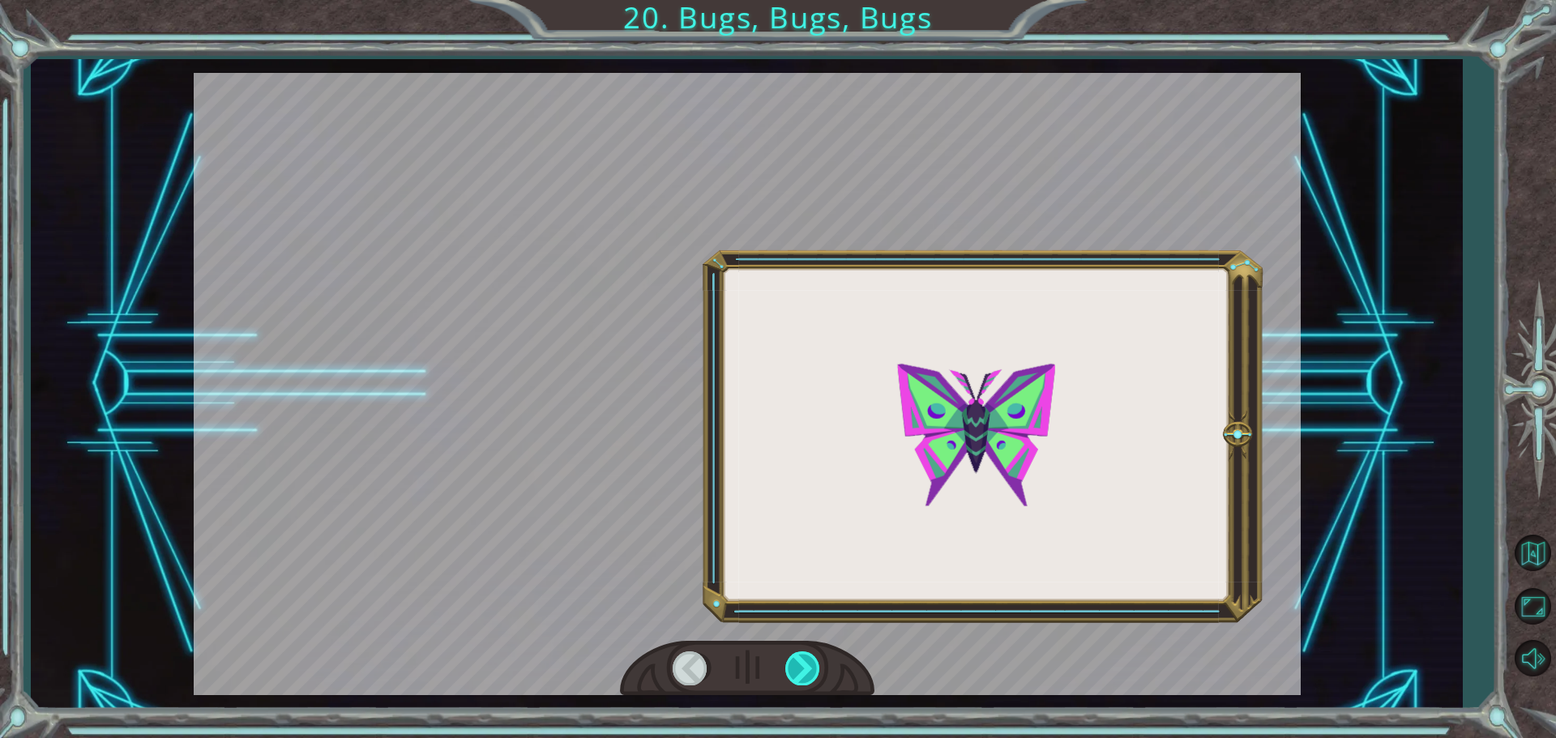
click at [805, 670] on div at bounding box center [803, 668] width 36 height 33
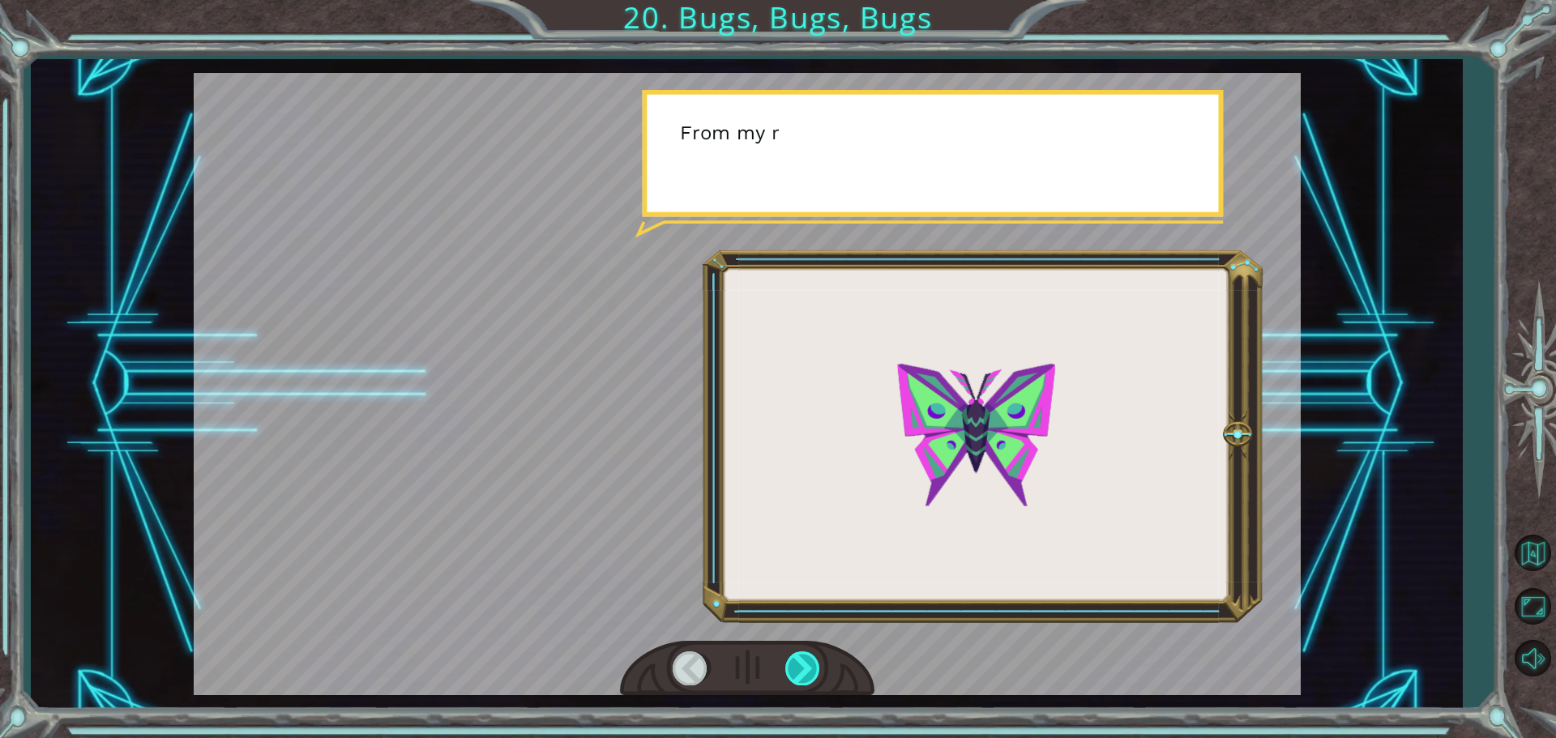
click at [805, 670] on div at bounding box center [803, 668] width 36 height 33
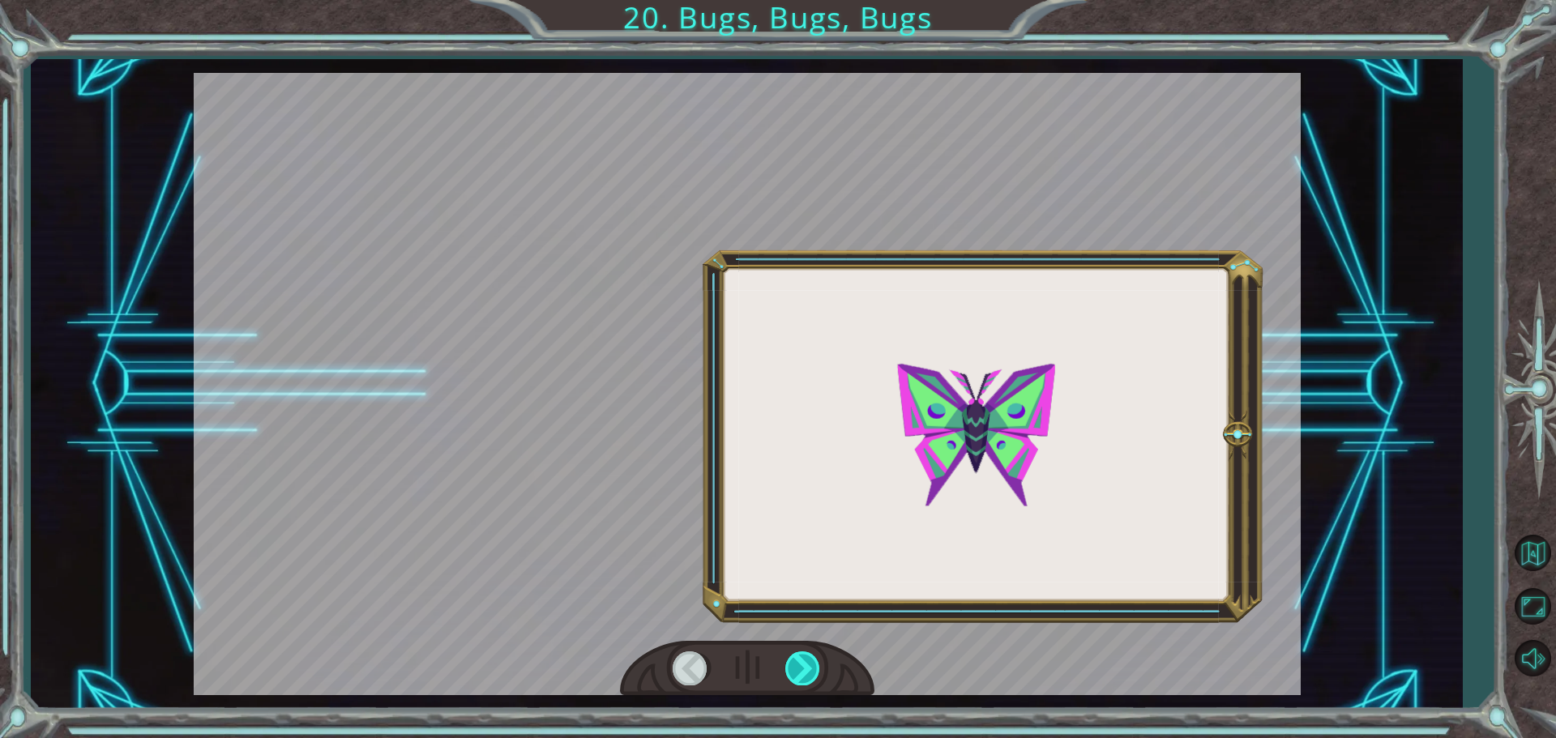
click at [805, 670] on div at bounding box center [803, 668] width 36 height 33
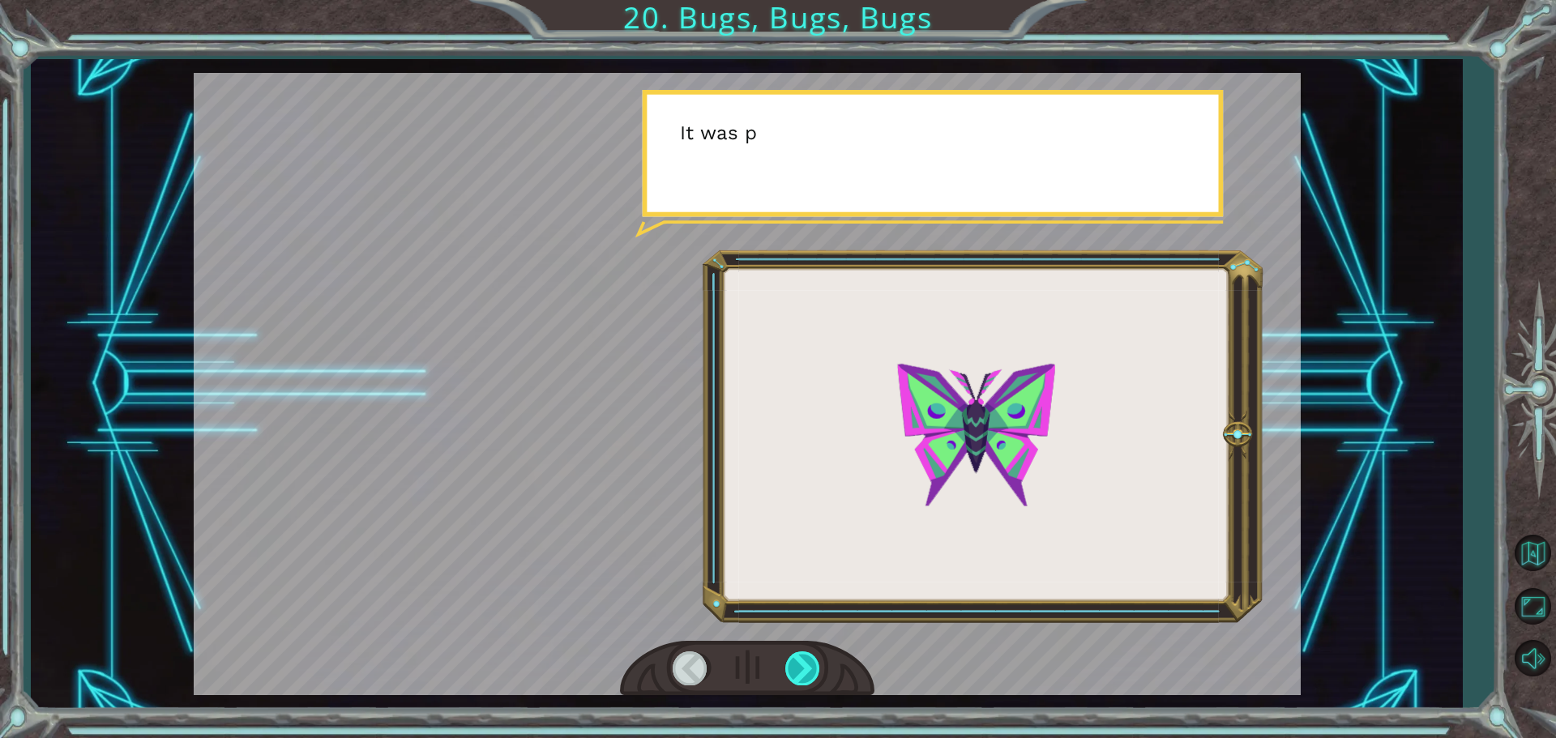
click at [805, 670] on div at bounding box center [803, 668] width 36 height 33
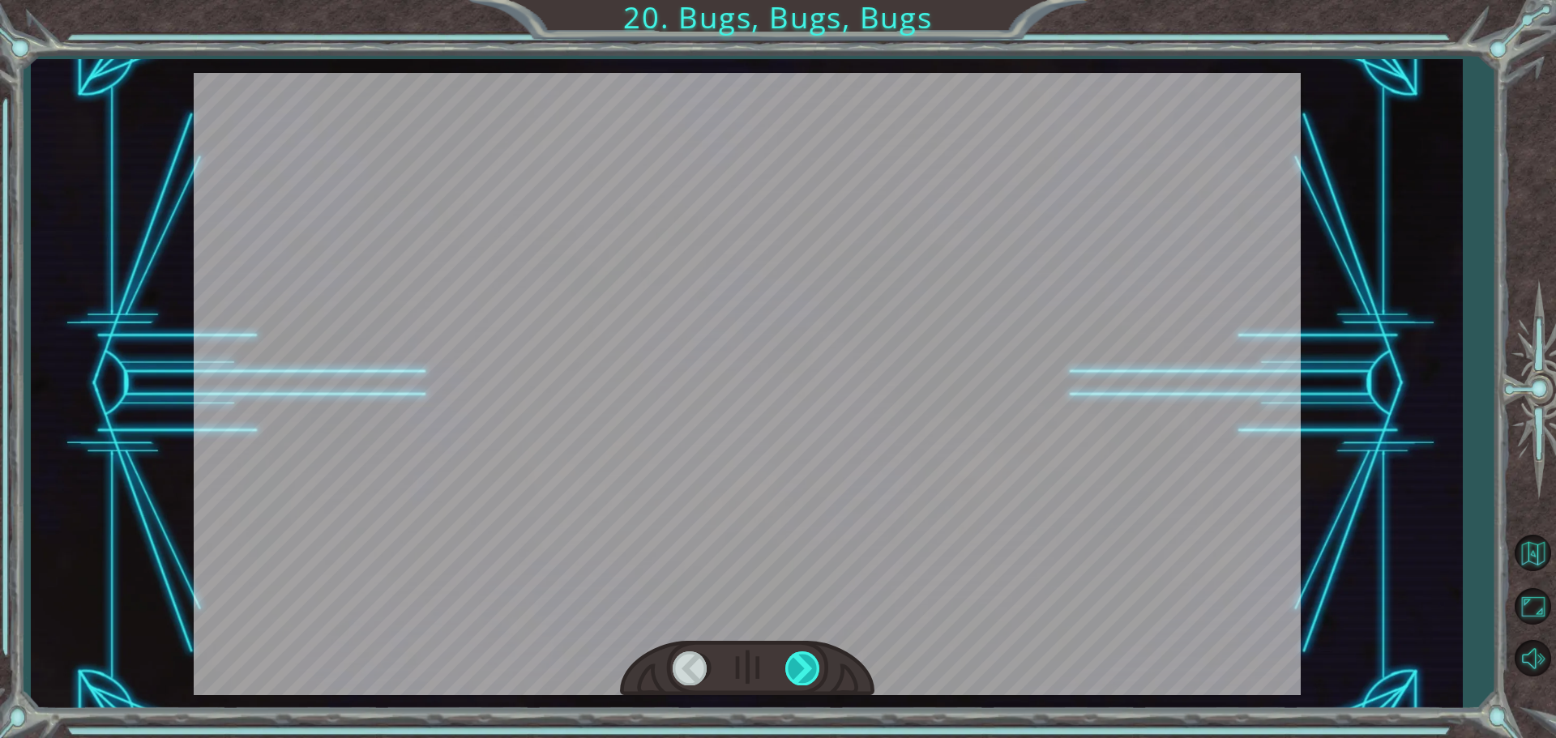
click at [805, 670] on div at bounding box center [803, 668] width 36 height 33
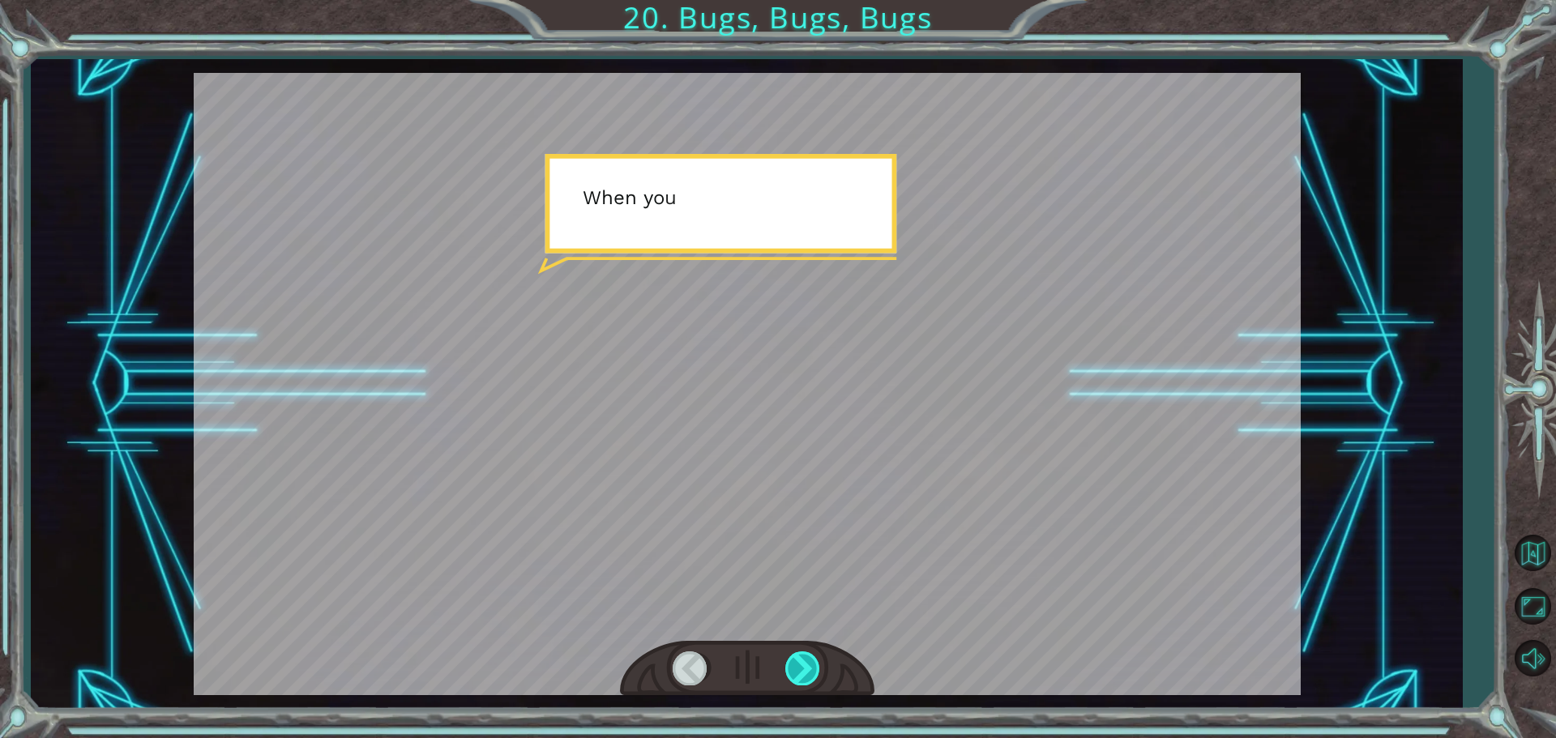
click at [805, 670] on div at bounding box center [803, 668] width 36 height 33
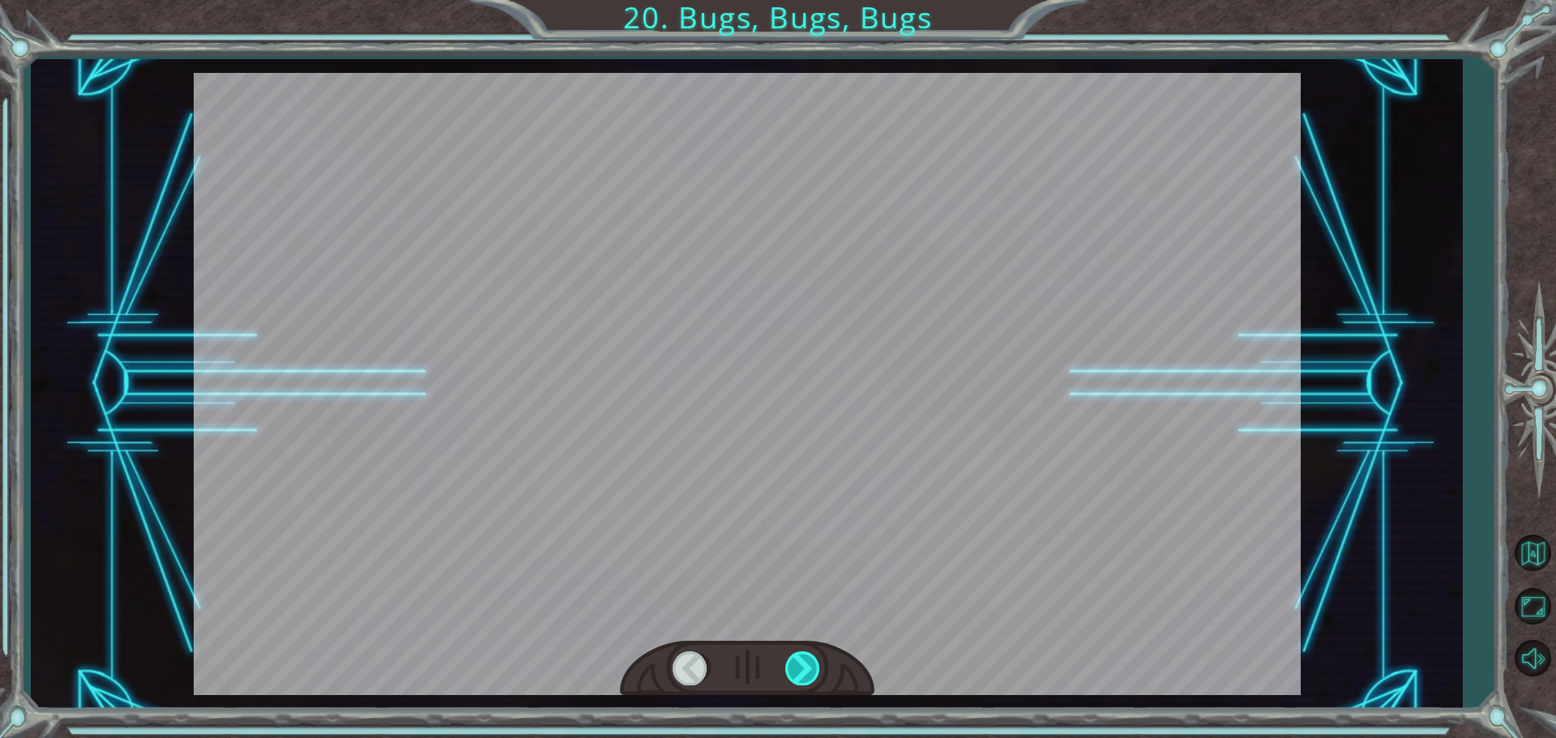
click at [805, 670] on div at bounding box center [803, 668] width 36 height 33
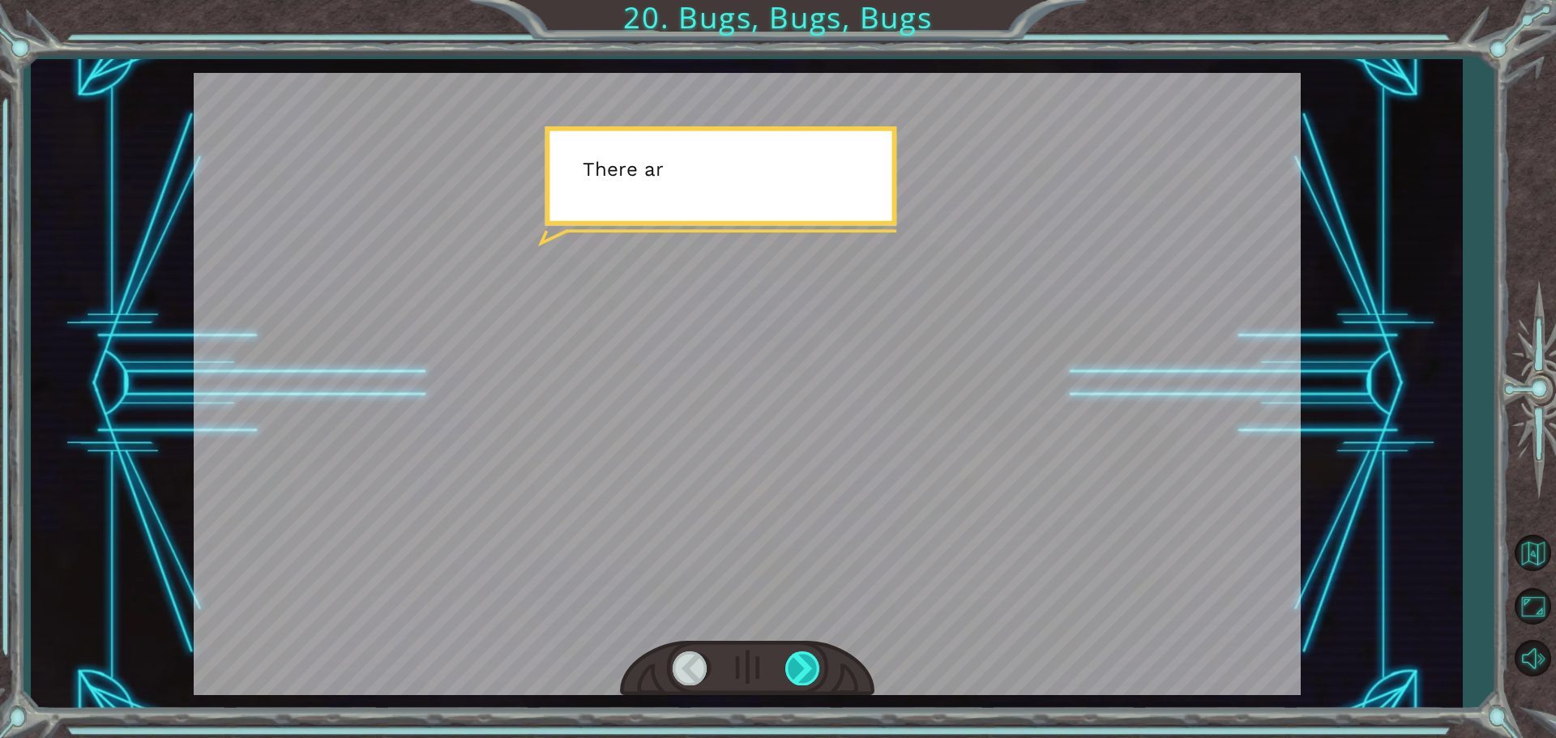
click at [805, 670] on div at bounding box center [803, 668] width 36 height 33
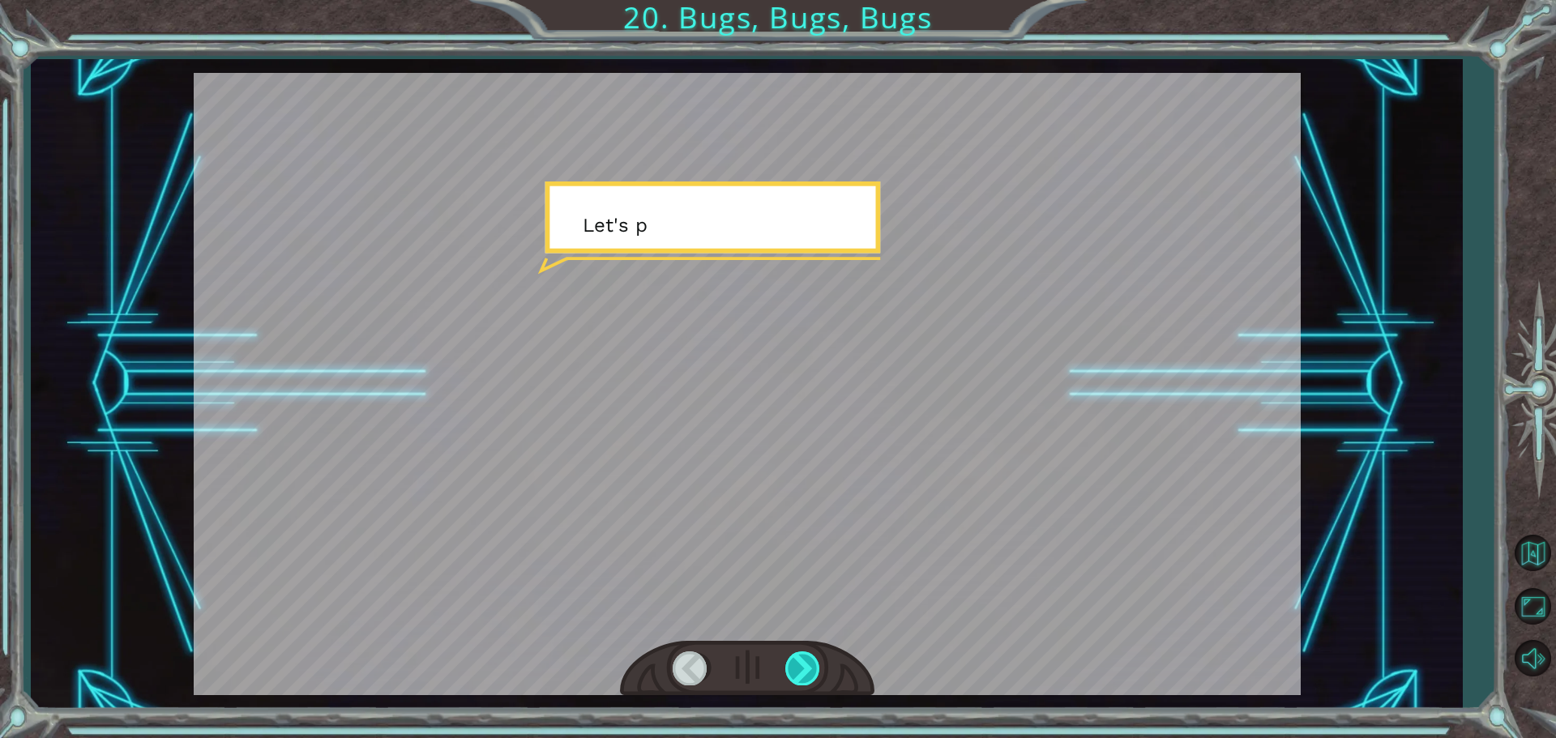
click at [805, 670] on div at bounding box center [803, 668] width 36 height 33
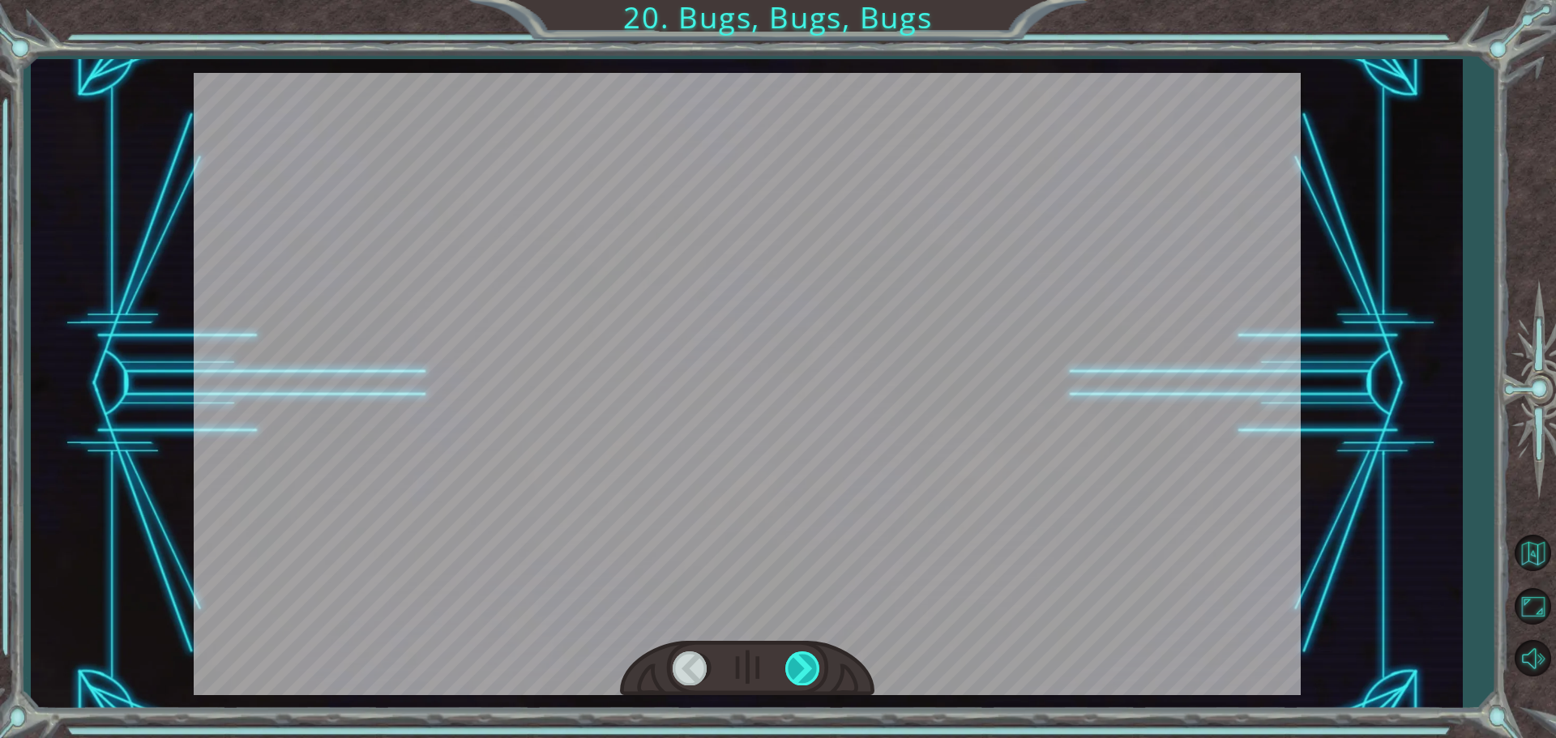
click at [805, 670] on div at bounding box center [803, 668] width 36 height 33
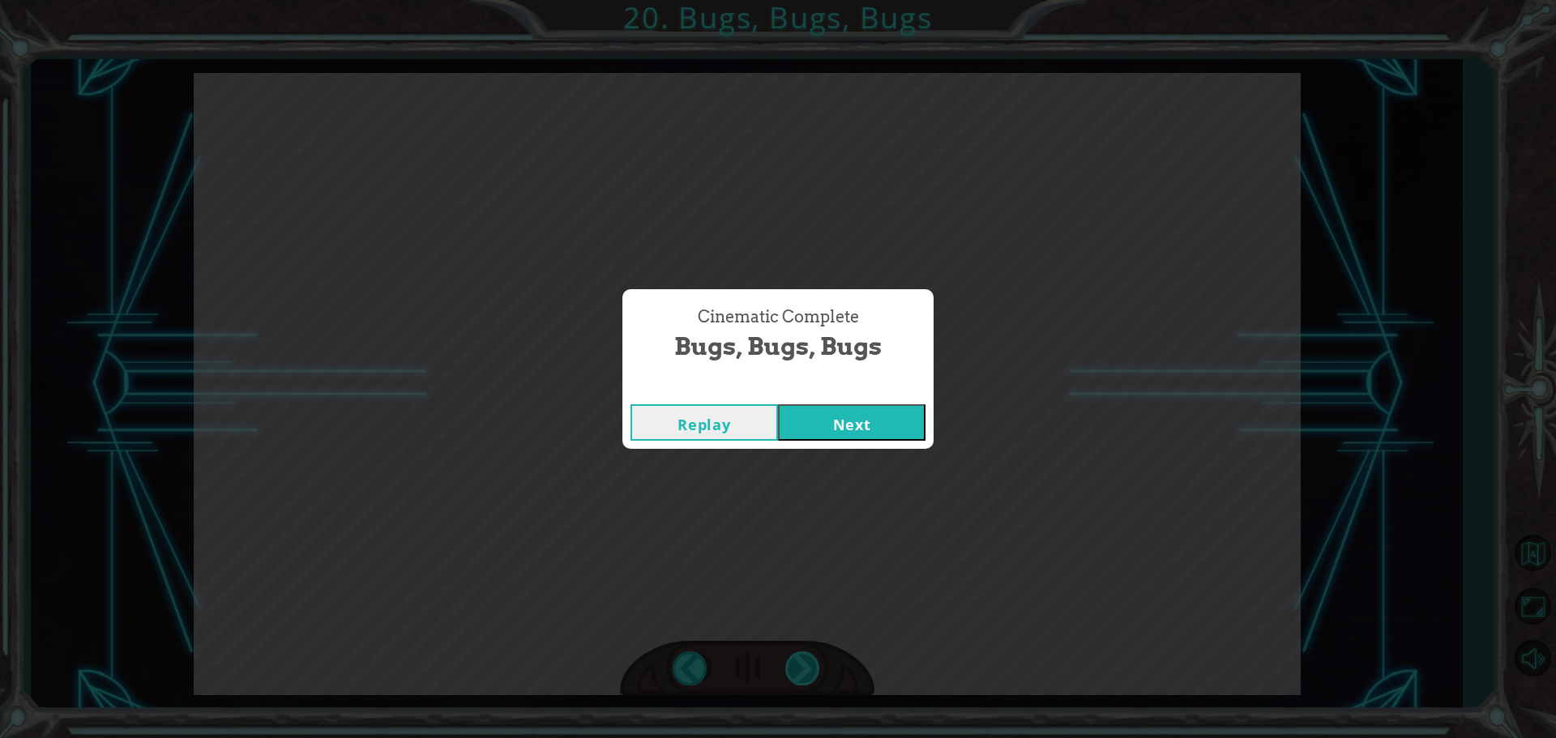
click at [805, 670] on div "Cinematic Complete Bugs, Bugs, Bugs Replay Next" at bounding box center [778, 369] width 1556 height 738
click at [877, 417] on button "Next" at bounding box center [852, 422] width 148 height 36
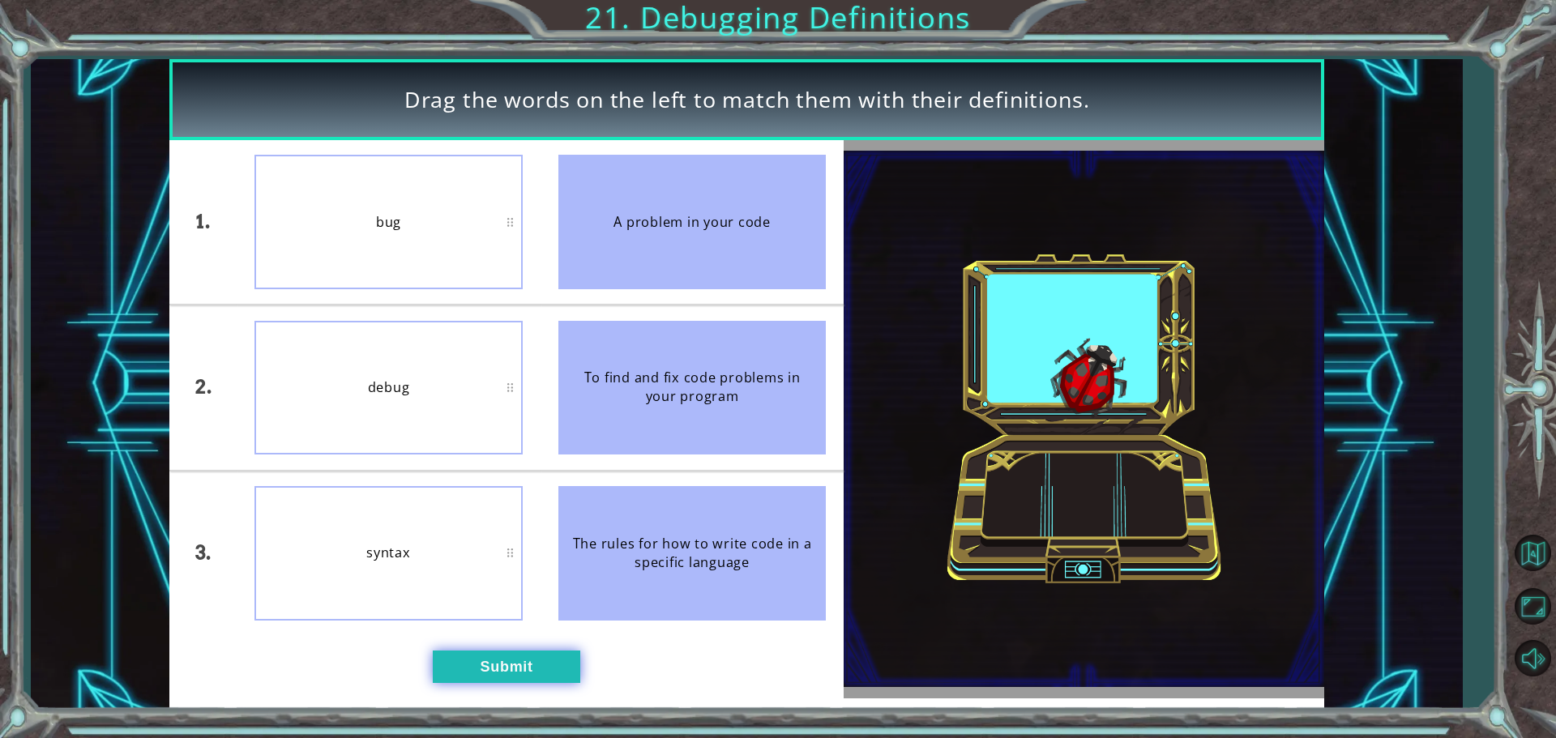
click at [477, 674] on button "Submit" at bounding box center [507, 667] width 148 height 32
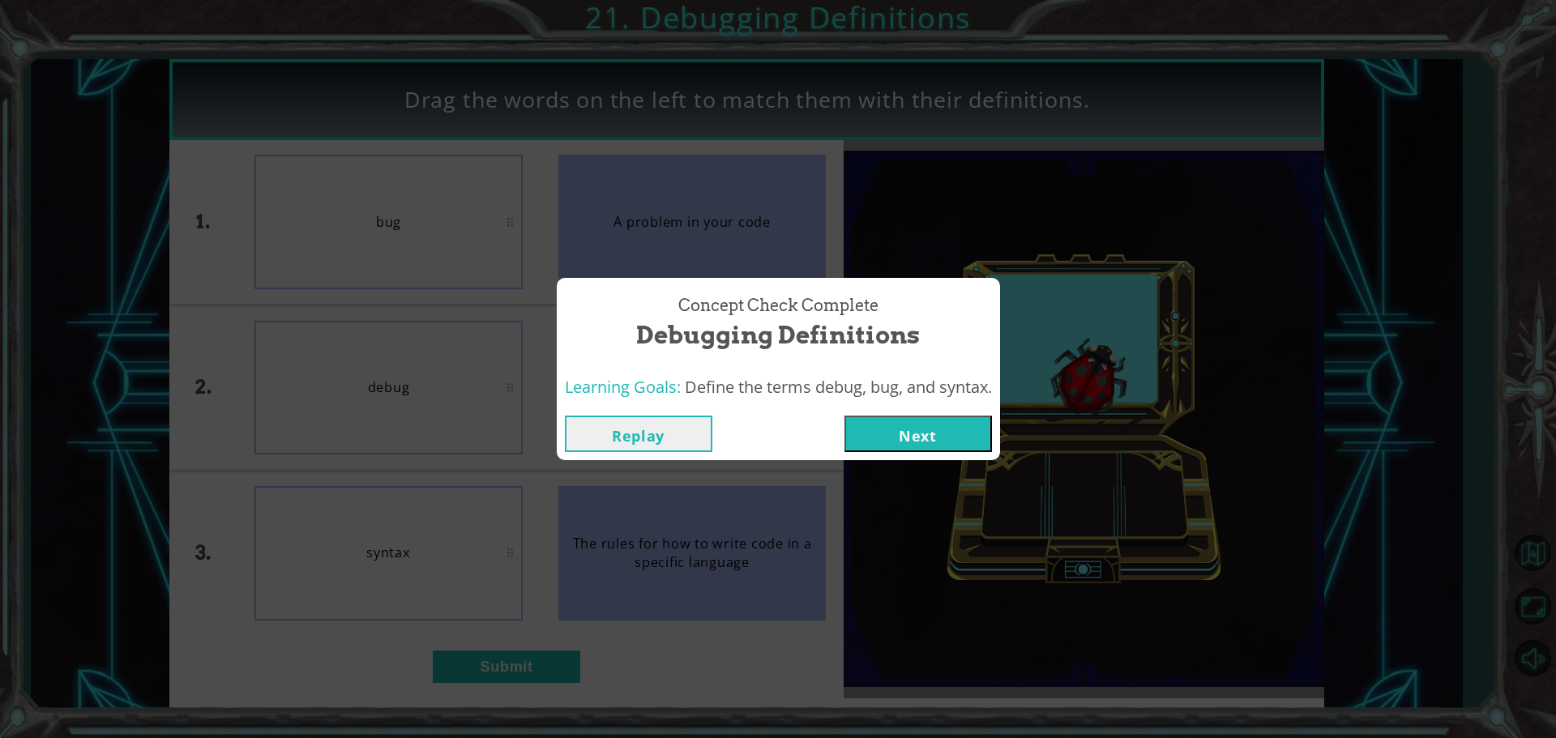
click at [923, 427] on button "Next" at bounding box center [919, 434] width 148 height 36
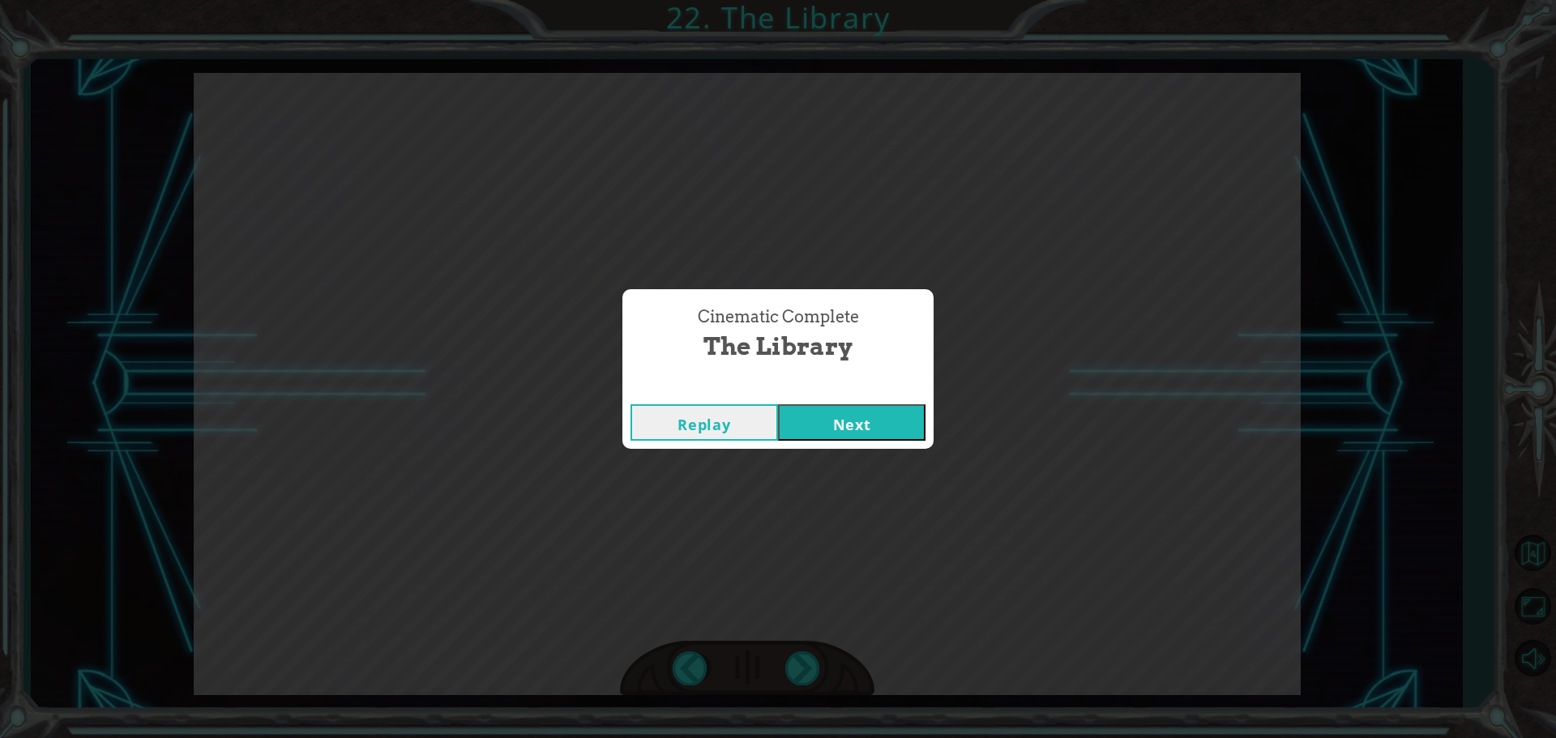
click at [842, 424] on button "Next" at bounding box center [852, 422] width 148 height 36
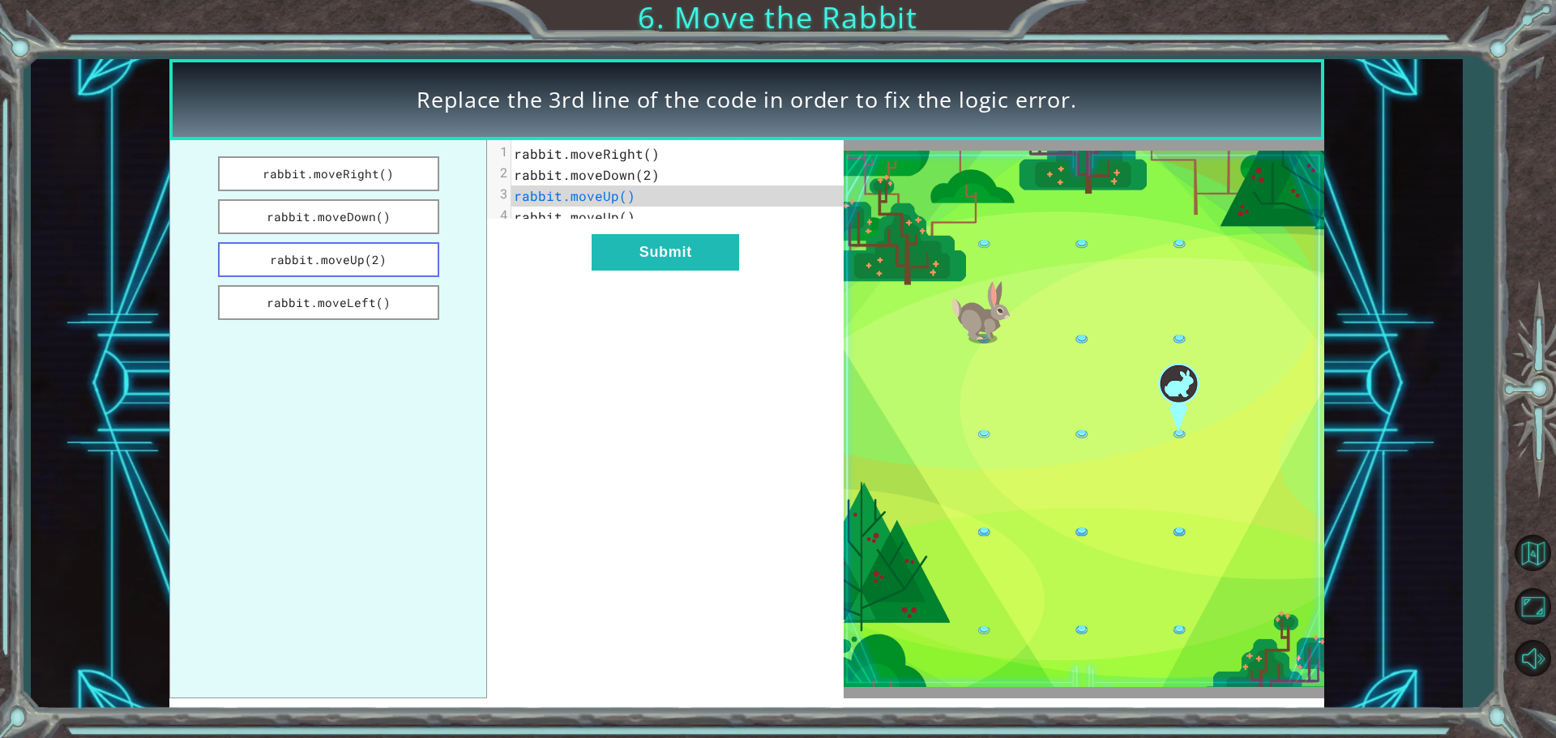
click at [406, 262] on button "rabbit.moveUp(2)" at bounding box center [328, 259] width 221 height 35
click at [631, 271] on button "Submit" at bounding box center [666, 252] width 148 height 36
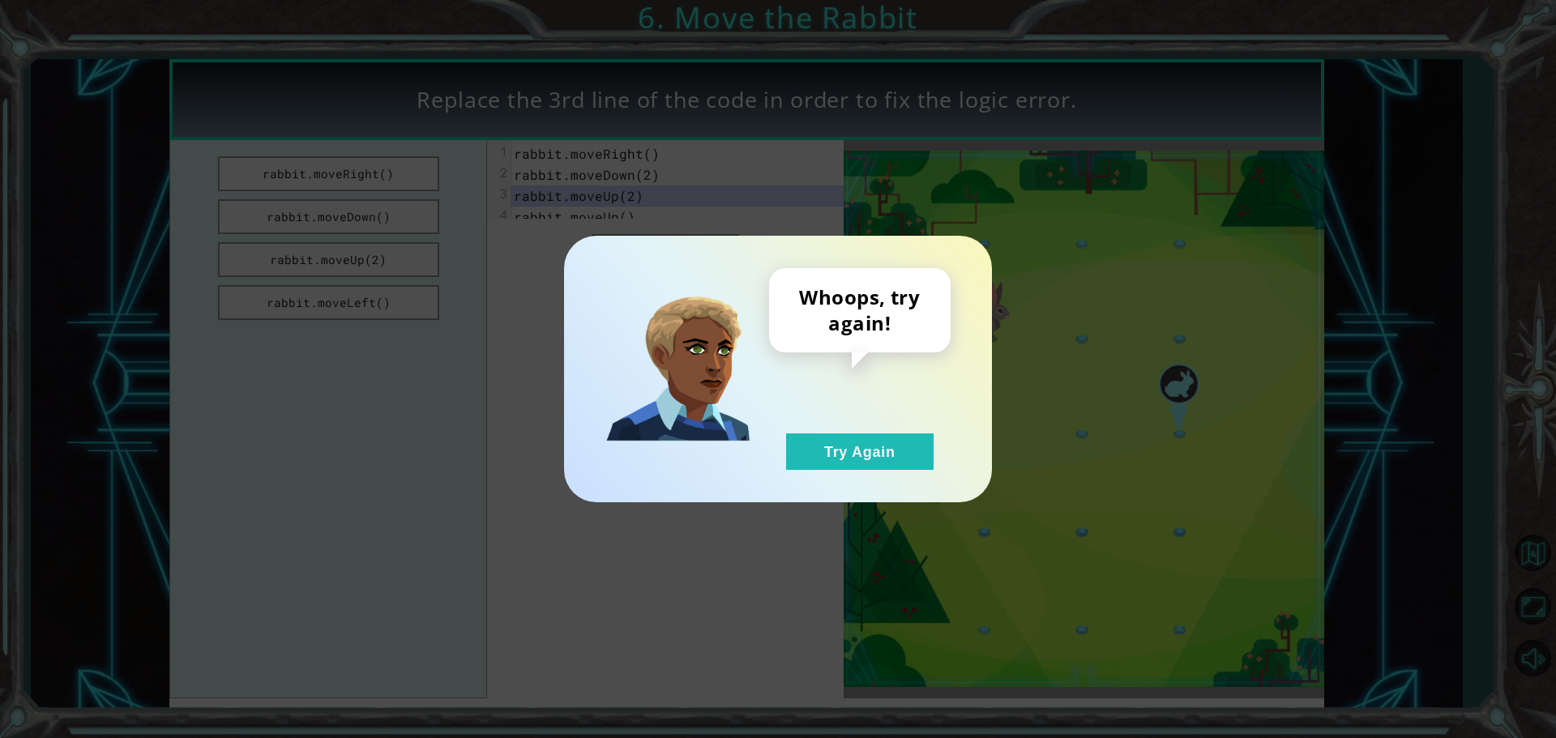
click at [863, 428] on div "Whoops, try again! Try Again" at bounding box center [860, 369] width 182 height 202
click at [867, 443] on button "Try Again" at bounding box center [860, 452] width 148 height 36
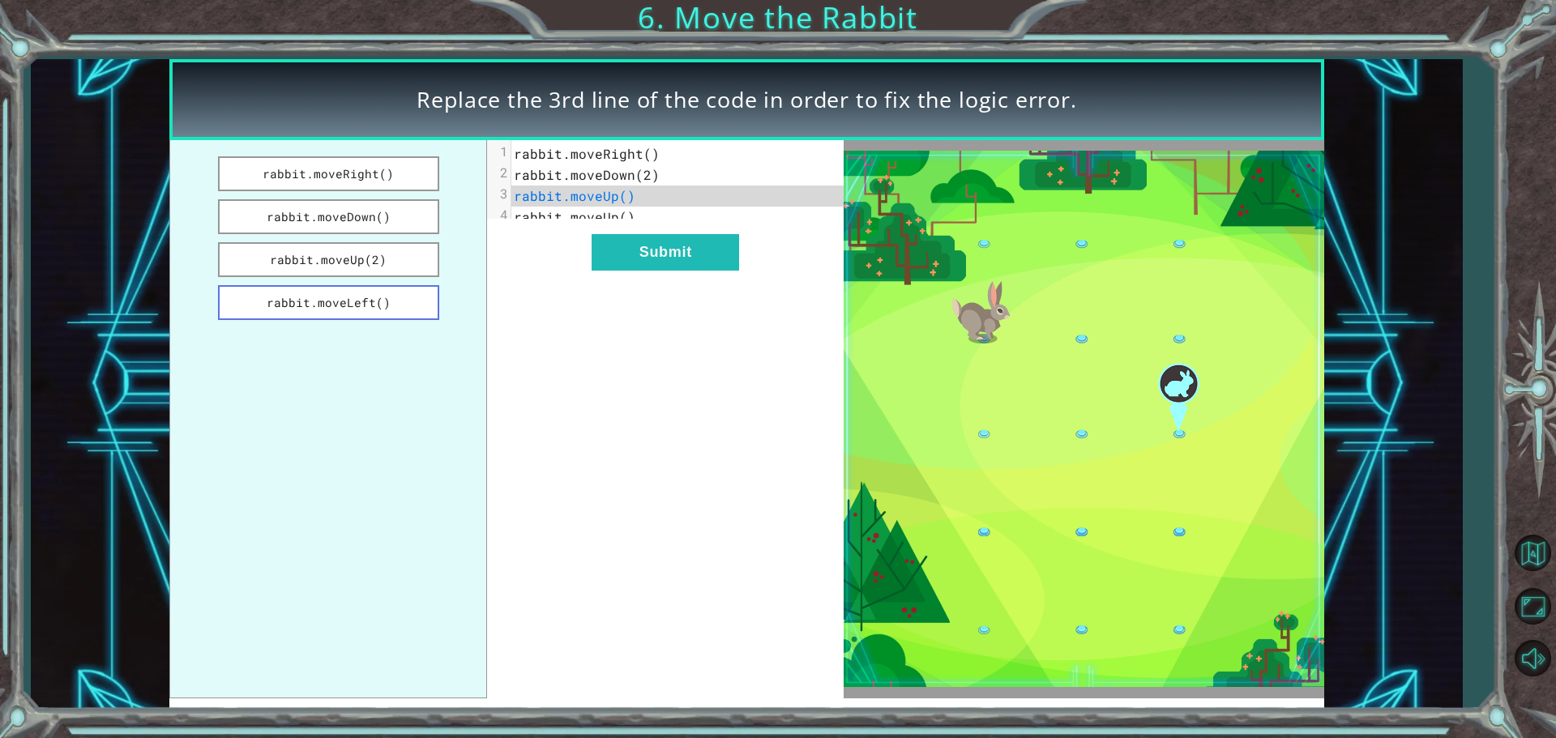
click at [361, 306] on button "rabbit.moveLeft()" at bounding box center [328, 302] width 221 height 35
click at [746, 288] on div "xxxxxxxxxx 4 1 rabbit.moveRight() 2 rabbit.moveDown(2) 3 rabbit.moveLeft() 4 ra…" at bounding box center [665, 419] width 357 height 558
click at [693, 271] on button "Submit" at bounding box center [666, 252] width 148 height 36
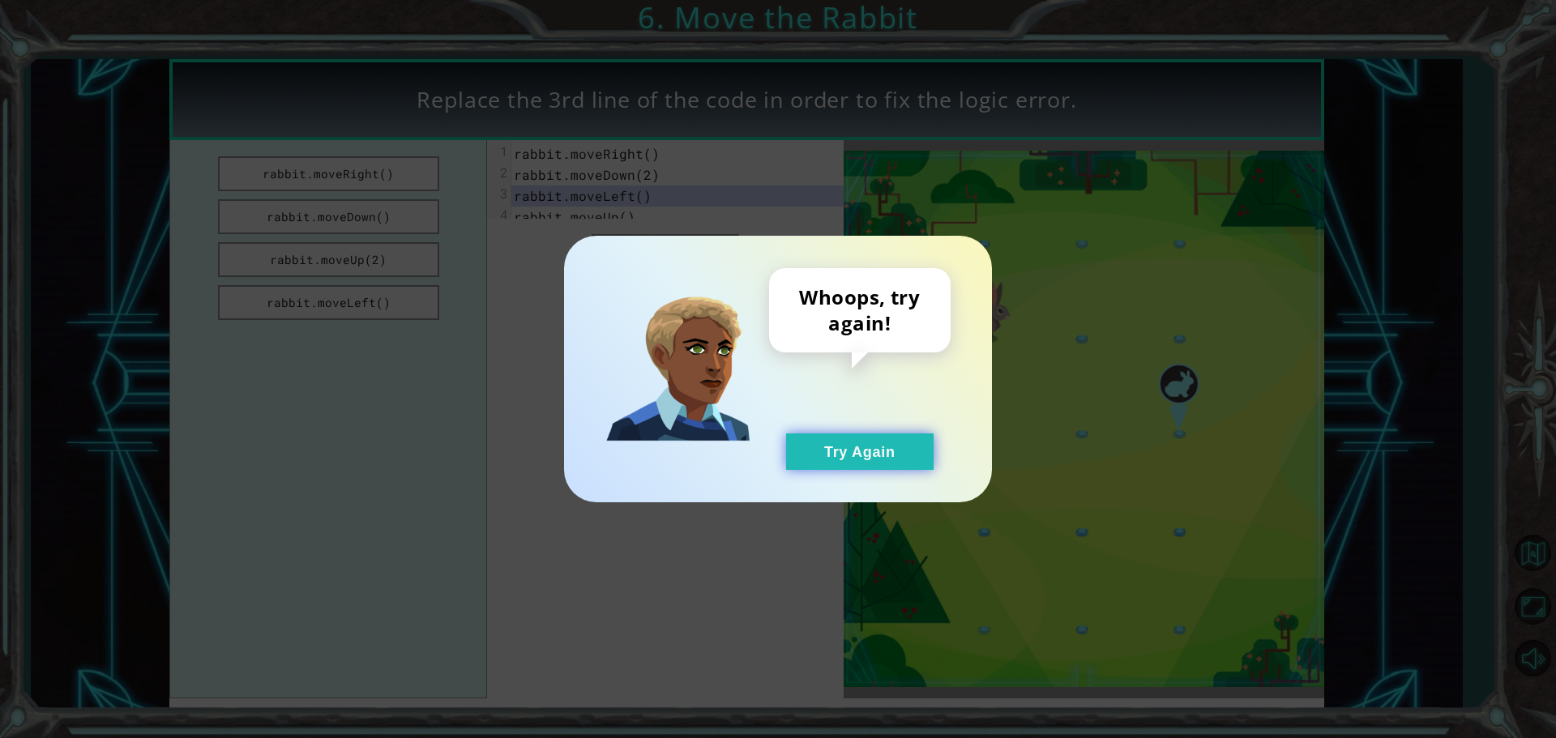
click at [825, 443] on button "Try Again" at bounding box center [860, 452] width 148 height 36
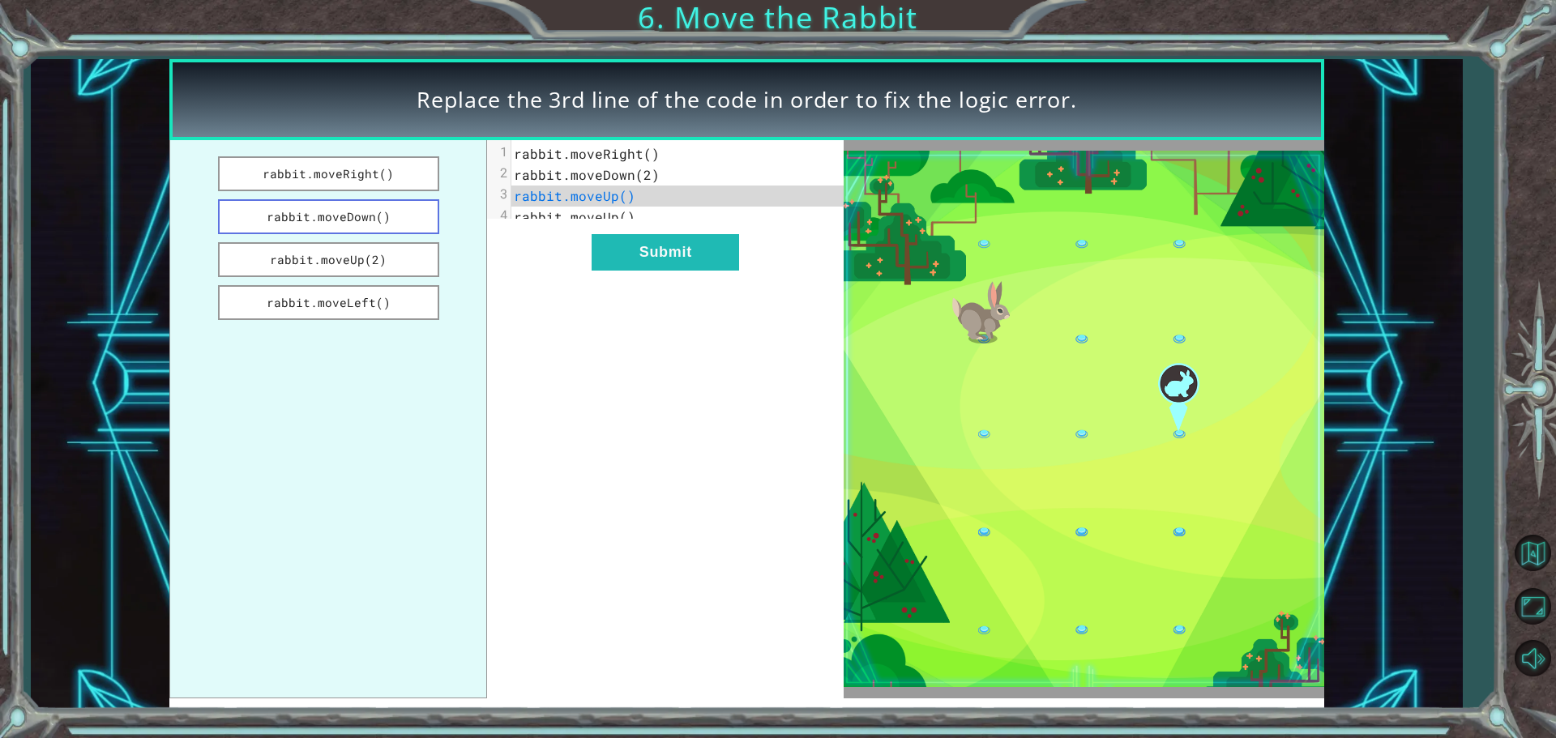
click at [380, 220] on button "rabbit.moveDown()" at bounding box center [328, 216] width 221 height 35
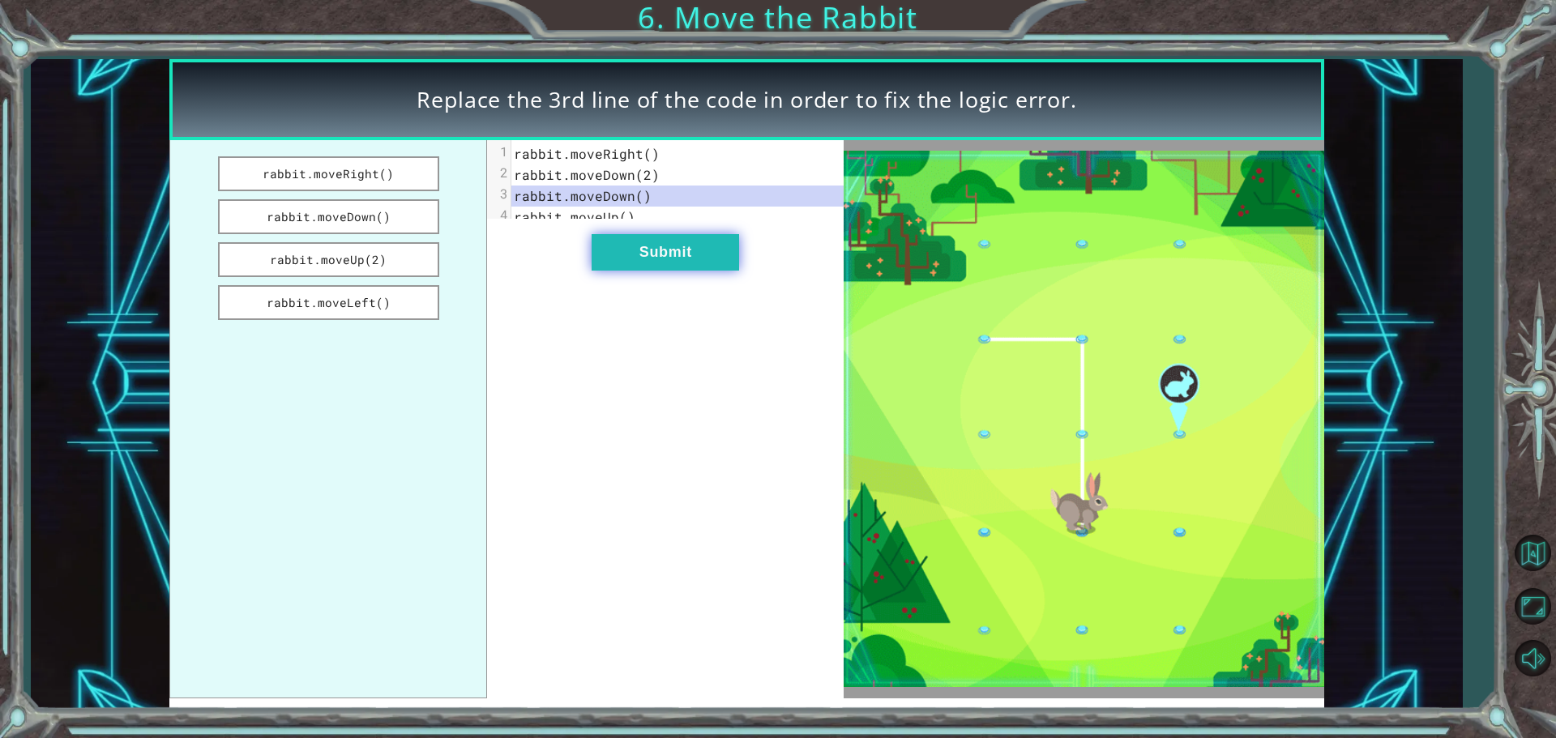
click at [674, 271] on button "Submit" at bounding box center [666, 252] width 148 height 36
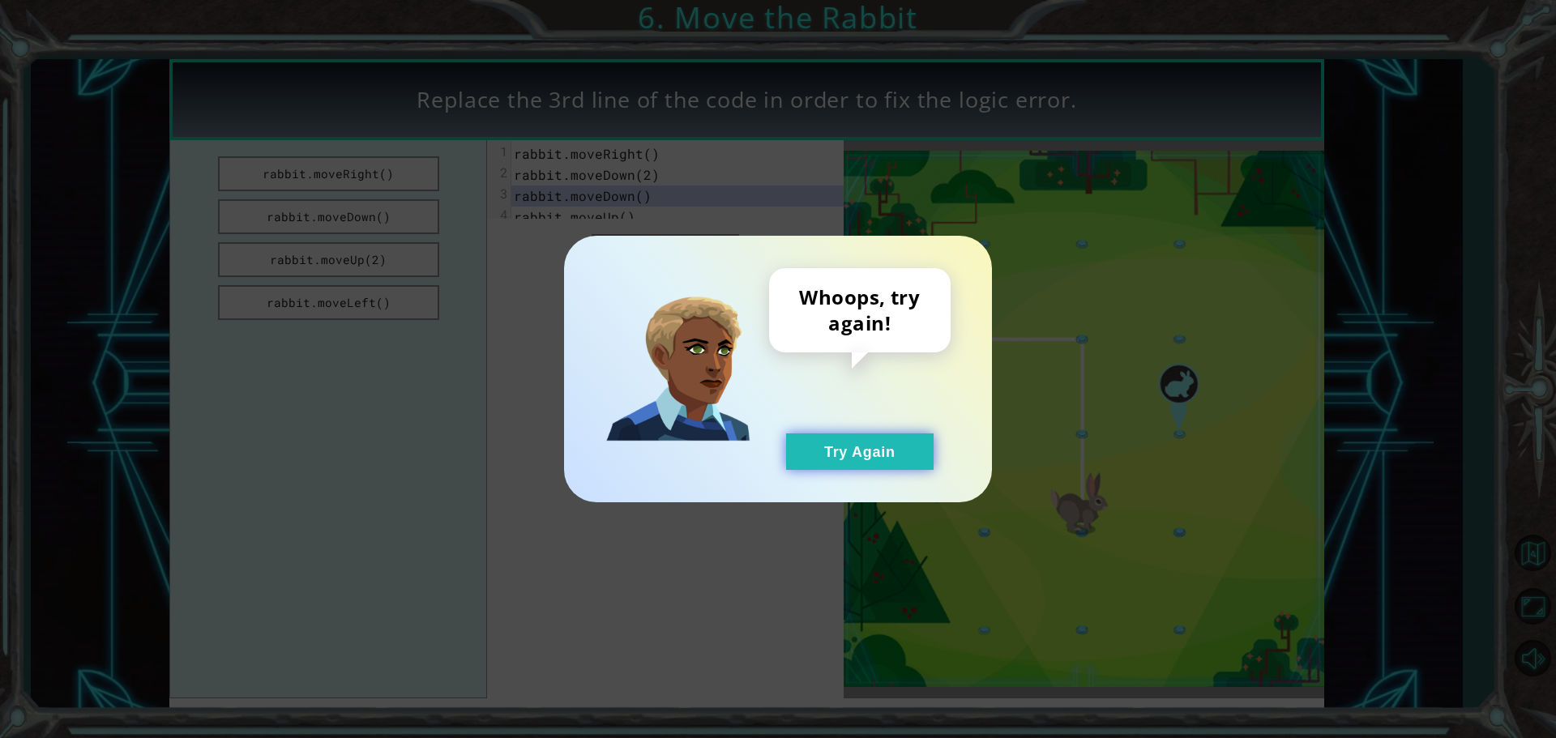
click at [867, 464] on button "Try Again" at bounding box center [860, 452] width 148 height 36
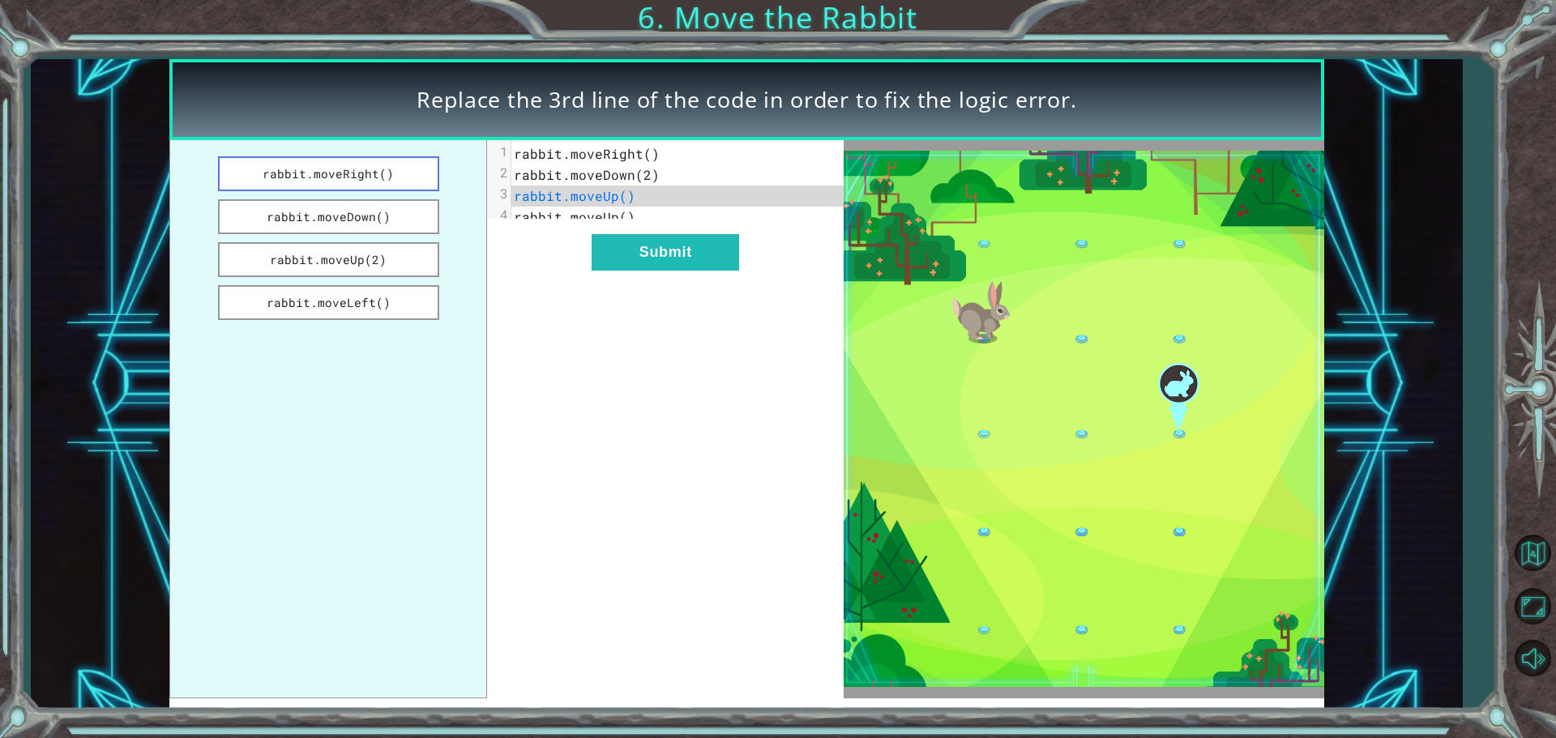
click at [396, 182] on button "rabbit.moveRight()" at bounding box center [328, 173] width 221 height 35
click at [632, 285] on div "xxxxxxxxxx 4 1 rabbit.moveRight() 2 rabbit.moveDown(2) 3 rabbit.moveRight() 4 r…" at bounding box center [665, 419] width 357 height 558
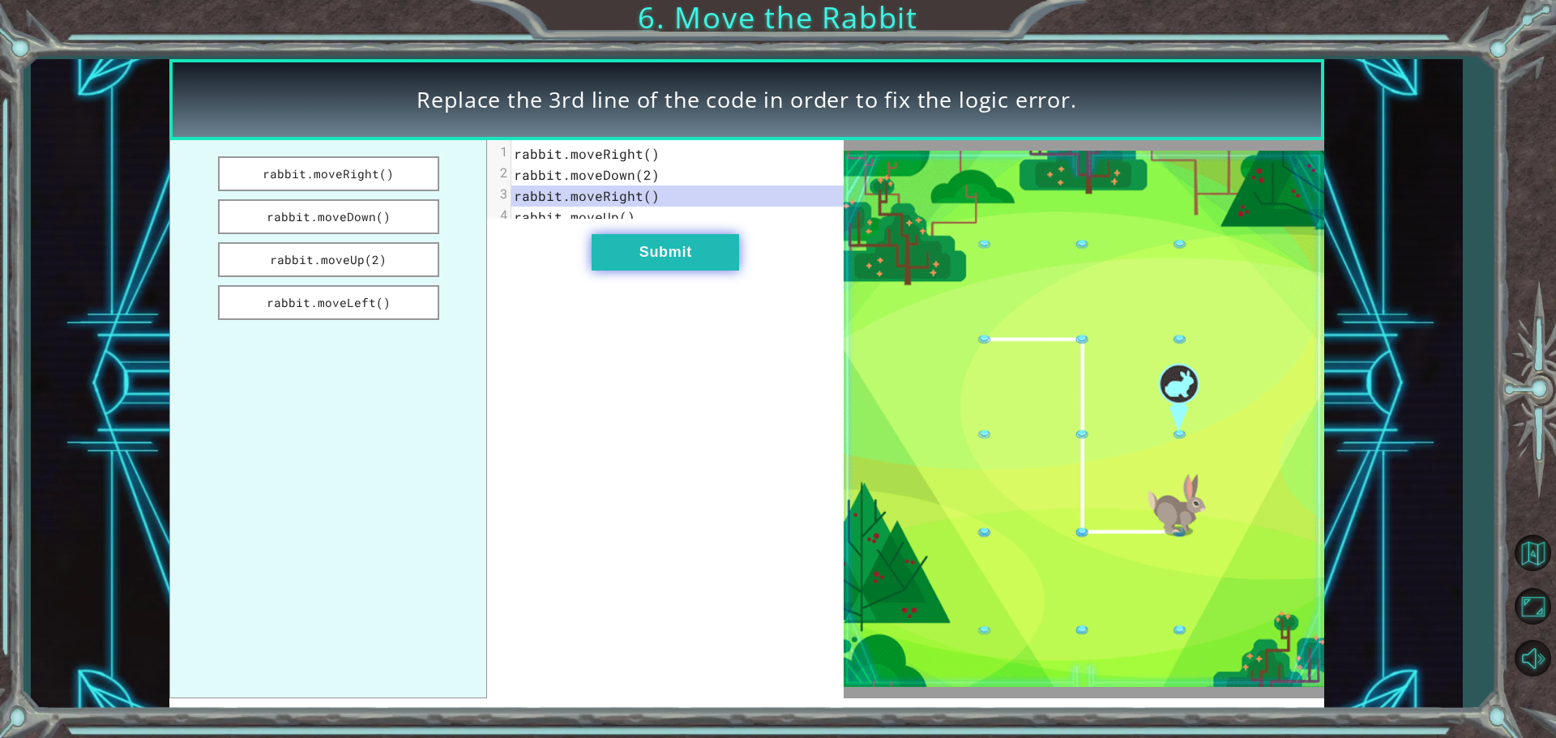
click at [634, 271] on button "Submit" at bounding box center [666, 252] width 148 height 36
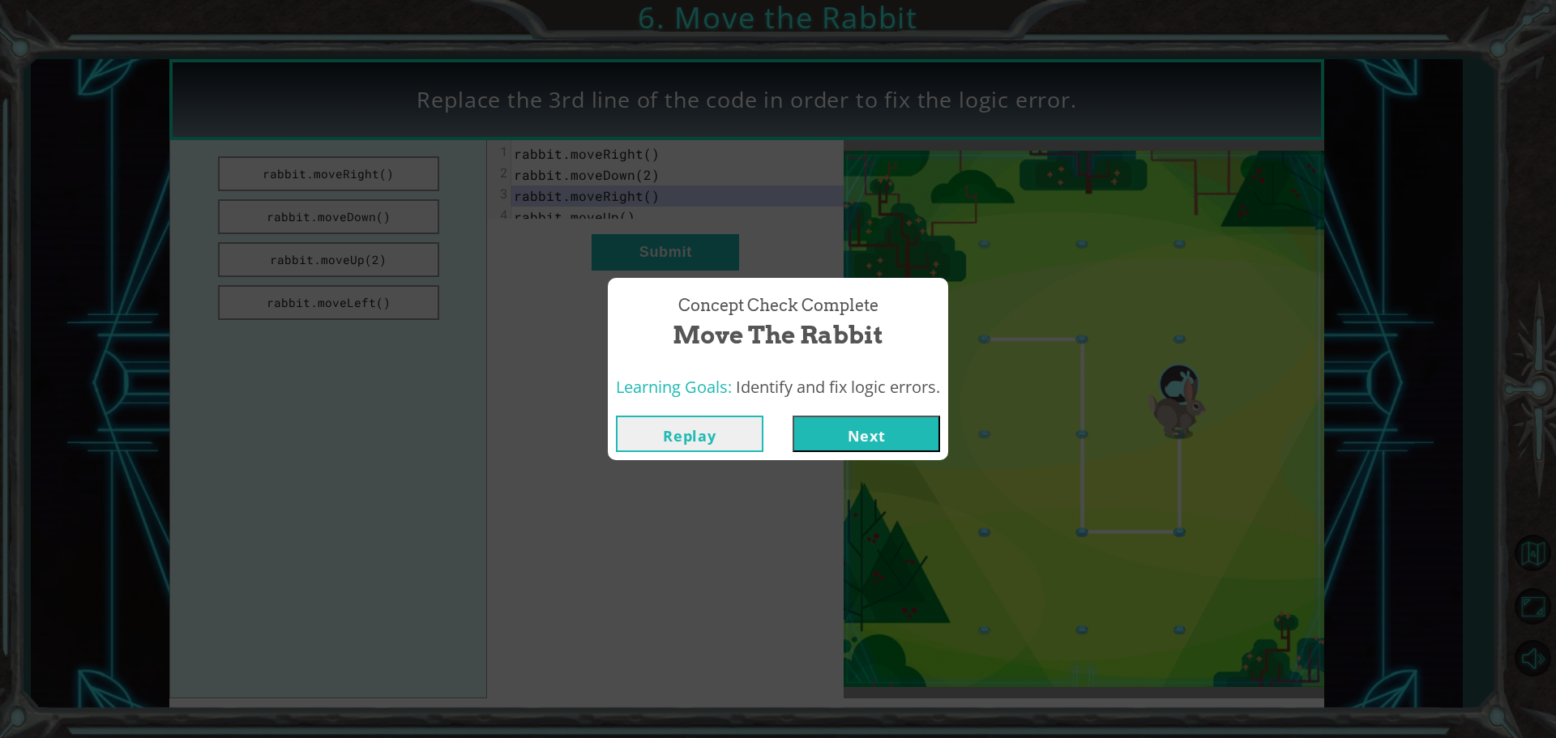
click at [835, 424] on button "Next" at bounding box center [867, 434] width 148 height 36
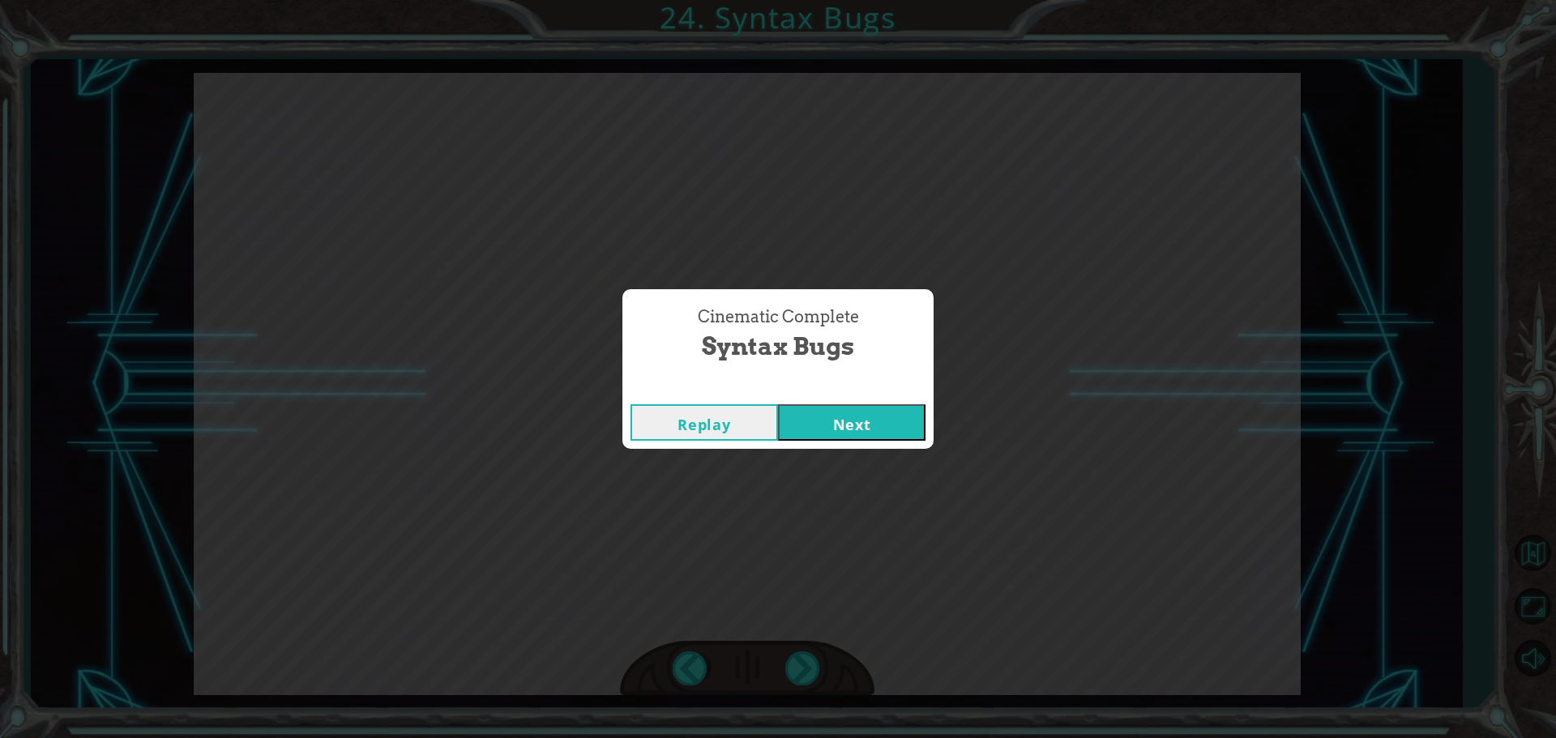
click at [778, 404] on button "Next" at bounding box center [852, 422] width 148 height 36
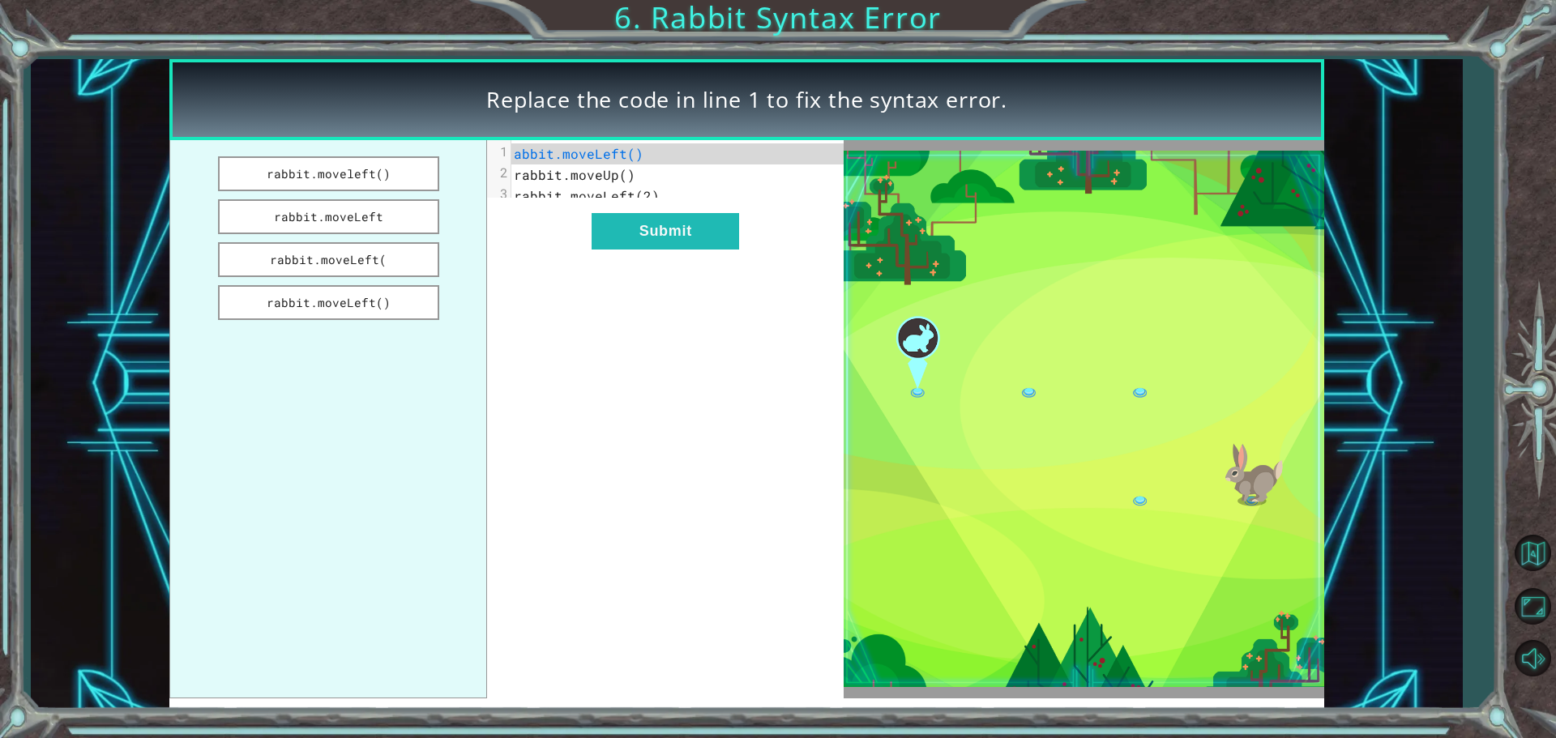
drag, startPoint x: 373, startPoint y: 216, endPoint x: 443, endPoint y: 210, distance: 69.9
click at [374, 216] on button "rabbit.moveLeft" at bounding box center [328, 216] width 221 height 35
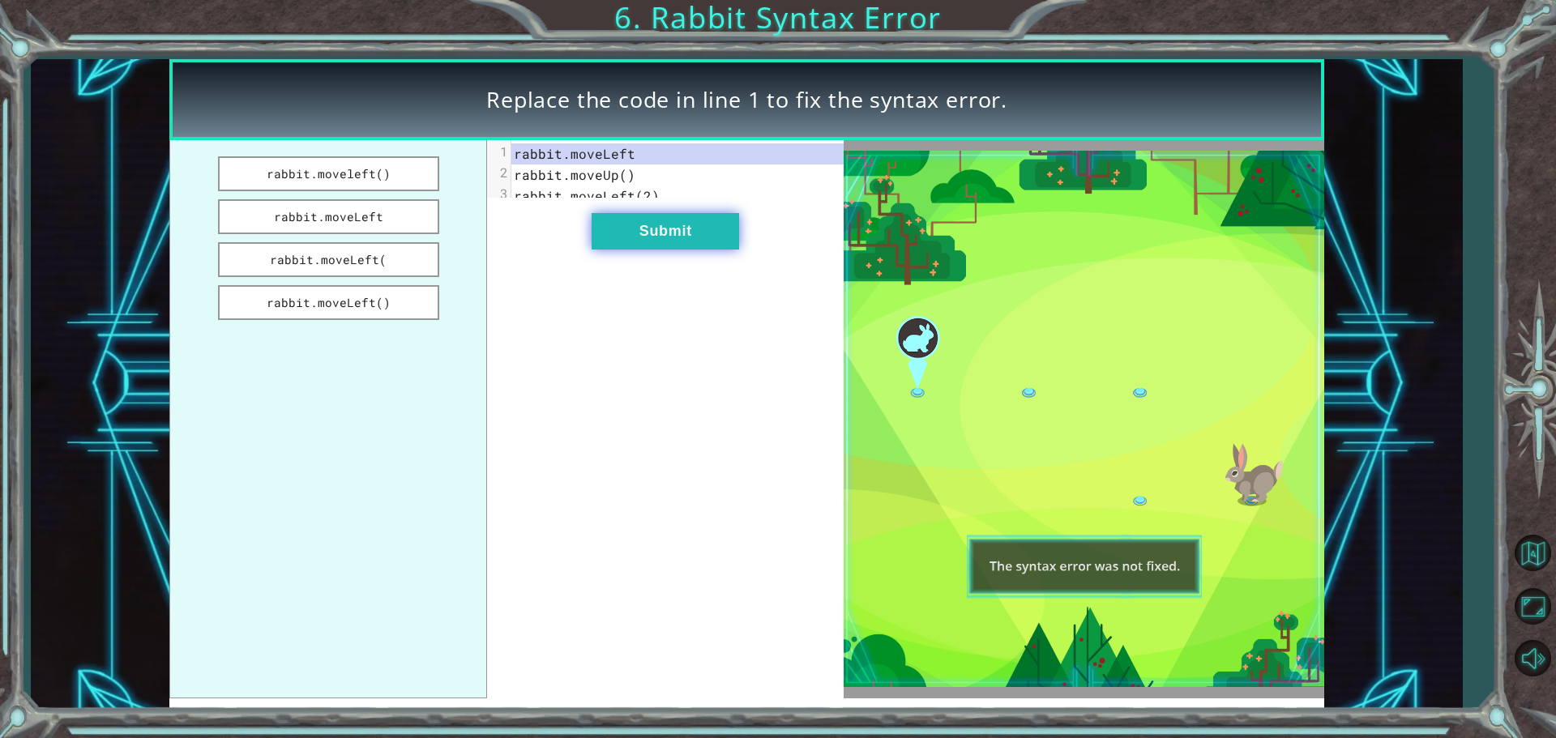
click at [695, 250] on button "Submit" at bounding box center [666, 231] width 148 height 36
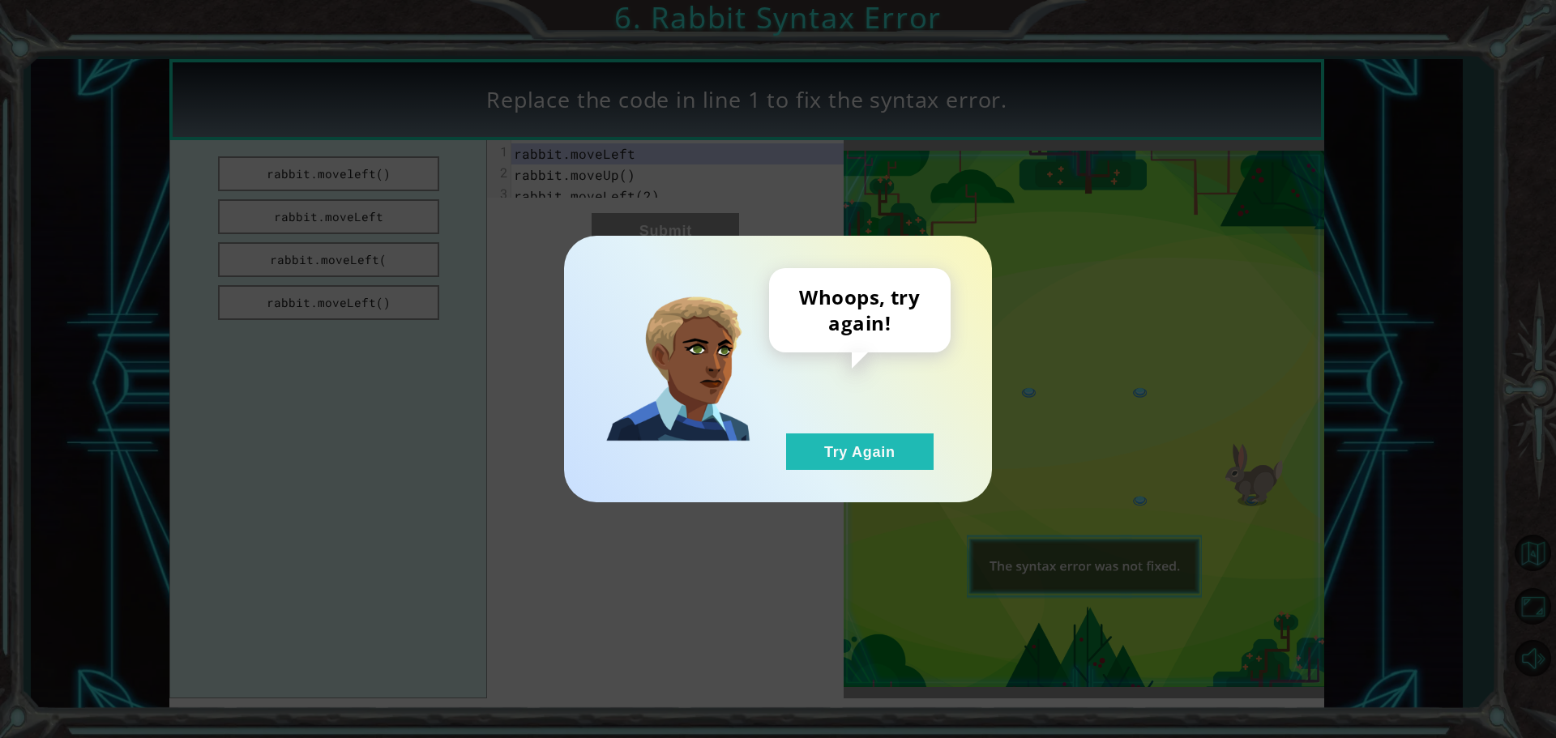
click at [860, 496] on div "Whoops, try again! Try Again" at bounding box center [778, 369] width 428 height 267
click at [860, 479] on div "Whoops, try again! Try Again" at bounding box center [778, 369] width 428 height 267
click at [859, 470] on div "Whoops, try again! Try Again" at bounding box center [778, 369] width 428 height 267
click at [859, 461] on button "Try Again" at bounding box center [860, 452] width 148 height 36
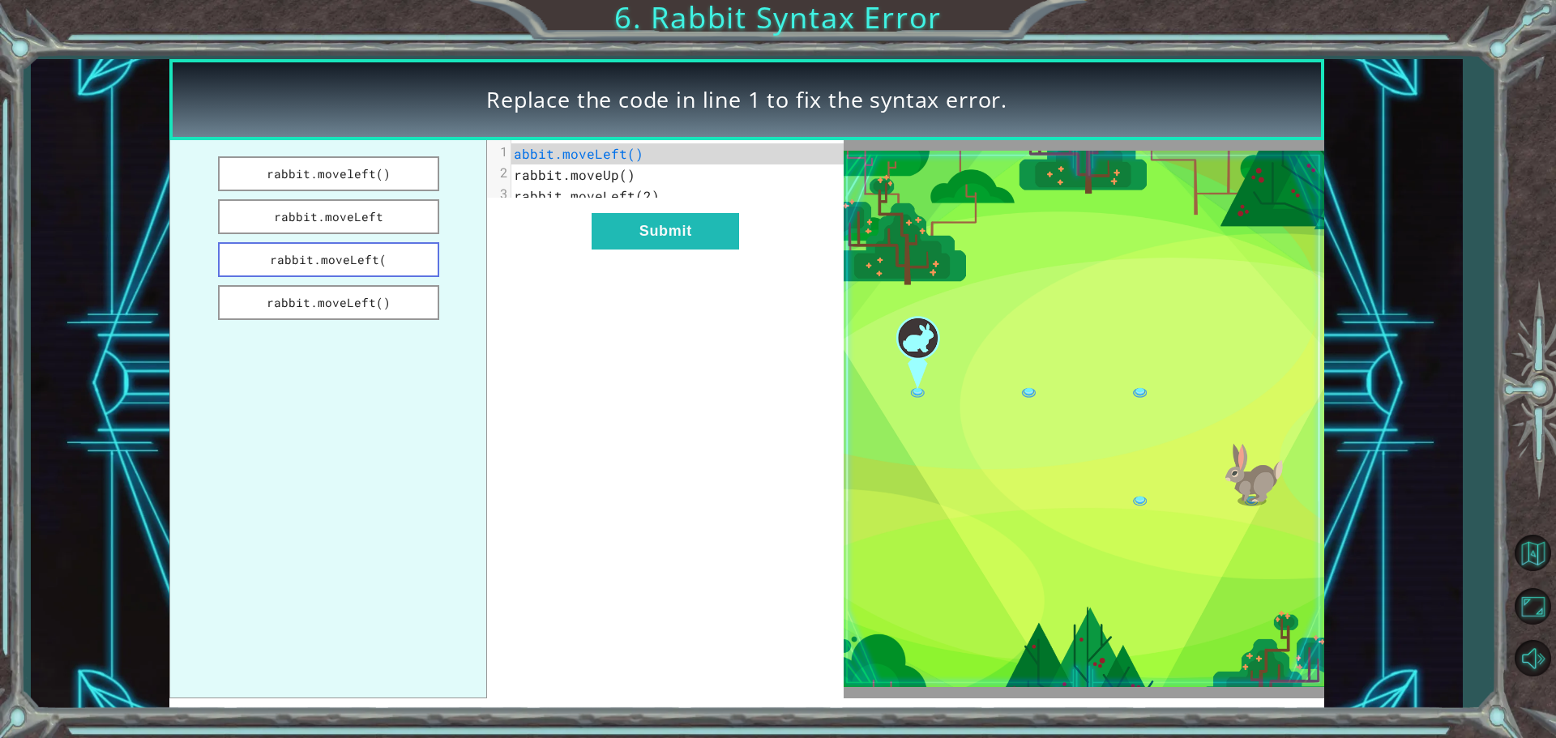
click at [346, 253] on button "rabbit.moveLeft(" at bounding box center [328, 259] width 221 height 35
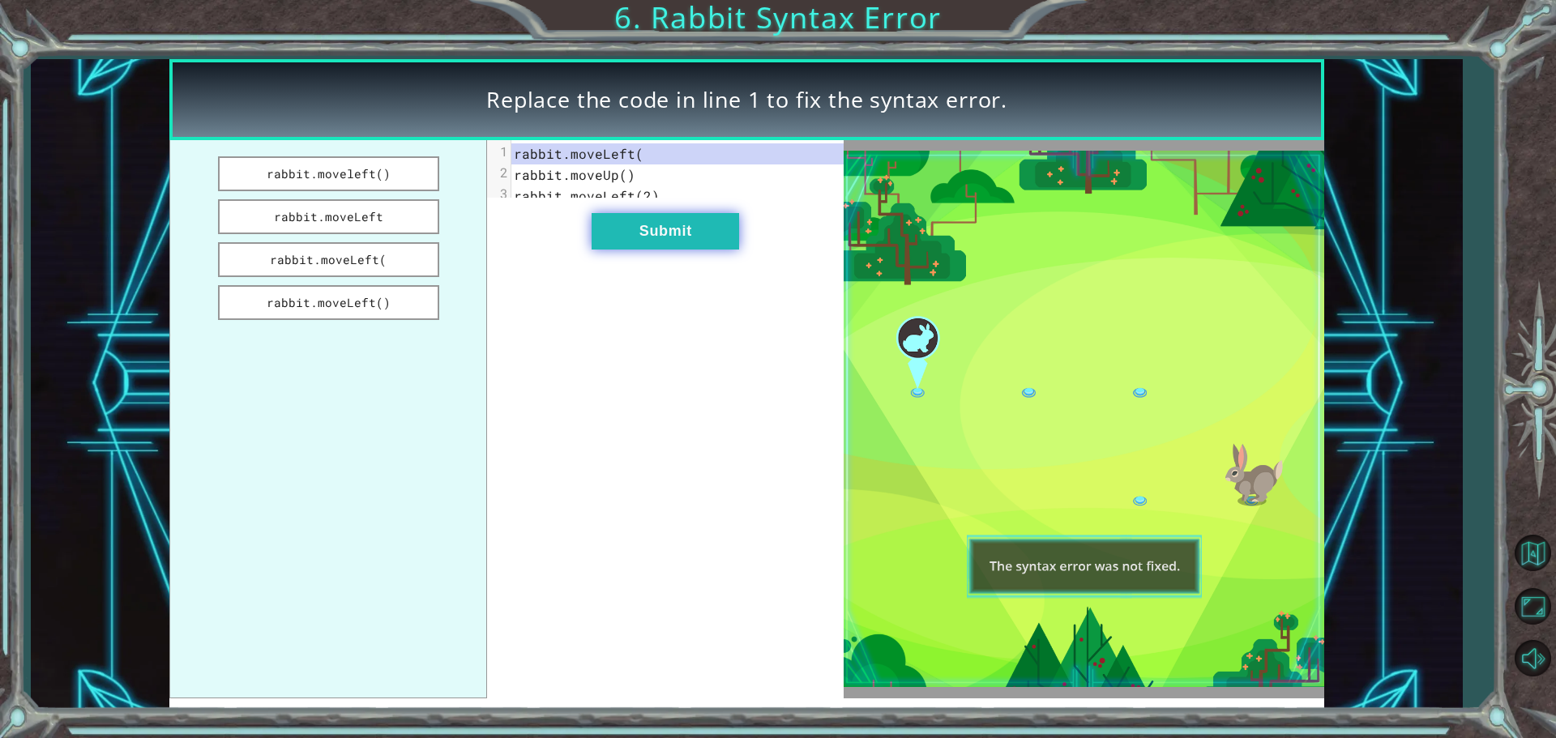
click at [643, 250] on button "Submit" at bounding box center [666, 231] width 148 height 36
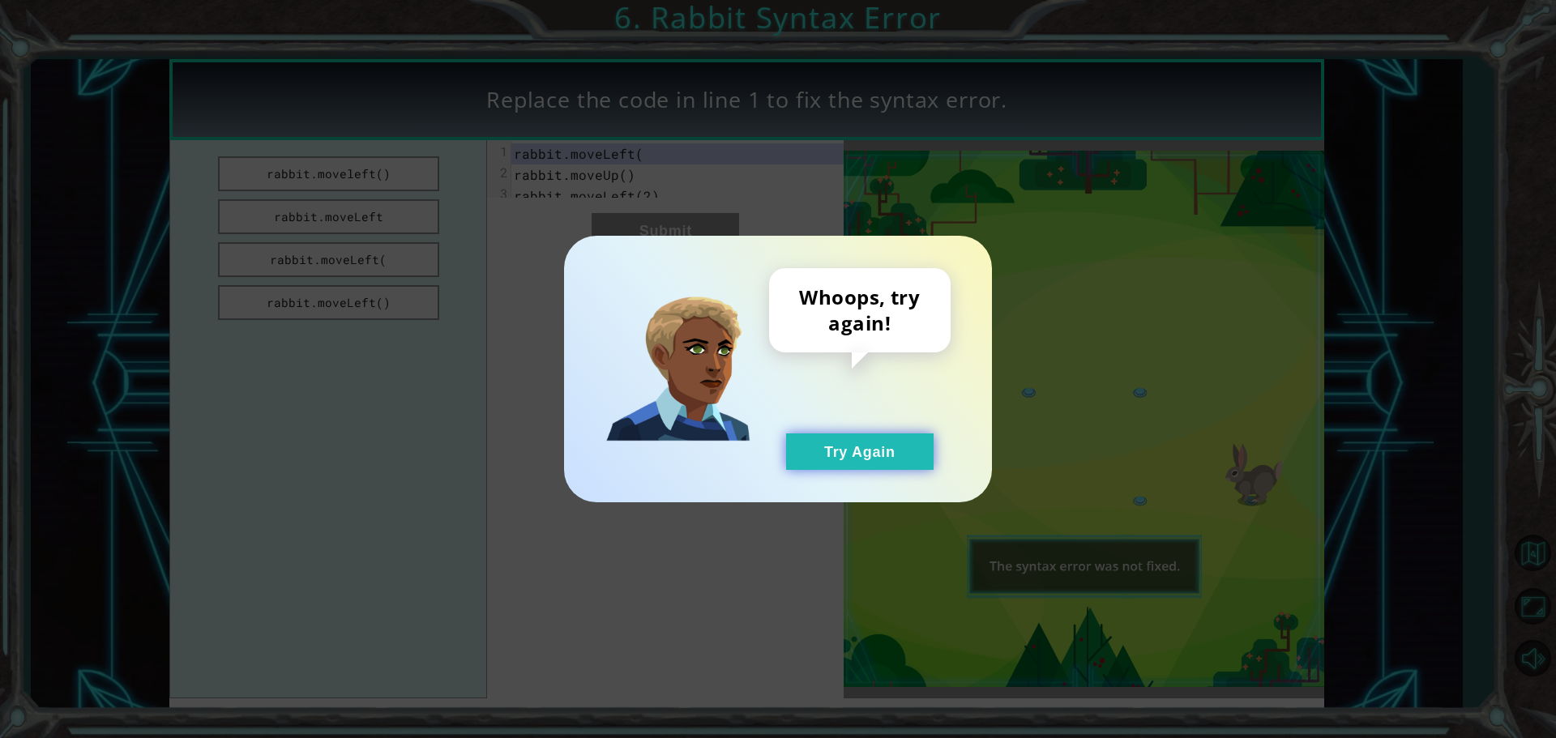
click at [846, 460] on button "Try Again" at bounding box center [860, 452] width 148 height 36
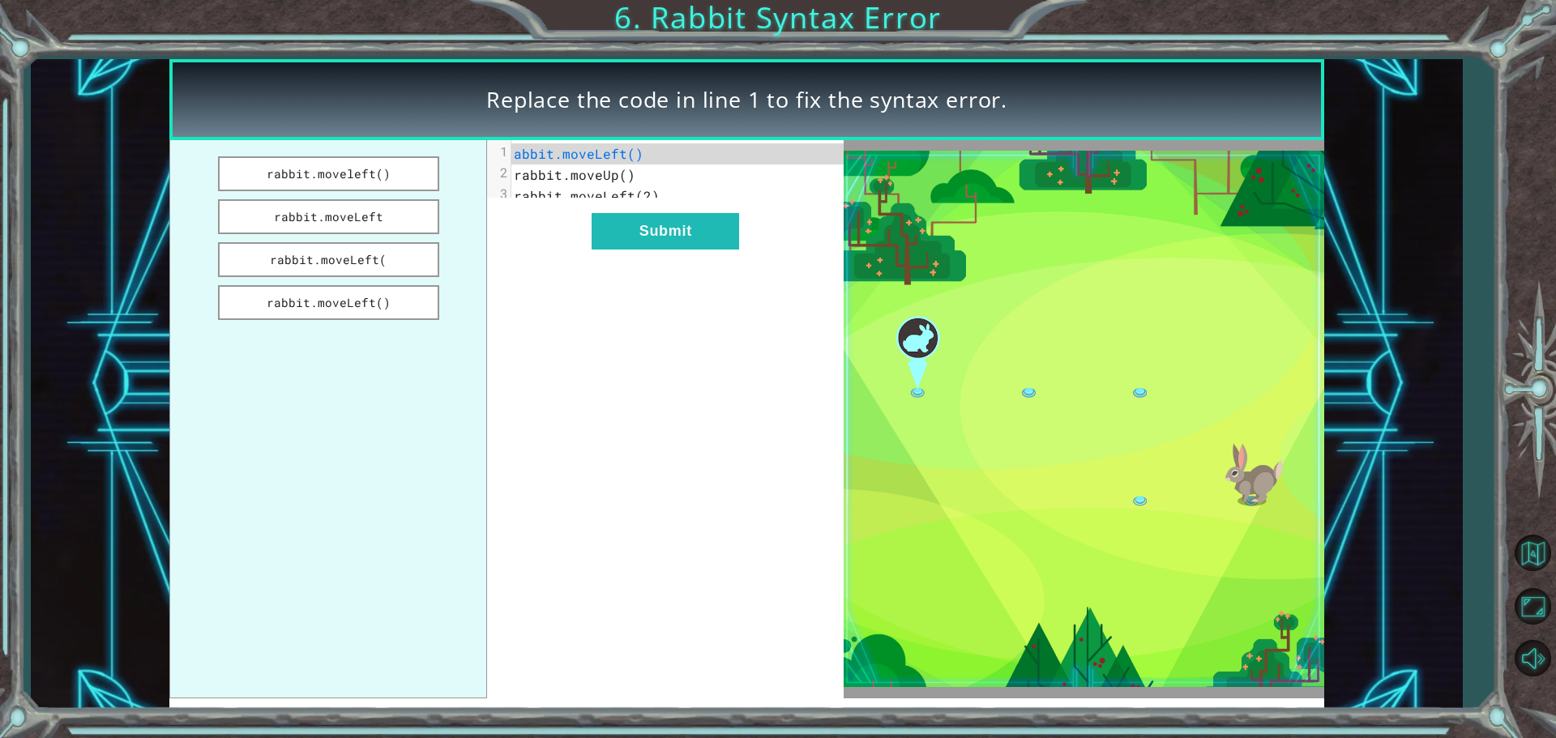
click at [374, 326] on ul "rabbit.moveleft() rabbit.moveLeft rabbit.moveLeft( rabbit.moveLeft()" at bounding box center [328, 419] width 318 height 558
click at [371, 291] on button "rabbit.moveLeft()" at bounding box center [328, 302] width 221 height 35
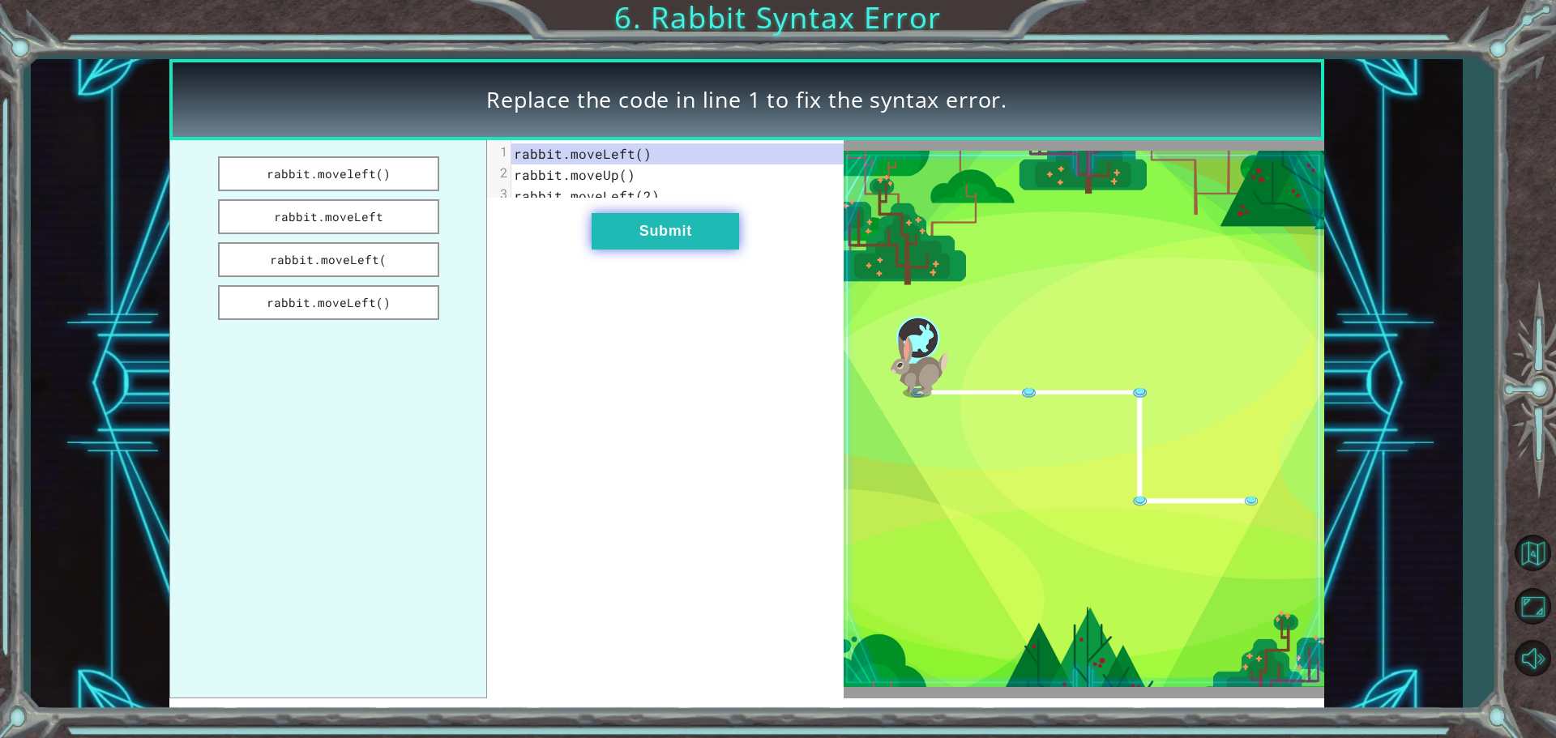
click at [698, 250] on button "Submit" at bounding box center [666, 231] width 148 height 36
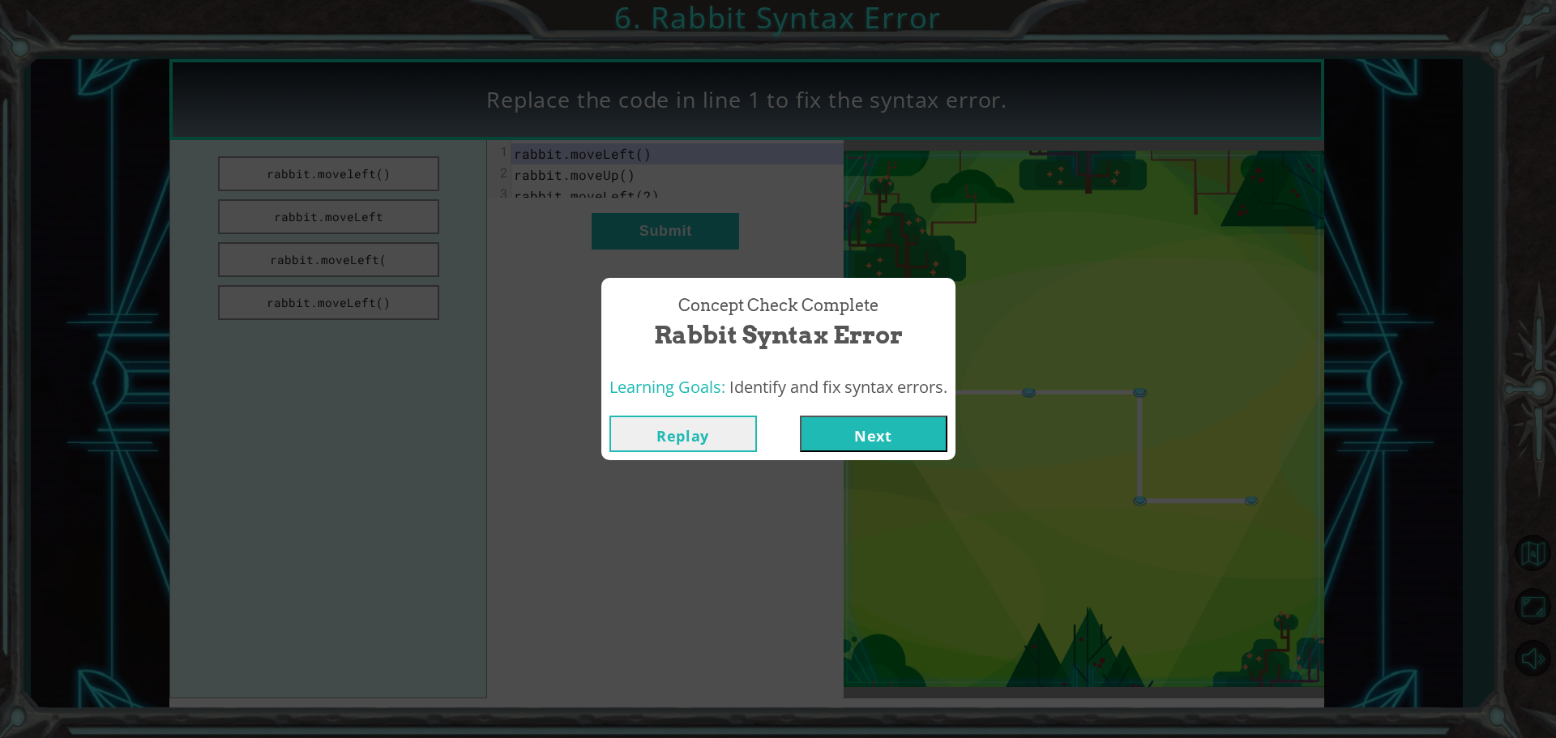
click at [823, 418] on button "Next" at bounding box center [874, 434] width 148 height 36
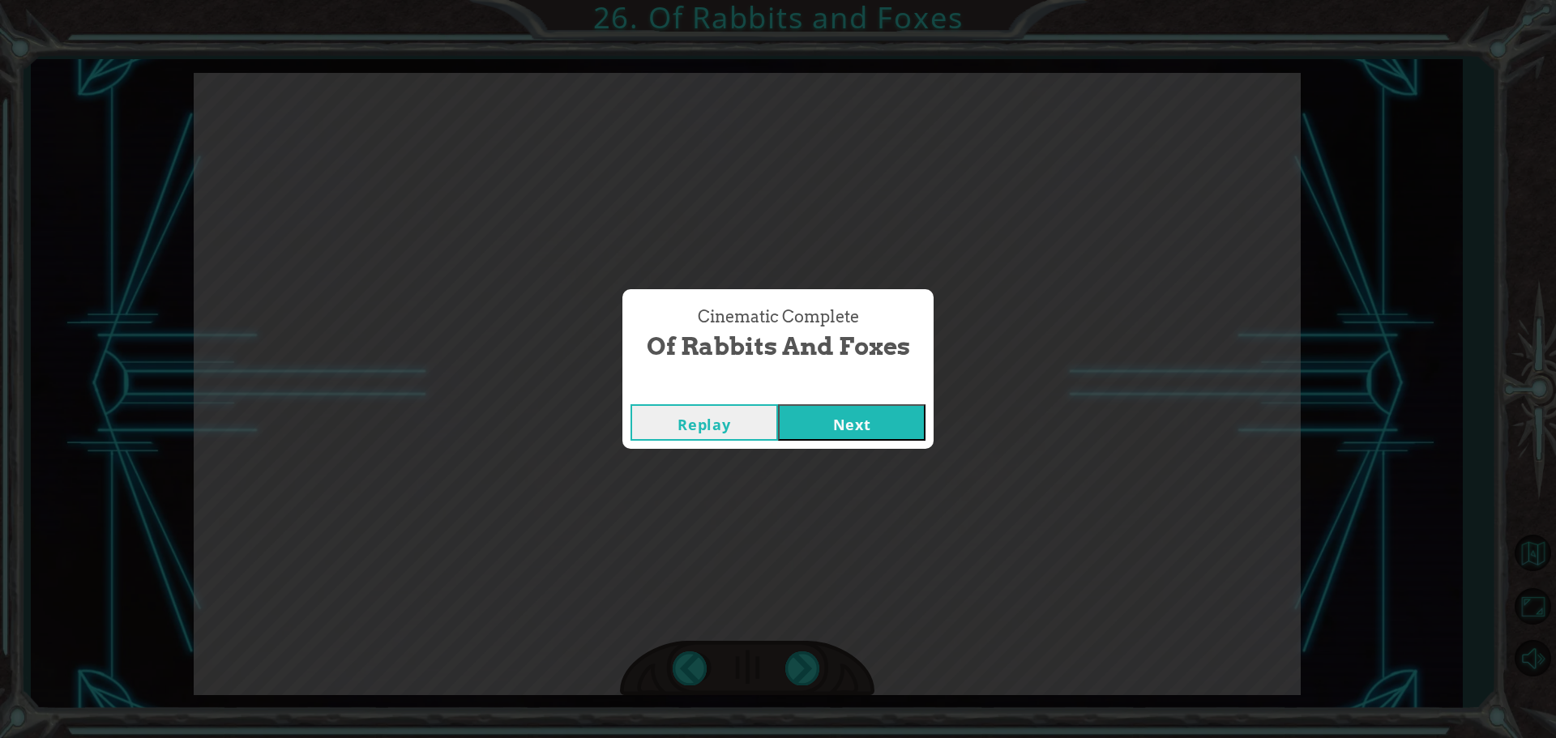
click button "Next" at bounding box center [852, 422] width 148 height 36
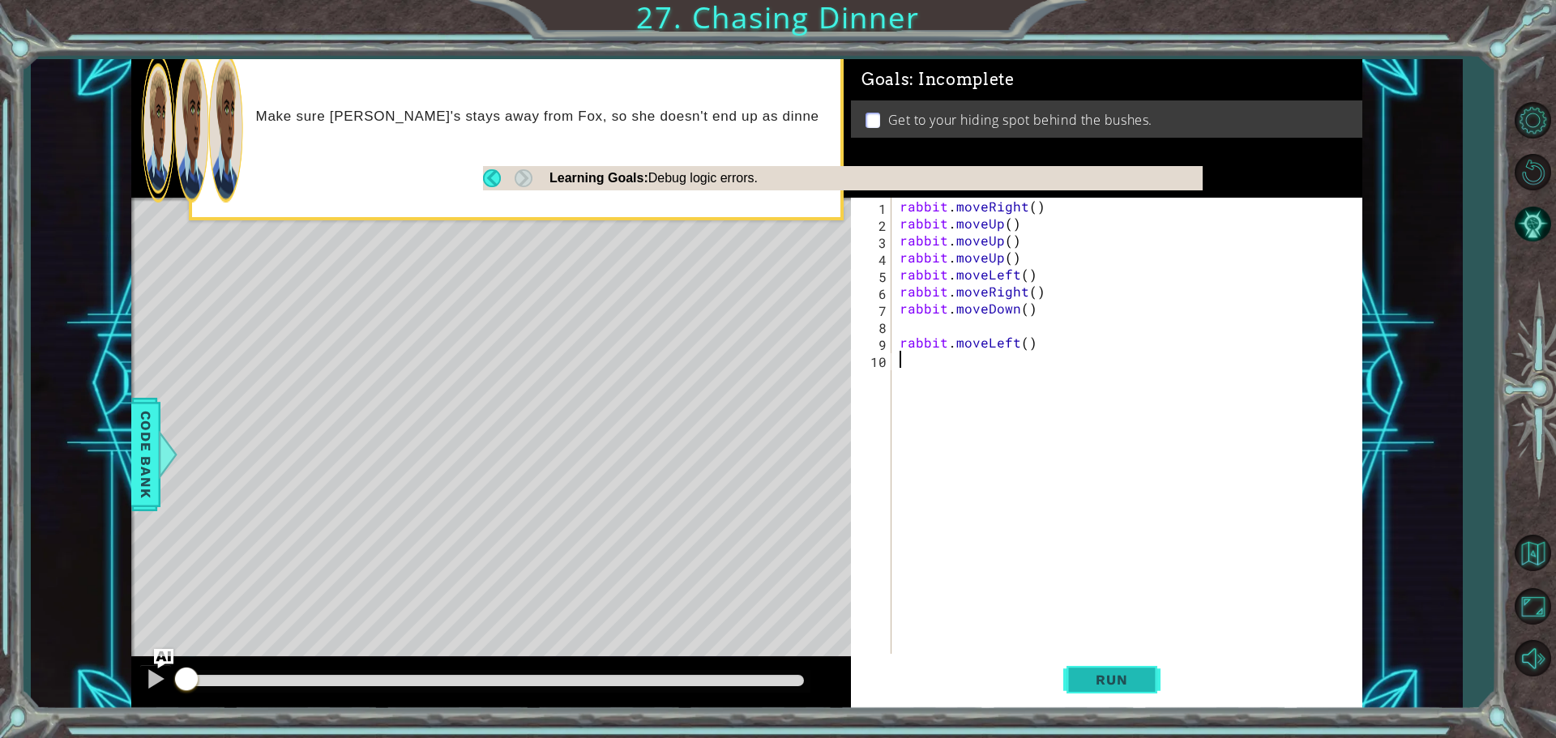
click at [1105, 686] on span "Run" at bounding box center [1112, 680] width 64 height 16
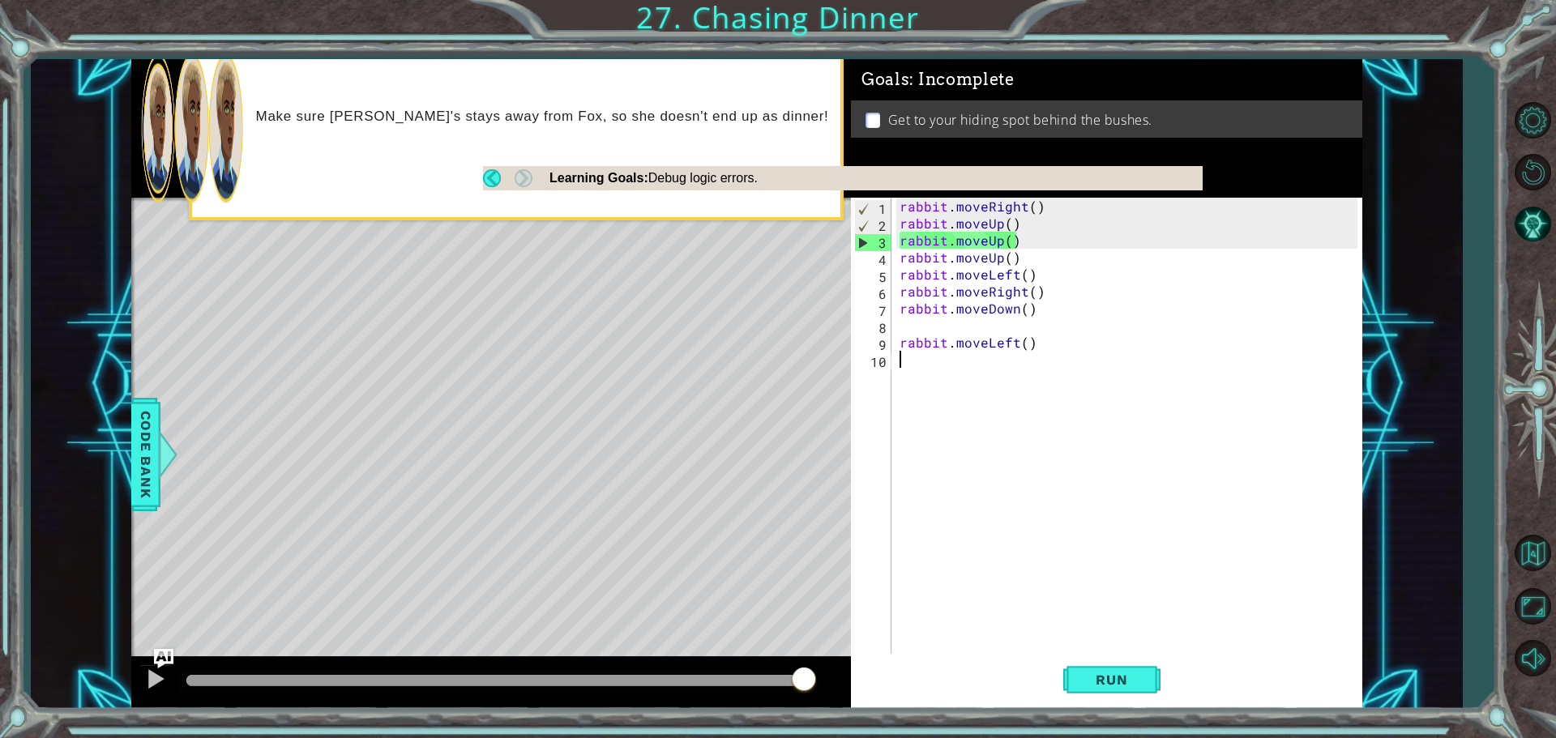
click at [1029, 207] on div "rabbit . moveRight ( ) rabbit . moveUp ( ) rabbit . moveUp ( ) rabbit . moveUp …" at bounding box center [1130, 445] width 469 height 494
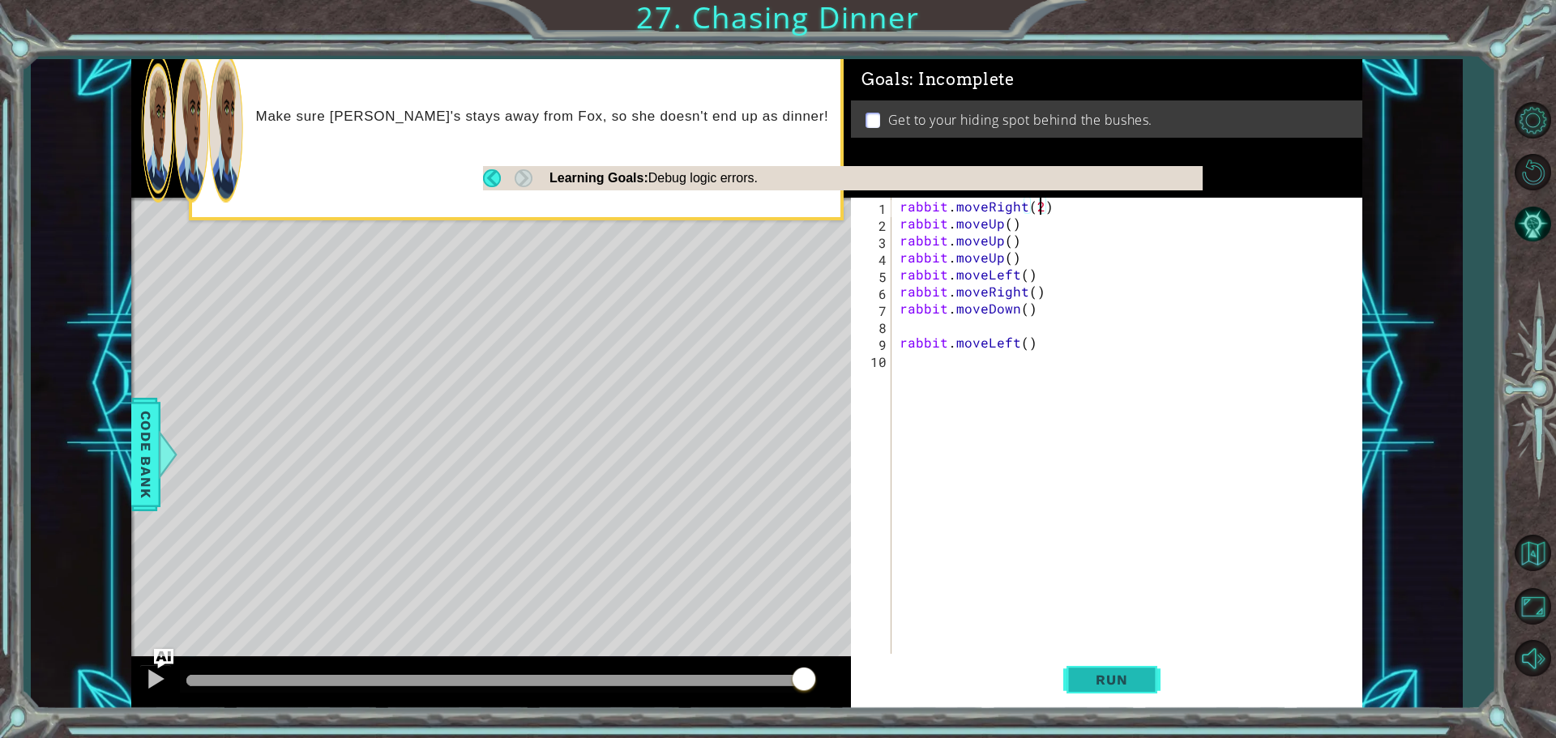
click at [1103, 698] on button "Run" at bounding box center [1111, 679] width 97 height 51
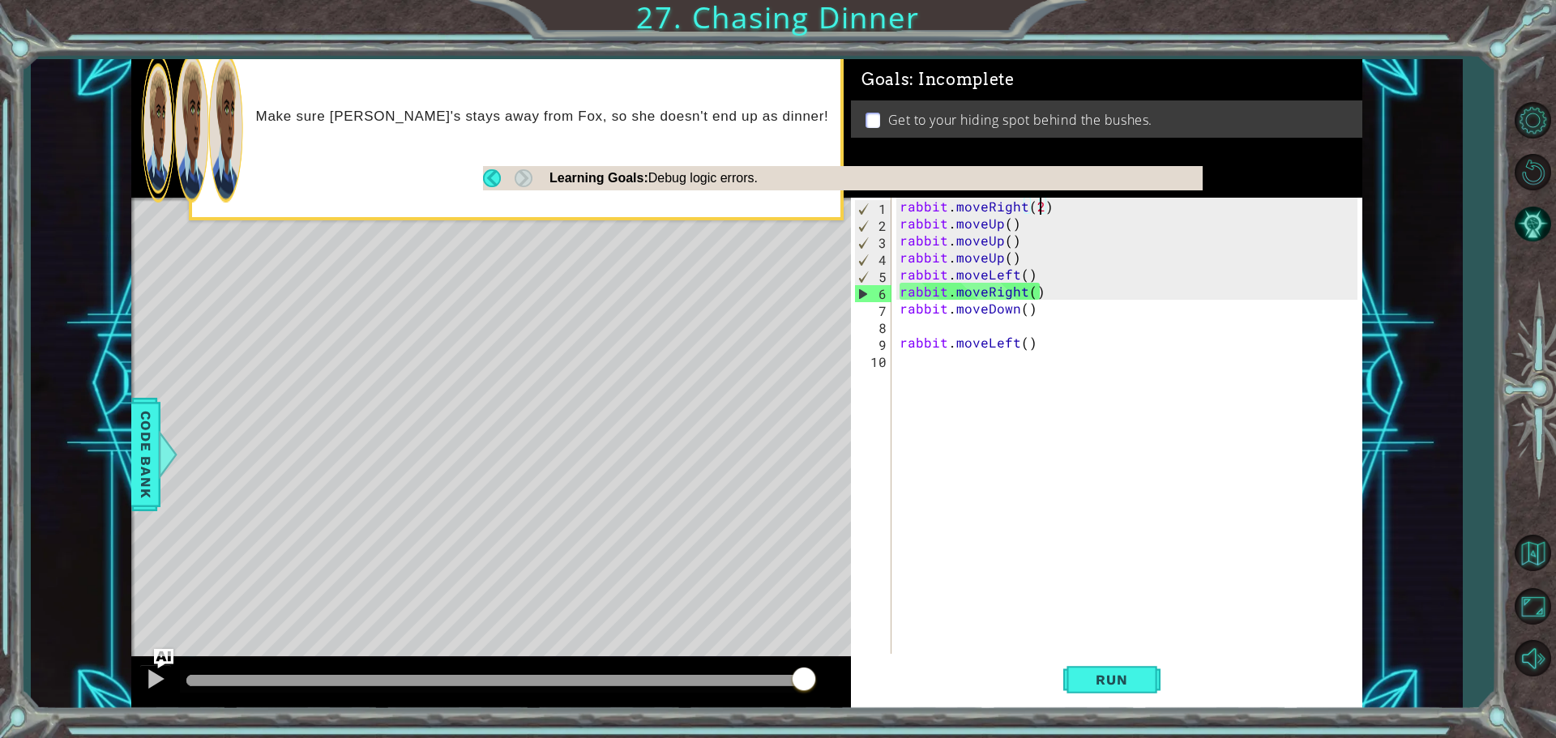
drag, startPoint x: 1032, startPoint y: 272, endPoint x: 1020, endPoint y: 272, distance: 12.2
click at [1028, 272] on div "rabbit . moveRight ( 2 ) rabbit . moveUp ( ) rabbit . moveUp ( ) rabbit . moveU…" at bounding box center [1130, 445] width 469 height 494
click at [1020, 272] on div "rabbit . moveRight ( 2 ) rabbit . moveUp ( ) rabbit . moveUp ( ) rabbit . moveU…" at bounding box center [1130, 445] width 469 height 494
click at [1026, 272] on div "rabbit . moveRight ( 2 ) rabbit . moveUp ( ) rabbit . moveUp ( ) rabbit . moveU…" at bounding box center [1130, 445] width 469 height 494
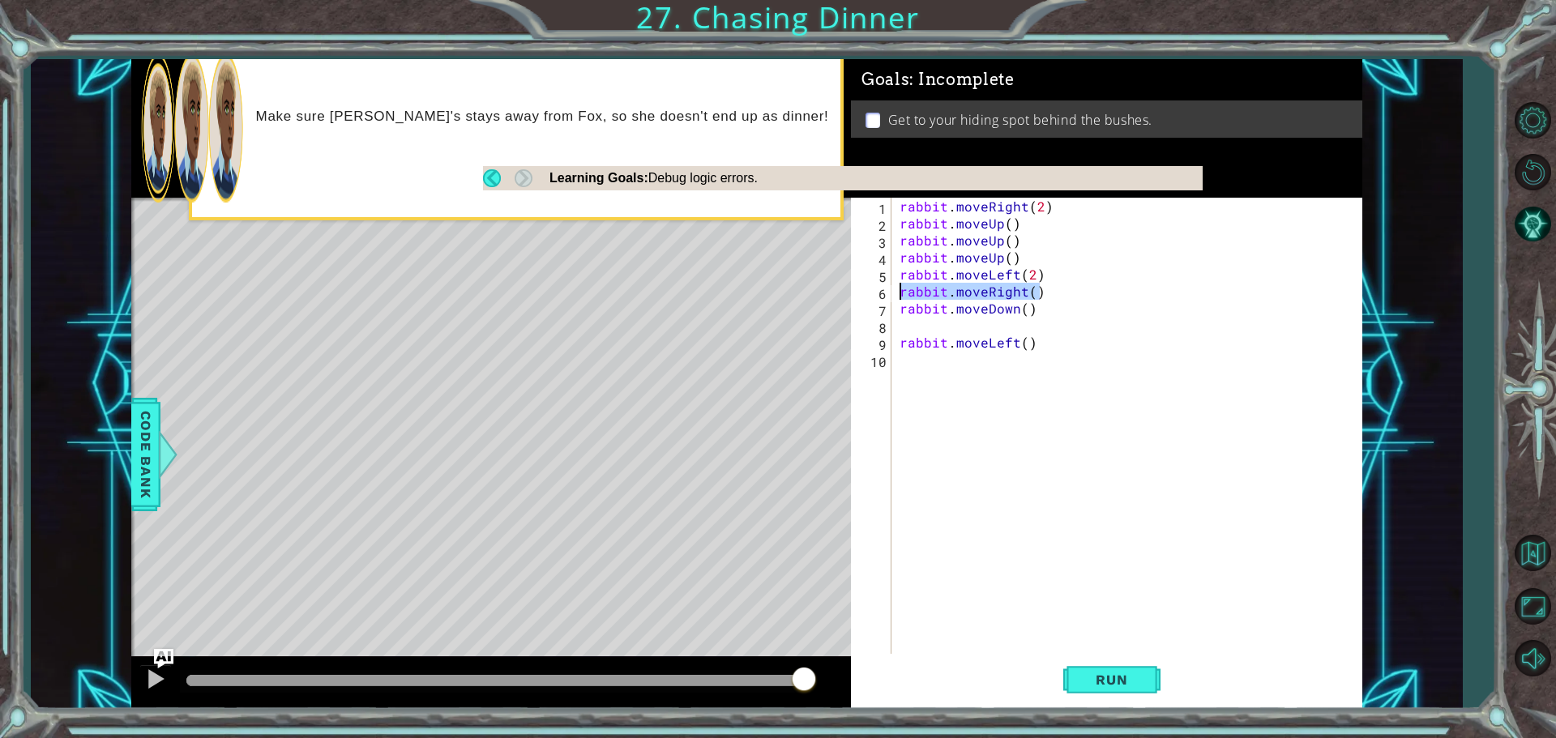
drag, startPoint x: 1046, startPoint y: 291, endPoint x: 896, endPoint y: 285, distance: 150.0
click at [896, 285] on div "rabbit.moveLeft(2) 1 2 3 4 5 6 7 8 9 10 rabbit . moveRight ( 2 ) rabbit . moveU…" at bounding box center [1104, 428] width 507 height 460
type textarea "rabbit.moveRight()"
type textarea "rabbit.moveLeft(2)"
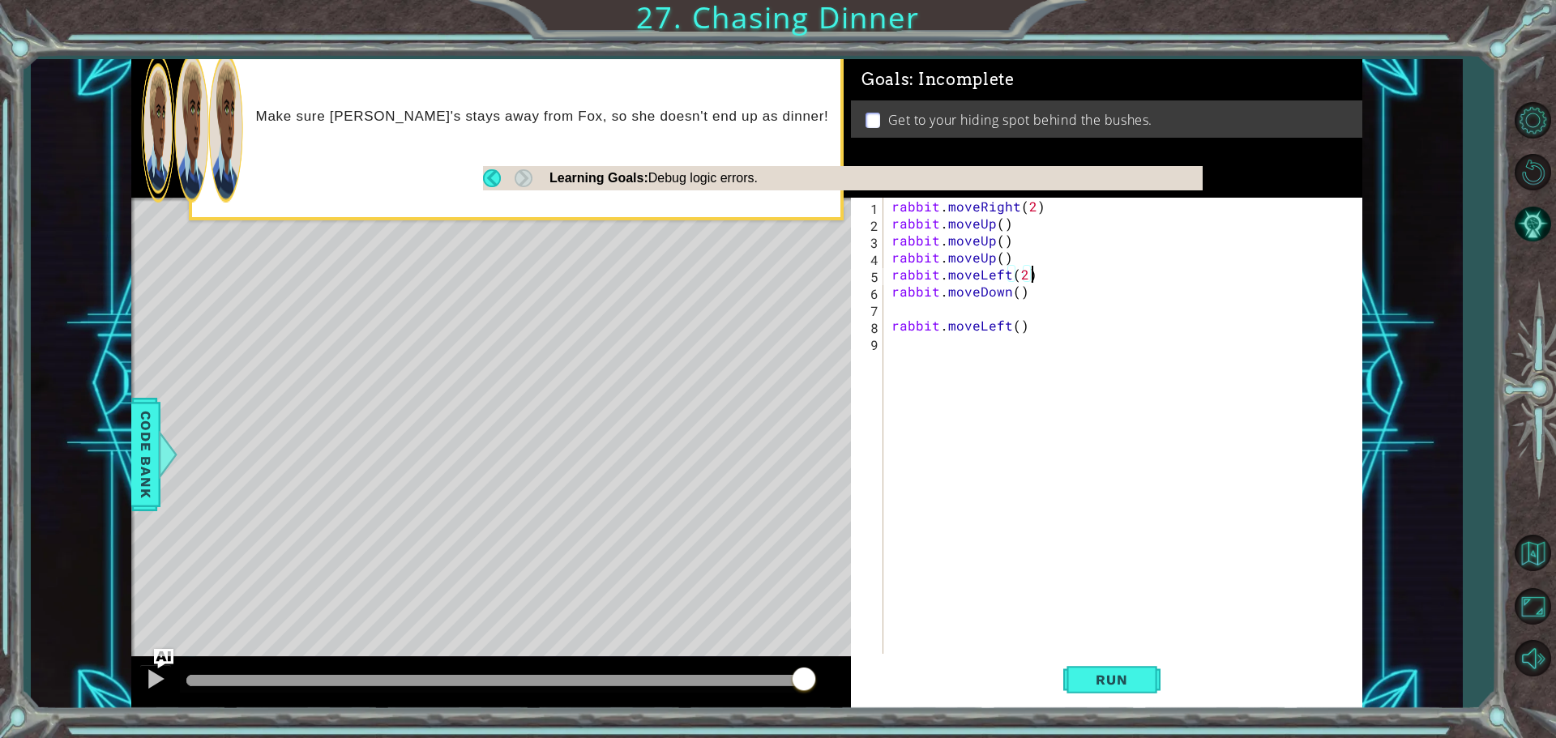
click at [1009, 314] on div "rabbit . moveRight ( 2 ) rabbit . moveUp ( ) rabbit . moveUp ( ) rabbit . moveU…" at bounding box center [1126, 445] width 477 height 494
drag, startPoint x: 1037, startPoint y: 327, endPoint x: 885, endPoint y: 335, distance: 152.6
click at [885, 335] on div "1 2 3 4 5 6 7 8 9 rabbit . moveRight ( 2 ) rabbit . moveUp ( ) rabbit . moveUp …" at bounding box center [1104, 428] width 507 height 460
type textarea "rabbit.moveLeft()"
click at [974, 545] on div "rabbit . moveRight ( 2 ) rabbit . moveUp ( ) rabbit . moveUp ( ) rabbit . moveU…" at bounding box center [1122, 428] width 469 height 460
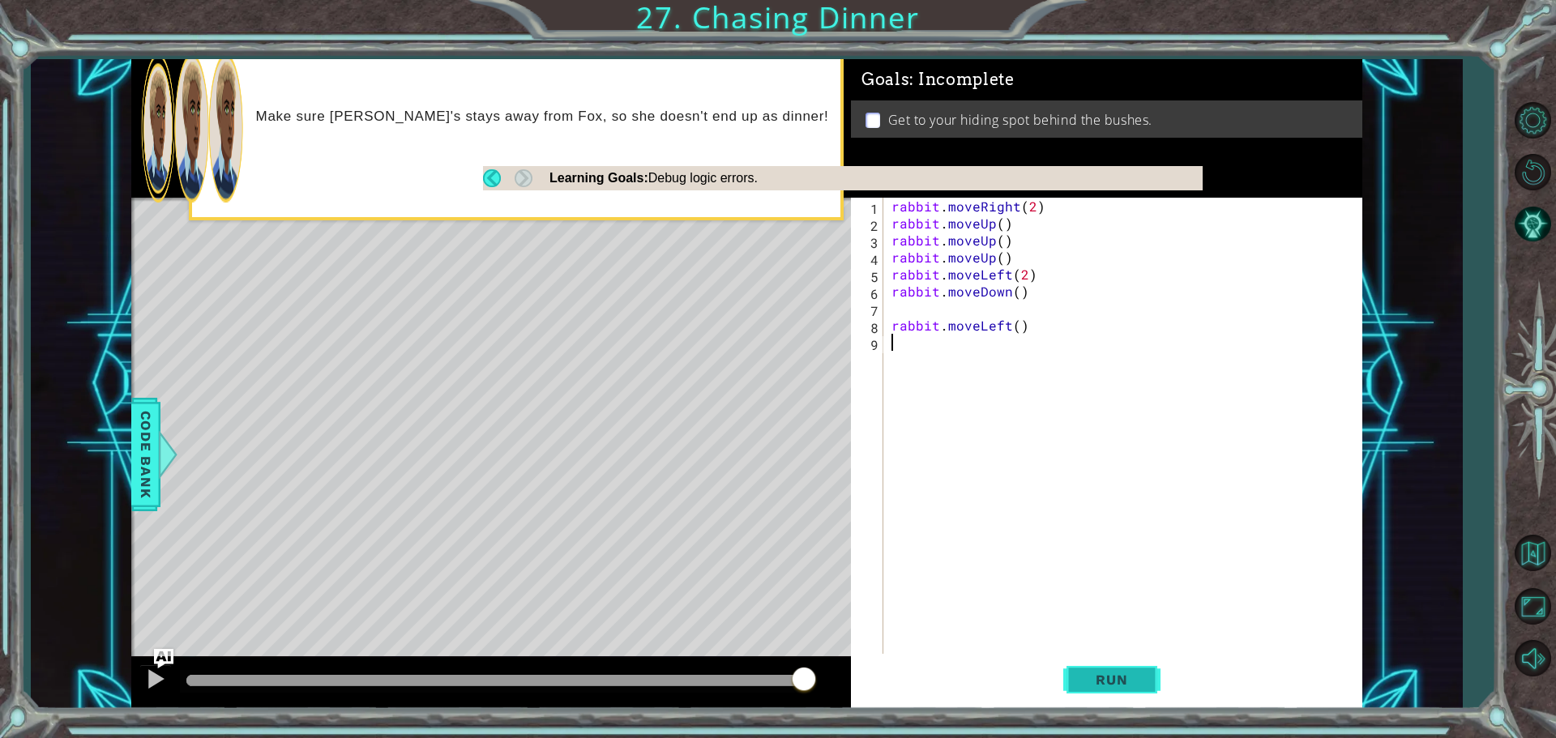
click at [1098, 681] on span "Run" at bounding box center [1112, 680] width 64 height 16
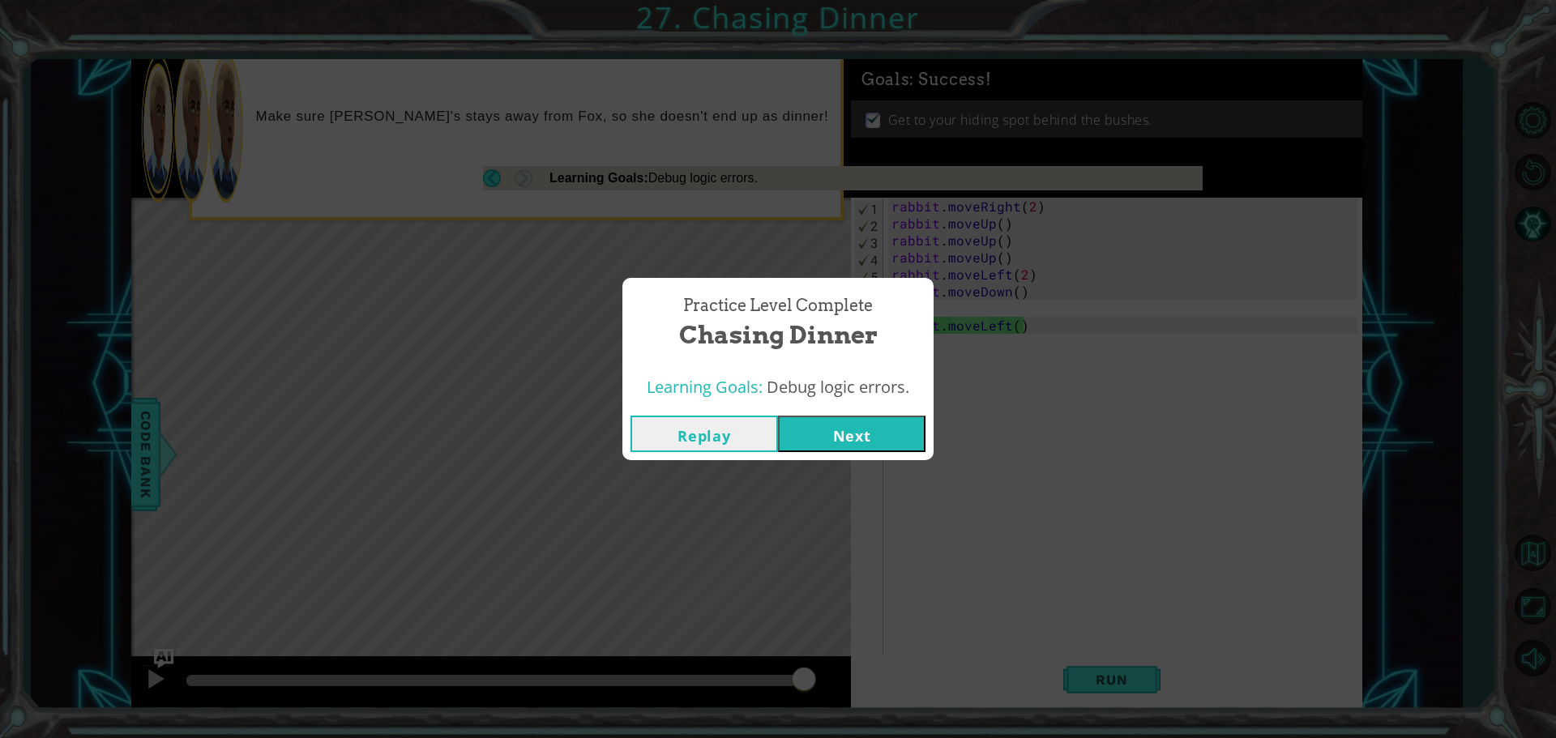
click at [858, 445] on button "Next" at bounding box center [852, 434] width 148 height 36
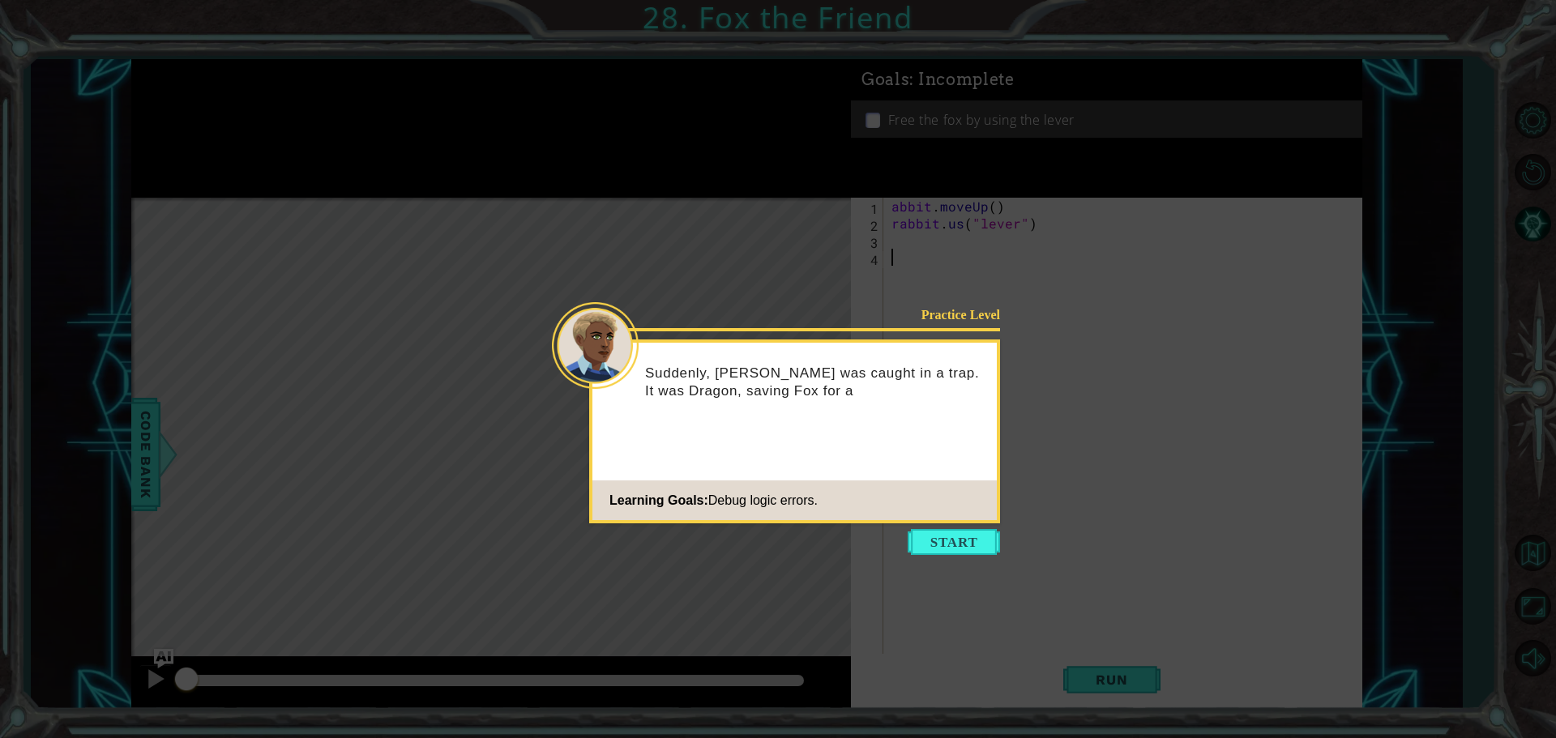
click at [936, 526] on icon at bounding box center [778, 369] width 1556 height 738
click at [949, 545] on button "Start" at bounding box center [954, 542] width 92 height 26
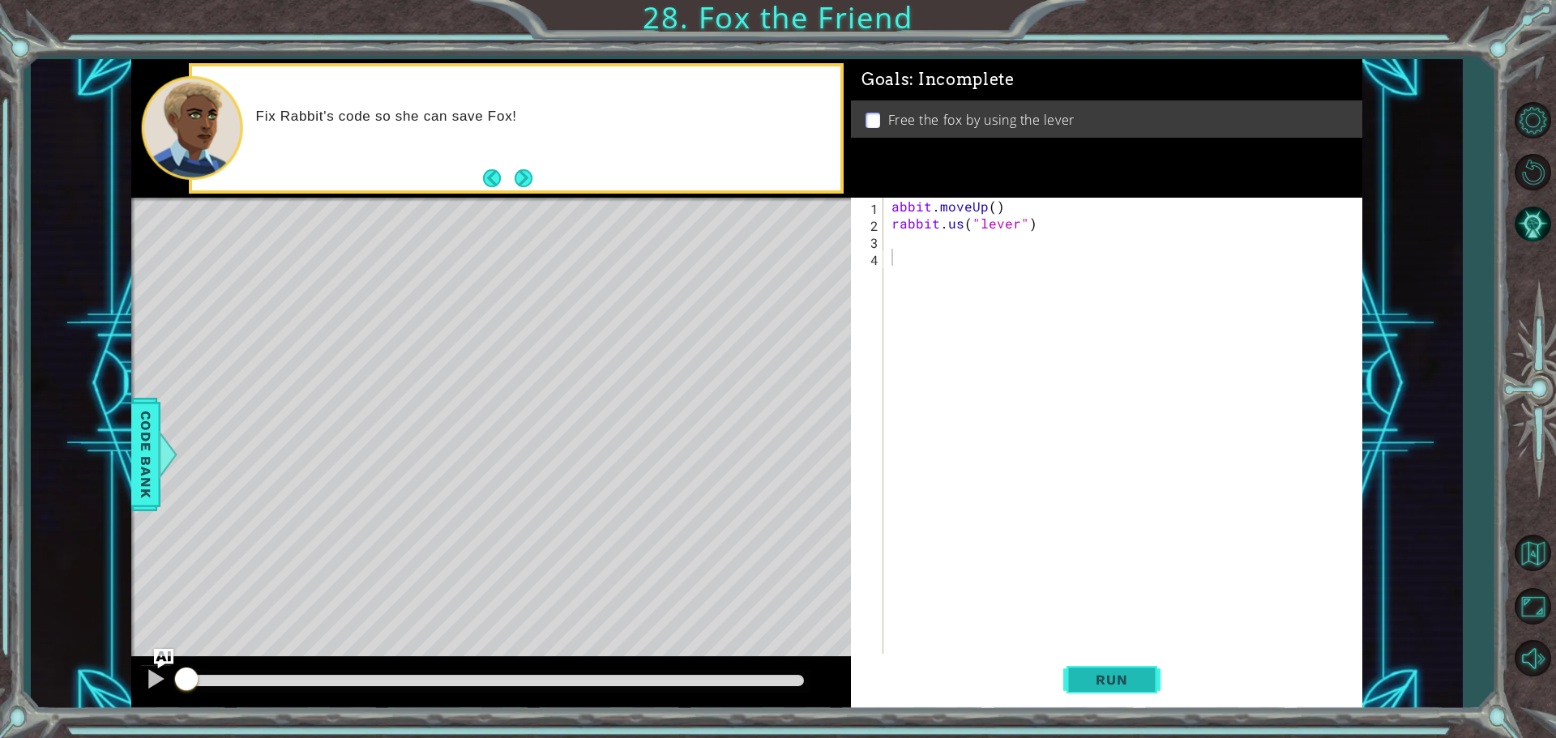
click at [1072, 670] on button "Run" at bounding box center [1111, 679] width 97 height 51
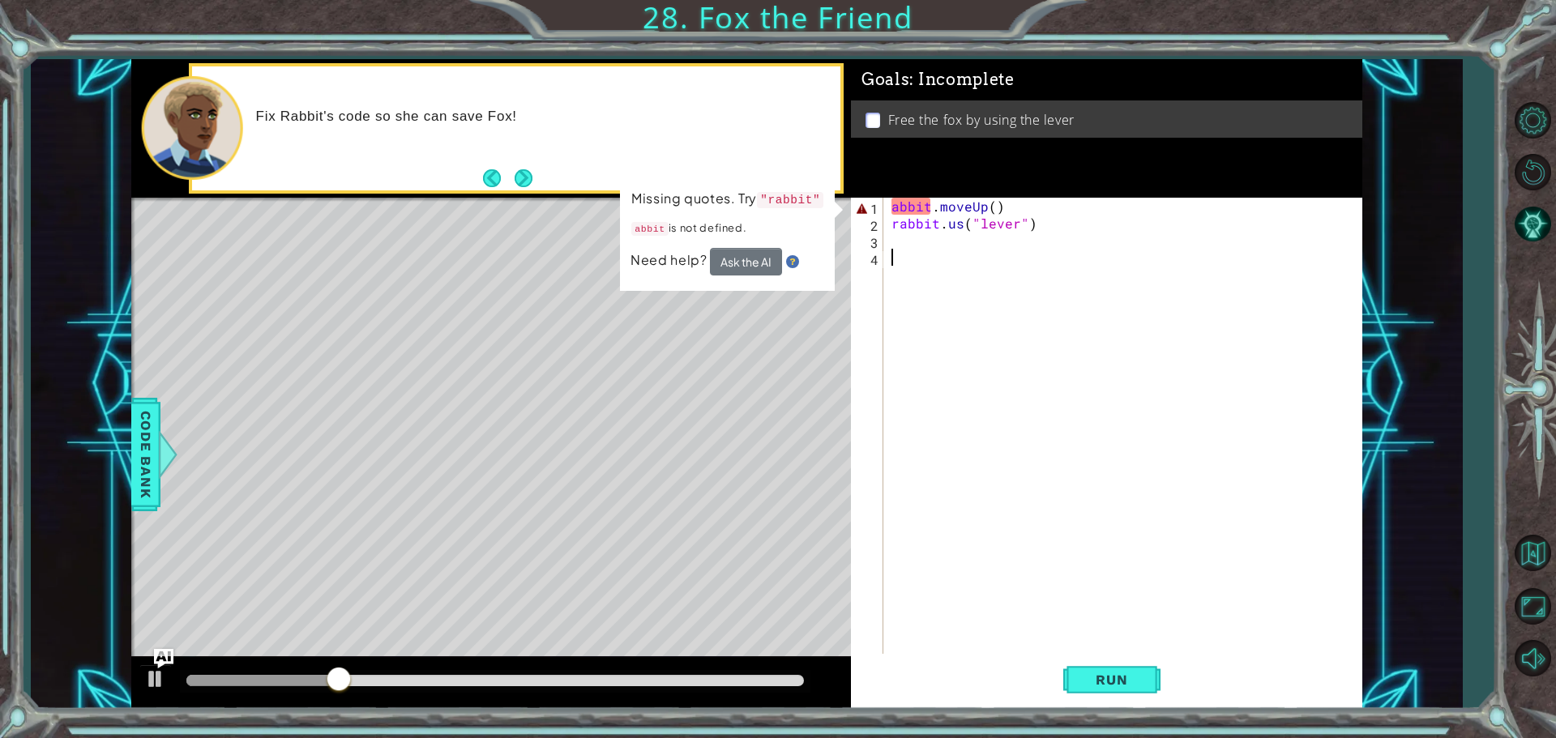
click at [897, 202] on div "abbit . moveUp ( ) rabbit . us ( "lever" )" at bounding box center [1126, 445] width 477 height 494
click at [888, 202] on div "abbit . moveUp ( ) rabbit . us ( "lever" )" at bounding box center [1126, 445] width 477 height 494
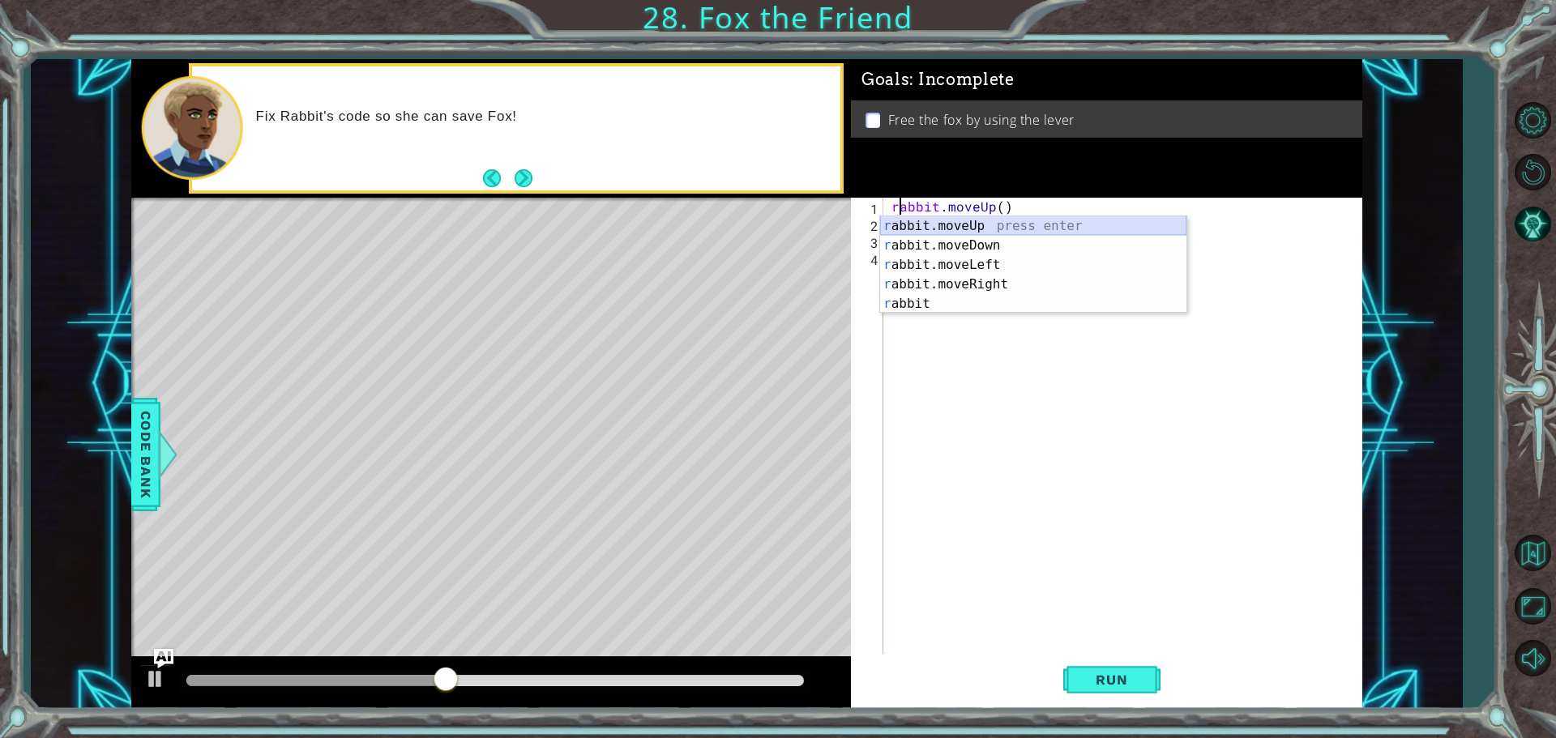
click at [983, 228] on div "r abbit.moveUp press enter r abbit.moveDown press enter r abbit.moveLeft press …" at bounding box center [1033, 284] width 306 height 136
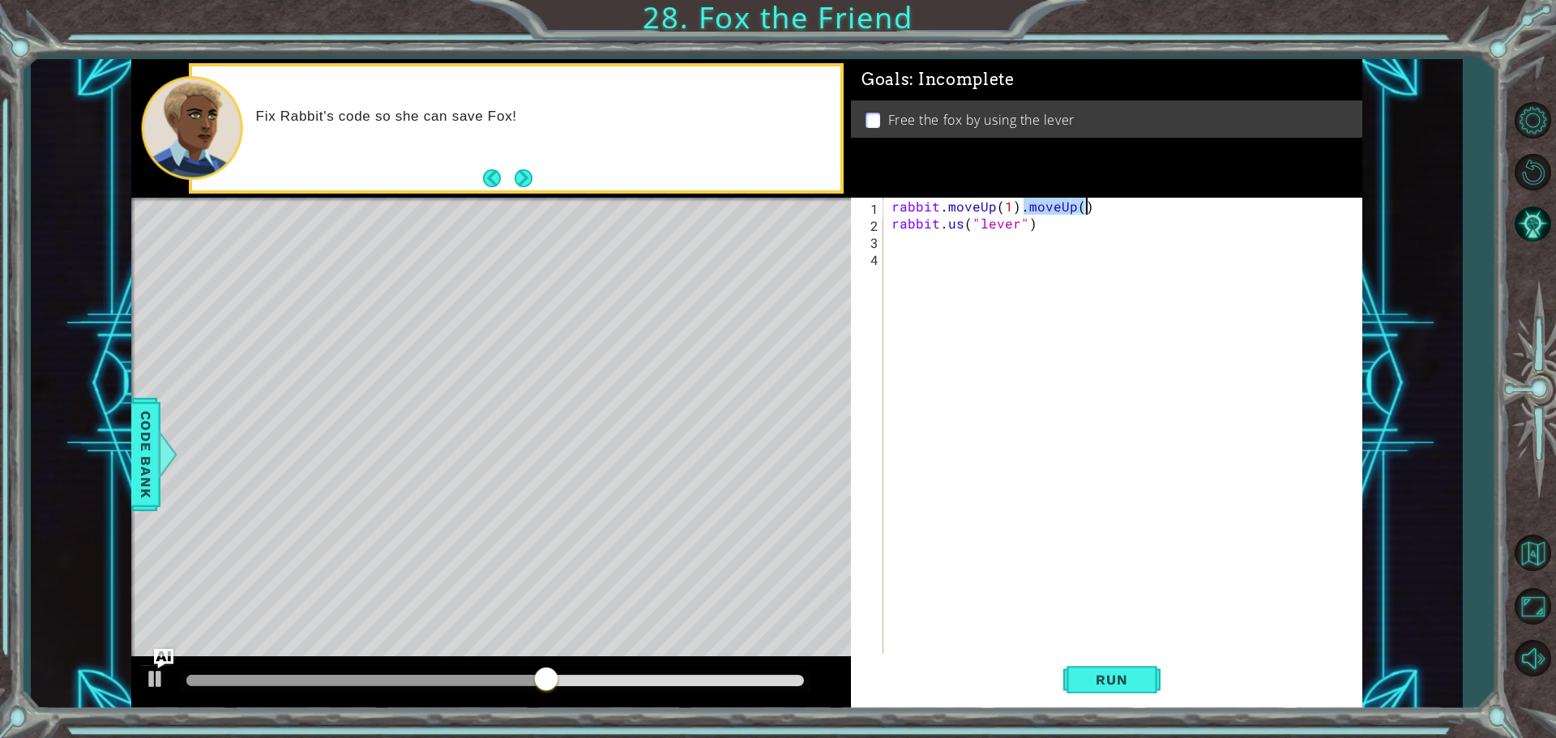
drag, startPoint x: 1020, startPoint y: 203, endPoint x: 1127, endPoint y: 205, distance: 107.0
click at [1127, 205] on div "rabbit . moveUp ( 1 ) . moveUp ( ) rabbit . us ( "lever" )" at bounding box center [1126, 445] width 477 height 494
type textarea "rabbit.moveUp(1)"
click at [1097, 664] on button "Run" at bounding box center [1111, 679] width 97 height 51
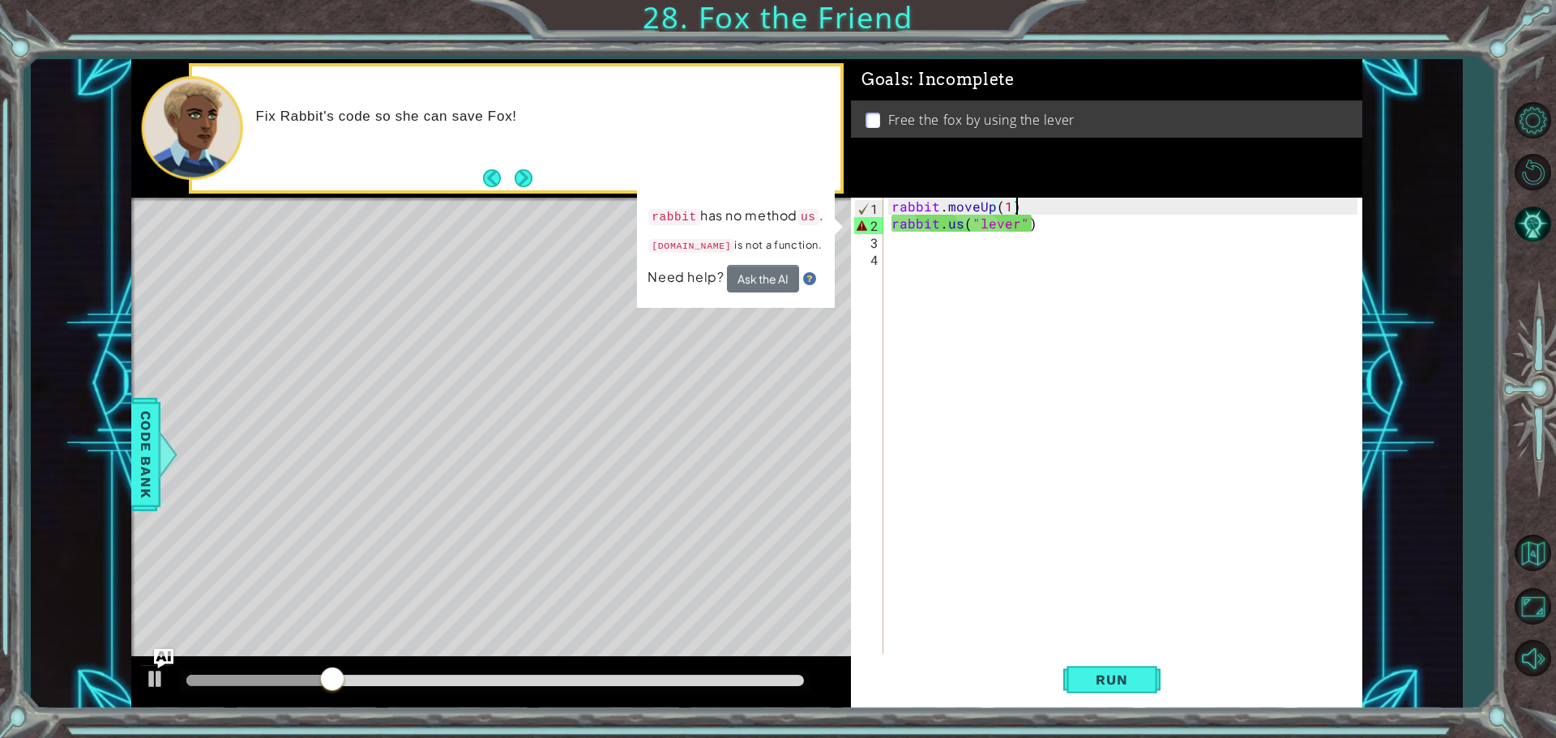
click at [925, 232] on div "rabbit . moveUp ( 1 ) rabbit . us ( "lever" )" at bounding box center [1126, 445] width 477 height 494
click at [962, 219] on div "rabbit . moveUp ( 1 ) rabbit . us ( "lever" )" at bounding box center [1126, 445] width 477 height 494
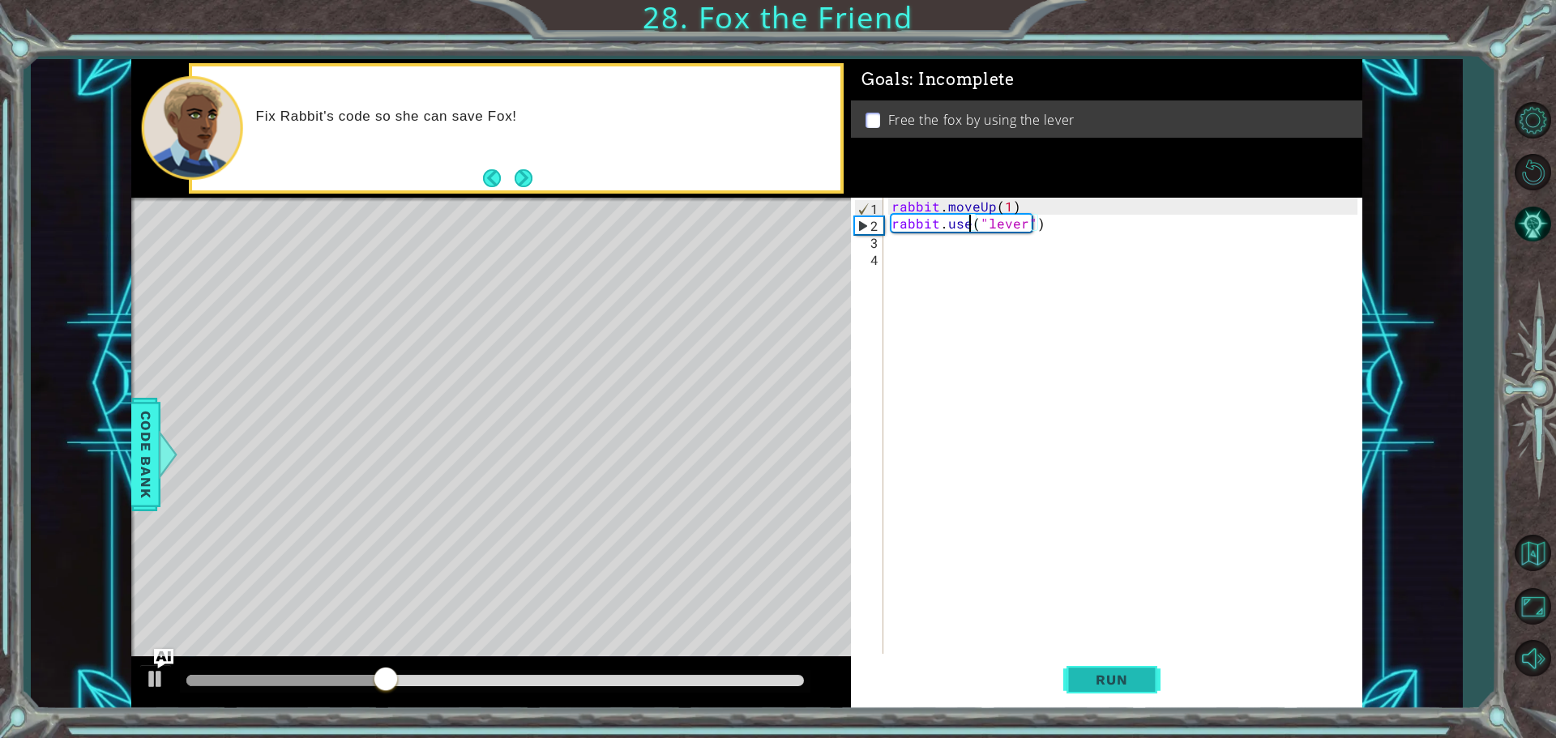
type textarea "rabbit.use("lever")"
click at [1097, 685] on span "Run" at bounding box center [1112, 680] width 64 height 16
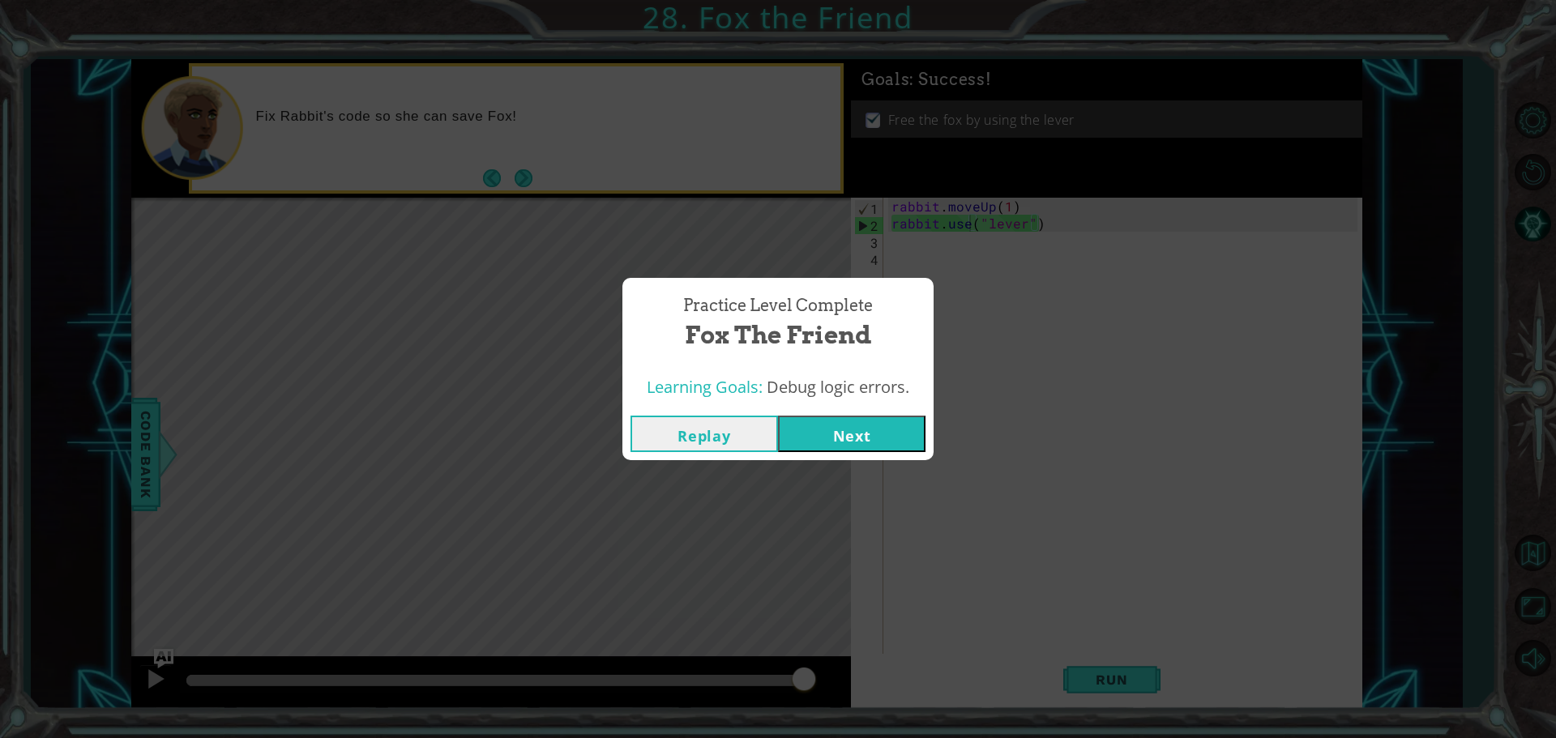
click at [887, 428] on button "Next" at bounding box center [852, 434] width 148 height 36
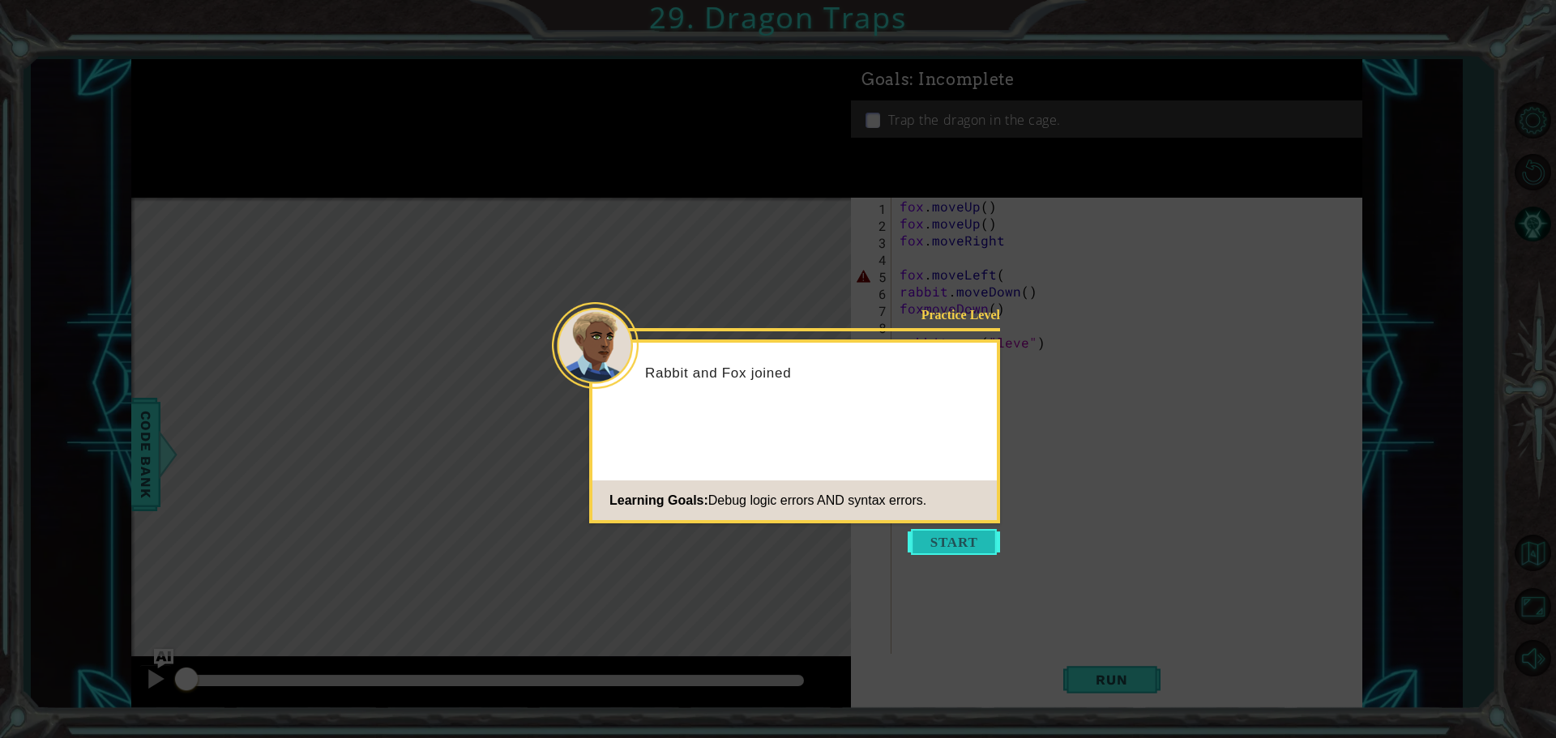
click at [952, 548] on button "Start" at bounding box center [954, 542] width 92 height 26
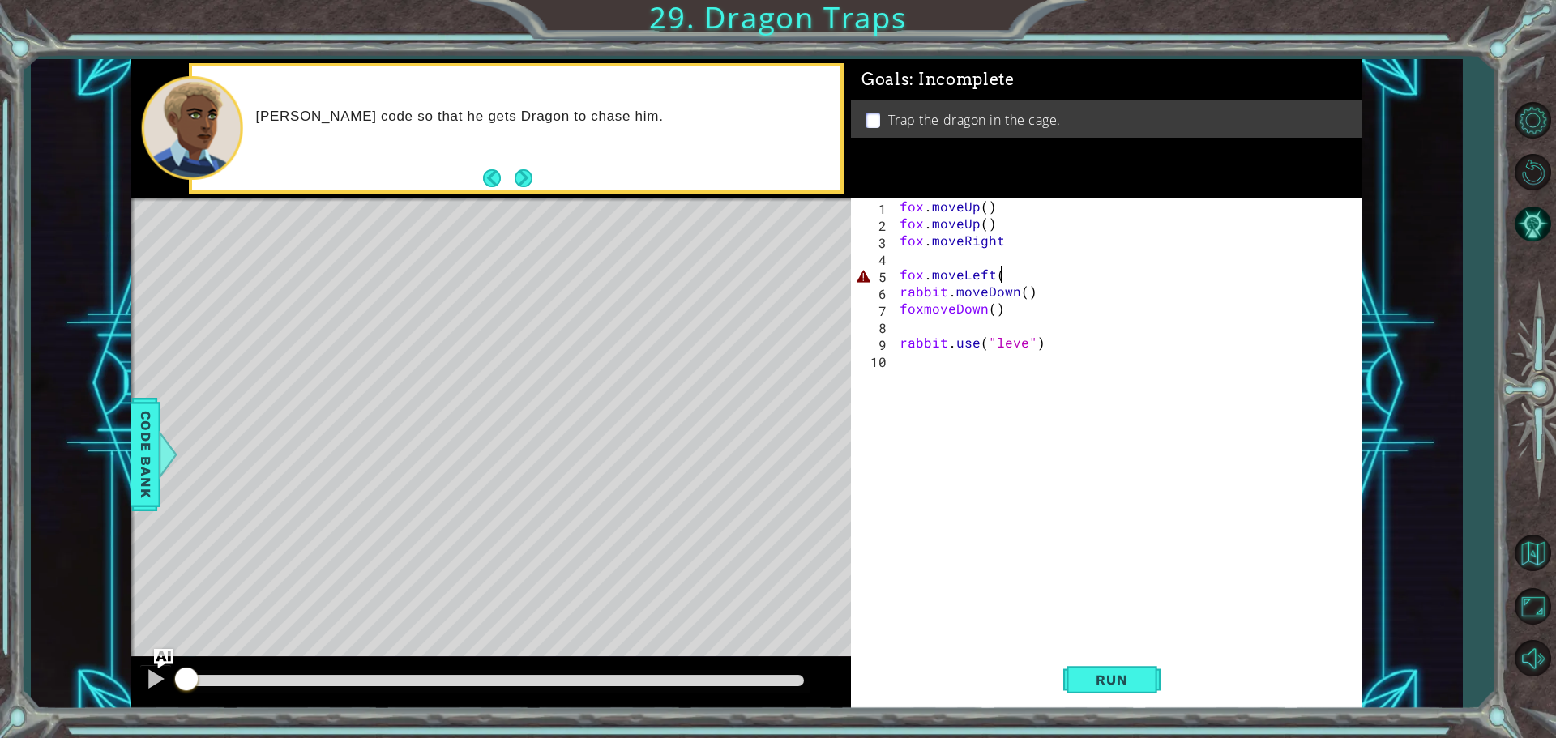
click at [1003, 268] on div "fox . moveUp ( ) fox . moveUp ( ) fox . moveRight fox . moveLeft ( rabbit . mov…" at bounding box center [1130, 445] width 469 height 494
click at [1085, 680] on span "Run" at bounding box center [1112, 680] width 64 height 16
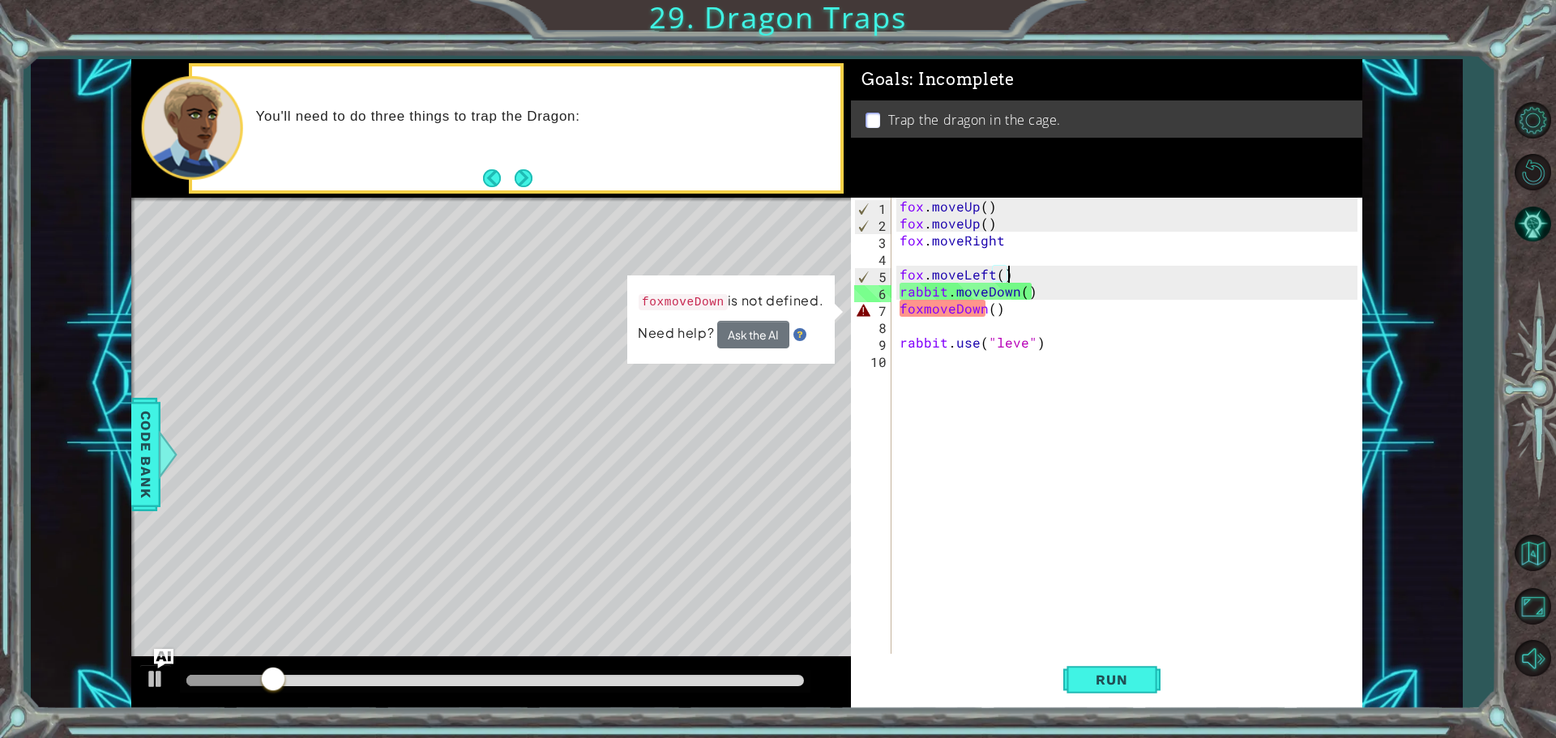
click at [921, 310] on div "fox . moveUp ( ) fox . moveUp ( ) fox . moveRight fox . moveLeft ( ) rabbit . m…" at bounding box center [1130, 445] width 469 height 494
type textarea "fox.moveDown()"
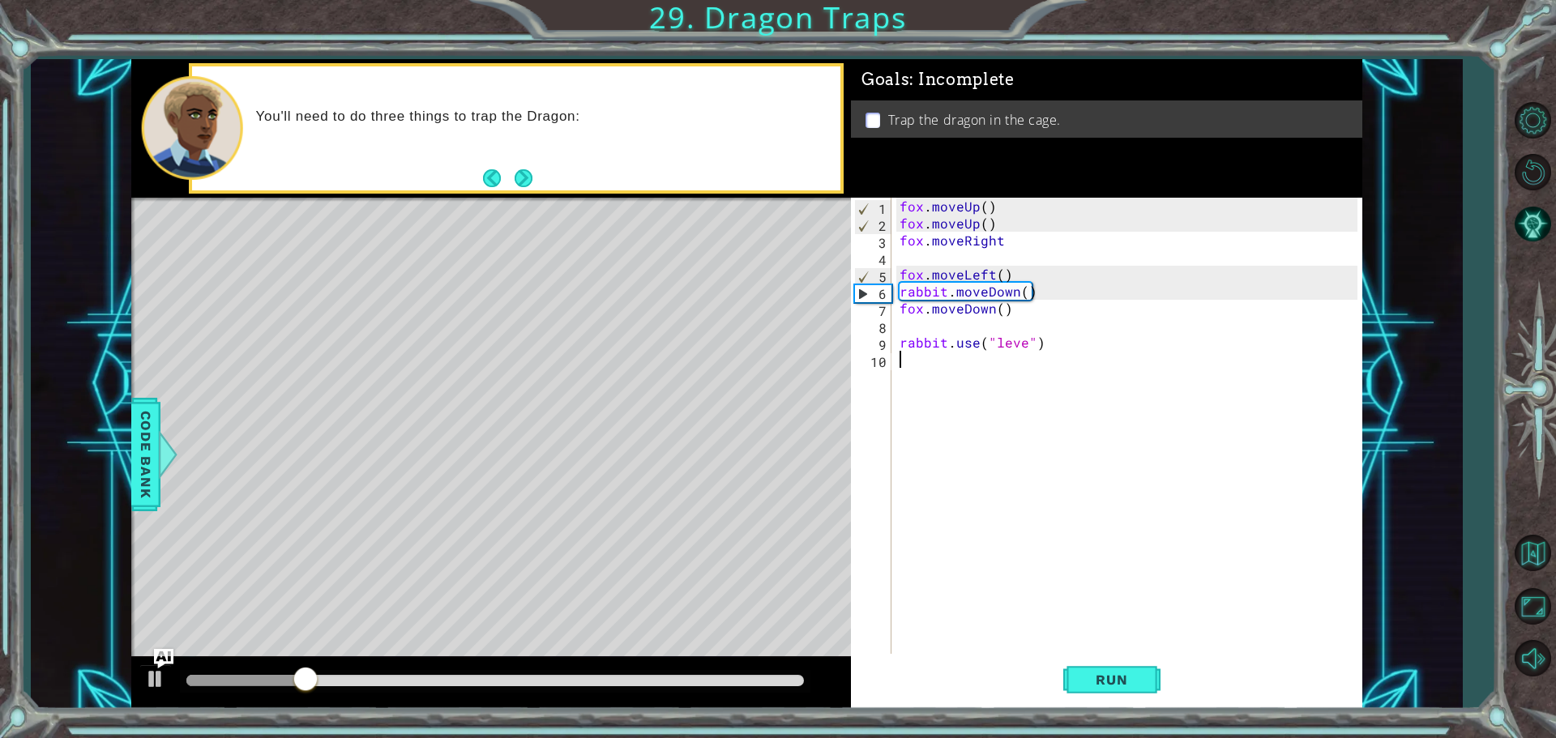
click at [979, 430] on div "fox . moveUp ( ) fox . moveUp ( ) fox . moveRight fox . moveLeft ( ) rabbit . m…" at bounding box center [1130, 445] width 469 height 494
click at [1077, 679] on button "Run" at bounding box center [1111, 679] width 97 height 51
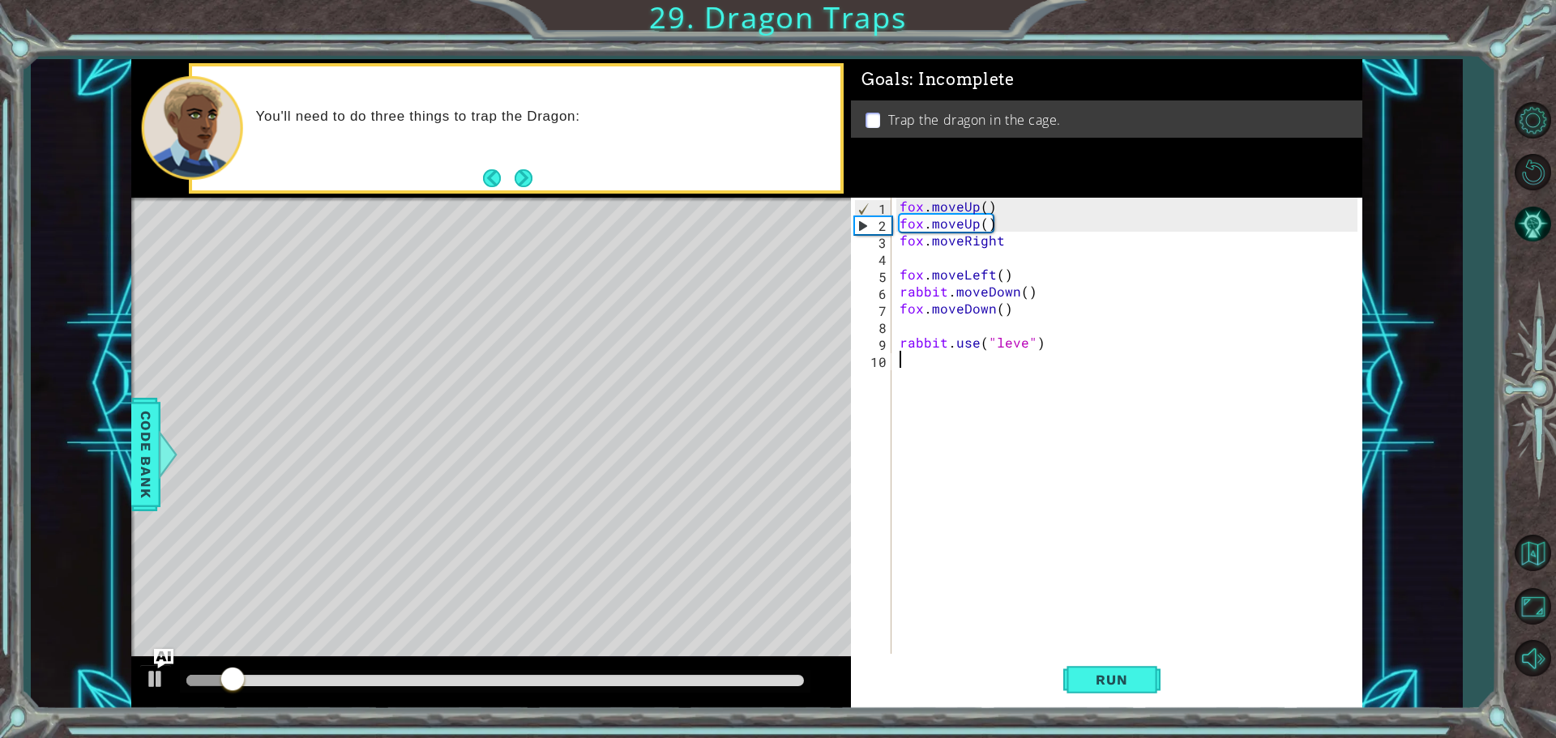
click at [1024, 341] on div "fox . moveUp ( ) fox . moveUp ( ) fox . moveRight fox . moveLeft ( ) rabbit . m…" at bounding box center [1130, 445] width 469 height 494
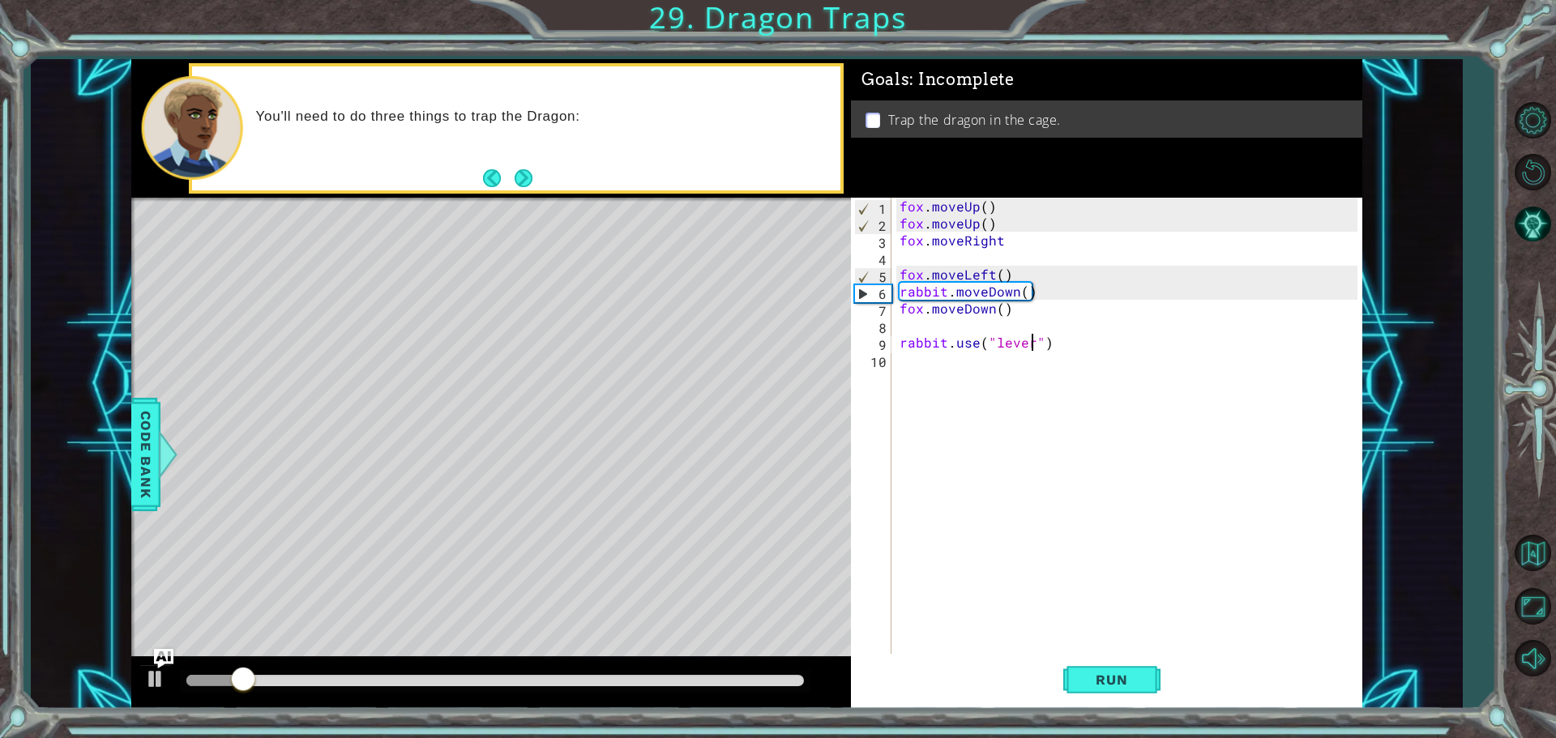
scroll to position [0, 8]
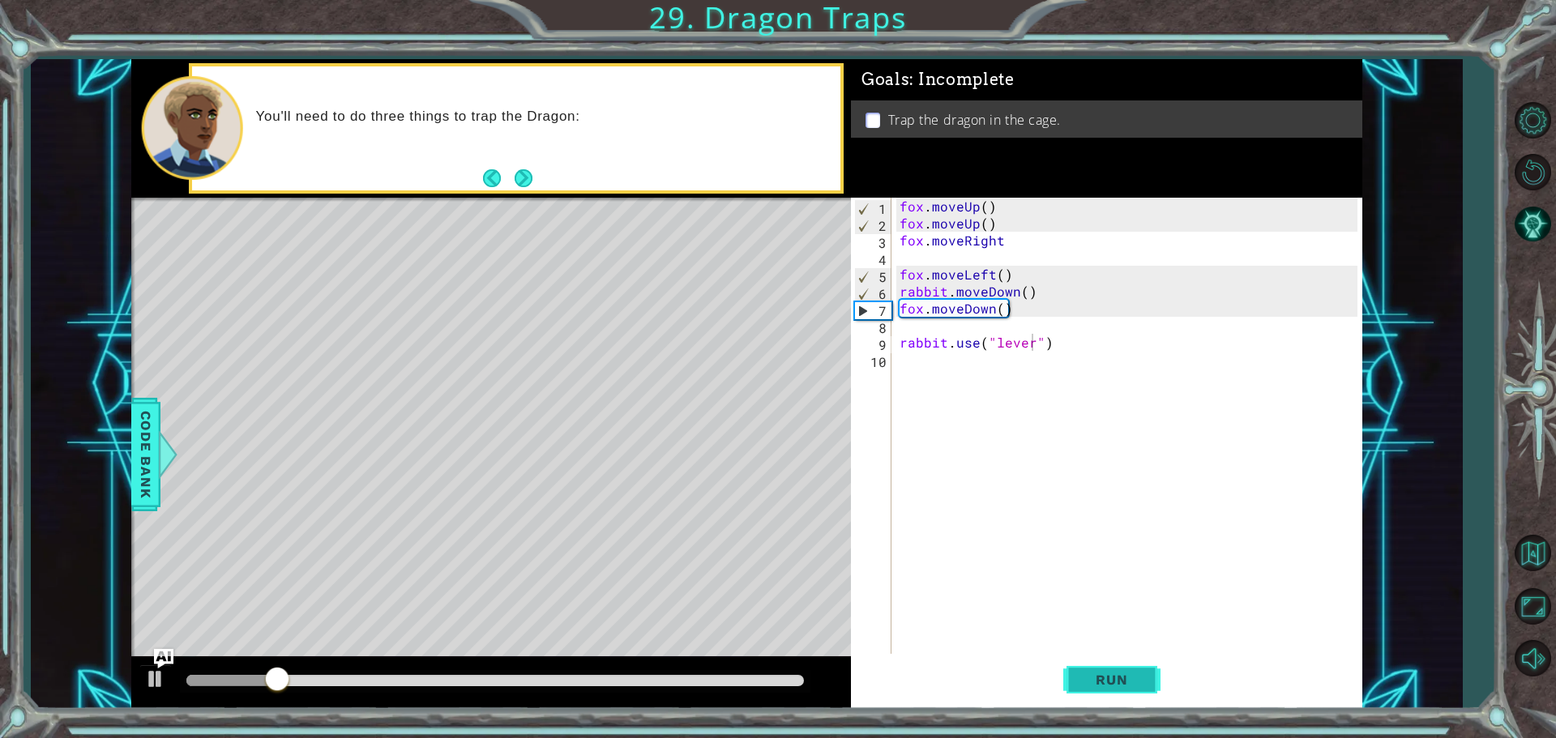
click at [1110, 685] on span "Run" at bounding box center [1112, 680] width 64 height 16
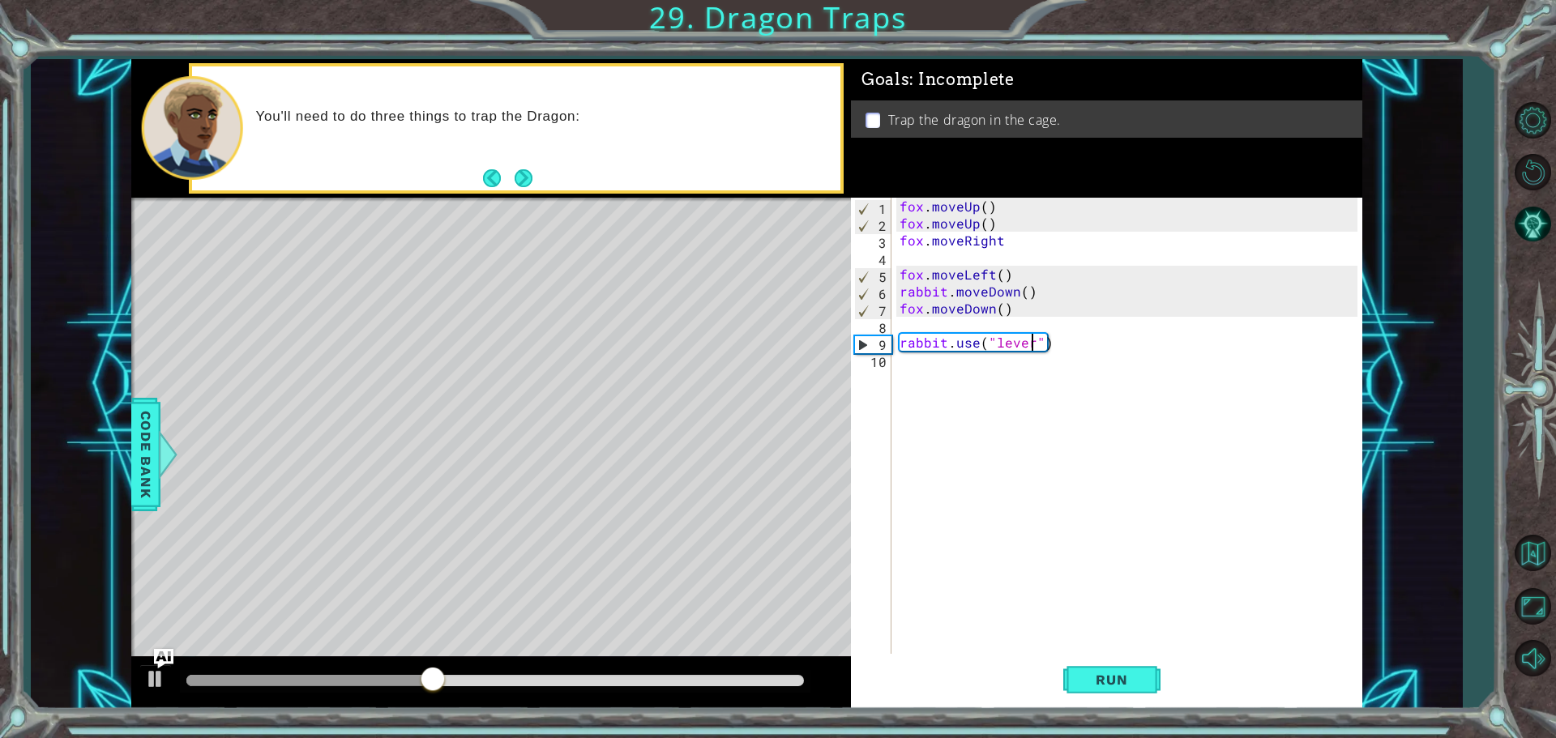
click at [1018, 245] on div "fox . moveUp ( ) fox . moveUp ( ) fox . moveRight fox . moveLeft ( ) rabbit . m…" at bounding box center [1130, 445] width 469 height 494
click at [1113, 686] on span "Run" at bounding box center [1112, 680] width 64 height 16
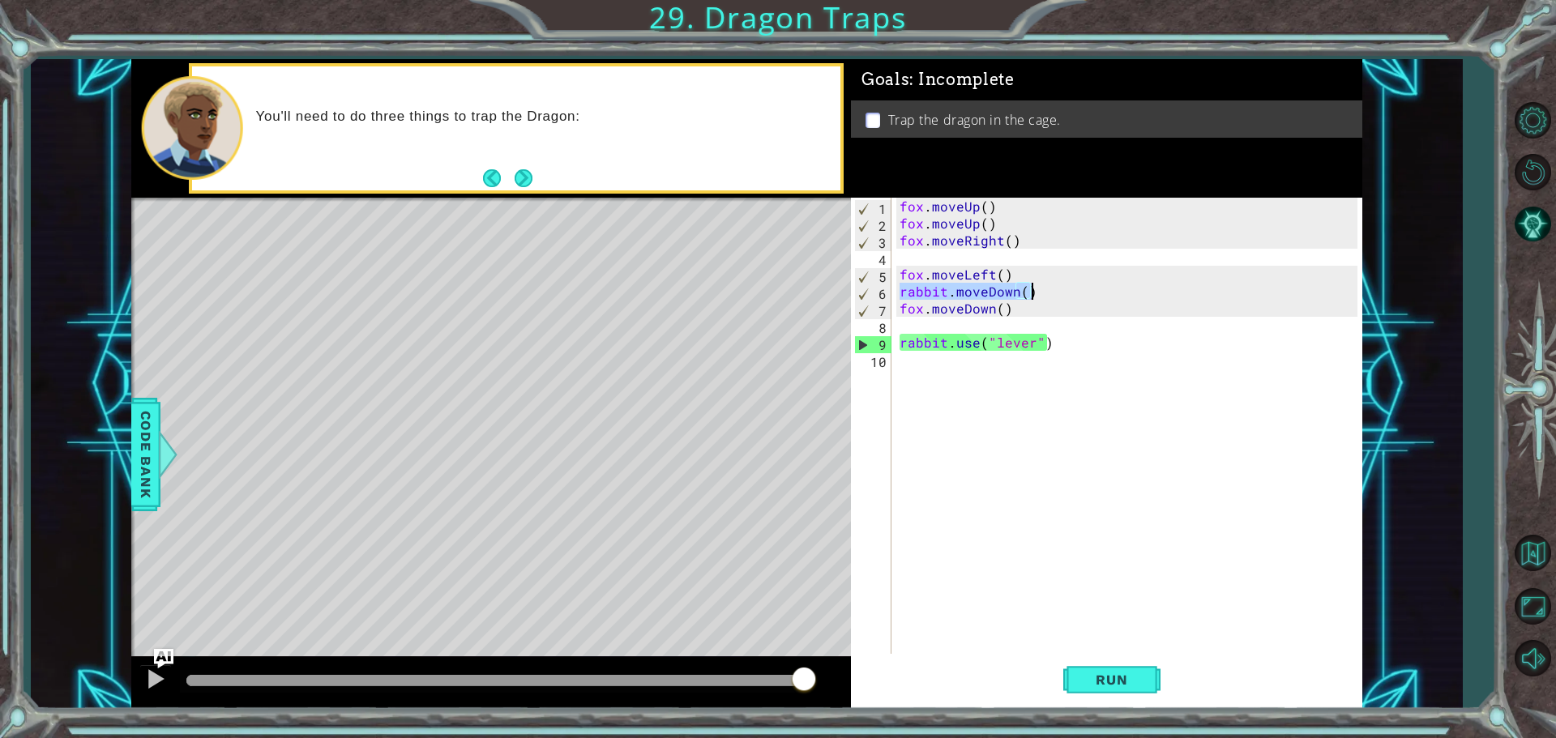
drag, startPoint x: 899, startPoint y: 295, endPoint x: 1127, endPoint y: 293, distance: 228.6
click at [1127, 293] on div "fox . moveUp ( ) fox . moveUp ( ) fox . moveRight ( ) fox . moveLeft ( ) rabbit…" at bounding box center [1130, 445] width 469 height 494
type textarea "rabbit.moveDown()"
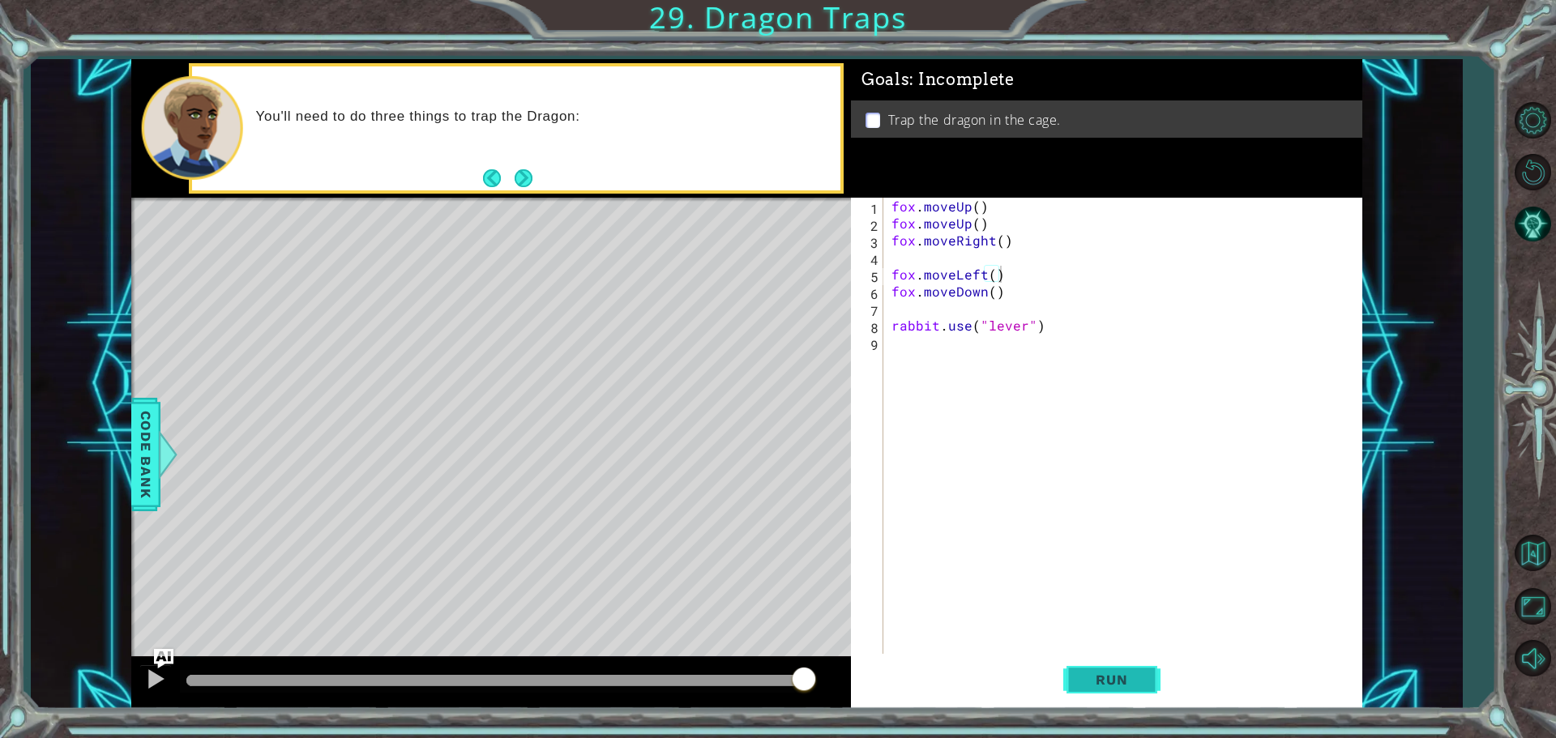
click at [1118, 691] on button "Run" at bounding box center [1111, 679] width 97 height 51
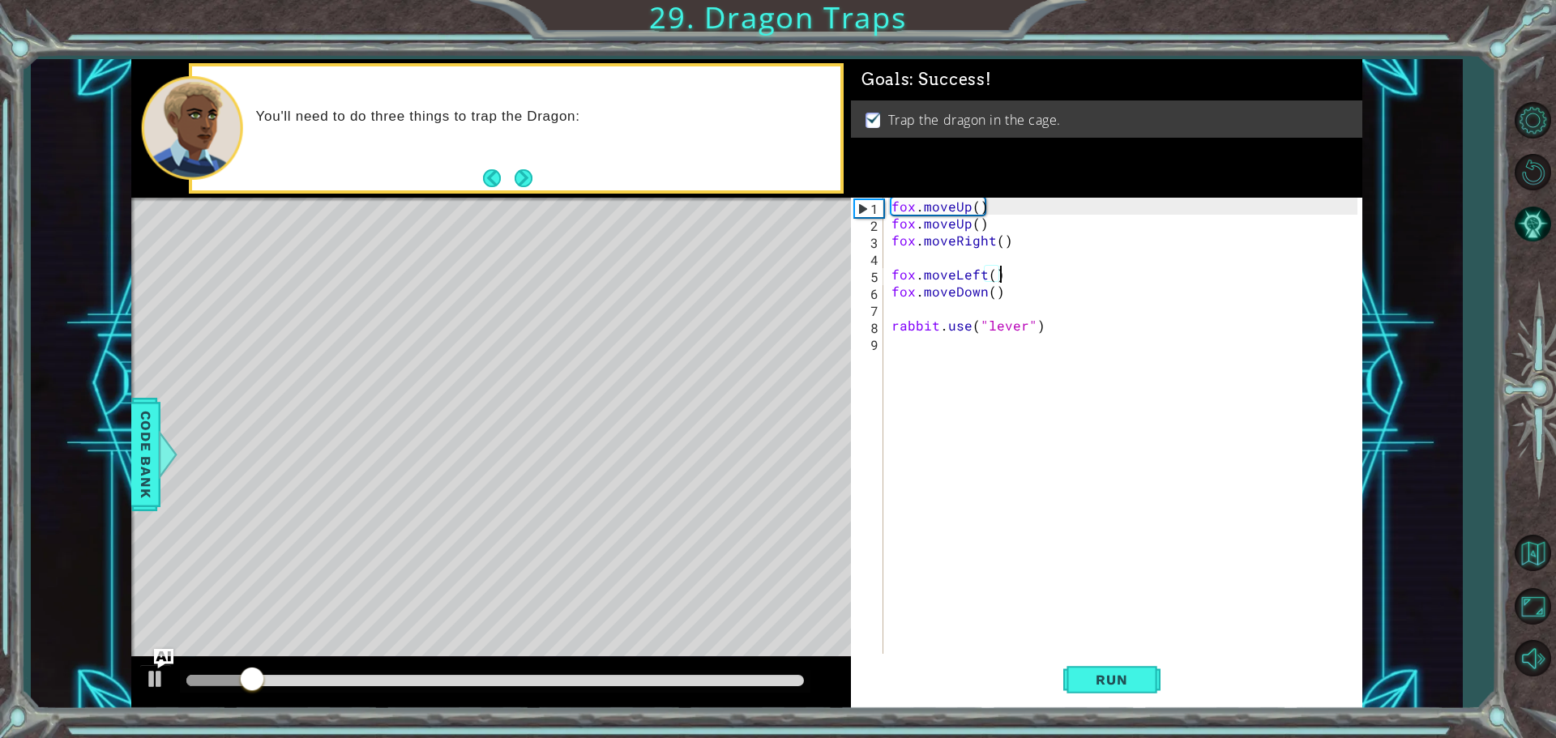
click at [708, 678] on div at bounding box center [495, 680] width 618 height 11
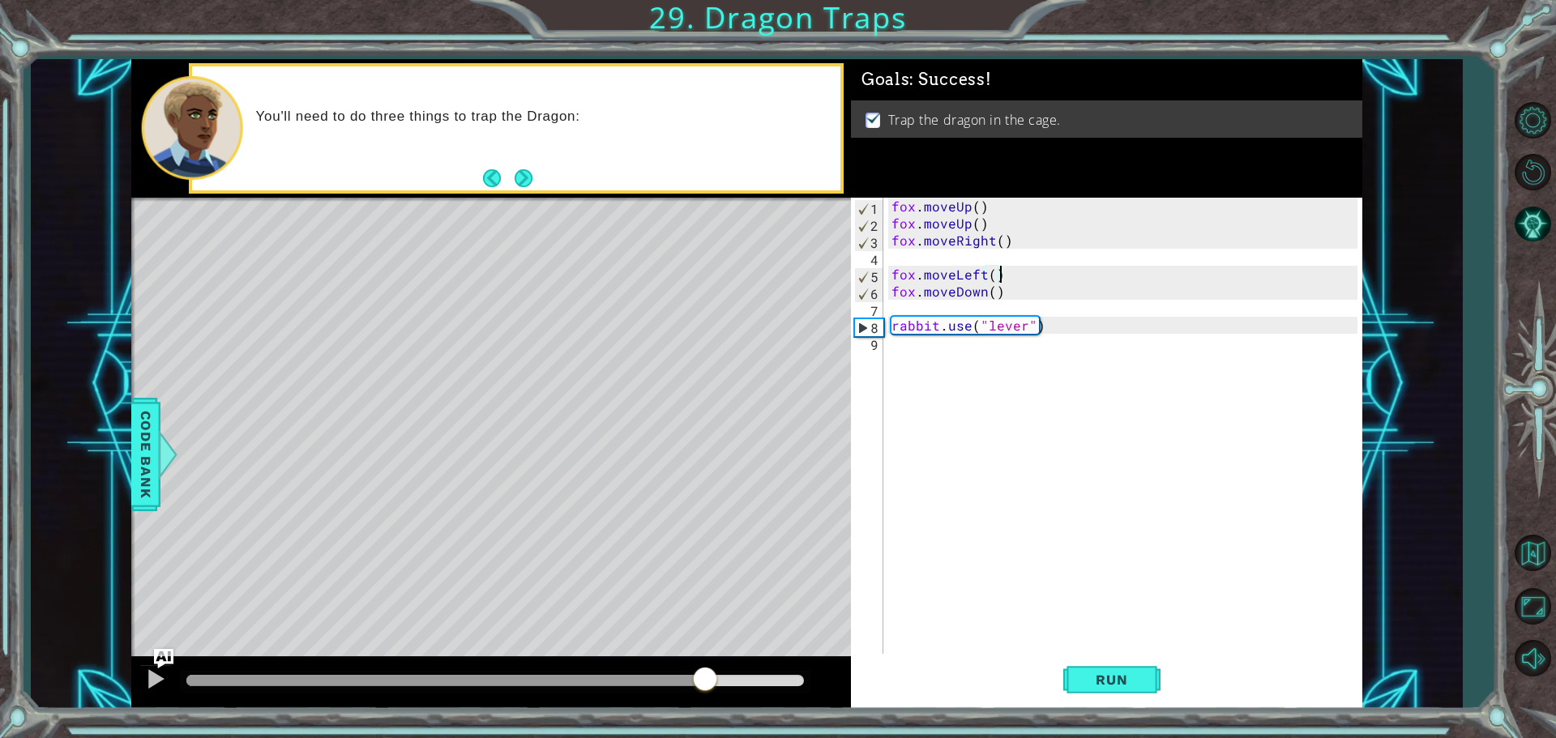
type textarea "fox.moveLeft()"
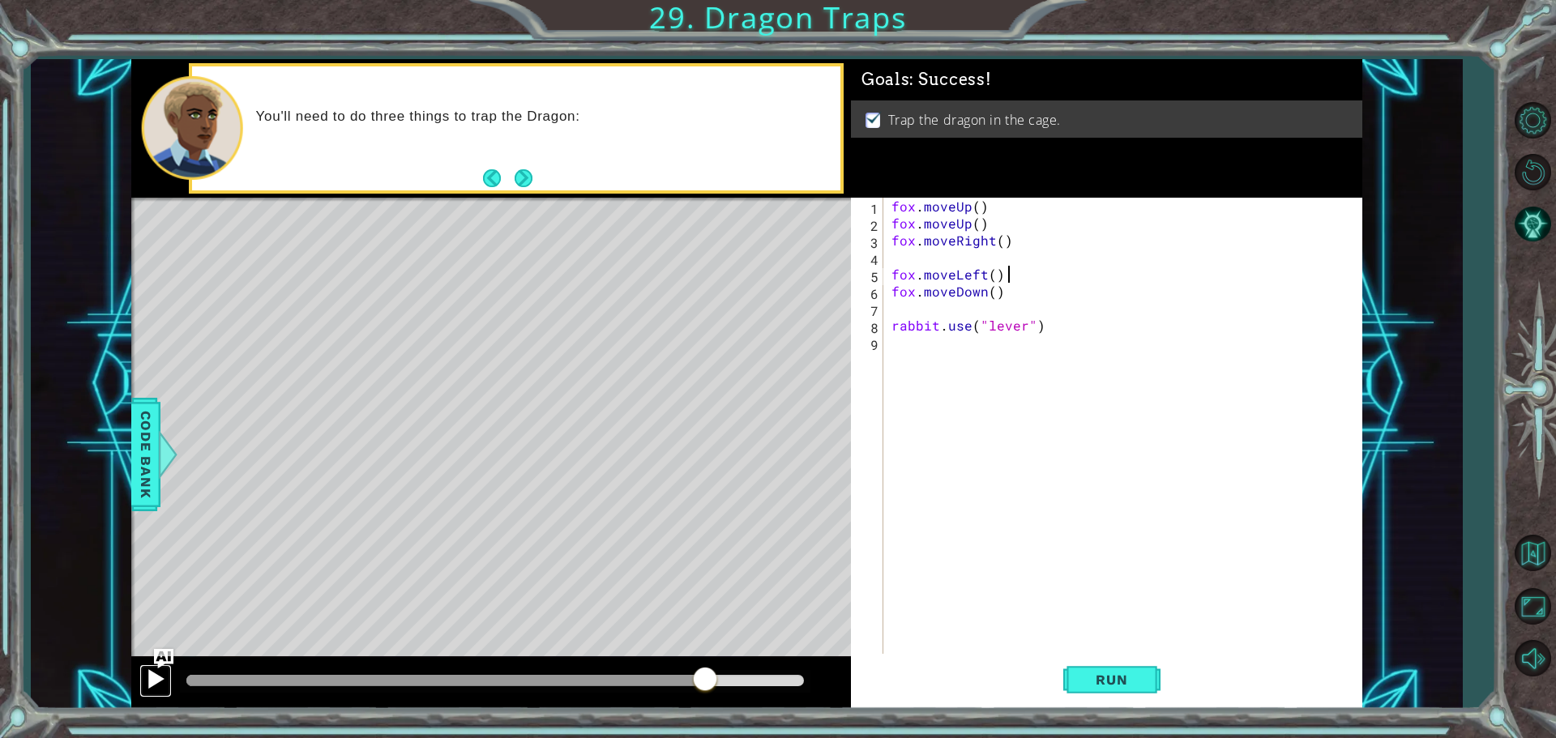
click at [146, 674] on div at bounding box center [155, 679] width 21 height 21
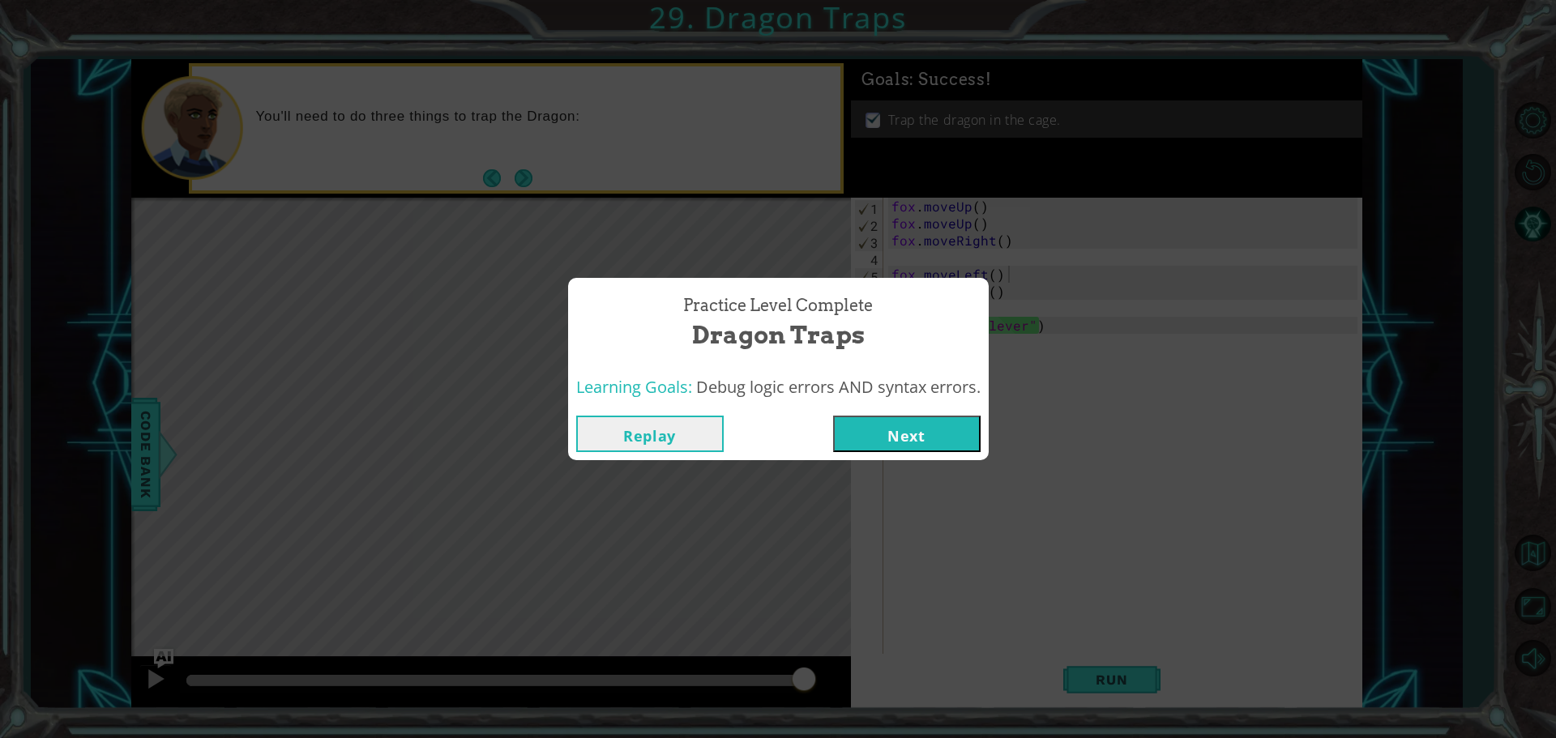
click at [907, 444] on button "Next" at bounding box center [907, 434] width 148 height 36
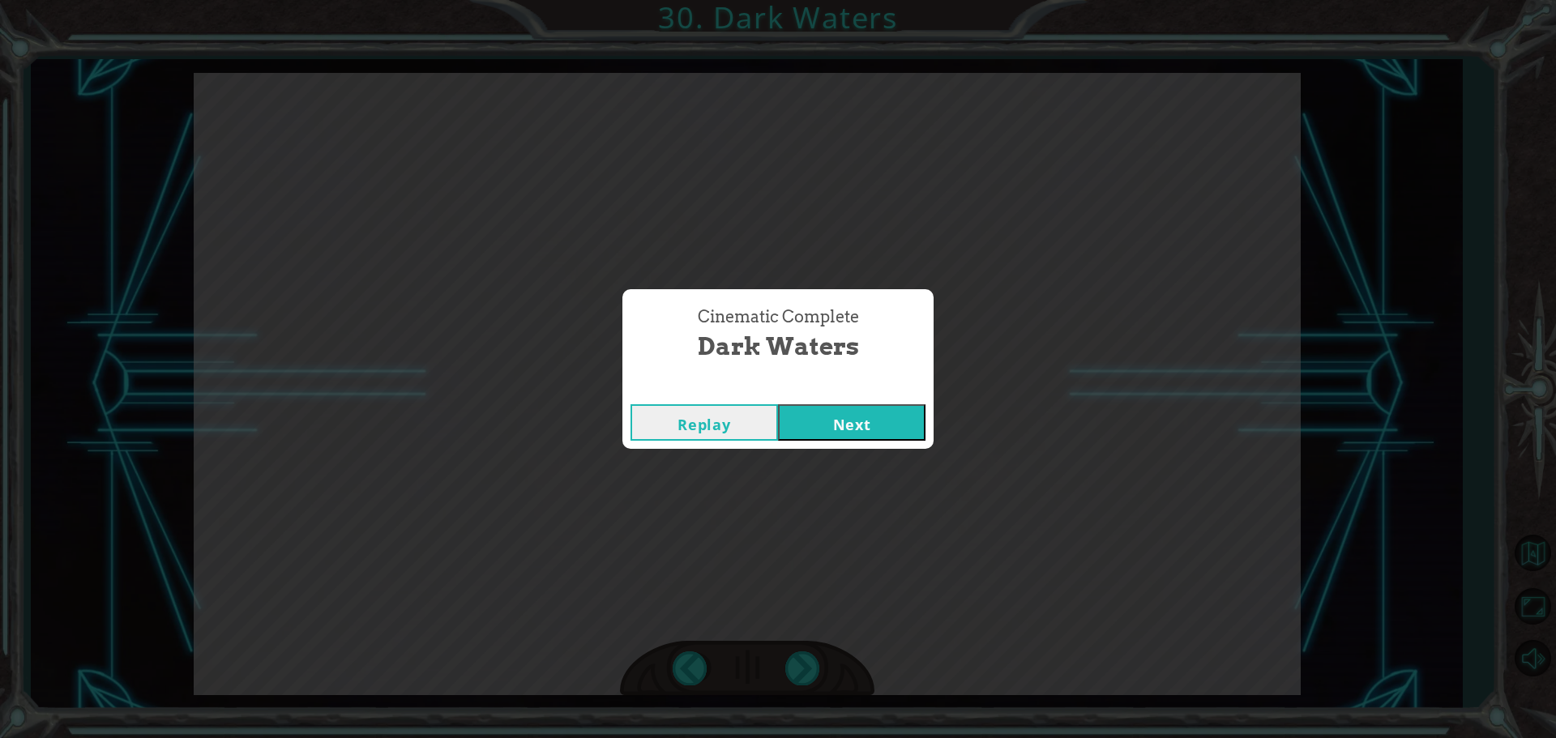
click at [891, 428] on button "Next" at bounding box center [852, 422] width 148 height 36
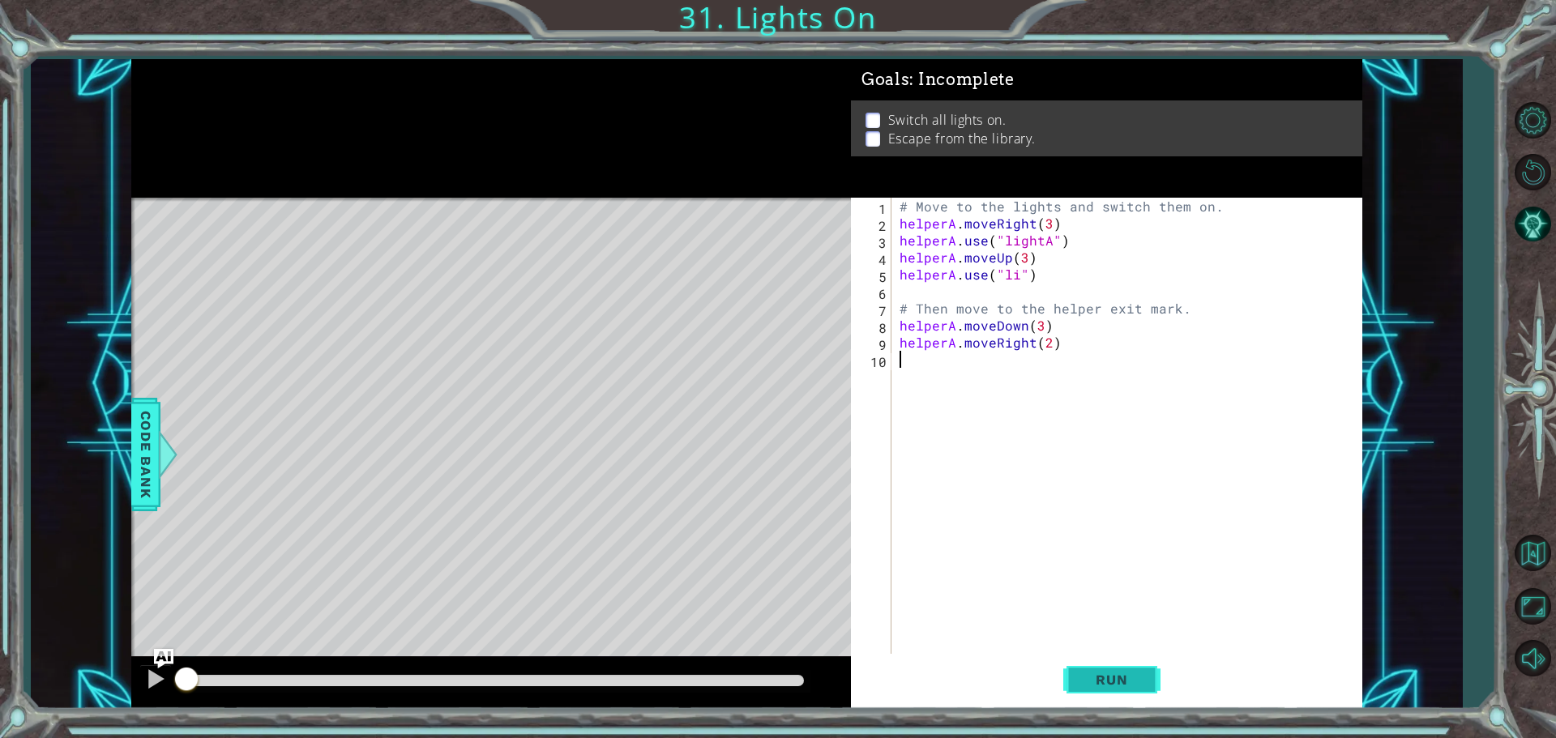
click at [1120, 680] on span "Run" at bounding box center [1112, 680] width 64 height 16
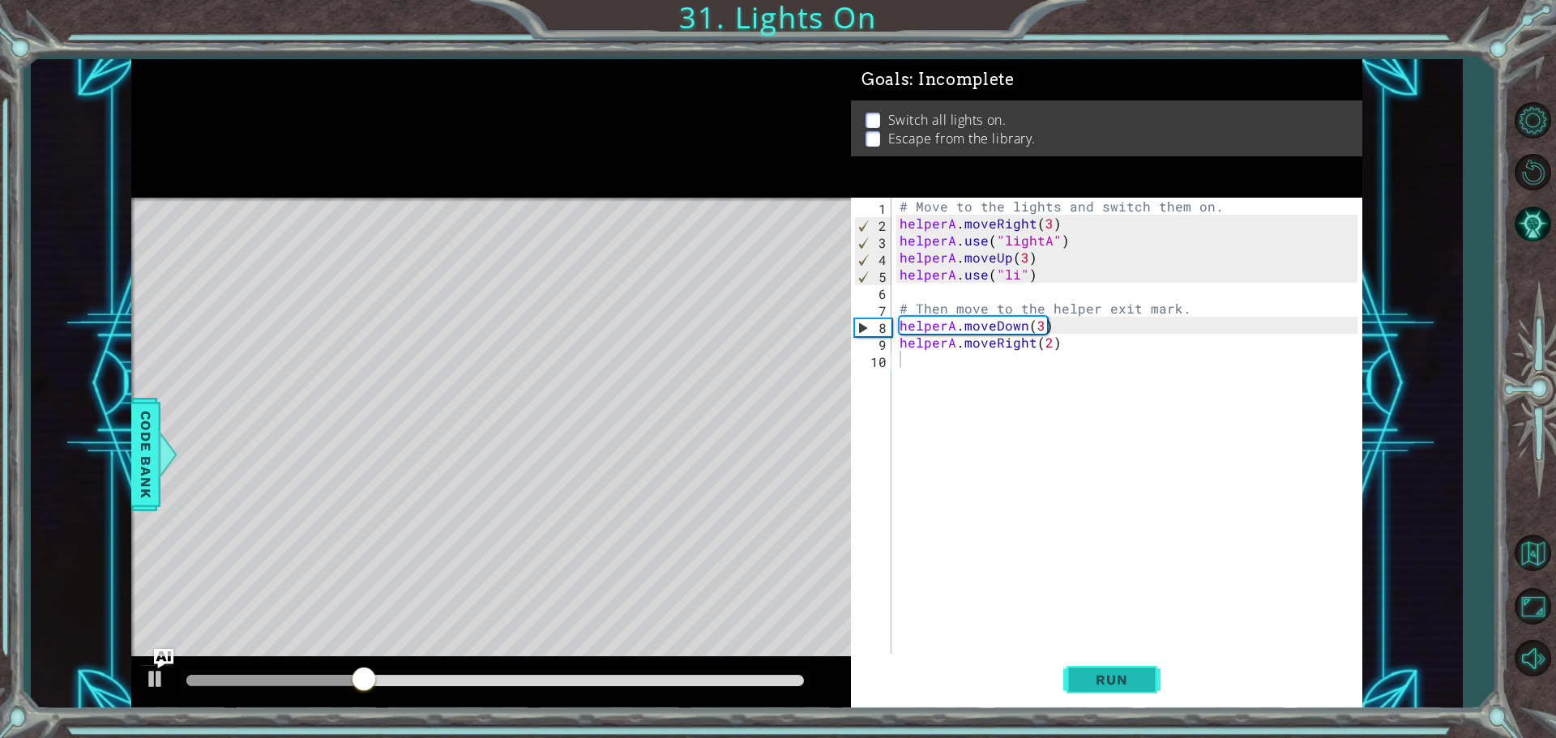
click at [1120, 680] on span "Run" at bounding box center [1112, 680] width 64 height 16
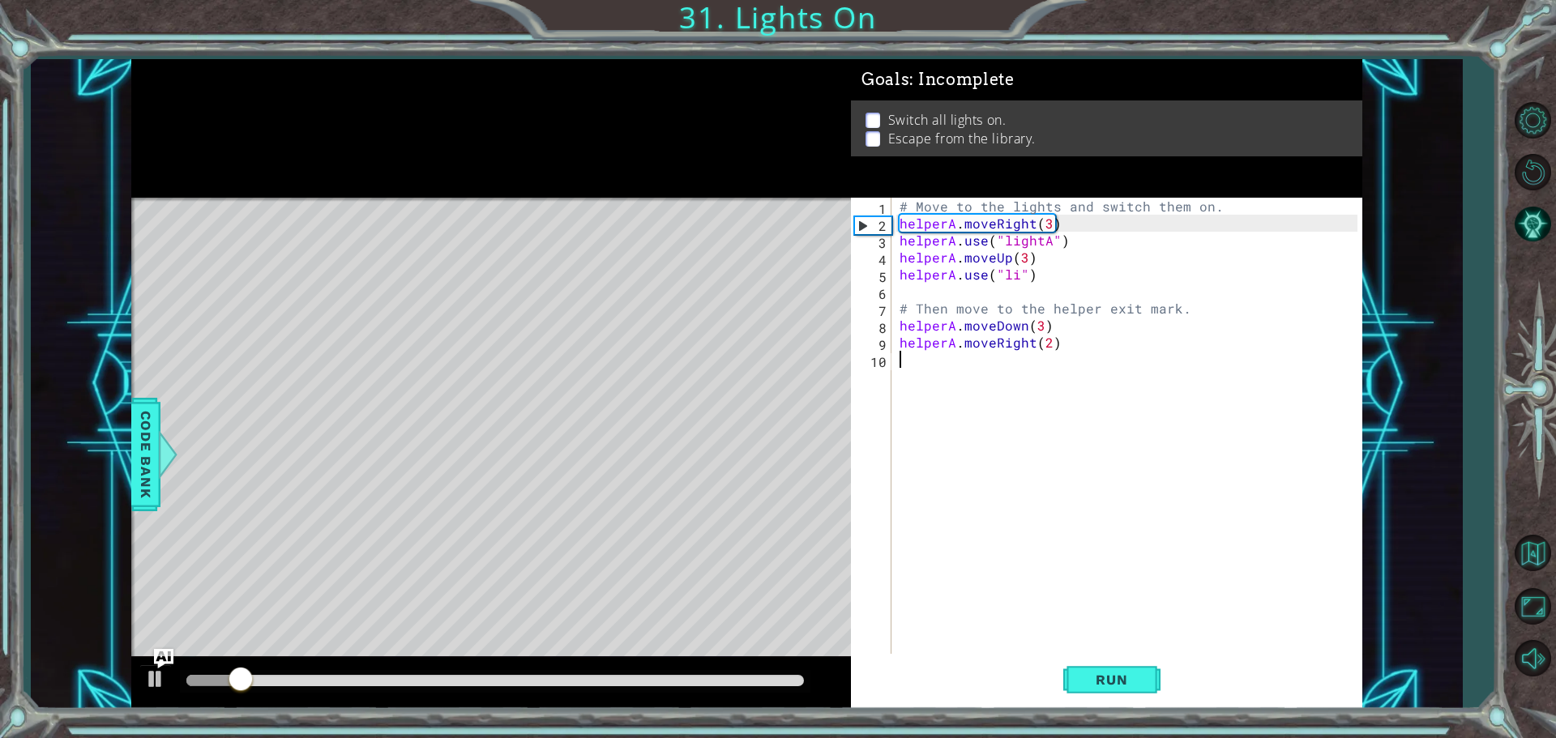
click at [1015, 275] on div "# Move to the lights and switch them on. helperA . moveRight ( 3 ) helperA . us…" at bounding box center [1130, 445] width 469 height 494
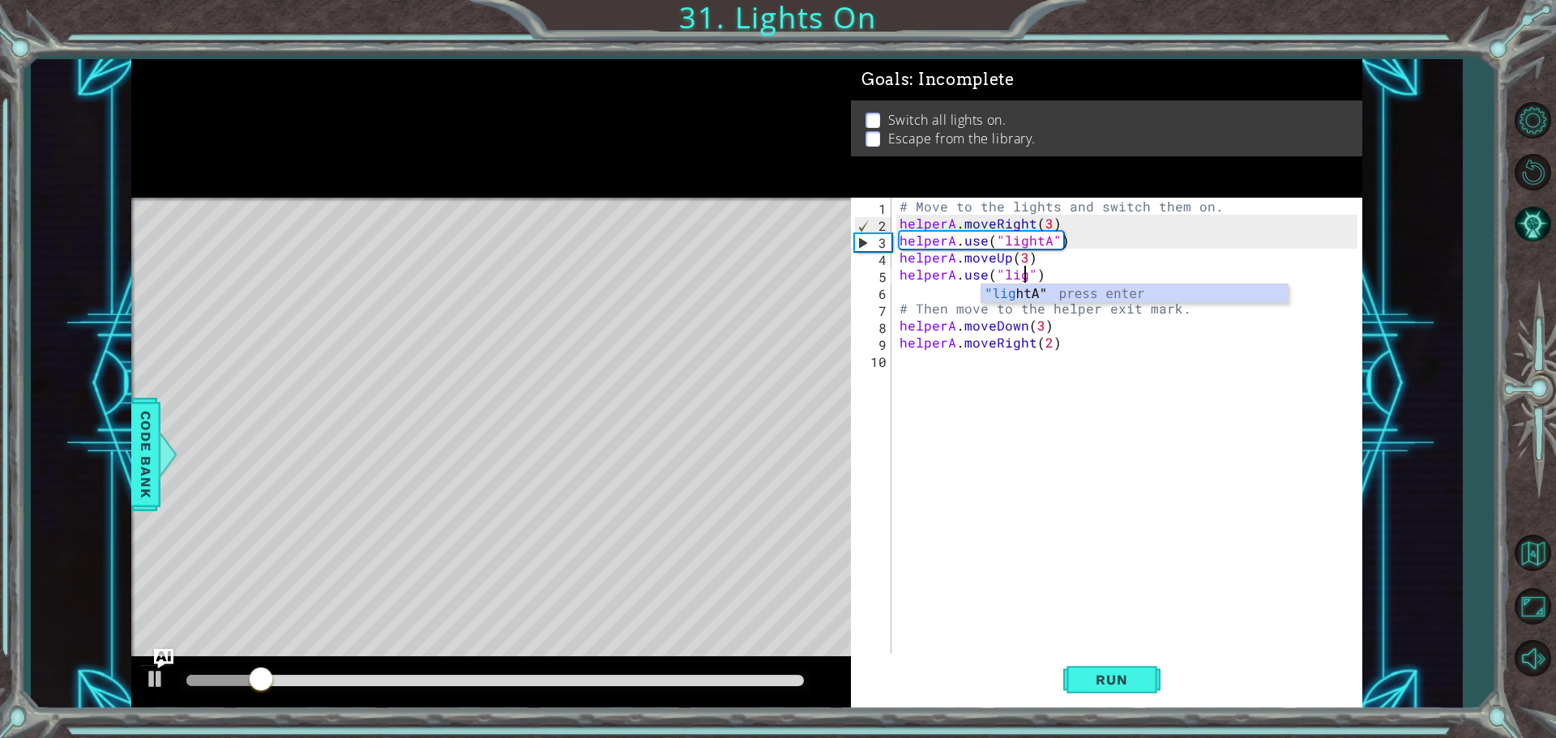
scroll to position [0, 8]
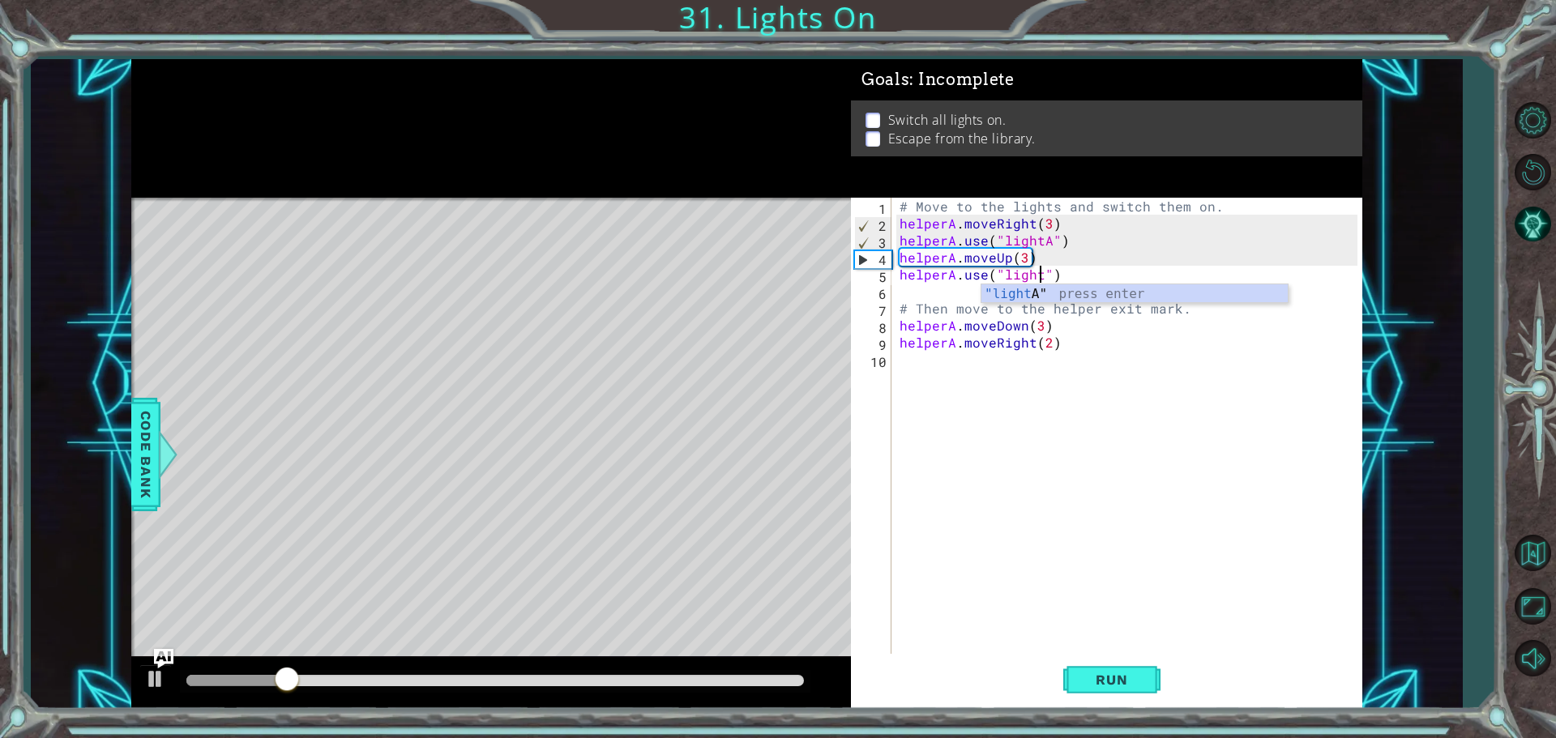
click at [1015, 298] on div ""light A" press enter" at bounding box center [1135, 313] width 306 height 58
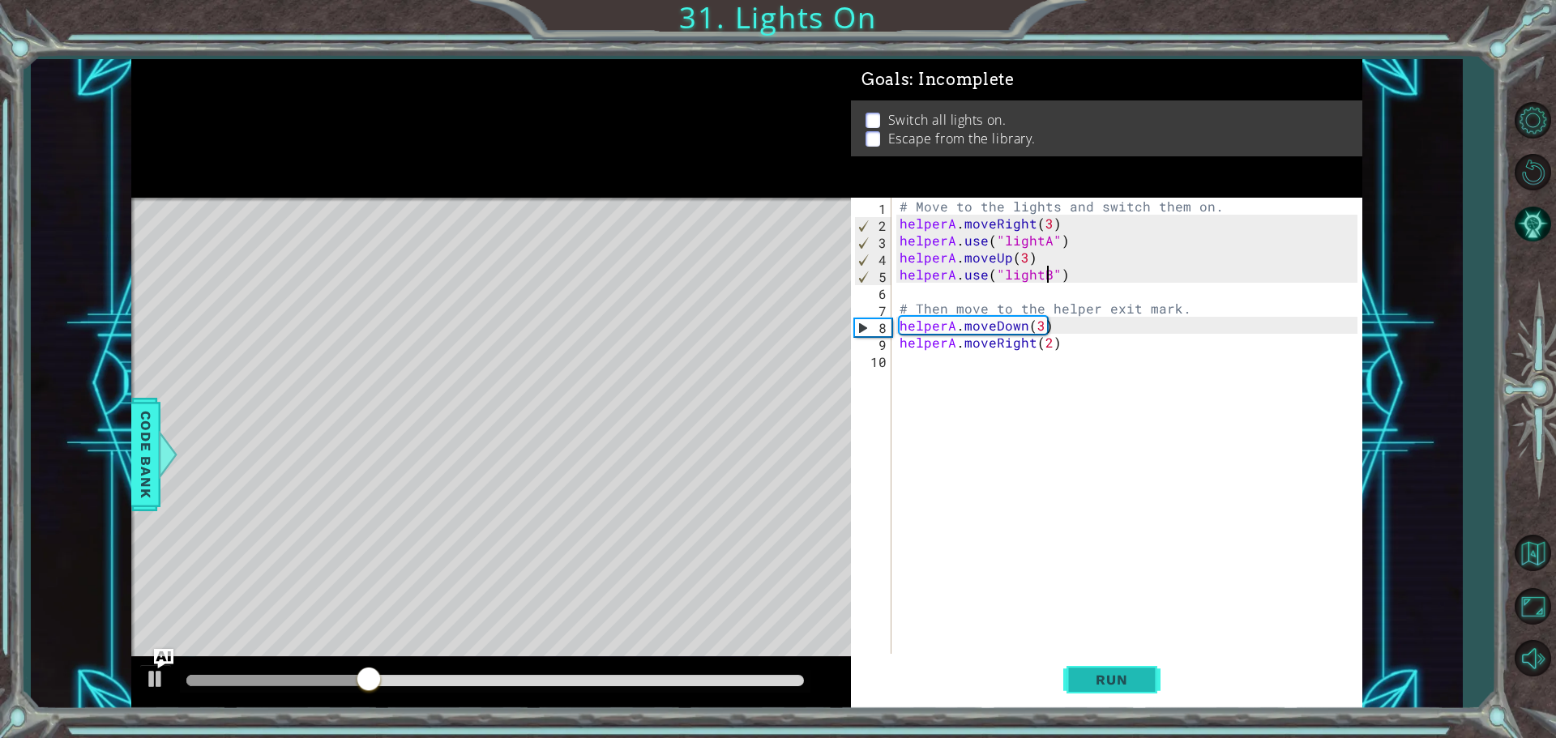
click at [1108, 682] on span "Run" at bounding box center [1112, 680] width 64 height 16
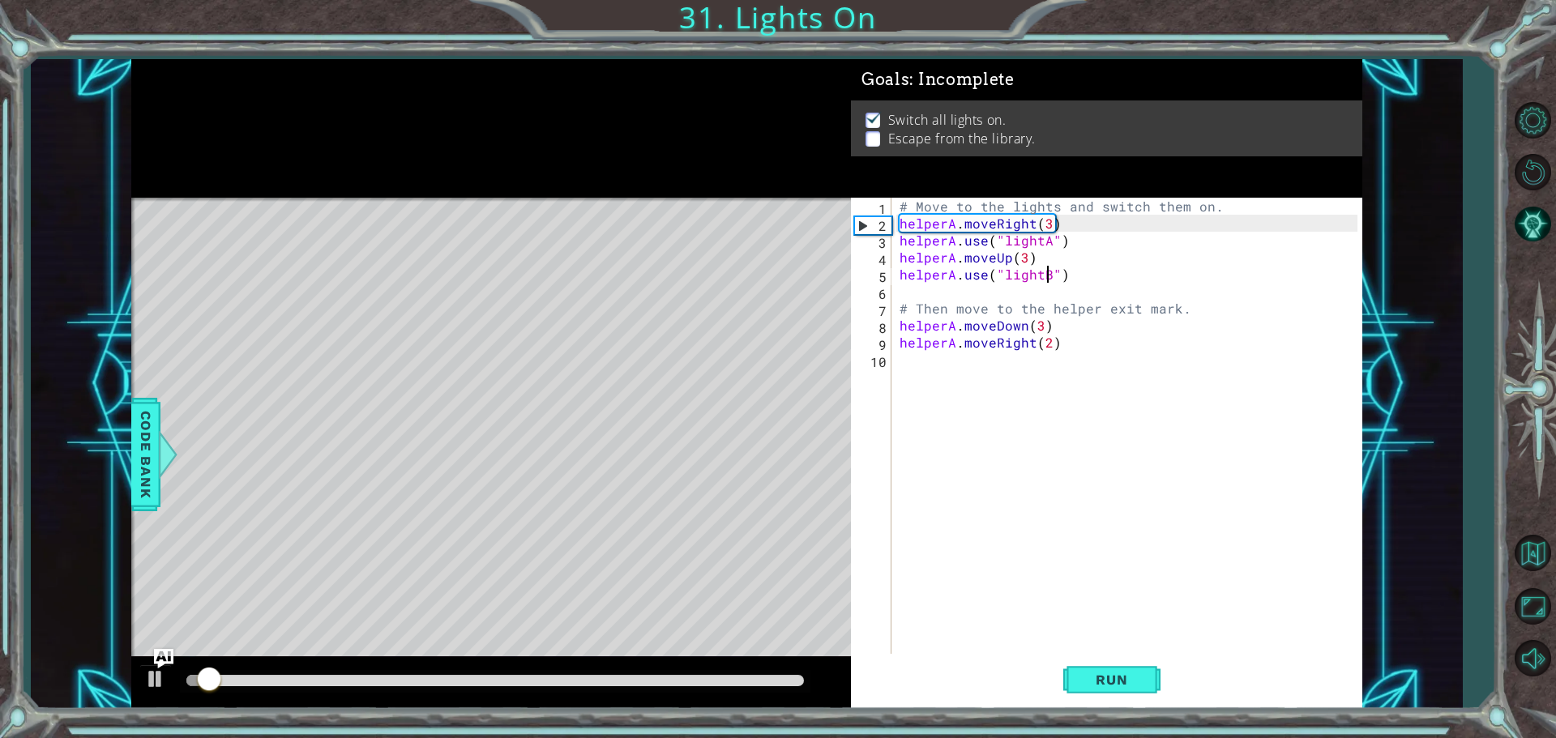
click at [720, 689] on div at bounding box center [495, 681] width 631 height 23
click at [704, 679] on div at bounding box center [495, 680] width 618 height 11
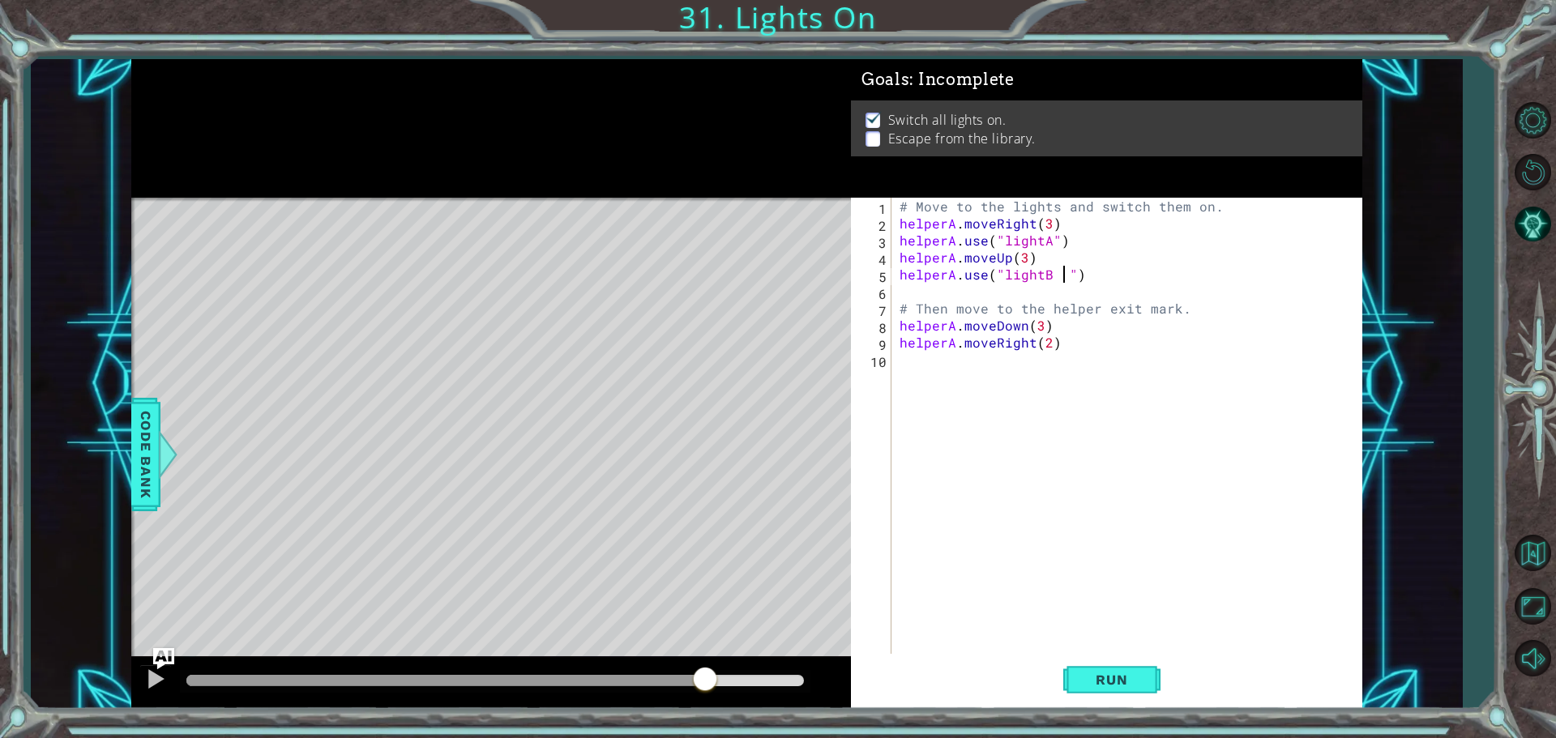
click at [161, 668] on img "Ask AI" at bounding box center [163, 658] width 21 height 21
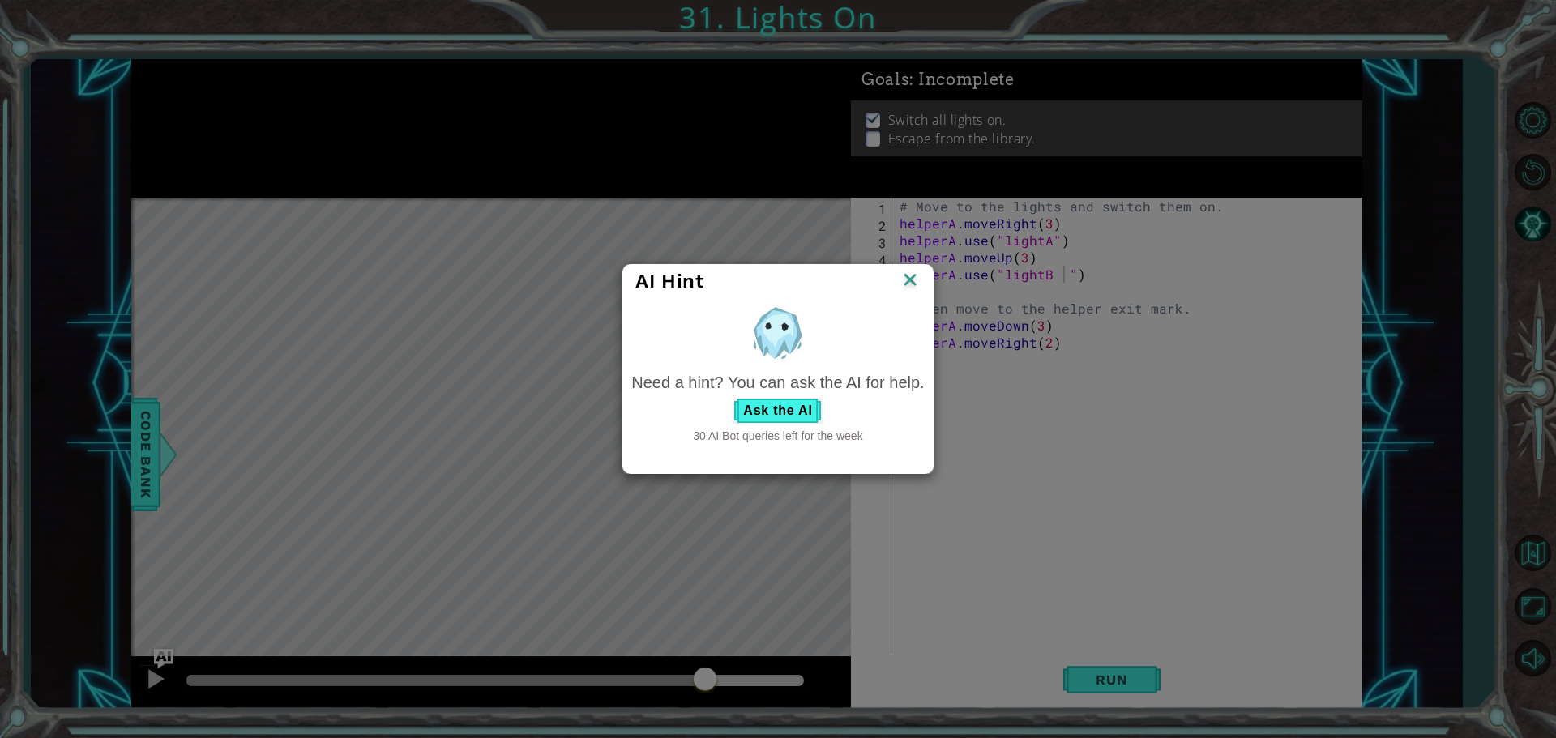
click at [156, 682] on div "AI Hint Need a hint? You can ask the AI for help. Ask the AI 30 AI Bot queries …" at bounding box center [778, 369] width 1556 height 738
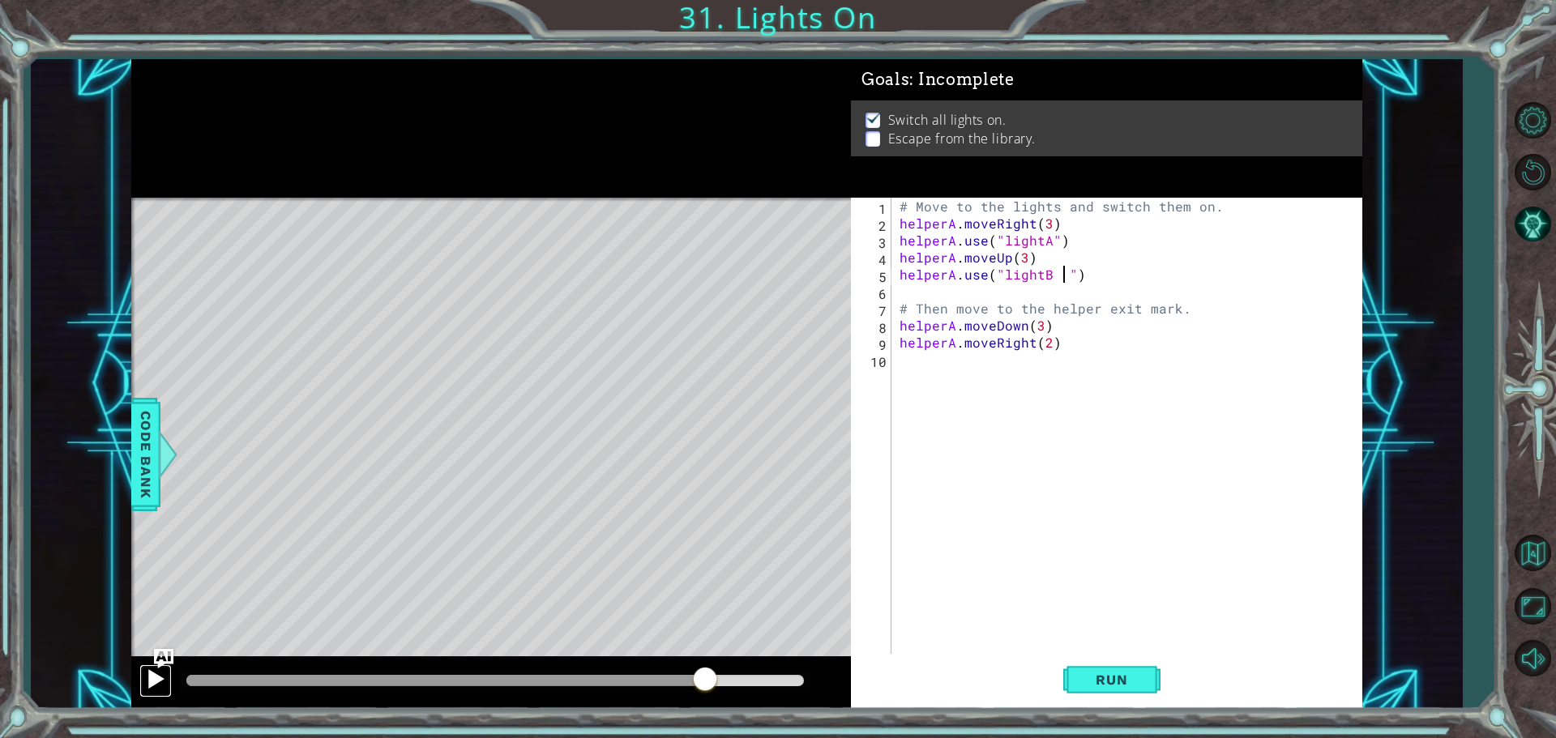
click at [149, 684] on div at bounding box center [155, 679] width 21 height 21
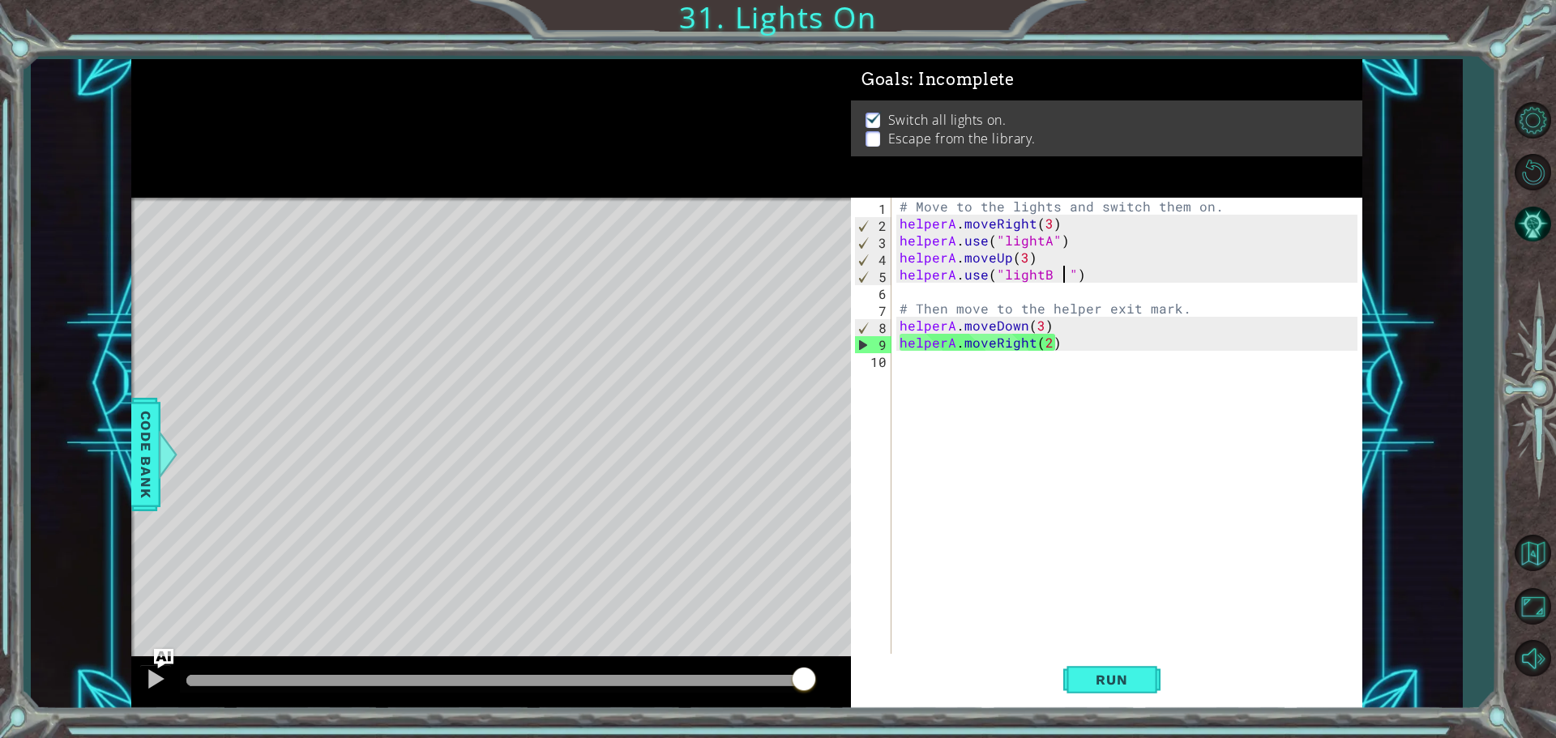
click at [1034, 324] on div "# Move to the lights and switch them on. helperA . moveRight ( 3 ) helperA . us…" at bounding box center [1130, 445] width 469 height 494
click at [1043, 329] on div "# Move to the lights and switch them on. helperA . moveRight ( 3 ) helperA . us…" at bounding box center [1130, 445] width 469 height 494
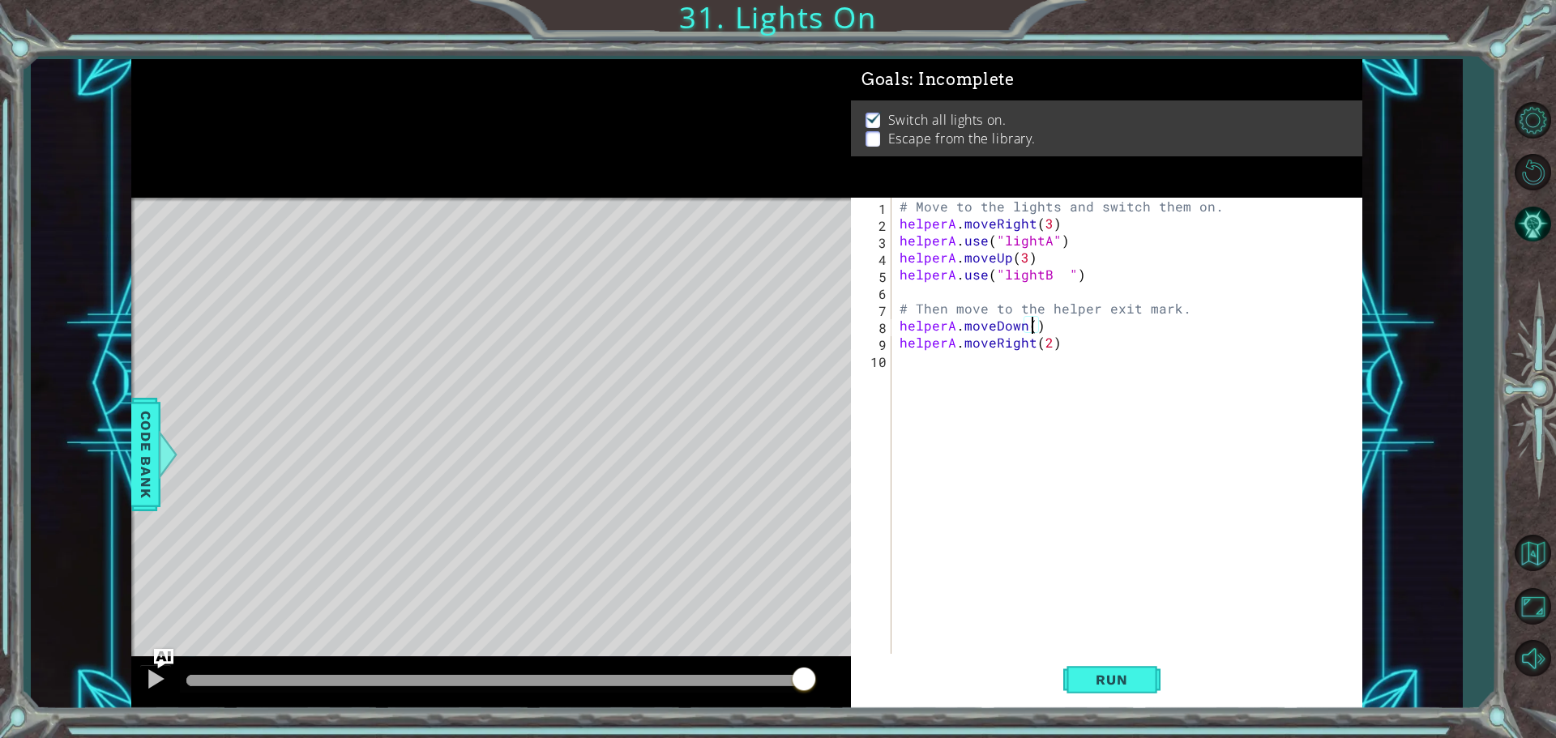
type textarea "helperA.moveDown(1)"
click at [1147, 669] on button "Run" at bounding box center [1111, 679] width 97 height 51
click at [764, 678] on div at bounding box center [495, 680] width 618 height 11
click at [1067, 272] on div "# Move to the lights and switch them on. helperA . moveRight ( 3 ) helperA . us…" at bounding box center [1130, 445] width 469 height 494
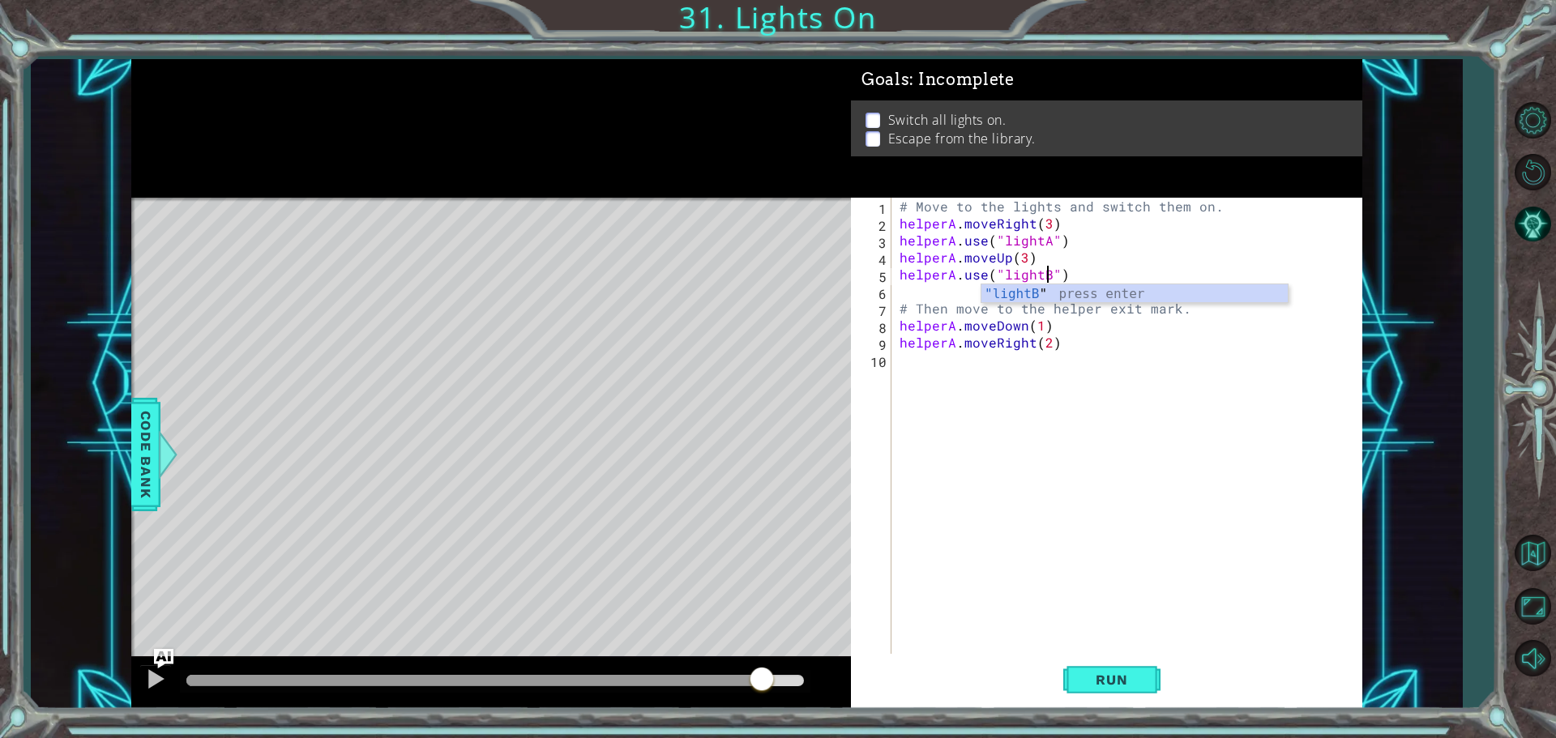
click at [1067, 286] on div ""lightB " press enter" at bounding box center [1135, 313] width 306 height 58
type textarea "helperA.use("lightB")"
click at [1084, 634] on div "# Move to the lights and switch them on. helperA . moveRight ( 3 ) helperA . us…" at bounding box center [1130, 445] width 469 height 494
click at [1106, 674] on span "Run" at bounding box center [1112, 680] width 64 height 16
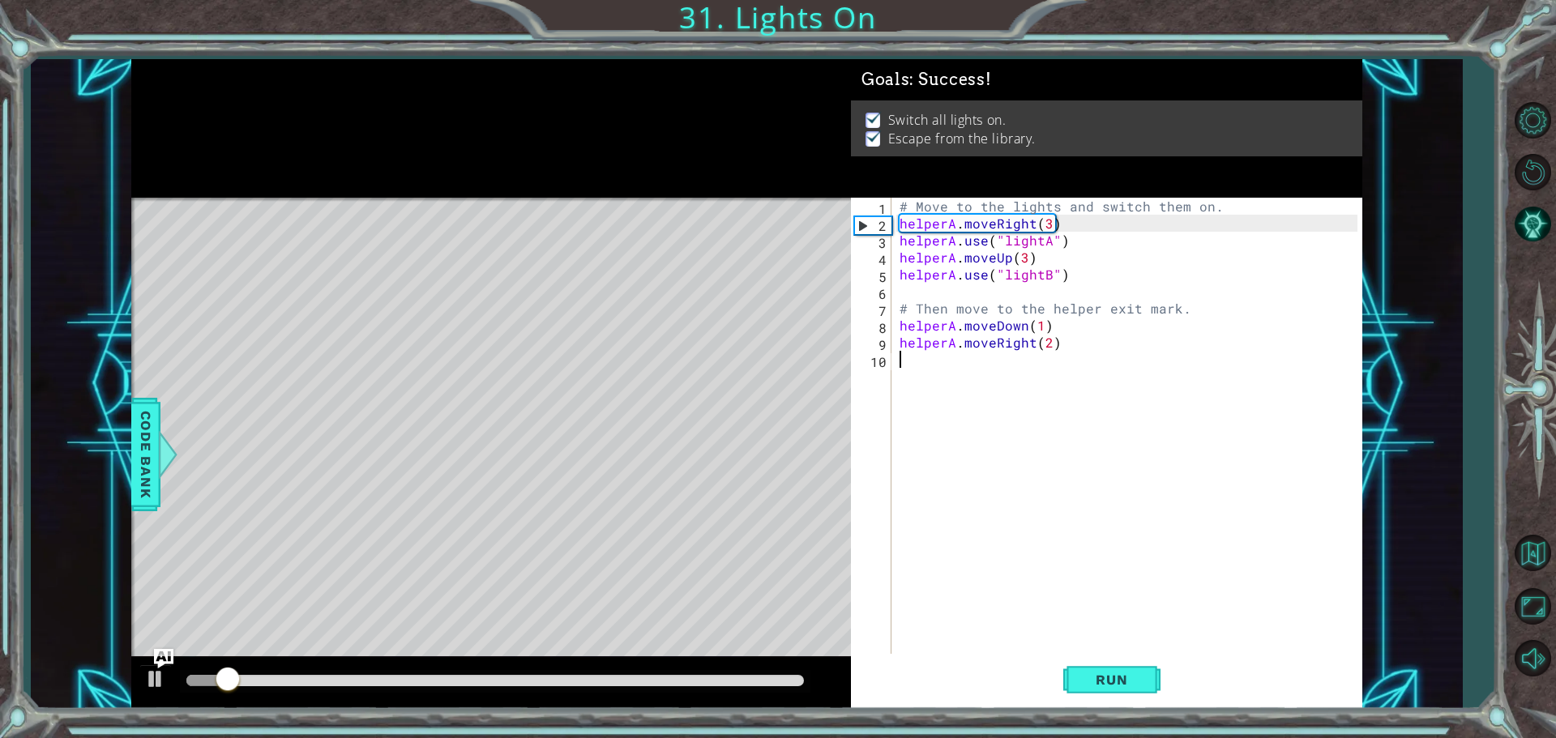
click at [703, 683] on div at bounding box center [495, 680] width 618 height 11
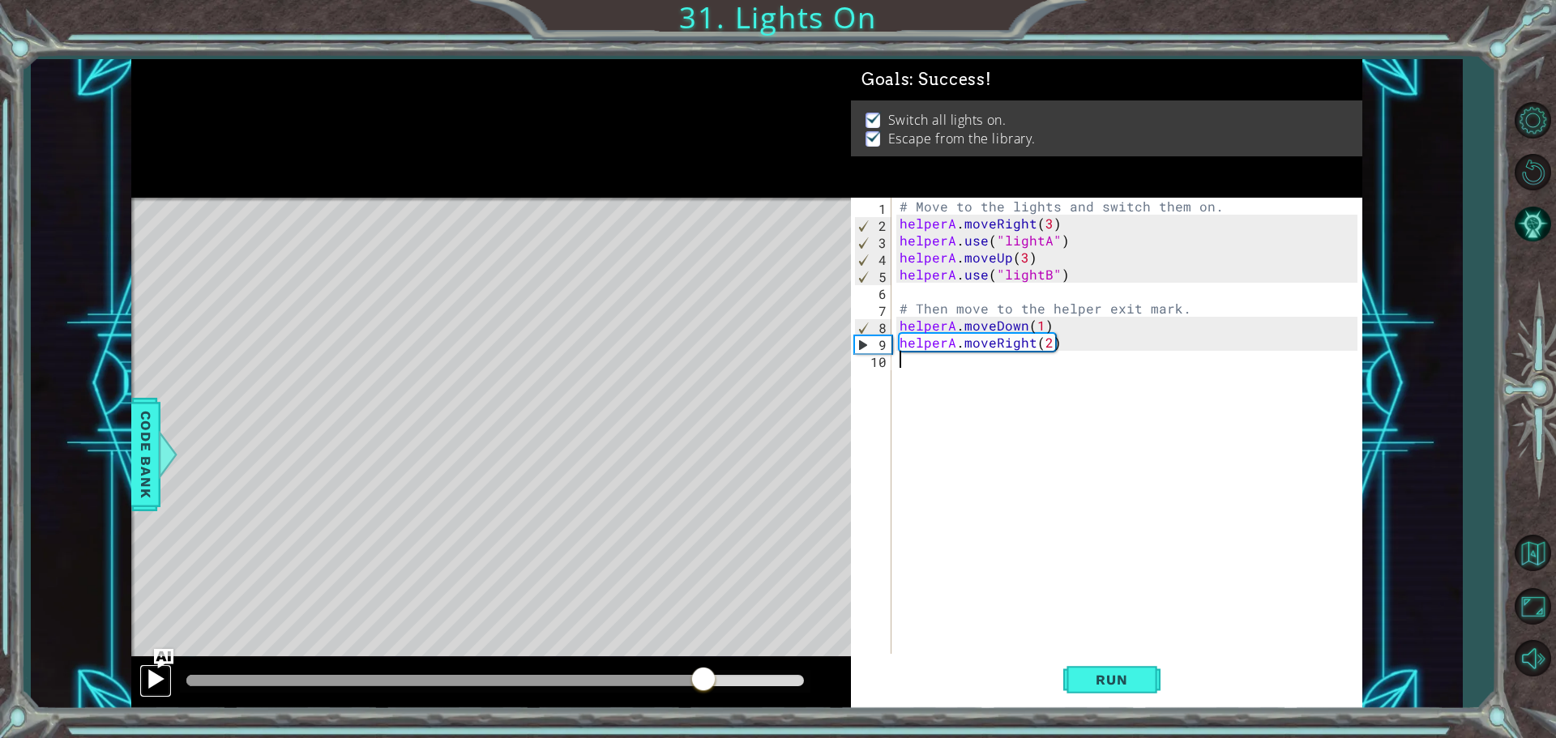
click at [154, 690] on div at bounding box center [155, 679] width 21 height 21
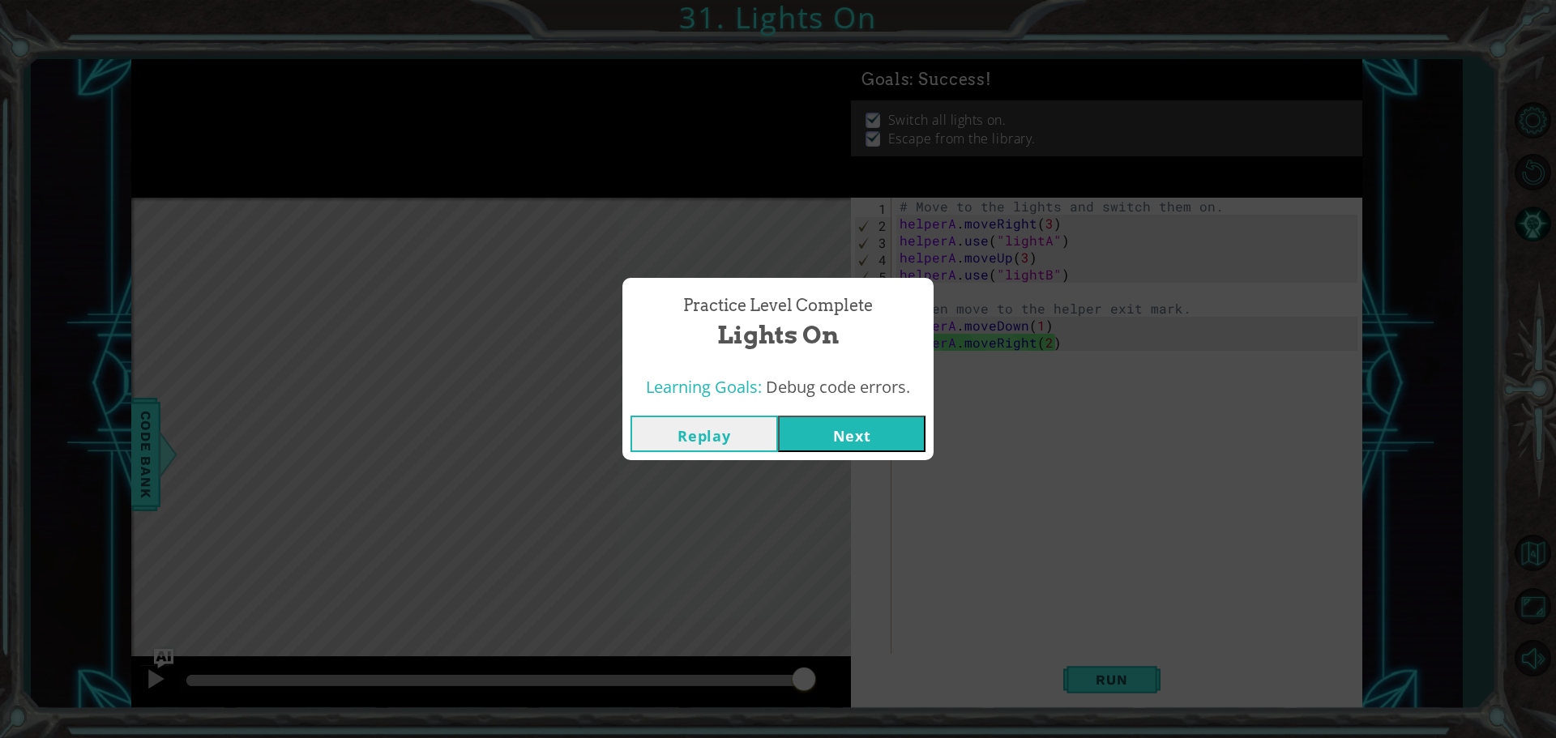
click at [873, 417] on button "Next" at bounding box center [852, 434] width 148 height 36
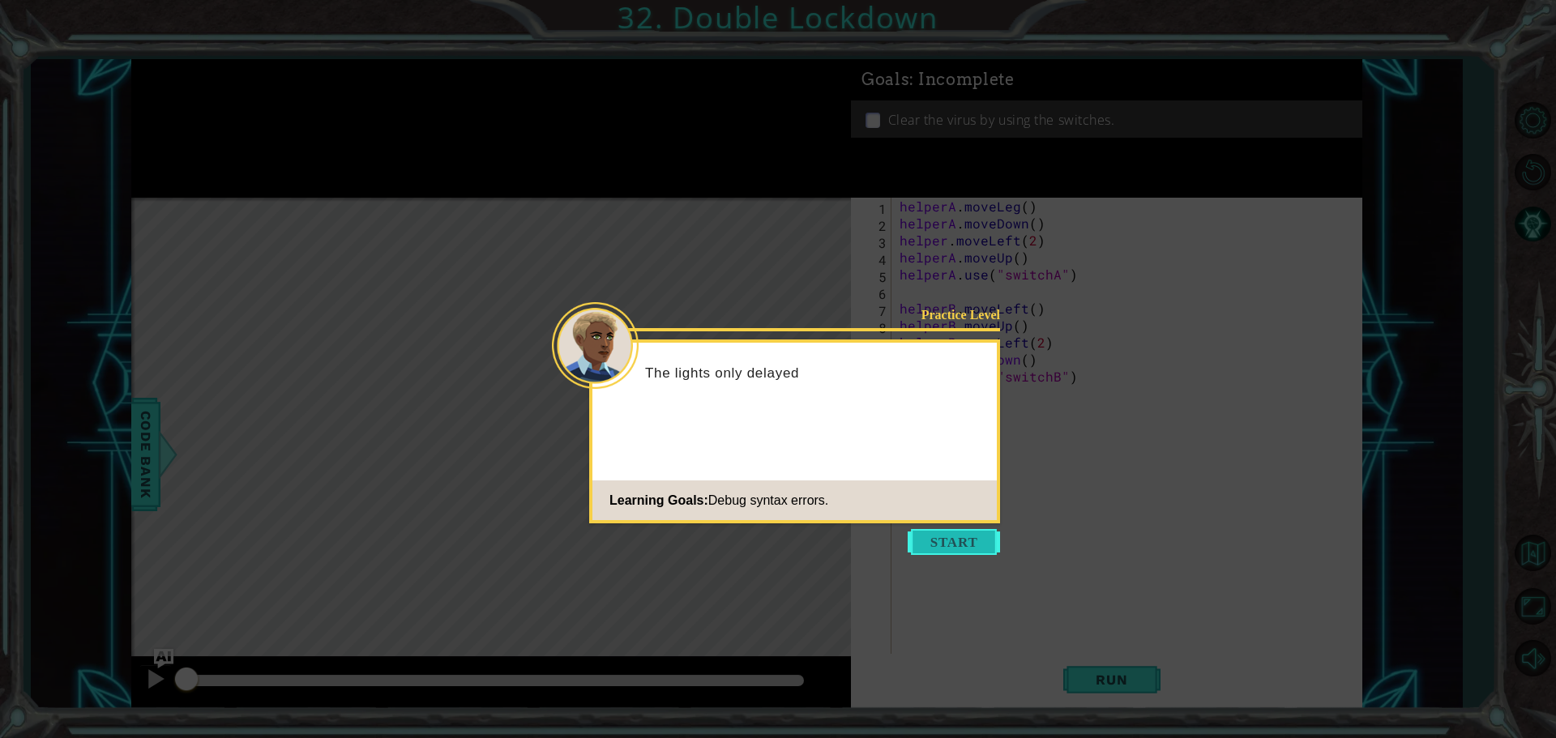
click at [934, 547] on button "Start" at bounding box center [954, 542] width 92 height 26
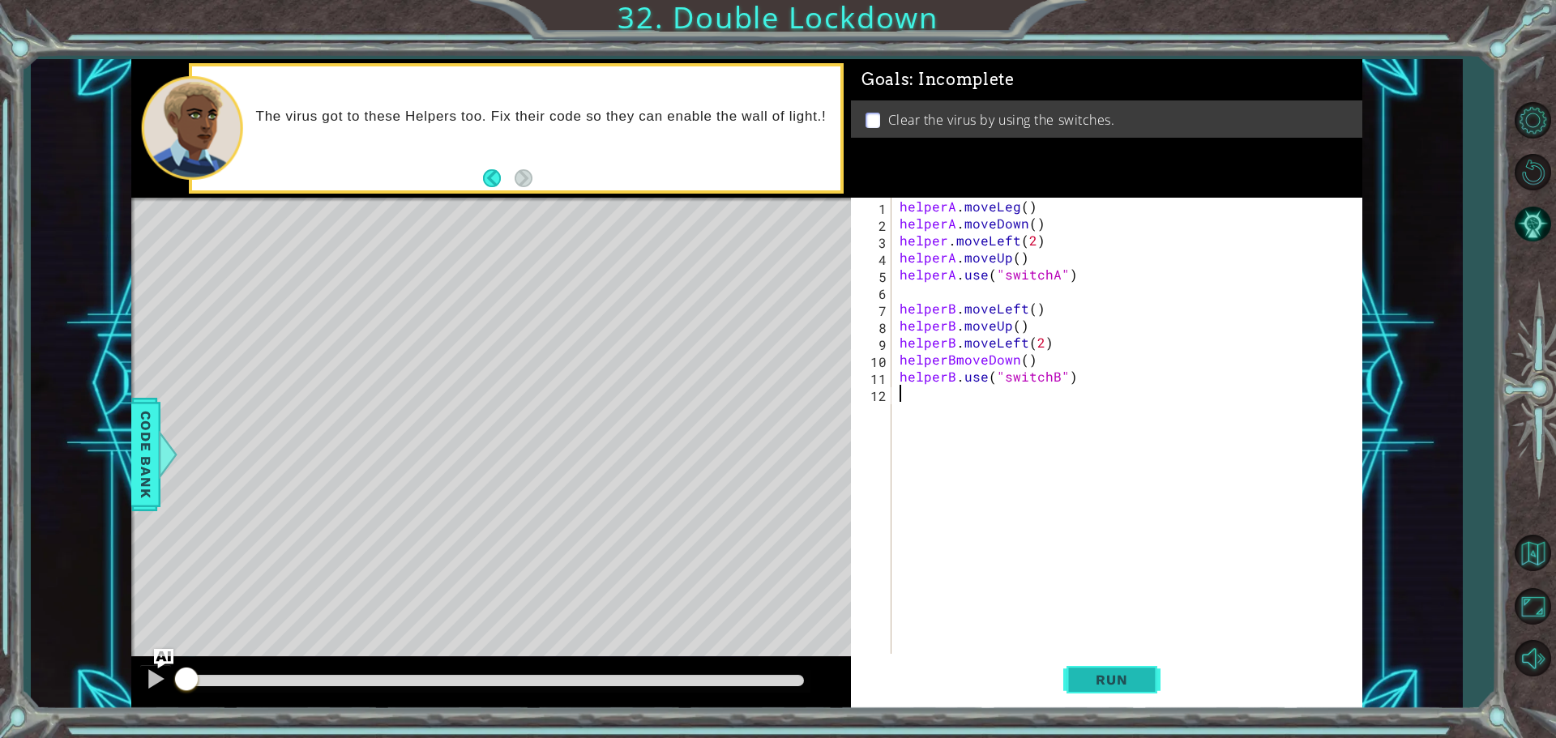
click at [1086, 686] on span "Run" at bounding box center [1112, 680] width 64 height 16
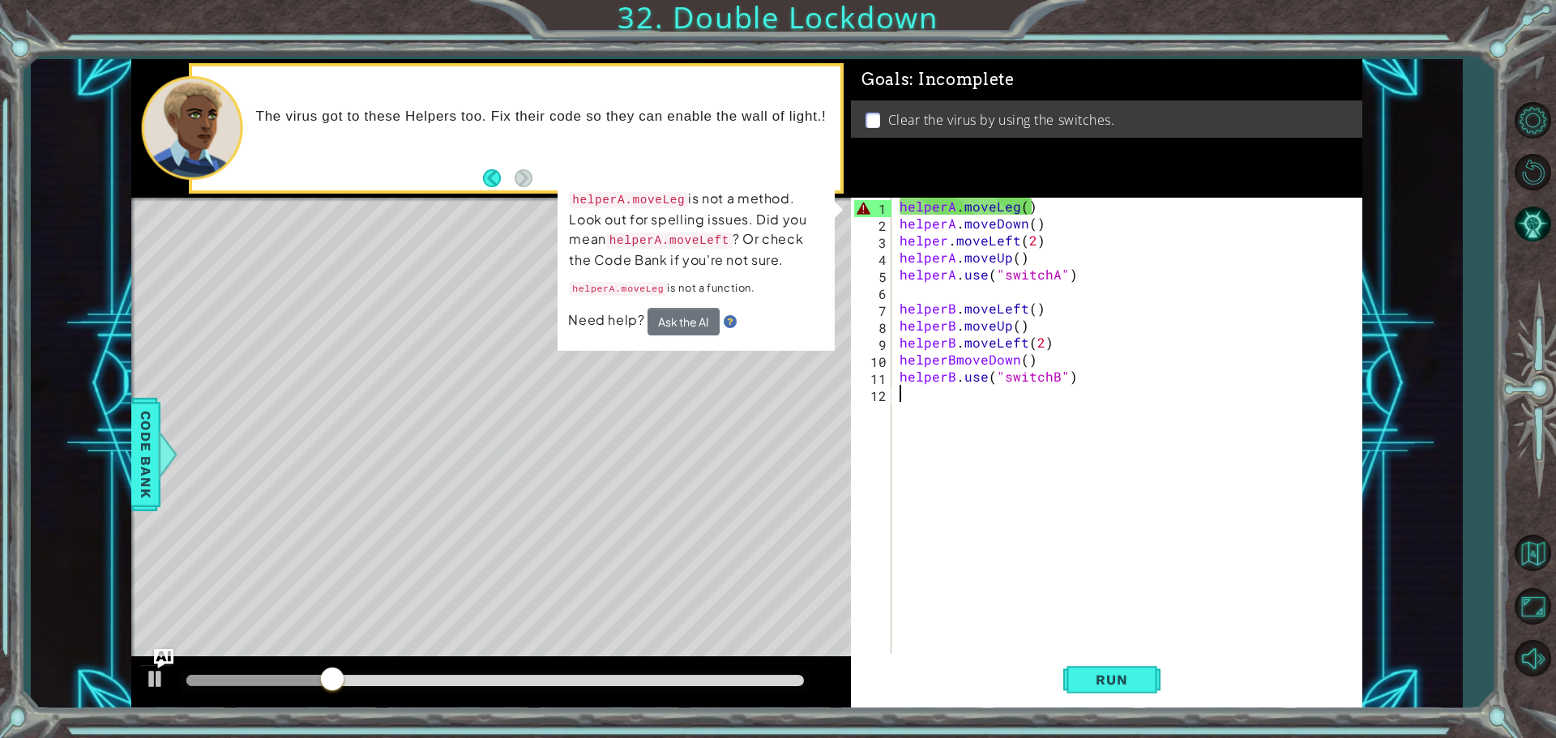
click at [1011, 206] on div "helperA . moveLeg ( ) helperA . moveDown ( ) helper . moveLeft ( 2 ) helperA . …" at bounding box center [1130, 445] width 469 height 494
click at [1018, 213] on div "helperA . moveLeg ( ) helperA . moveDown ( ) helper . moveLeft ( 2 ) helperA . …" at bounding box center [1130, 445] width 469 height 494
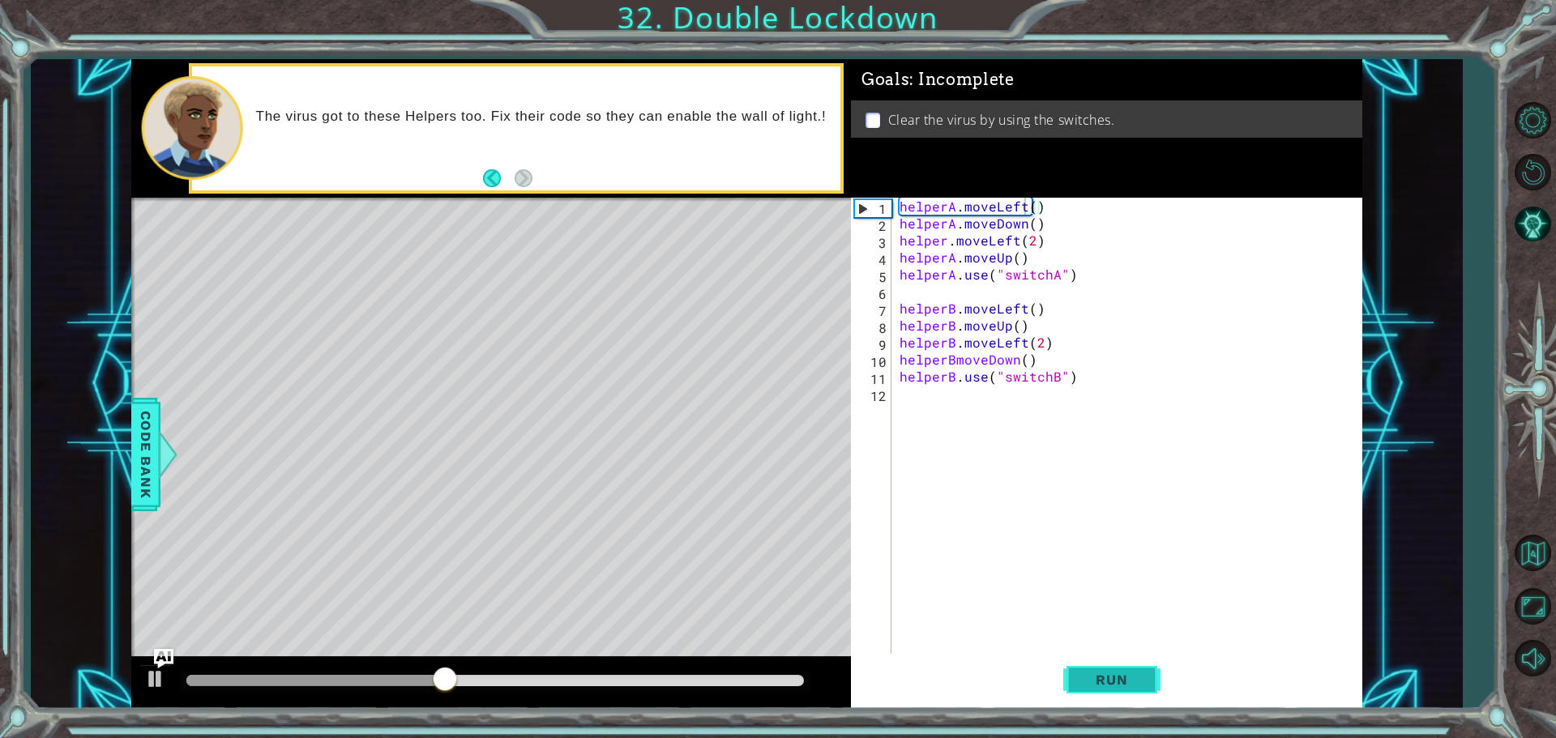
click at [1111, 682] on span "Run" at bounding box center [1112, 680] width 64 height 16
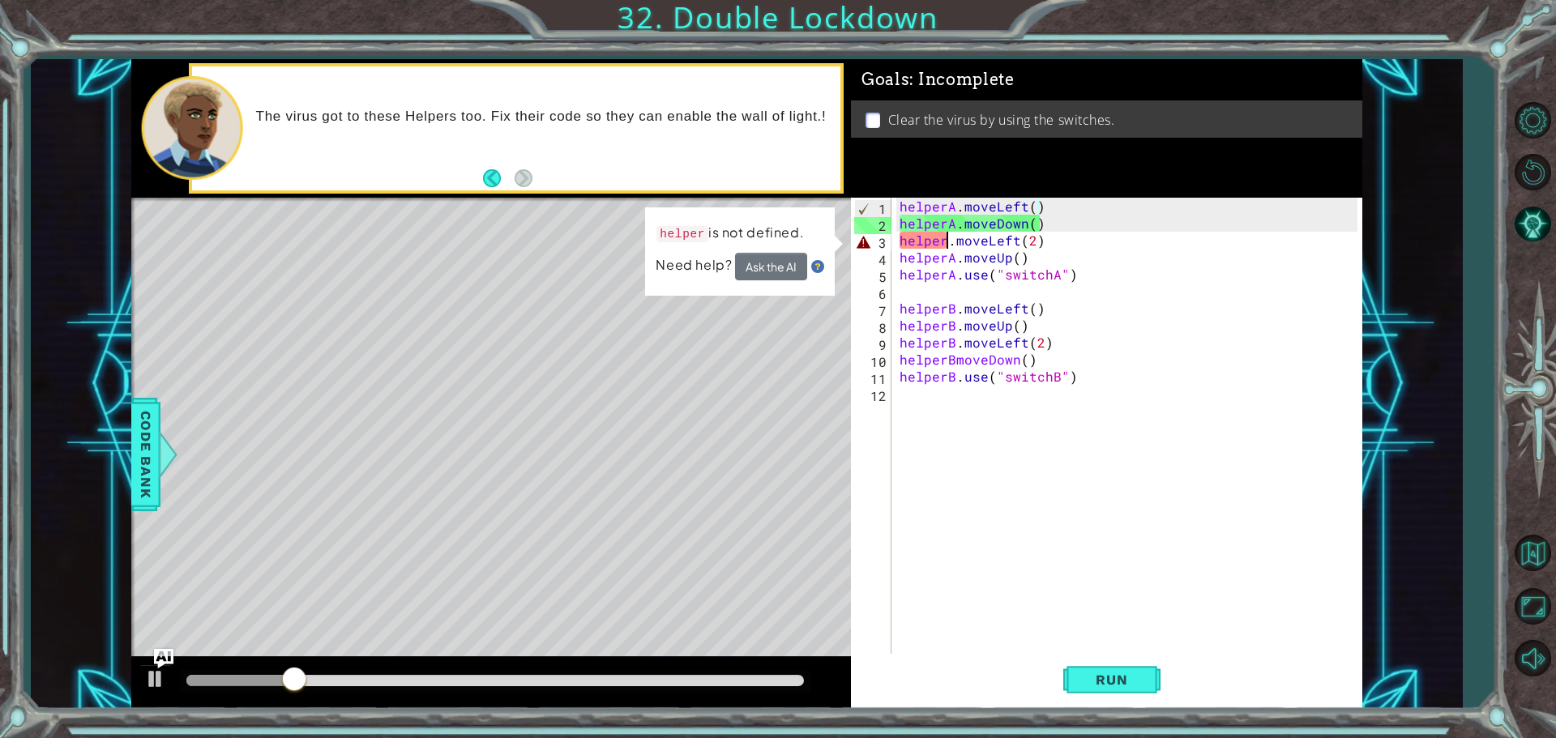
click at [946, 240] on div "helperA . moveLeft ( ) helperA . moveDown ( ) helper . moveLeft ( 2 ) helperA .…" at bounding box center [1130, 445] width 469 height 494
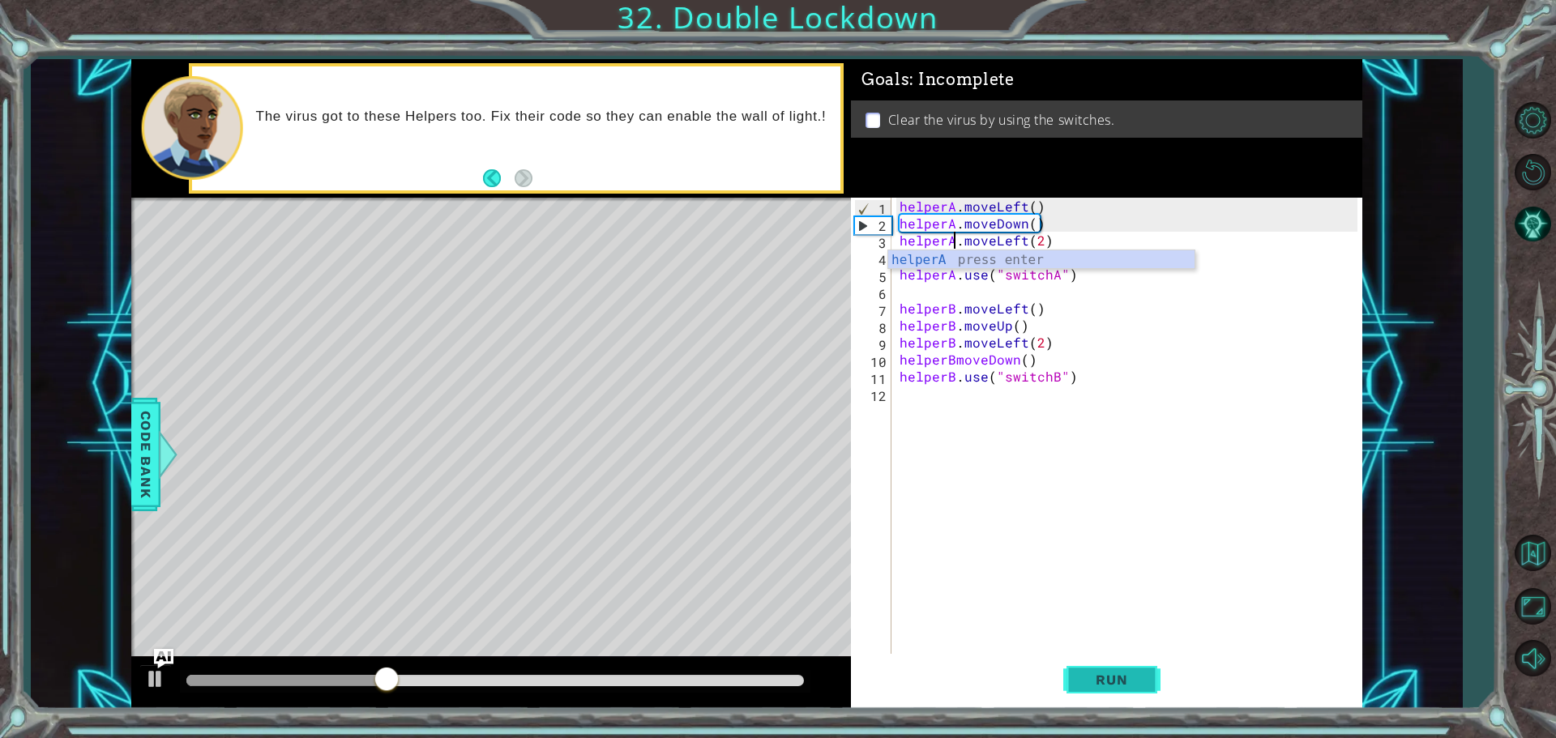
click at [1106, 676] on span "Run" at bounding box center [1112, 680] width 64 height 16
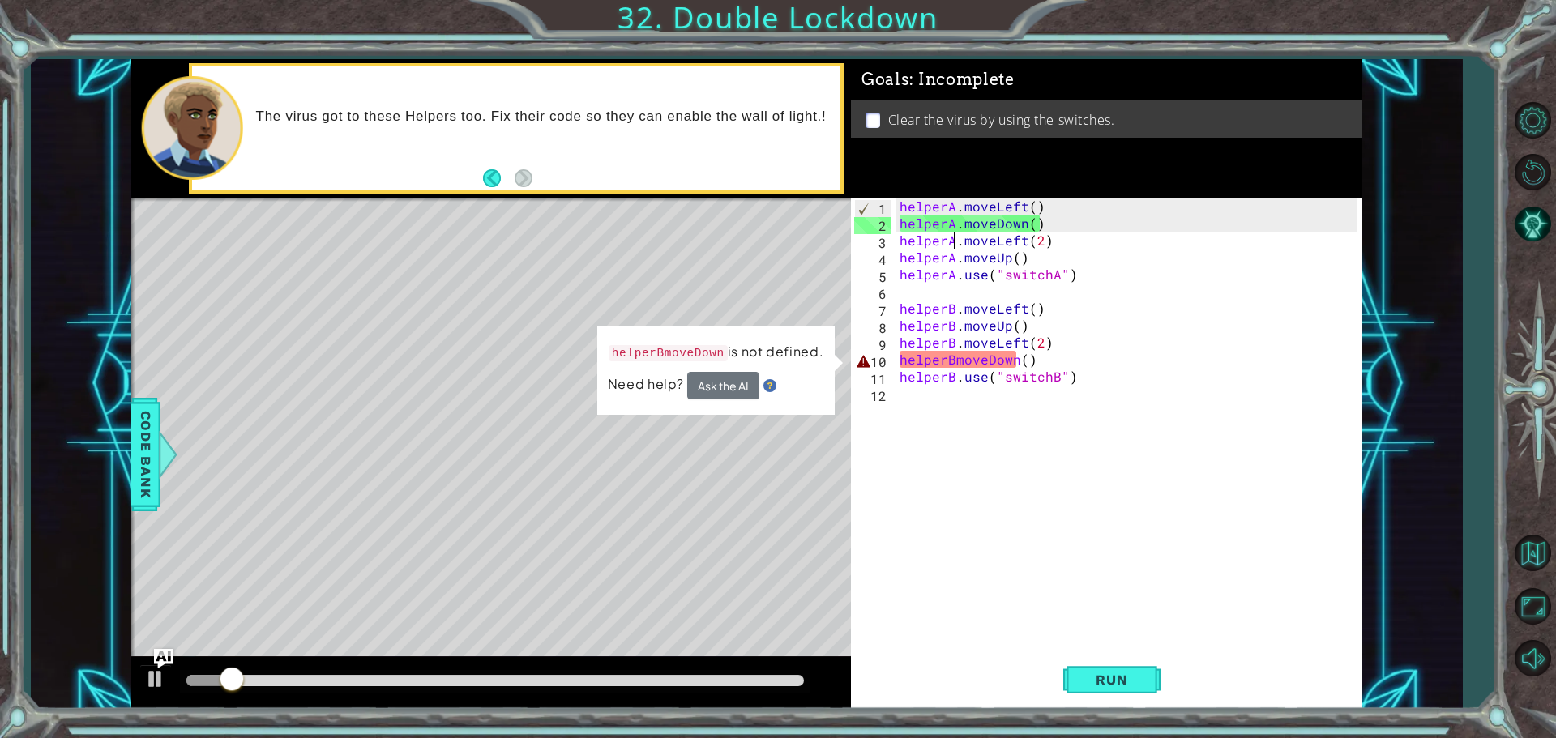
click at [944, 356] on div "helperA . moveLeft ( ) helperA . moveDown ( ) helperA . moveLeft ( 2 ) helperA …" at bounding box center [1130, 445] width 469 height 494
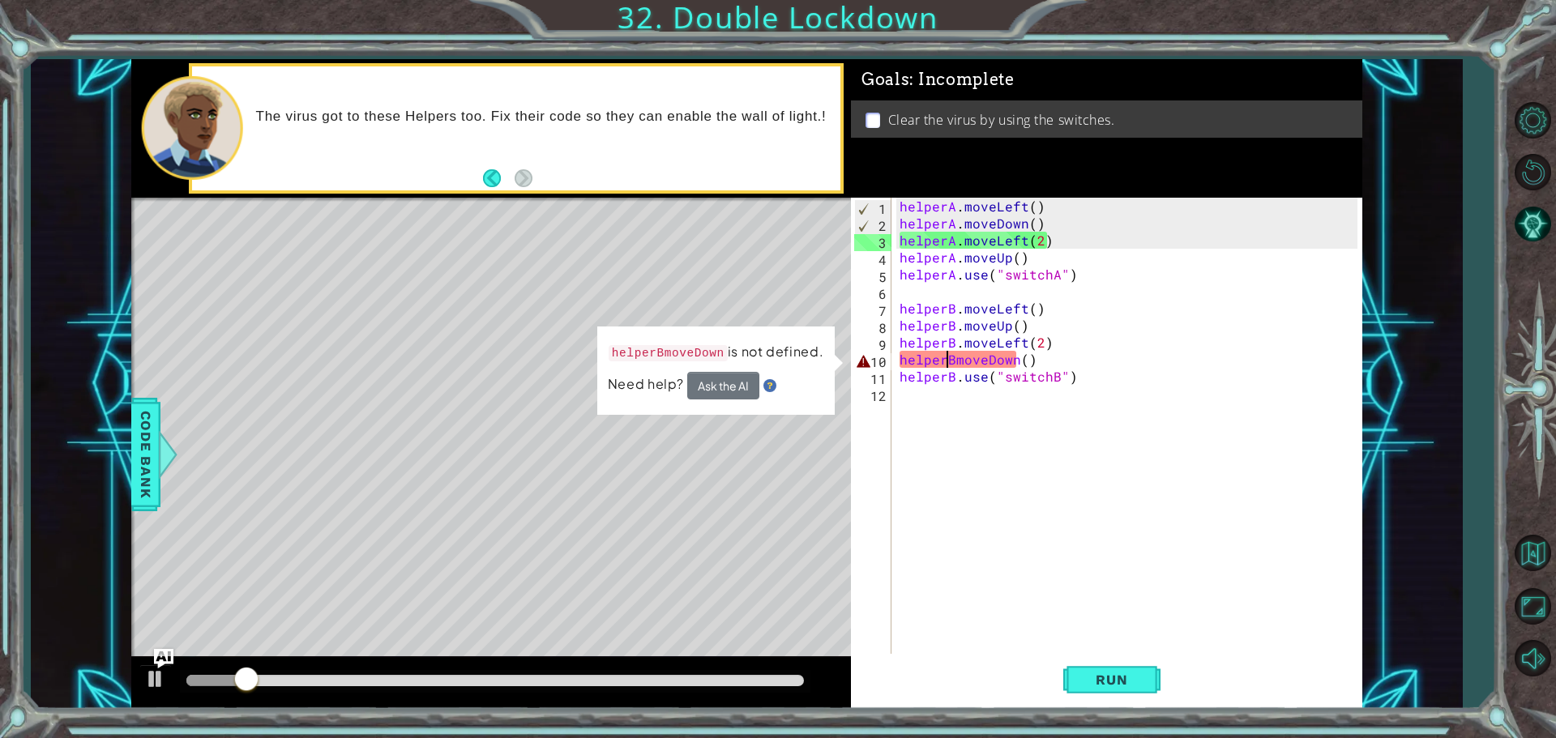
click at [950, 365] on div "helperA . moveLeft ( ) helperA . moveDown ( ) helperA . moveLeft ( 2 ) helperA …" at bounding box center [1130, 445] width 469 height 494
click at [952, 356] on div "helperA . moveLeft ( ) helperA . moveDown ( ) helperA . moveLeft ( 2 ) helperA …" at bounding box center [1130, 445] width 469 height 494
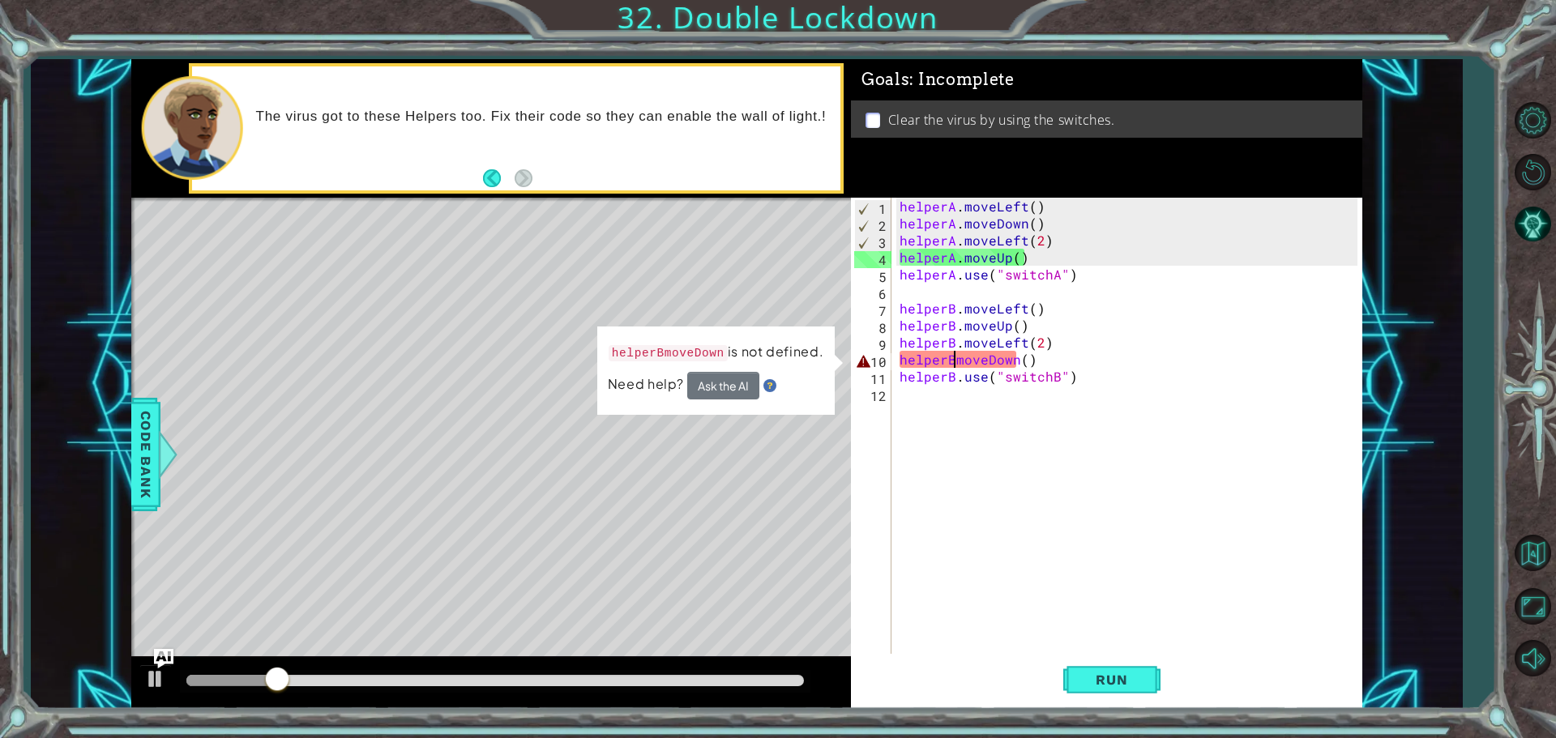
type textarea "helperB.moveDown()"
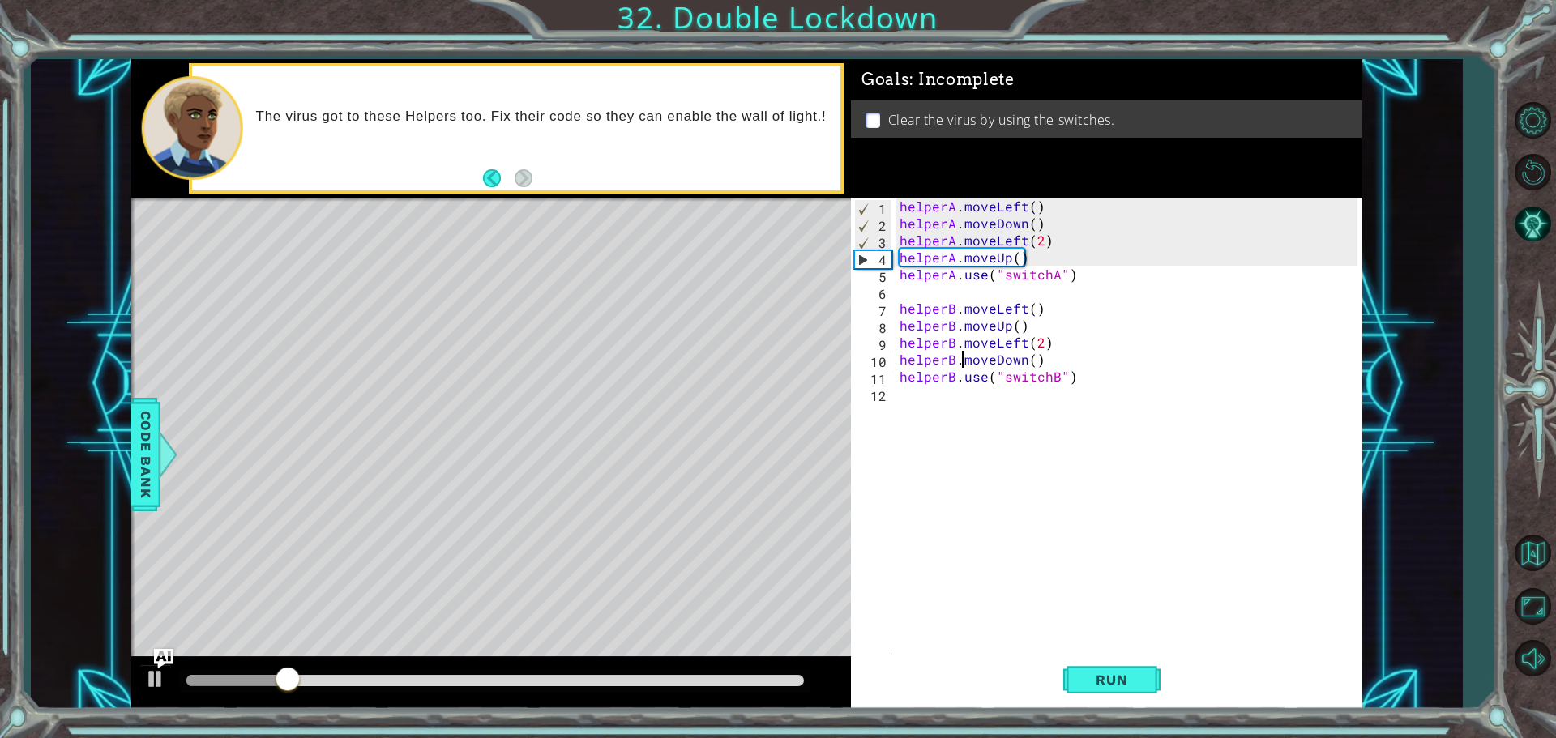
click at [1007, 516] on div "helperA . moveLeft ( ) helperA . moveDown ( ) helperA . moveLeft ( 2 ) helperA …" at bounding box center [1130, 445] width 469 height 494
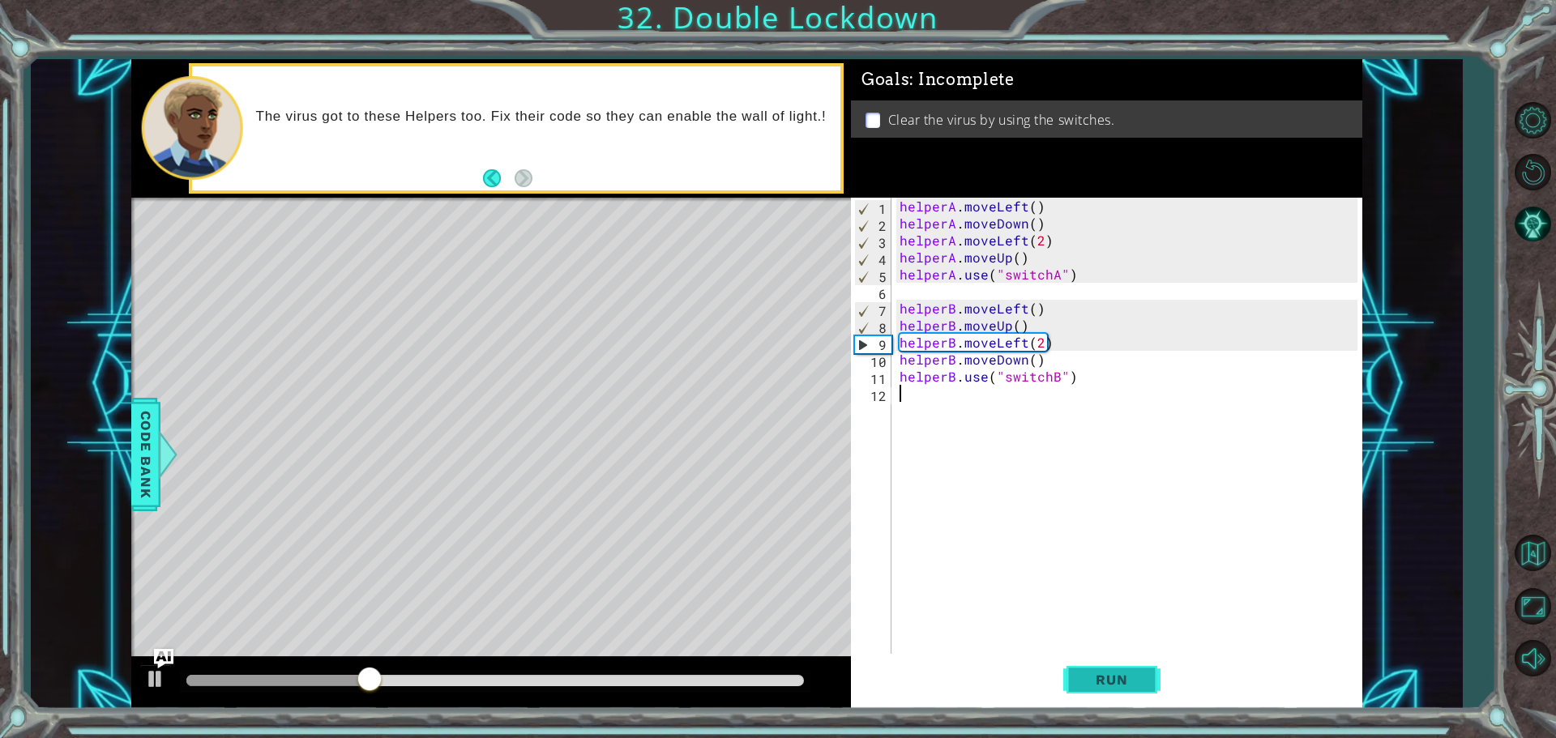
click at [1093, 674] on span "Run" at bounding box center [1112, 680] width 64 height 16
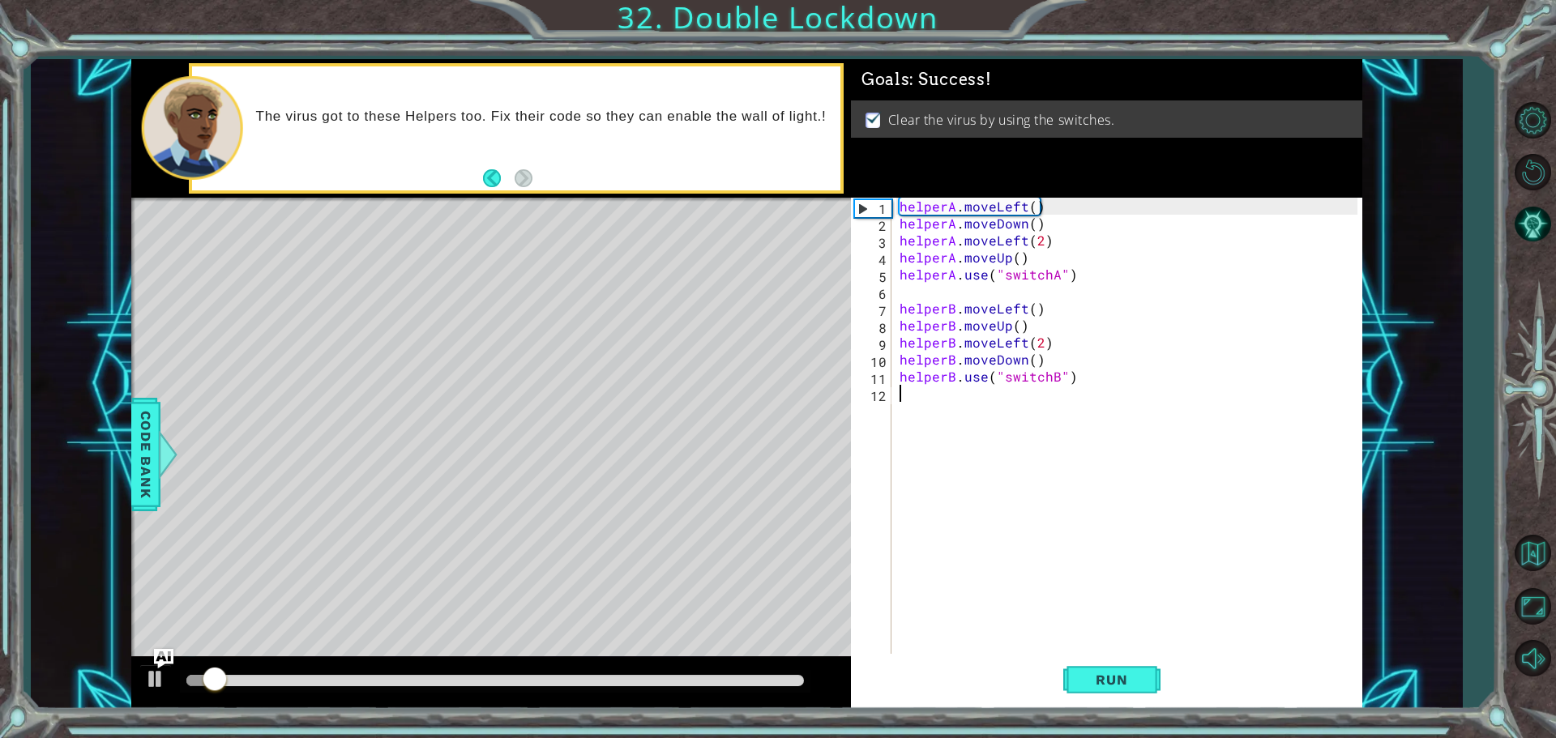
click at [546, 682] on div at bounding box center [495, 680] width 618 height 11
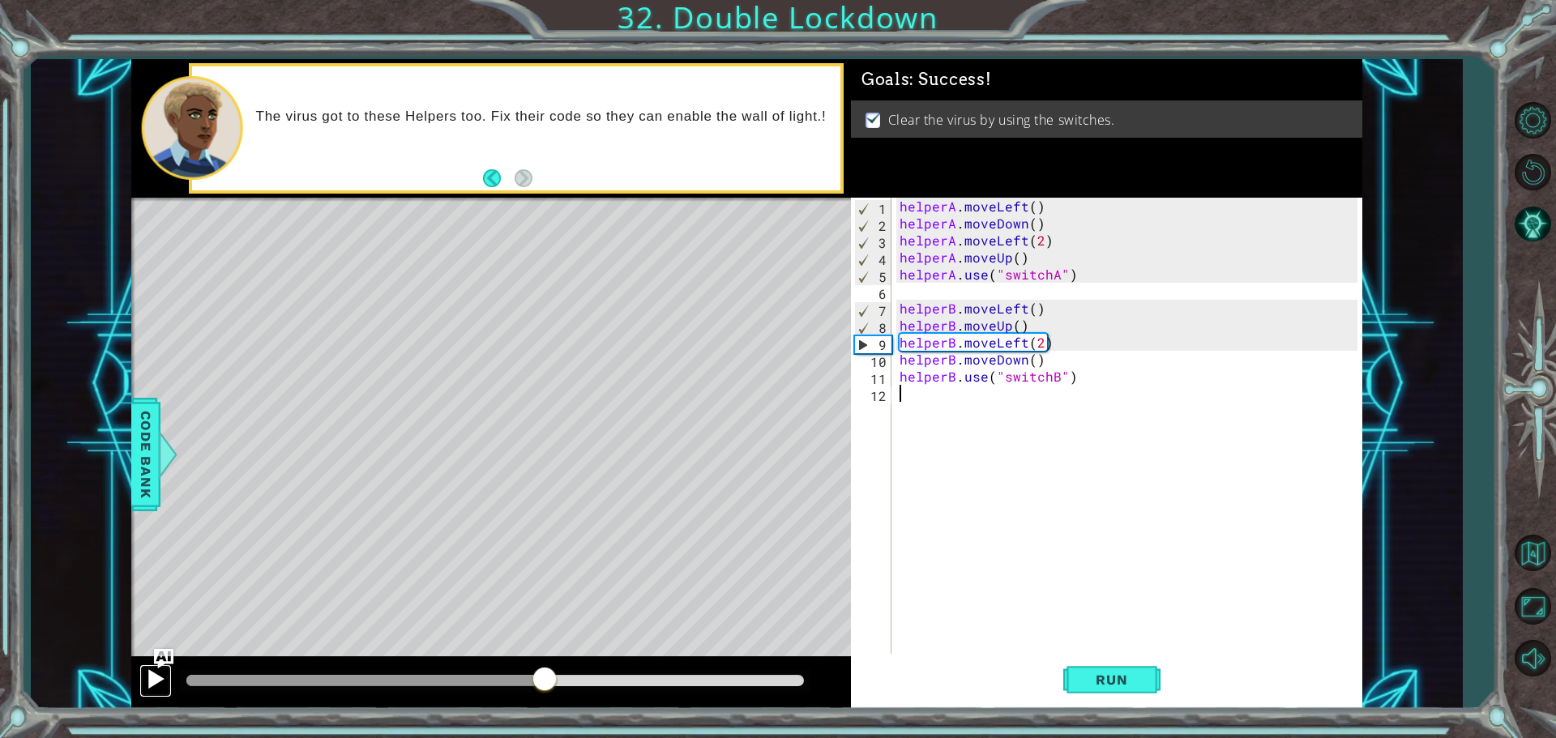
click at [155, 690] on div at bounding box center [155, 679] width 21 height 21
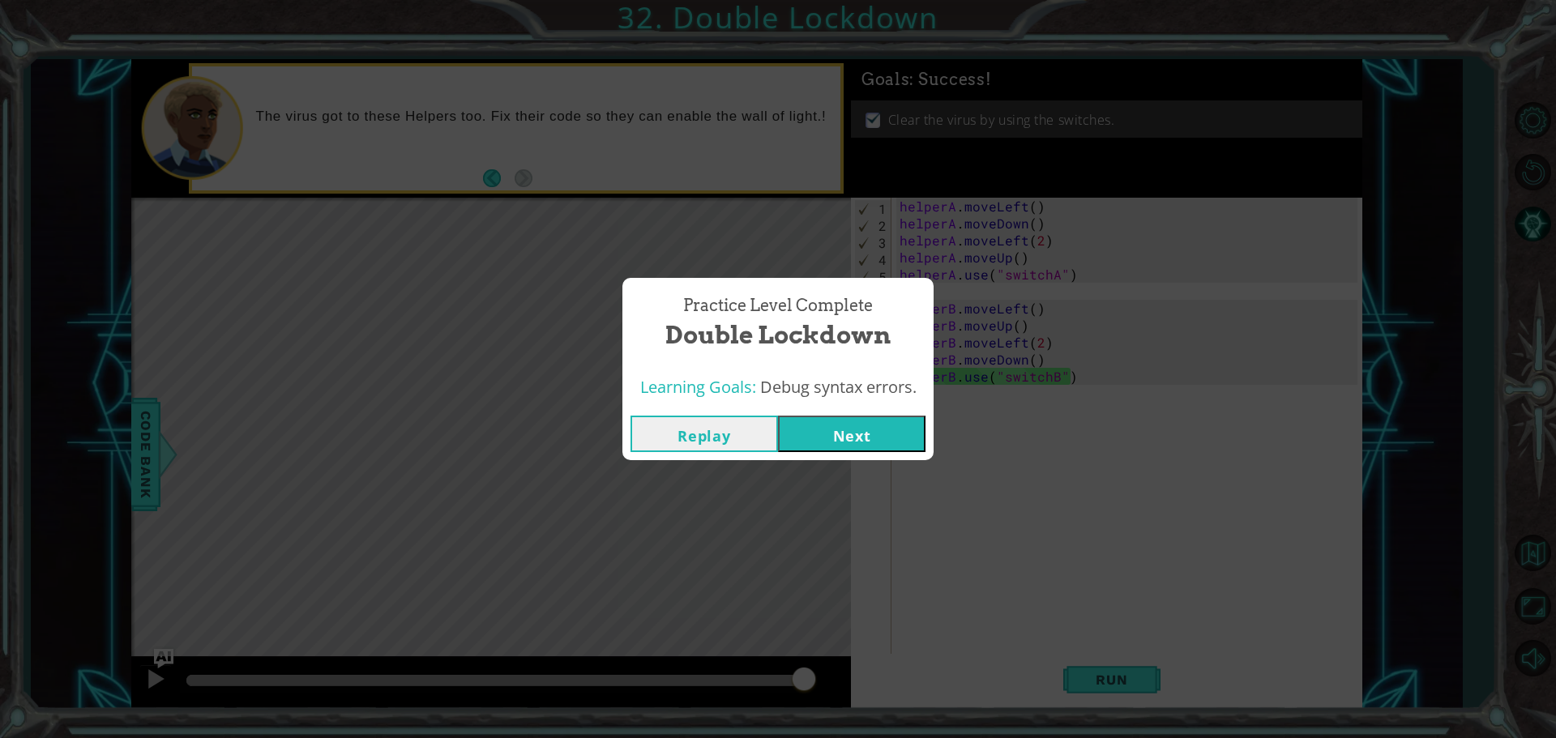
click at [861, 428] on button "Next" at bounding box center [852, 434] width 148 height 36
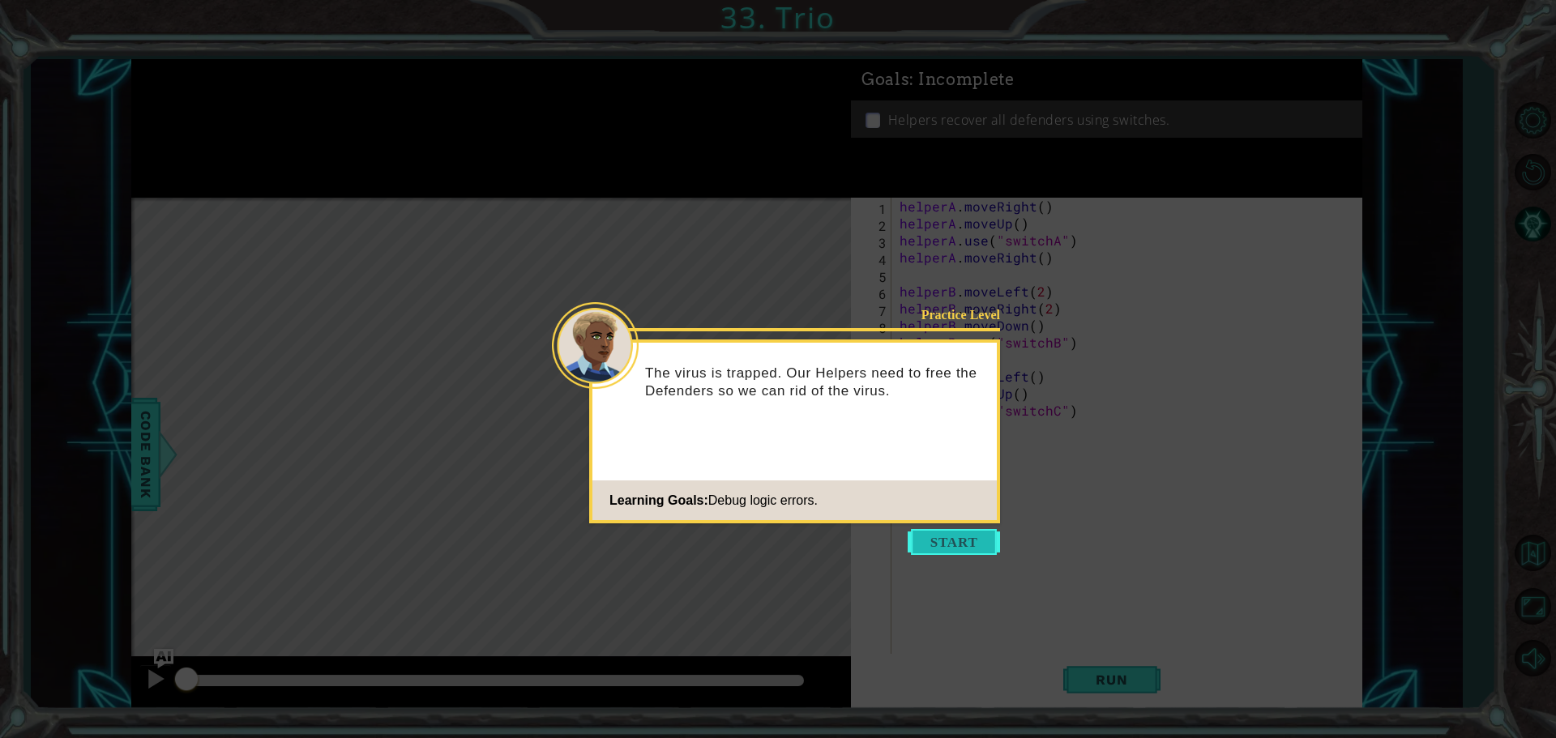
click at [961, 549] on button "Start" at bounding box center [954, 542] width 92 height 26
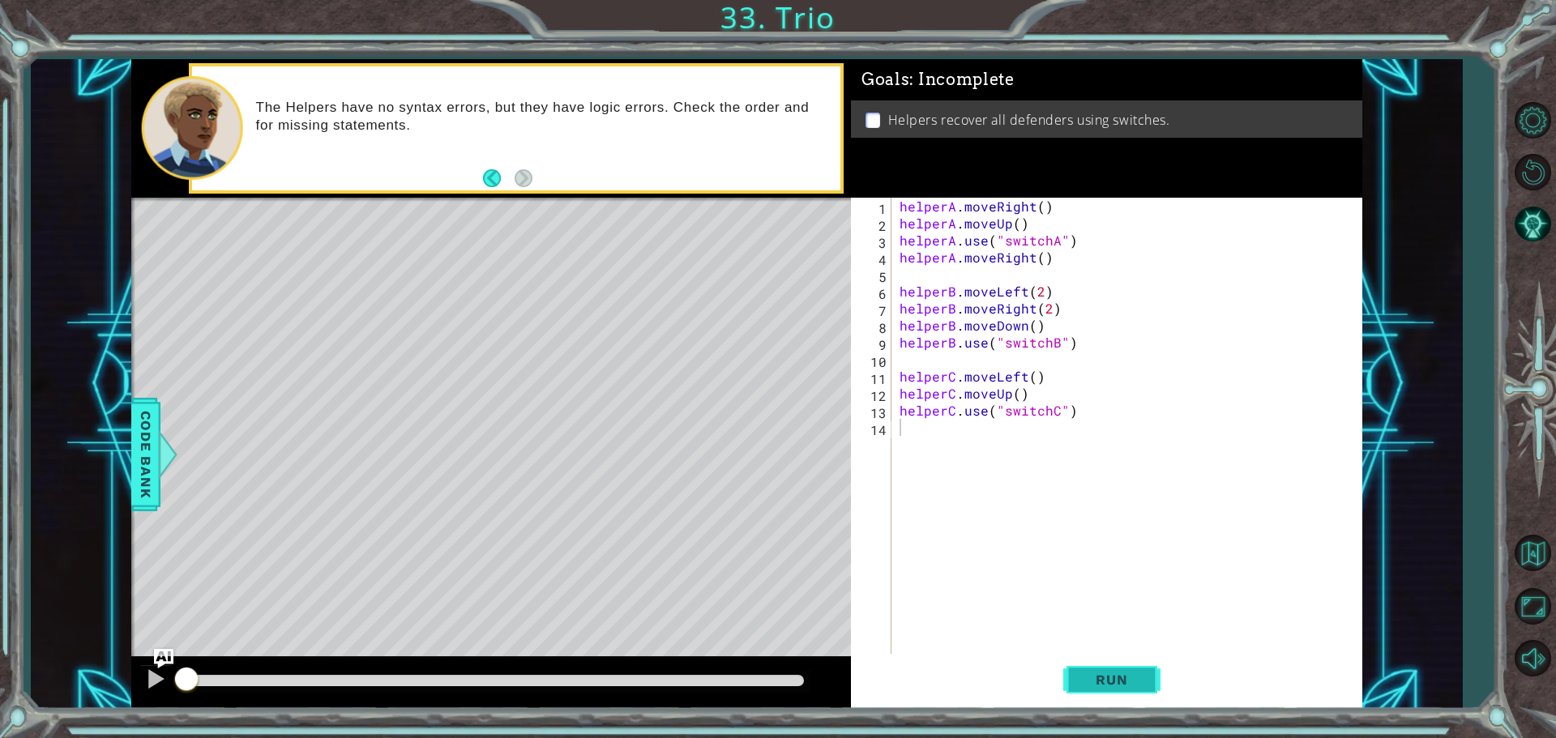
click at [1106, 692] on button "Run" at bounding box center [1111, 679] width 97 height 51
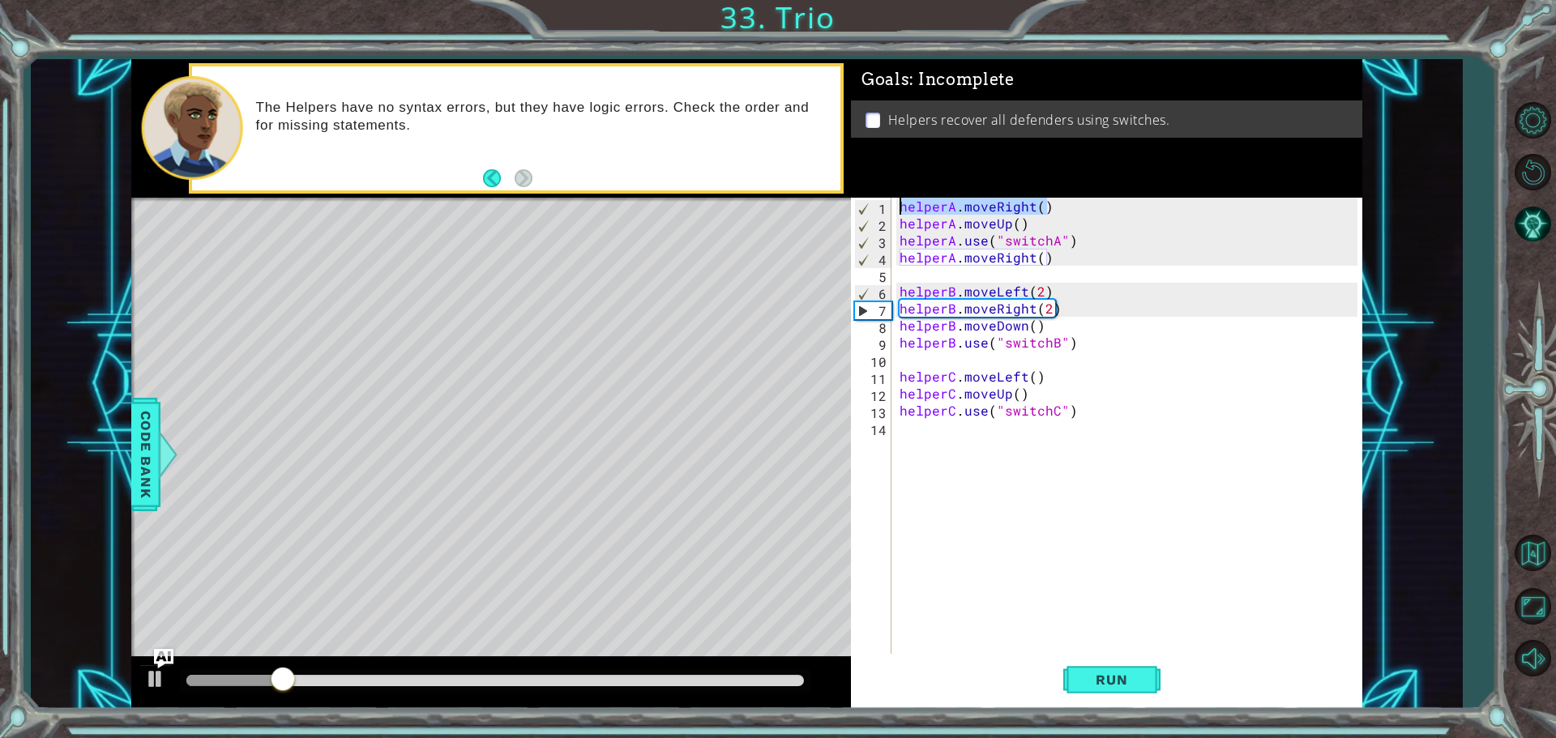
drag, startPoint x: 1054, startPoint y: 212, endPoint x: 896, endPoint y: 203, distance: 157.5
click at [896, 203] on div "helperA . moveRight ( ) helperA . moveUp ( ) helperA . use ( "switchA" ) helper…" at bounding box center [1130, 445] width 469 height 494
paste textarea "helperA.moveRight()"
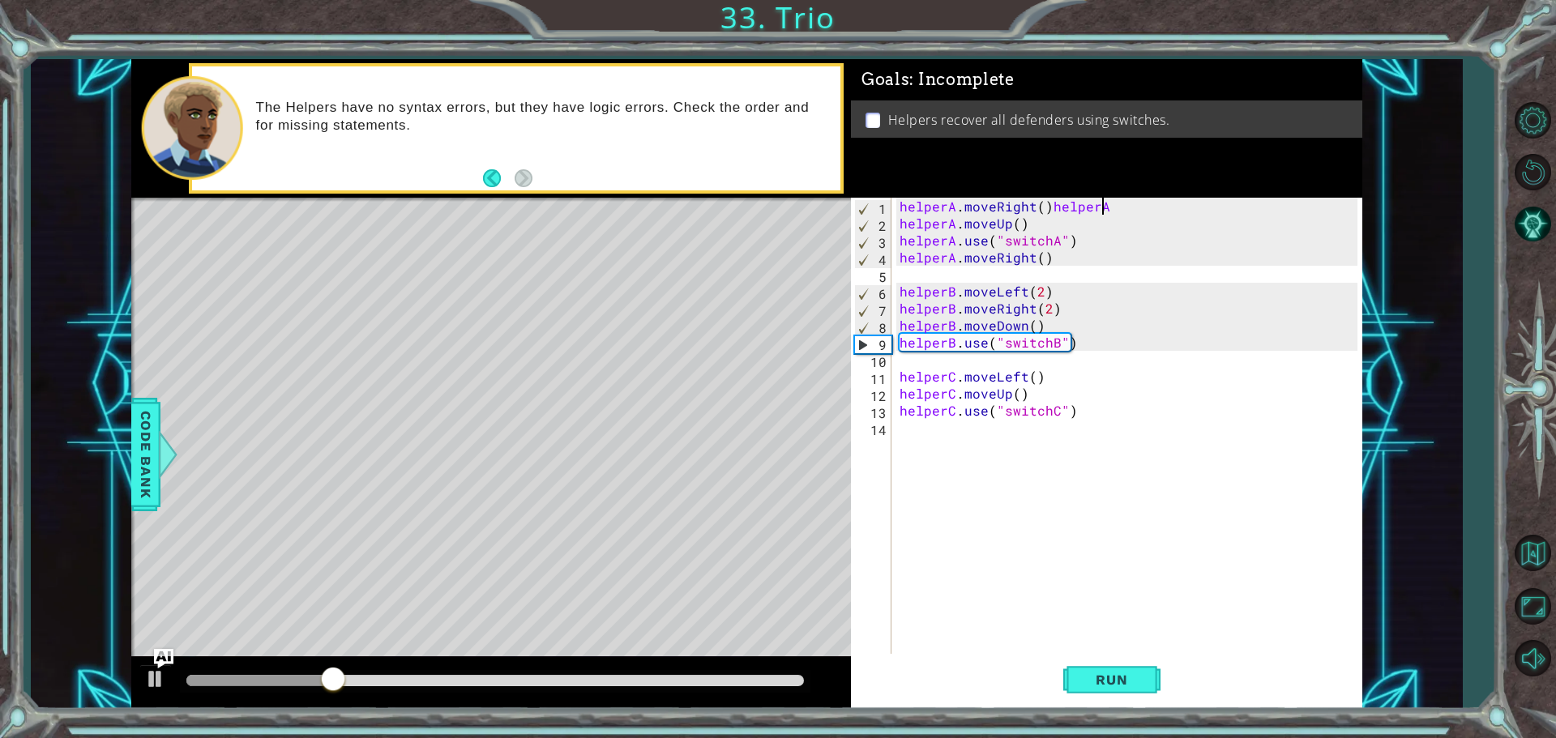
type textarea "helperA.moveRight()"
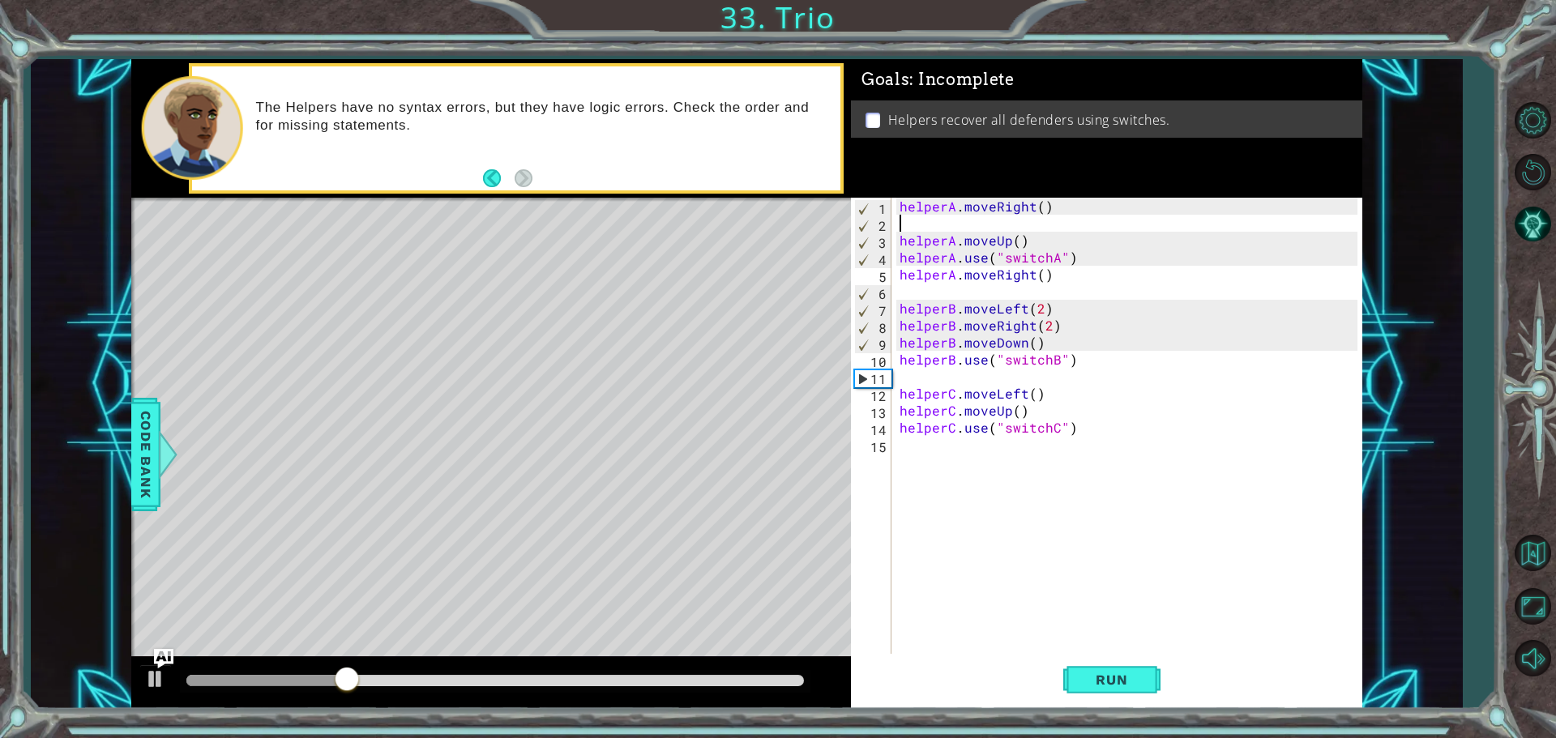
paste textarea "helperA.moveRight()"
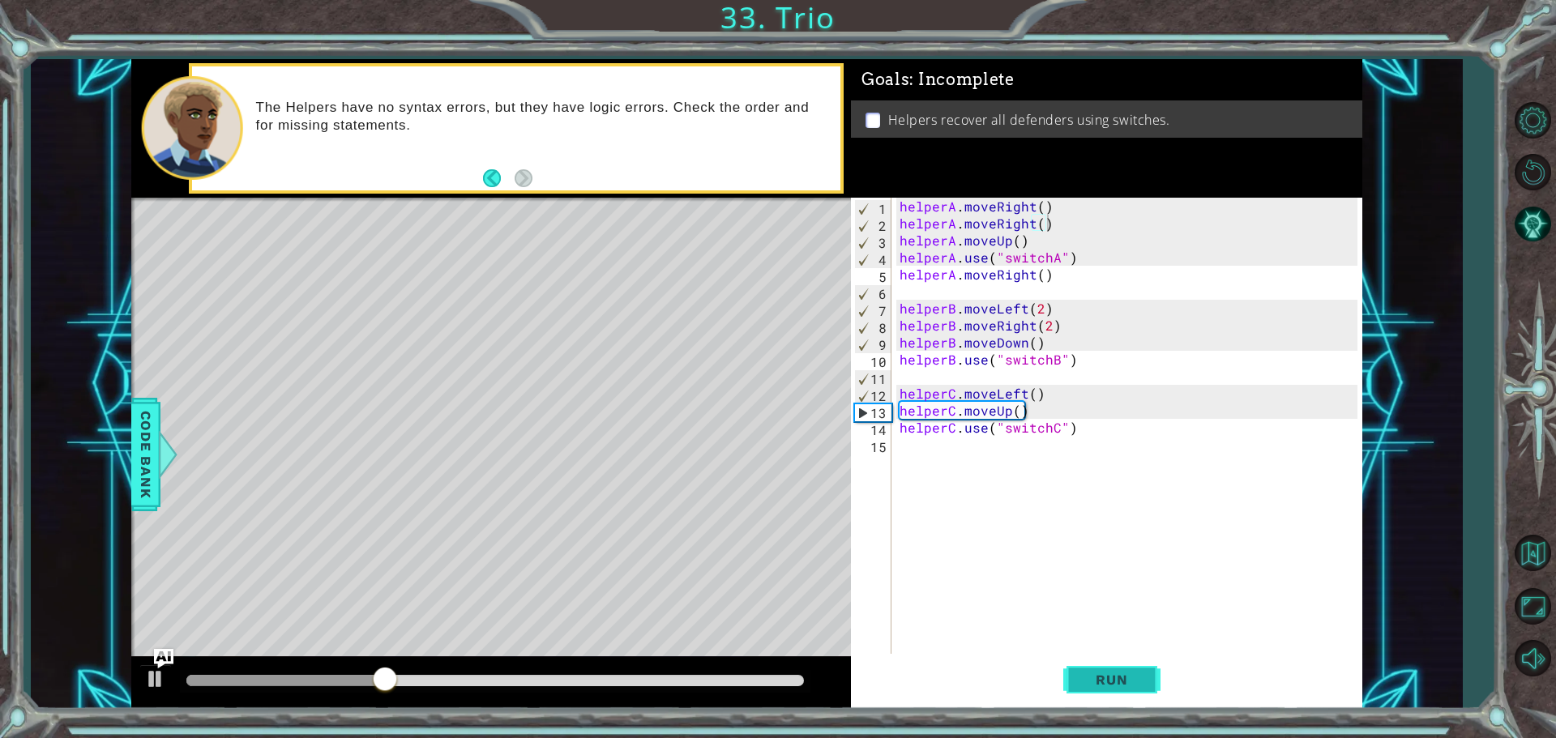
click at [1142, 691] on button "Run" at bounding box center [1111, 679] width 97 height 51
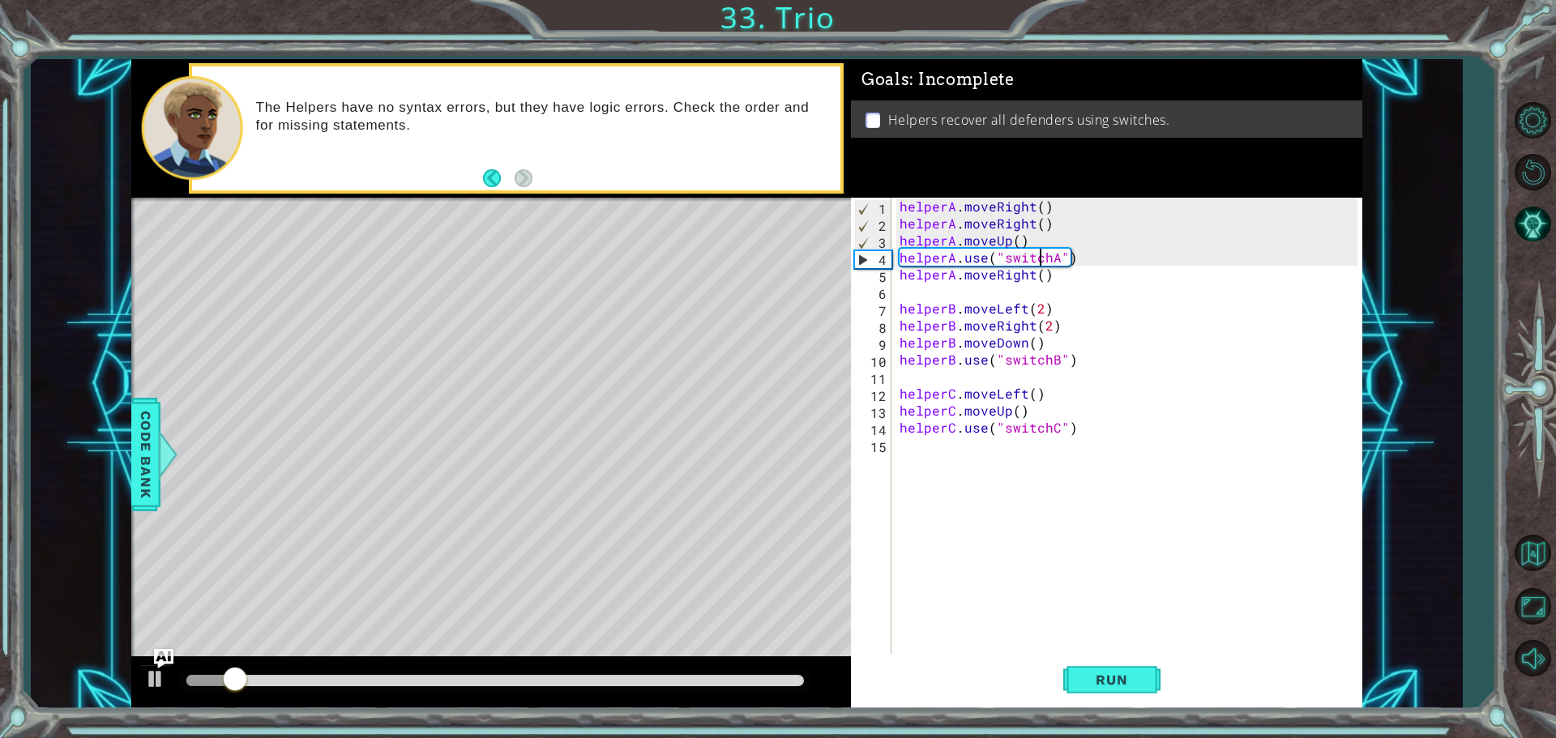
click at [1038, 249] on div "helperA . moveRight ( ) helperA . moveRight ( ) helperA . moveUp ( ) helperA . …" at bounding box center [1130, 445] width 469 height 494
click at [1062, 218] on div "helperA . moveRight ( ) helperA . moveRight ( ) helperA . moveUp ( ) helperA . …" at bounding box center [1130, 445] width 469 height 494
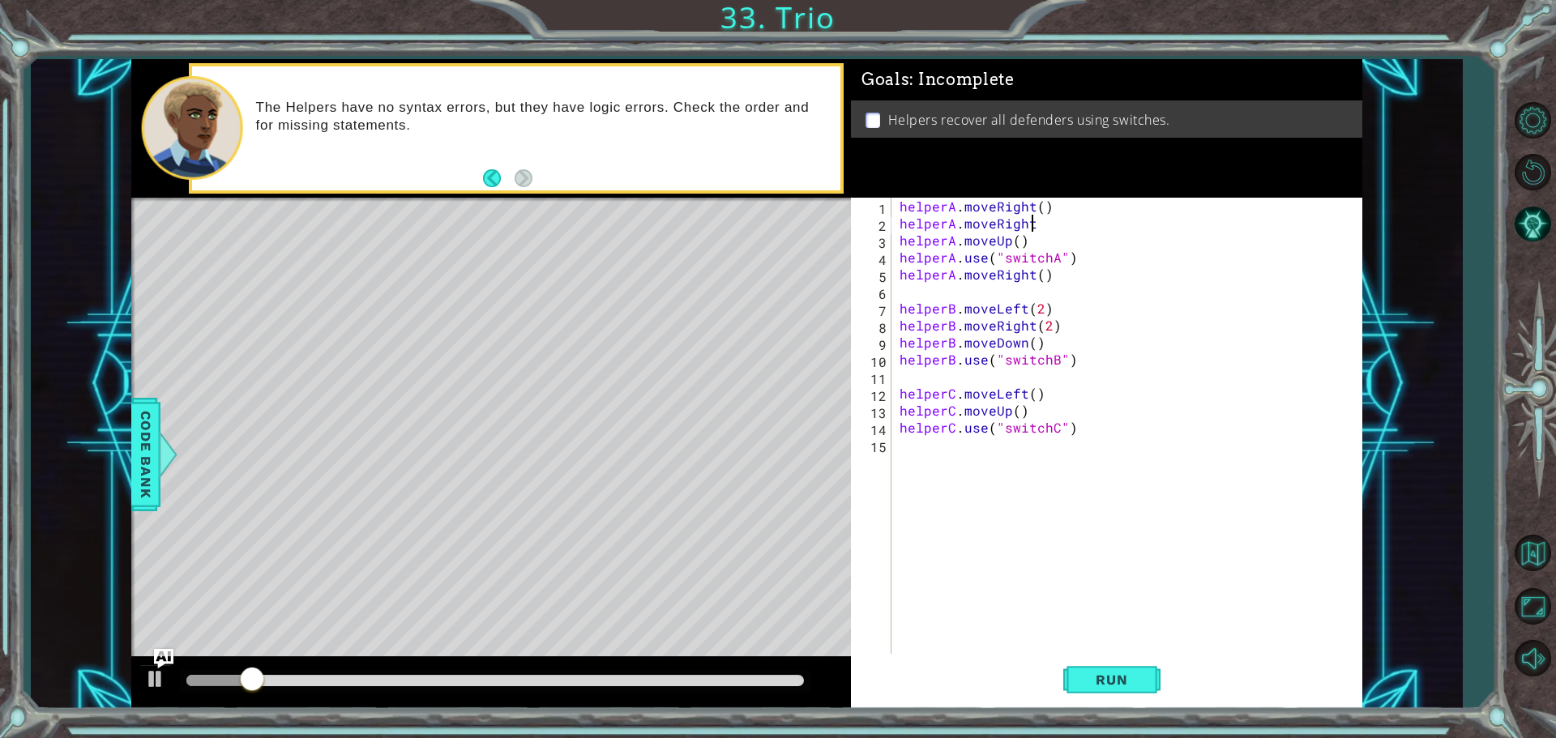
type textarea "helperA"
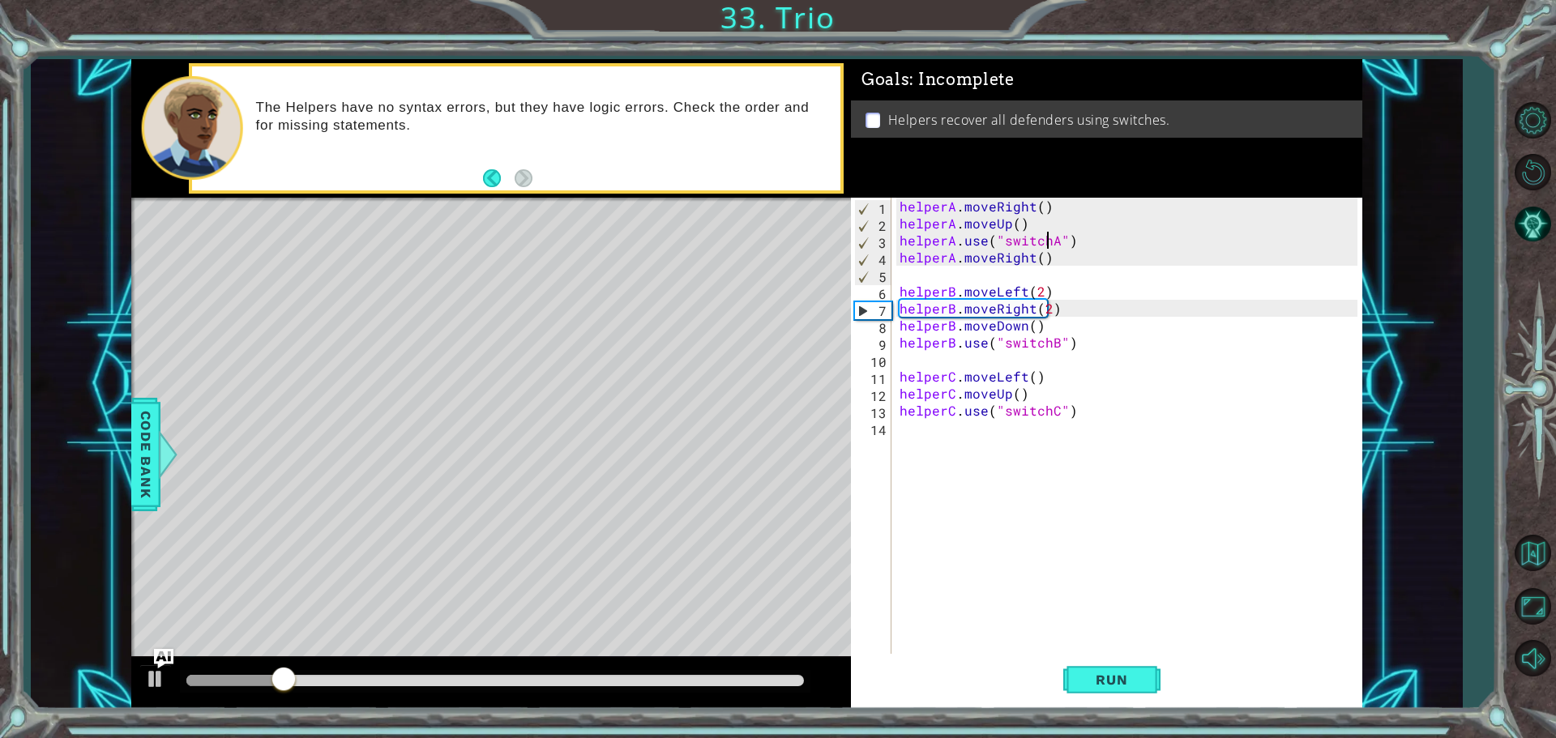
type textarea "helperA.moveUp()"
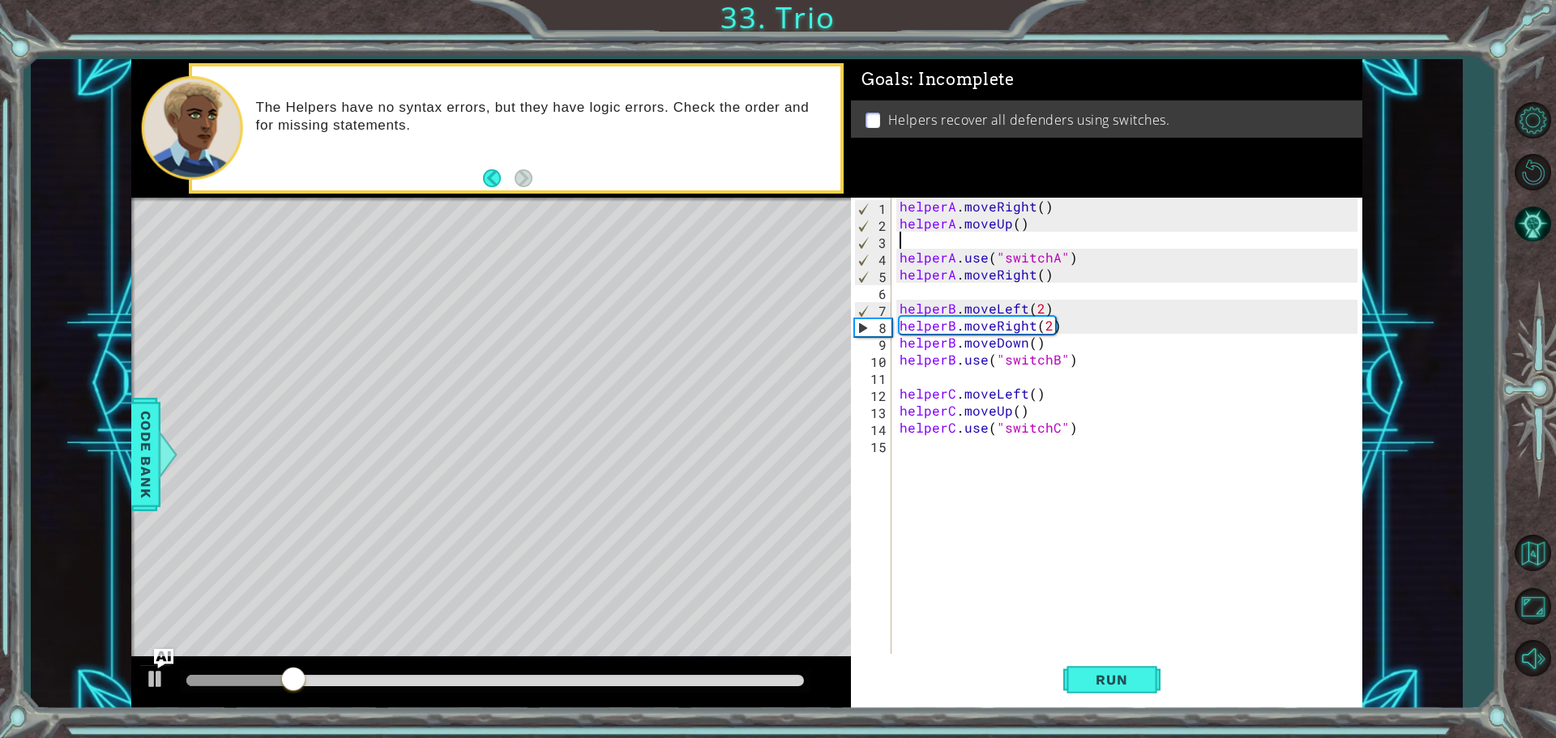
paste textarea "helperA.moveRight()"
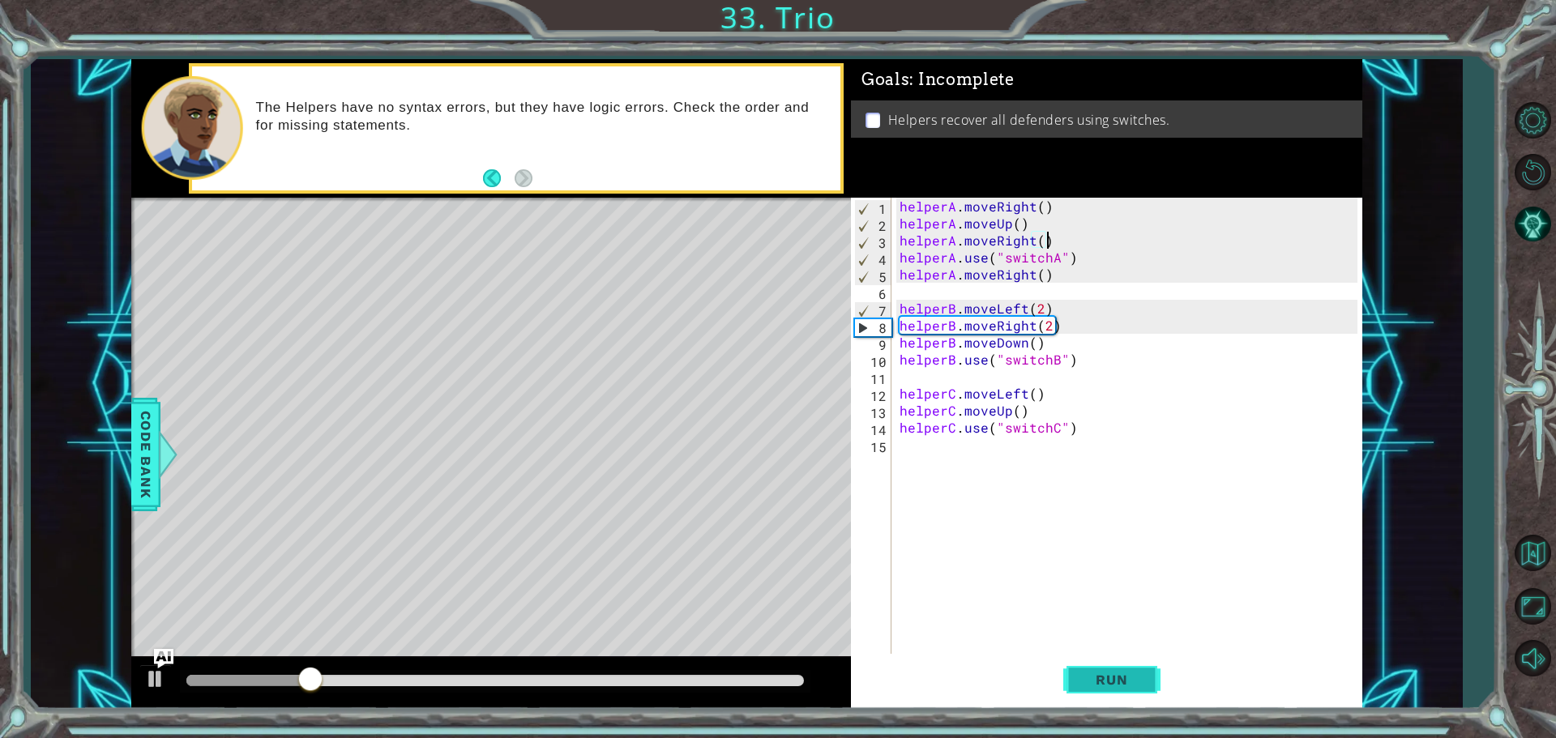
click at [1101, 688] on button "Run" at bounding box center [1111, 679] width 97 height 51
click at [1060, 312] on div "helperA . moveRight ( ) helperA . moveUp ( ) helperA . moveRight ( ) helperA . …" at bounding box center [1130, 445] width 469 height 494
type textarea "helperB.moveLeft(2)"
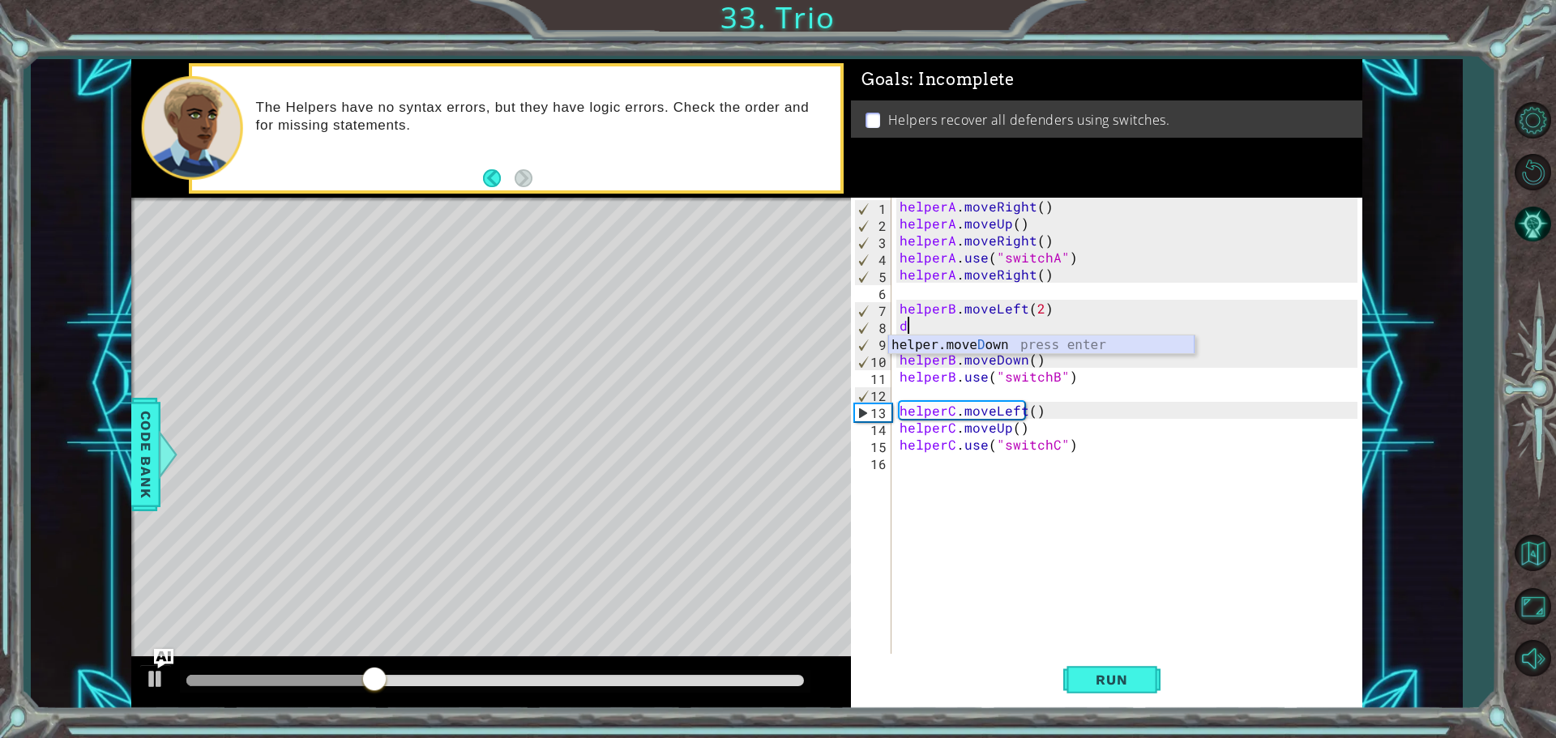
click at [978, 345] on div "helper.[PERSON_NAME] own press enter" at bounding box center [1041, 365] width 306 height 58
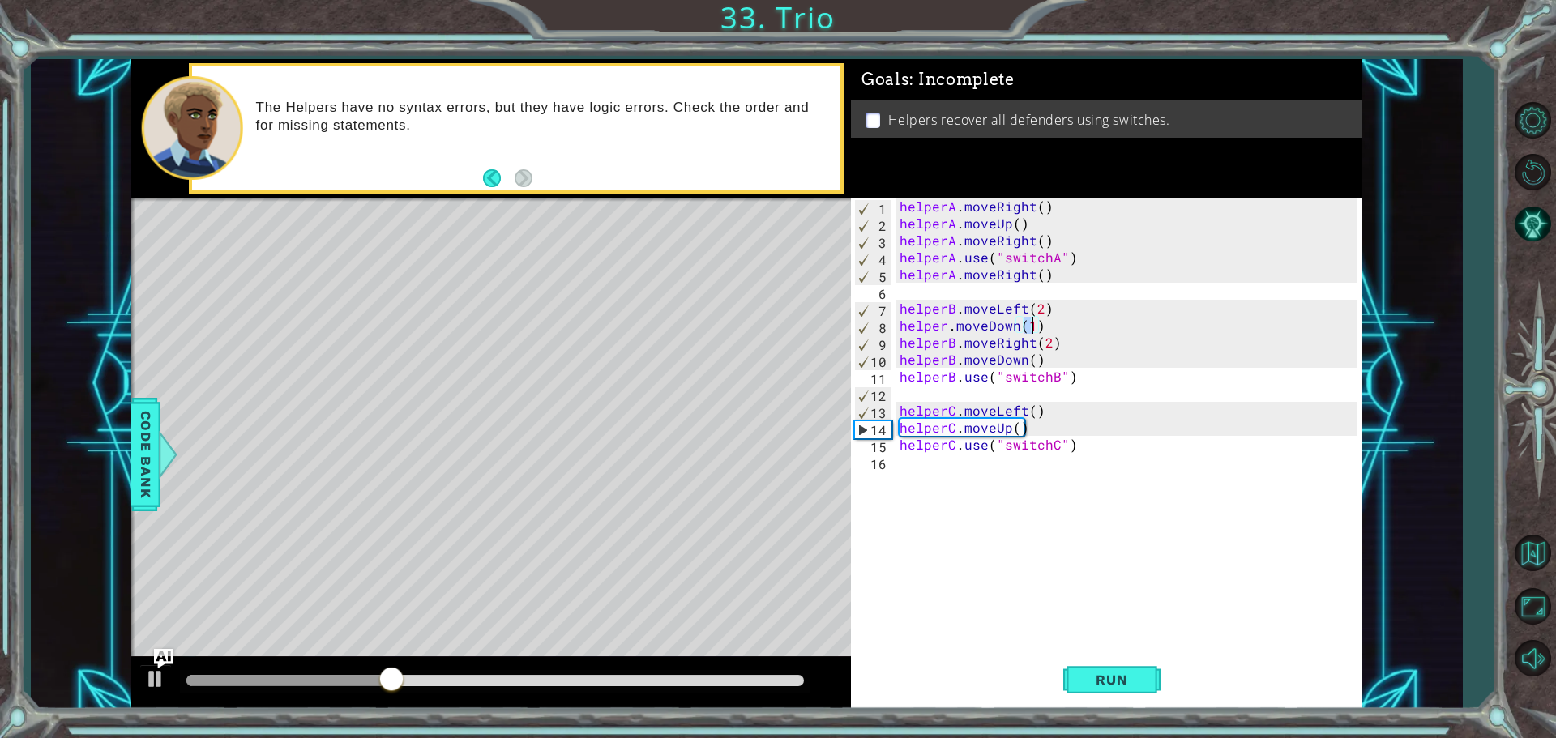
click at [943, 319] on div "helperA . moveRight ( ) helperA . moveUp ( ) helperA . moveRight ( ) helperA . …" at bounding box center [1130, 445] width 469 height 494
type textarea "helperB.moveDown(1)"
click at [1110, 600] on div "helperA . moveRight ( ) helperA . moveUp ( ) helperA . moveRight ( ) helperA . …" at bounding box center [1130, 445] width 469 height 494
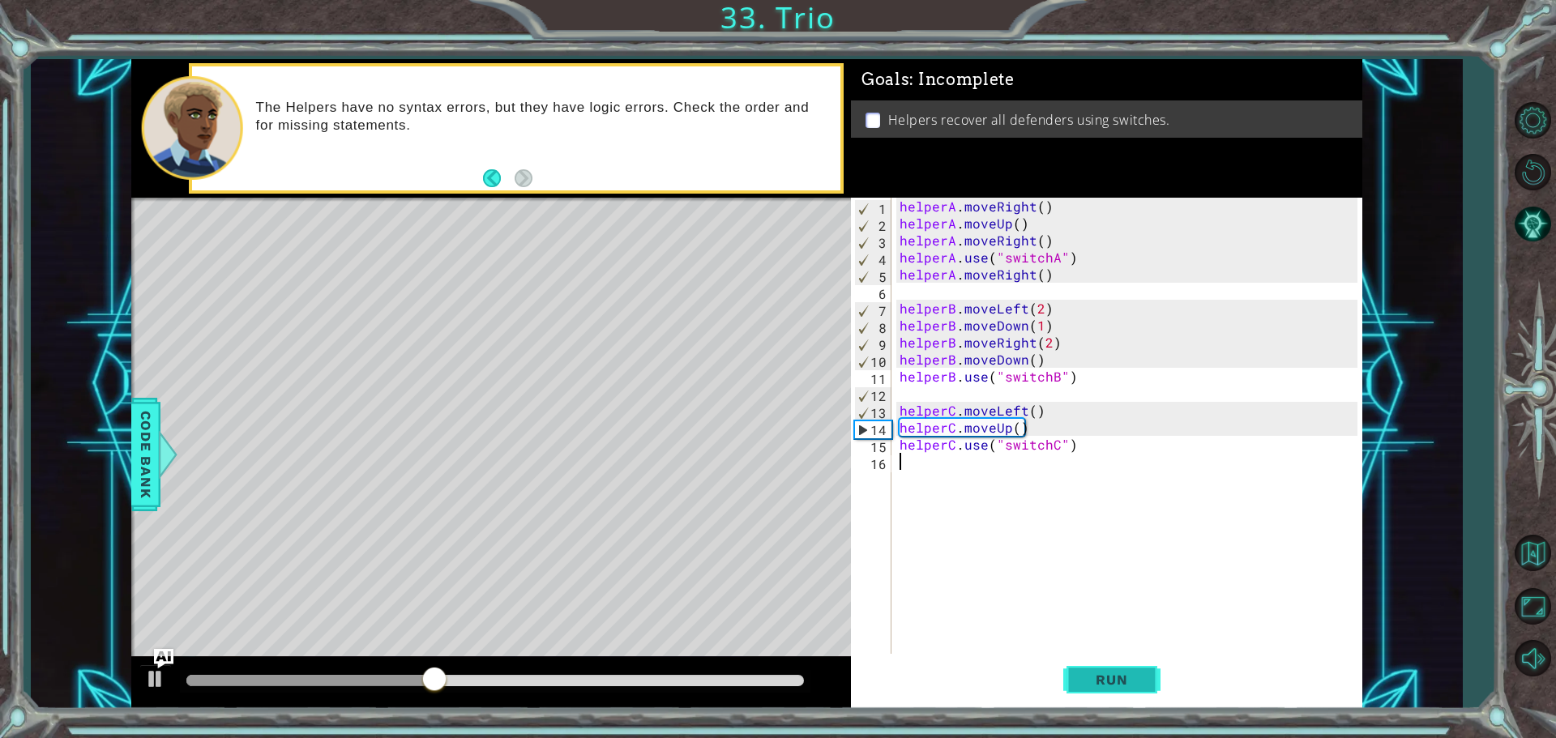
click at [1093, 674] on span "Run" at bounding box center [1112, 680] width 64 height 16
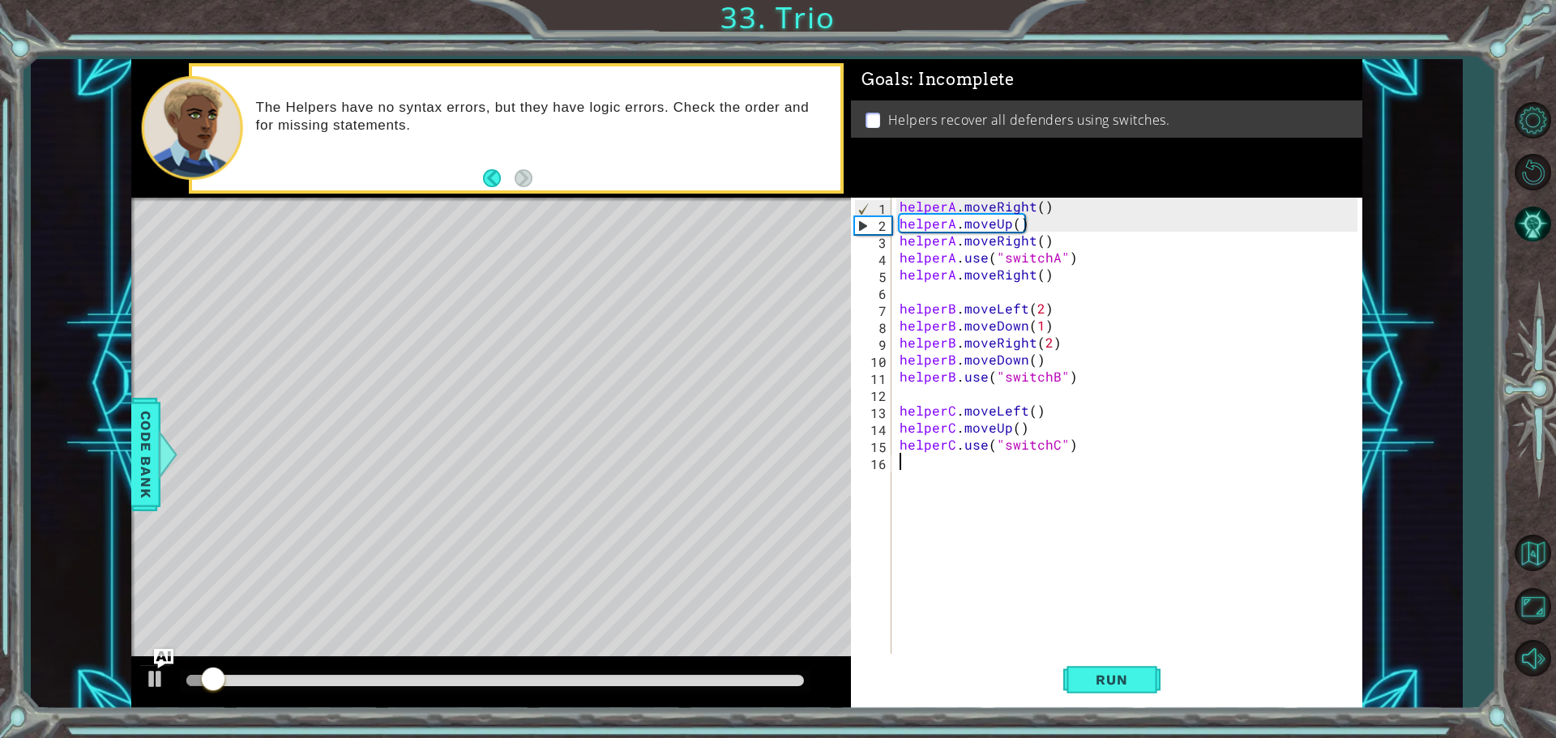
click at [360, 678] on div at bounding box center [495, 680] width 618 height 11
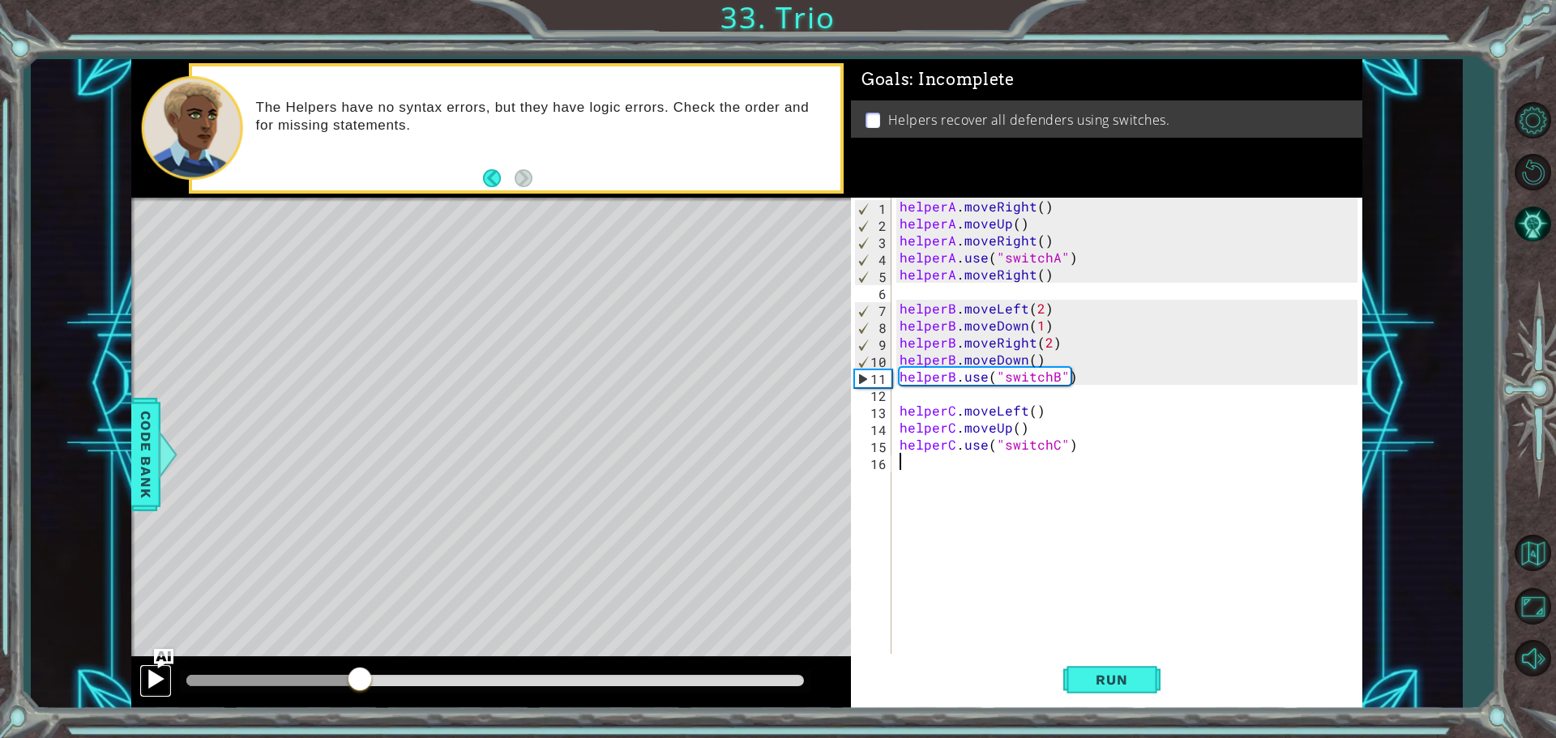
click at [159, 673] on div at bounding box center [155, 679] width 21 height 21
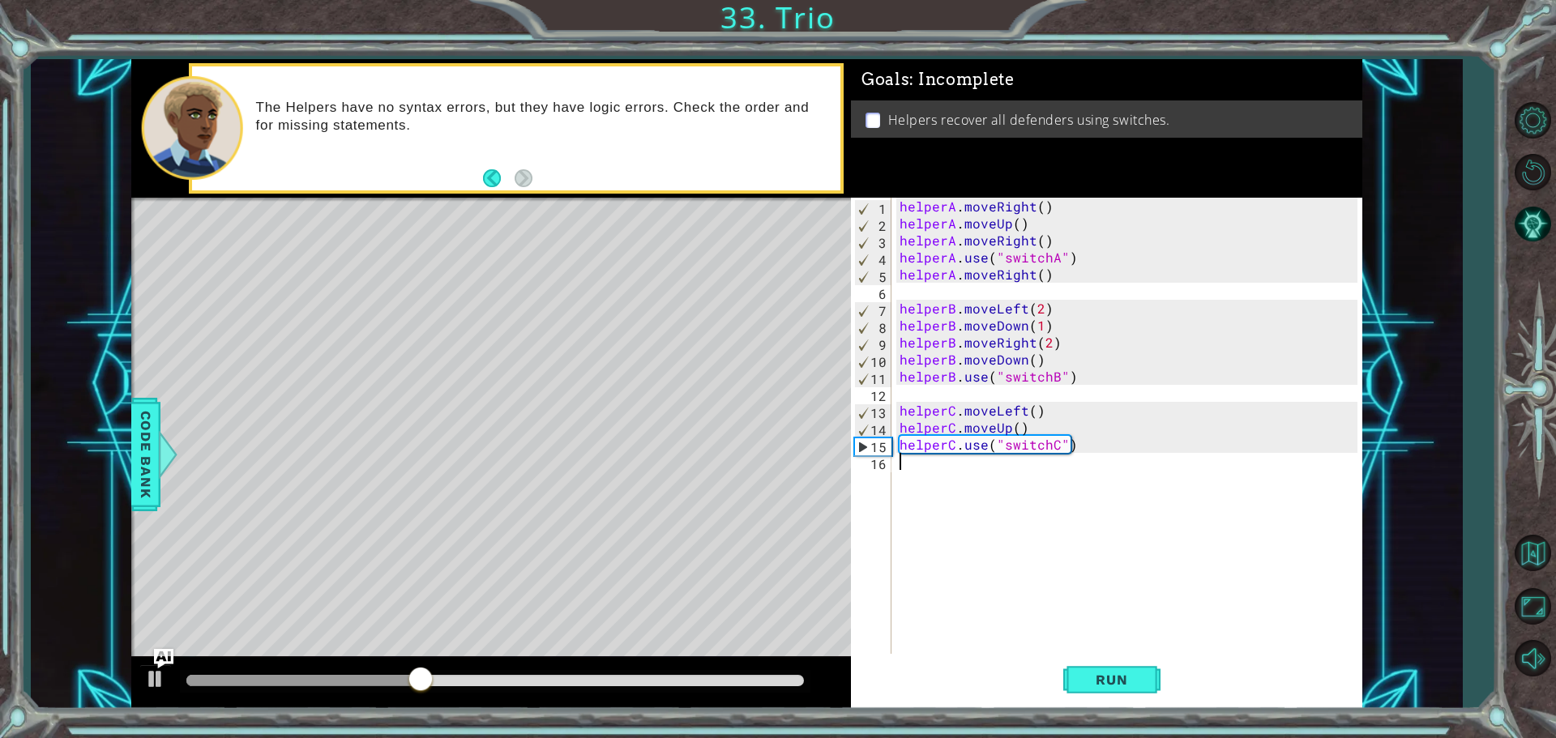
click at [1037, 424] on div "helperA . moveRight ( ) helperA . moveUp ( ) helperA . moveRight ( ) helperA . …" at bounding box center [1130, 445] width 469 height 494
type textarea "helperC.moveUp()"
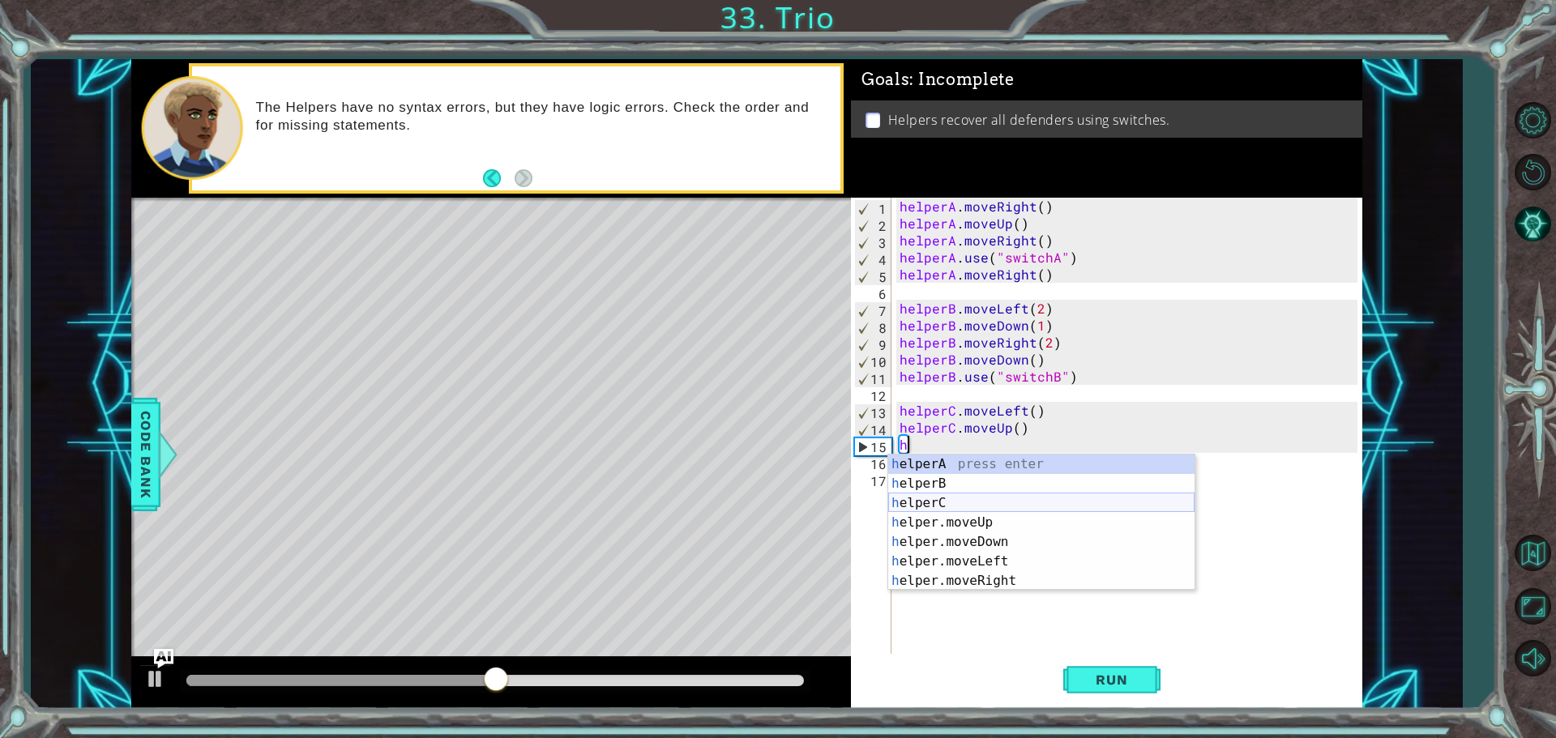
click at [960, 498] on div "h elperA press enter h elperB press enter h elperC press enter h elper.moveUp p…" at bounding box center [1041, 542] width 306 height 175
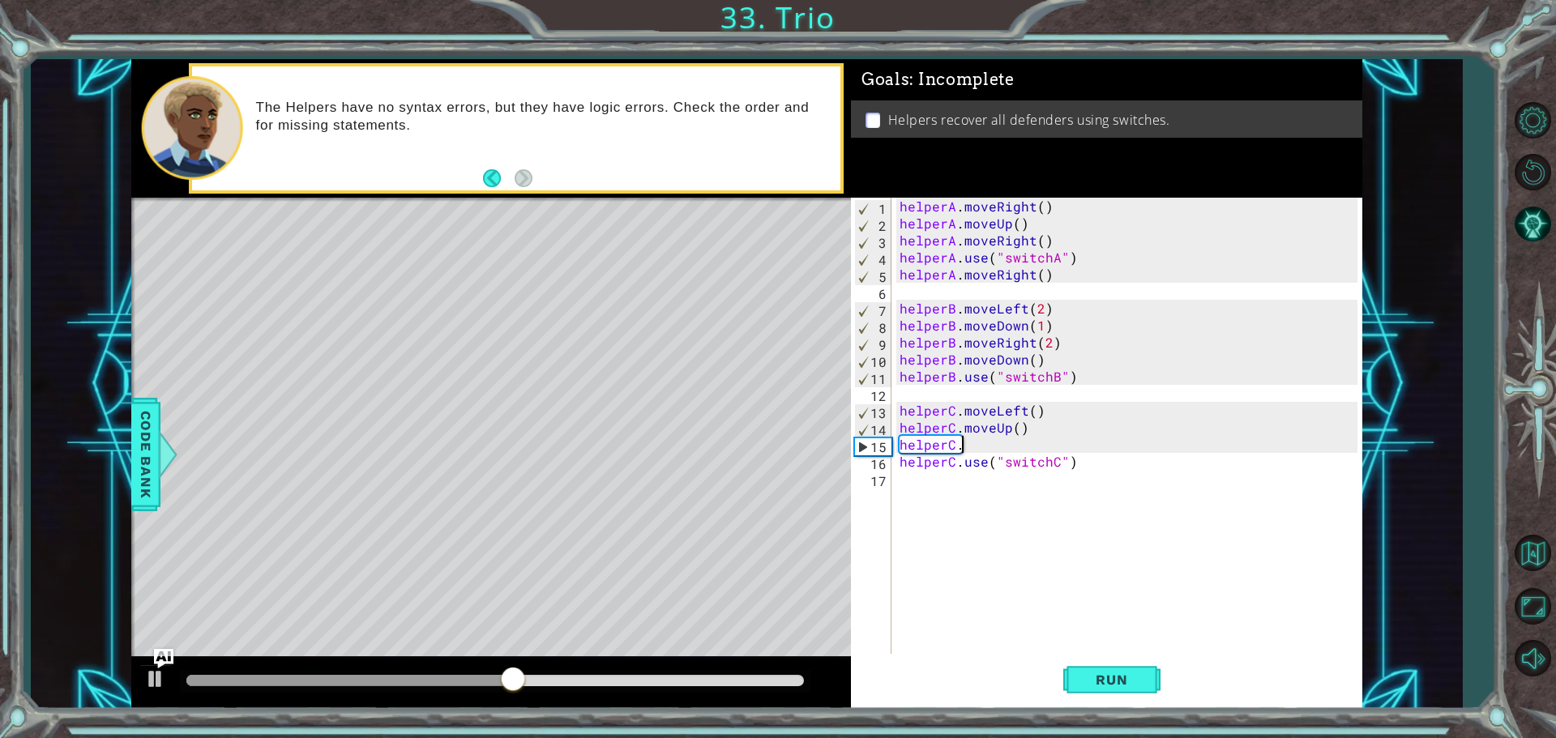
scroll to position [0, 2]
click at [976, 449] on div "helperA . moveRight ( ) helperA . moveUp ( ) helperA . moveRight ( ) helperA . …" at bounding box center [1130, 445] width 469 height 494
type textarea "helperC.moveRight()"
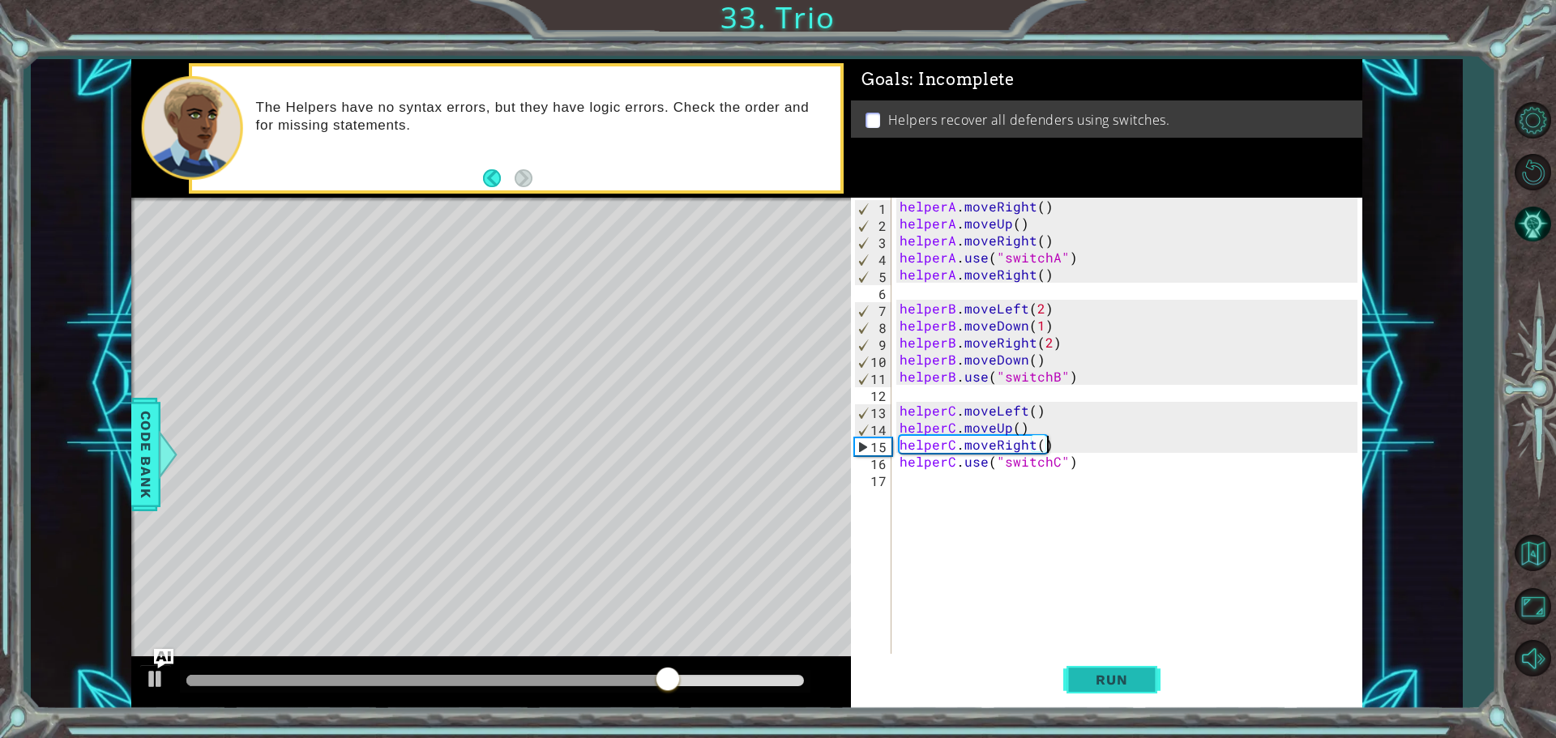
type textarea "helperC.moveRight()"
click at [1110, 690] on button "Run" at bounding box center [1111, 679] width 97 height 51
click at [733, 680] on div at bounding box center [495, 680] width 618 height 11
click at [158, 678] on div at bounding box center [155, 679] width 21 height 21
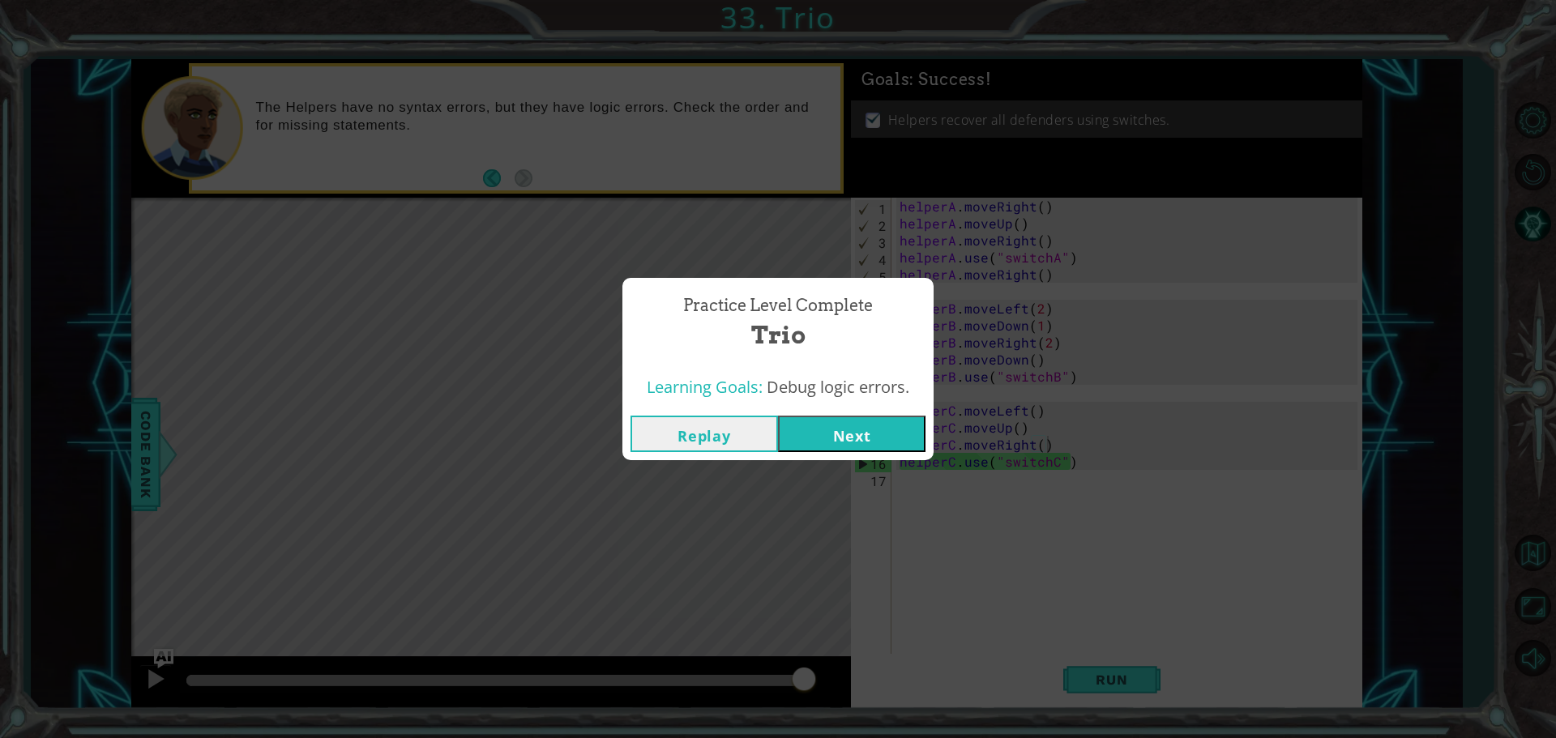
click at [855, 426] on button "Next" at bounding box center [852, 434] width 148 height 36
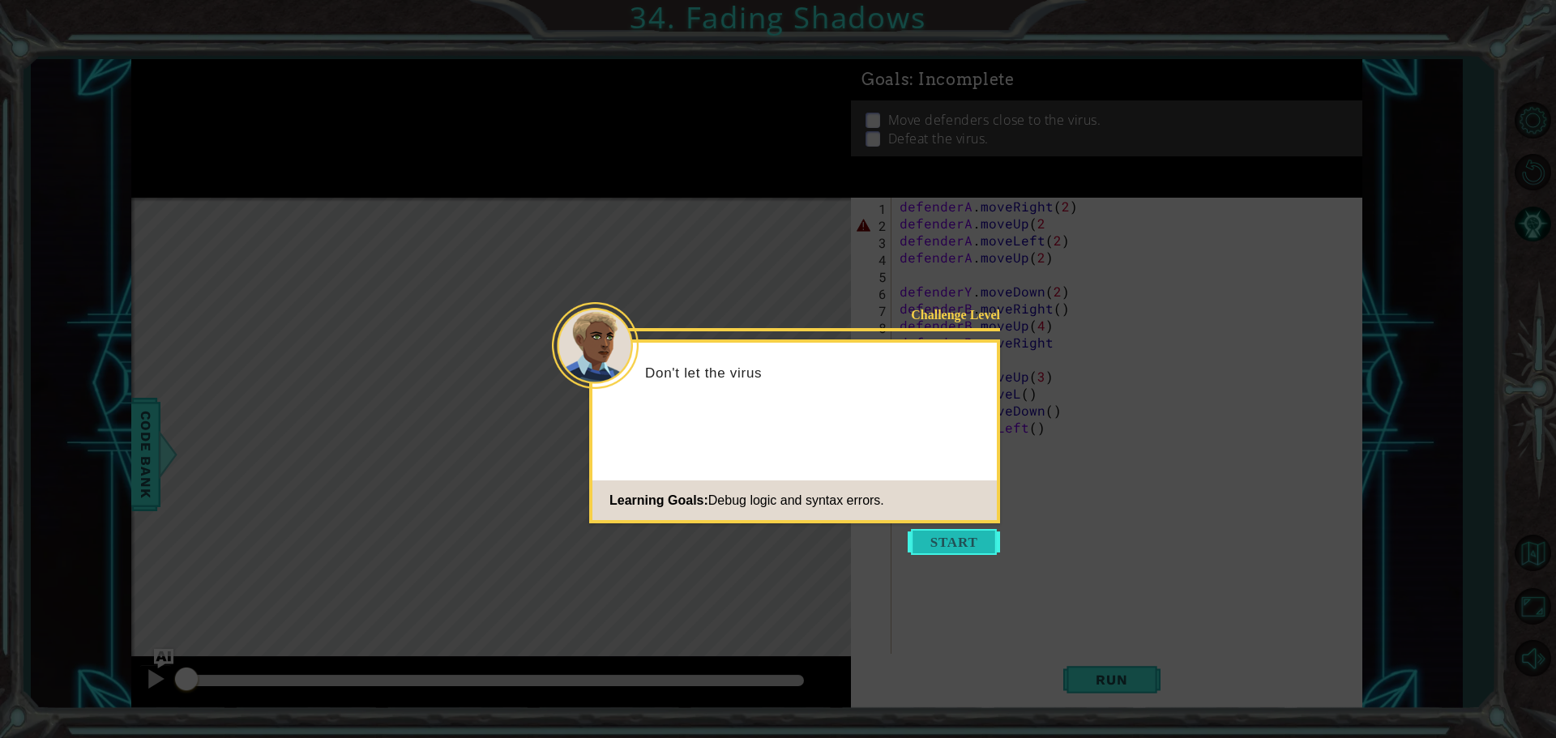
click at [948, 553] on button "Start" at bounding box center [954, 542] width 92 height 26
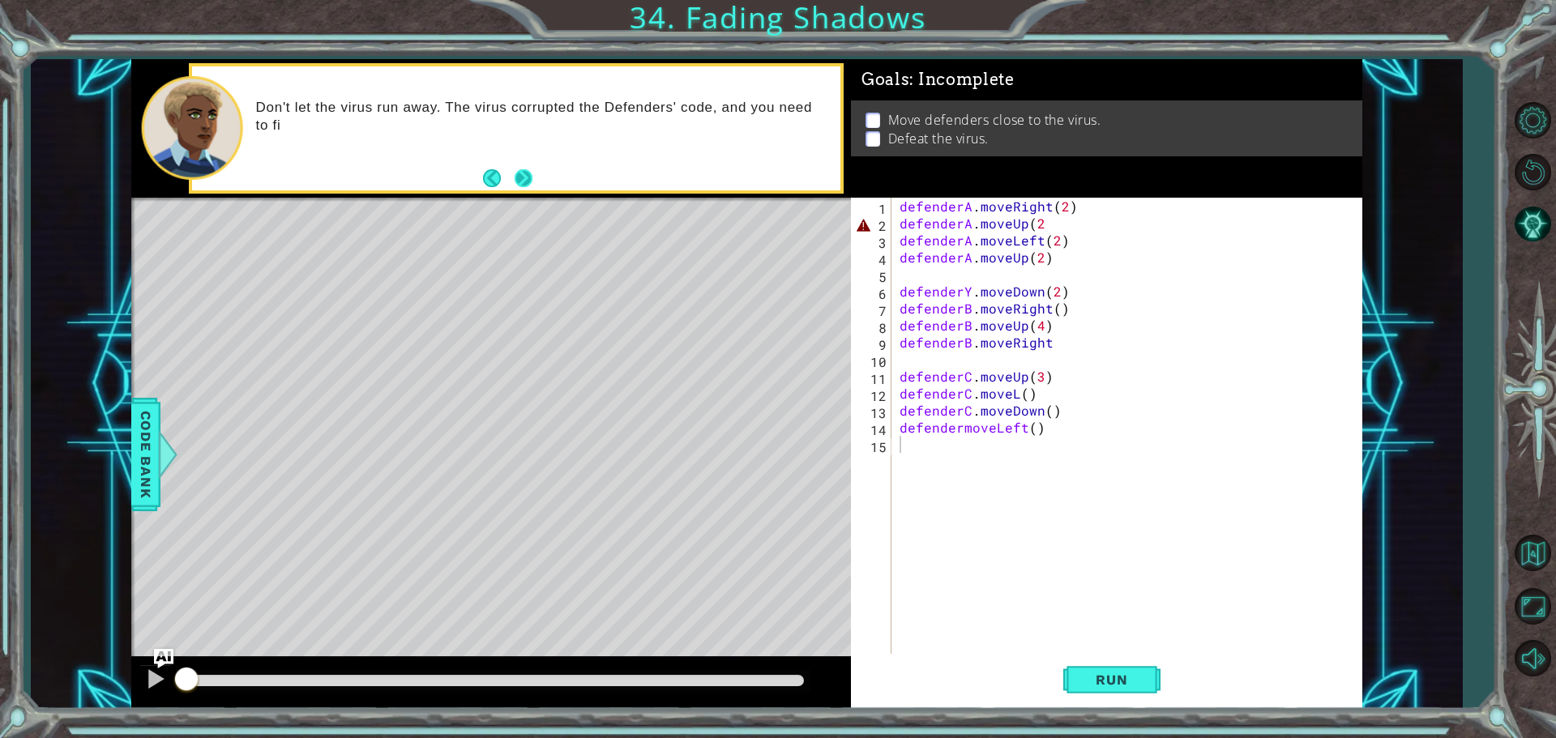
click at [520, 176] on button "Next" at bounding box center [524, 178] width 19 height 19
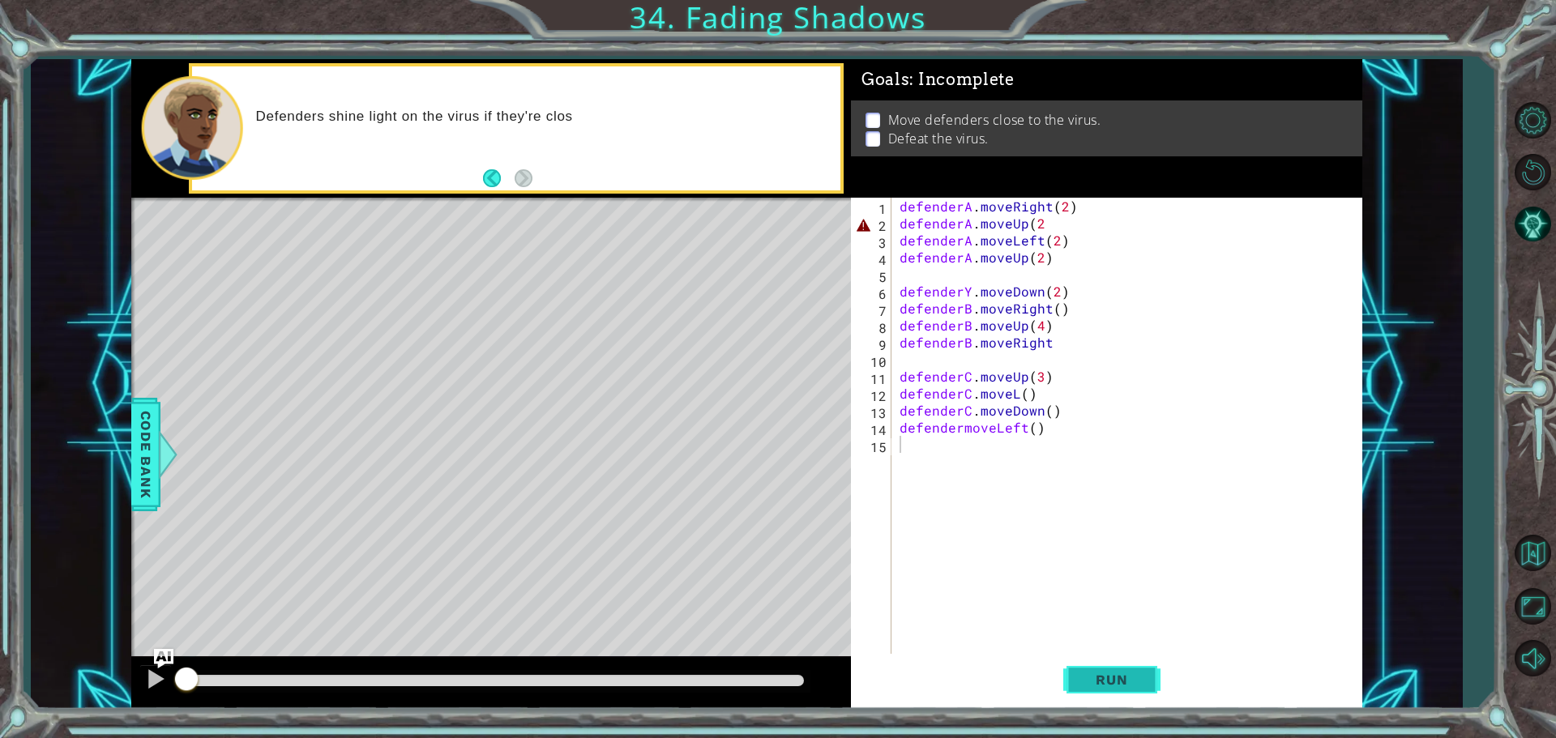
click at [1118, 687] on span "Run" at bounding box center [1112, 680] width 64 height 16
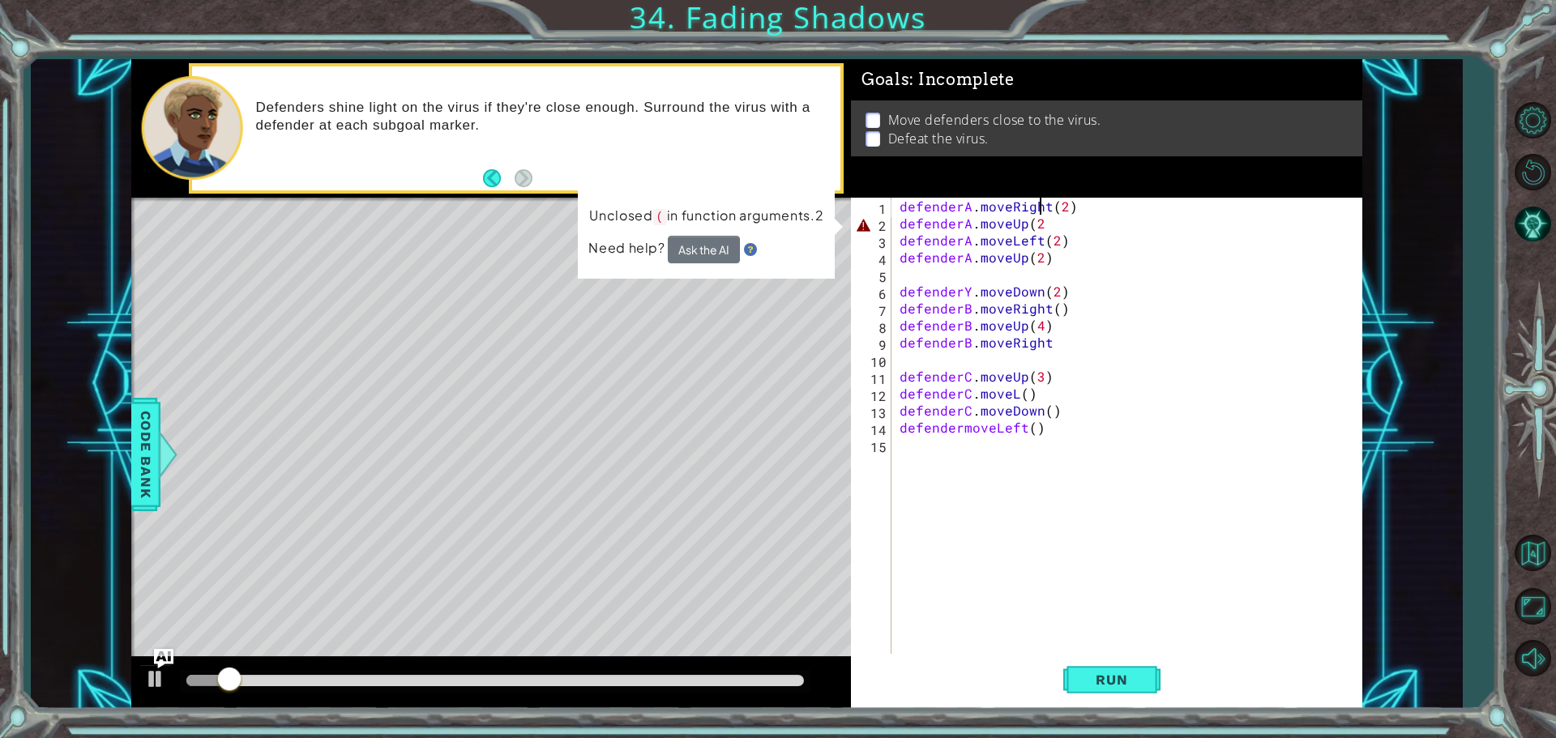
click at [1041, 209] on div "defenderA . moveRight ( 2 ) defenderA . moveUp ( 2 defenderA . moveLeft ( 2 ) d…" at bounding box center [1130, 445] width 469 height 494
click at [1046, 220] on div "defenderA . moveRight ( 2 ) defenderA . moveUp ( 2 defenderA . moveLeft ( 2 ) d…" at bounding box center [1130, 445] width 469 height 494
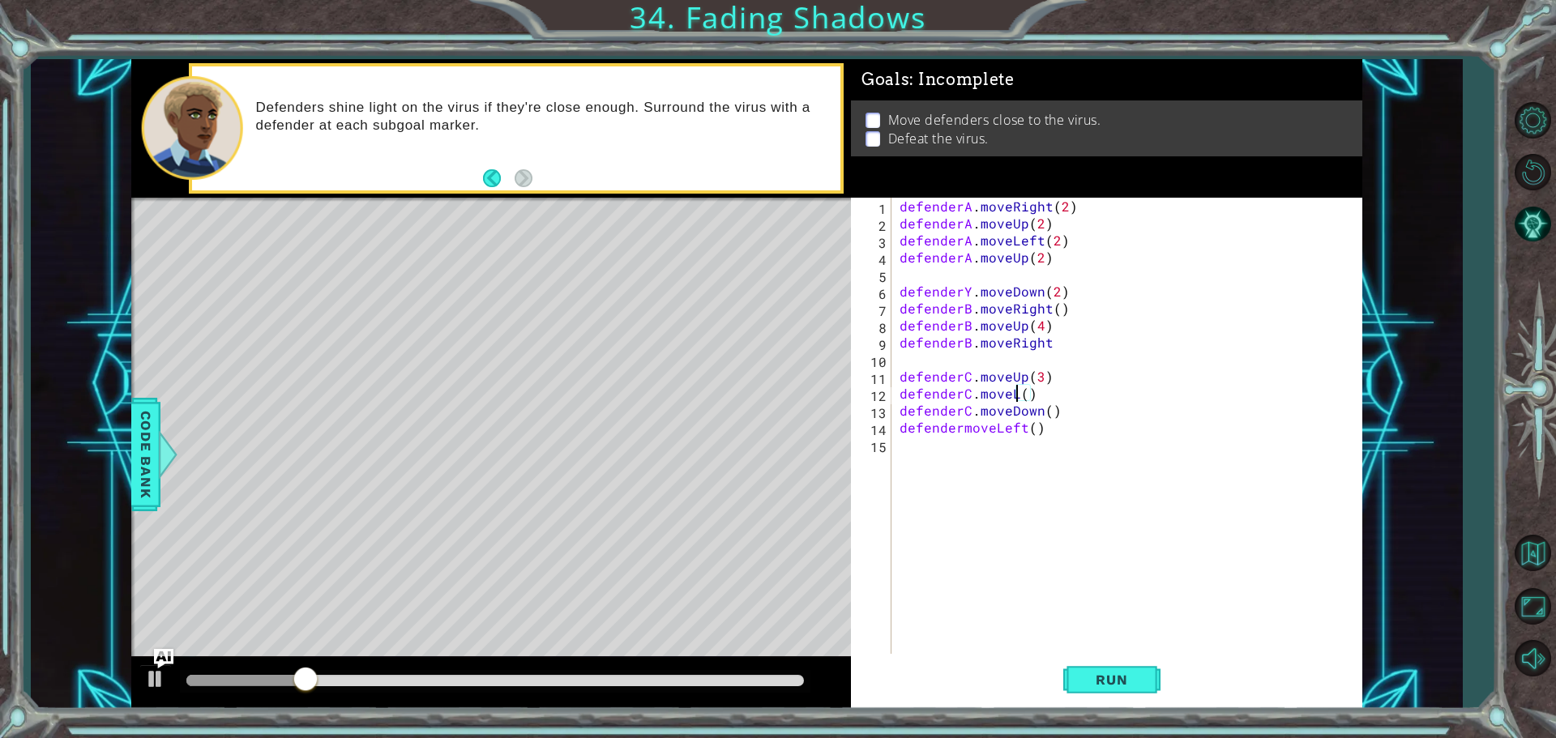
click at [1014, 393] on div "defenderA . moveRight ( 2 ) defenderA . moveUp ( 2 ) defenderA . moveLeft ( 2 )…" at bounding box center [1130, 445] width 469 height 494
type textarea "defenderC.moveLeft()"
click at [1048, 352] on div "defenderA . moveRight ( 2 ) defenderA . moveUp ( 2 ) defenderA . moveLeft ( 2 )…" at bounding box center [1130, 445] width 469 height 494
click at [1051, 344] on div "defenderA . moveRight ( 2 ) defenderA . moveUp ( 2 ) defenderA . moveLeft ( 2 )…" at bounding box center [1130, 445] width 469 height 494
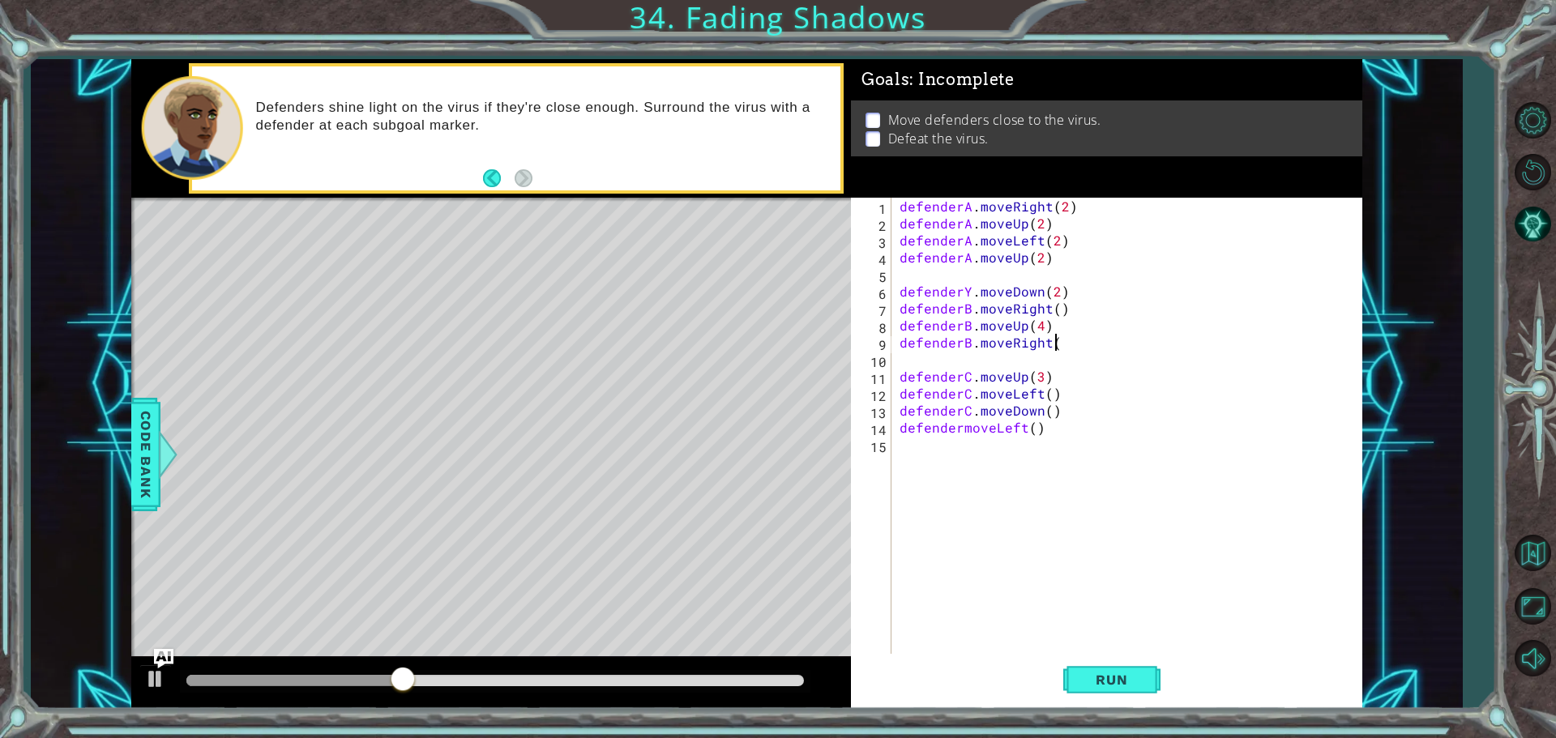
scroll to position [0, 9]
click at [959, 430] on div "defenderA . moveRight ( 2 ) defenderA . moveUp ( 2 ) defenderA . moveLeft ( 2 )…" at bounding box center [1130, 445] width 469 height 494
click at [970, 293] on div "defenderA . moveRight ( 2 ) defenderA . moveUp ( 2 ) defenderA . moveLeft ( 2 )…" at bounding box center [1130, 445] width 469 height 494
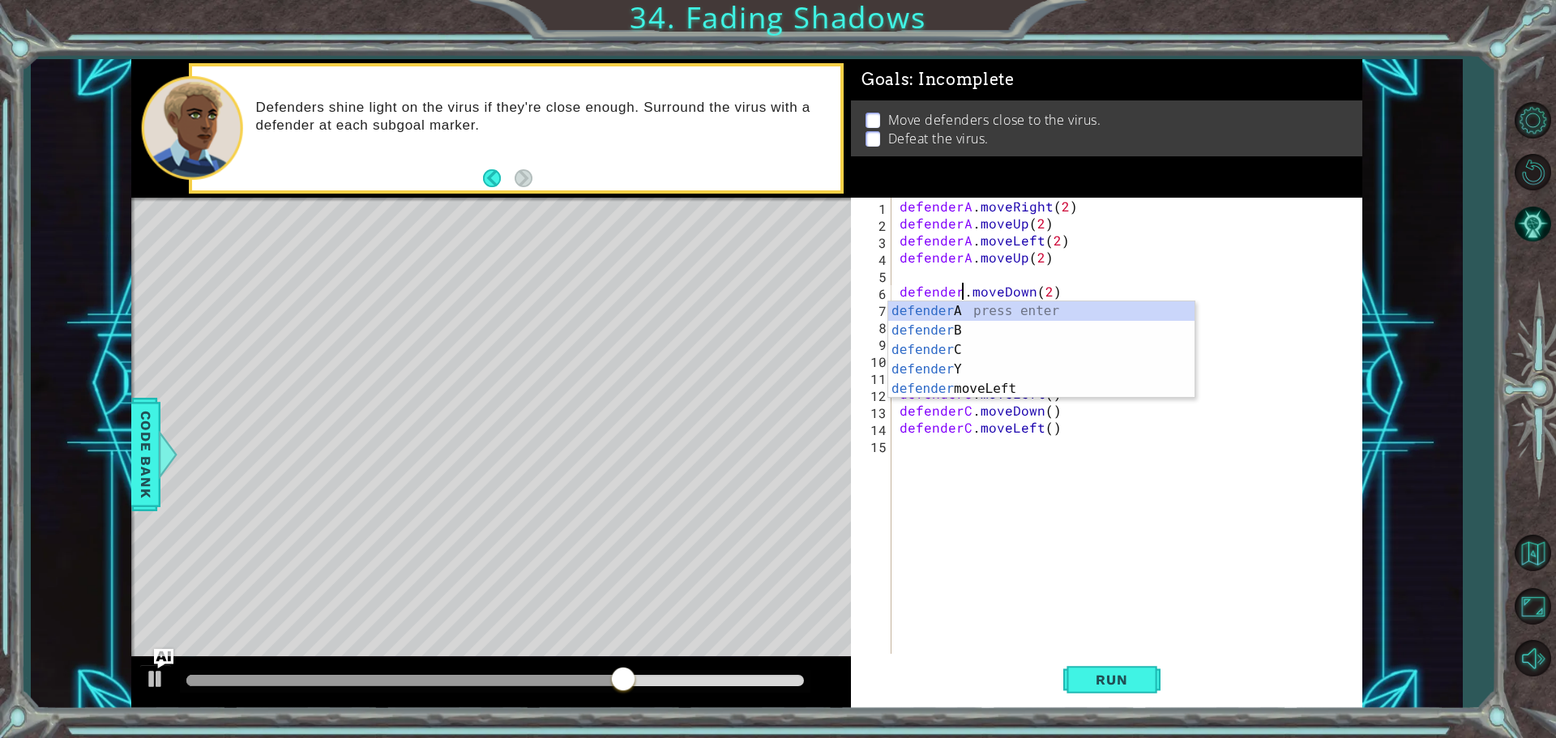
type textarea "defenderB.moveDown(2)"
click at [1029, 554] on div "defenderA . moveRight ( 2 ) defenderA . moveUp ( 2 ) defenderA . moveLeft ( 2 )…" at bounding box center [1130, 445] width 469 height 494
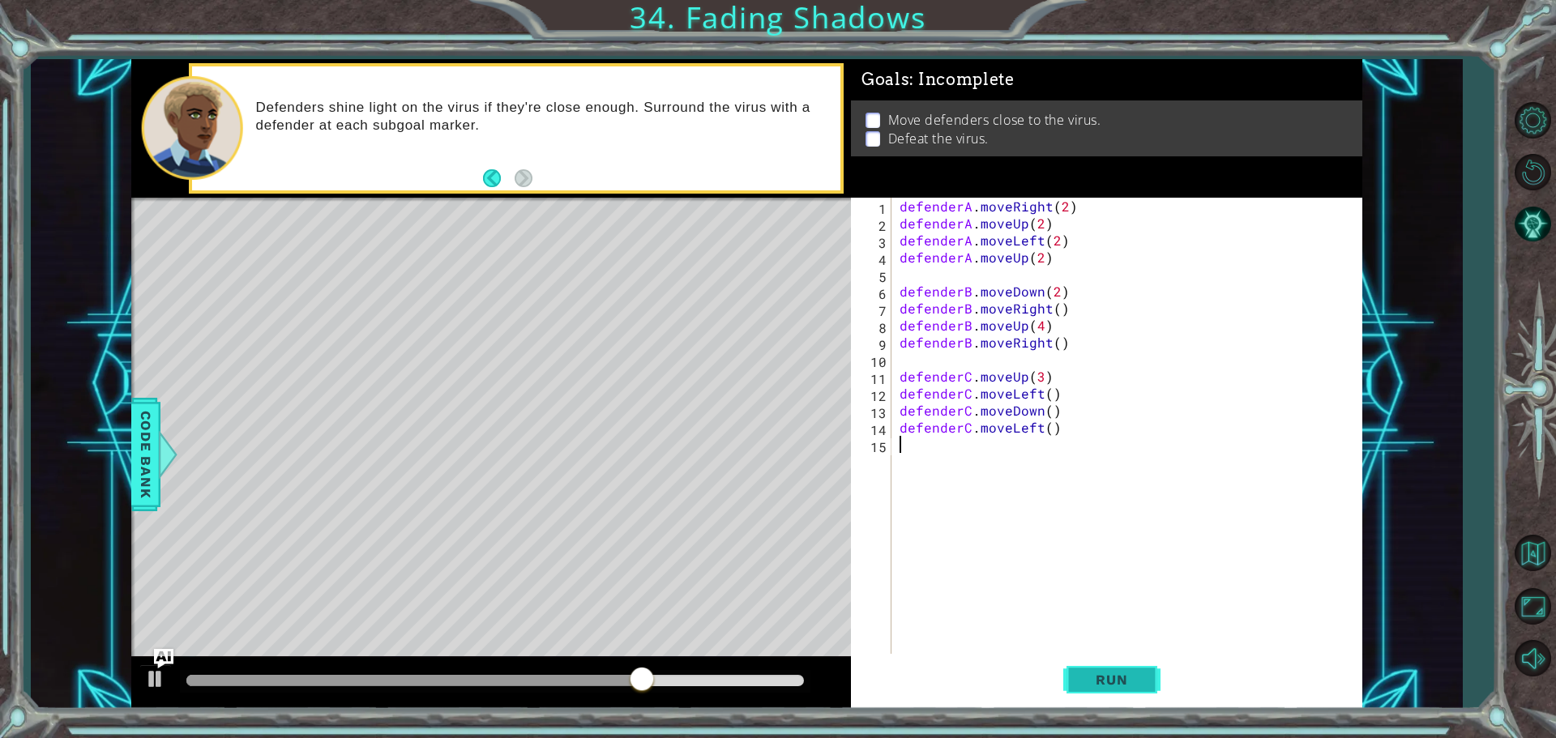
scroll to position [0, 0]
click at [1135, 675] on span "Run" at bounding box center [1112, 680] width 64 height 16
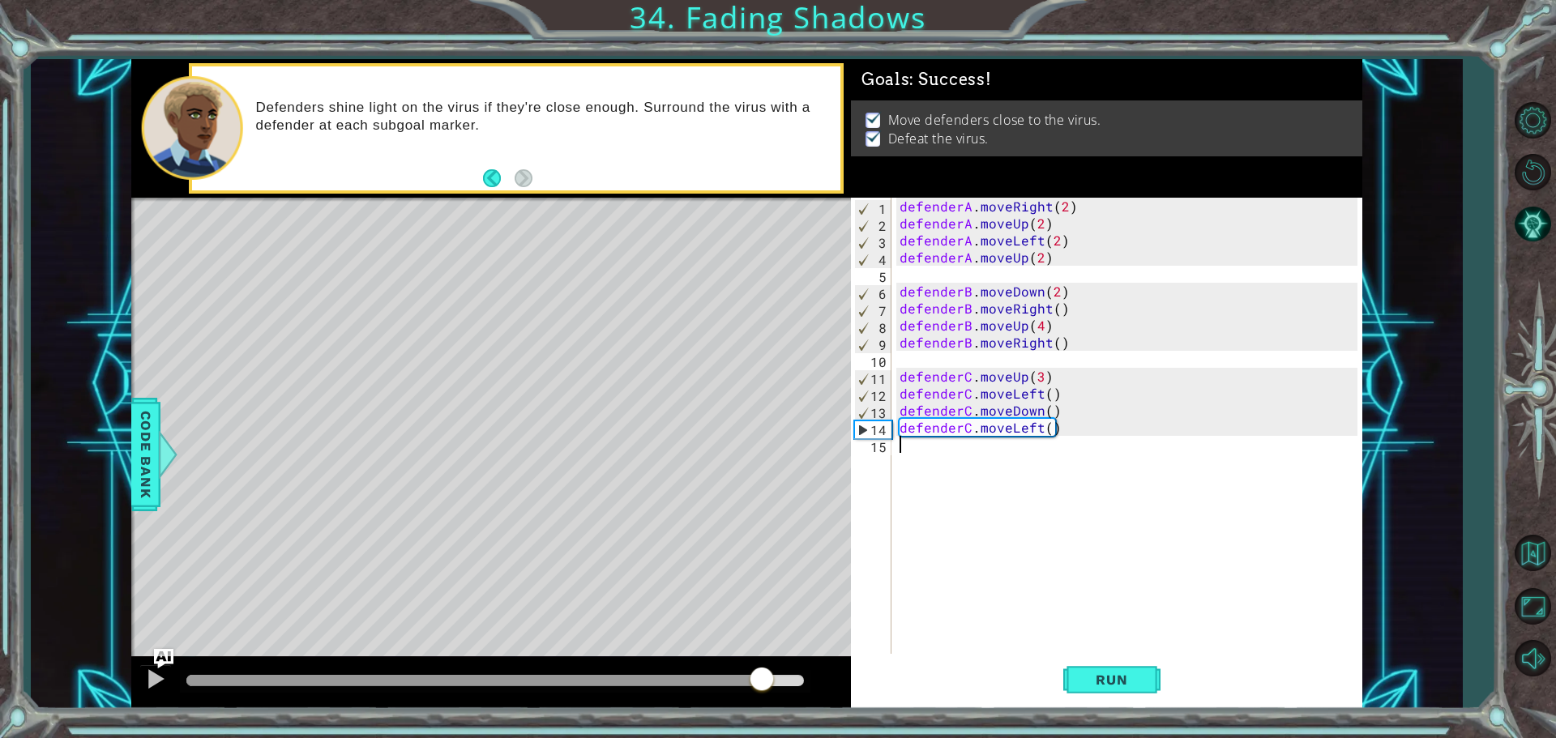
click at [762, 676] on div at bounding box center [495, 680] width 618 height 11
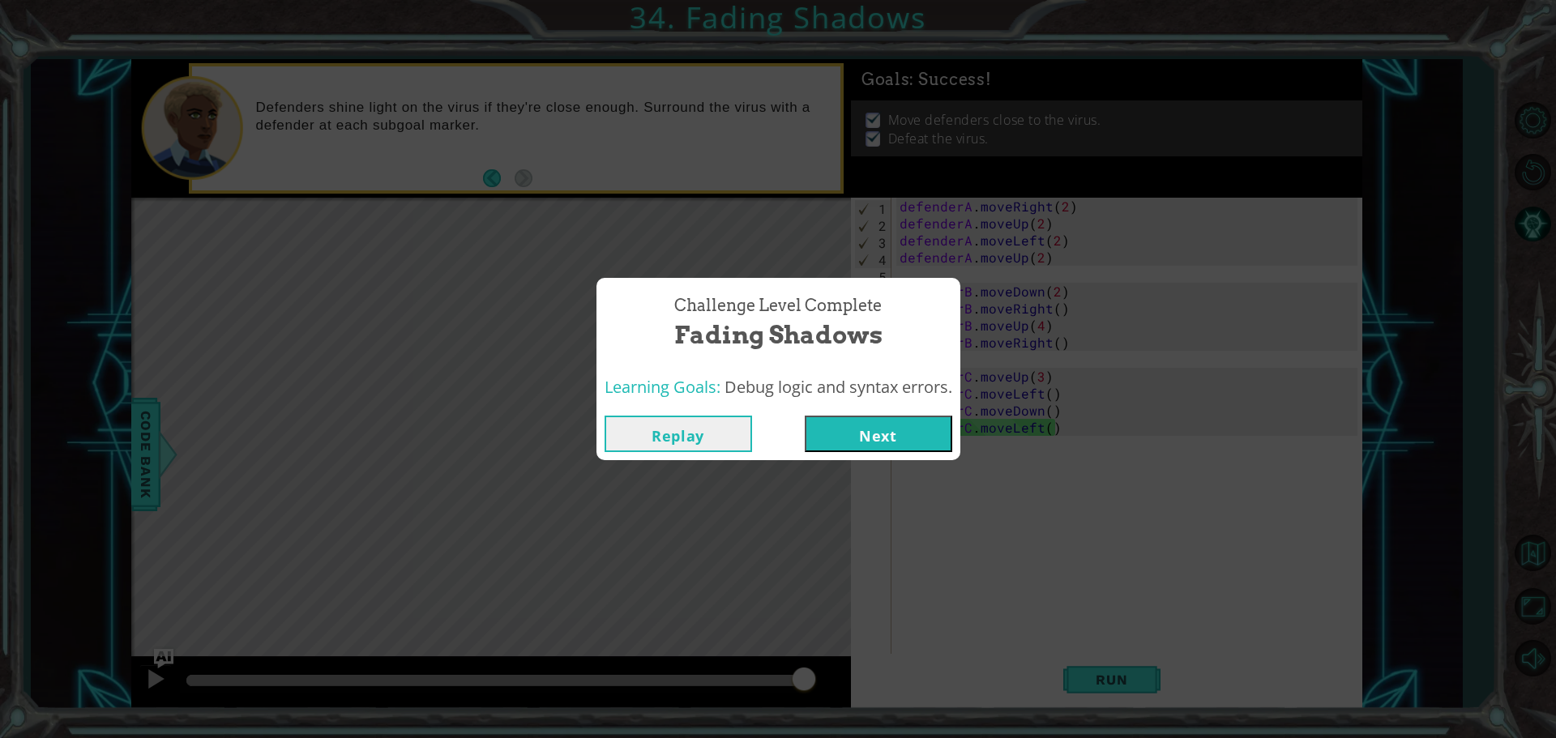
click at [867, 433] on button "Next" at bounding box center [879, 434] width 148 height 36
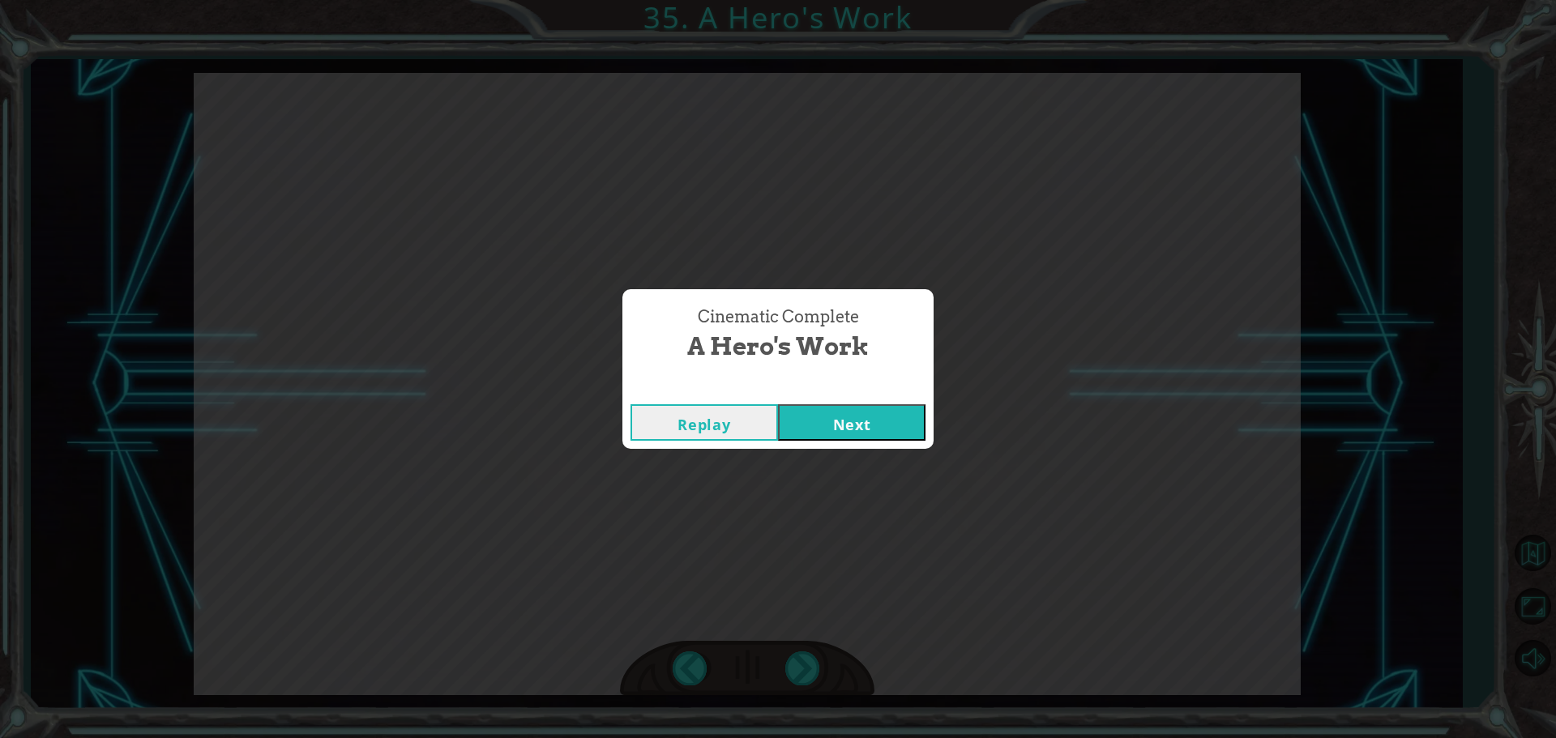
click at [841, 427] on button "Next" at bounding box center [852, 422] width 148 height 36
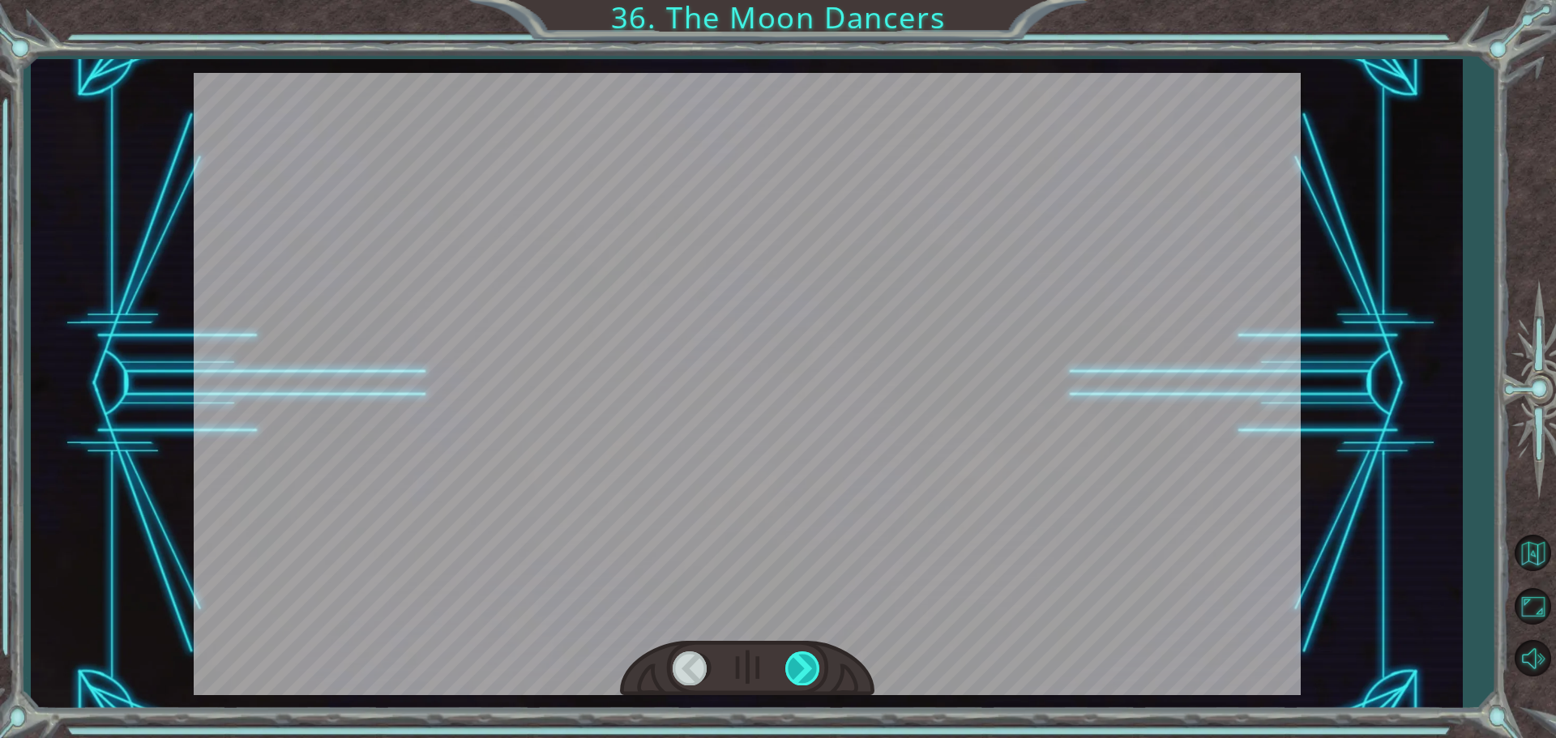
drag, startPoint x: 802, startPoint y: 639, endPoint x: 802, endPoint y: 672, distance: 33.2
click at [802, 660] on div at bounding box center [747, 384] width 1107 height 622
click at [802, 672] on div at bounding box center [803, 668] width 36 height 33
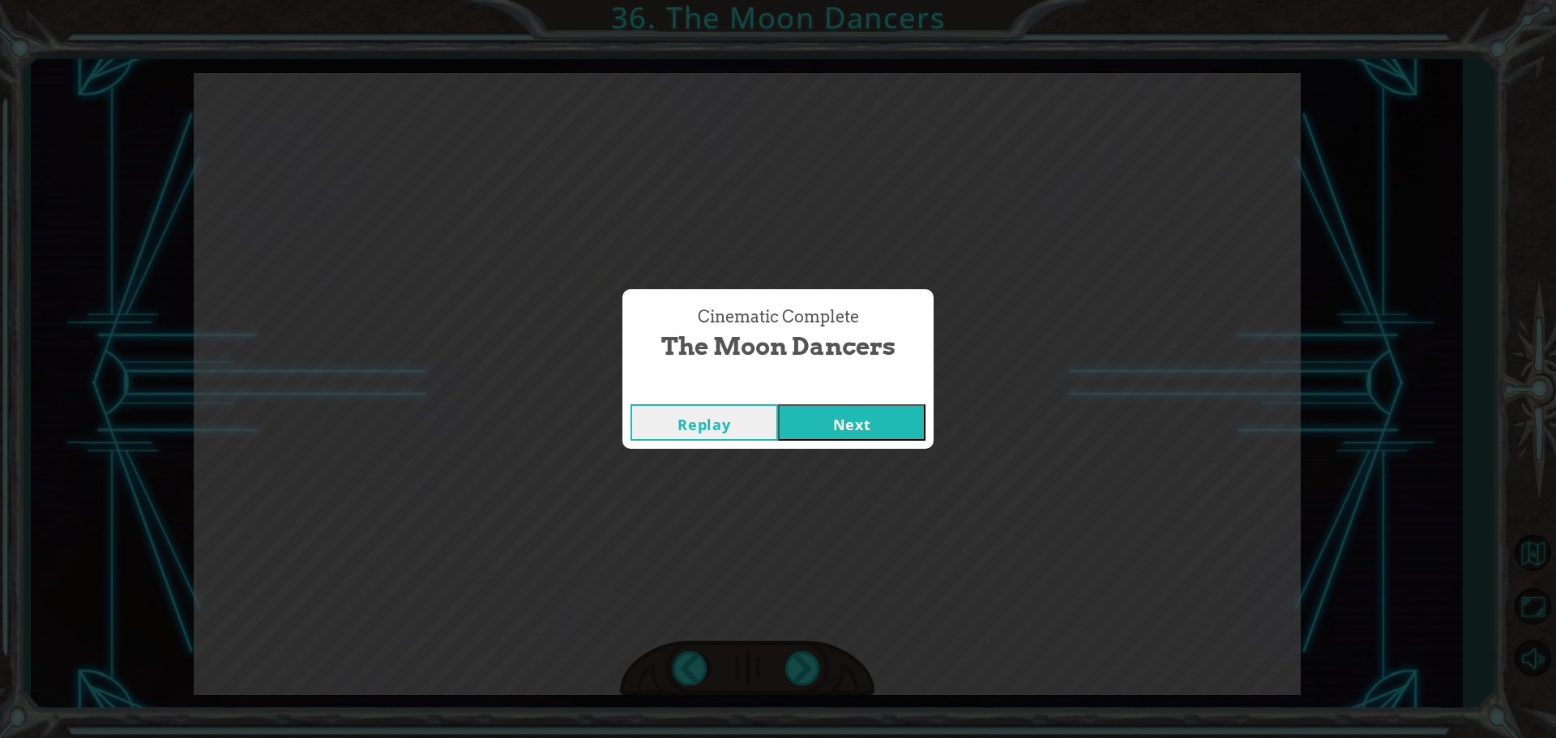
click at [802, 674] on div "Cinematic Complete The Moon Dancers Replay Next" at bounding box center [778, 369] width 1556 height 738
click at [845, 384] on div "Cinematic Complete" at bounding box center [777, 388] width 311 height 16
click at [844, 416] on button "Next" at bounding box center [852, 422] width 148 height 36
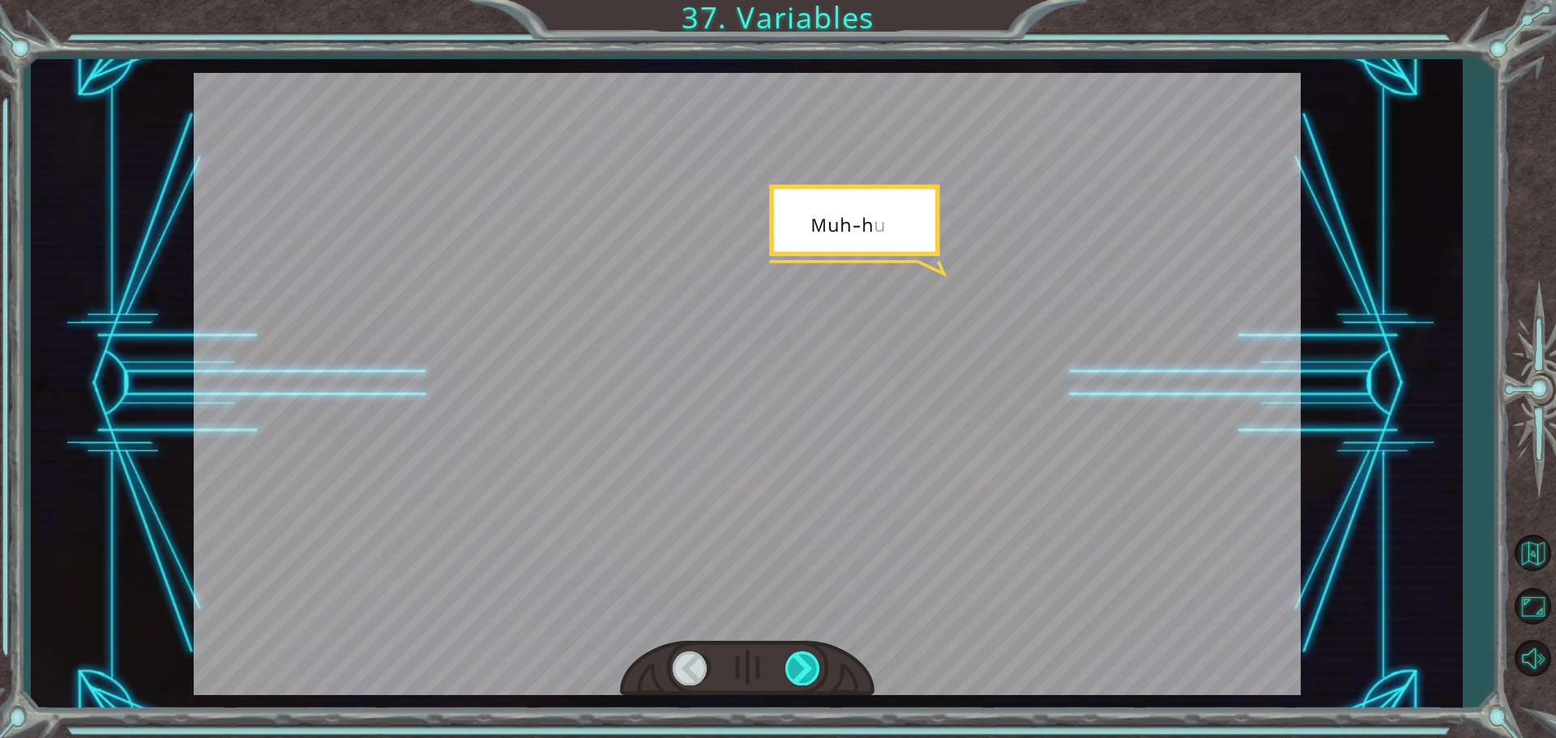
click at [793, 663] on div at bounding box center [803, 668] width 36 height 33
click at [794, 663] on div at bounding box center [803, 668] width 36 height 33
click at [796, 663] on div at bounding box center [803, 668] width 36 height 33
click at [798, 665] on div at bounding box center [803, 668] width 36 height 33
click at [800, 668] on div at bounding box center [803, 668] width 36 height 33
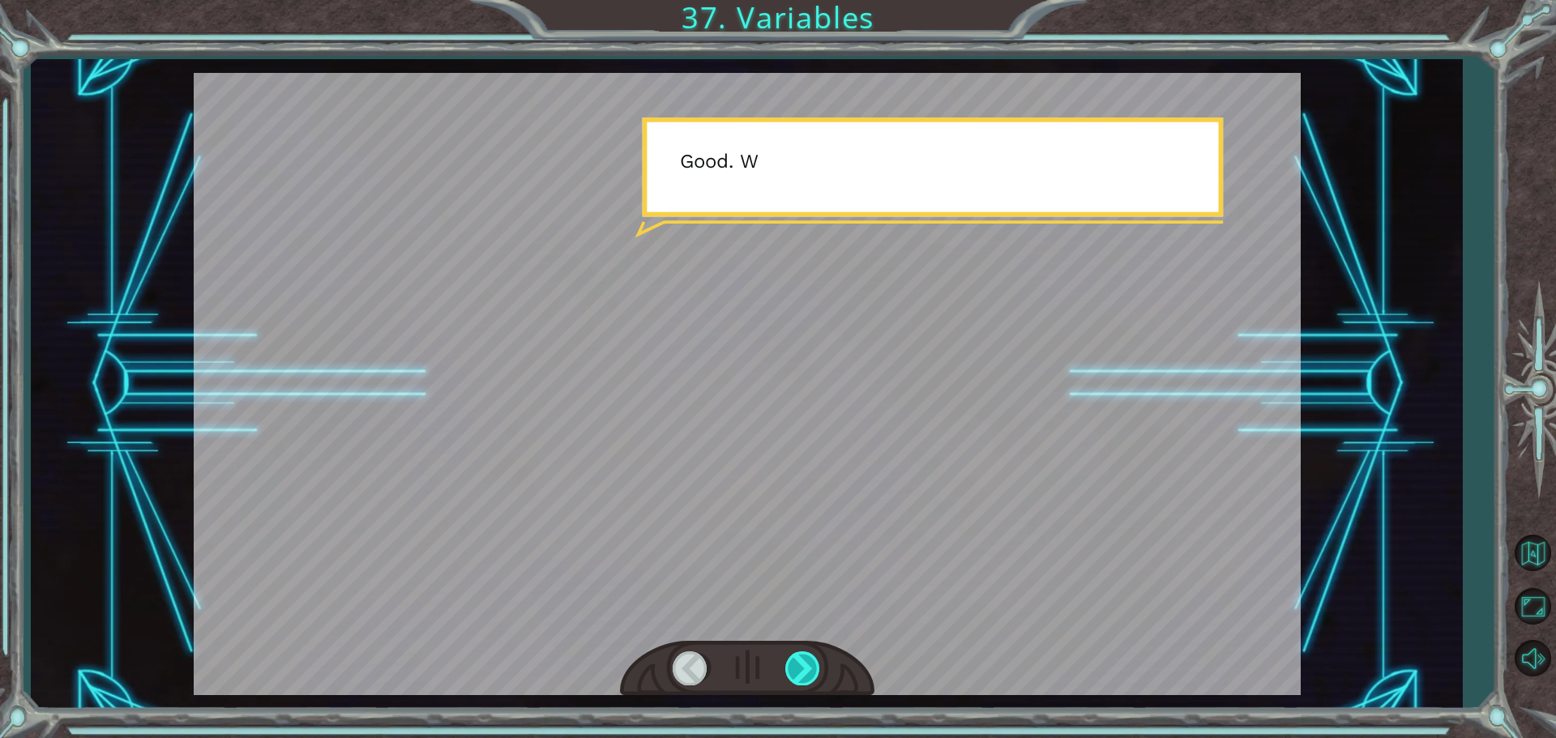
click at [802, 668] on div at bounding box center [803, 668] width 36 height 33
click at [803, 670] on div at bounding box center [803, 668] width 36 height 33
click at [806, 671] on div at bounding box center [803, 668] width 36 height 33
click at [810, 672] on div at bounding box center [803, 668] width 36 height 33
click at [807, 671] on div at bounding box center [803, 668] width 36 height 33
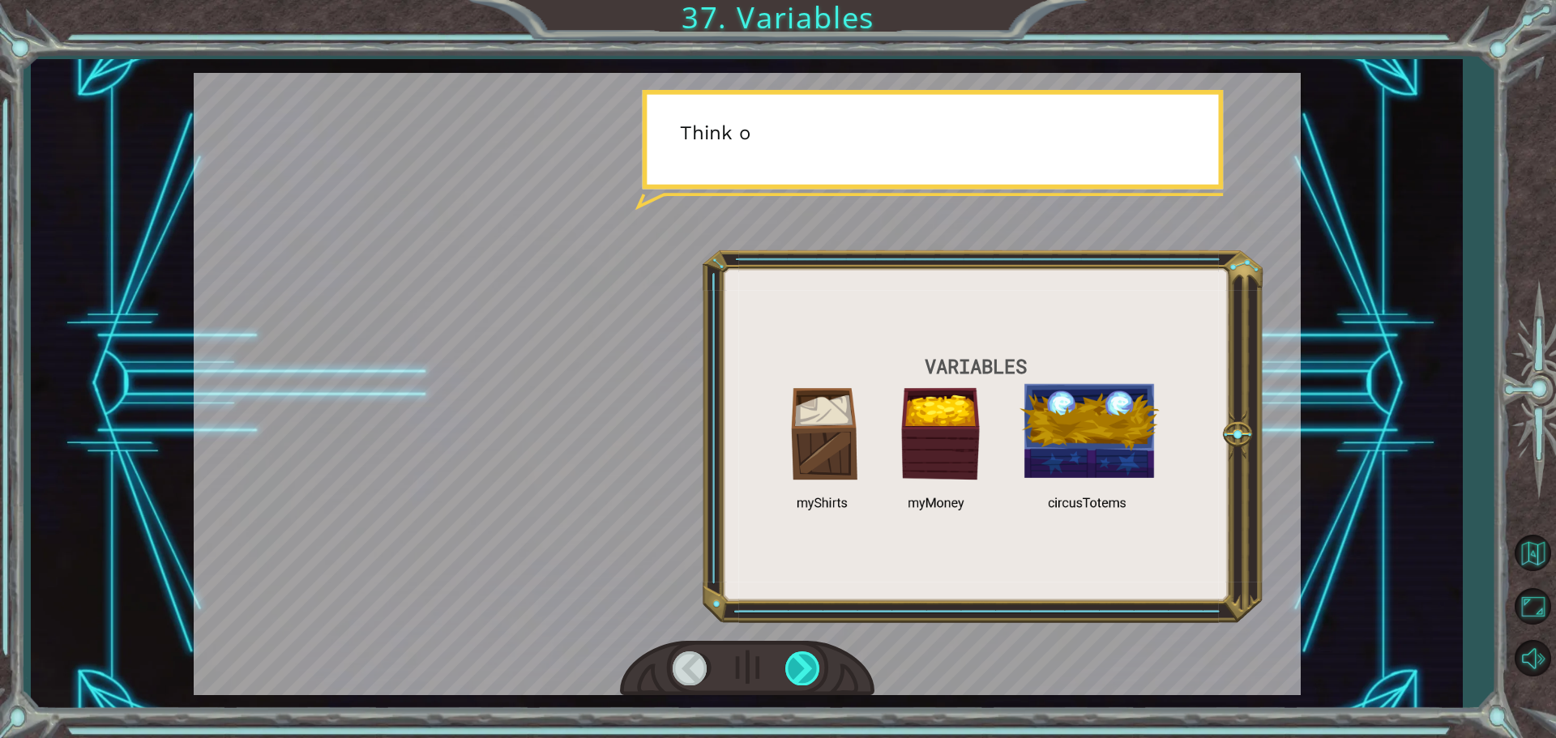
click at [805, 671] on div at bounding box center [803, 668] width 36 height 33
click at [806, 671] on div at bounding box center [803, 668] width 36 height 33
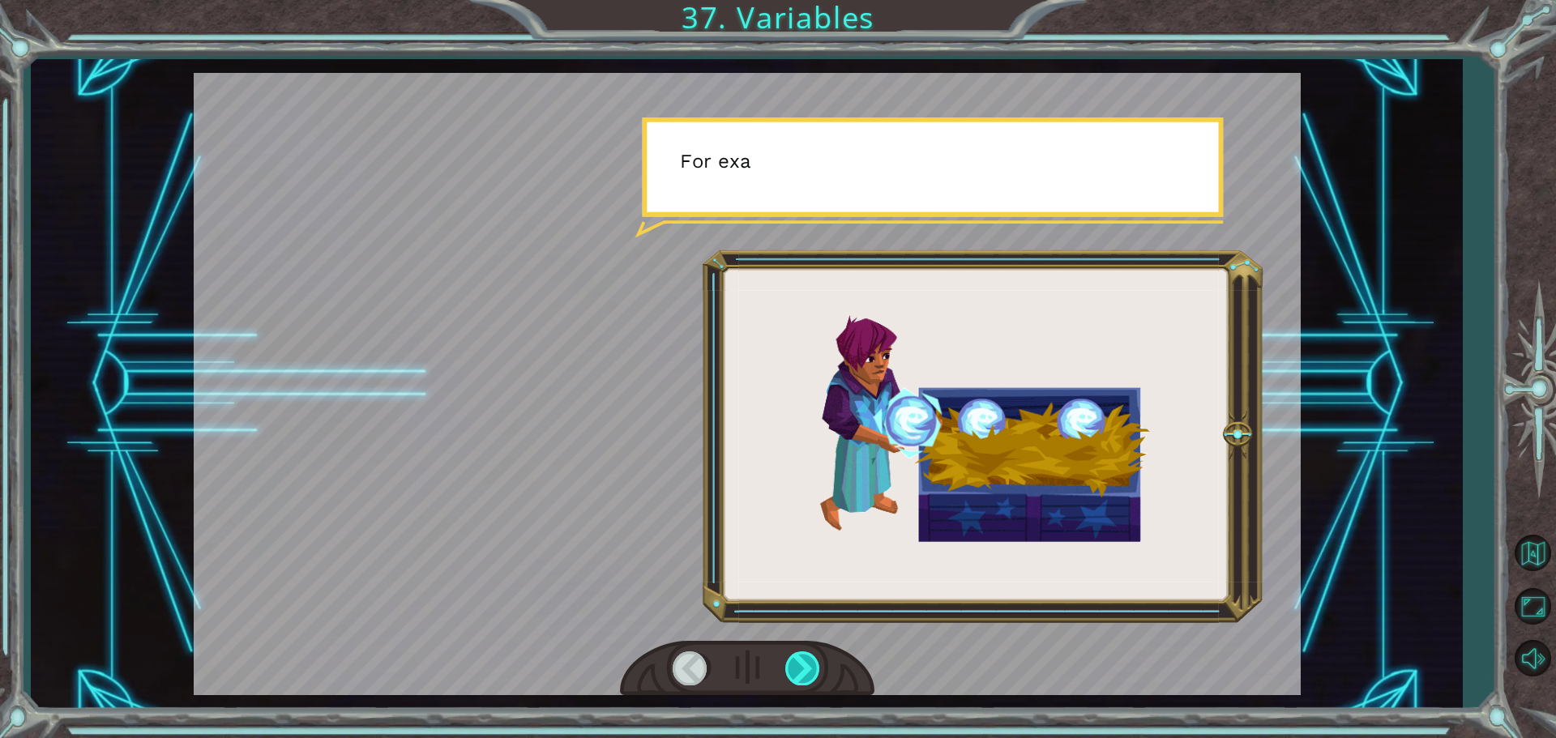
click at [806, 673] on div at bounding box center [803, 668] width 36 height 33
click at [806, 674] on div at bounding box center [803, 668] width 36 height 33
click at [806, 670] on div at bounding box center [803, 668] width 36 height 33
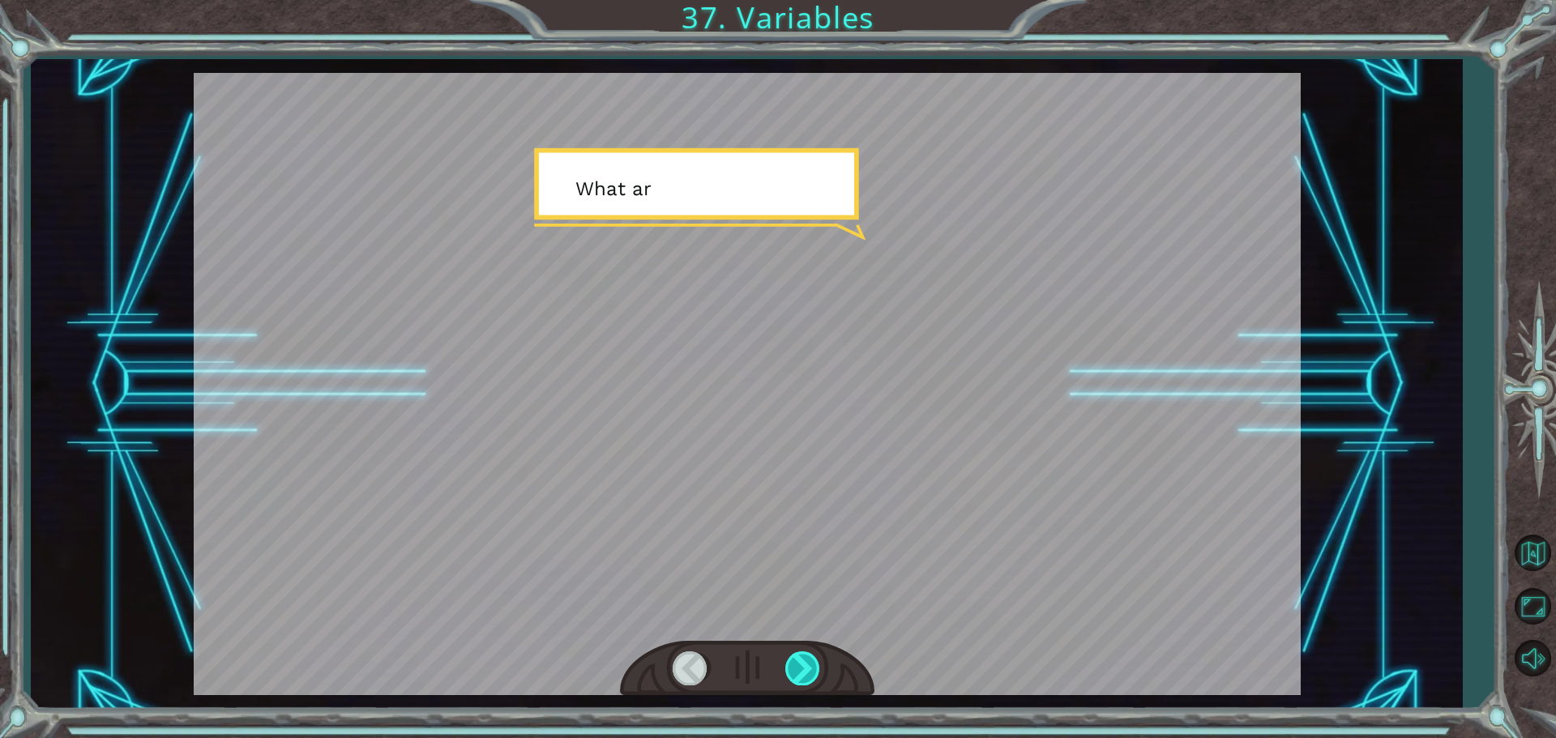
click at [806, 670] on div at bounding box center [803, 668] width 36 height 33
click at [806, 669] on div at bounding box center [803, 668] width 36 height 33
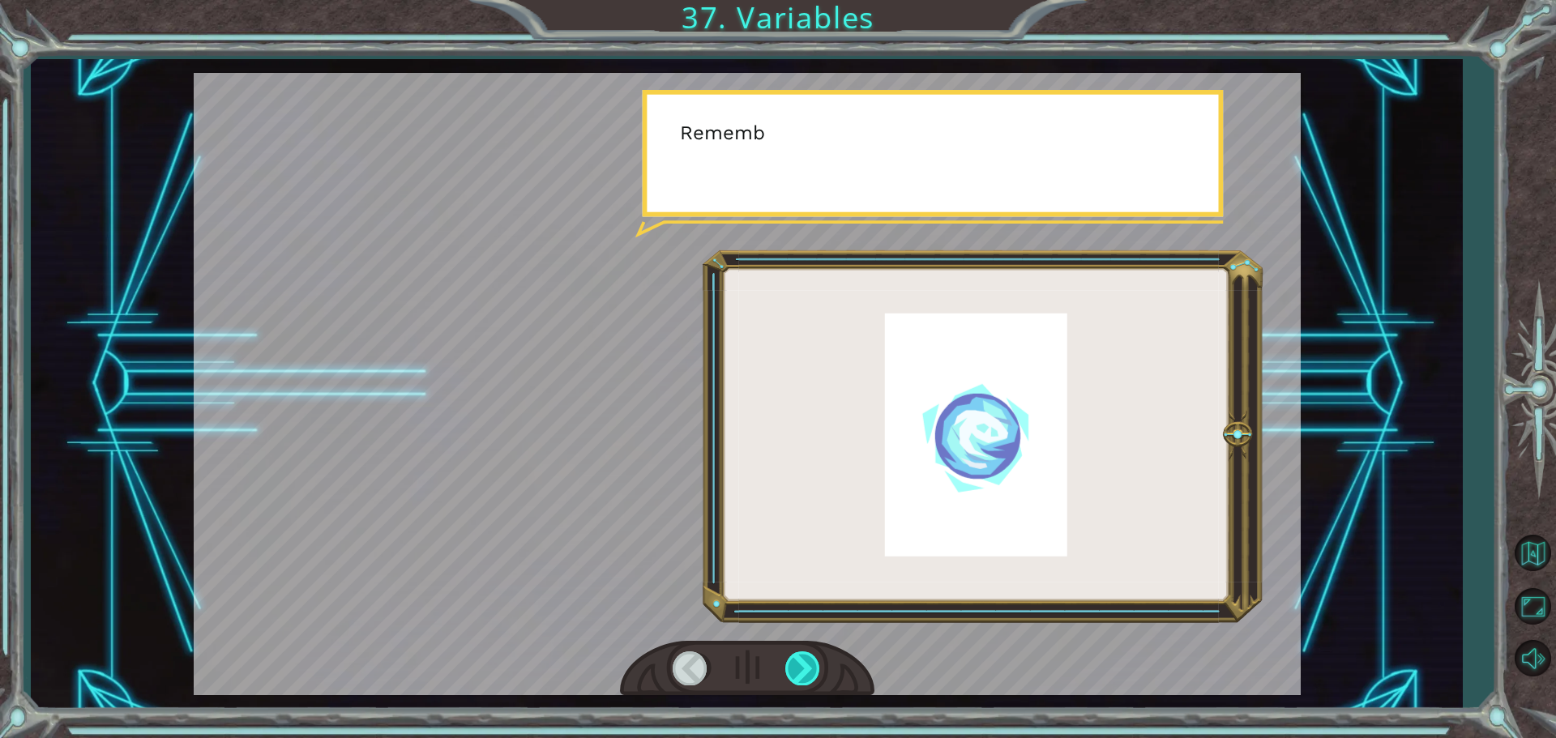
click at [806, 668] on div at bounding box center [803, 668] width 36 height 33
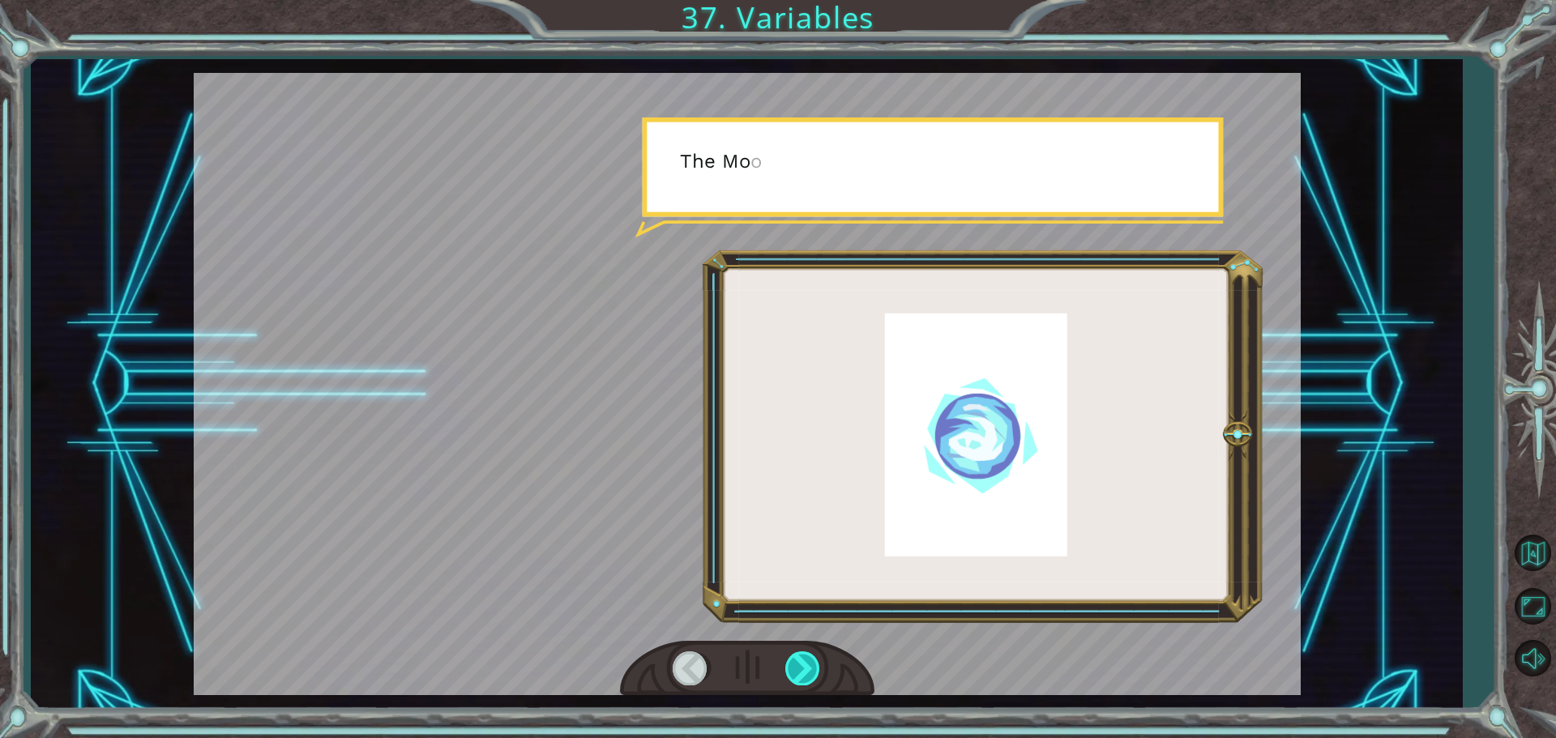
click at [802, 659] on div at bounding box center [803, 668] width 36 height 33
click at [802, 658] on div at bounding box center [803, 668] width 36 height 33
click at [802, 656] on div at bounding box center [803, 668] width 36 height 33
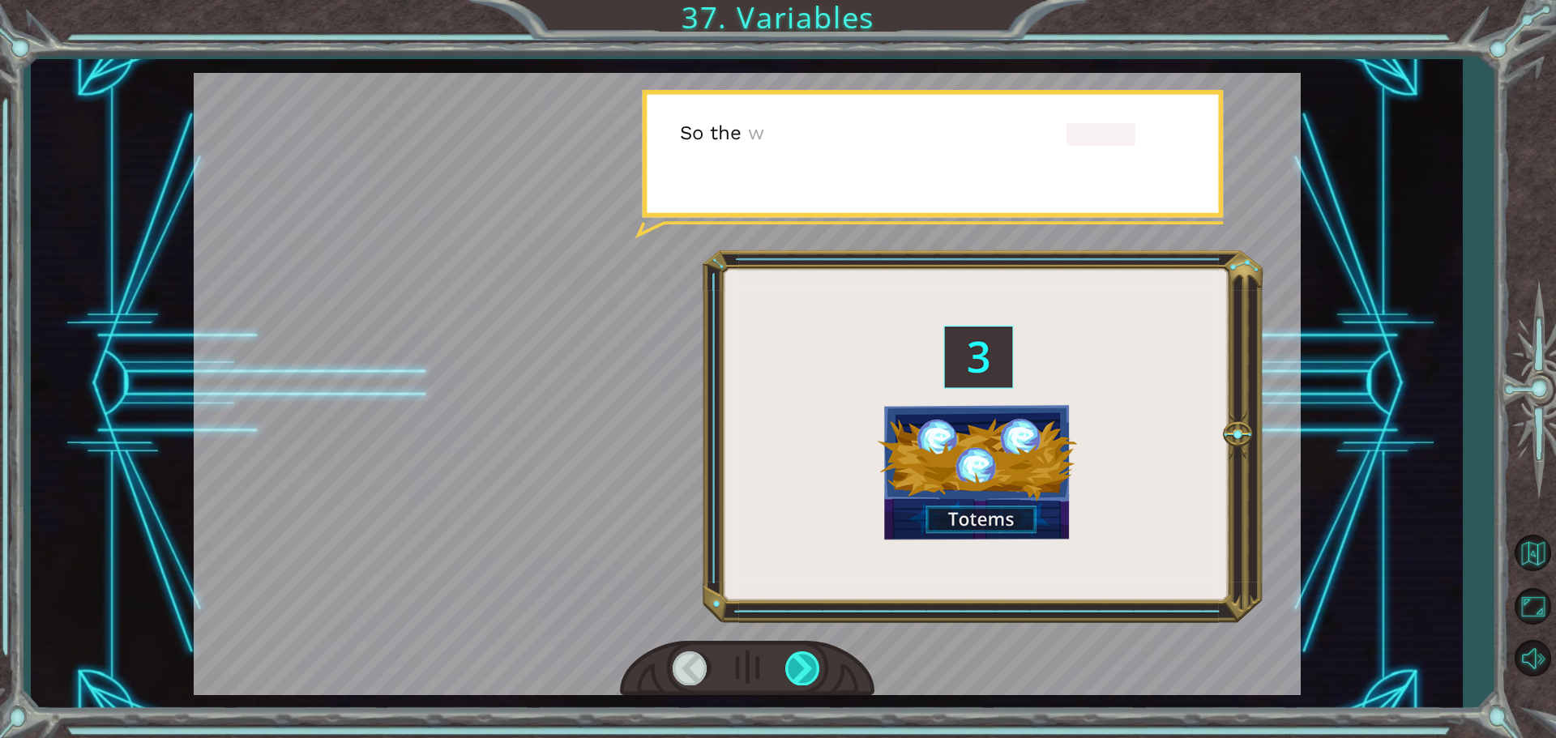
click at [802, 656] on div at bounding box center [803, 668] width 36 height 33
click at [801, 654] on div at bounding box center [803, 668] width 36 height 33
click at [799, 654] on div at bounding box center [803, 668] width 36 height 33
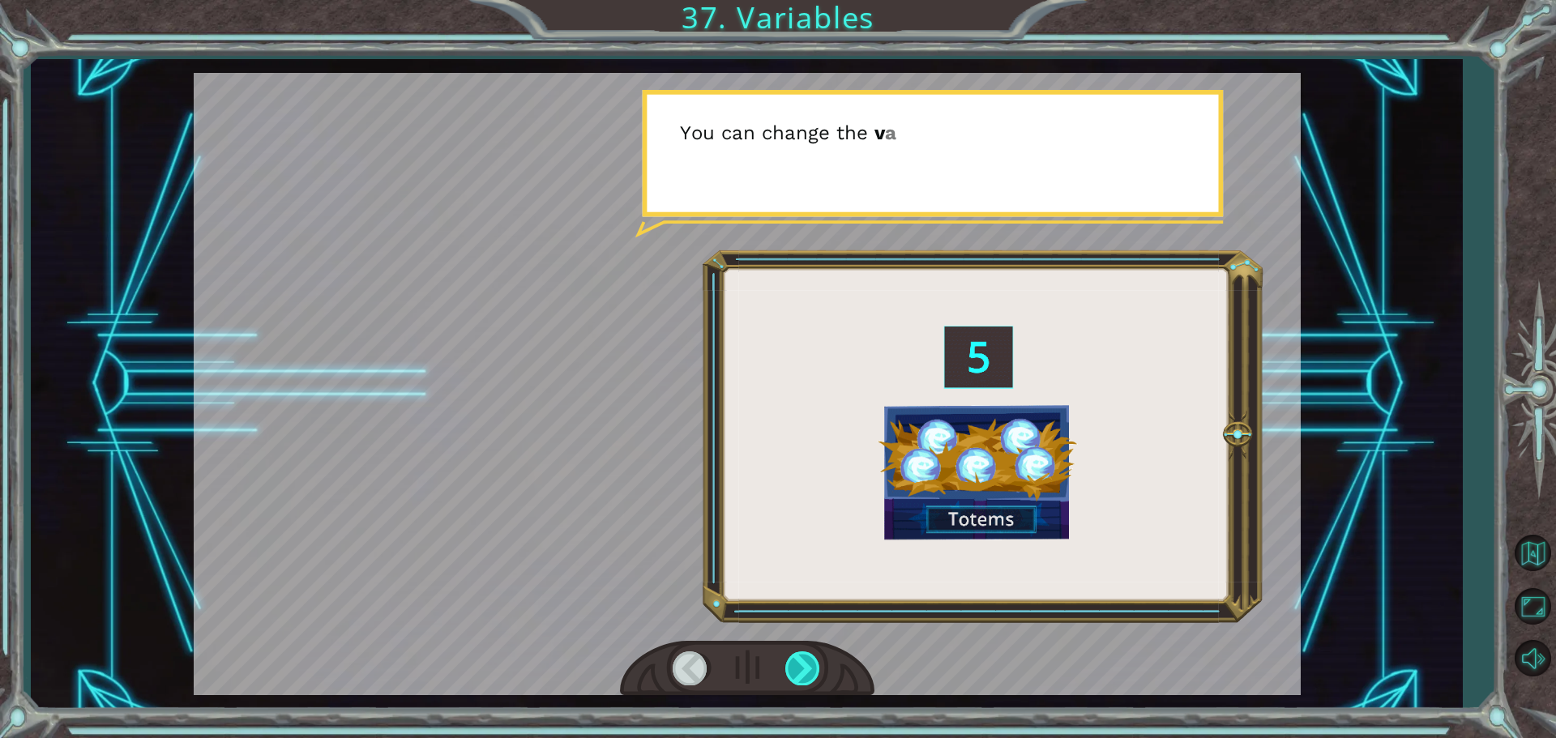
click at [799, 654] on div at bounding box center [803, 668] width 36 height 33
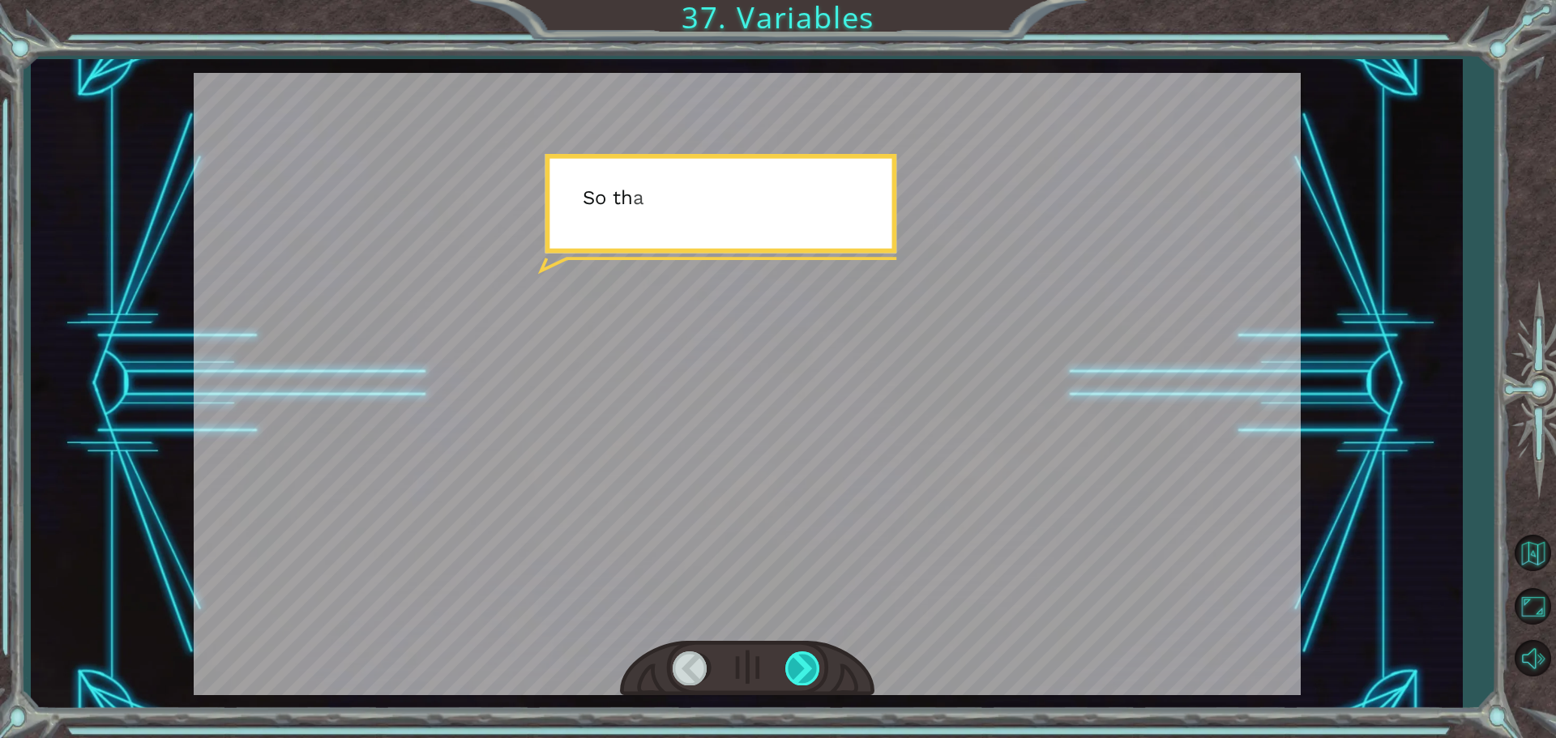
click at [802, 654] on div at bounding box center [803, 668] width 36 height 33
click at [803, 654] on div at bounding box center [803, 668] width 36 height 33
click at [803, 659] on div at bounding box center [803, 668] width 36 height 33
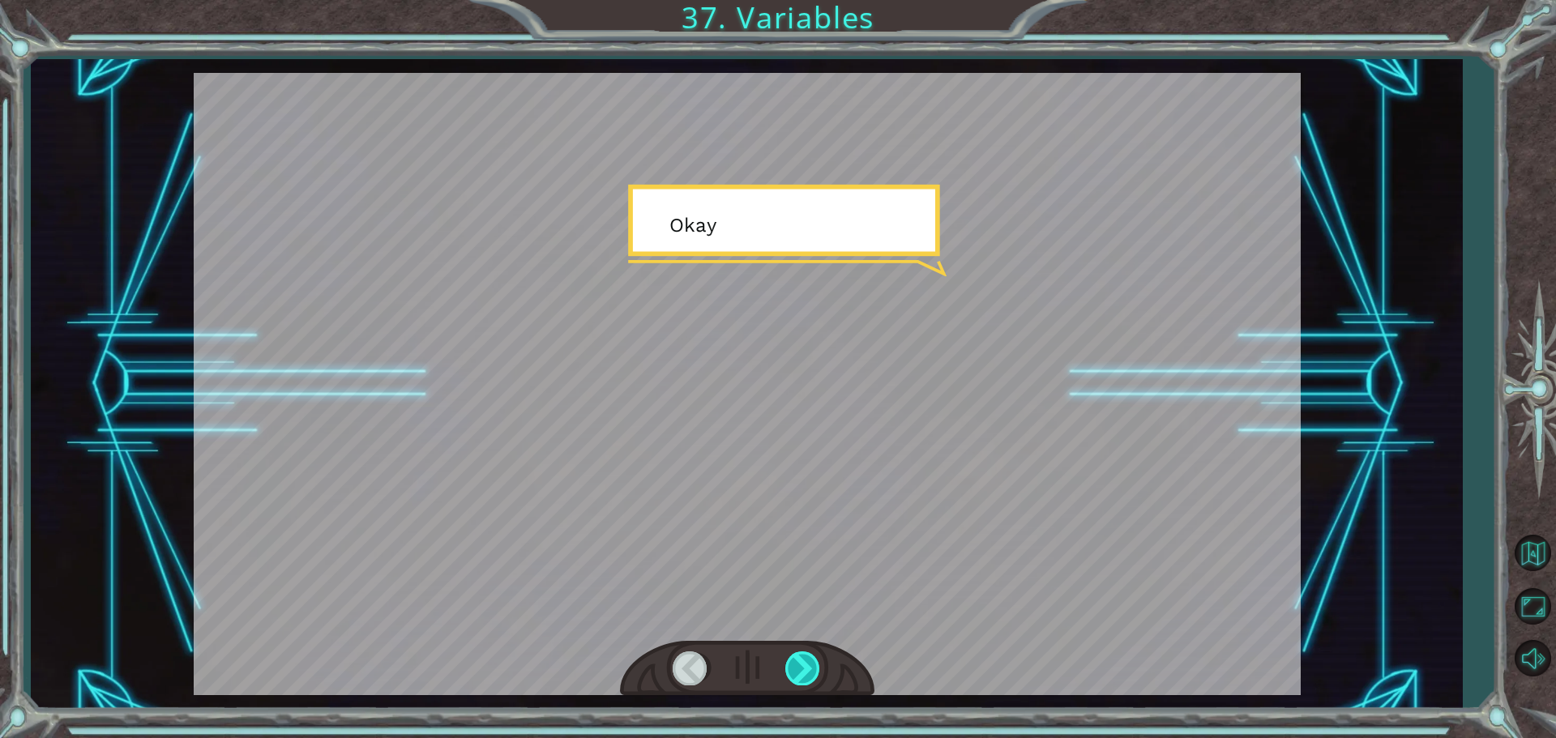
click at [802, 676] on div at bounding box center [803, 668] width 36 height 33
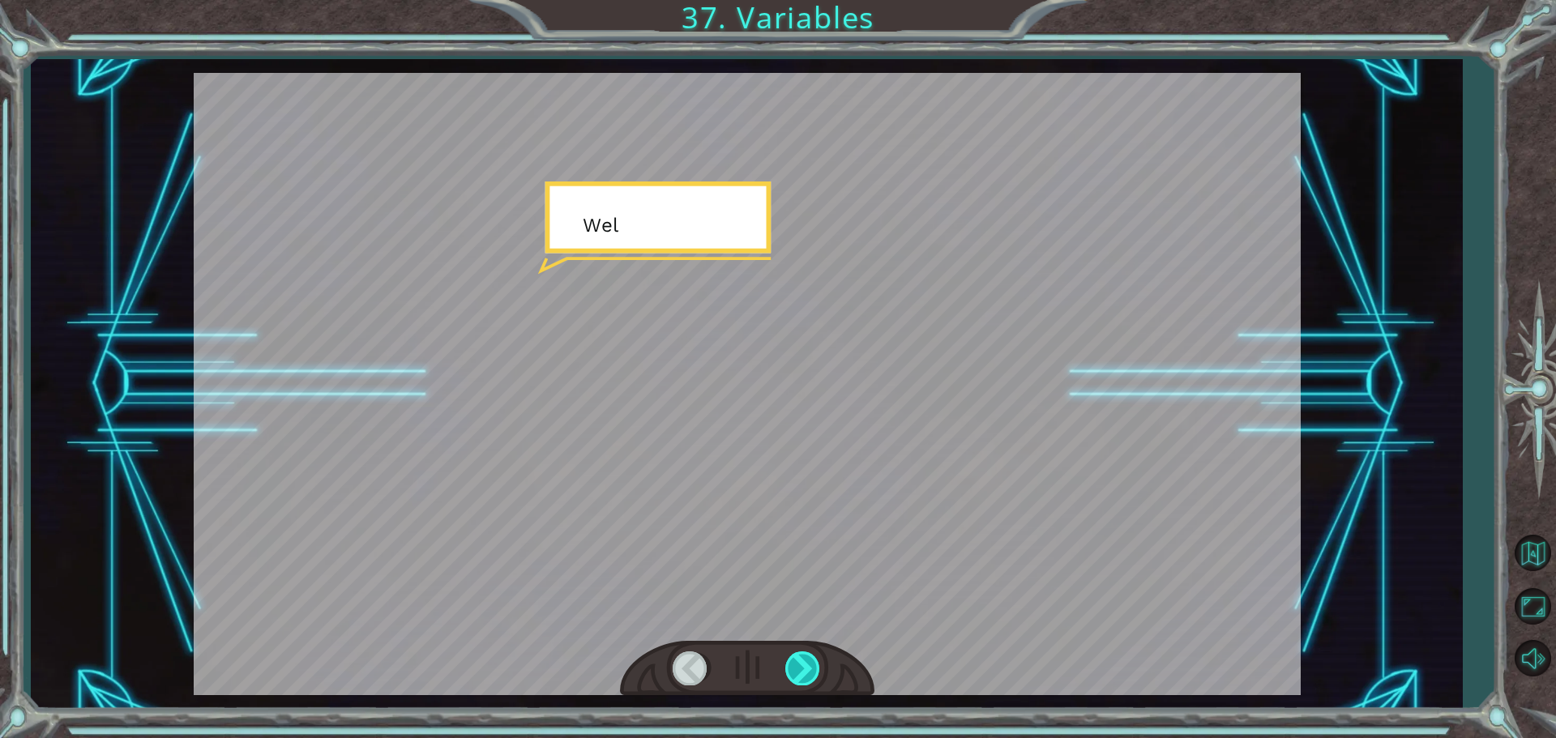
click at [802, 677] on div at bounding box center [803, 668] width 36 height 33
click at [801, 0] on div "( M u n c h M u n c h ) M m m m m . . . . H a p p y ? M u h - h u h . G o o d .…" at bounding box center [778, 0] width 1556 height 0
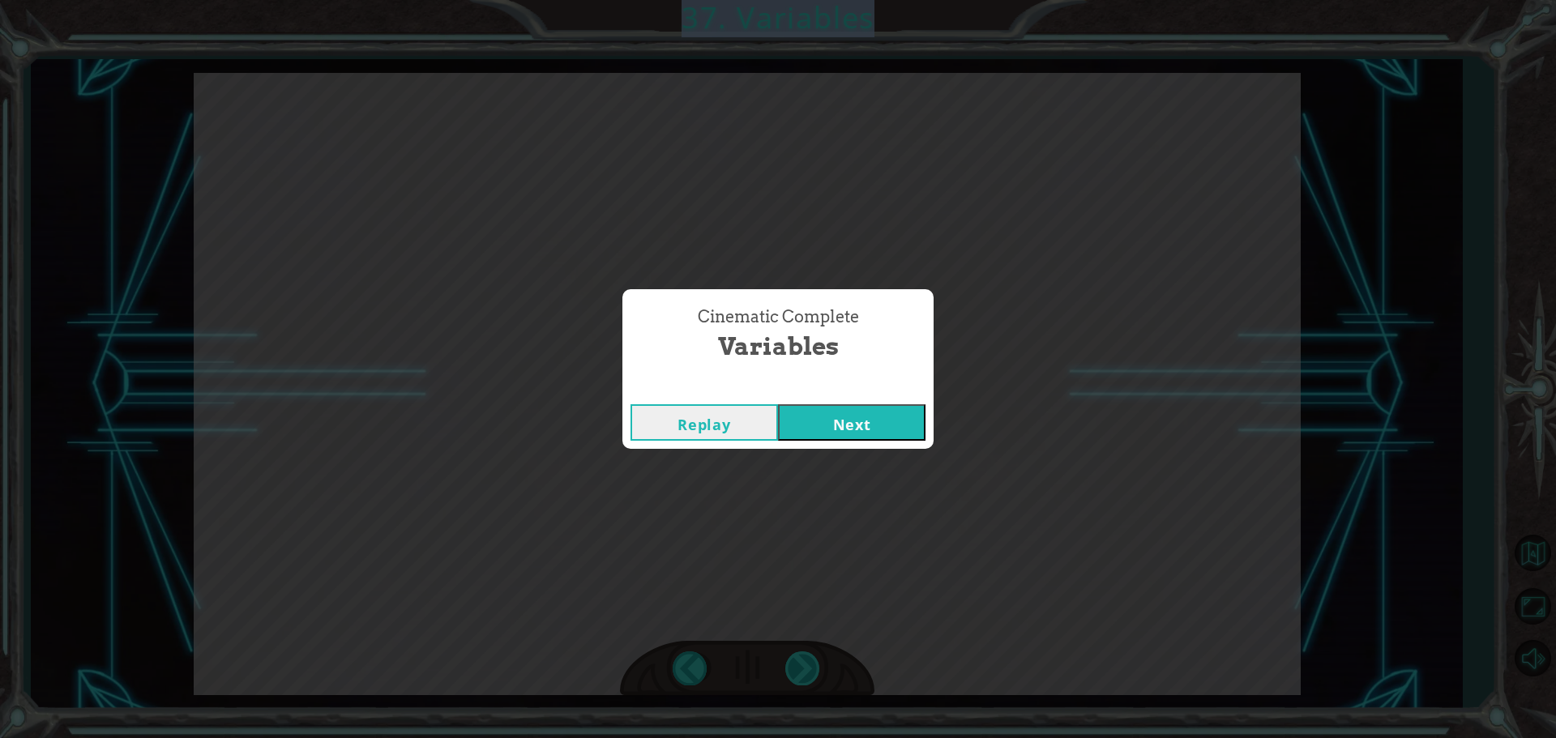
click at [798, 677] on div "Cinematic Complete Variables Replay Next" at bounding box center [778, 369] width 1556 height 738
click at [835, 409] on button "Next" at bounding box center [852, 422] width 148 height 36
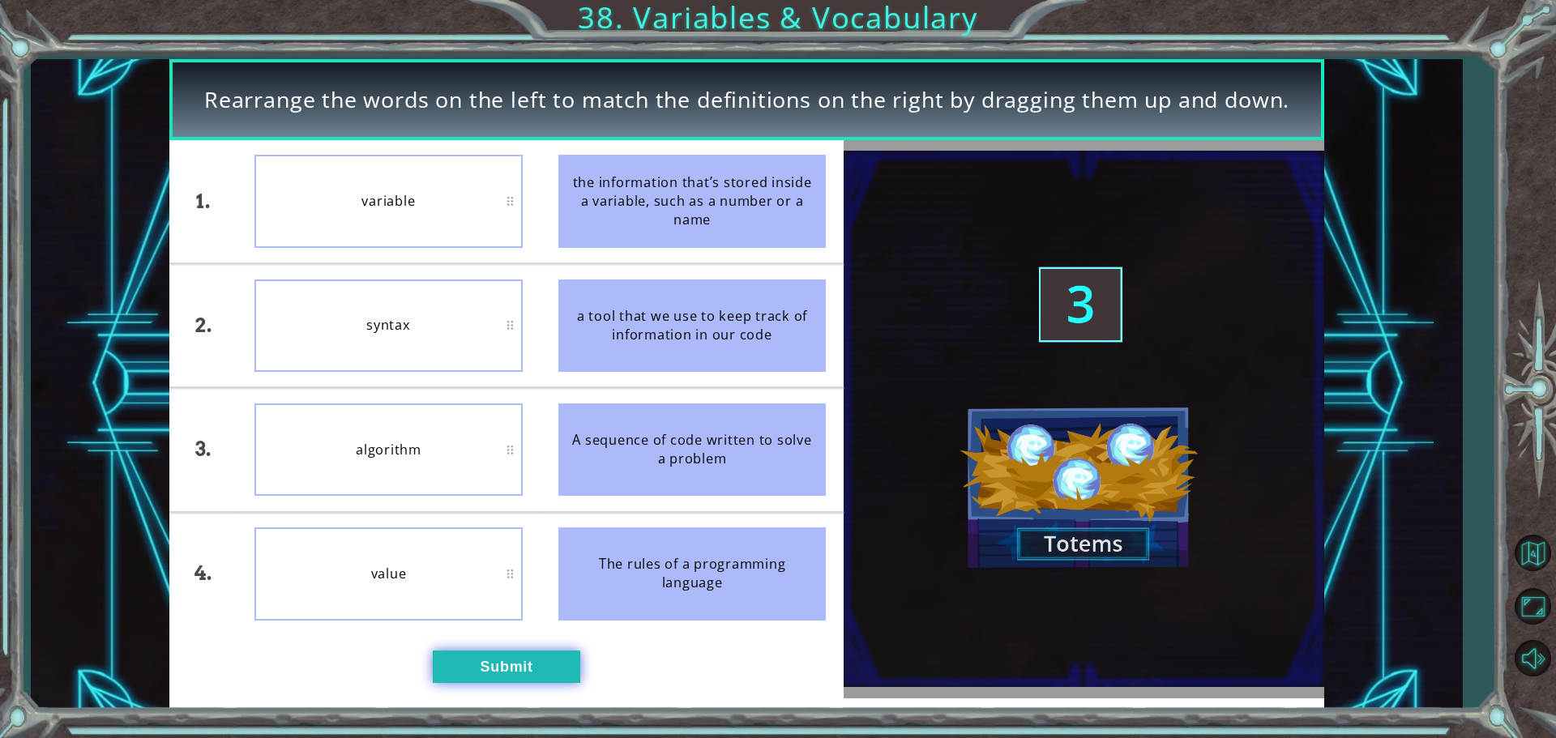
click at [464, 670] on button "Submit" at bounding box center [507, 667] width 148 height 32
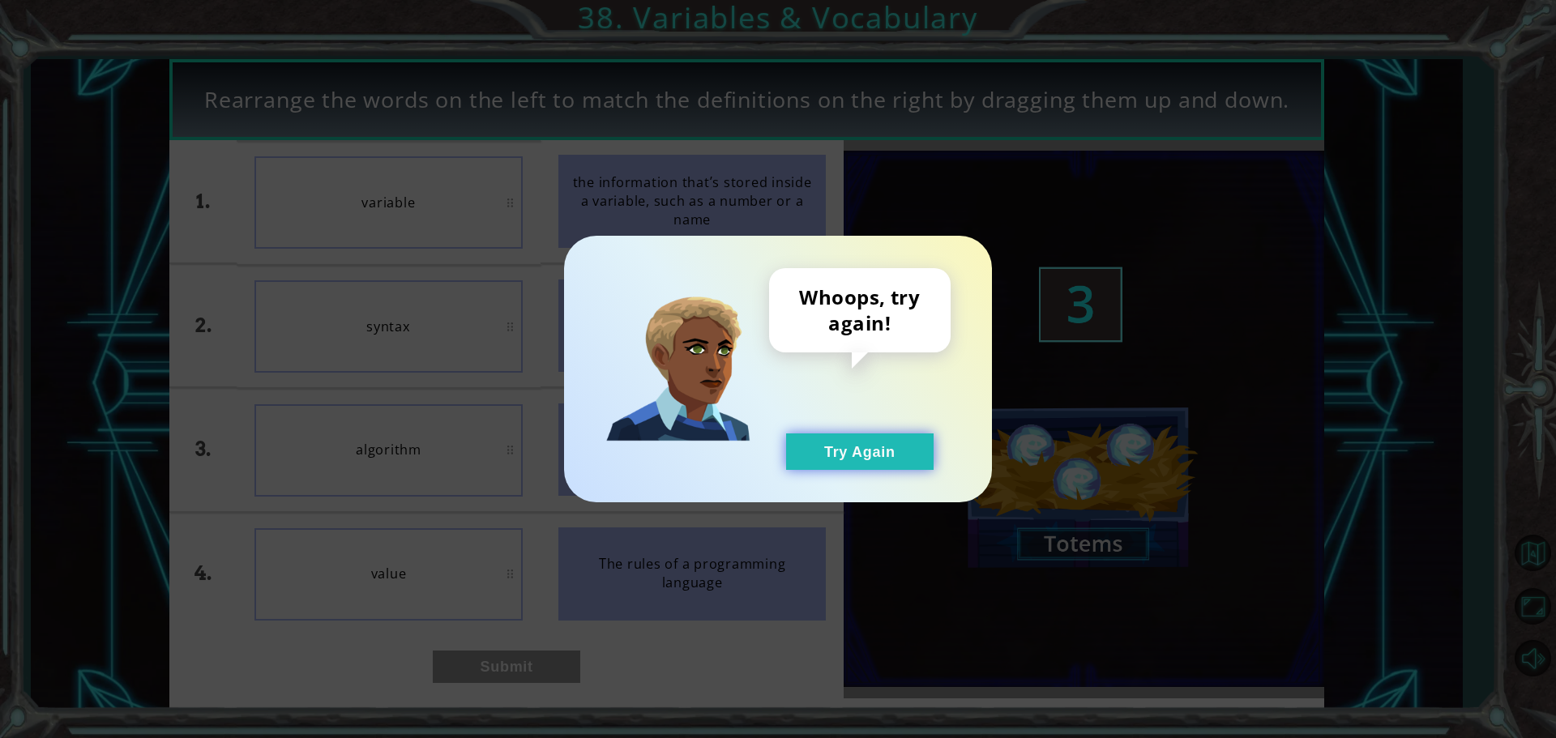
click at [897, 443] on button "Try Again" at bounding box center [860, 452] width 148 height 36
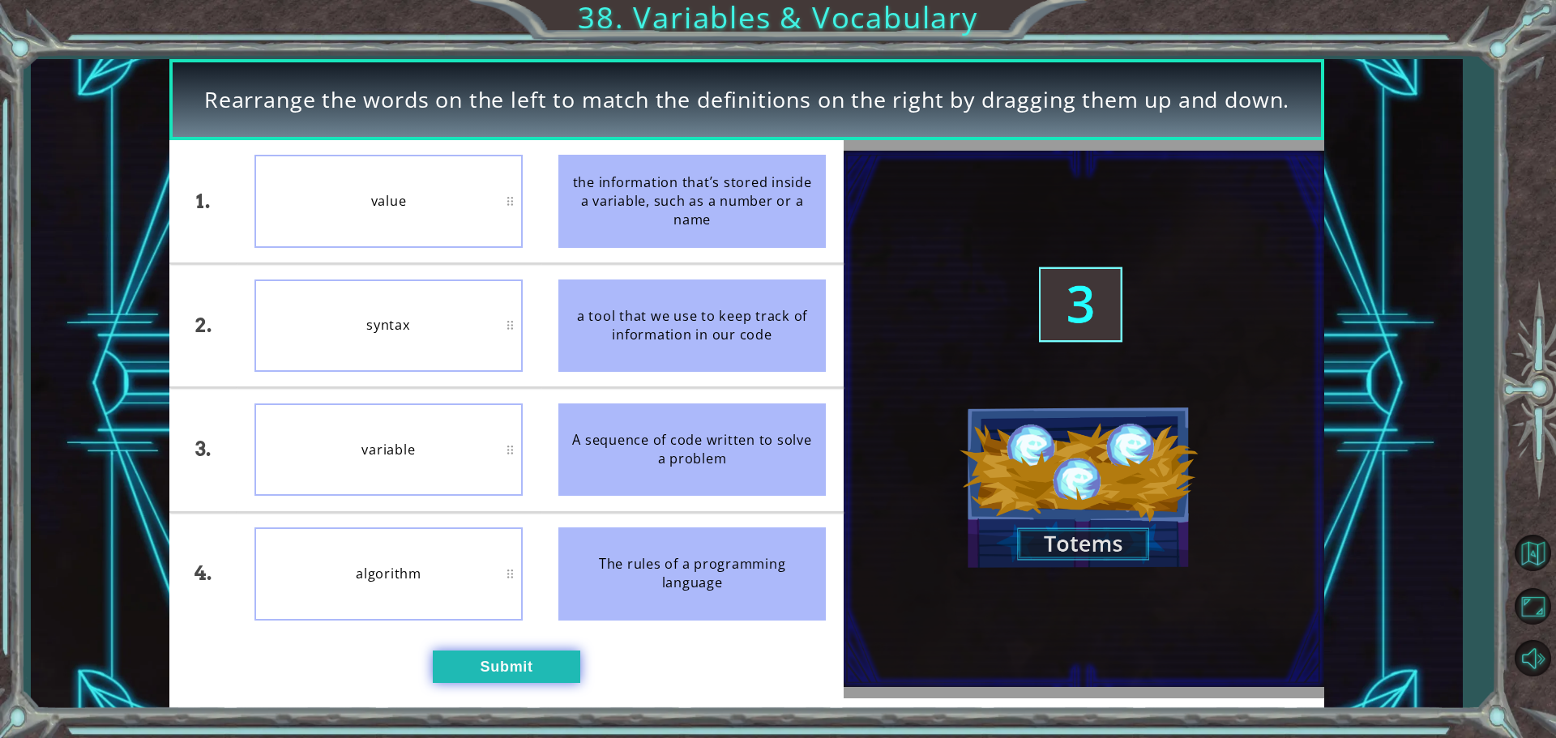
click at [464, 662] on button "Submit" at bounding box center [507, 667] width 148 height 32
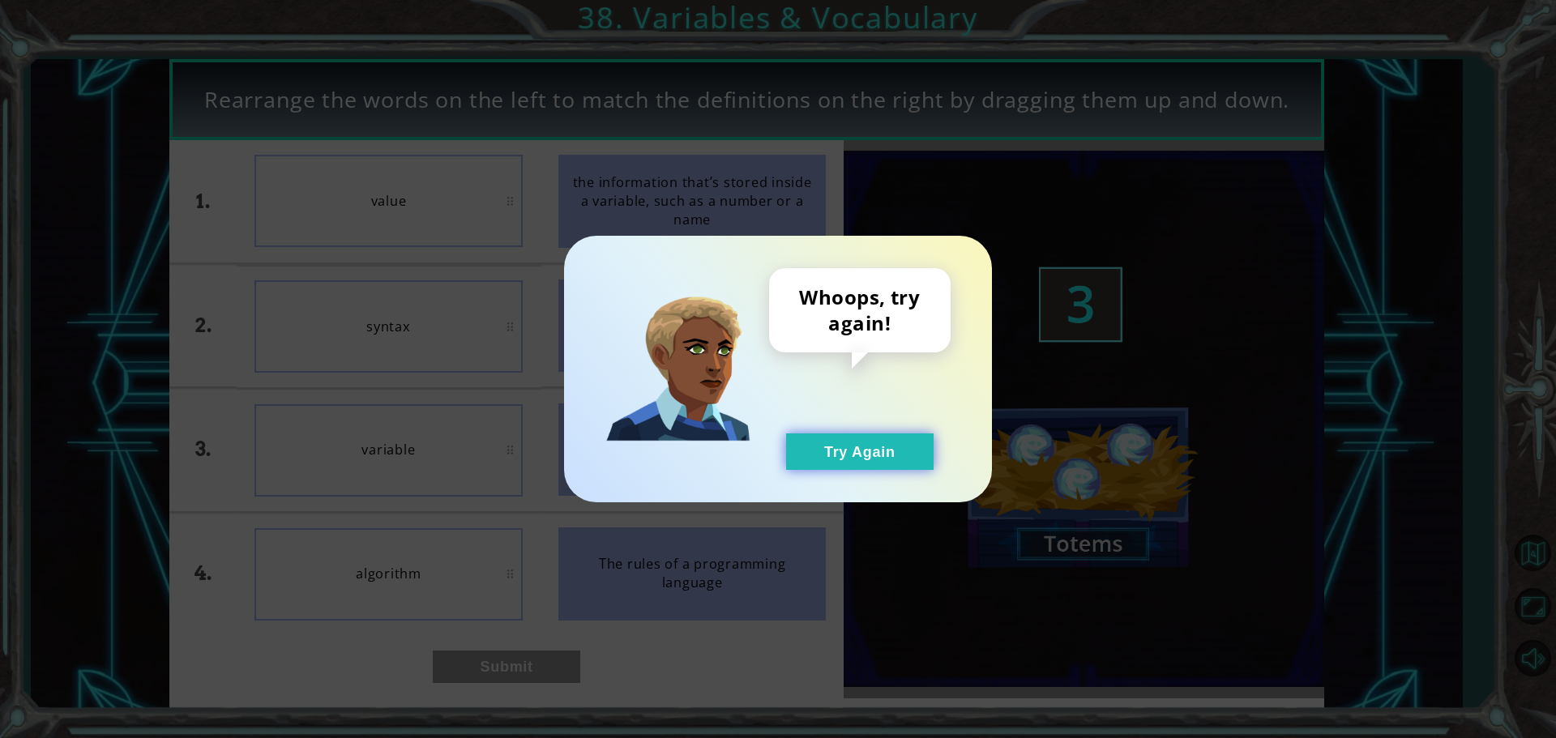
click at [895, 456] on button "Try Again" at bounding box center [860, 452] width 148 height 36
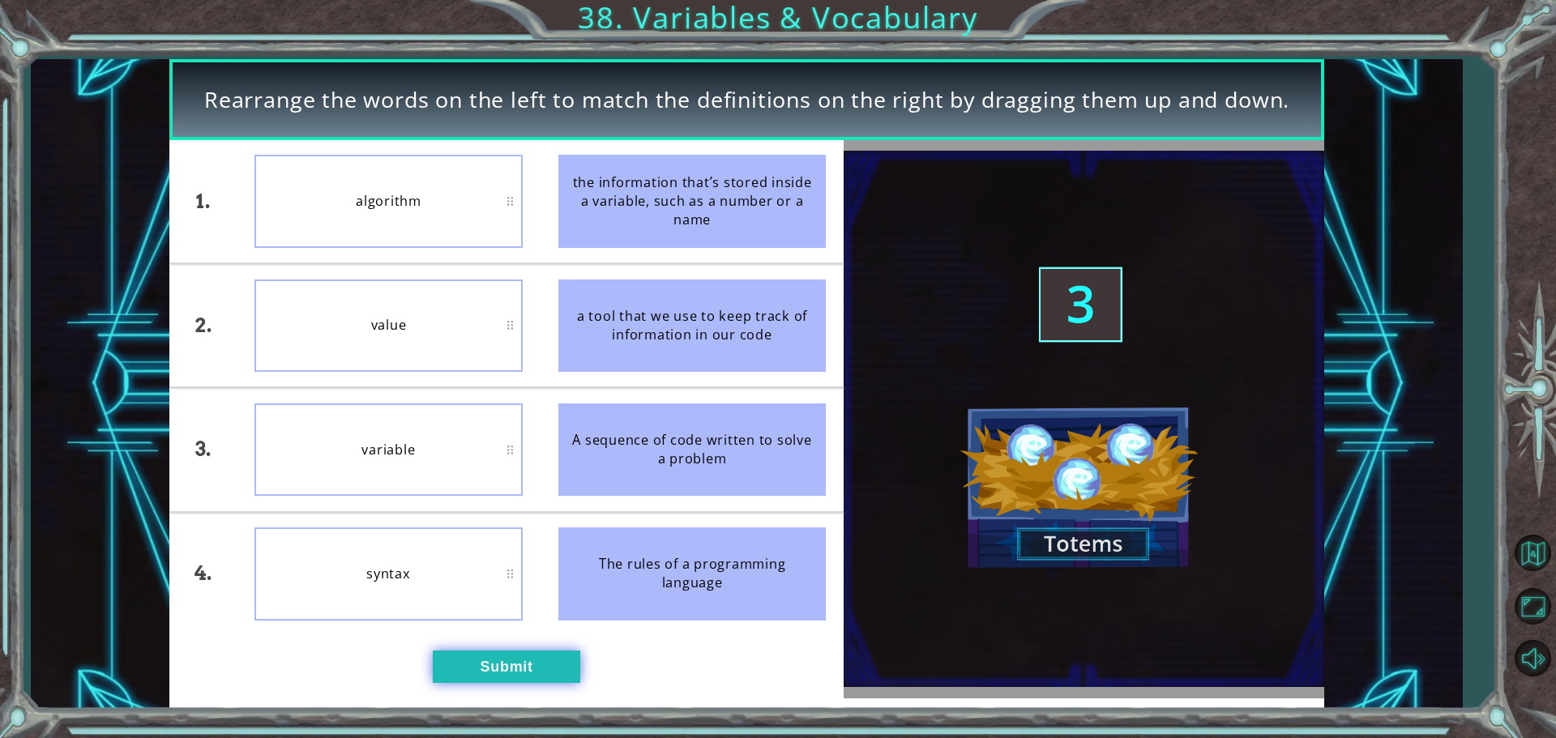
click at [480, 666] on button "Submit" at bounding box center [507, 667] width 148 height 32
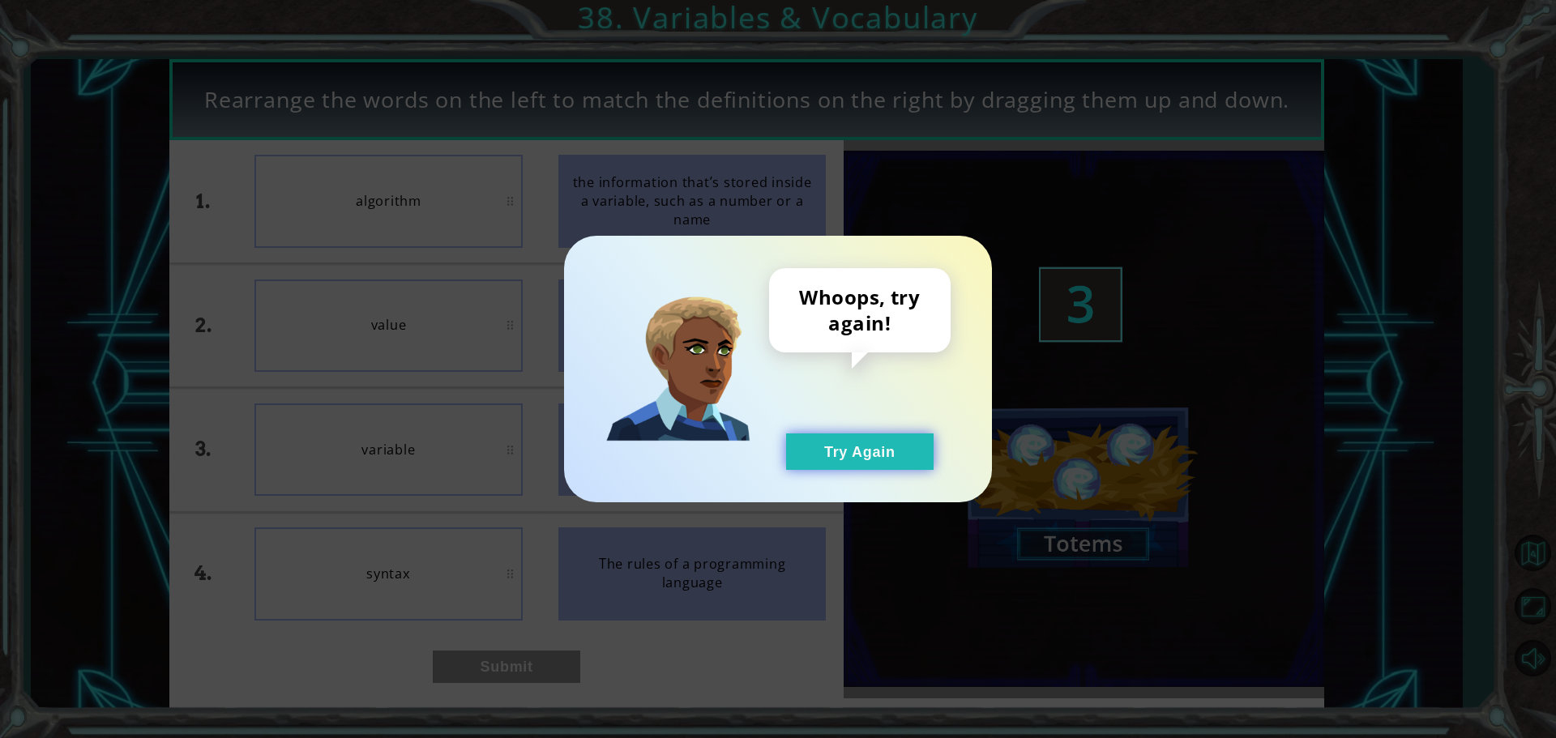
click at [824, 454] on button "Try Again" at bounding box center [860, 452] width 148 height 36
